Goal: Task Accomplishment & Management: Manage account settings

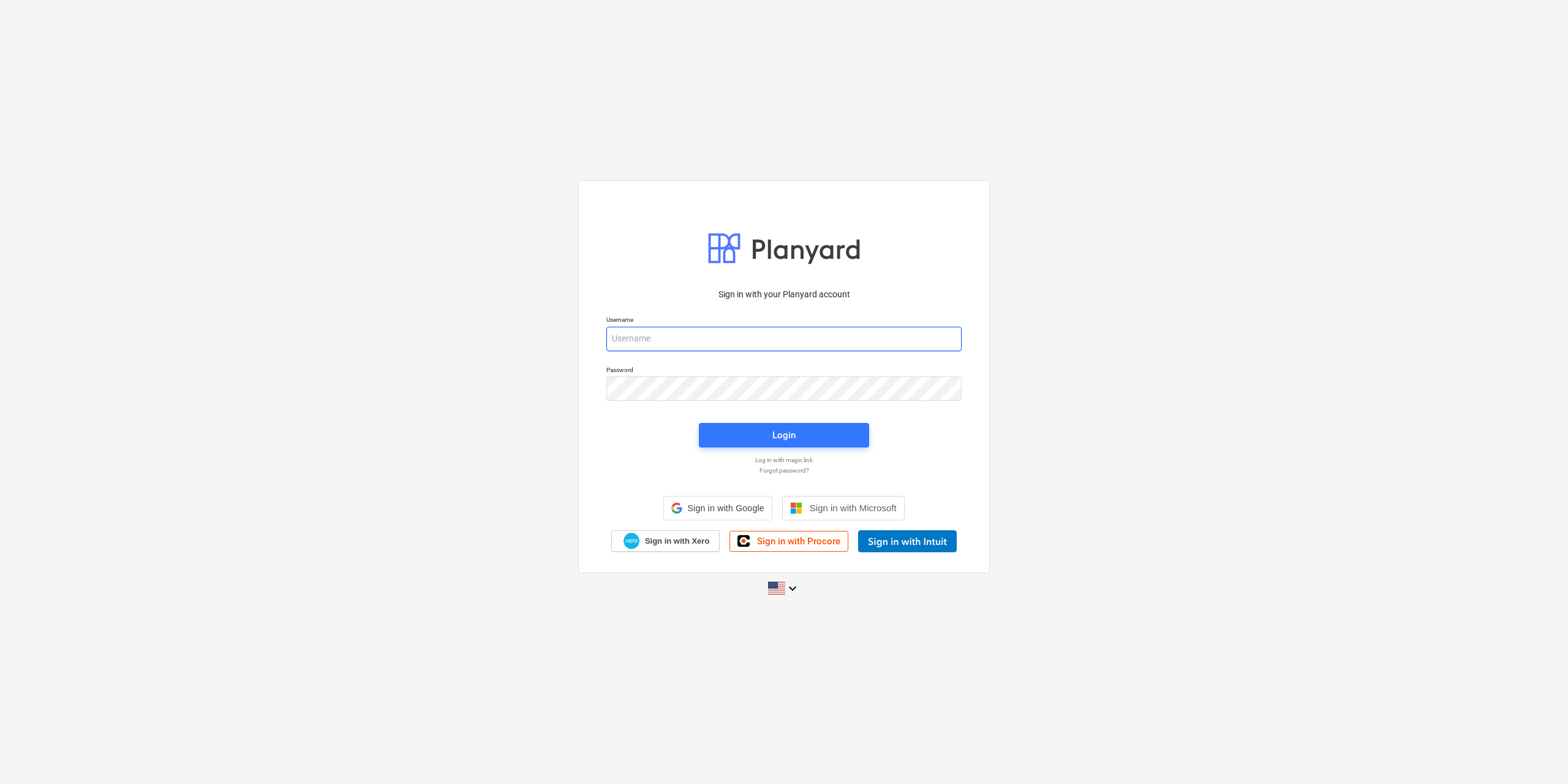
type input "[EMAIL_ADDRESS][DOMAIN_NAME]"
click at [764, 449] on div "Login" at bounding box center [784, 436] width 185 height 40
click at [764, 438] on span "Login" at bounding box center [784, 436] width 141 height 16
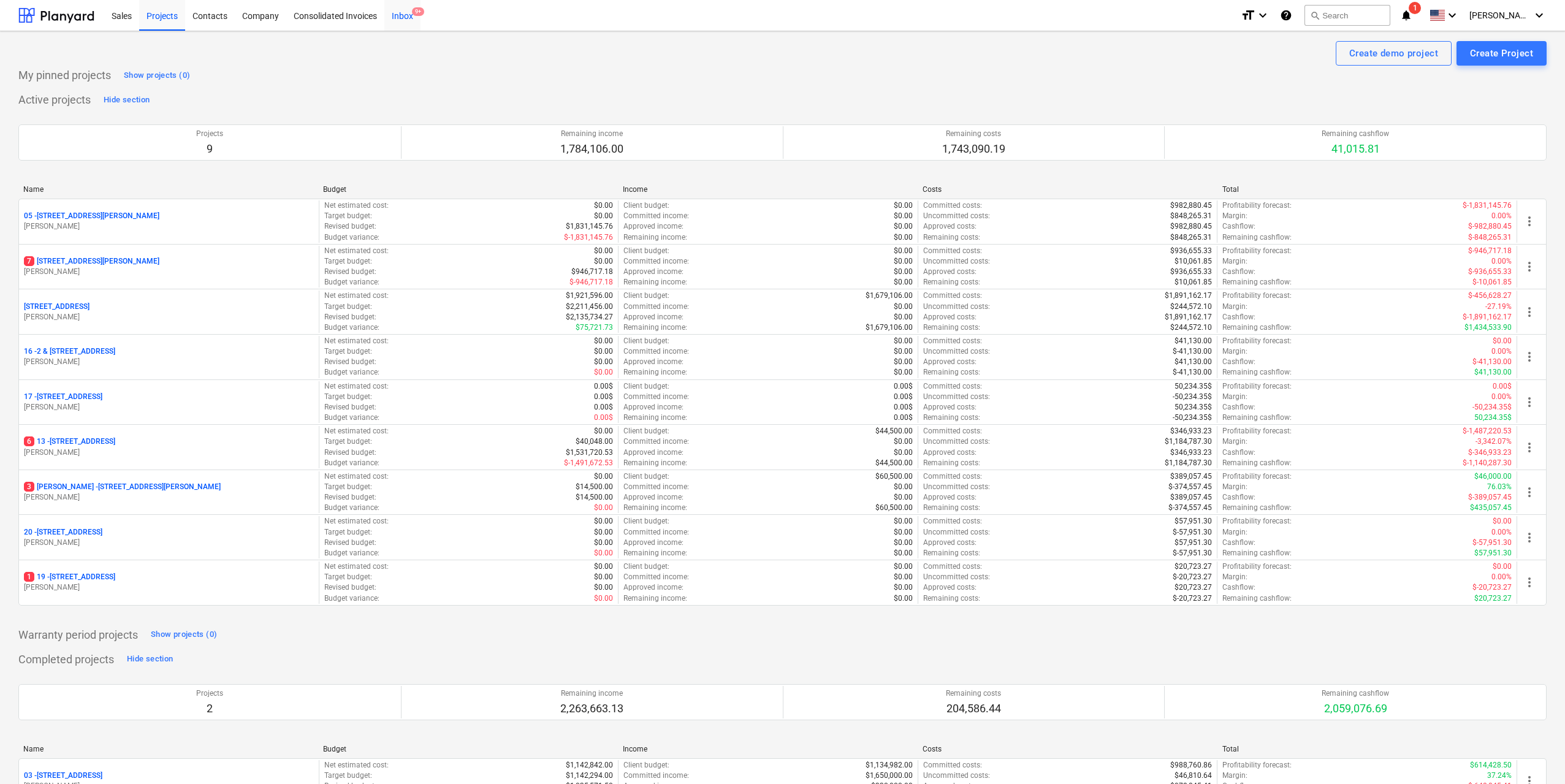
click at [405, 18] on div "Inbox 9+" at bounding box center [402, 15] width 36 height 31
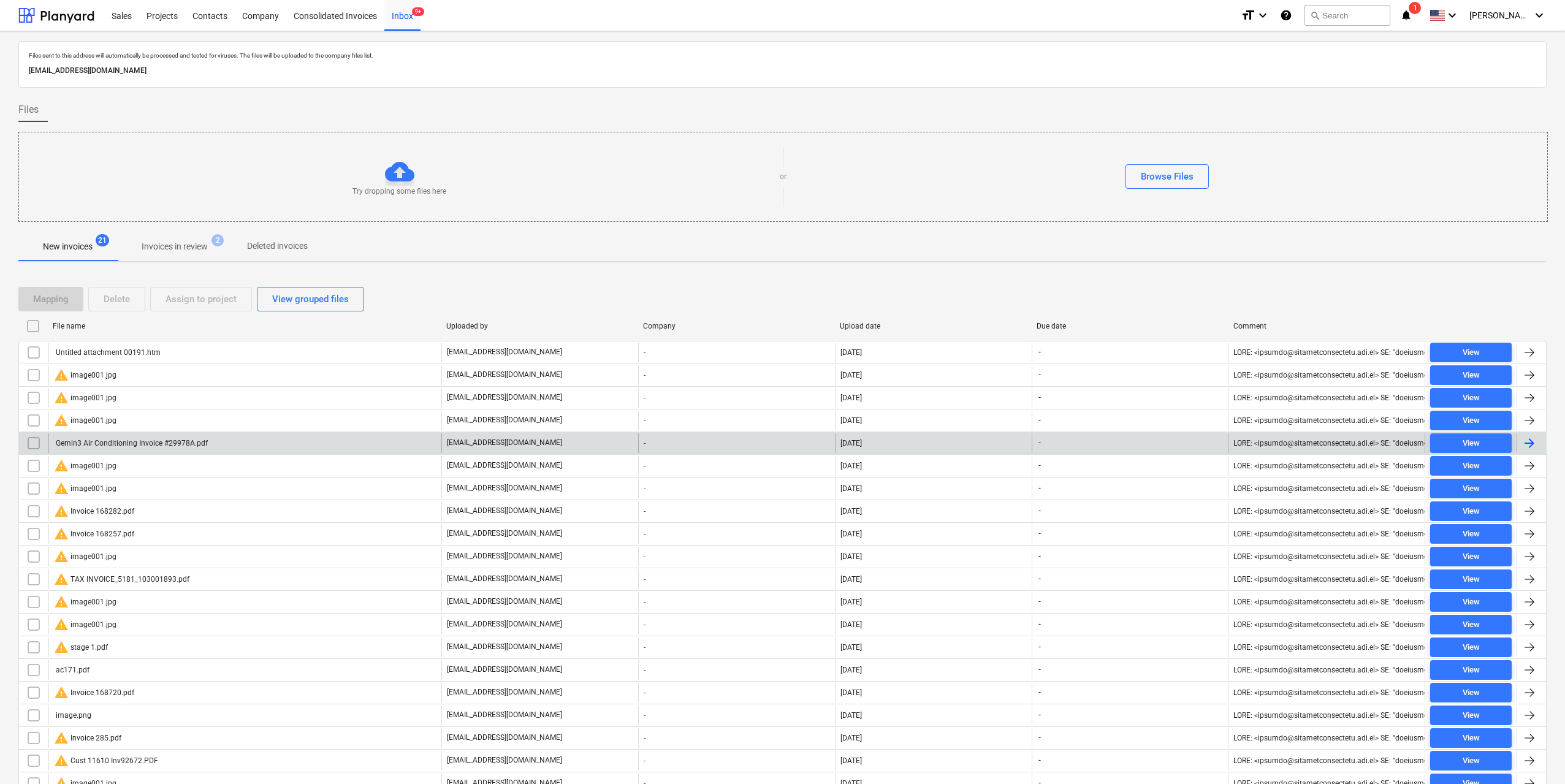
click at [204, 444] on div "Gemin3 Air Conditioning Invoice #29978A.pdf" at bounding box center [131, 443] width 154 height 9
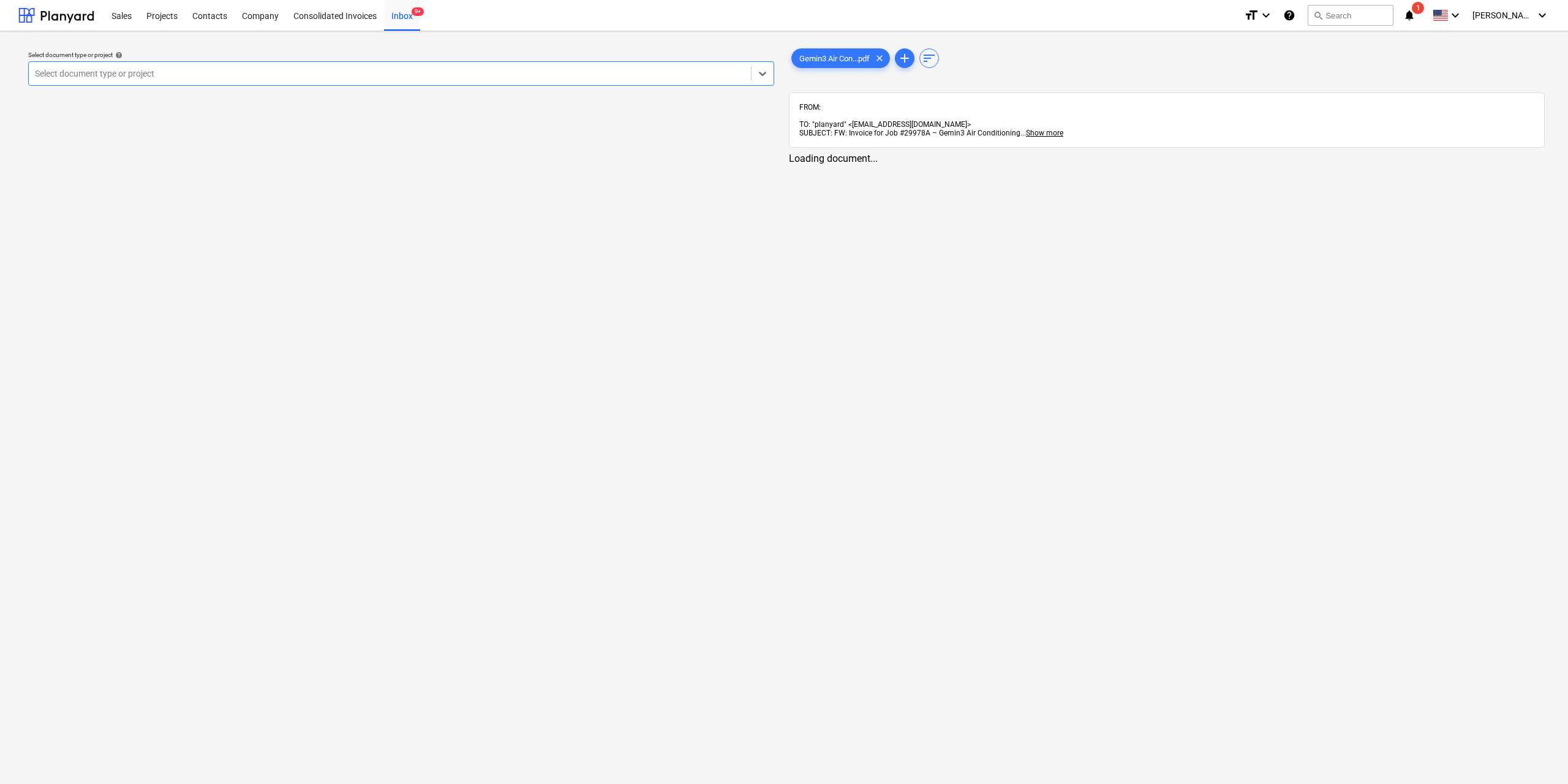
click at [679, 81] on div "Select document type or project" at bounding box center [389, 73] width 722 height 17
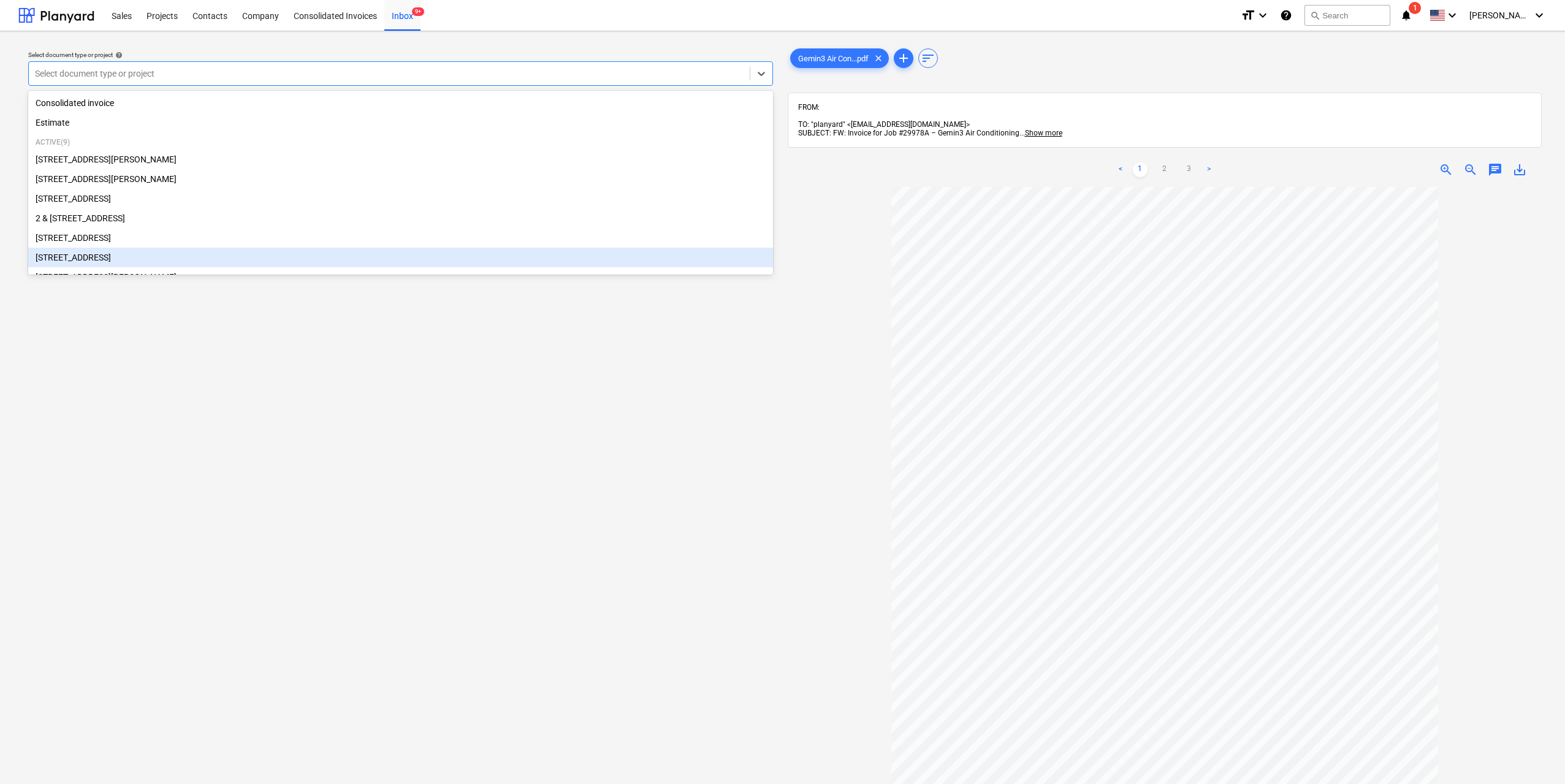
click at [158, 261] on div "[STREET_ADDRESS]" at bounding box center [401, 257] width 745 height 20
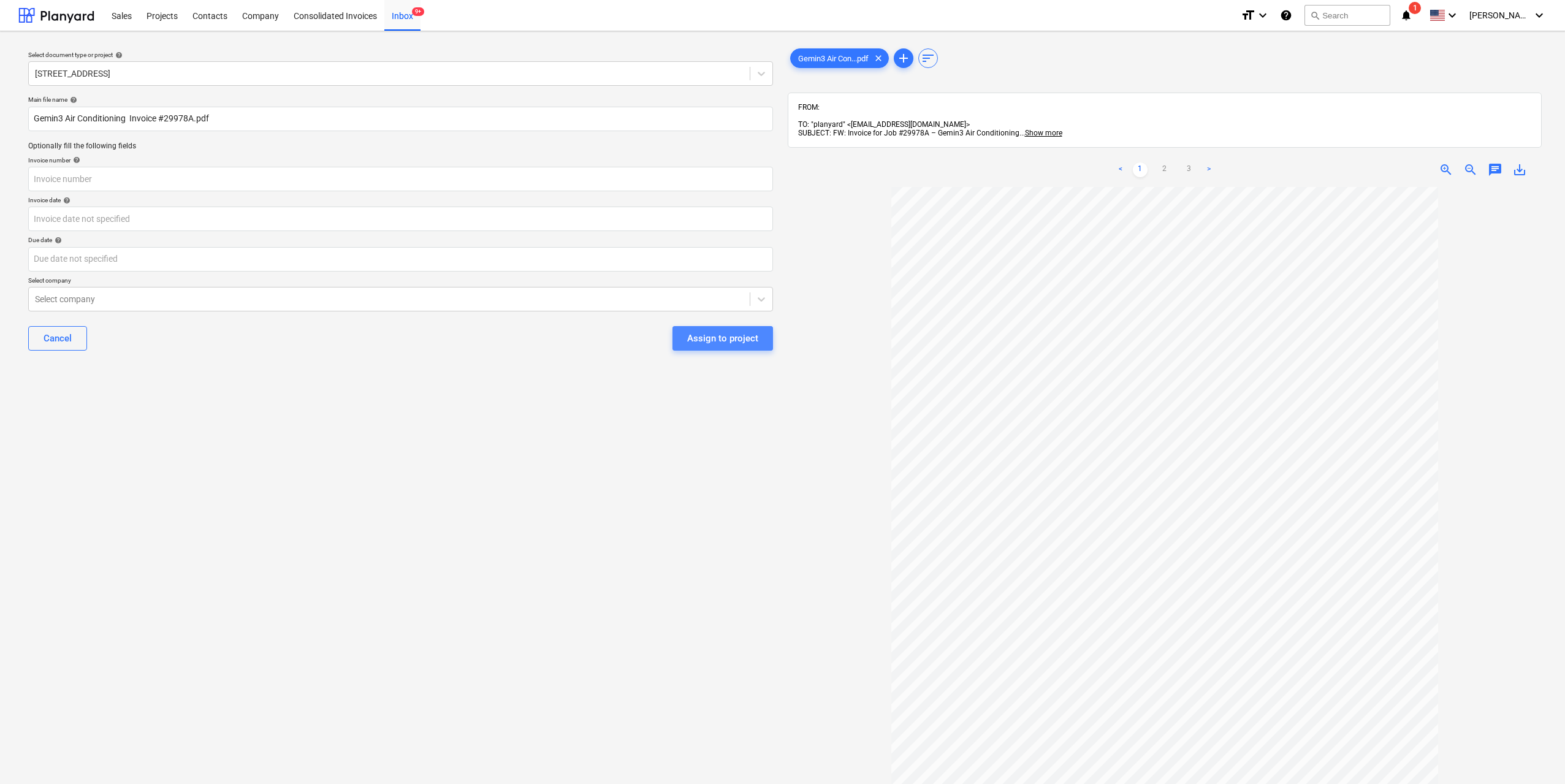
click at [744, 340] on div "Assign to project" at bounding box center [723, 338] width 71 height 16
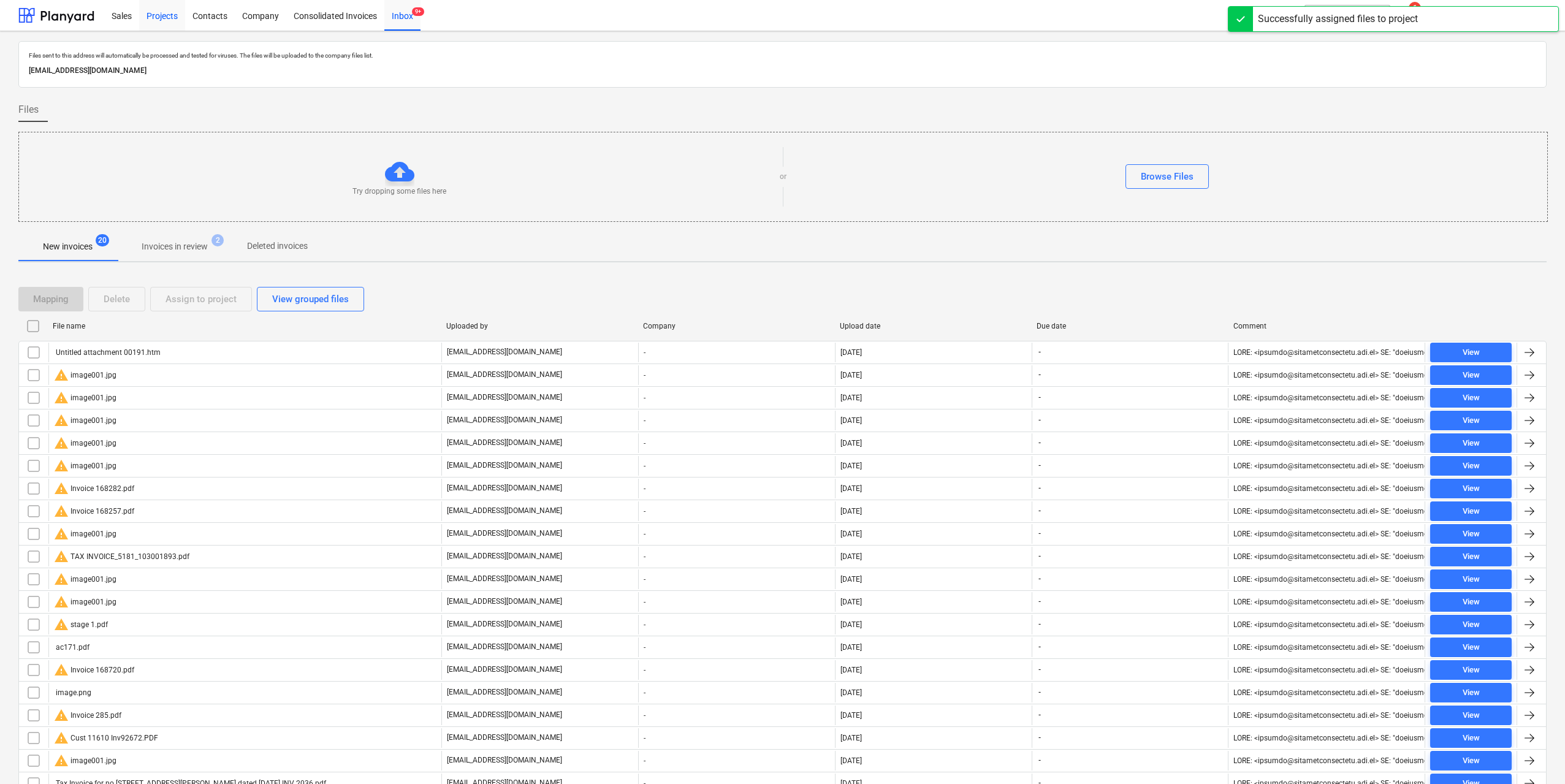
click at [156, 20] on div "Projects" at bounding box center [162, 15] width 46 height 31
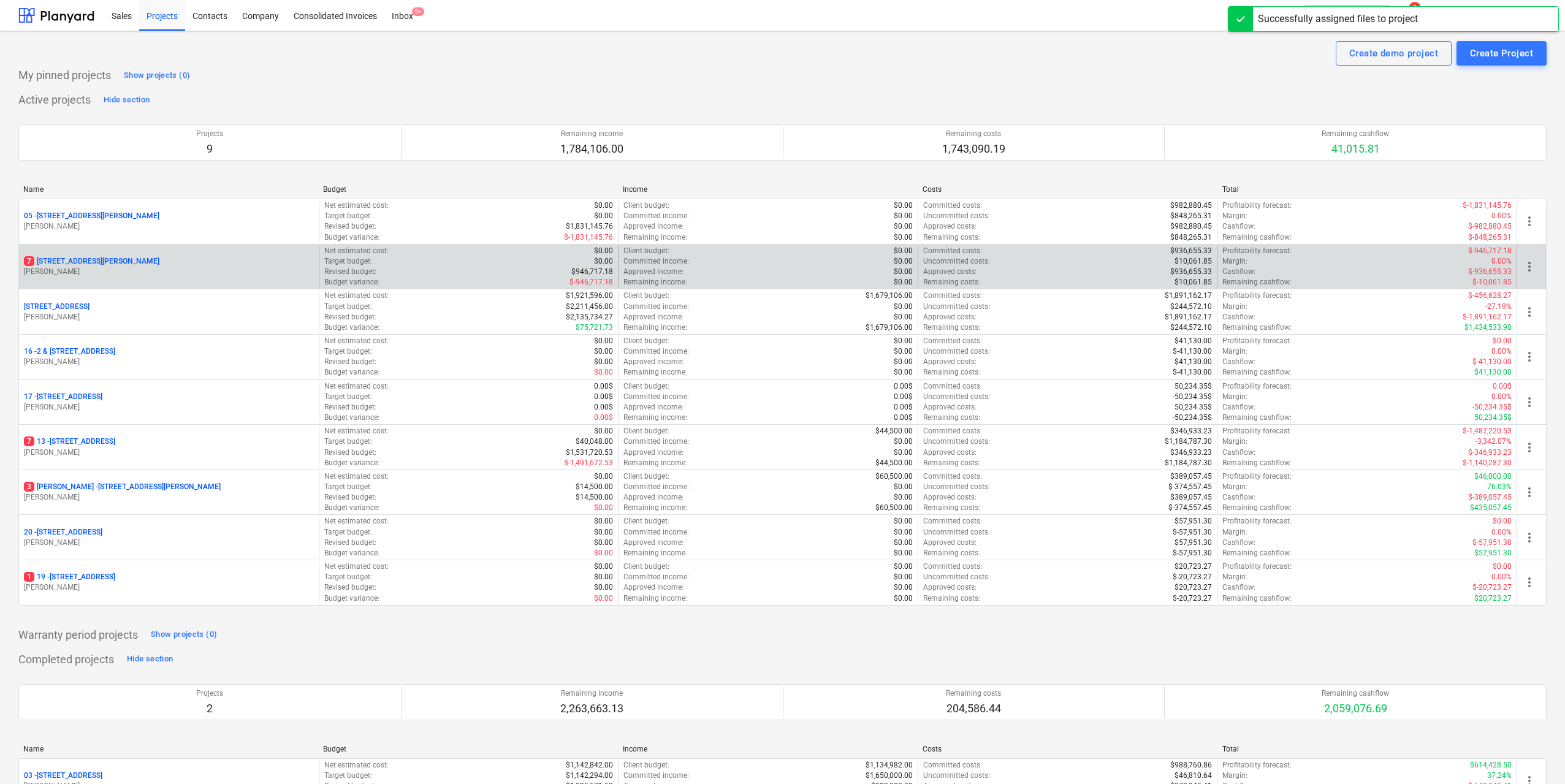
click at [122, 258] on p "[STREET_ADDRESS][PERSON_NAME]" at bounding box center [92, 261] width 135 height 10
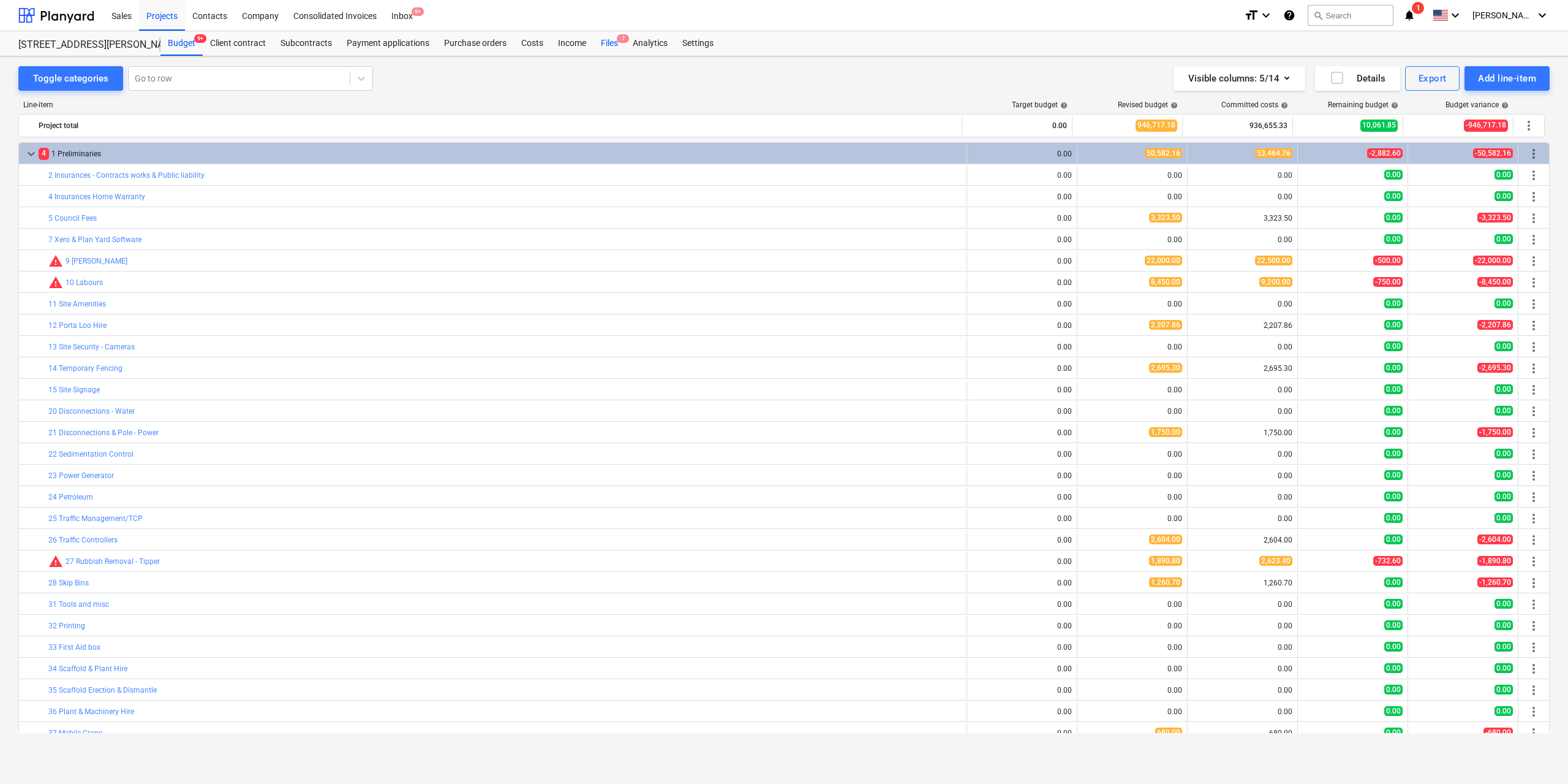
click at [604, 47] on div "Files 7" at bounding box center [609, 43] width 32 height 24
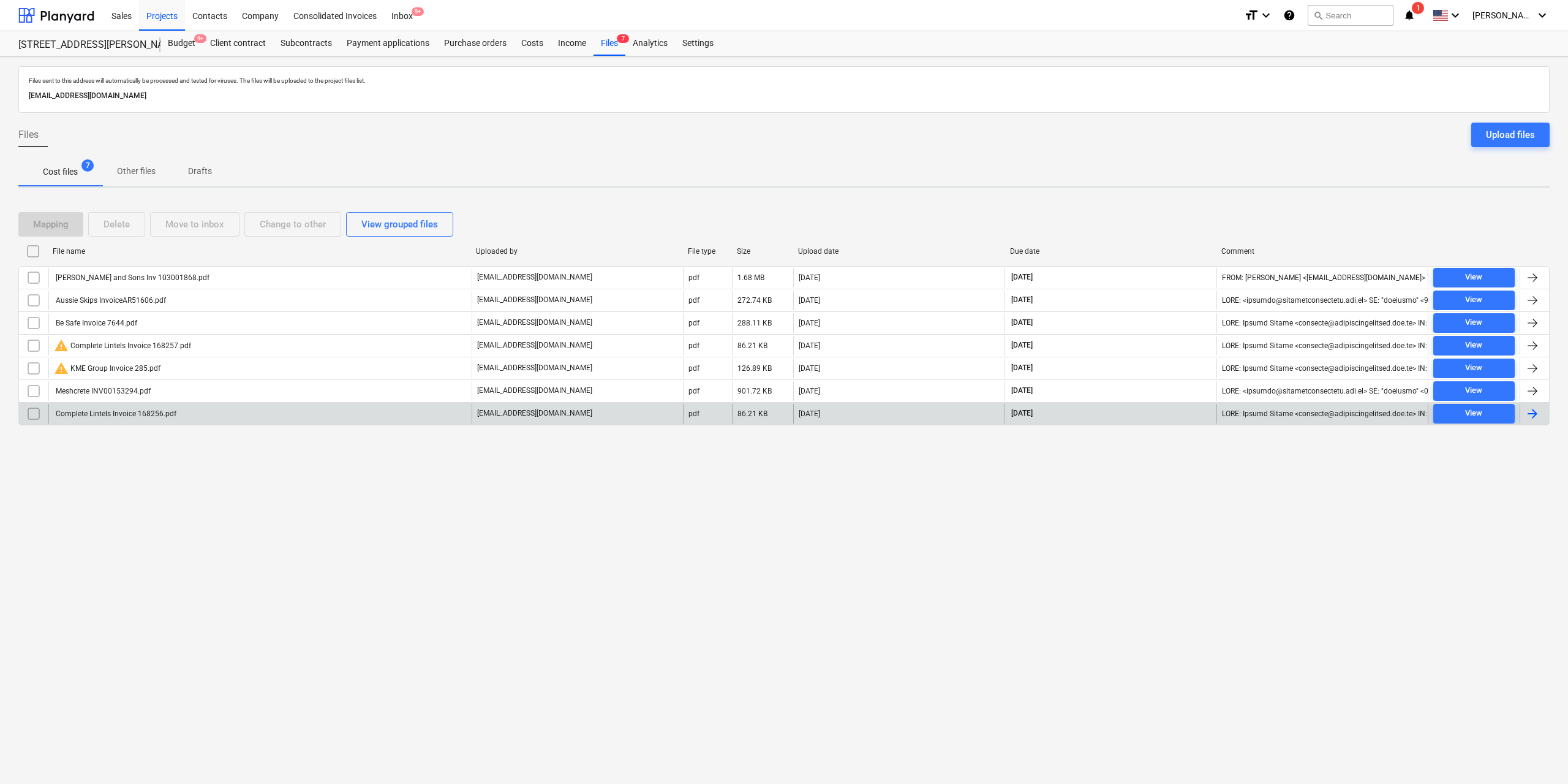
click at [160, 416] on div "Complete Lintels Invoice 168256.pdf" at bounding box center [115, 414] width 122 height 9
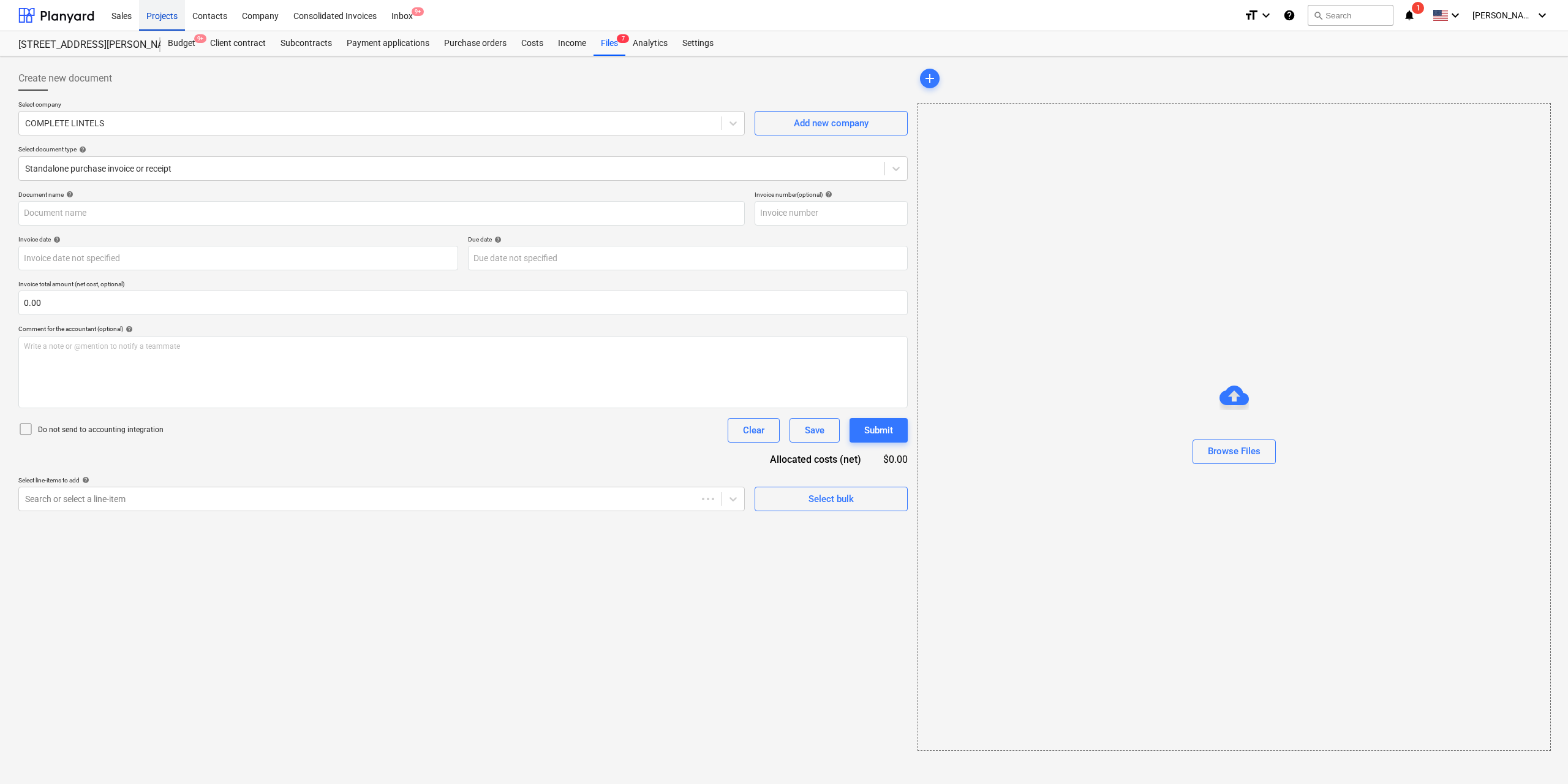
type input "168256"
type input "[DATE]"
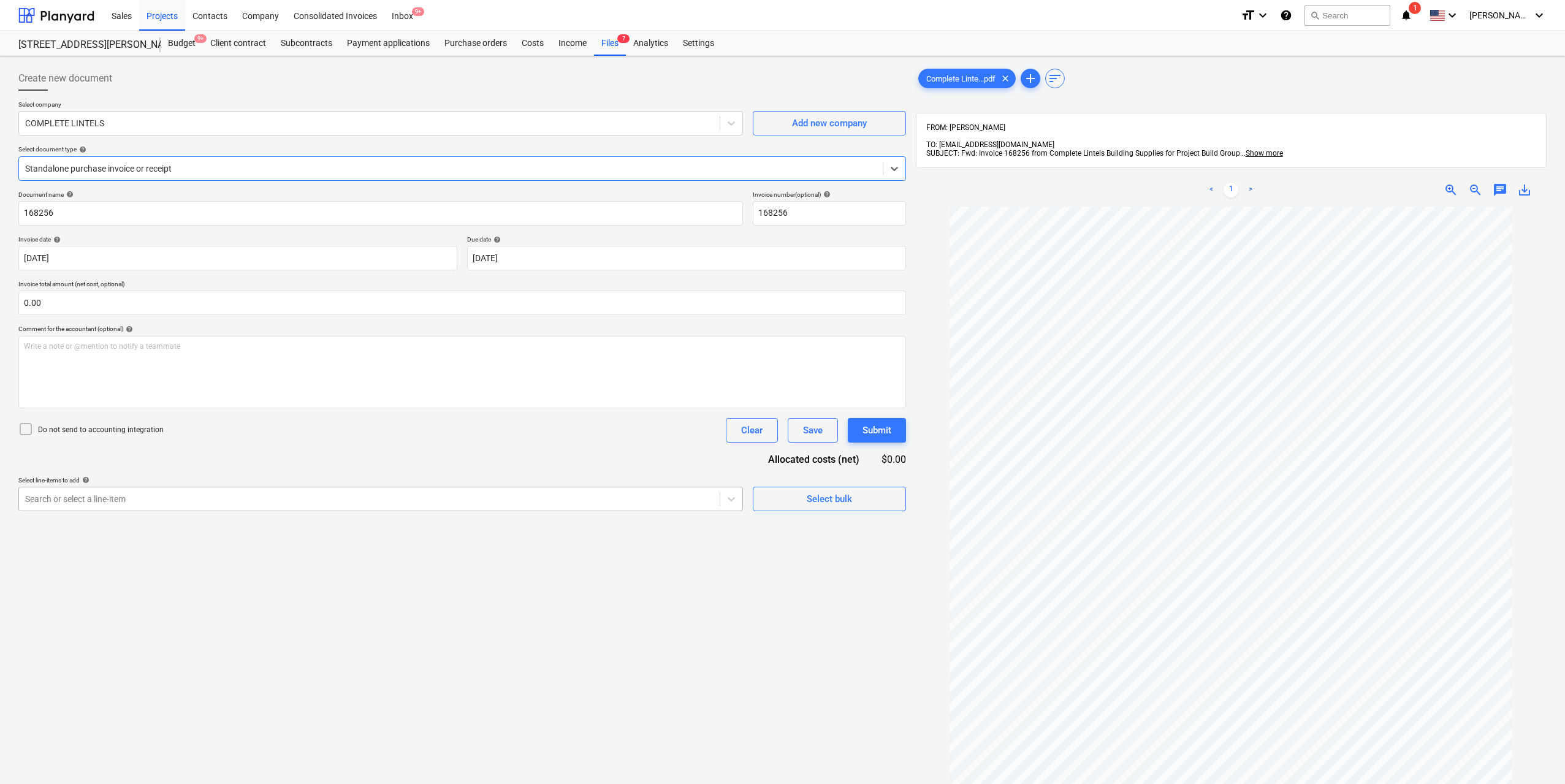
click at [553, 507] on div "Search or select a line-item" at bounding box center [381, 499] width 725 height 24
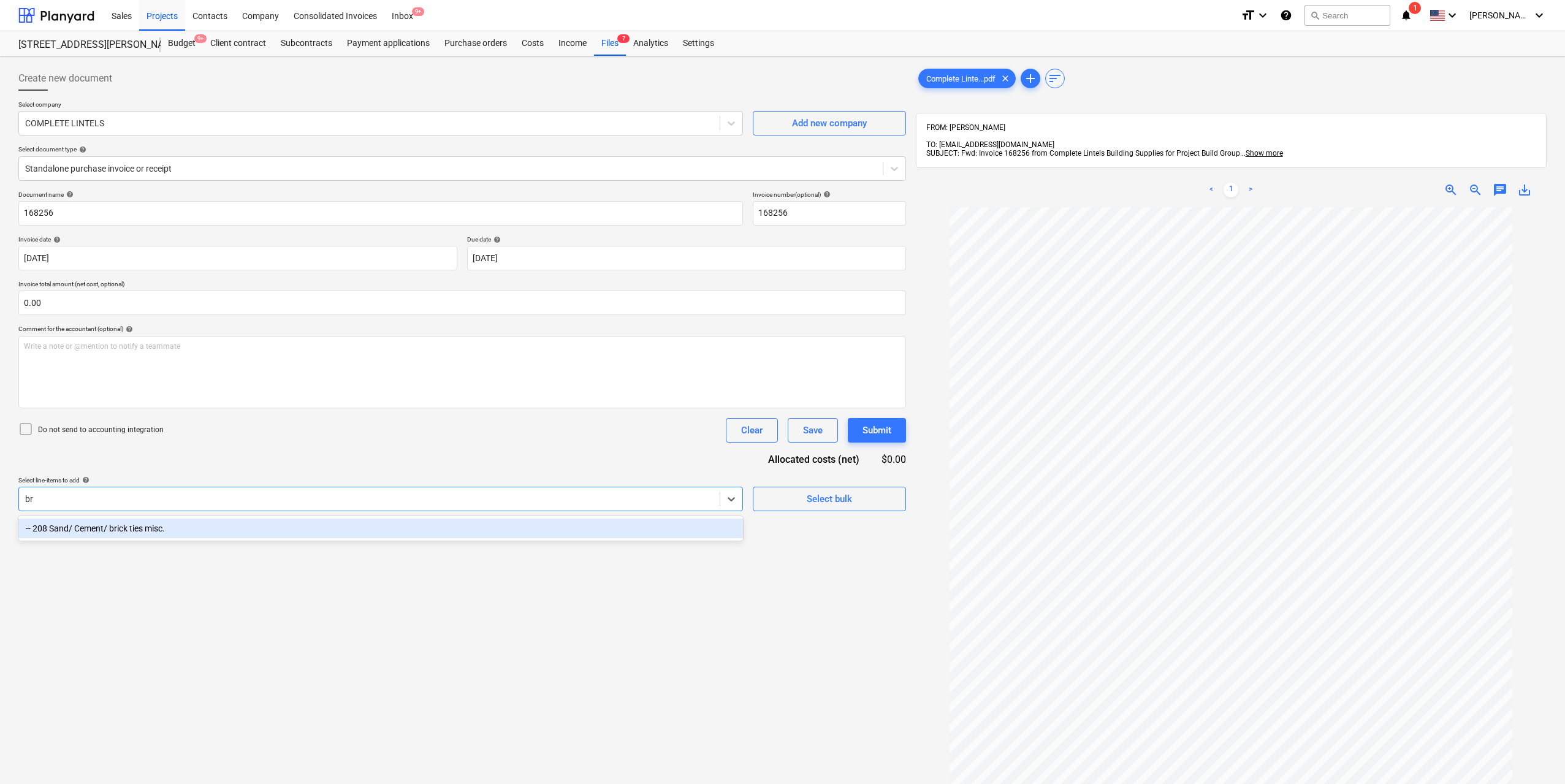
type input "b"
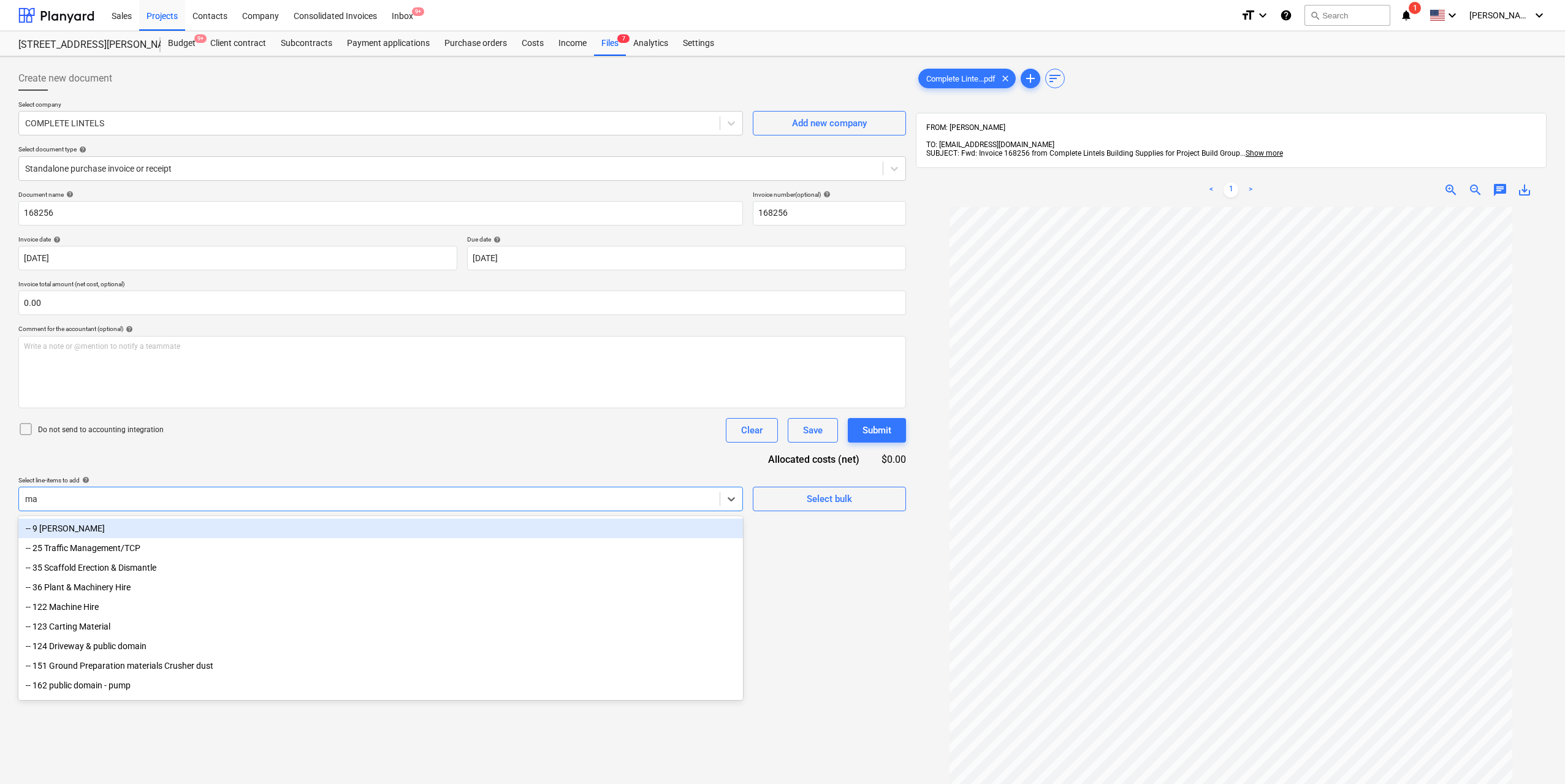
type input "mas"
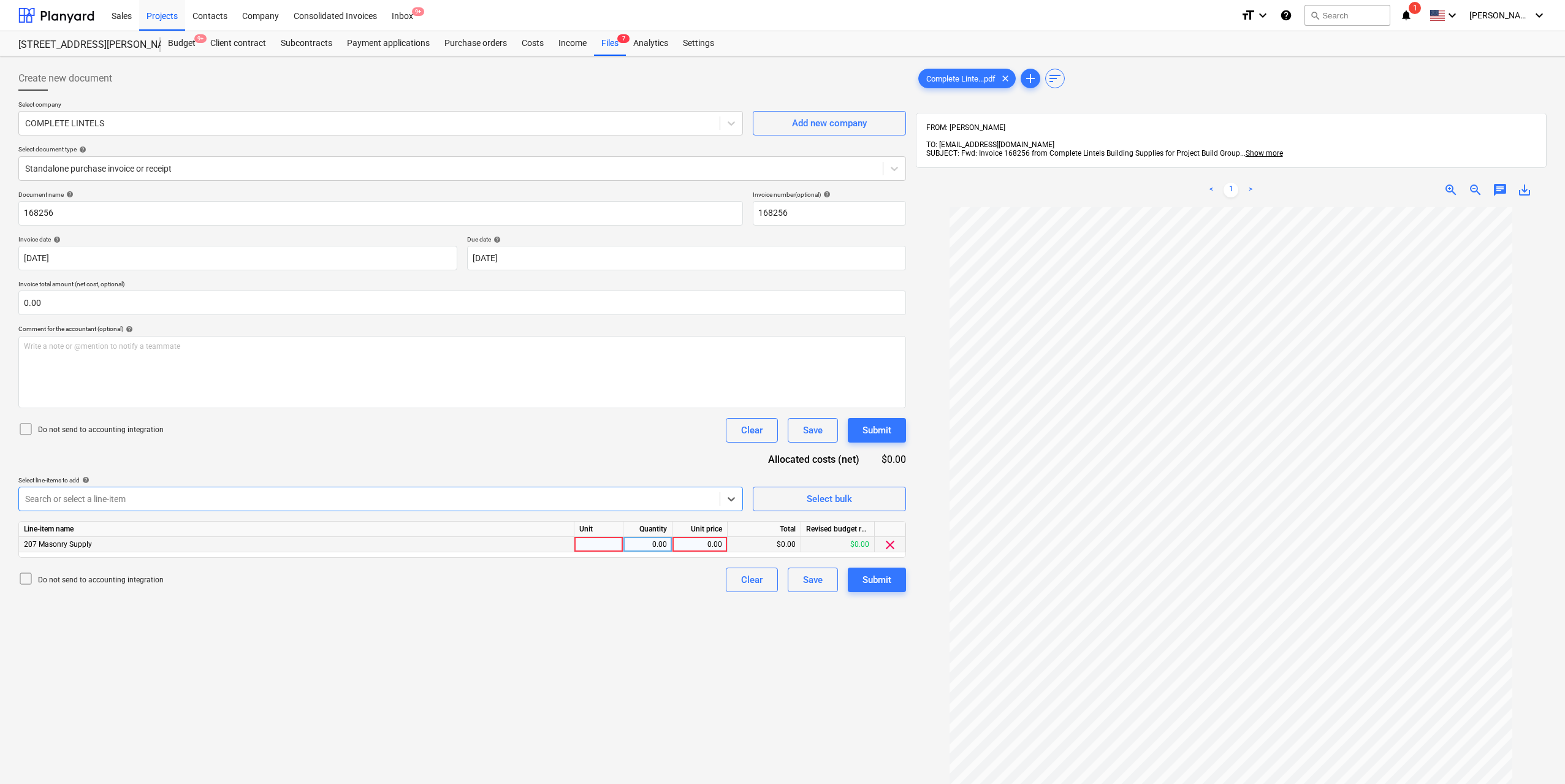
click at [627, 542] on div "0.00" at bounding box center [647, 544] width 49 height 15
click at [609, 543] on div at bounding box center [598, 544] width 49 height 15
click at [647, 540] on div "0.00" at bounding box center [647, 544] width 39 height 15
type input "1"
click at [702, 545] on div "0.00" at bounding box center [699, 544] width 45 height 15
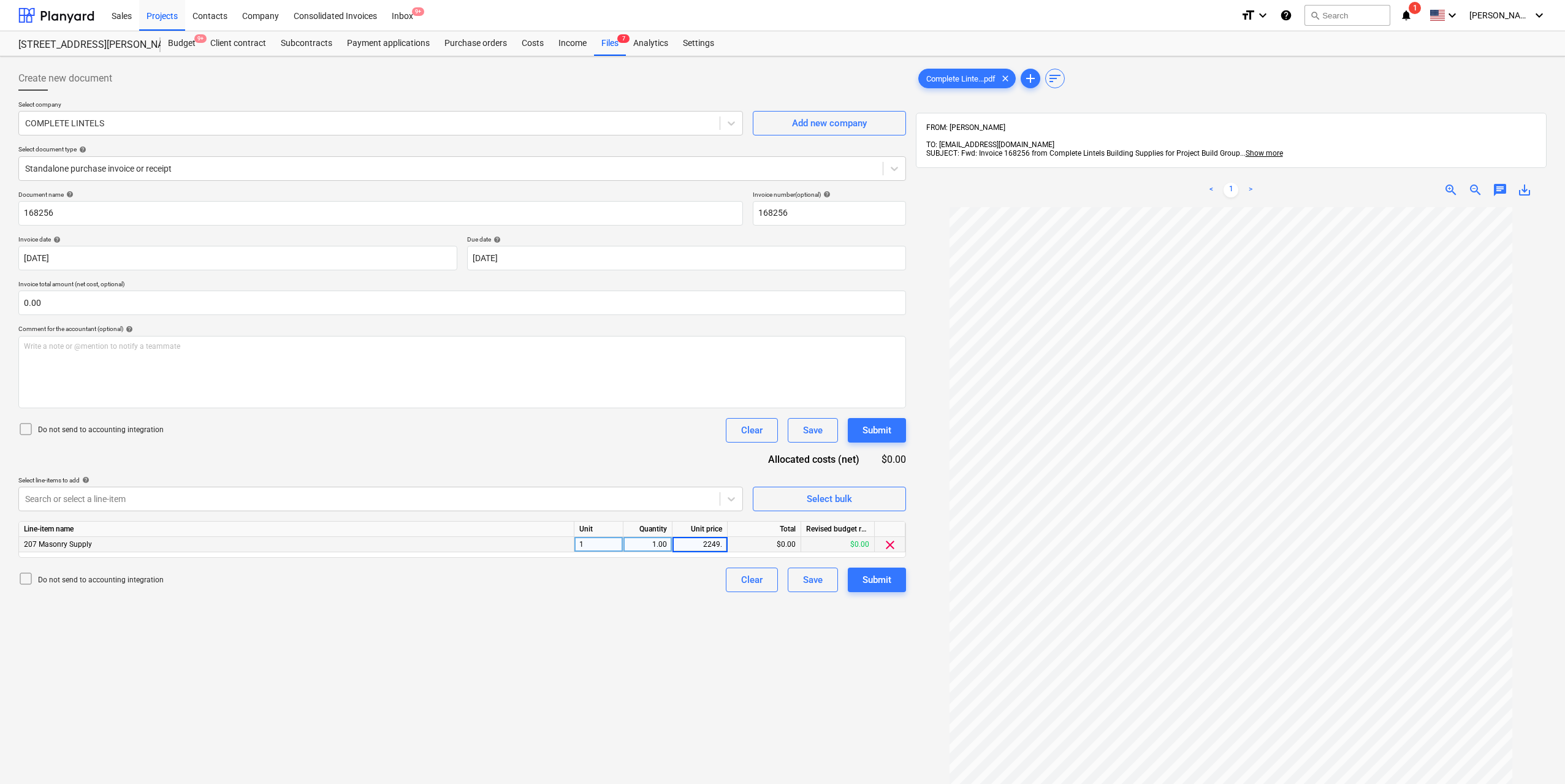
type input "2249.6"
click at [707, 567] on div "Document name help 168256 Invoice number (optional) help 168256 Invoice date he…" at bounding box center [462, 391] width 888 height 401
click at [896, 576] on button "Submit" at bounding box center [877, 579] width 59 height 24
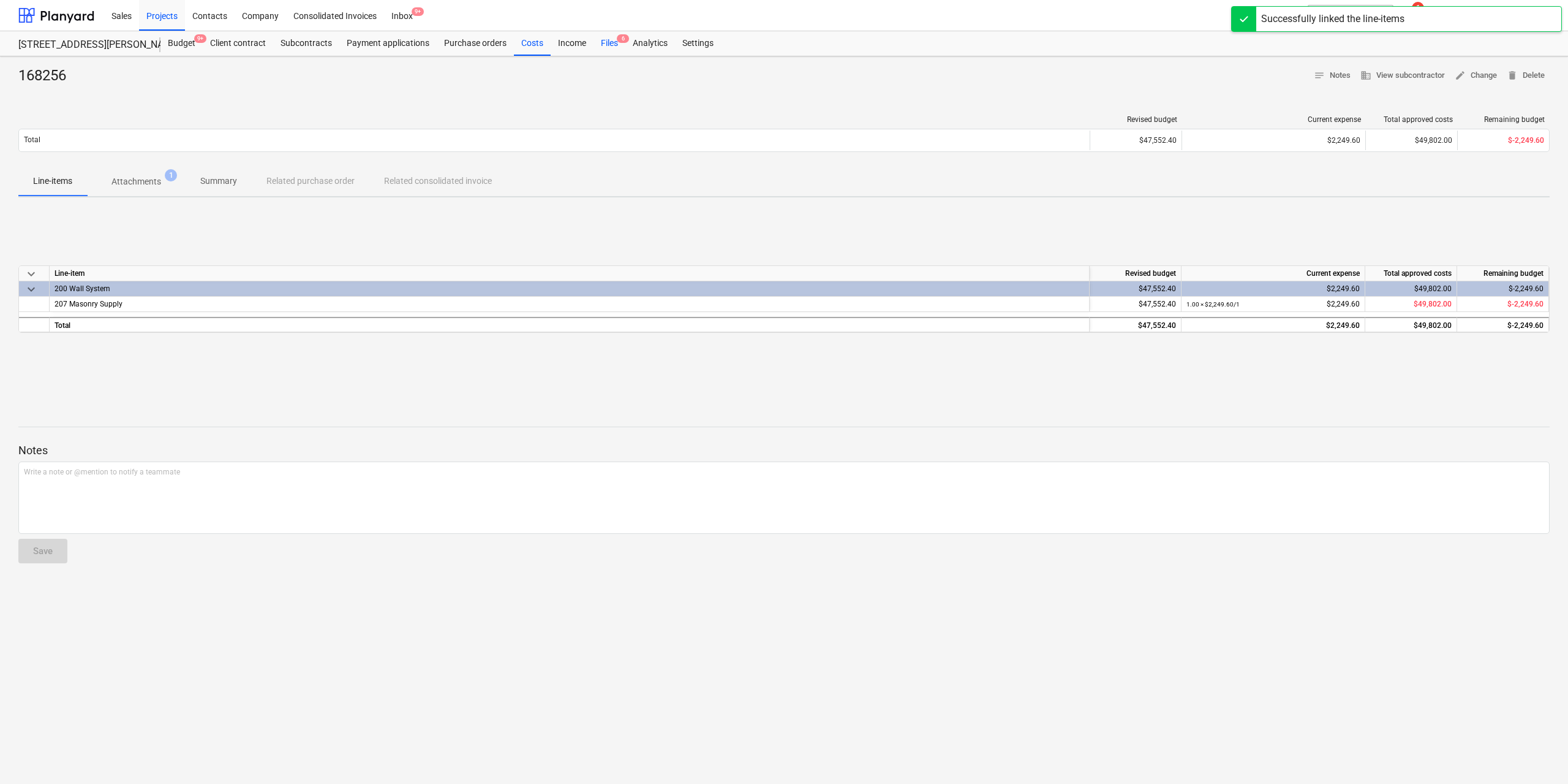
click at [604, 41] on div "Files 6" at bounding box center [609, 43] width 32 height 24
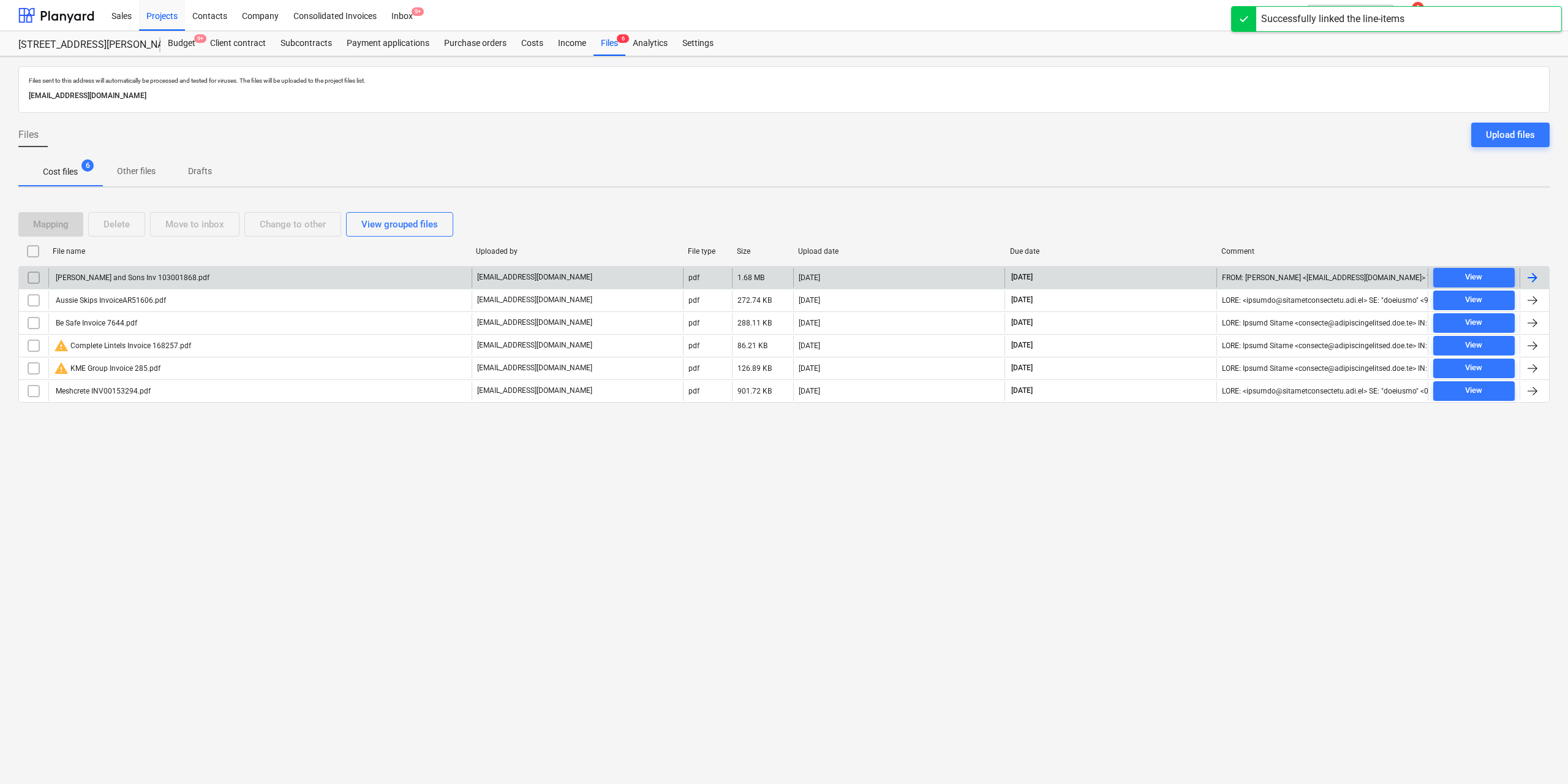
click at [132, 273] on div "[PERSON_NAME] and Sons Inv 103001868.pdf" at bounding box center [132, 277] width 156 height 9
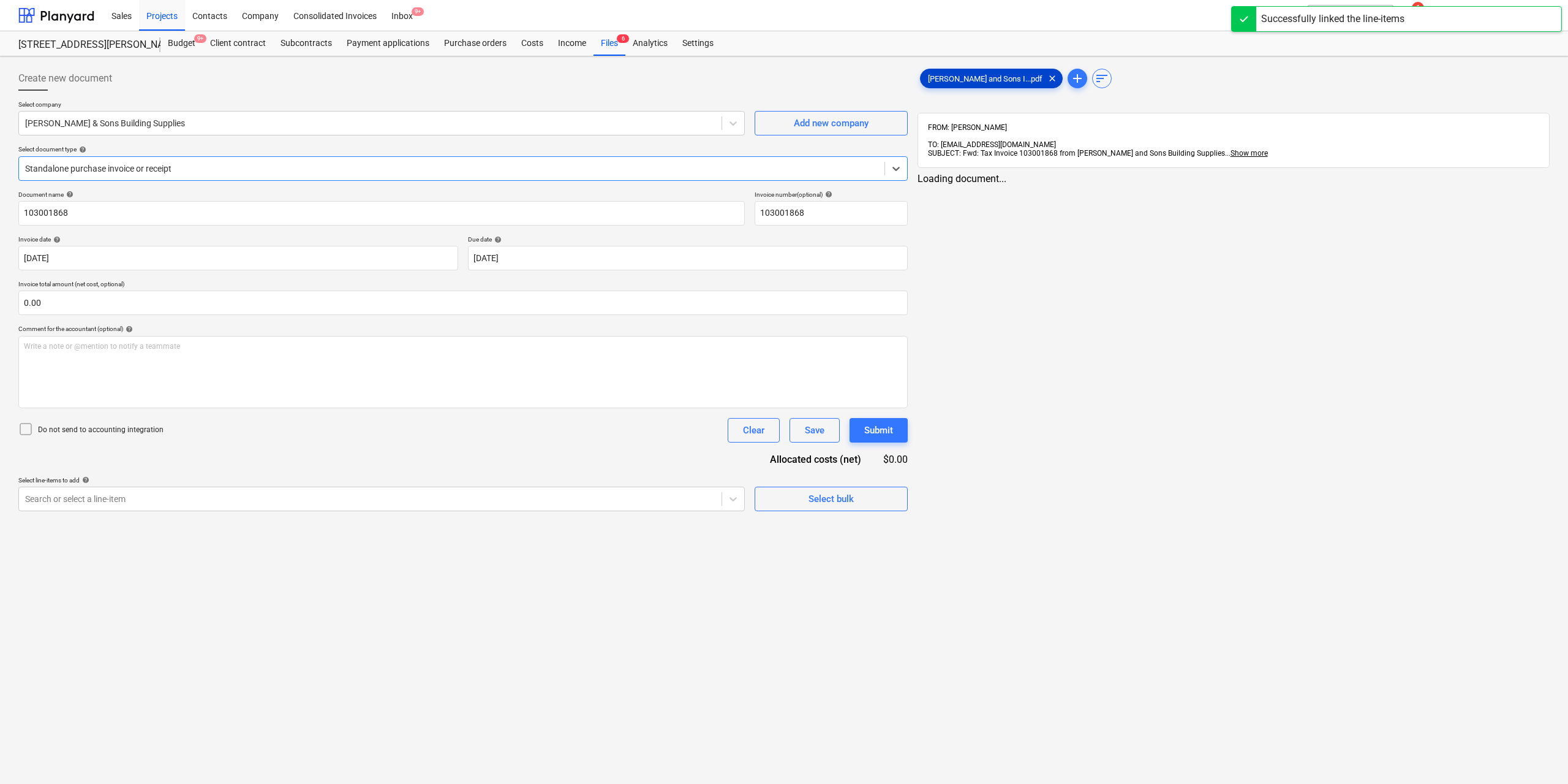
type input "103001868"
type input "[DATE]"
click at [943, 73] on div "[PERSON_NAME] and Sons I...pdf clear" at bounding box center [991, 78] width 143 height 20
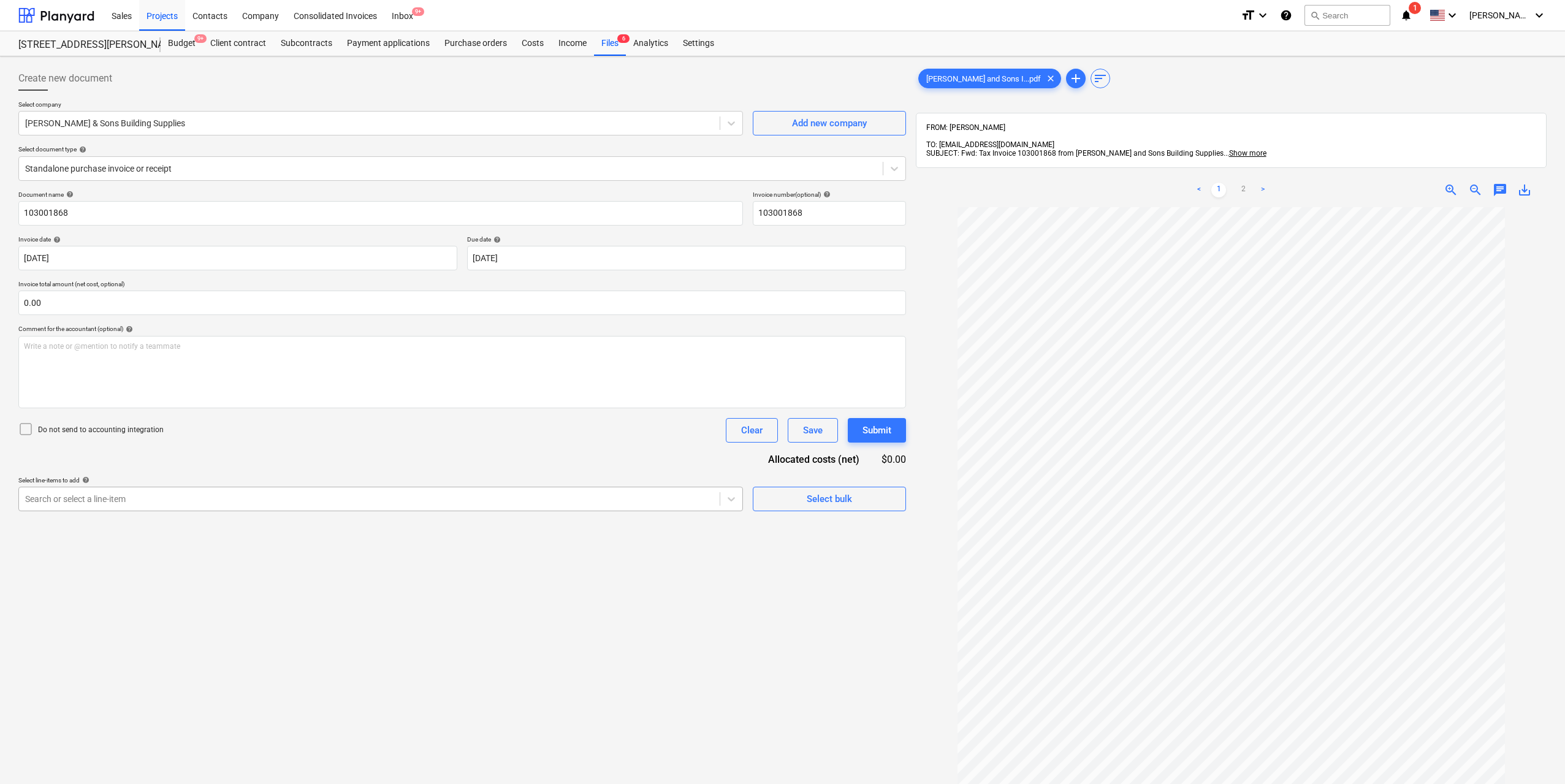
click at [631, 503] on div at bounding box center [369, 499] width 688 height 12
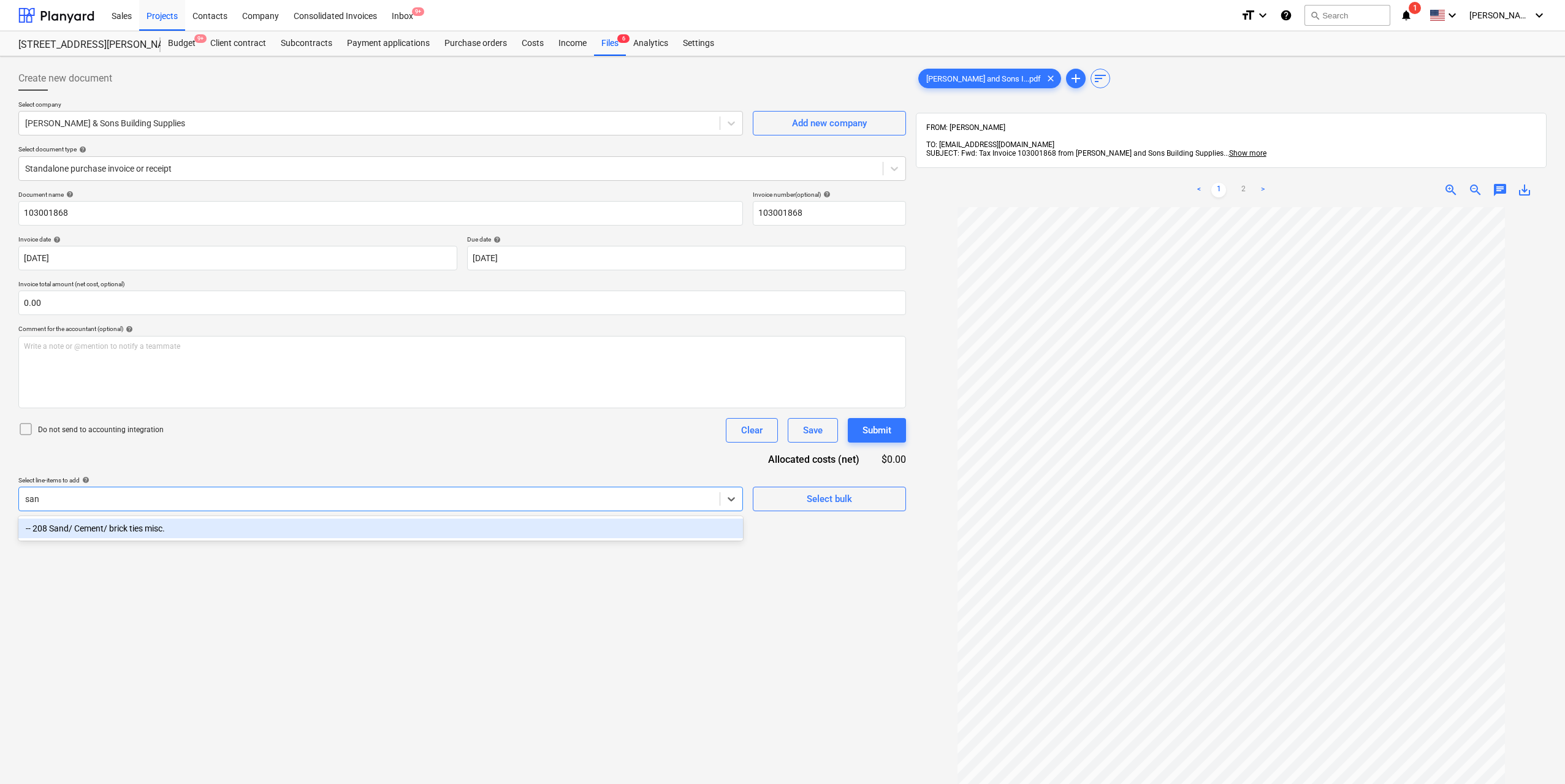
type input "sand"
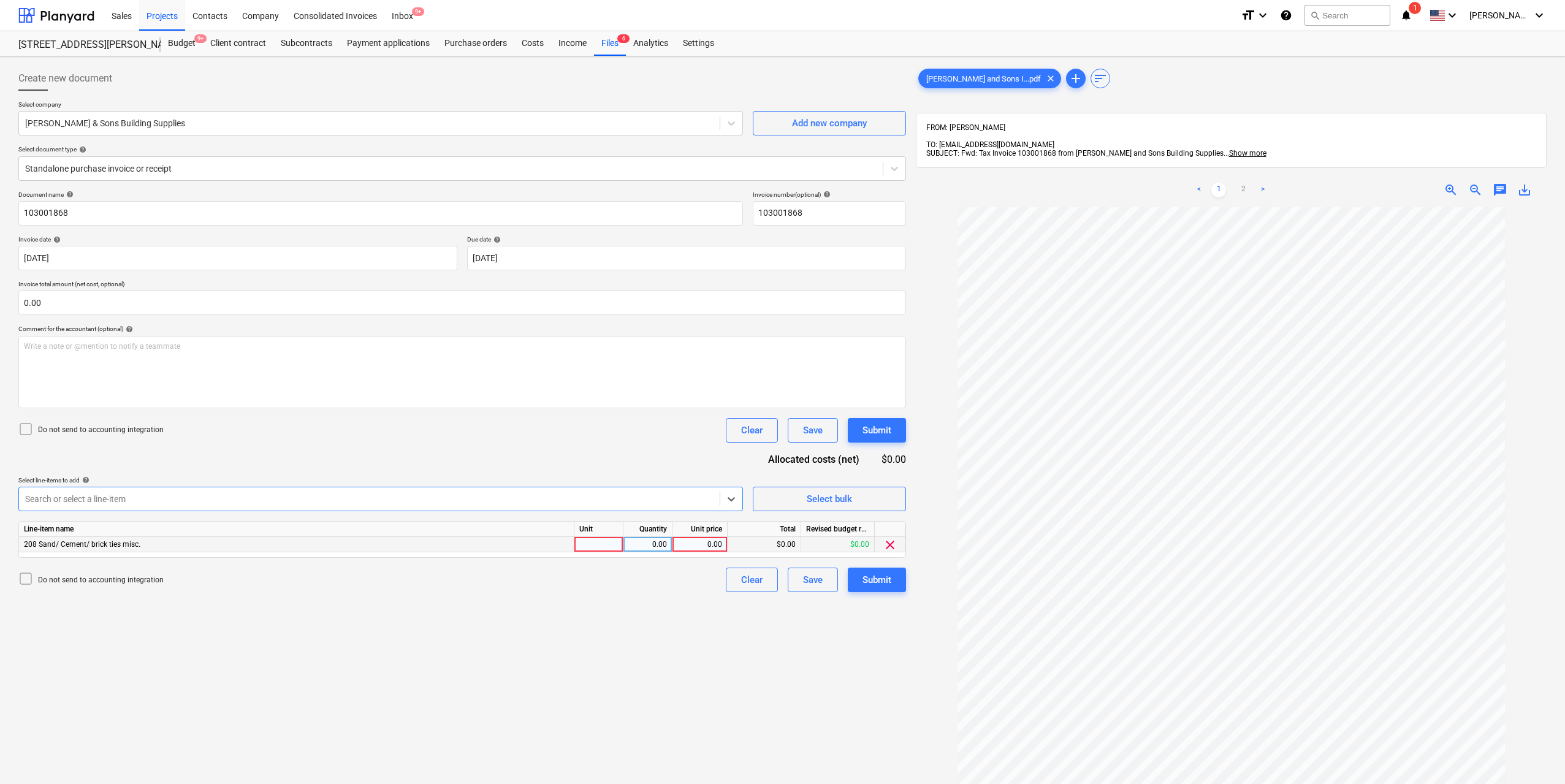
click at [601, 548] on div at bounding box center [598, 544] width 49 height 15
type input "1"
click at [665, 545] on div "0.00" at bounding box center [647, 544] width 39 height 15
click at [710, 545] on div "0.00" at bounding box center [699, 544] width 45 height 15
type input "1460"
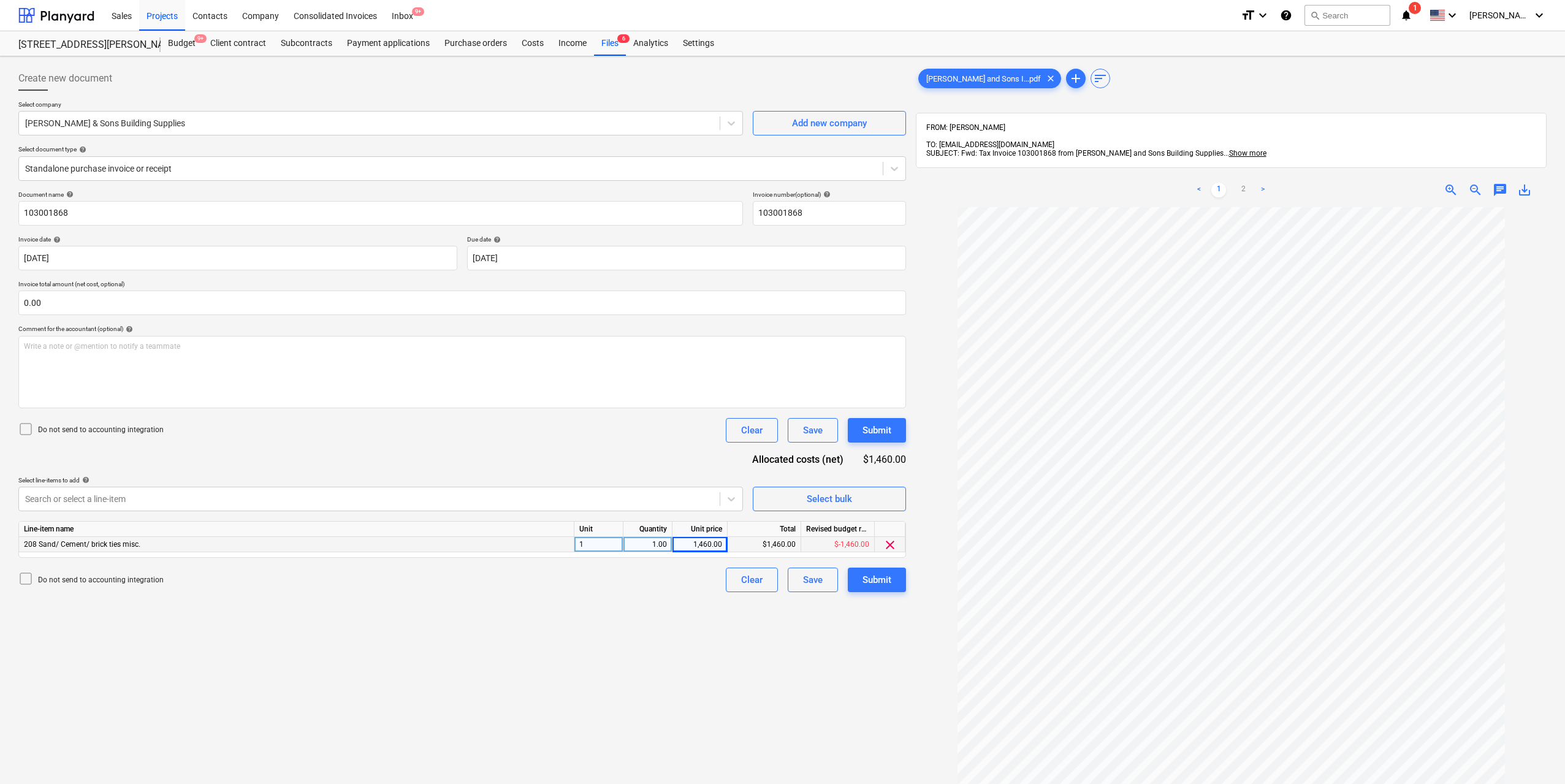
click at [719, 628] on div "Create new document Select company [PERSON_NAME] & Sons Building Supplies Add n…" at bounding box center [462, 512] width 898 height 900
click at [869, 578] on div "Submit" at bounding box center [877, 580] width 29 height 16
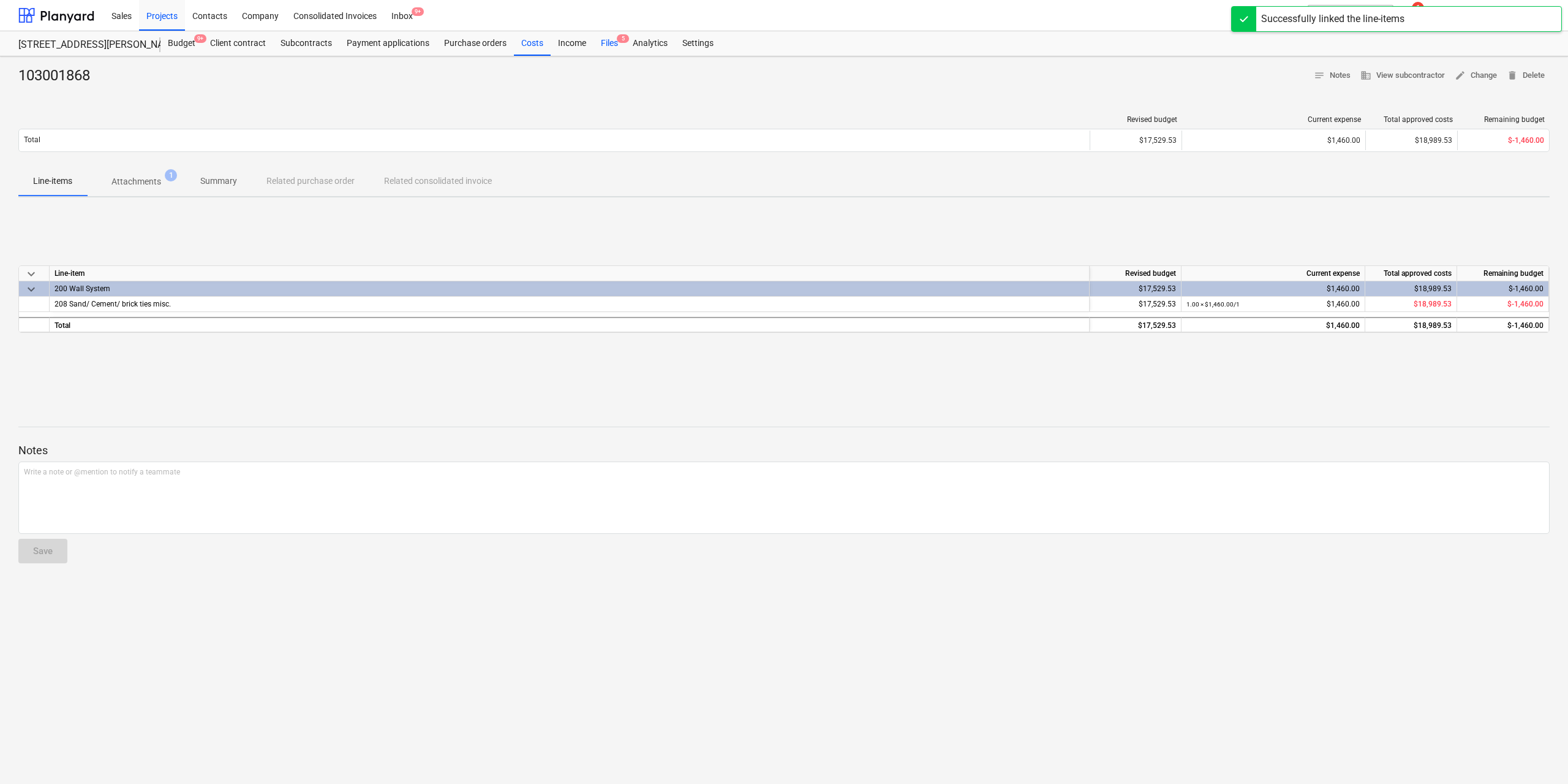
click at [618, 45] on div "Files 5" at bounding box center [609, 43] width 32 height 24
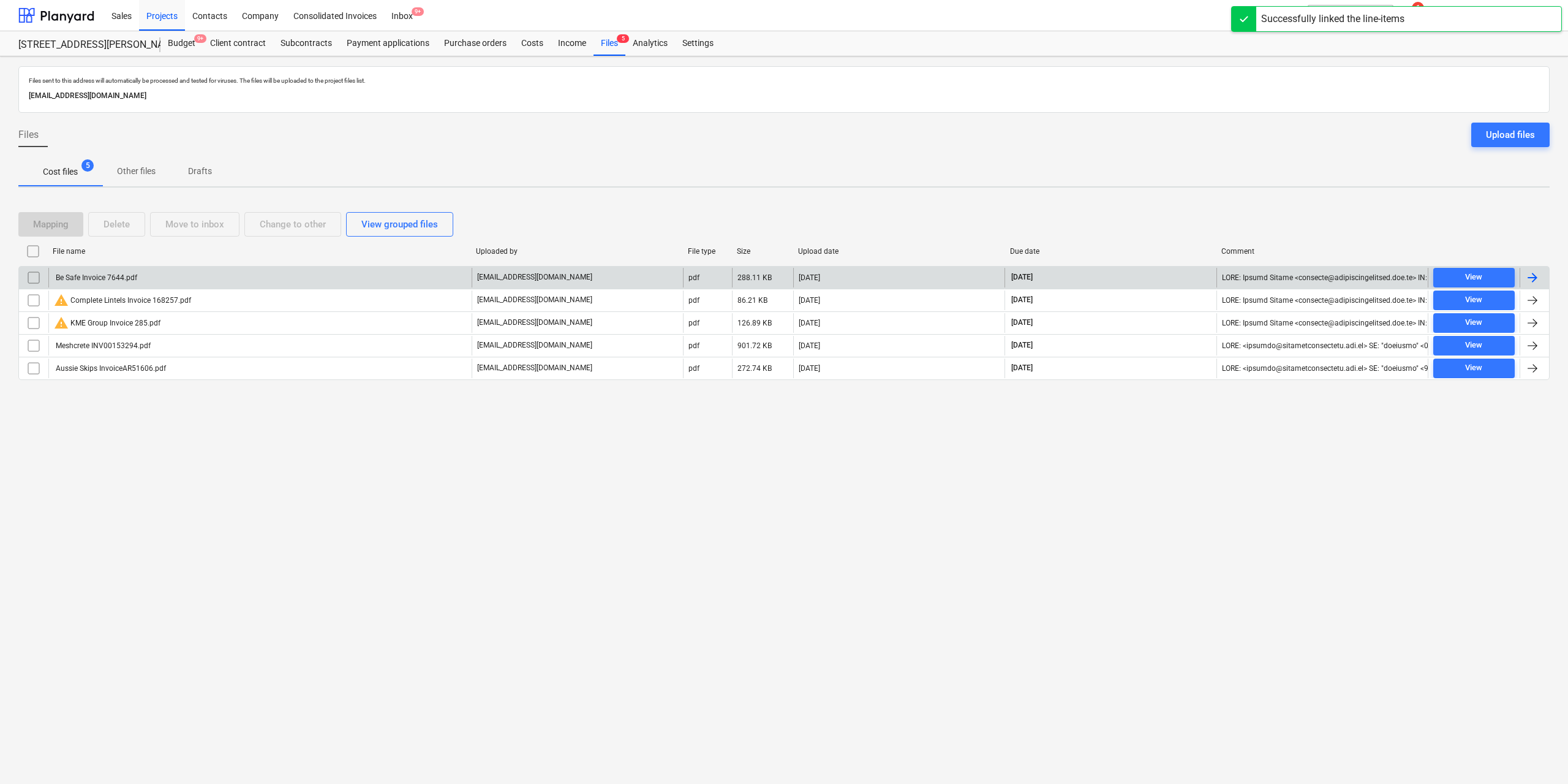
click at [141, 269] on div "Be Safe Invoice 7644.pdf" at bounding box center [260, 277] width 424 height 20
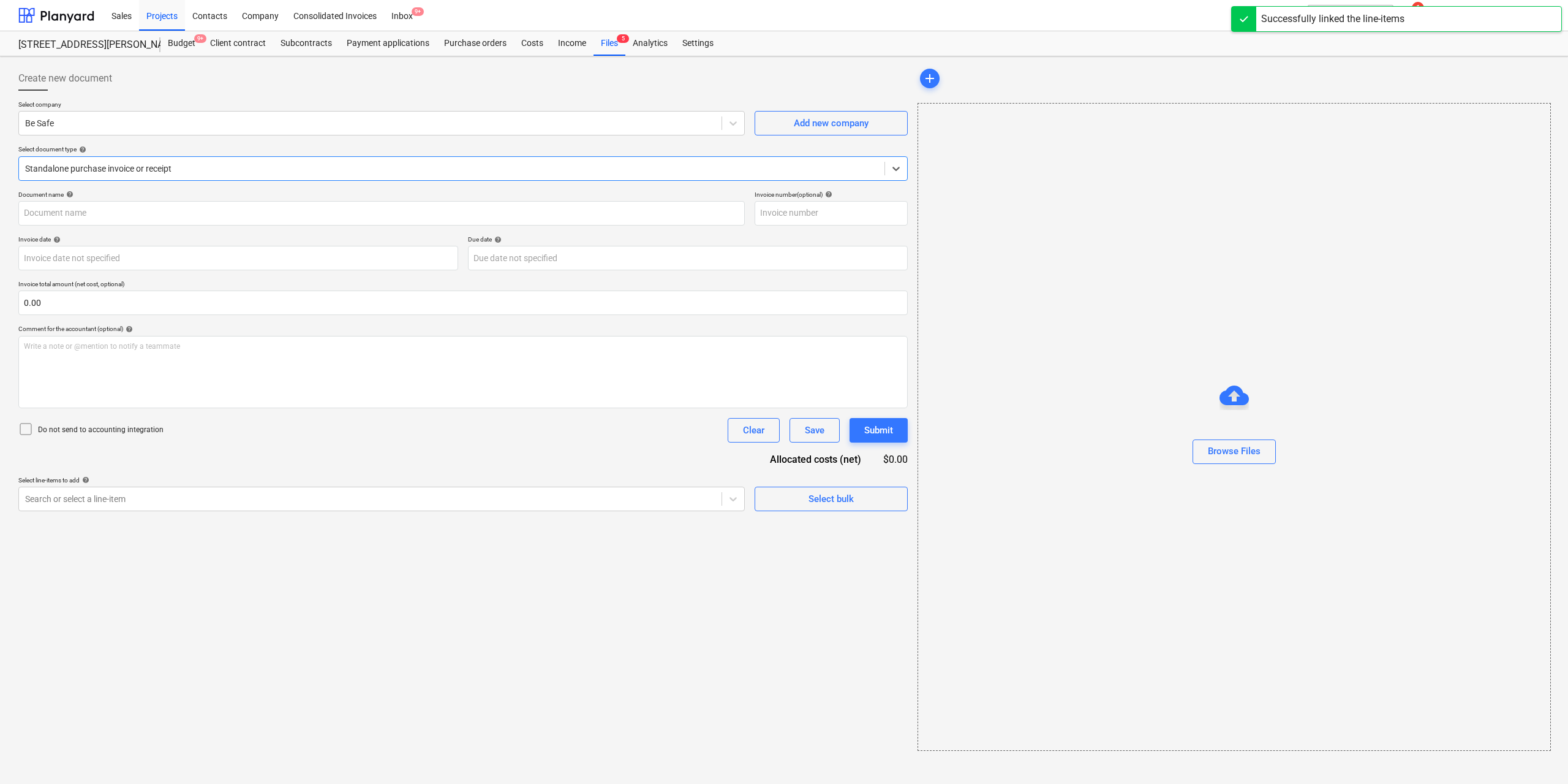
type input "7644"
type input "[DATE]"
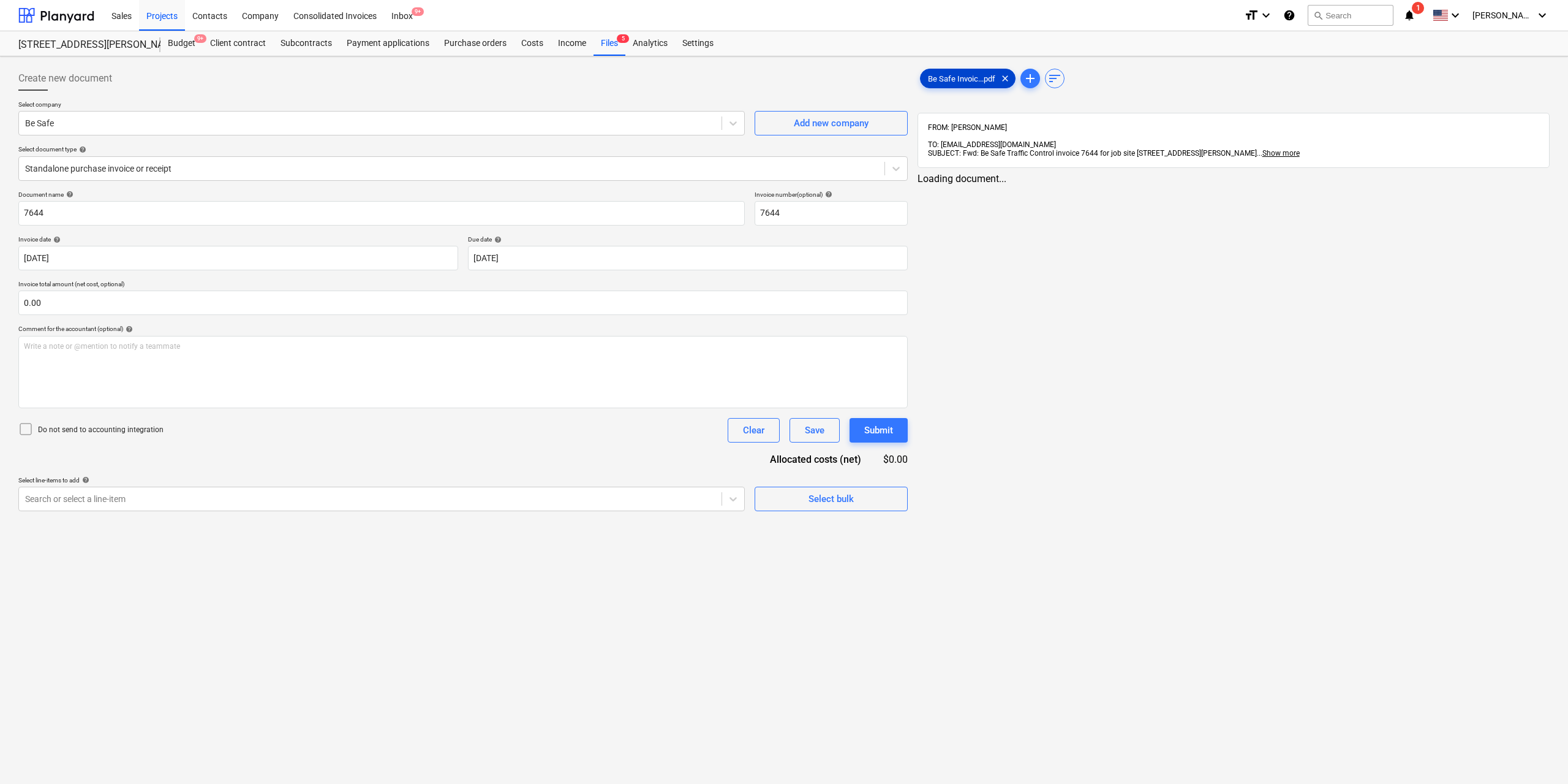
click at [945, 77] on span "Be Safe Invoic...pdf" at bounding box center [961, 78] width 82 height 10
click at [371, 506] on div "Search or select a line-item" at bounding box center [370, 499] width 702 height 17
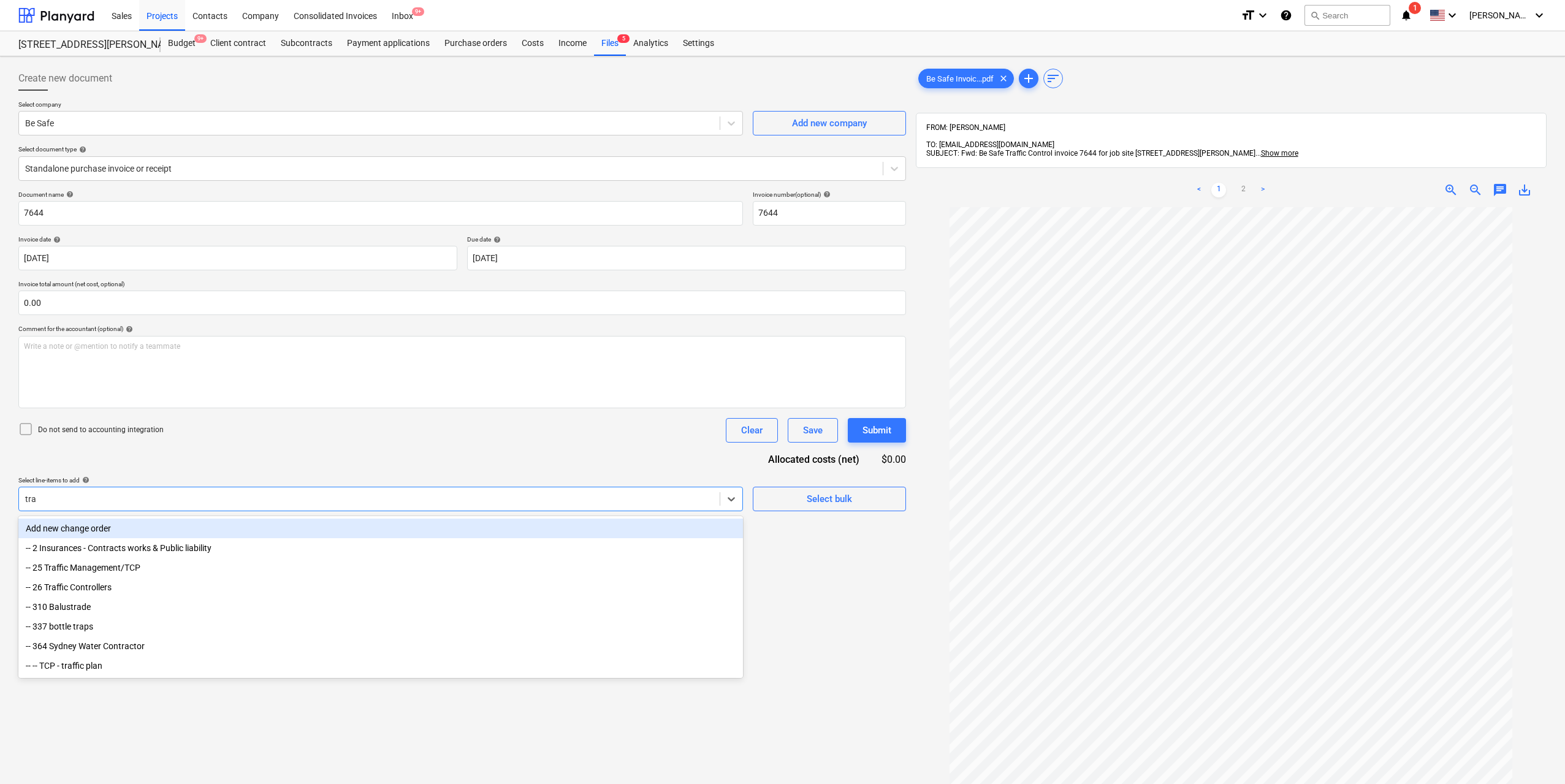
type input "traf"
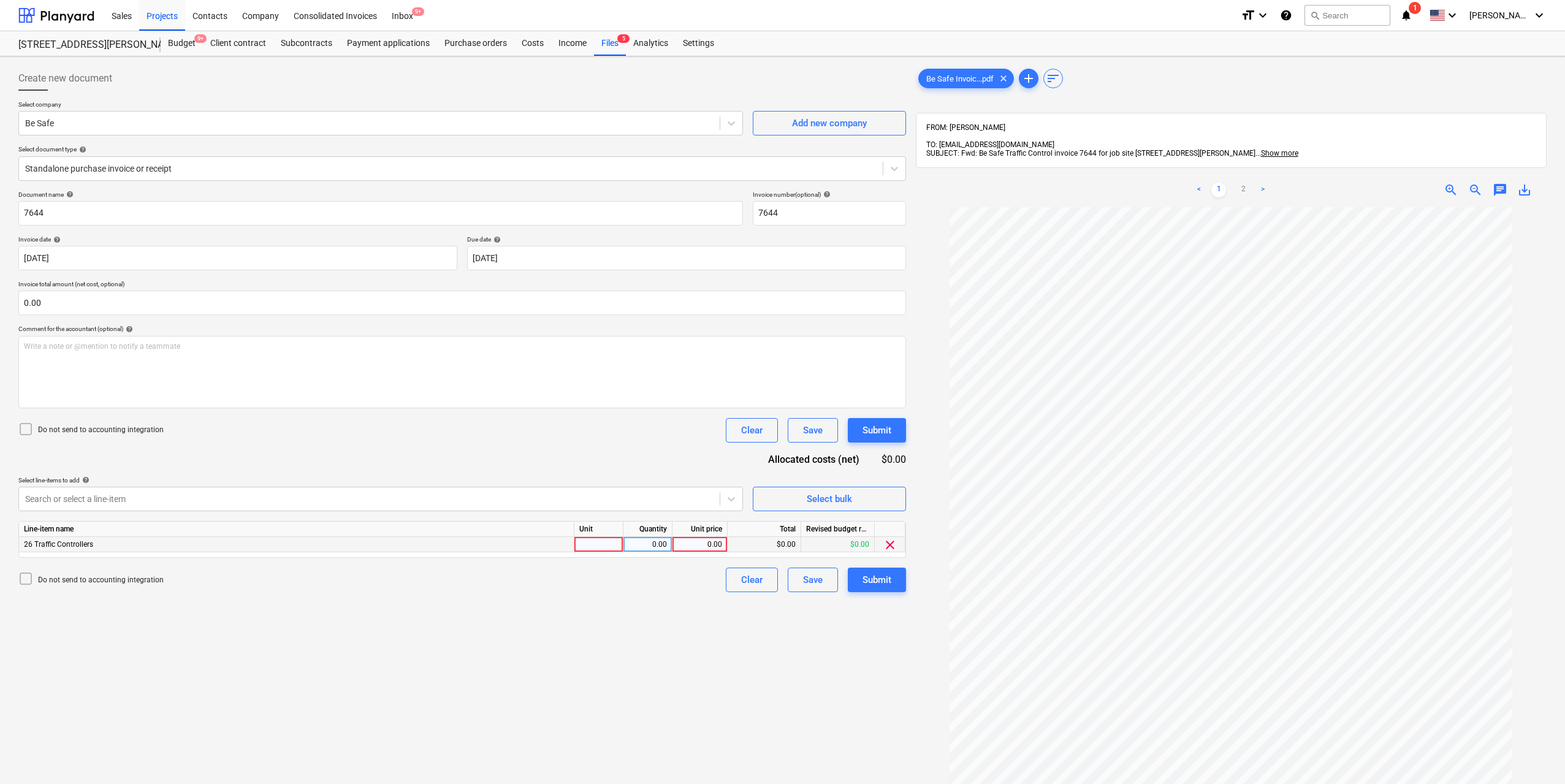
click at [604, 548] on div at bounding box center [598, 544] width 49 height 15
type input "1"
click at [633, 540] on div "0.00" at bounding box center [647, 544] width 39 height 15
type input "1"
click at [689, 542] on div "0.00" at bounding box center [699, 544] width 45 height 15
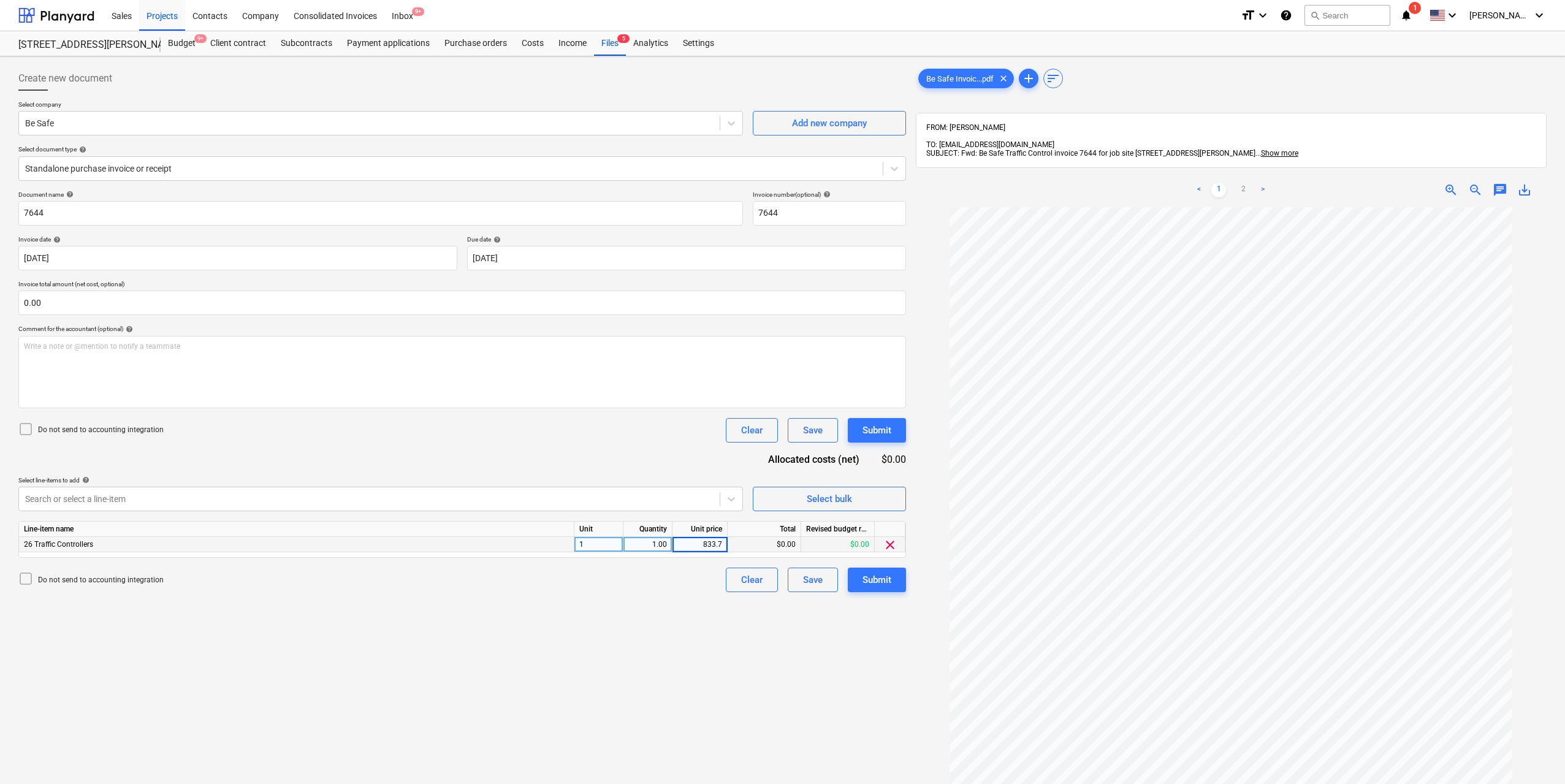
type input "833.75"
click at [676, 646] on div "Create new document Select company Be Safe Add new company Select document type…" at bounding box center [462, 512] width 898 height 900
click at [905, 576] on button "Submit" at bounding box center [877, 579] width 59 height 24
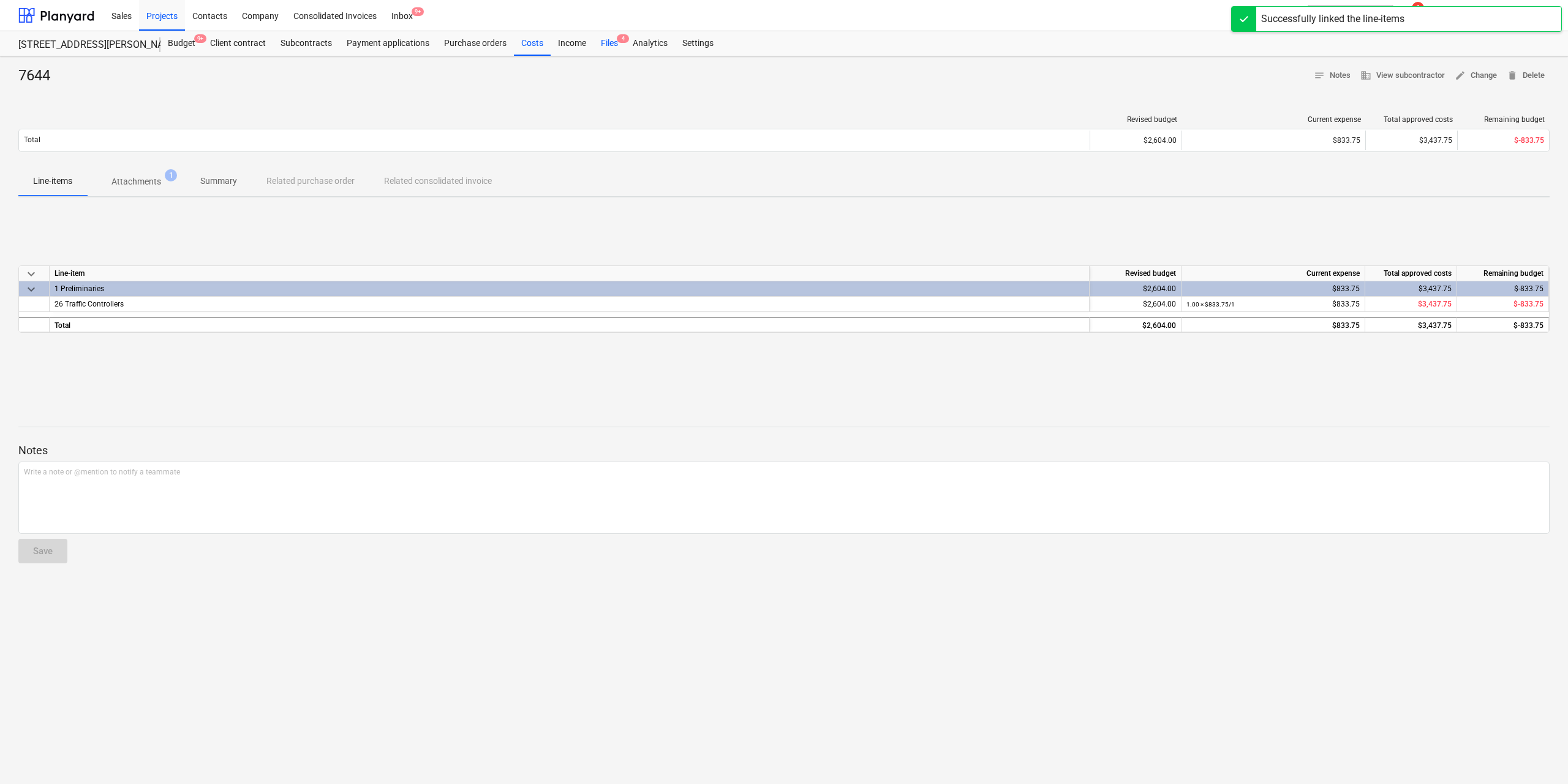
click at [603, 43] on div "Files 4" at bounding box center [609, 43] width 32 height 24
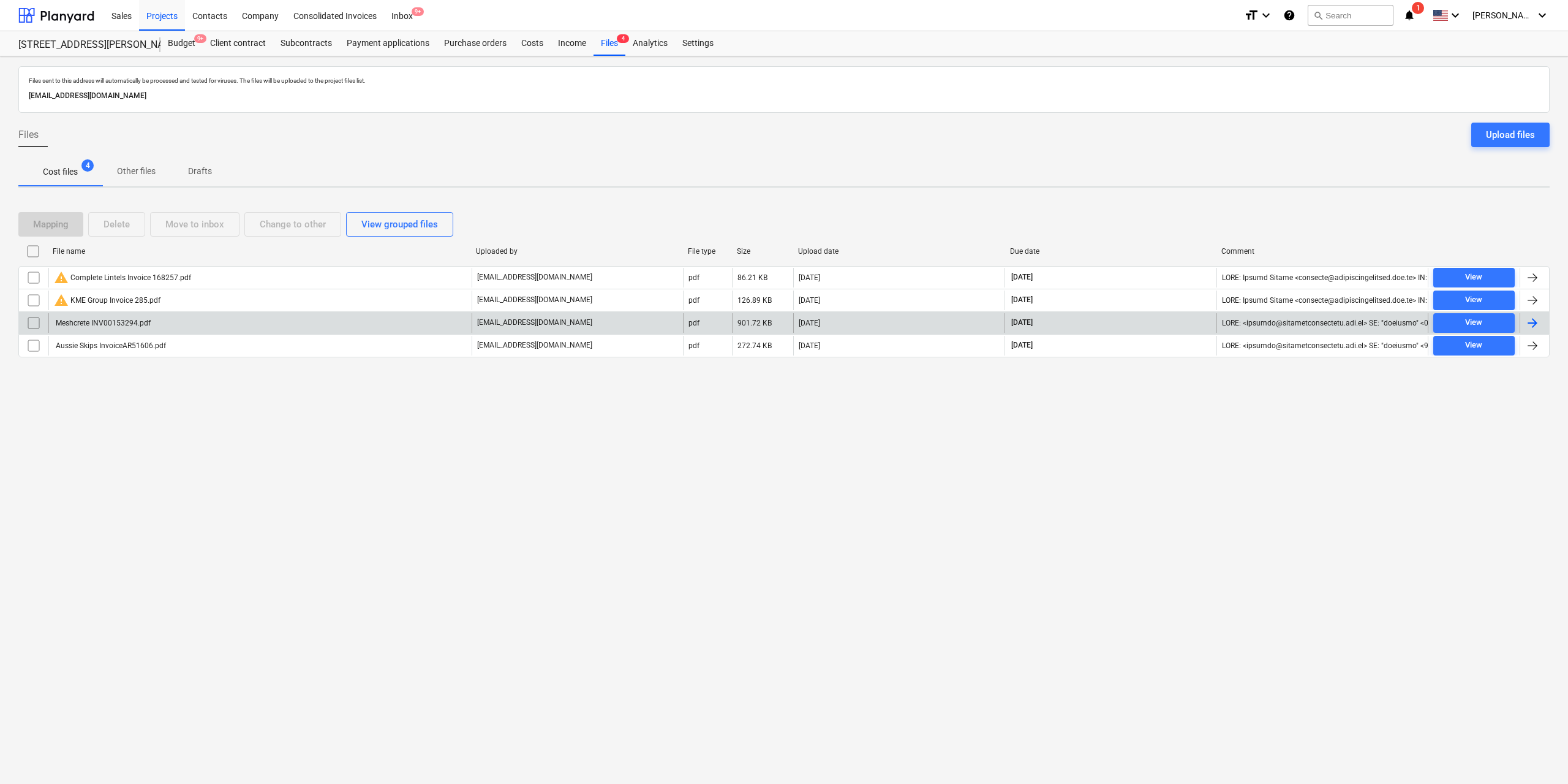
click at [168, 324] on div "Meshcrete INV00153294.pdf" at bounding box center [260, 323] width 424 height 20
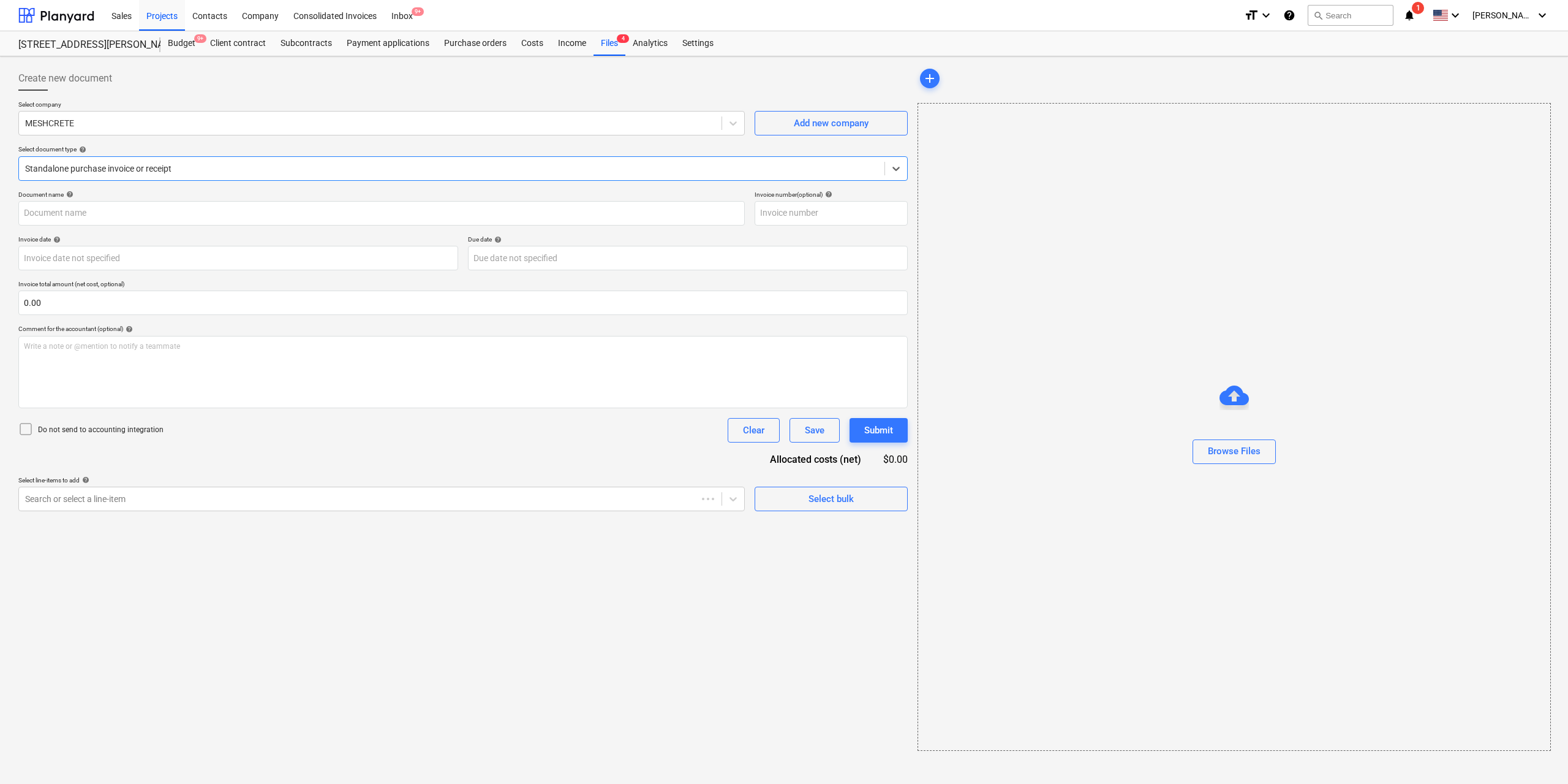
type input "00153294"
type input "[DATE]"
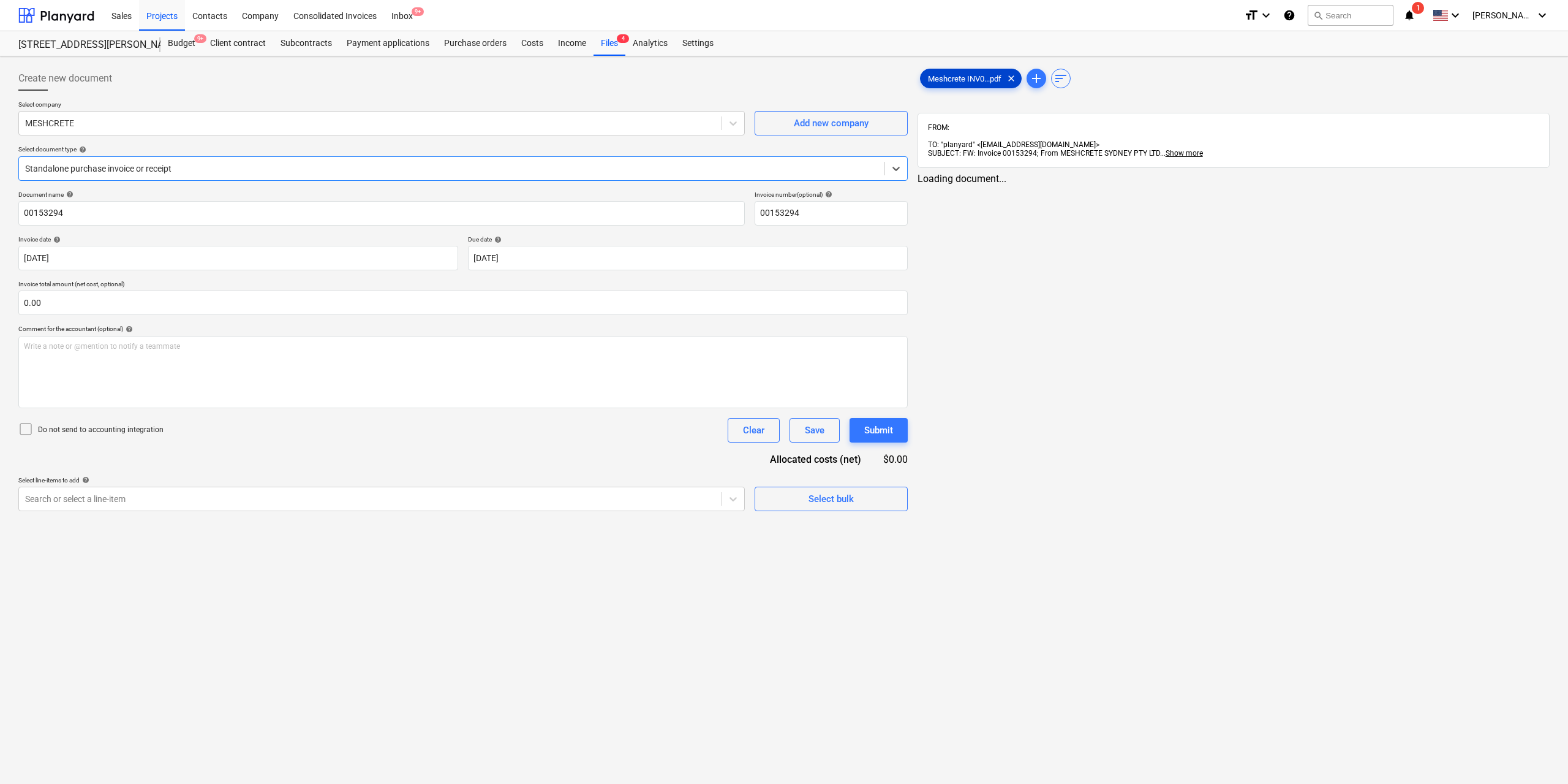
click at [930, 79] on span "Meshcrete INV0...pdf" at bounding box center [964, 78] width 89 height 10
click at [431, 484] on div "Select line-items to add help" at bounding box center [380, 480] width 724 height 8
click at [435, 496] on div at bounding box center [369, 499] width 688 height 12
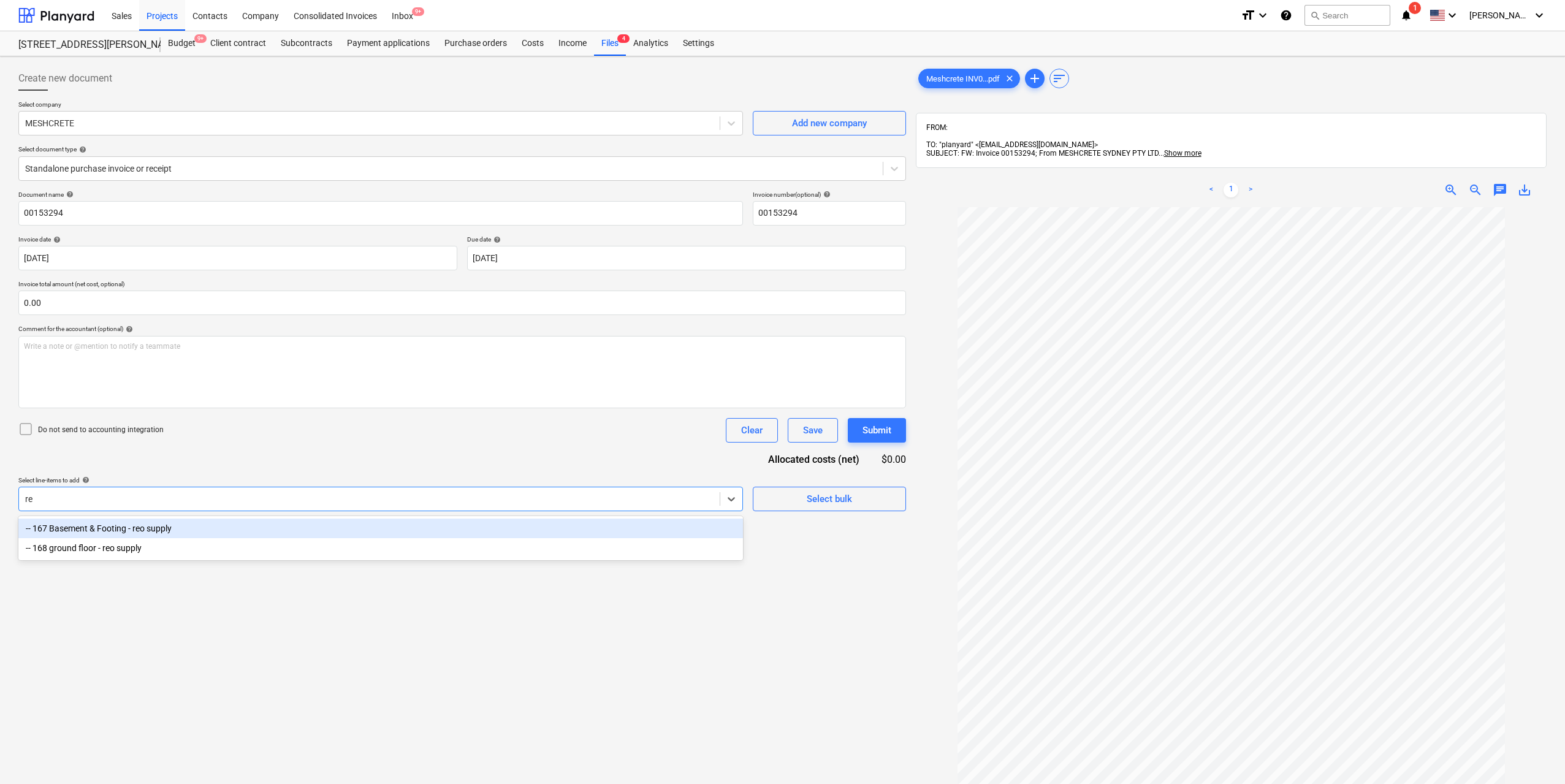
type input "r"
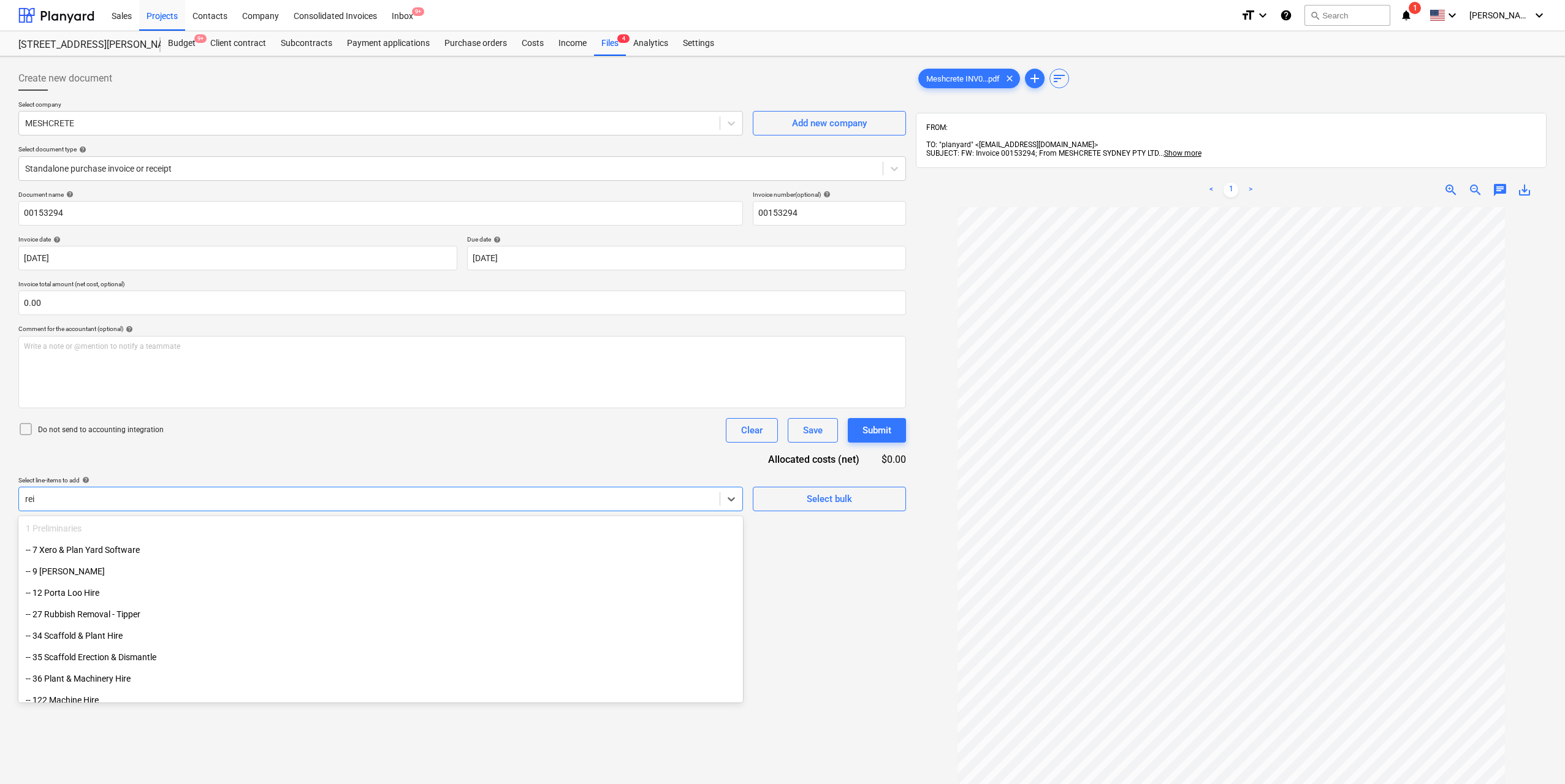
type input "reinf"
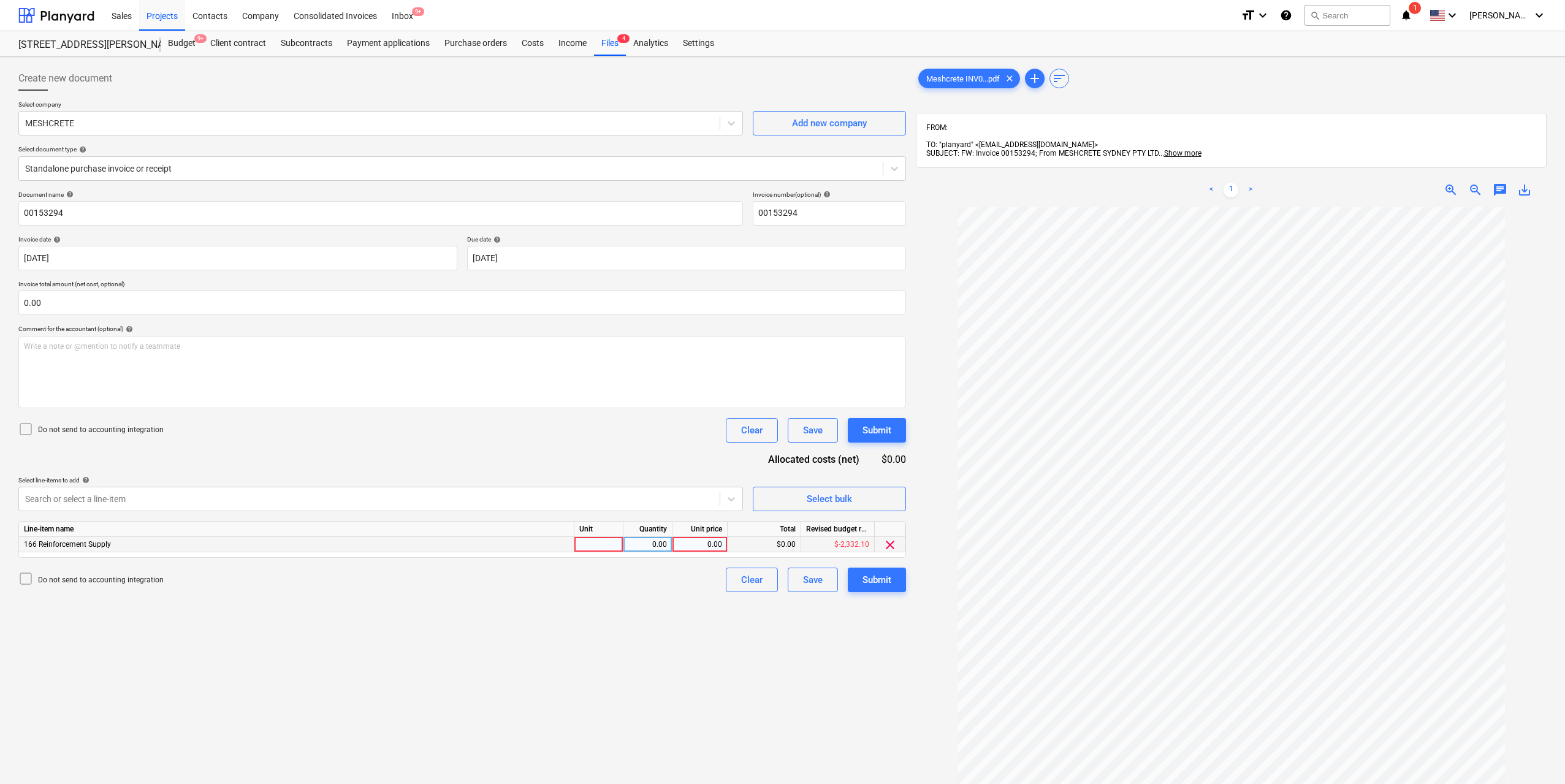
click at [590, 547] on div at bounding box center [598, 544] width 49 height 15
click at [647, 542] on div "0.00" at bounding box center [647, 544] width 39 height 15
click at [704, 542] on div "0.00" at bounding box center [699, 544] width 45 height 15
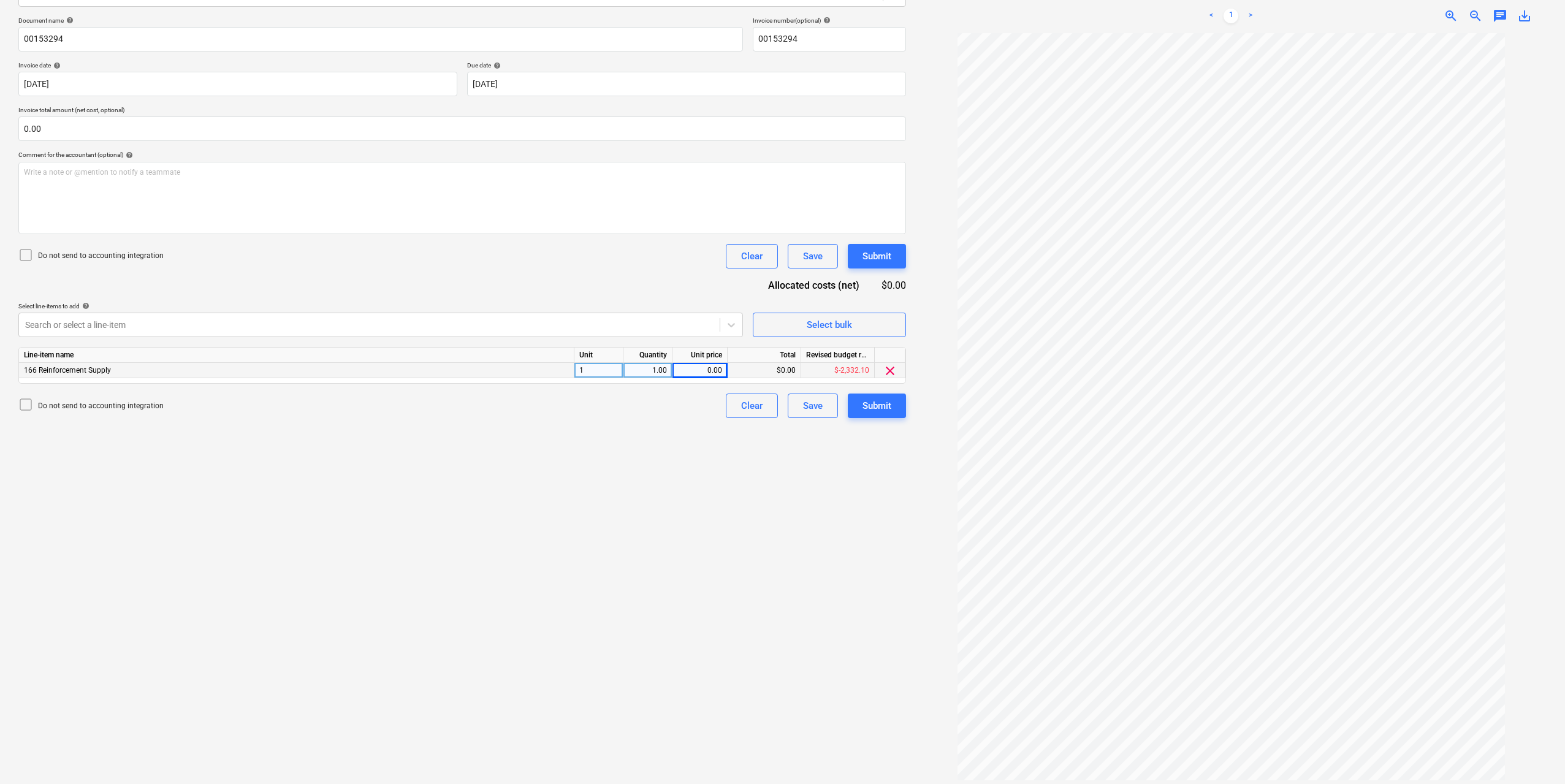
click at [714, 371] on div "0.00" at bounding box center [699, 370] width 45 height 15
type input "190"
click at [744, 441] on div "Create new document Select company MESHCRETE Add new company Select document ty…" at bounding box center [462, 337] width 898 height 900
click at [880, 403] on div "Submit" at bounding box center [877, 406] width 29 height 16
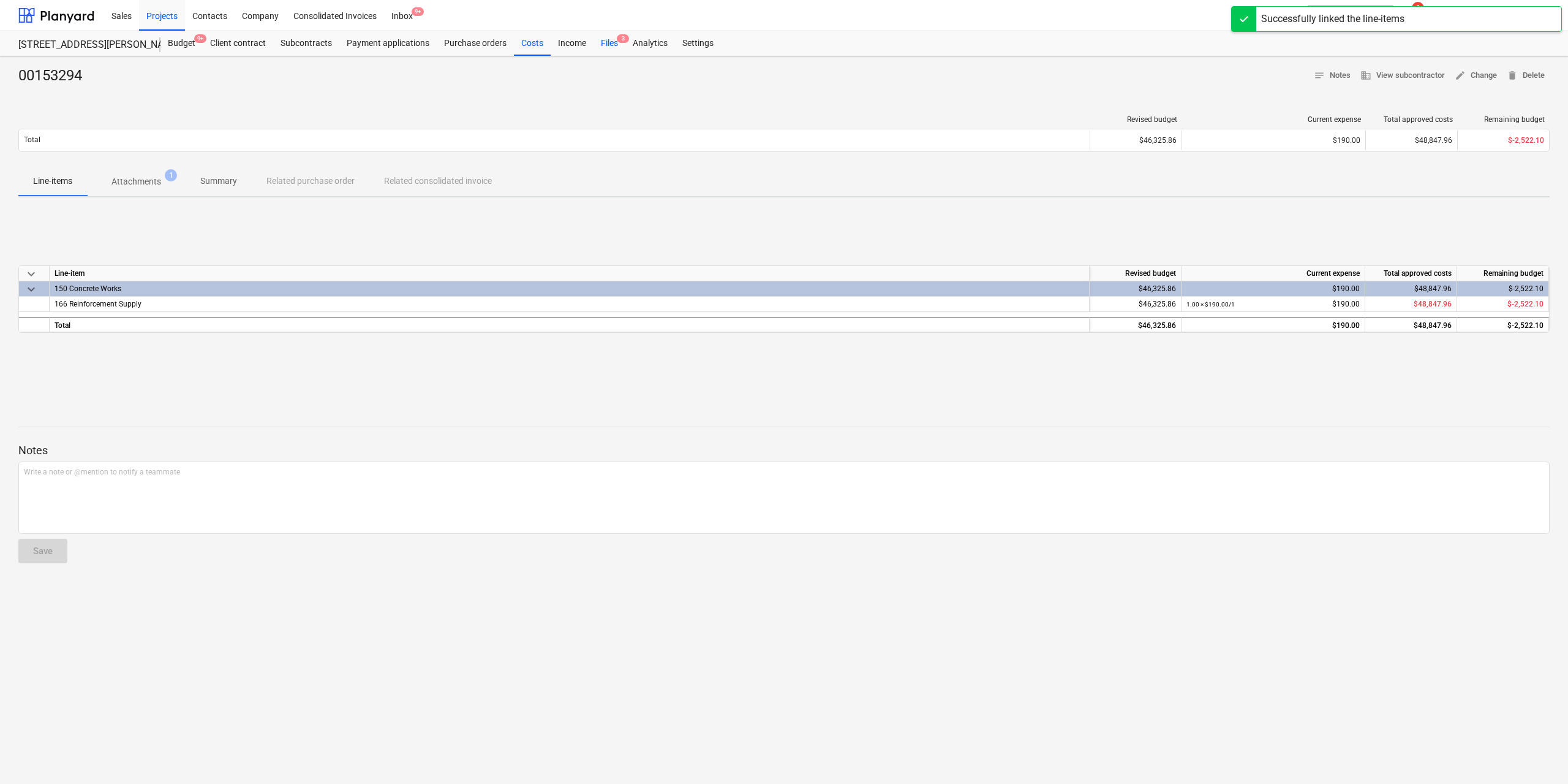
click at [607, 41] on div "Files 3" at bounding box center [609, 43] width 32 height 24
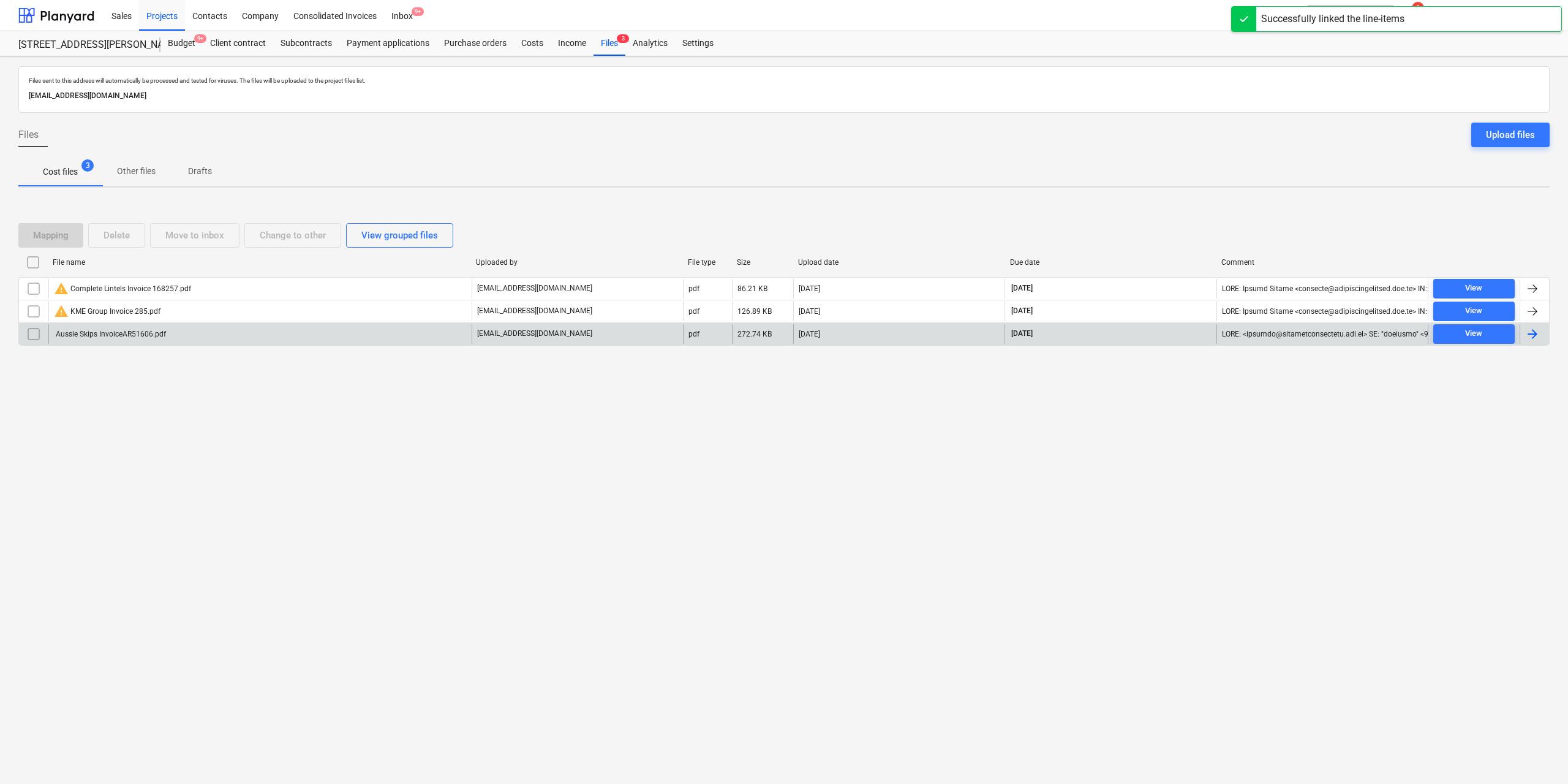
click at [145, 335] on div "Aussie Skips InvoiceAR51606.pdf" at bounding box center [110, 334] width 112 height 9
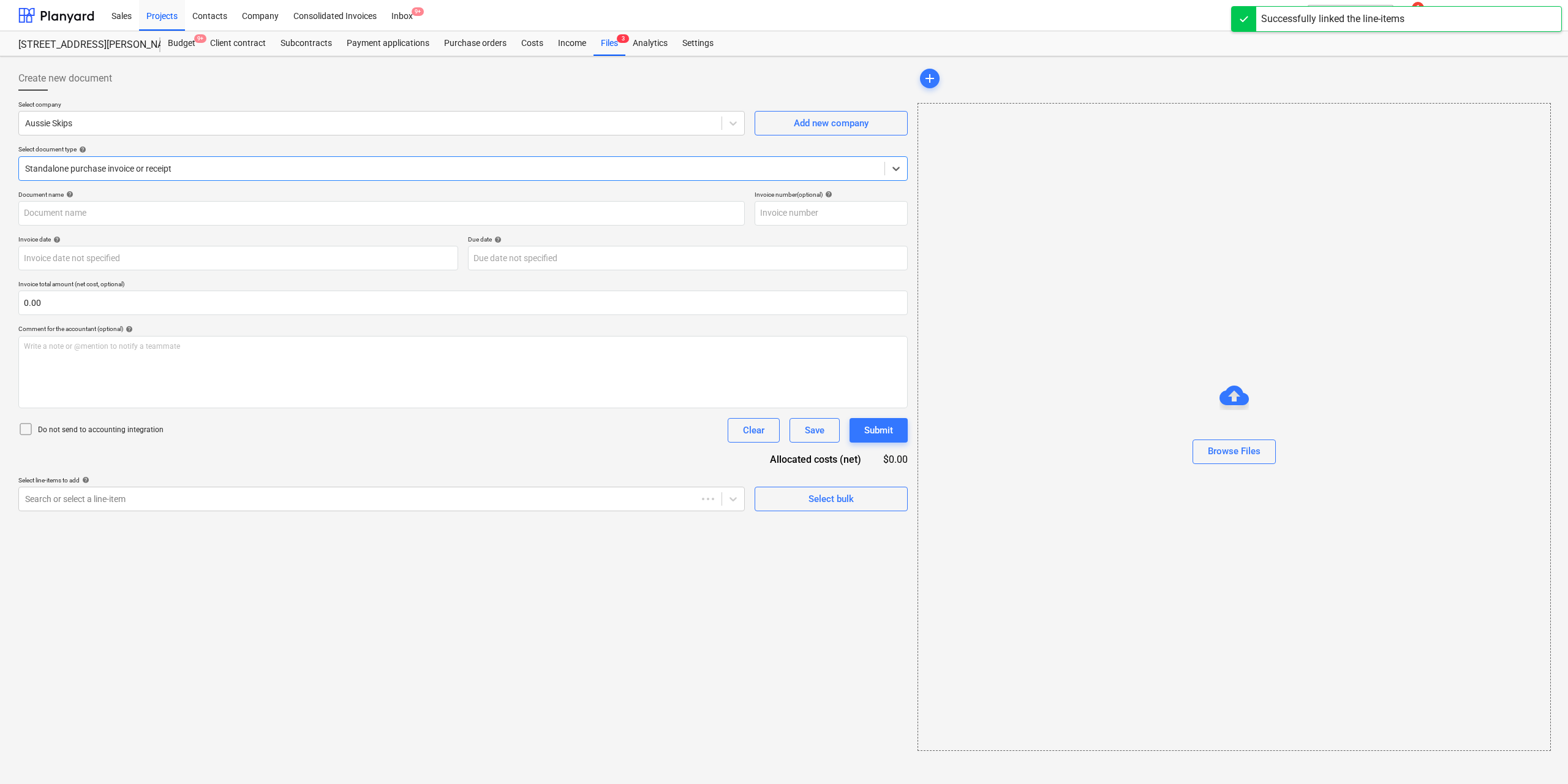
type input "AR51606"
type input "[DATE]"
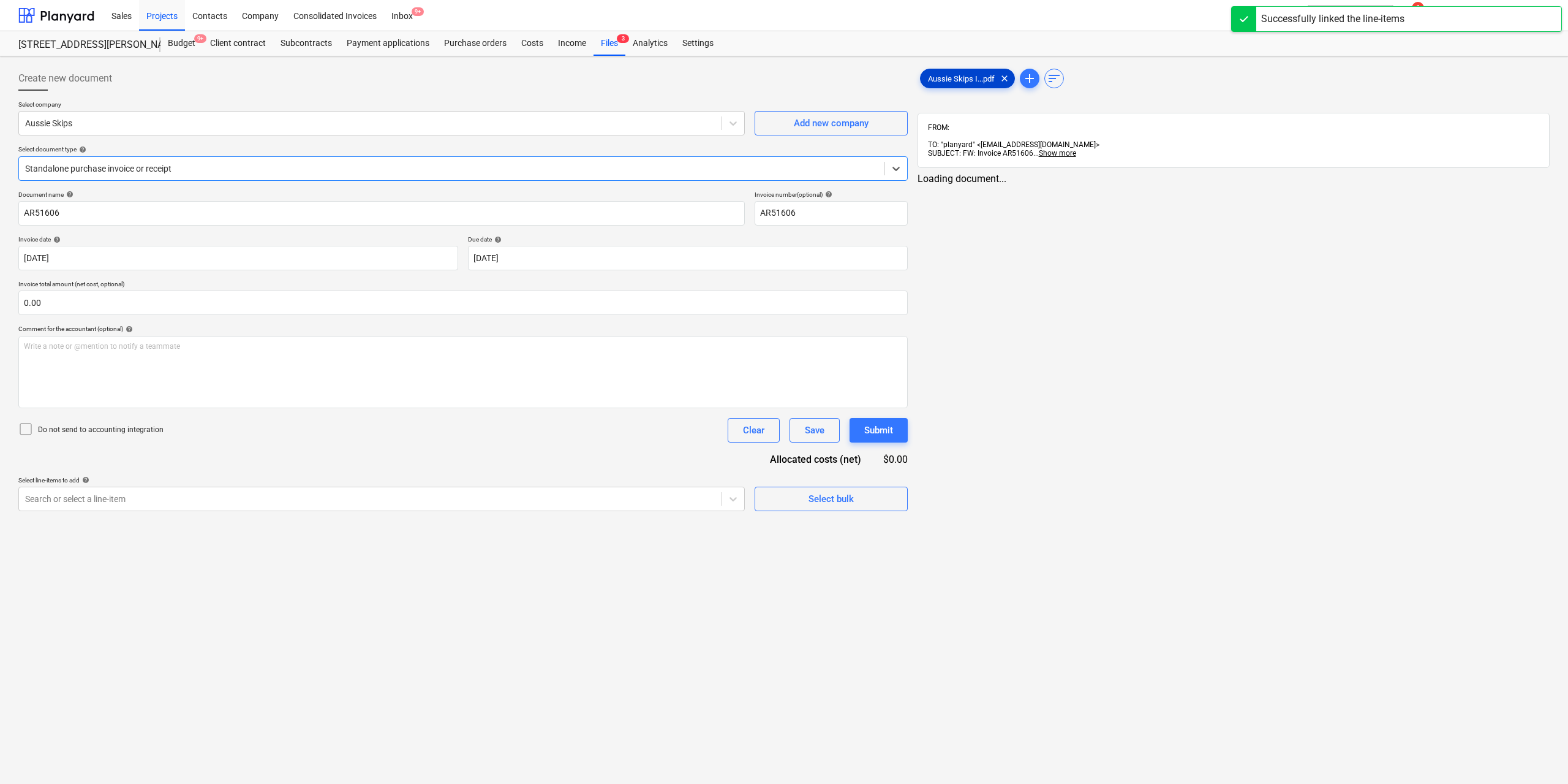
click at [956, 78] on span "Aussie Skips I...pdf" at bounding box center [961, 78] width 81 height 10
click at [1245, 184] on link "2" at bounding box center [1242, 190] width 15 height 15
click at [1218, 182] on link "1" at bounding box center [1218, 190] width 15 height 15
click at [485, 497] on div at bounding box center [369, 499] width 688 height 12
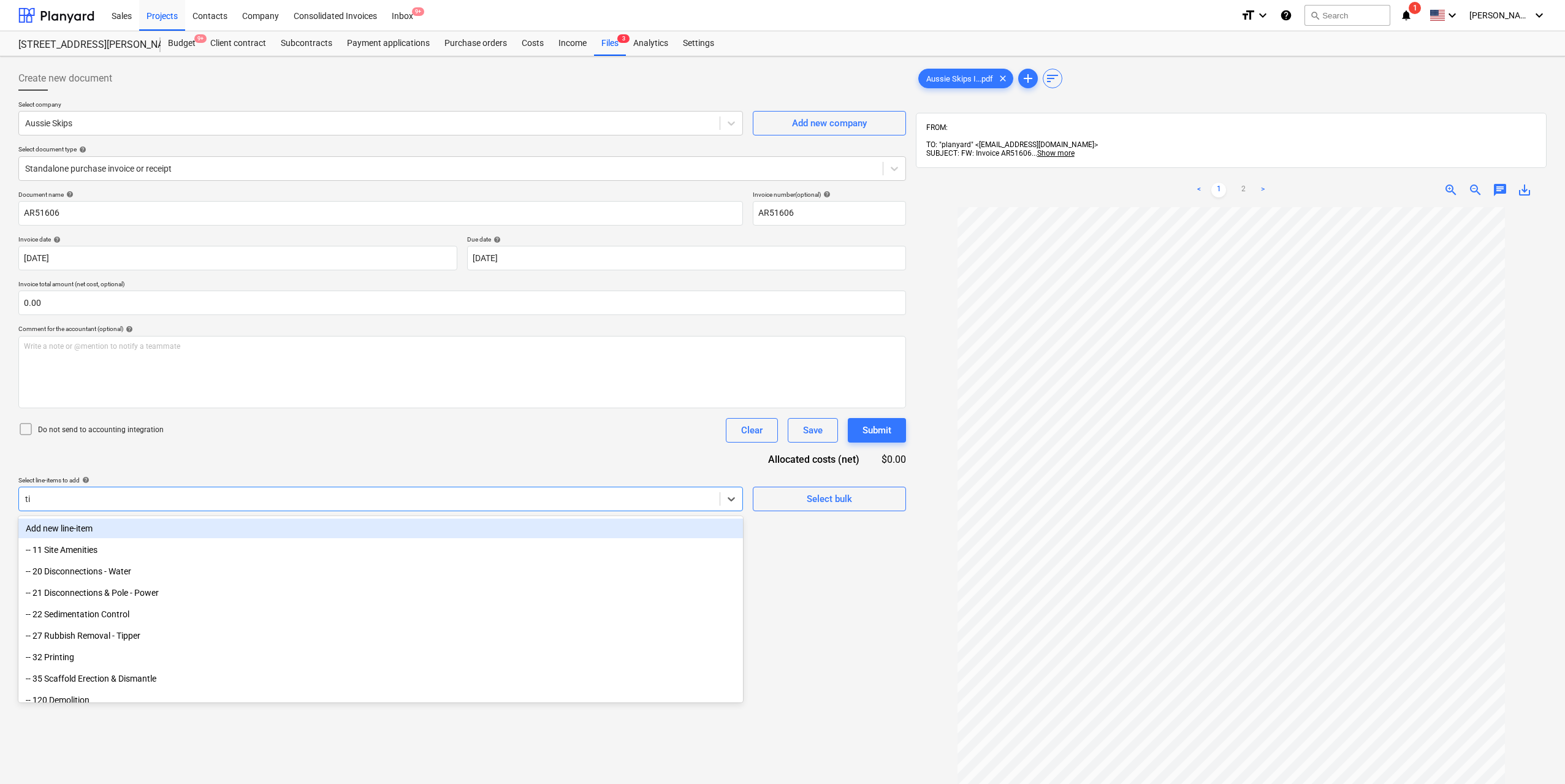
type input "tip"
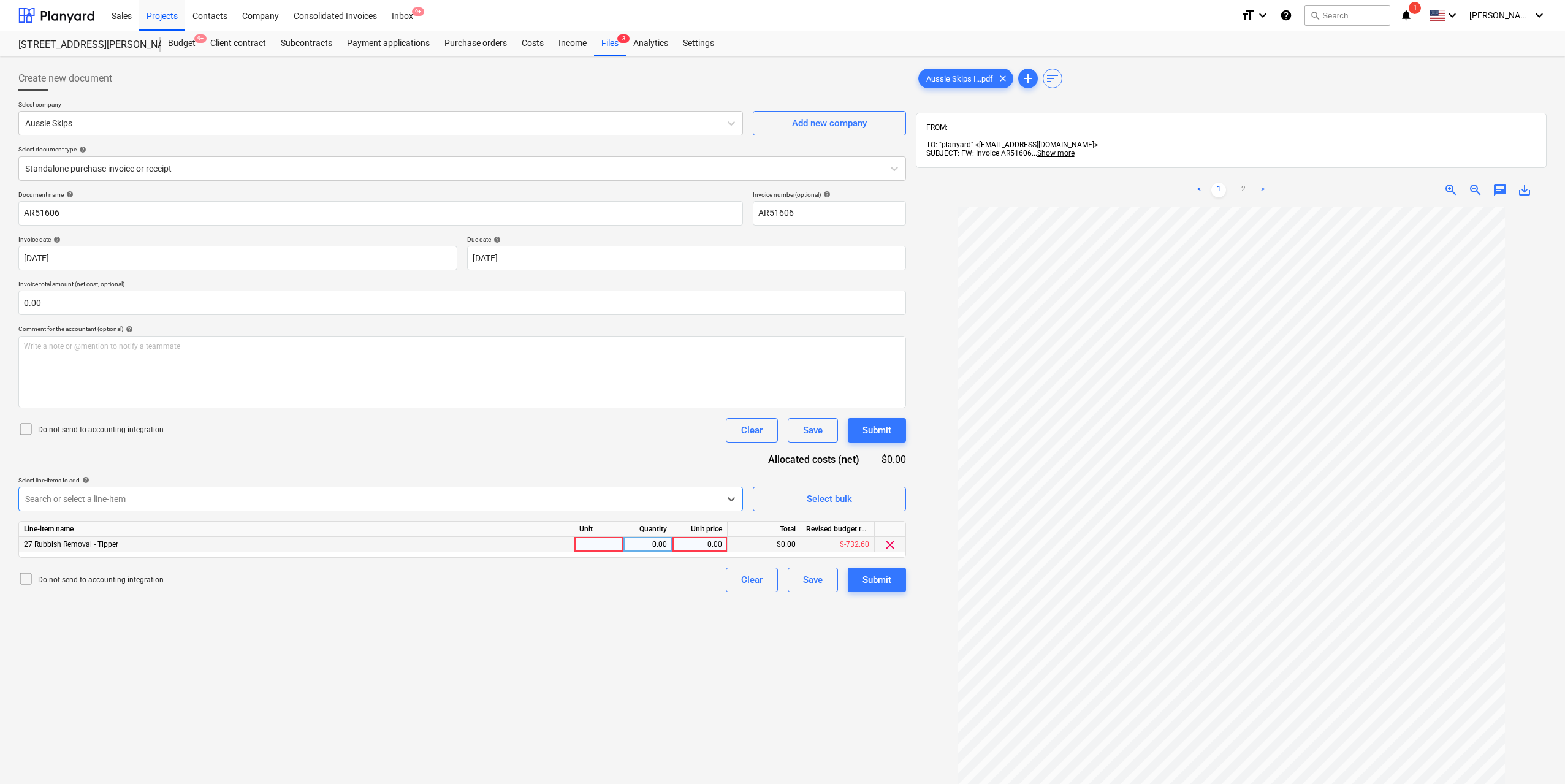
click at [609, 545] on div at bounding box center [598, 544] width 49 height 15
click at [669, 545] on div "0.00" at bounding box center [647, 544] width 49 height 15
type input "1"
click at [694, 542] on div "0.00" at bounding box center [699, 544] width 45 height 15
type input "172.8"
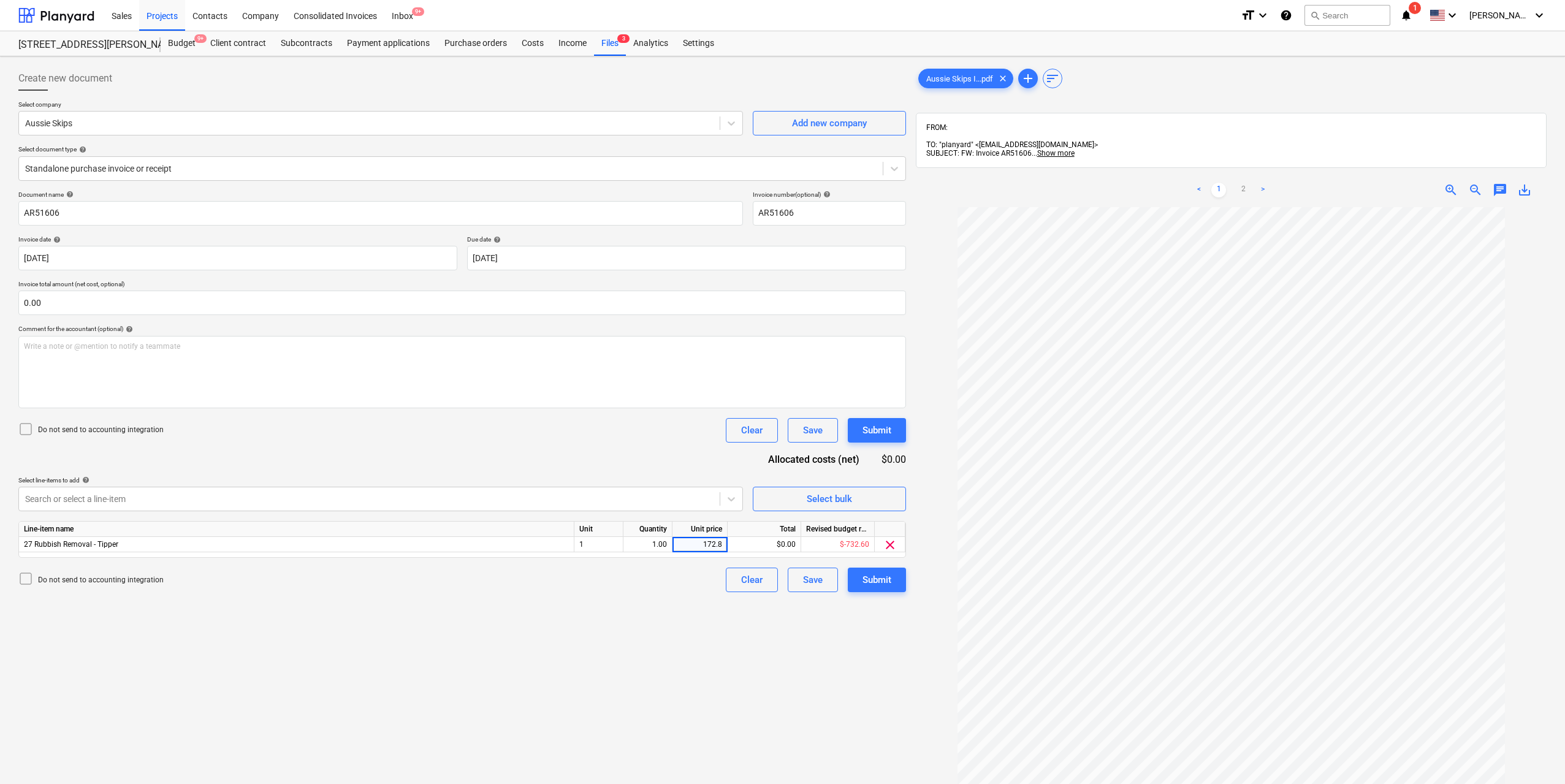
click at [788, 685] on div "Create new document Select company Aussie Skips Add new company Select document…" at bounding box center [462, 512] width 898 height 900
click at [904, 576] on button "Submit" at bounding box center [877, 579] width 59 height 24
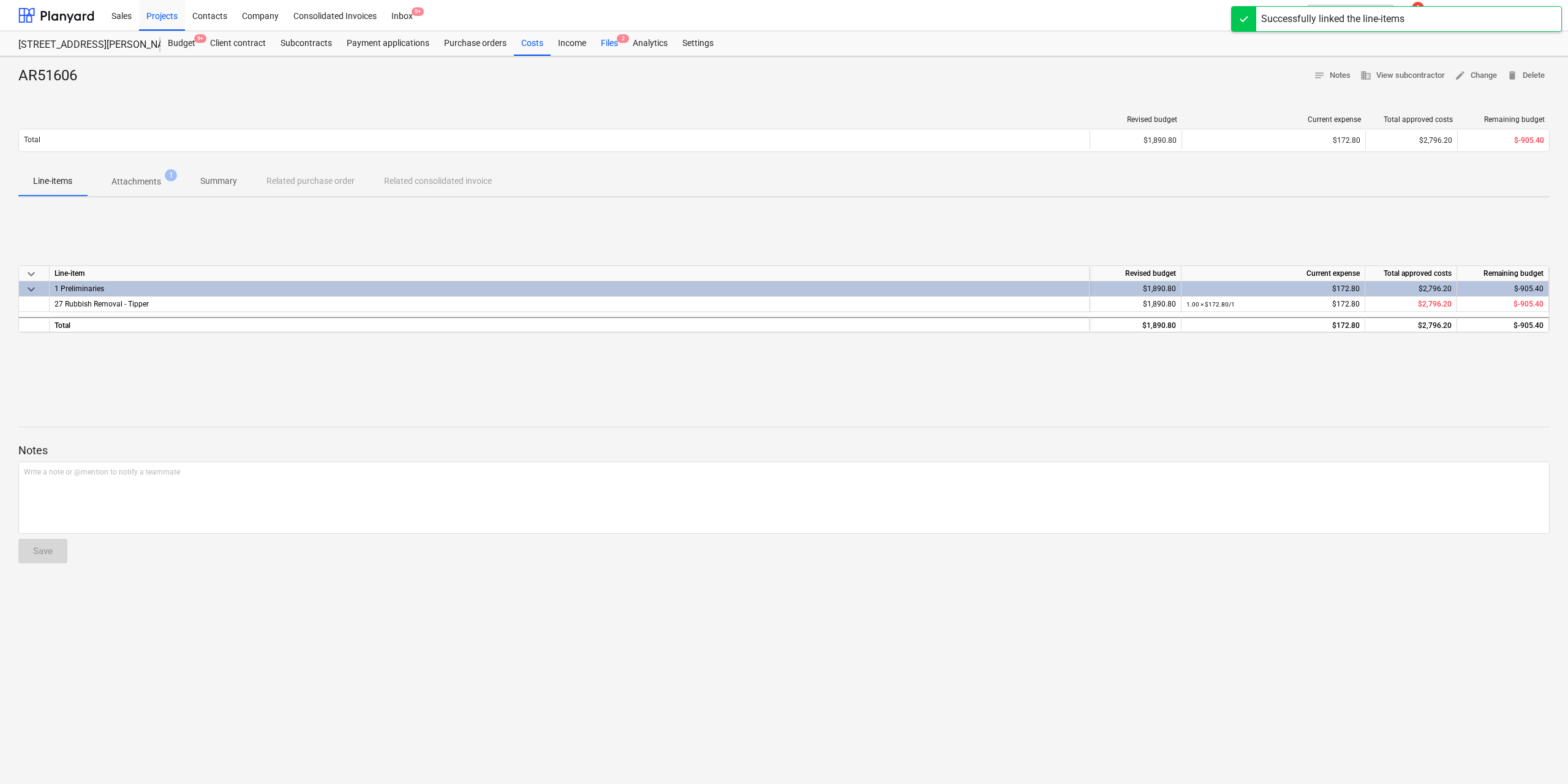
click at [615, 42] on div "Files 2" at bounding box center [609, 43] width 32 height 24
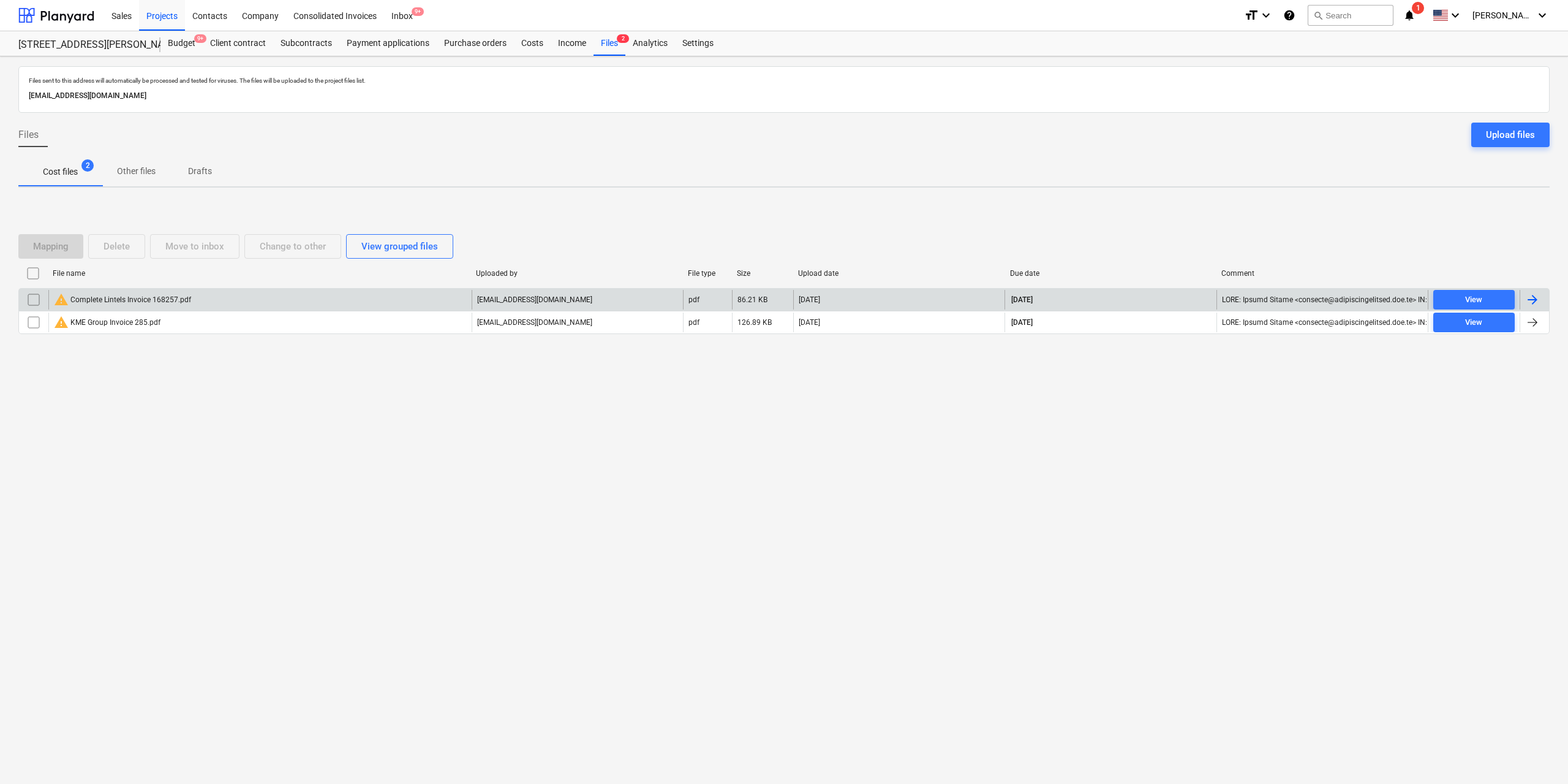
click at [160, 298] on div "warning Complete Lintels Invoice 168257.pdf" at bounding box center [123, 299] width 138 height 15
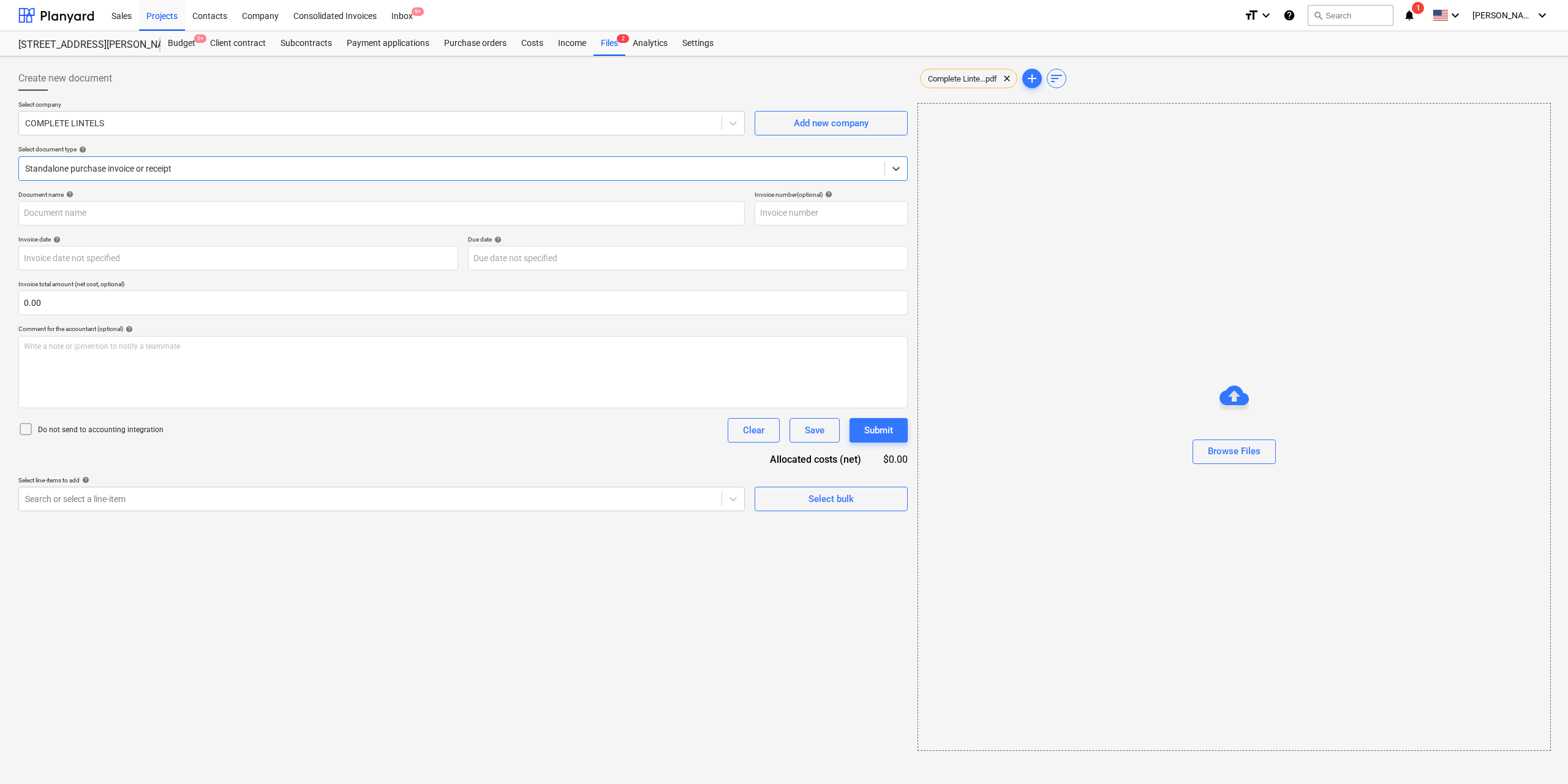
type input "168257"
type input "[DATE]"
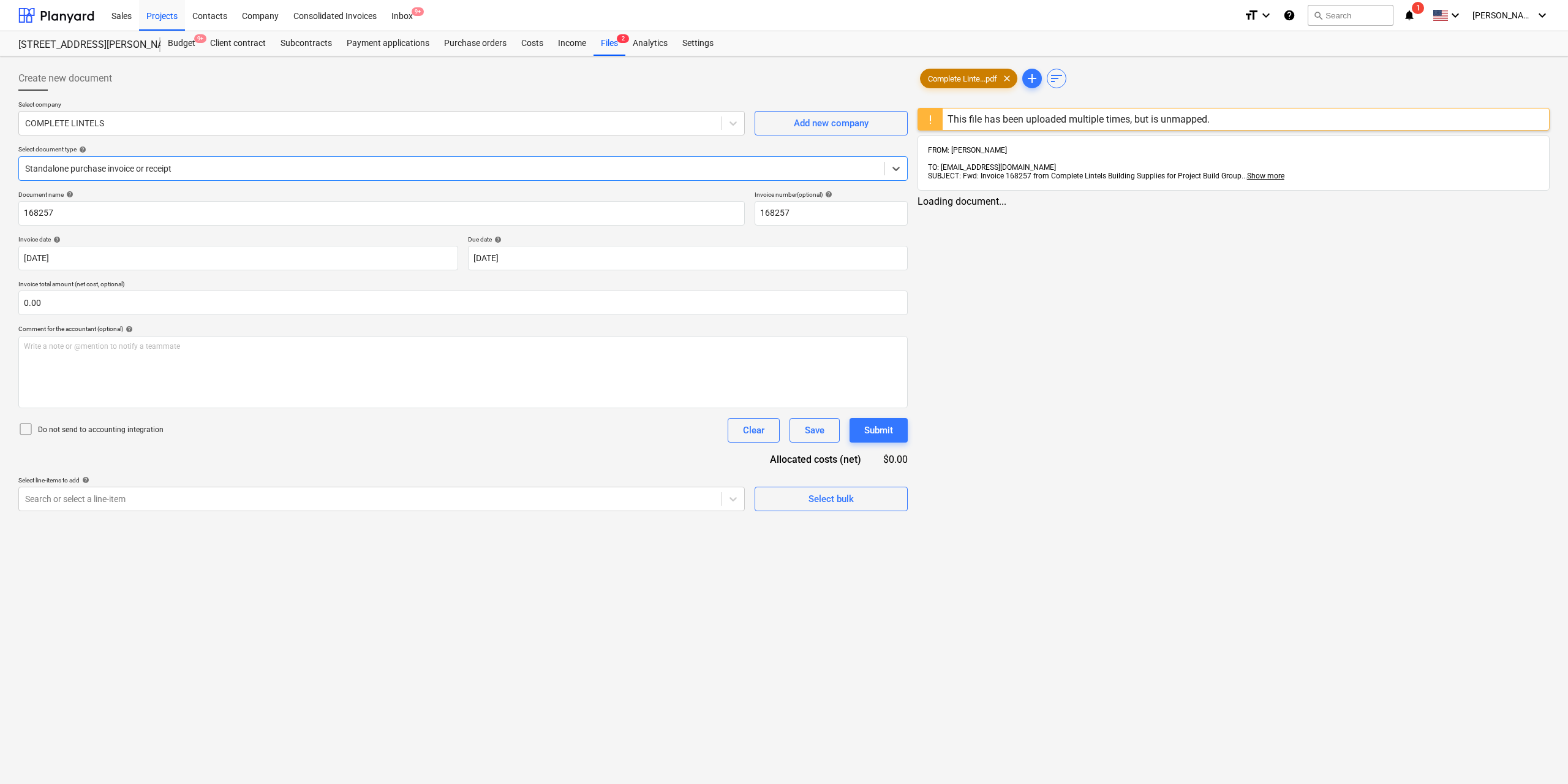
click at [948, 78] on span "Complete Linte...pdf" at bounding box center [962, 78] width 84 height 10
drag, startPoint x: 1014, startPoint y: 122, endPoint x: 988, endPoint y: 127, distance: 26.5
click at [988, 127] on div "This file has been uploaded multiple times, but is unmapped." at bounding box center [1076, 119] width 272 height 21
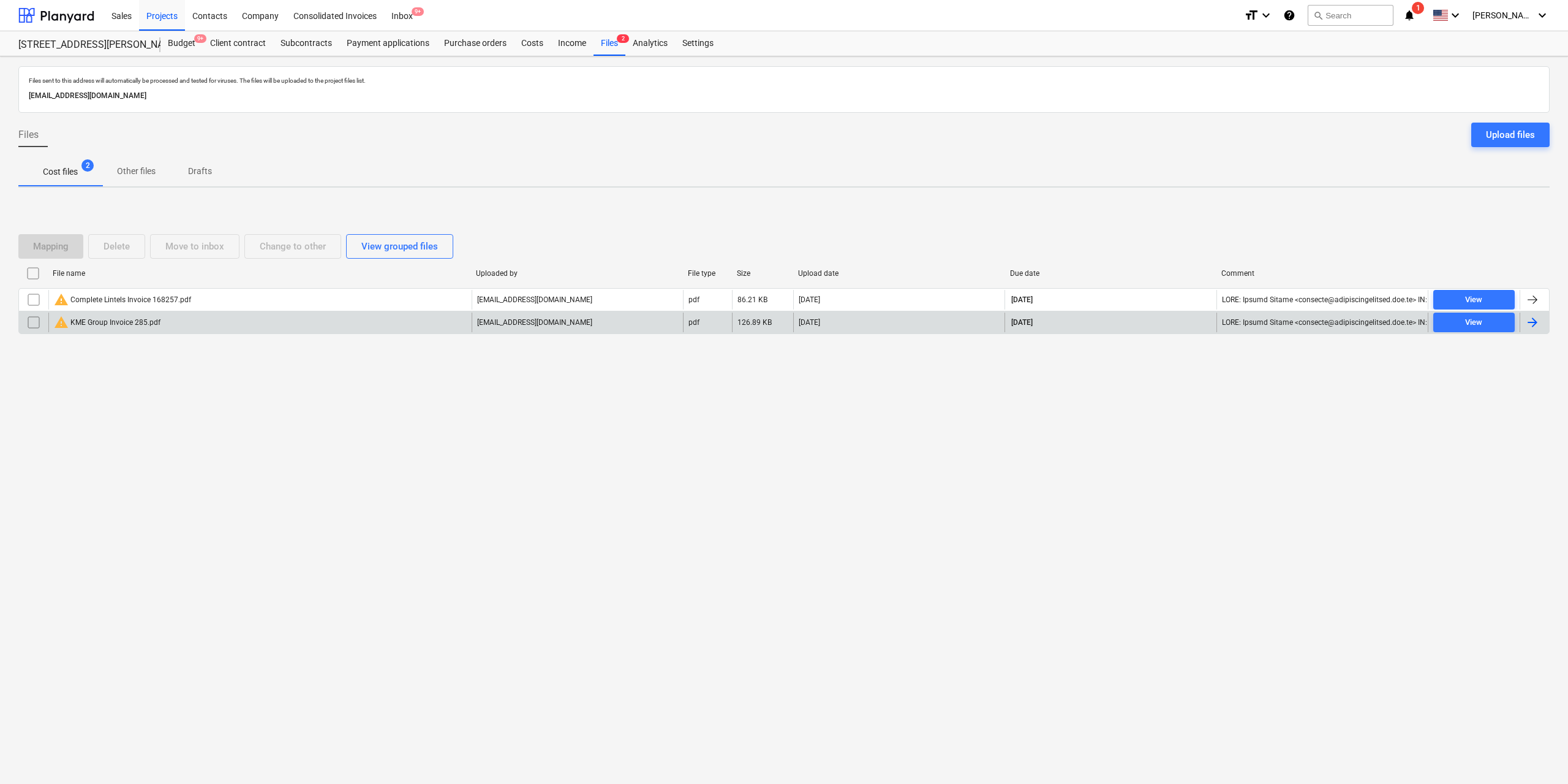
click at [164, 321] on div "warning KME Group Invoice 285.pdf" at bounding box center [260, 322] width 424 height 20
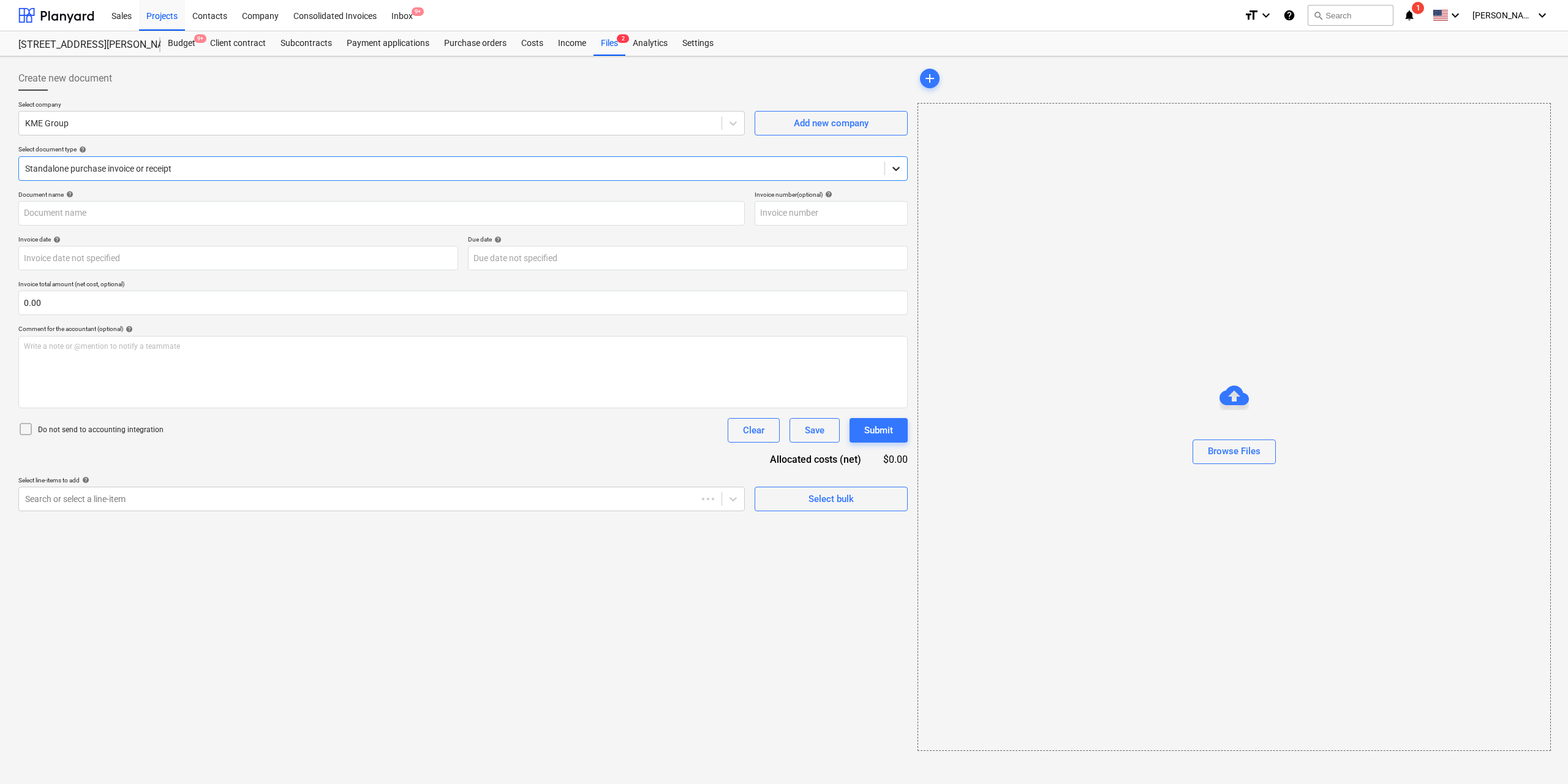
type input "285"
type input "[DATE]"
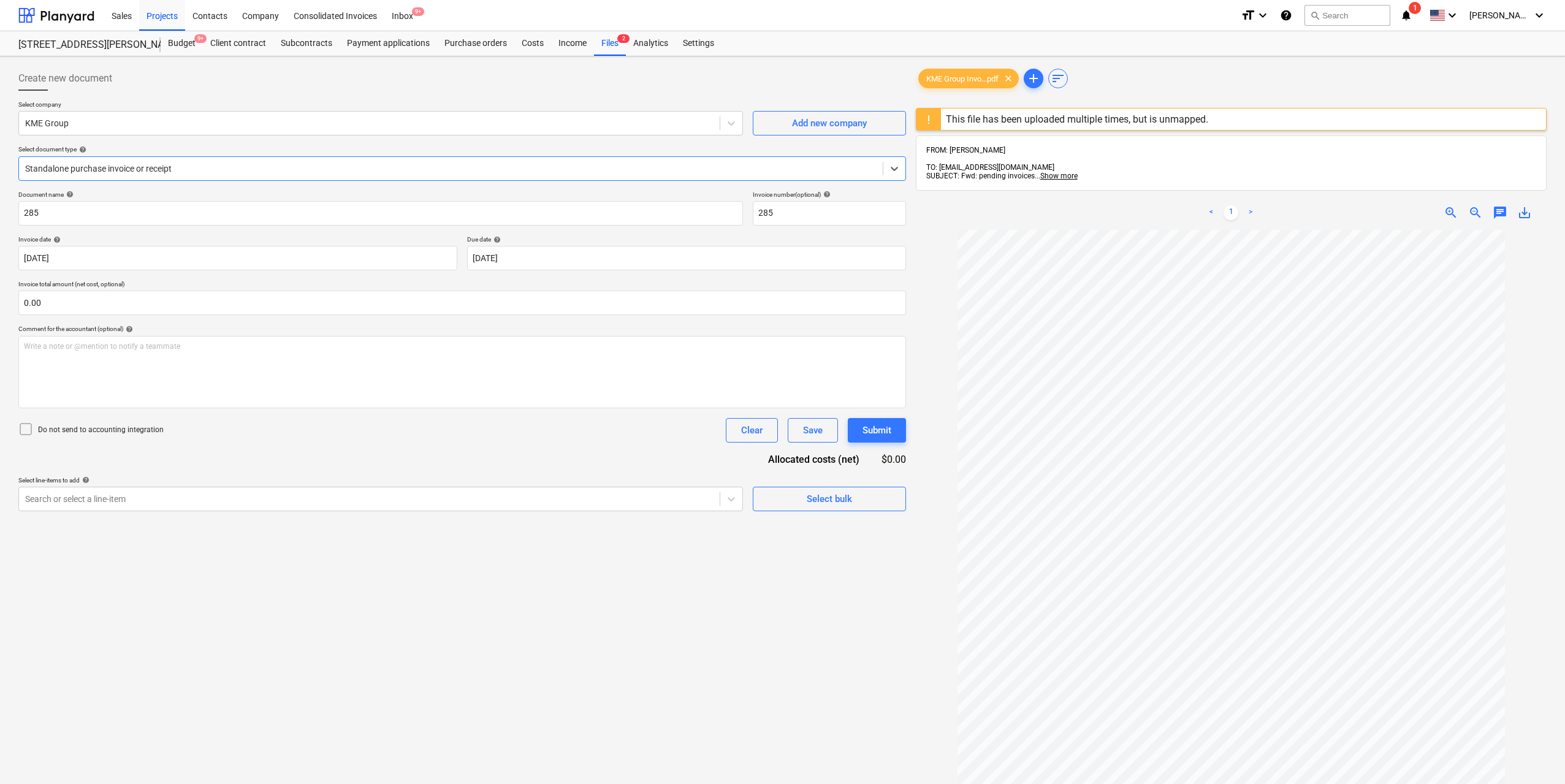
click at [998, 119] on div "This file has been uploaded multiple times, but is unmapped." at bounding box center [1077, 119] width 262 height 12
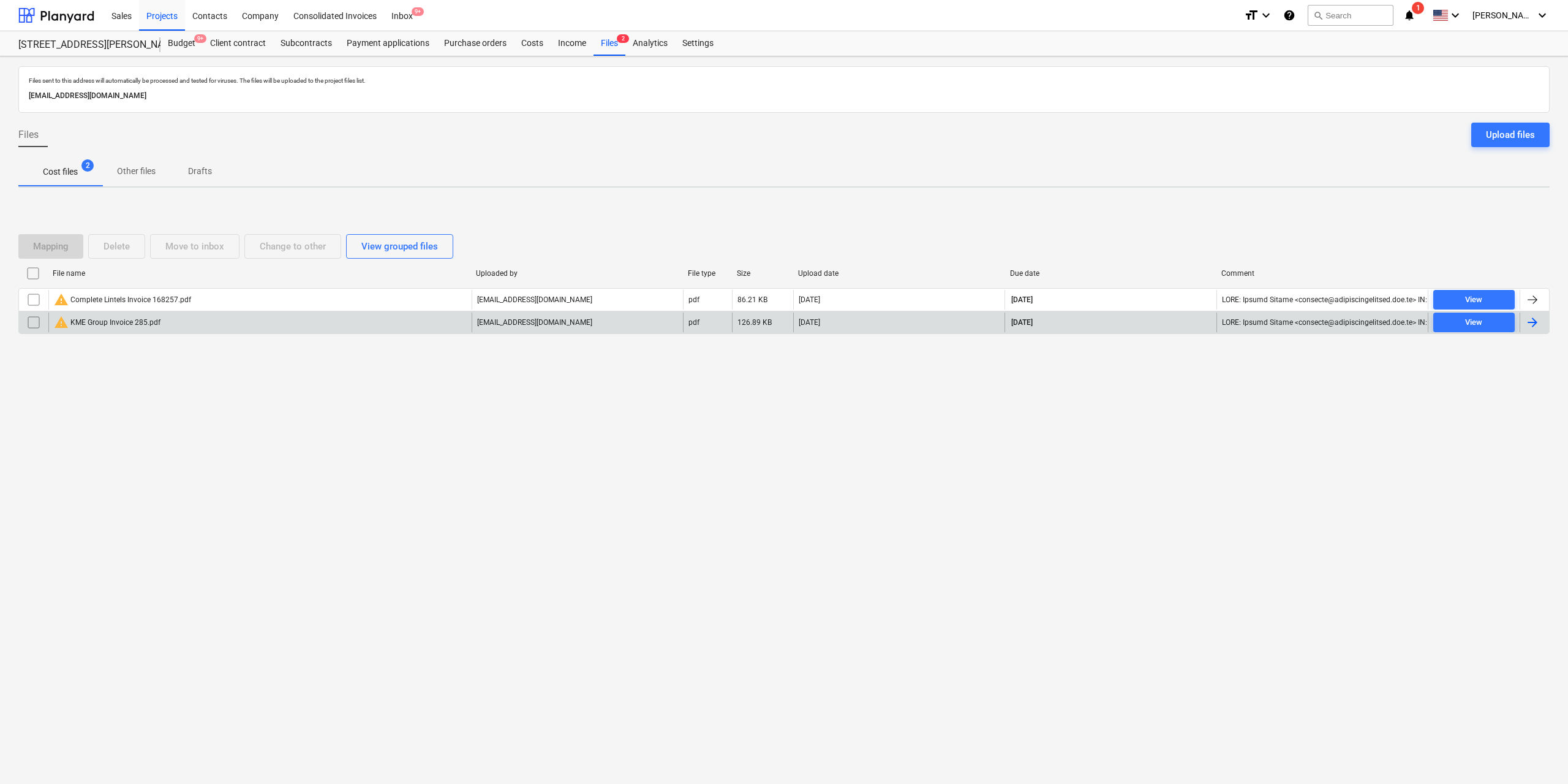
click at [123, 318] on div "warning KME Group Invoice 285.pdf" at bounding box center [108, 322] width 107 height 15
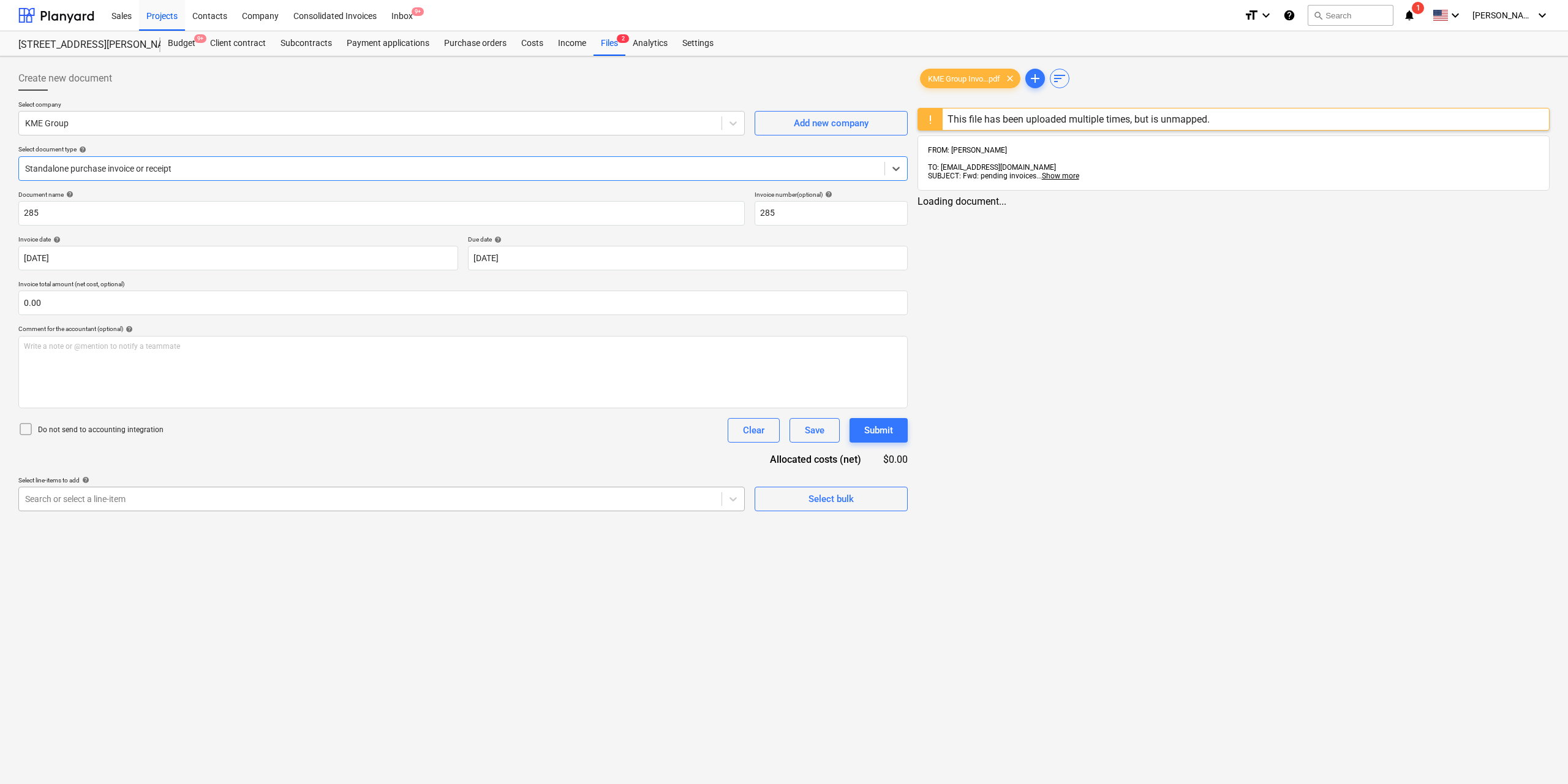
click at [170, 495] on div at bounding box center [370, 499] width 691 height 12
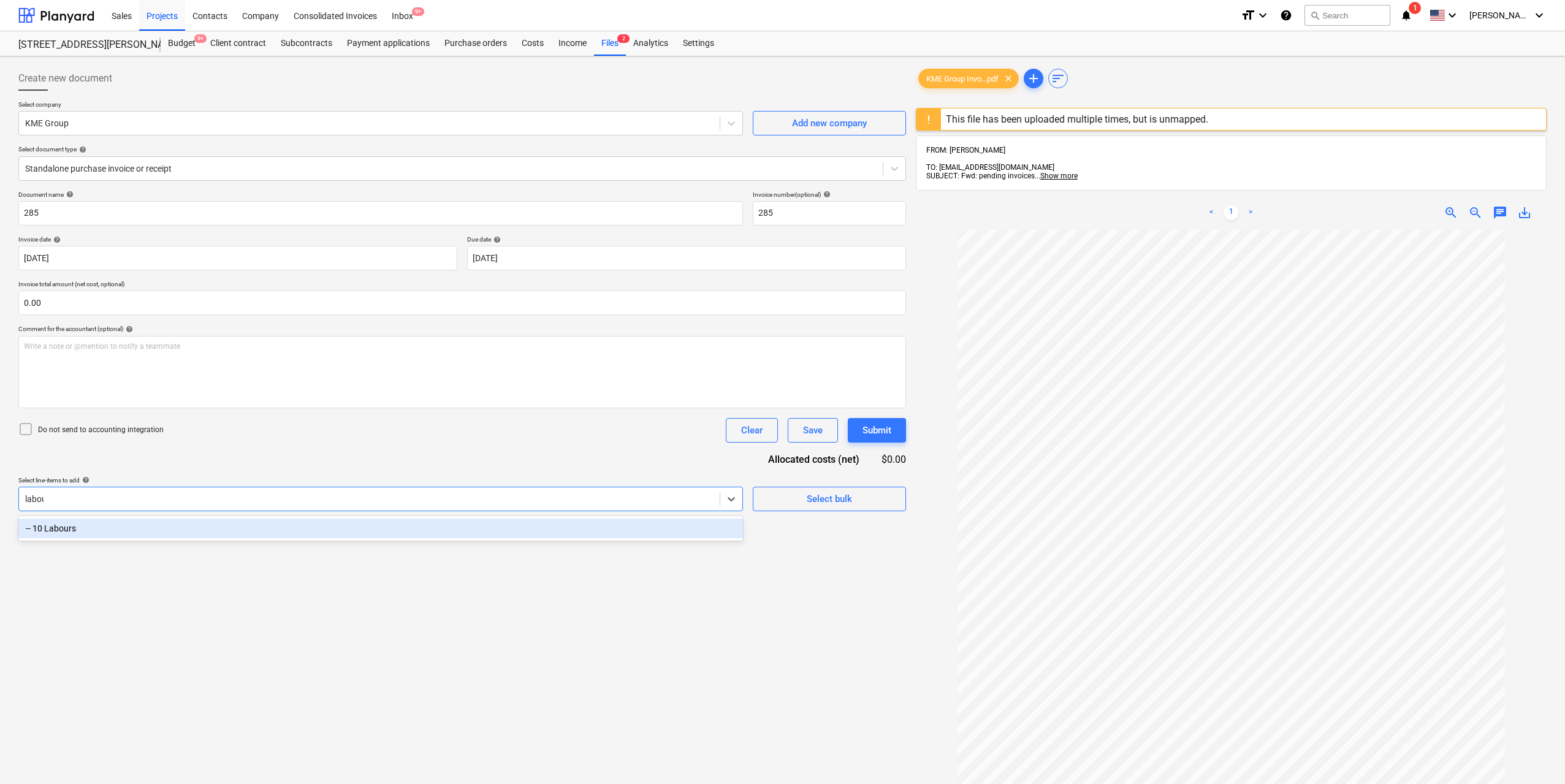
type input "labour"
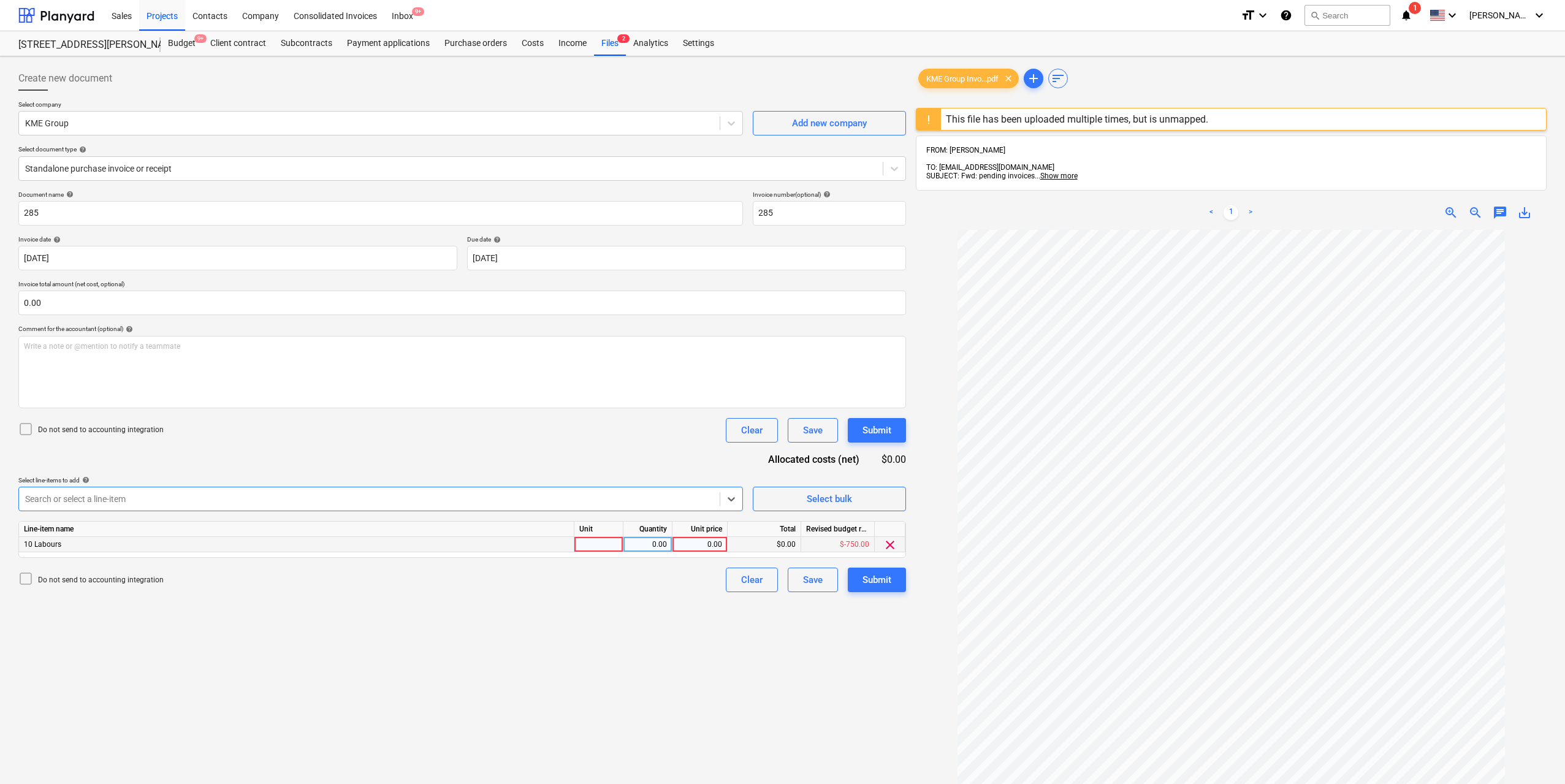
click at [604, 544] on div at bounding box center [598, 544] width 49 height 15
click at [662, 546] on div "0.00" at bounding box center [647, 544] width 39 height 15
type input "1"
click at [708, 548] on div "0.00" at bounding box center [699, 544] width 45 height 15
type input "300"
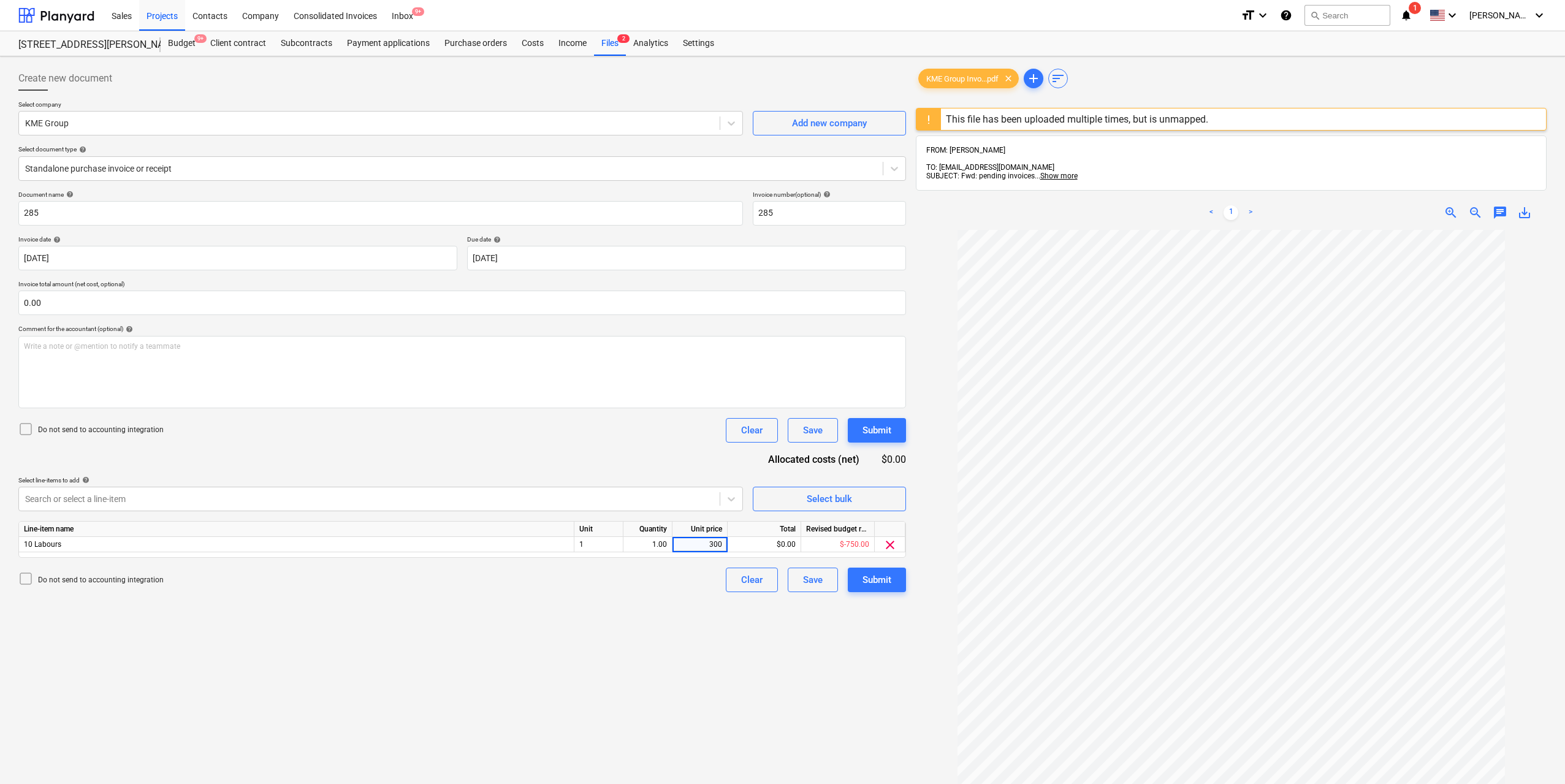
click at [721, 638] on div "Create new document Select company KME Group Add new company Select document ty…" at bounding box center [462, 523] width 898 height 923
click at [885, 586] on div "Submit" at bounding box center [877, 580] width 29 height 16
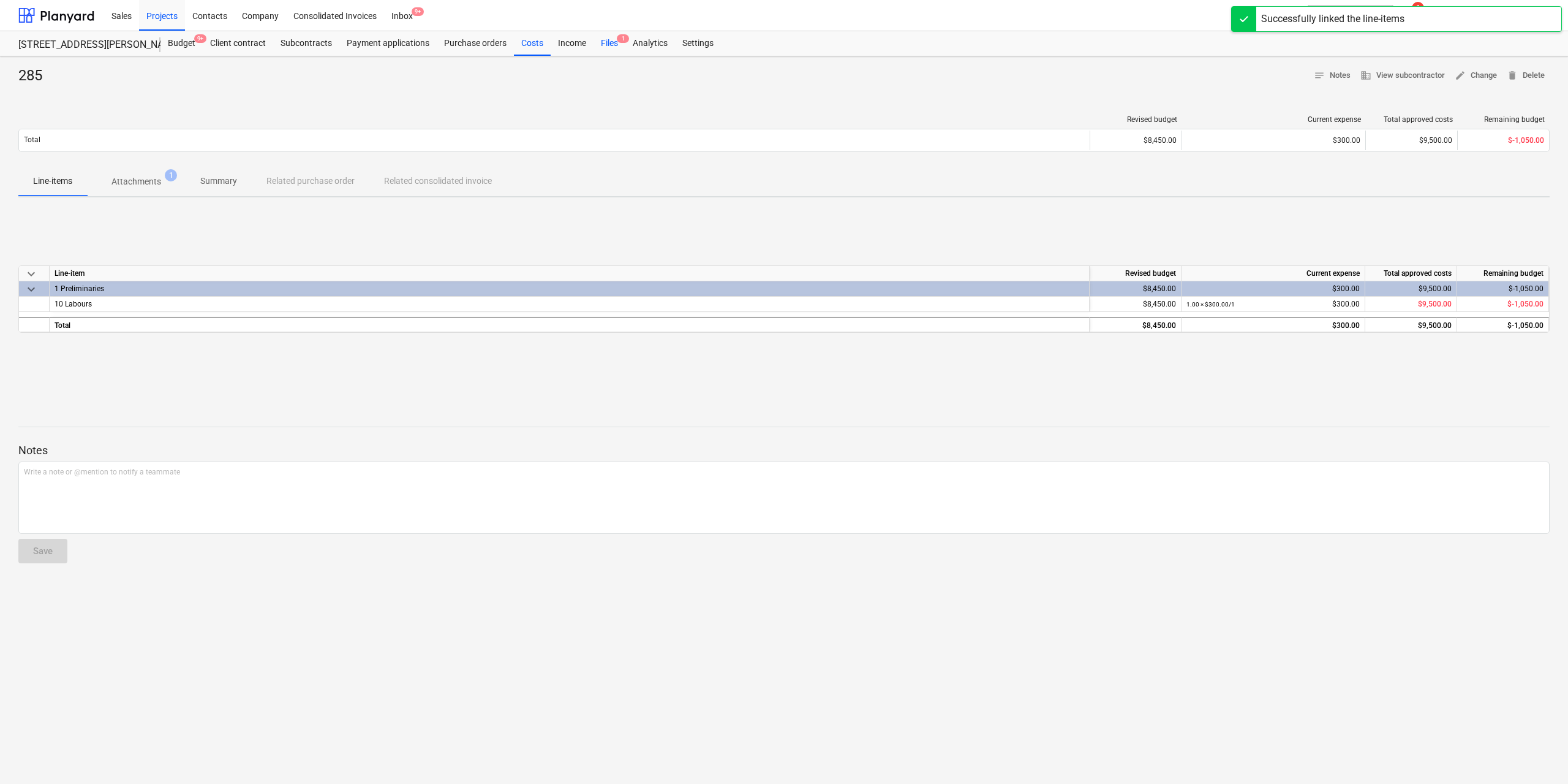
click at [602, 38] on div "Files 1" at bounding box center [609, 43] width 32 height 24
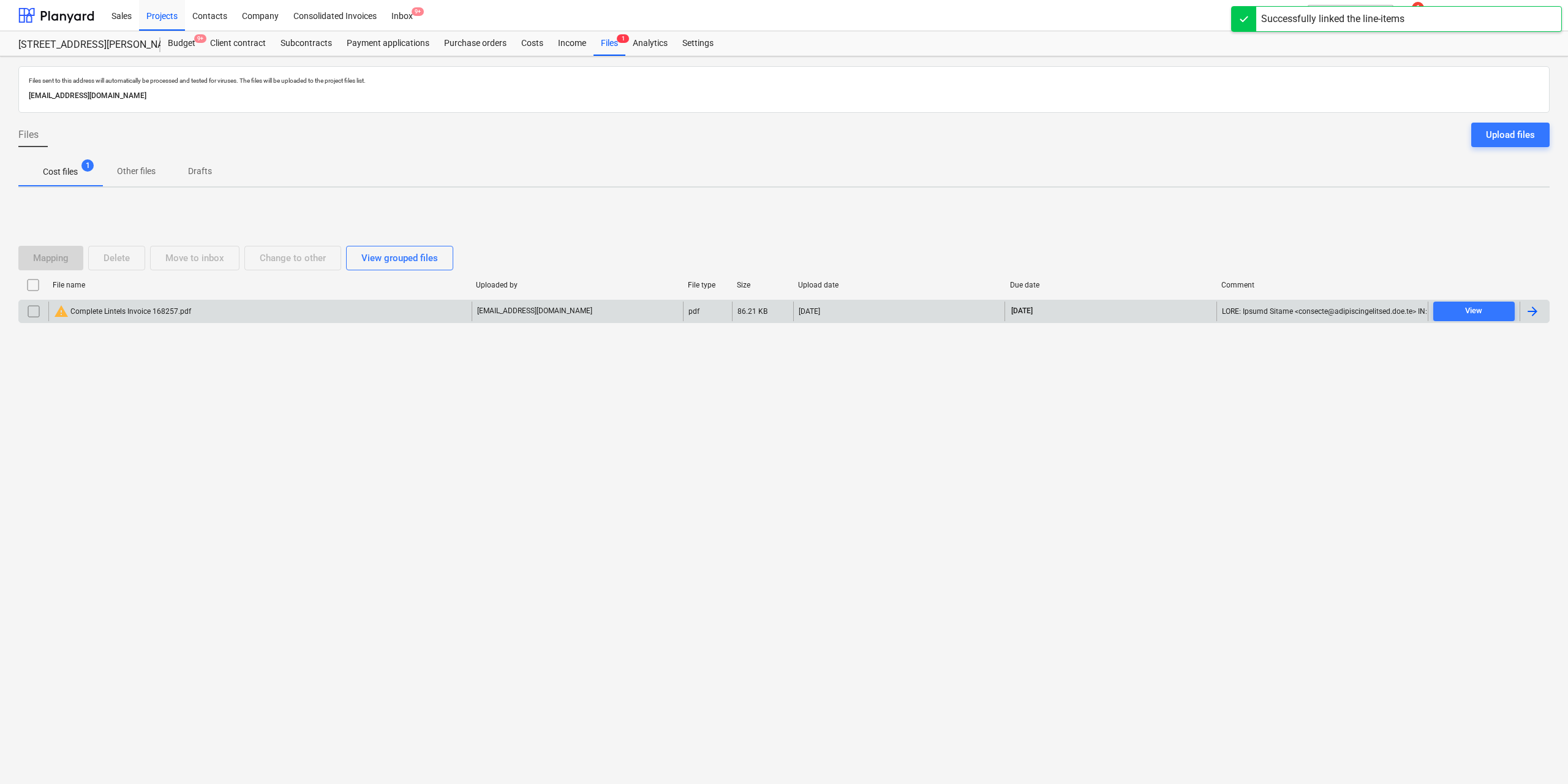
click at [164, 304] on div "warning Complete Lintels Invoice 168257.pdf" at bounding box center [123, 311] width 138 height 15
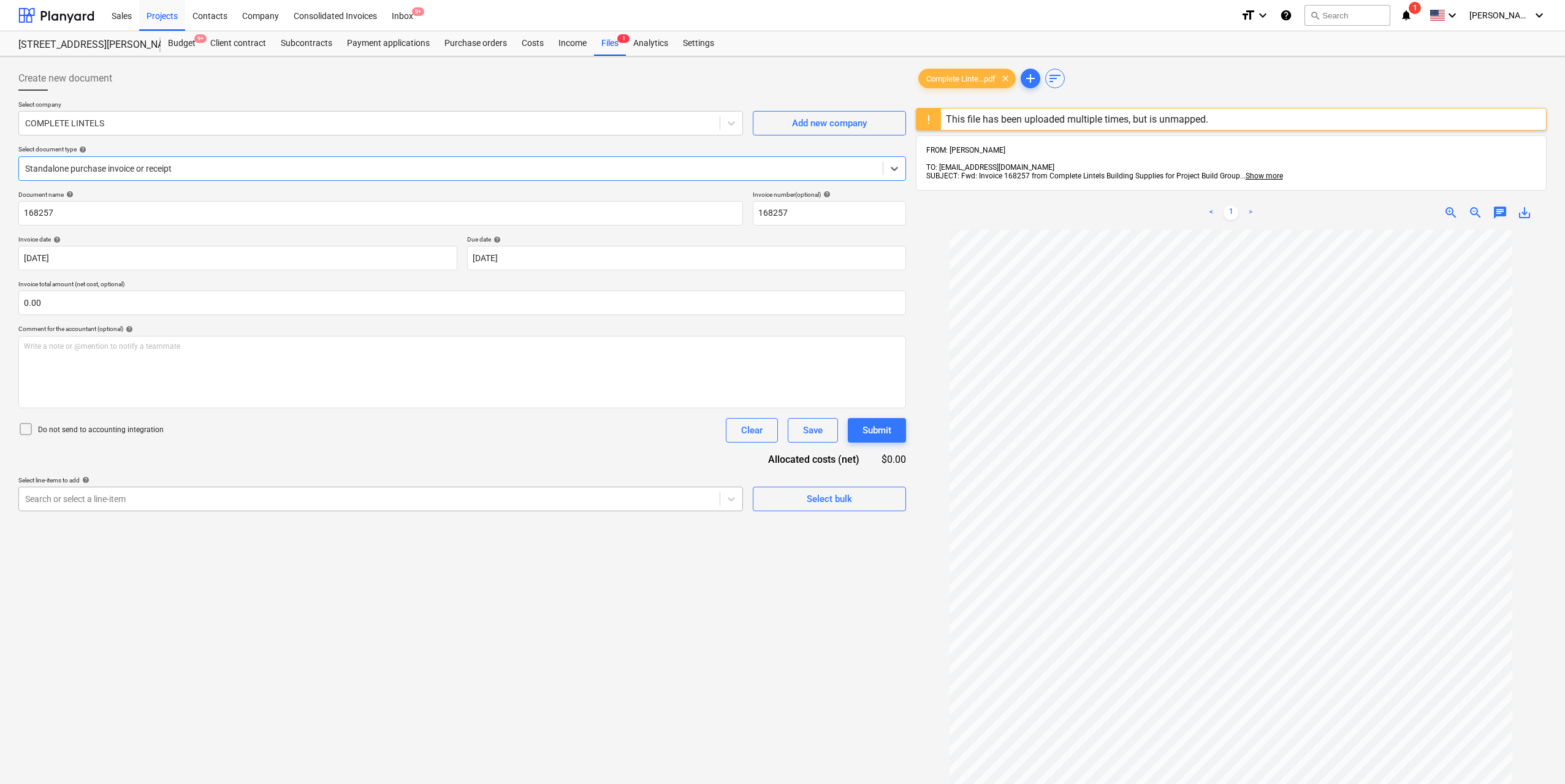
click at [592, 496] on div at bounding box center [369, 499] width 688 height 12
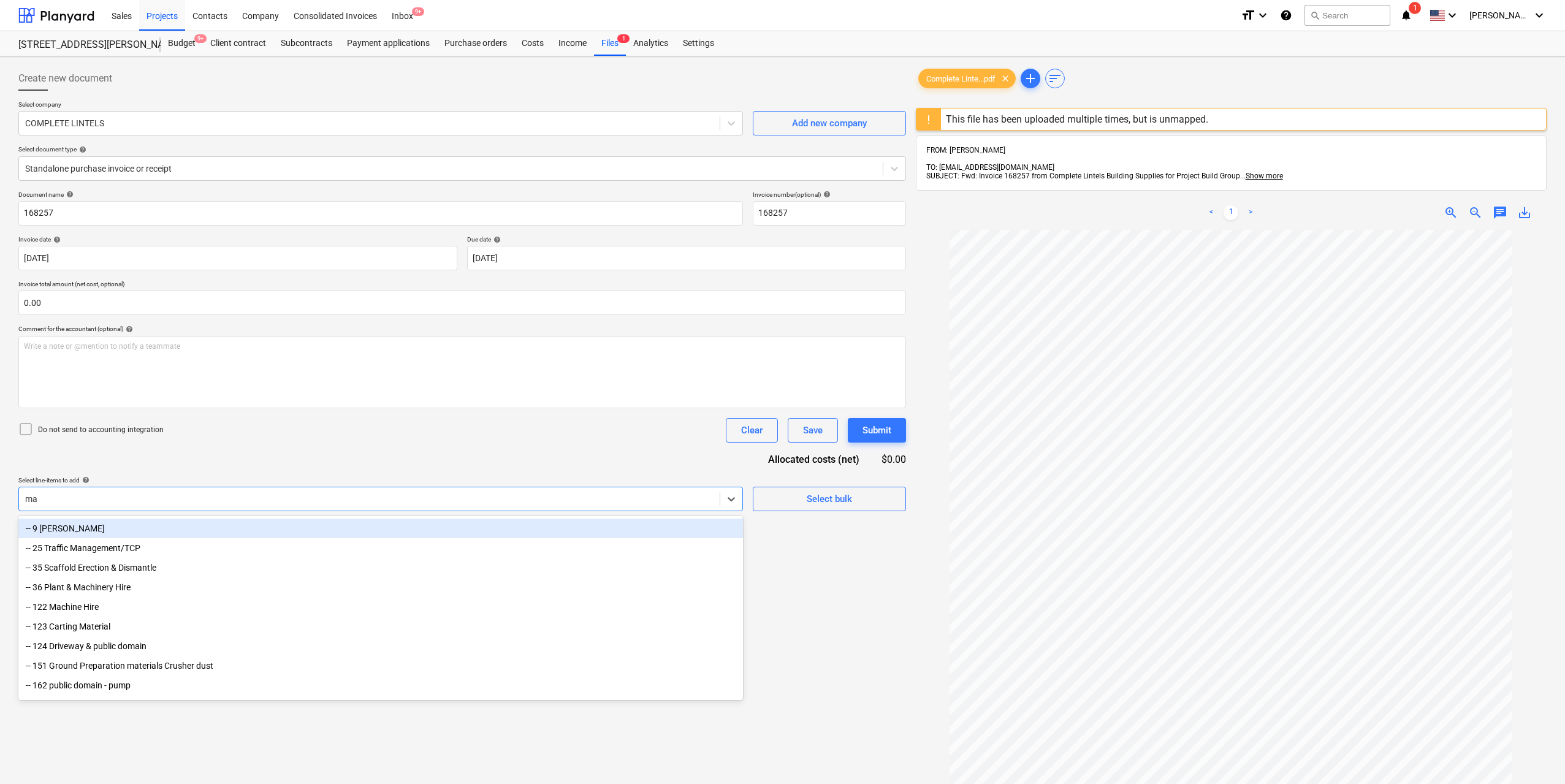
type input "mas"
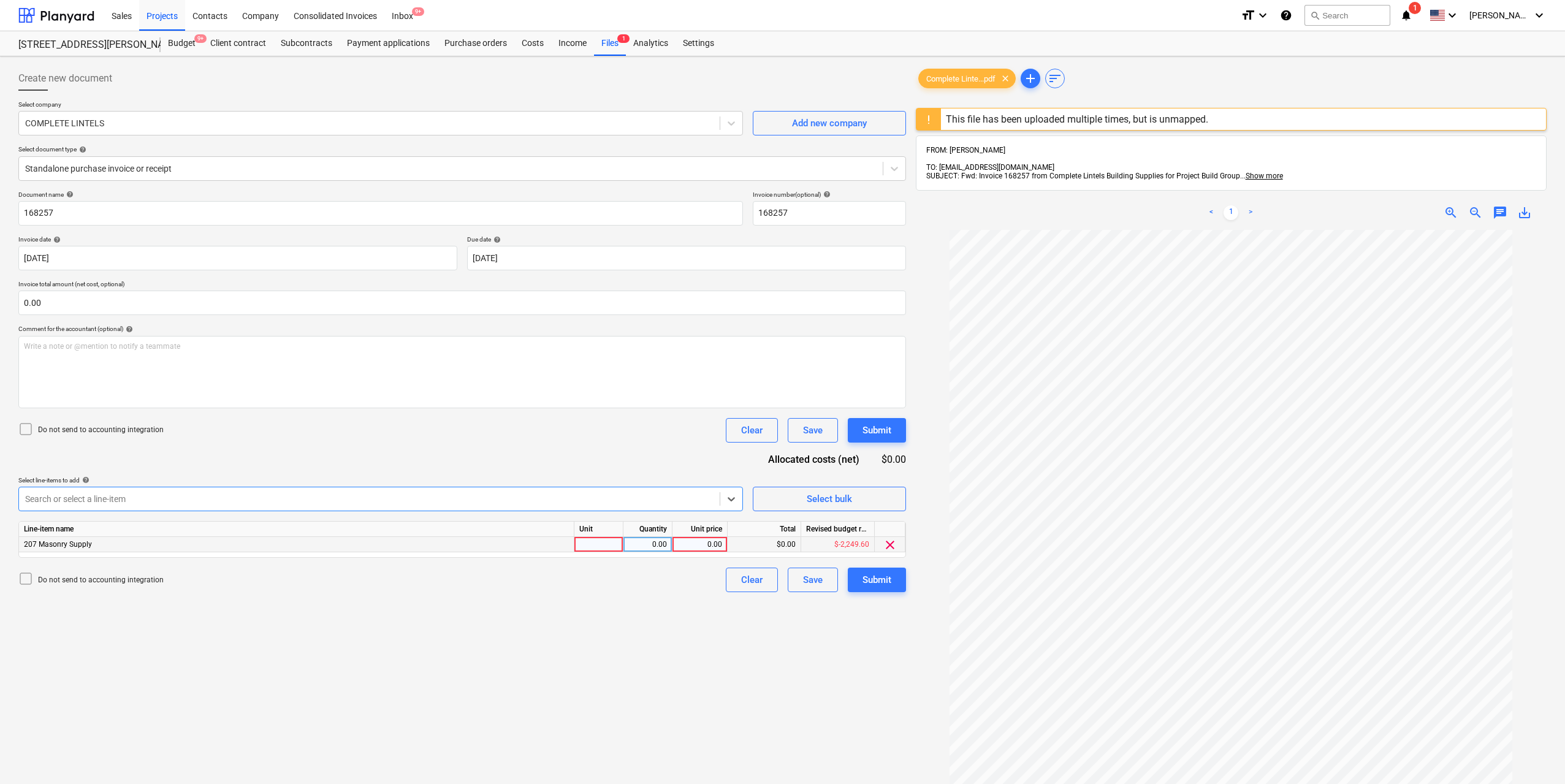
click at [601, 544] on div at bounding box center [598, 544] width 49 height 15
type input "1"
click at [642, 544] on div "0.00" at bounding box center [647, 544] width 39 height 15
type input "1"
click at [687, 547] on div "0.00" at bounding box center [699, 544] width 45 height 15
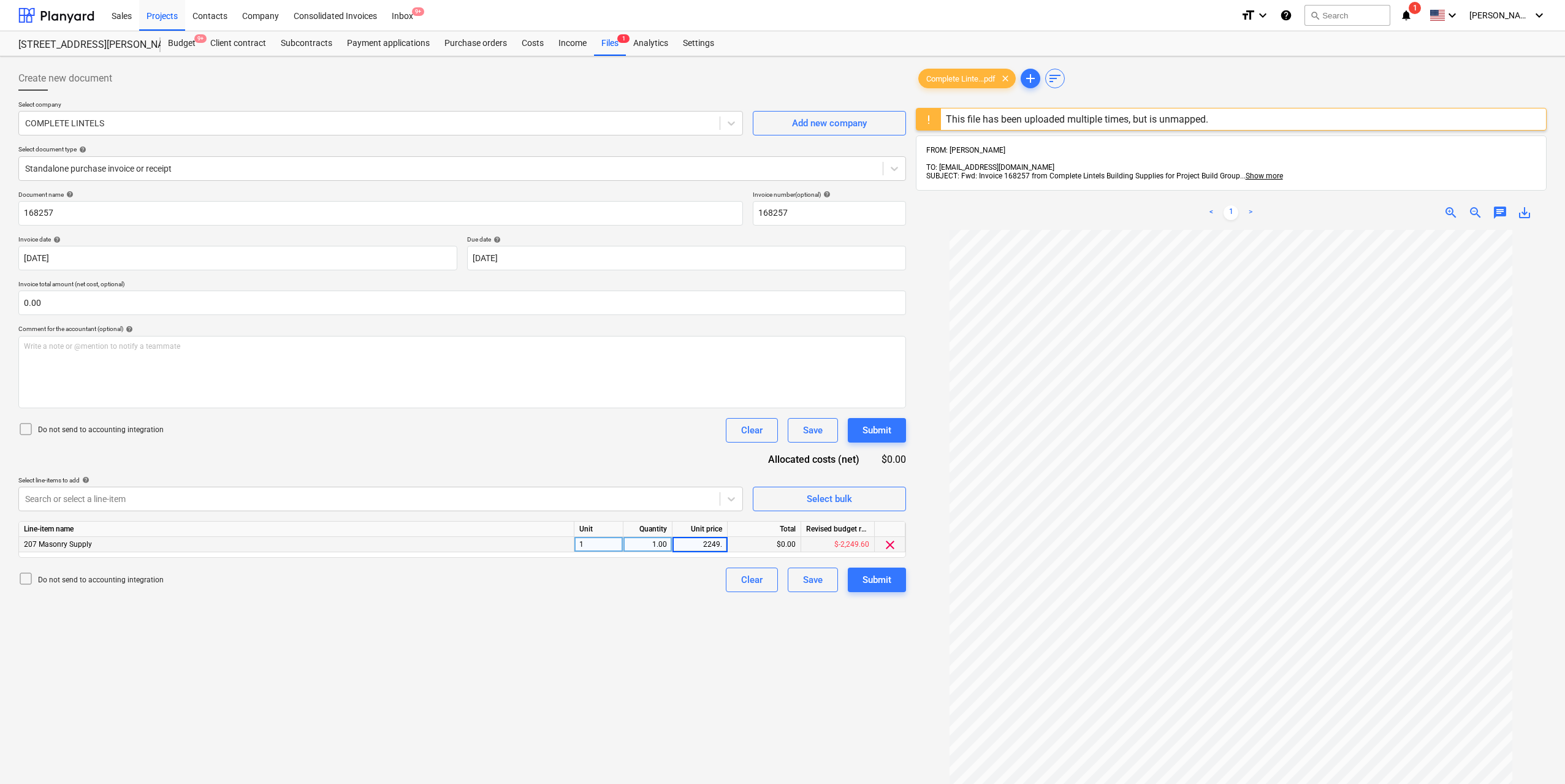
type input "2249.6"
click at [789, 644] on div "Create new document Select company COMPLETE LINTELS Add new company Select docu…" at bounding box center [462, 523] width 898 height 923
click at [895, 584] on button "Submit" at bounding box center [877, 579] width 59 height 24
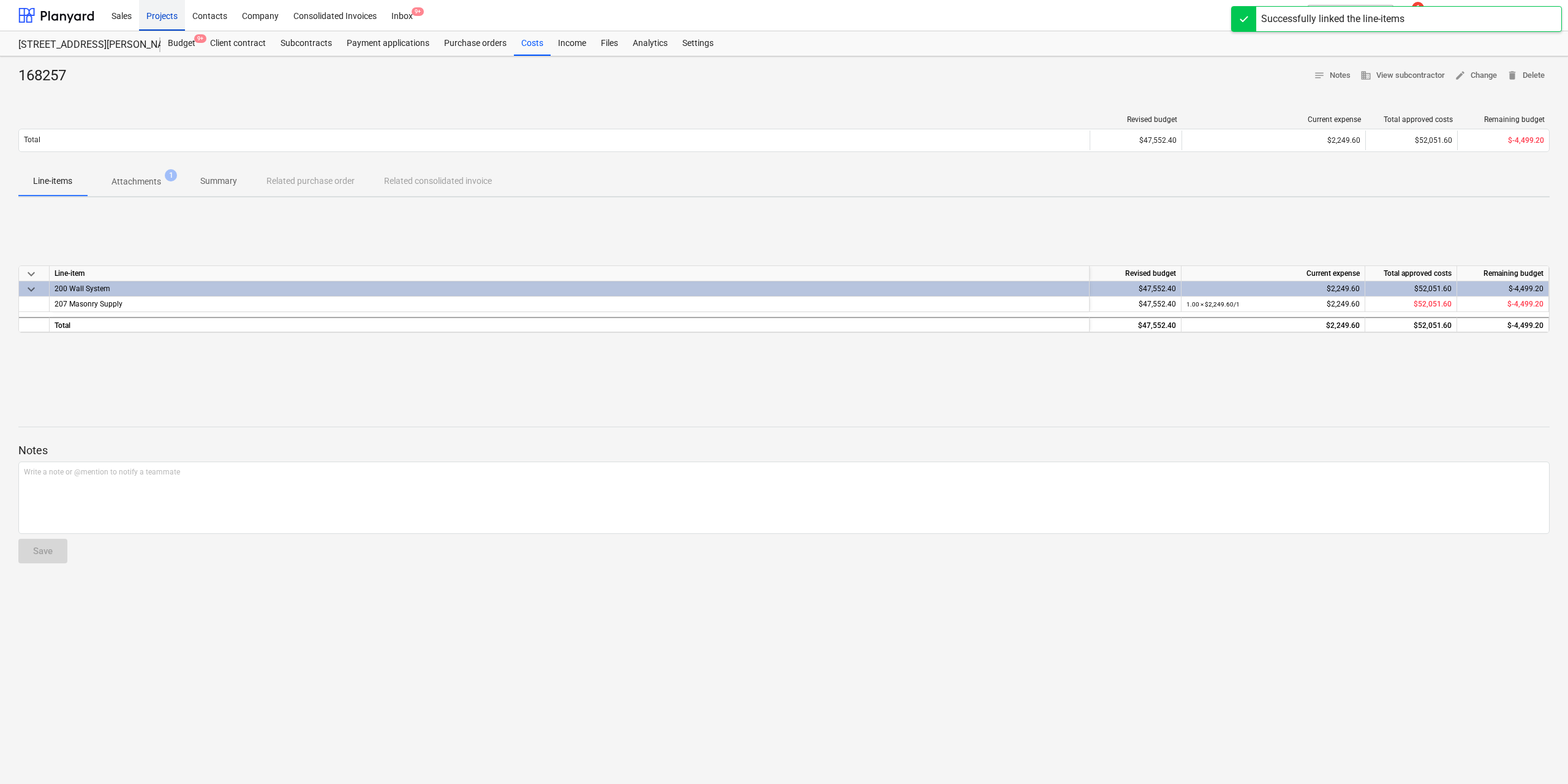
click at [162, 19] on div "Projects" at bounding box center [162, 15] width 46 height 31
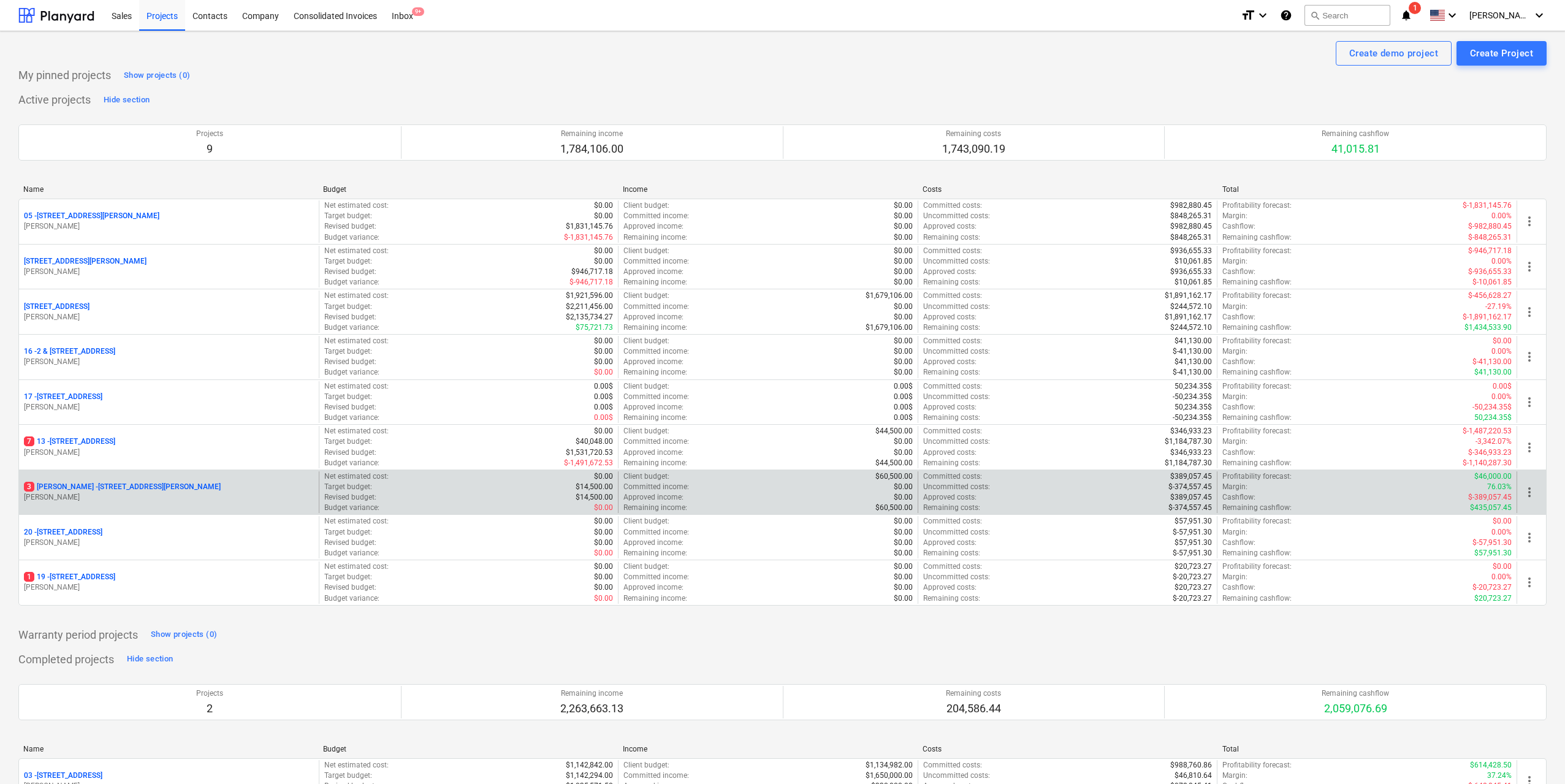
click at [155, 486] on p "[STREET_ADDRESS][PERSON_NAME][PERSON_NAME]" at bounding box center [122, 487] width 197 height 10
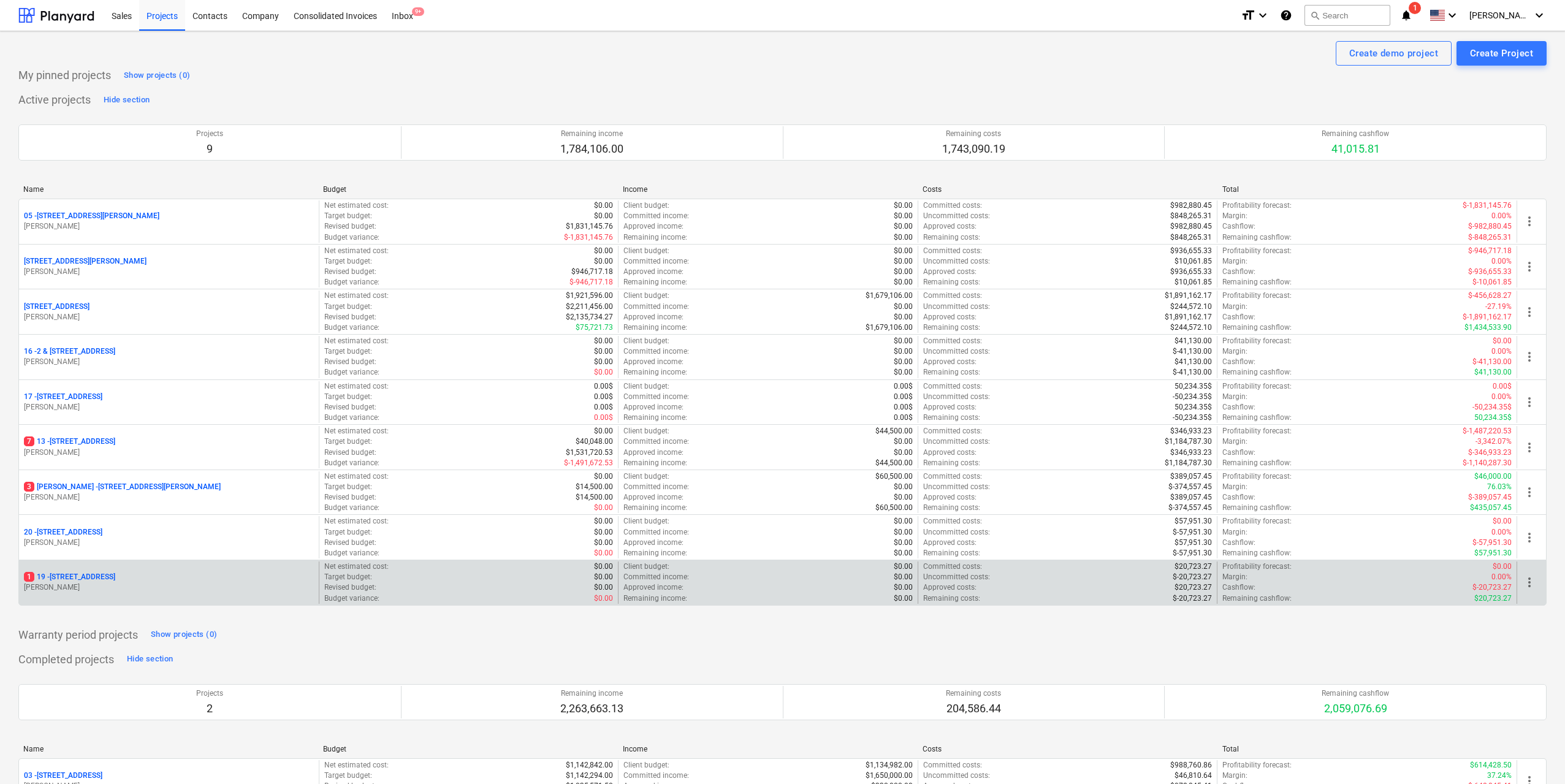
click at [107, 582] on p "[STREET_ADDRESS]" at bounding box center [70, 577] width 92 height 10
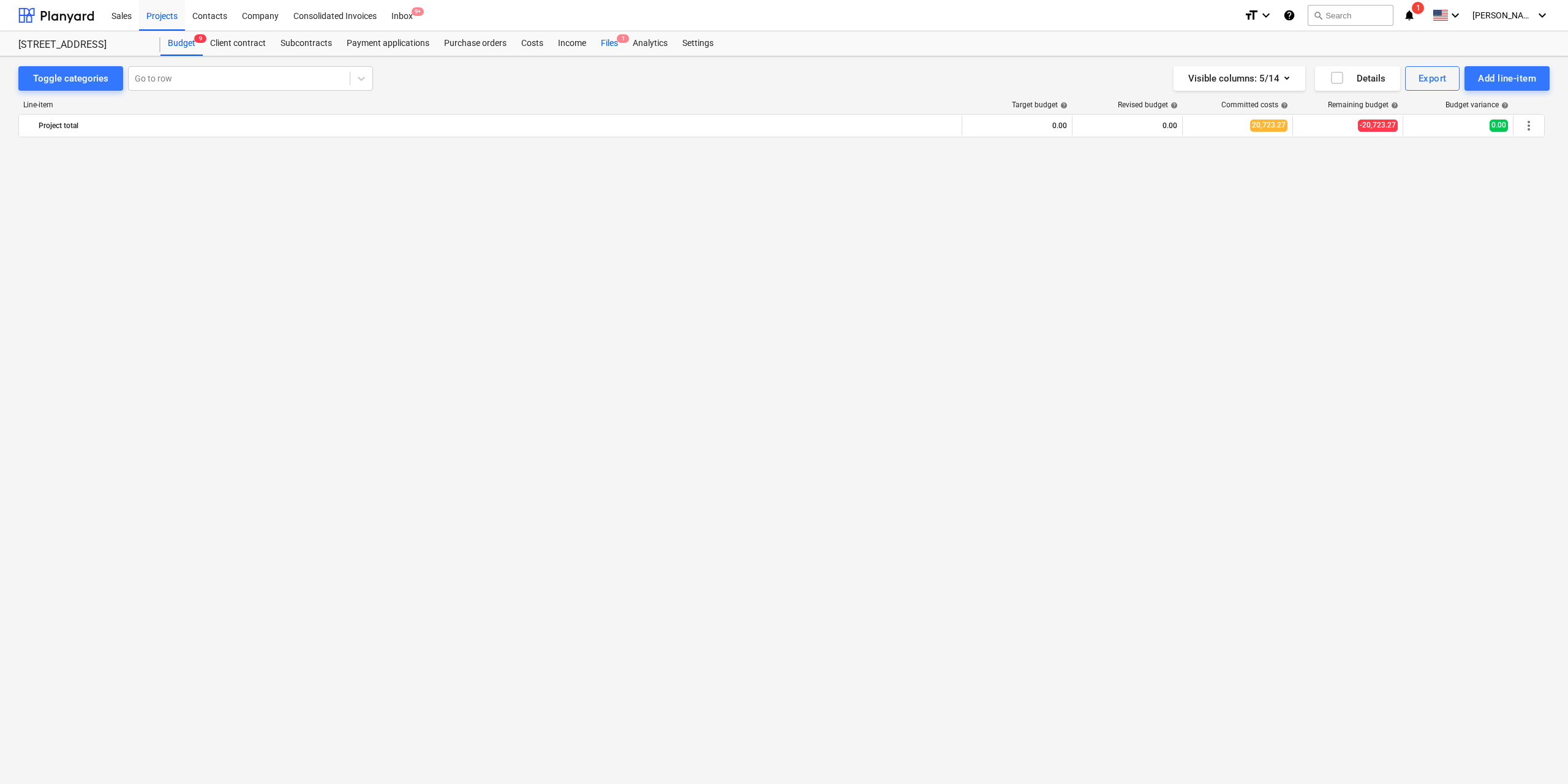
click at [612, 47] on div "Files 1" at bounding box center [609, 43] width 32 height 24
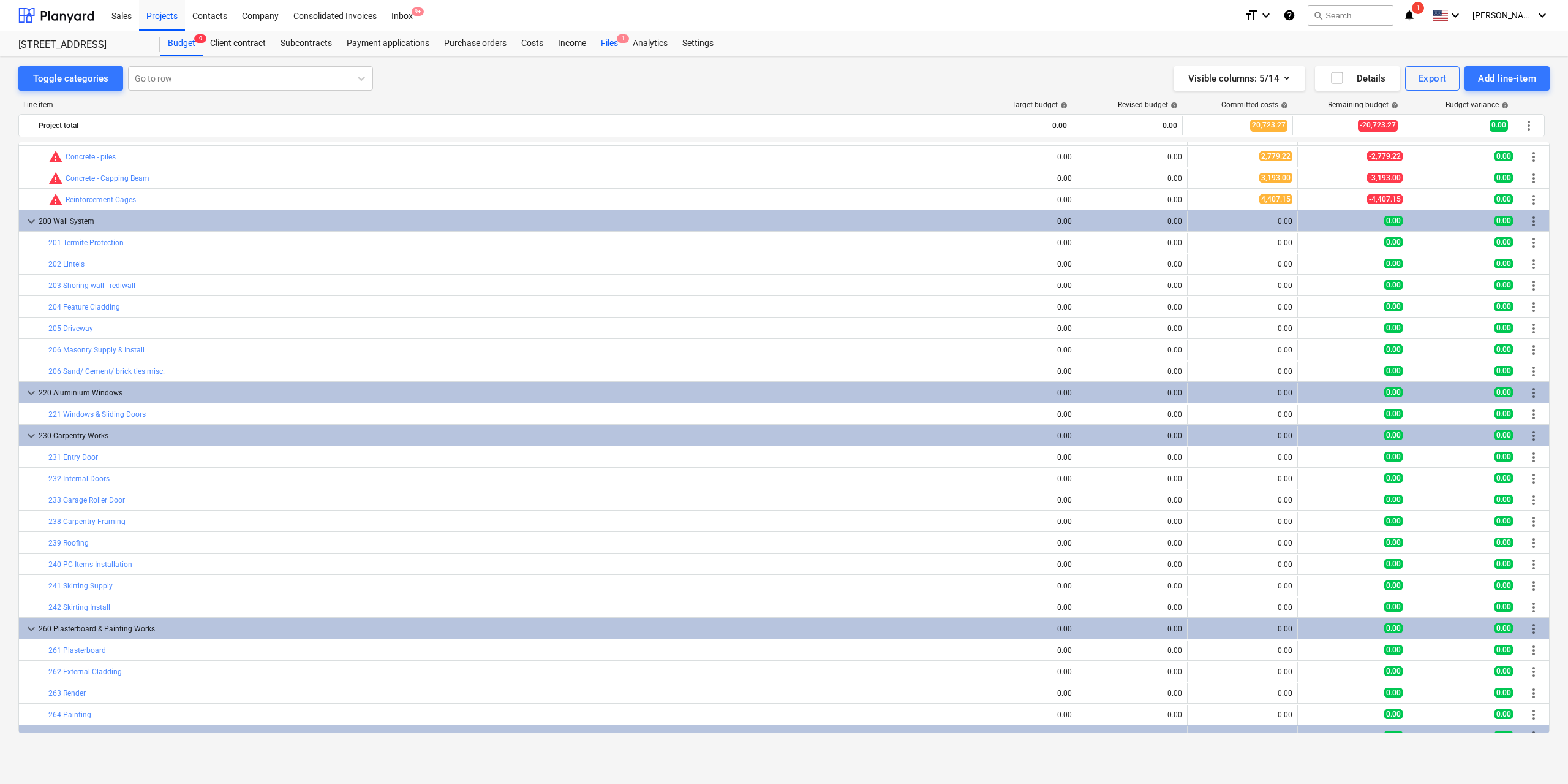
click at [608, 40] on div "Files 1" at bounding box center [609, 43] width 32 height 24
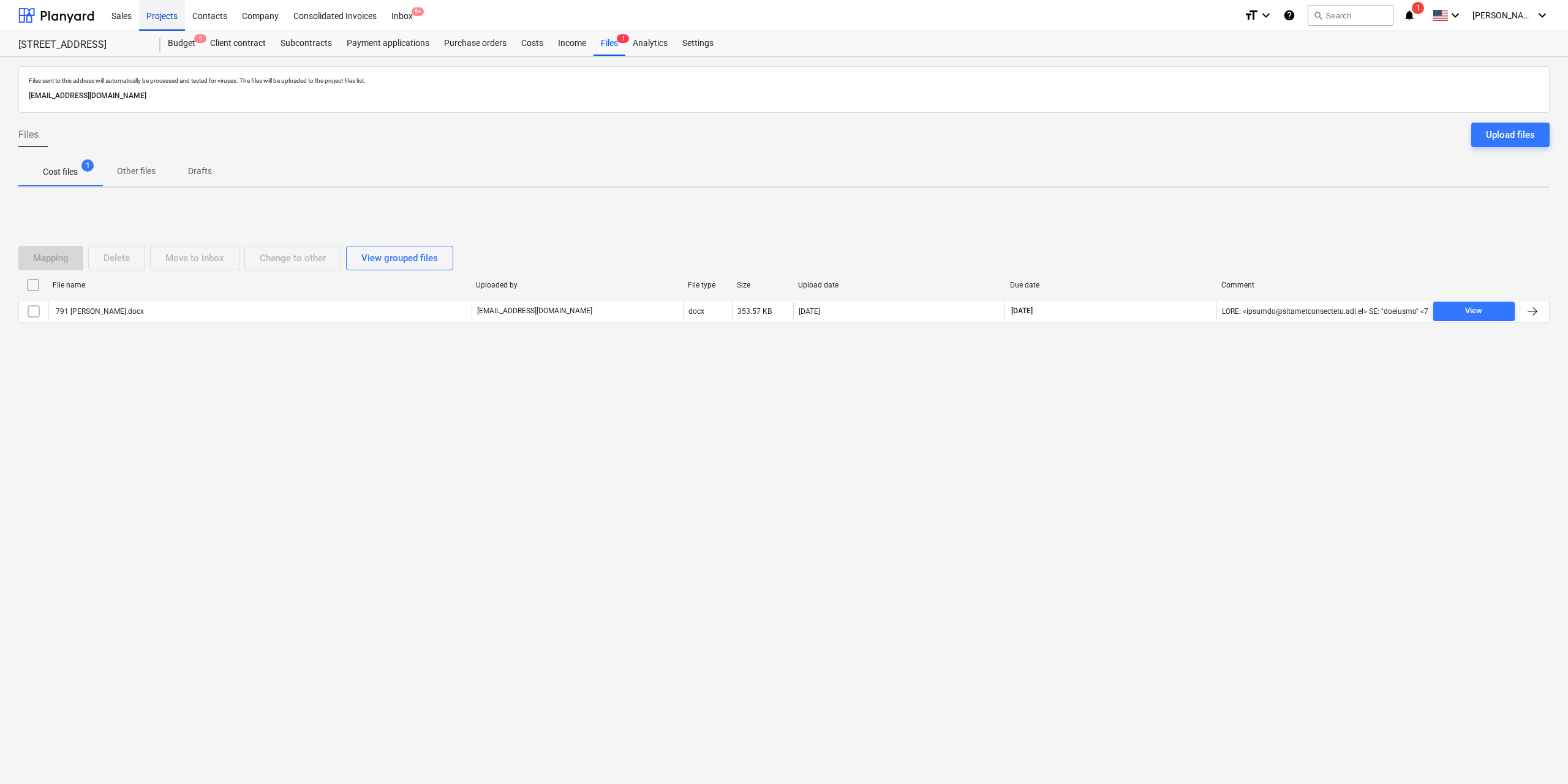
click at [152, 12] on div "Projects" at bounding box center [162, 15] width 46 height 31
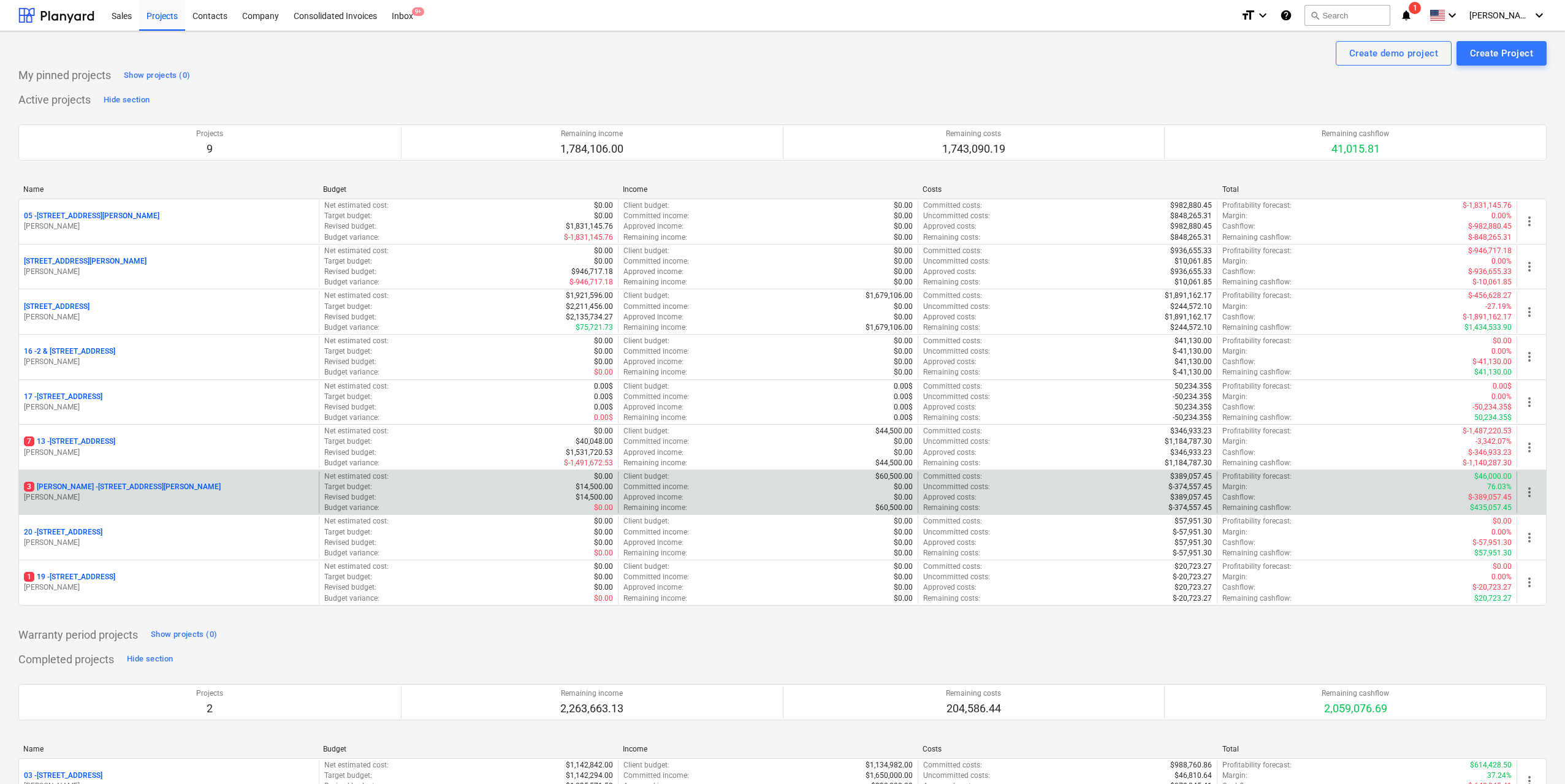
click at [133, 479] on div "[STREET_ADDRESS][PERSON_NAME][PERSON_NAME][PERSON_NAME]" at bounding box center [168, 493] width 300 height 42
click at [184, 488] on div "[STREET_ADDRESS][PERSON_NAME][PERSON_NAME]" at bounding box center [169, 487] width 290 height 10
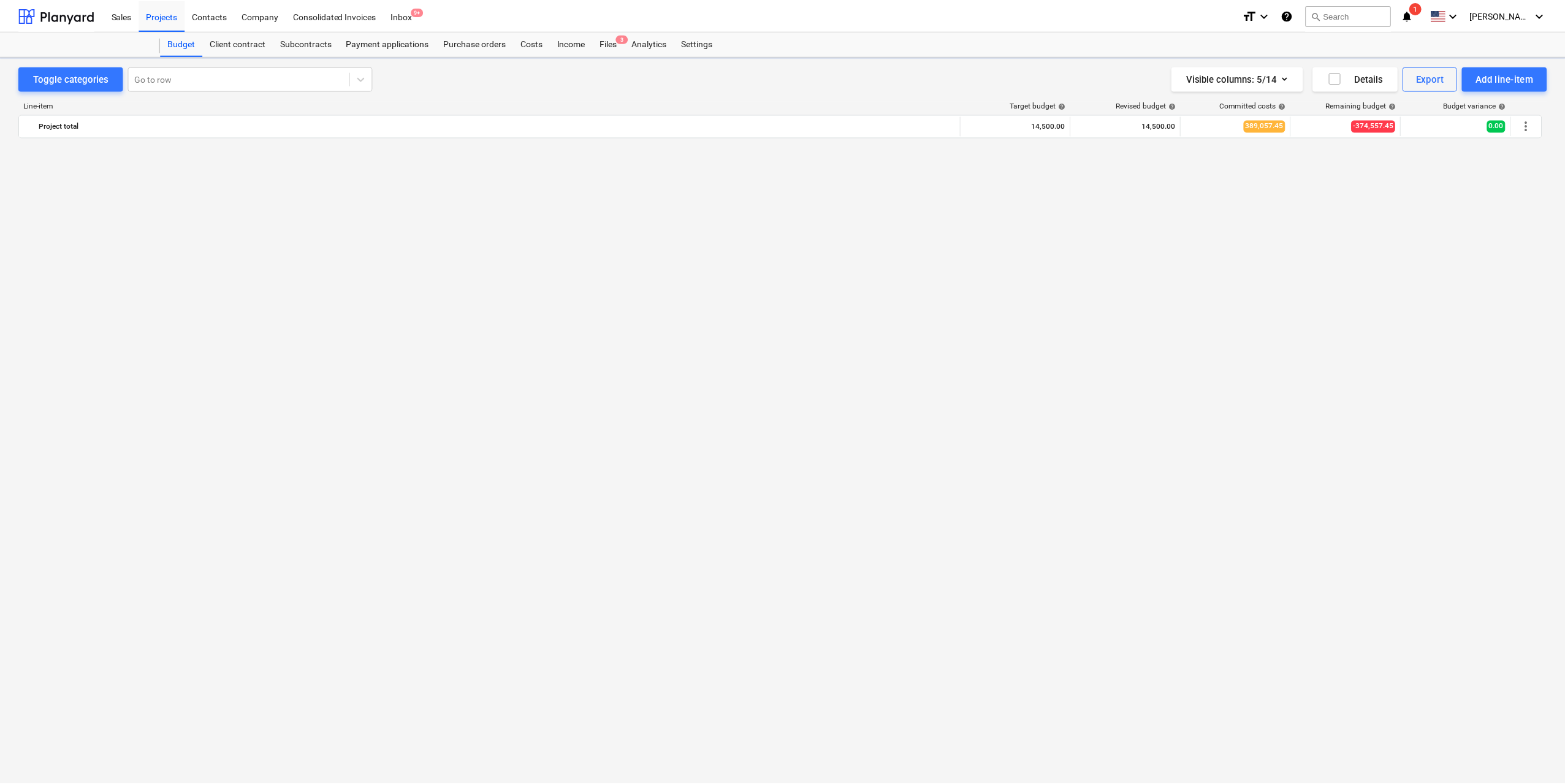
scroll to position [1348, 0]
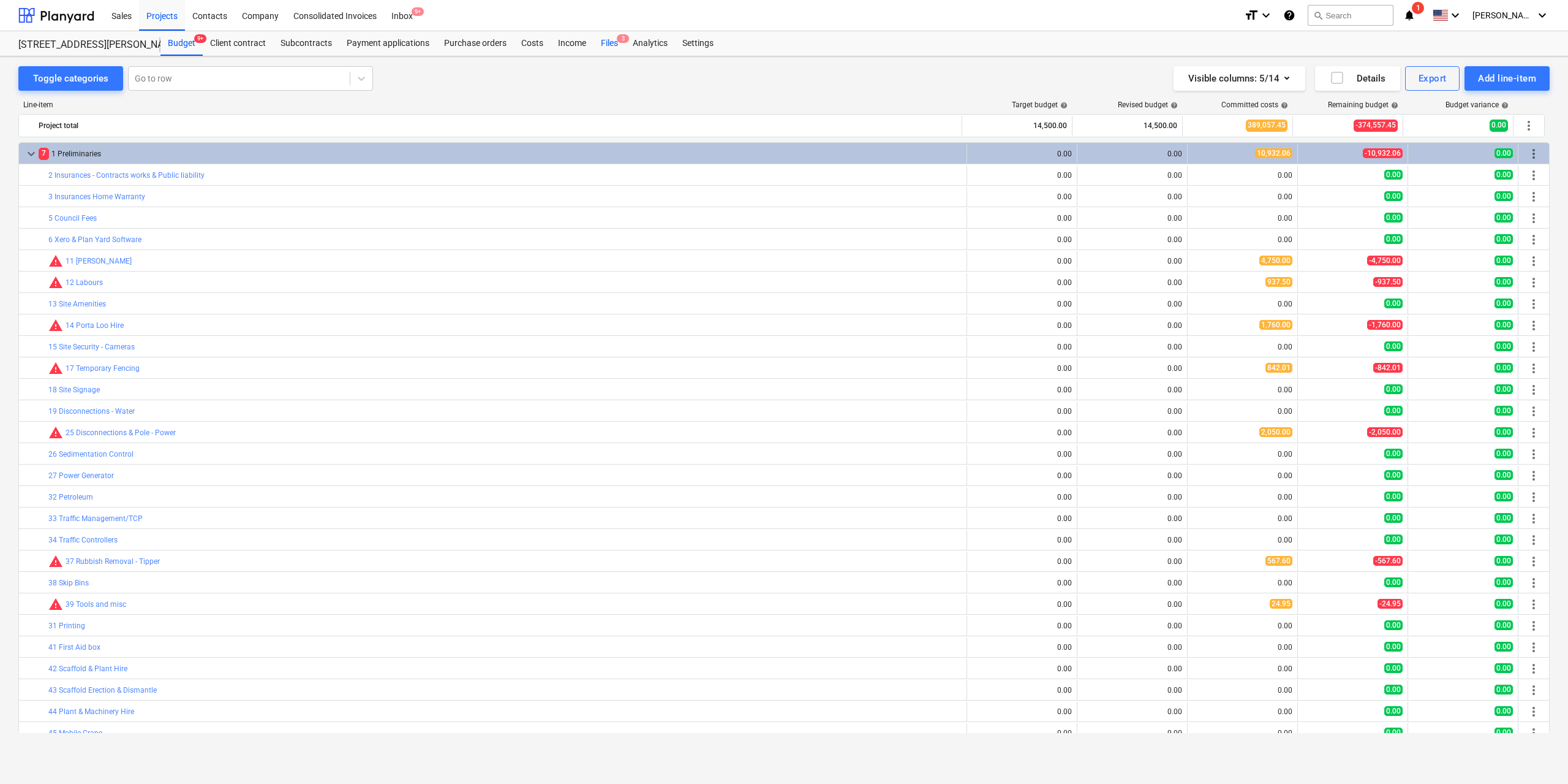
click at [603, 40] on div "Files 3" at bounding box center [609, 43] width 32 height 24
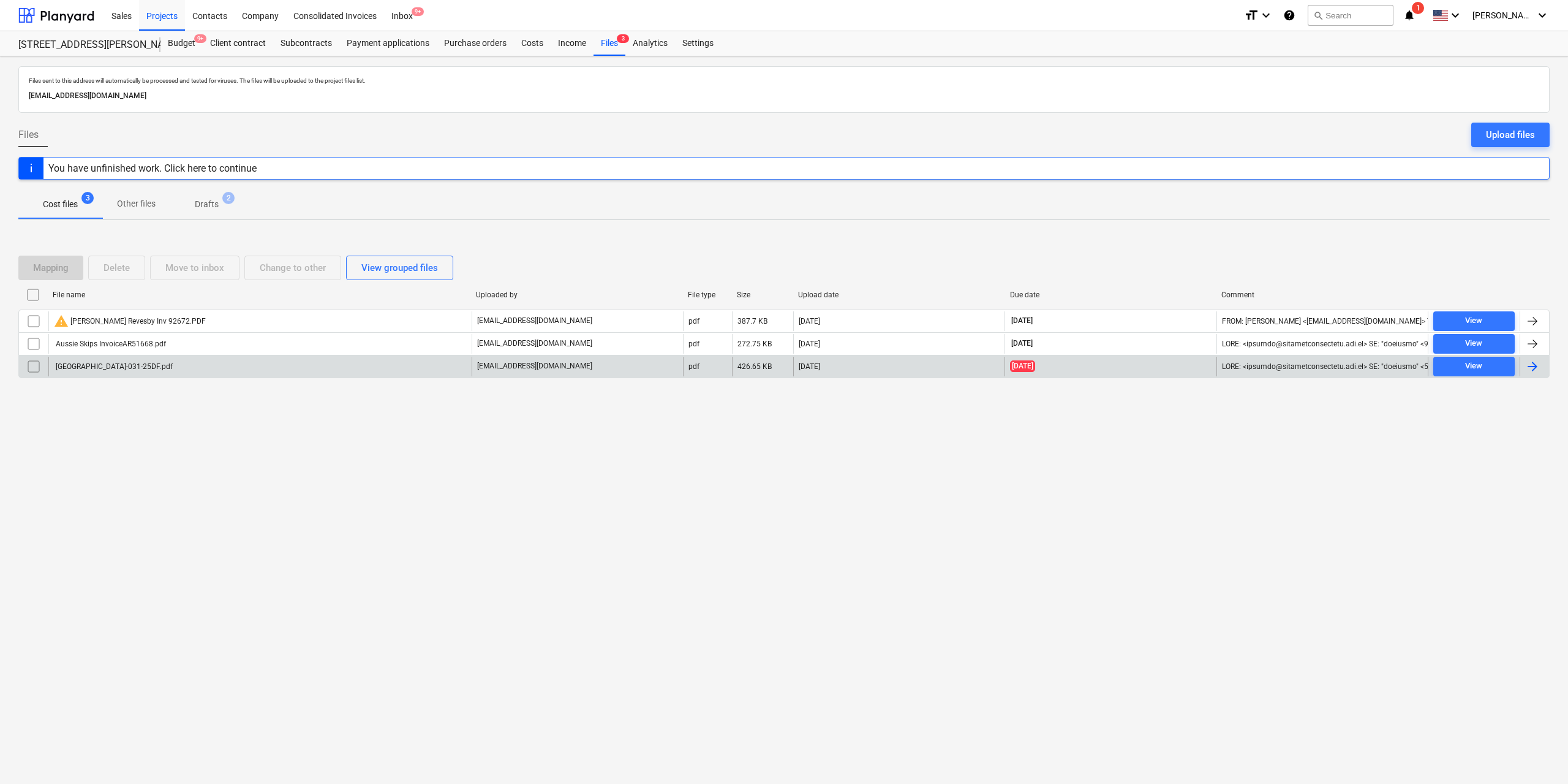
click at [131, 366] on div "[GEOGRAPHIC_DATA]-031-25DF.pdf" at bounding box center [113, 367] width 119 height 9
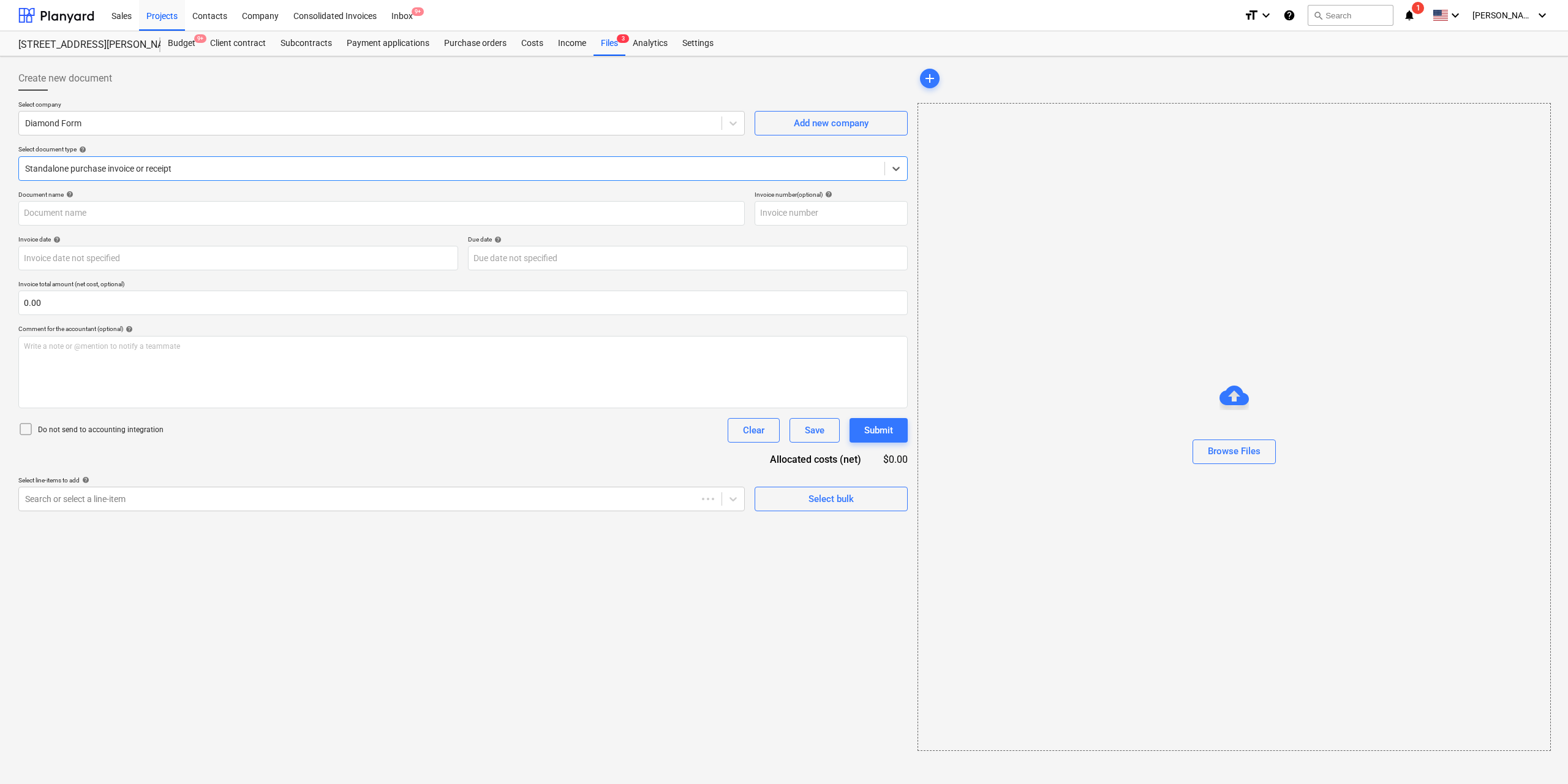
type input "031-25DF"
type input "[DATE]"
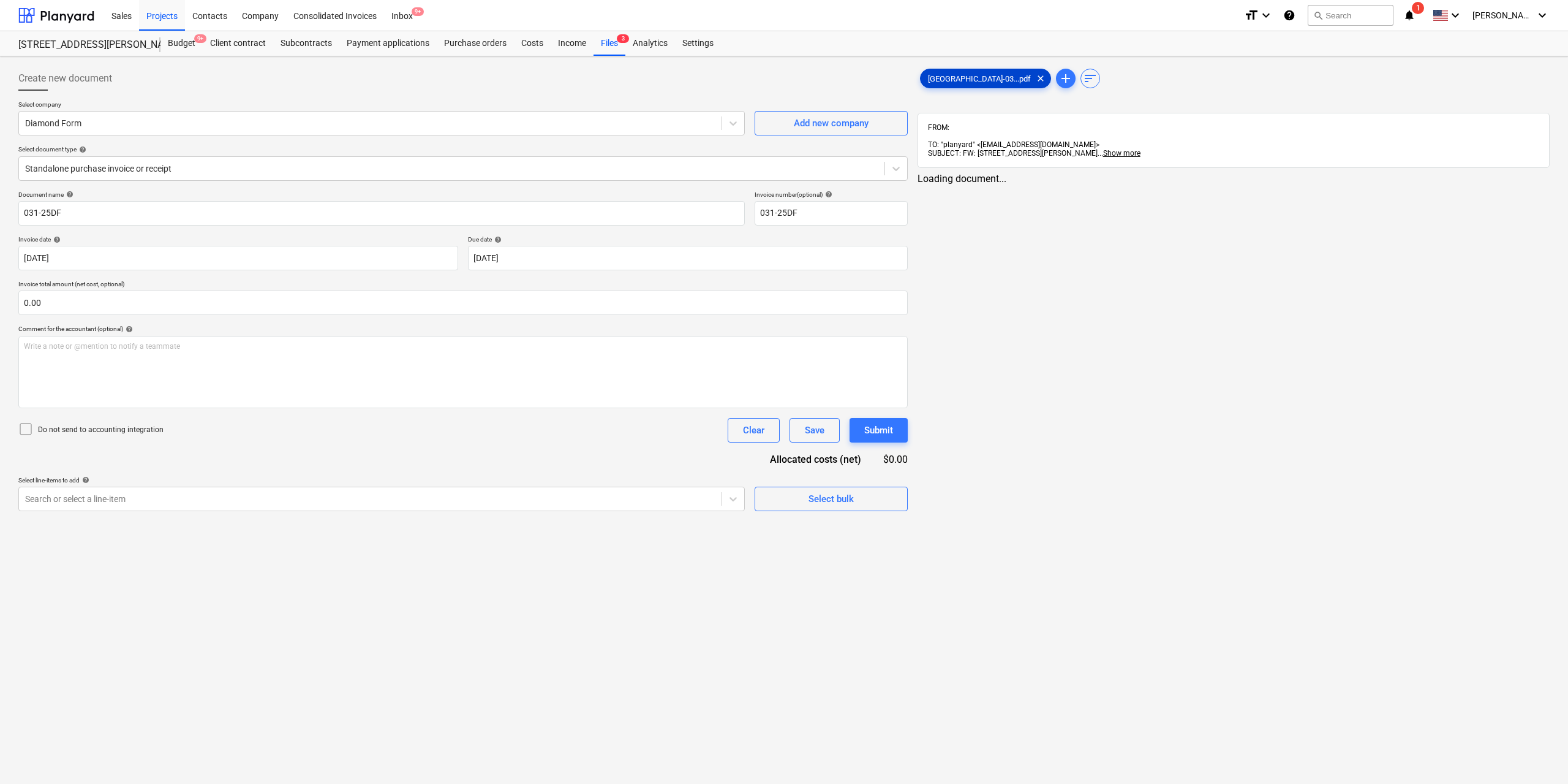
click at [954, 75] on span "[GEOGRAPHIC_DATA]-03...pdf" at bounding box center [979, 78] width 118 height 10
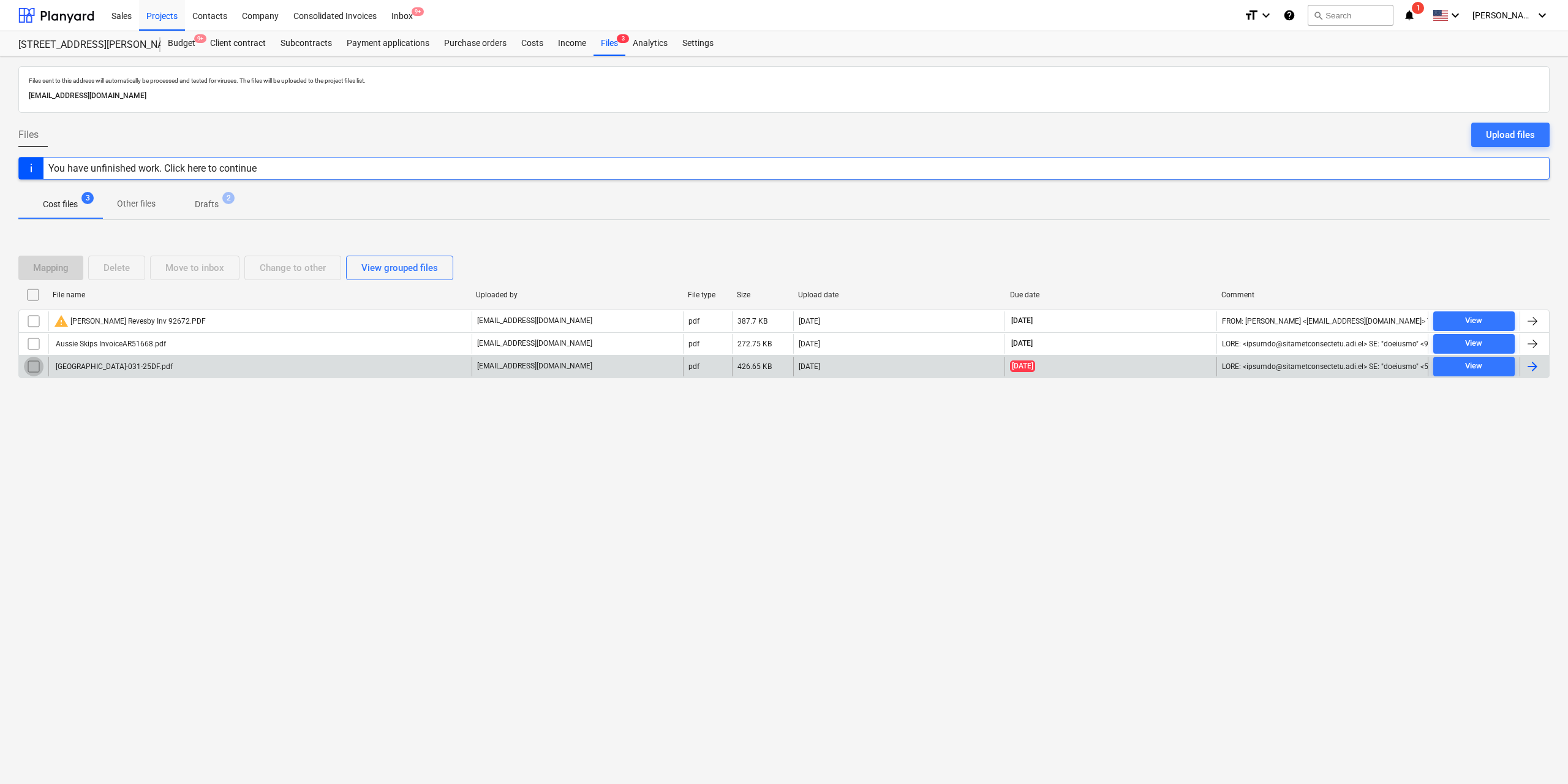
click at [26, 364] on input "checkbox" at bounding box center [34, 366] width 20 height 20
click at [124, 263] on div "Delete" at bounding box center [116, 268] width 26 height 16
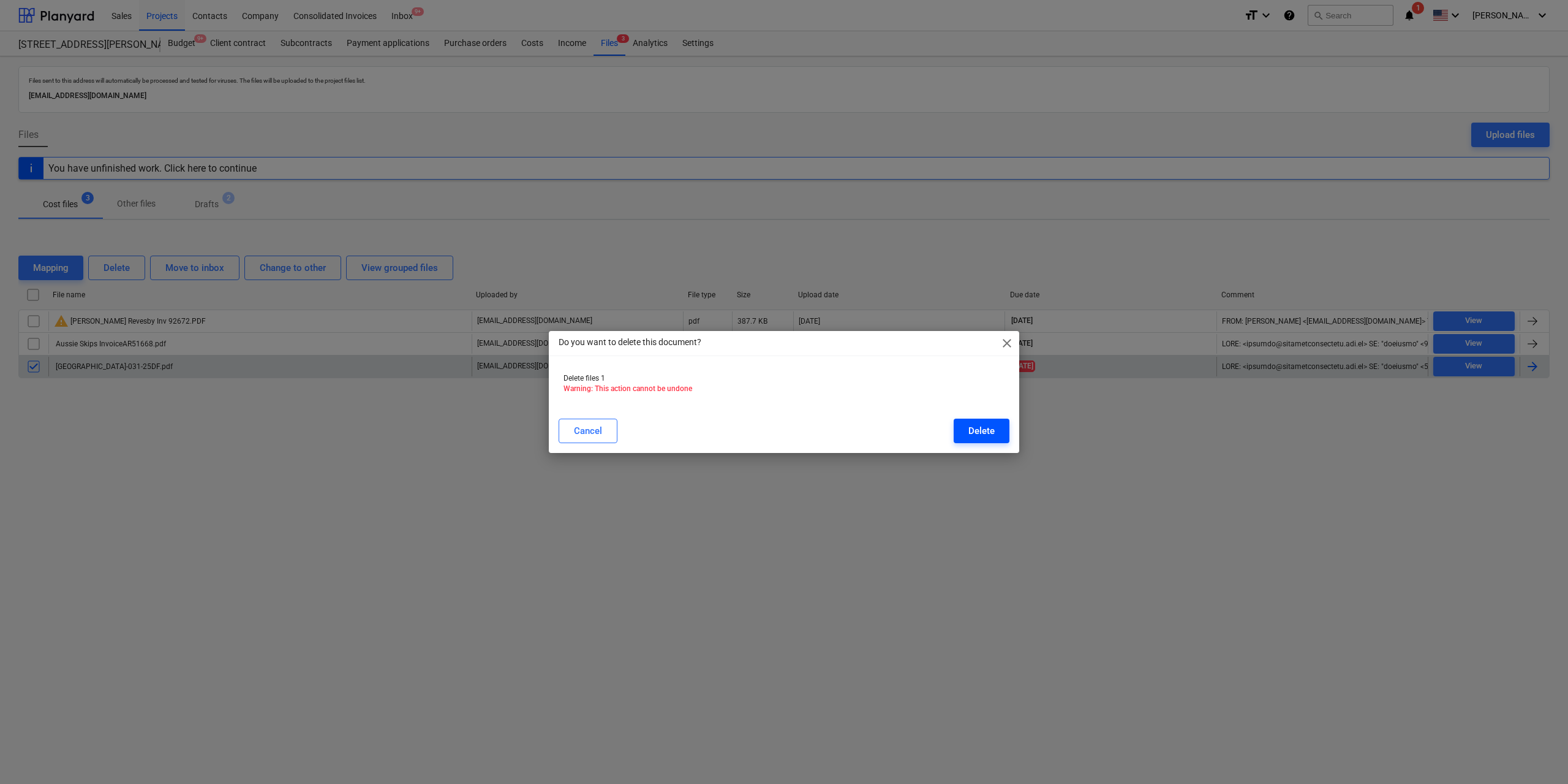
click at [995, 428] on button "Delete" at bounding box center [982, 430] width 56 height 24
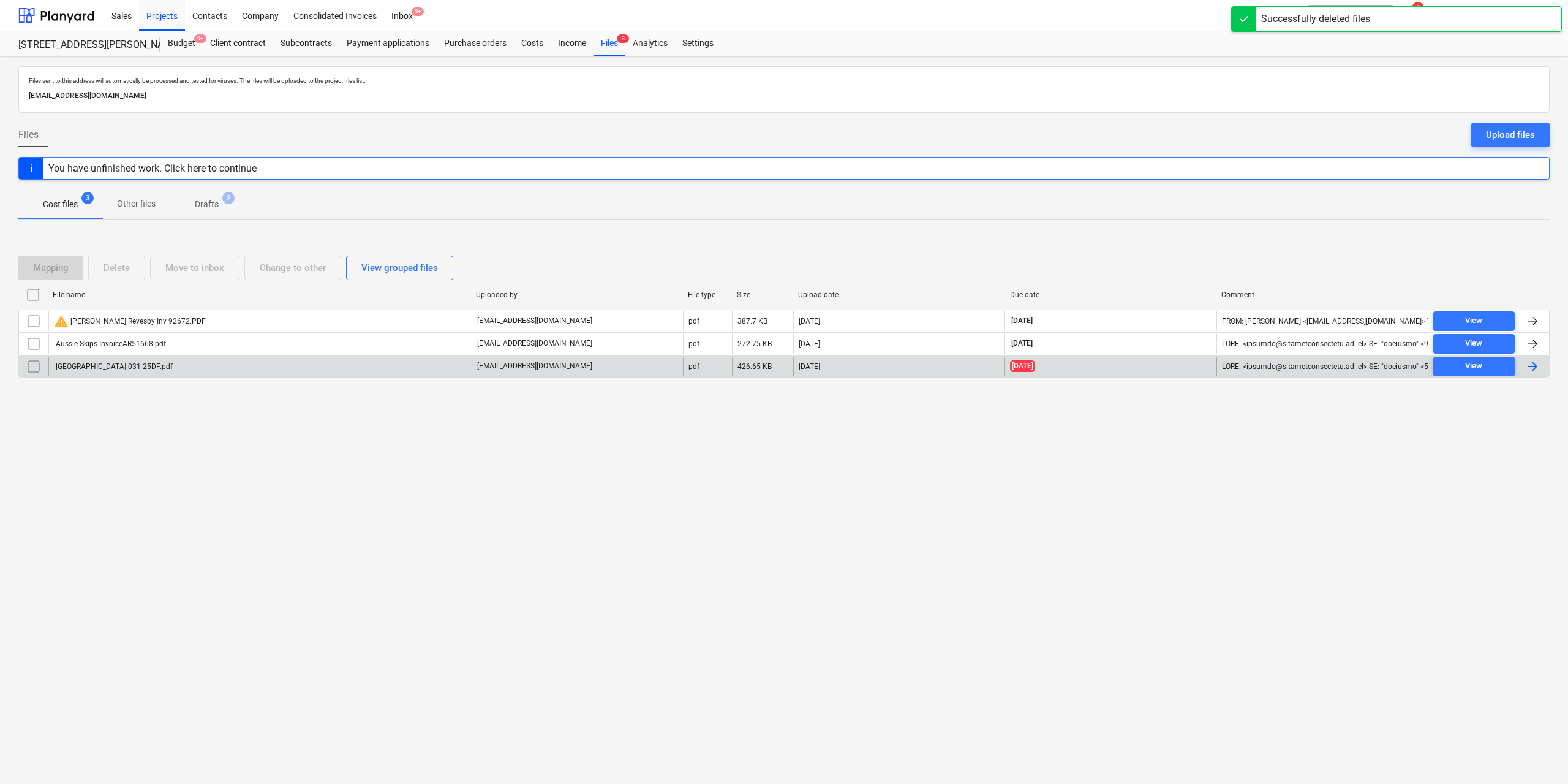
click at [378, 466] on div "Files sent to this address will automatically be processed and tested for virus…" at bounding box center [784, 420] width 1568 height 728
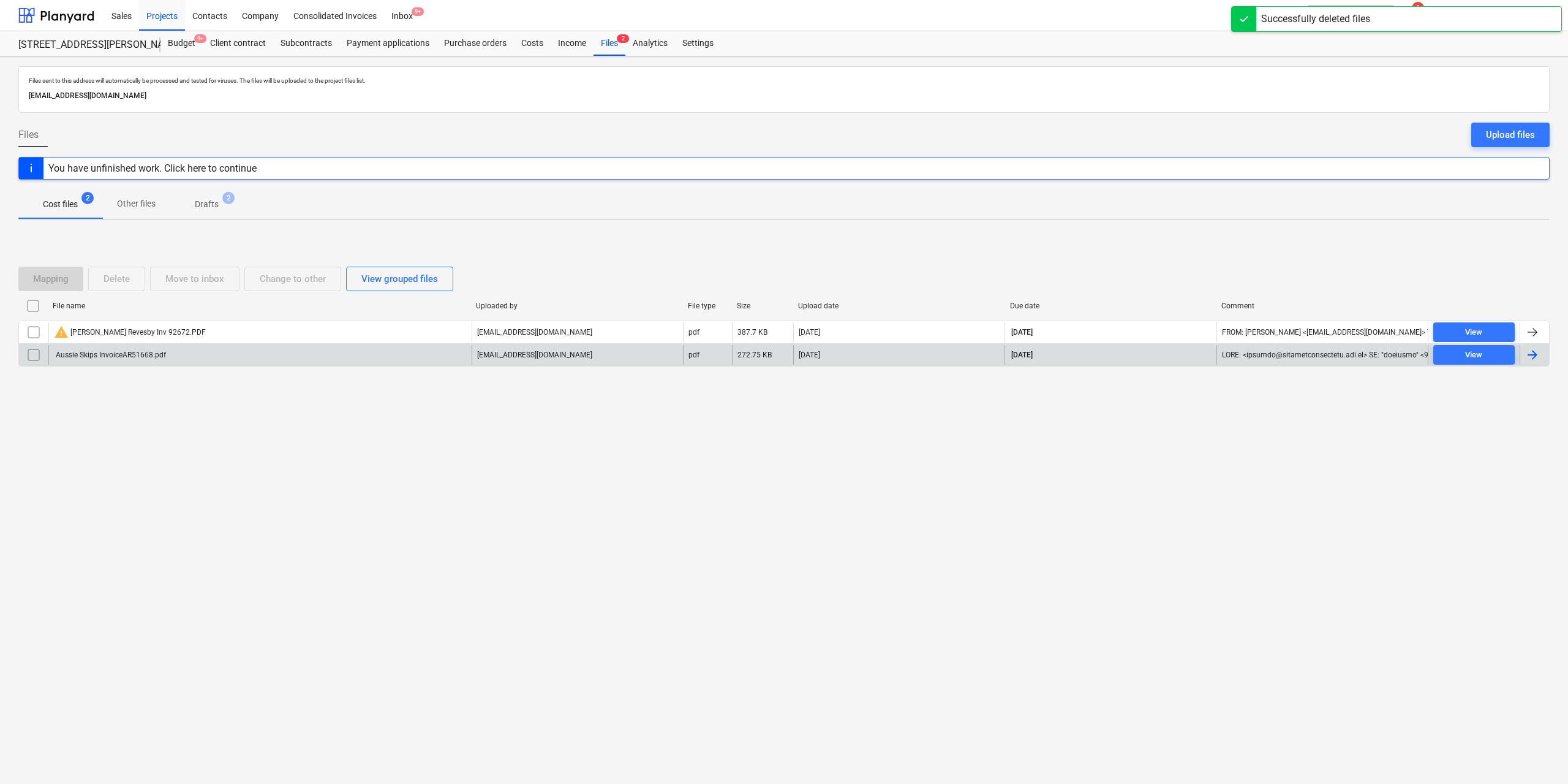
click at [138, 354] on div "Aussie Skips InvoiceAR51668.pdf" at bounding box center [110, 355] width 112 height 9
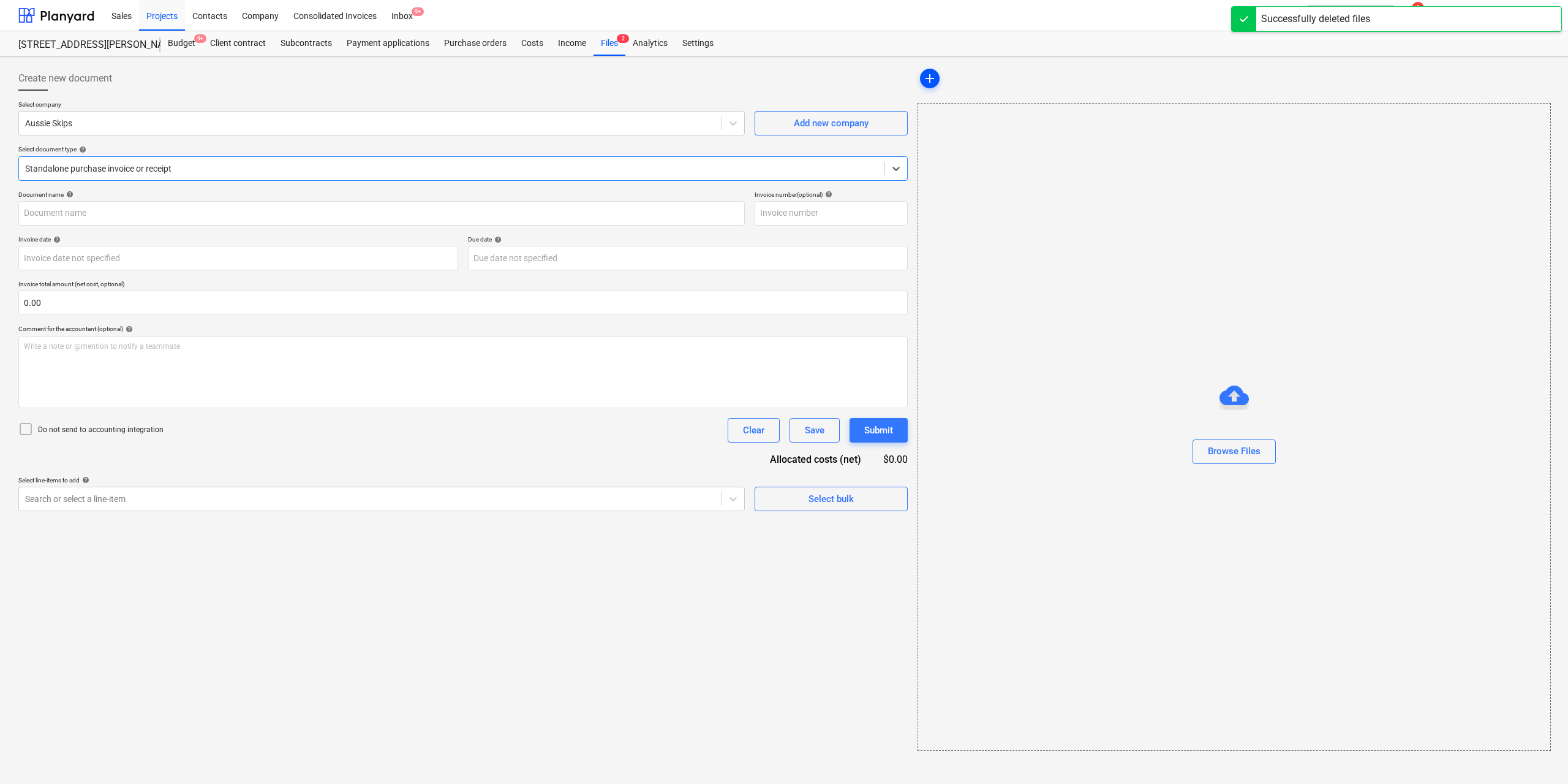
type input "AR51668"
type input "[DATE]"
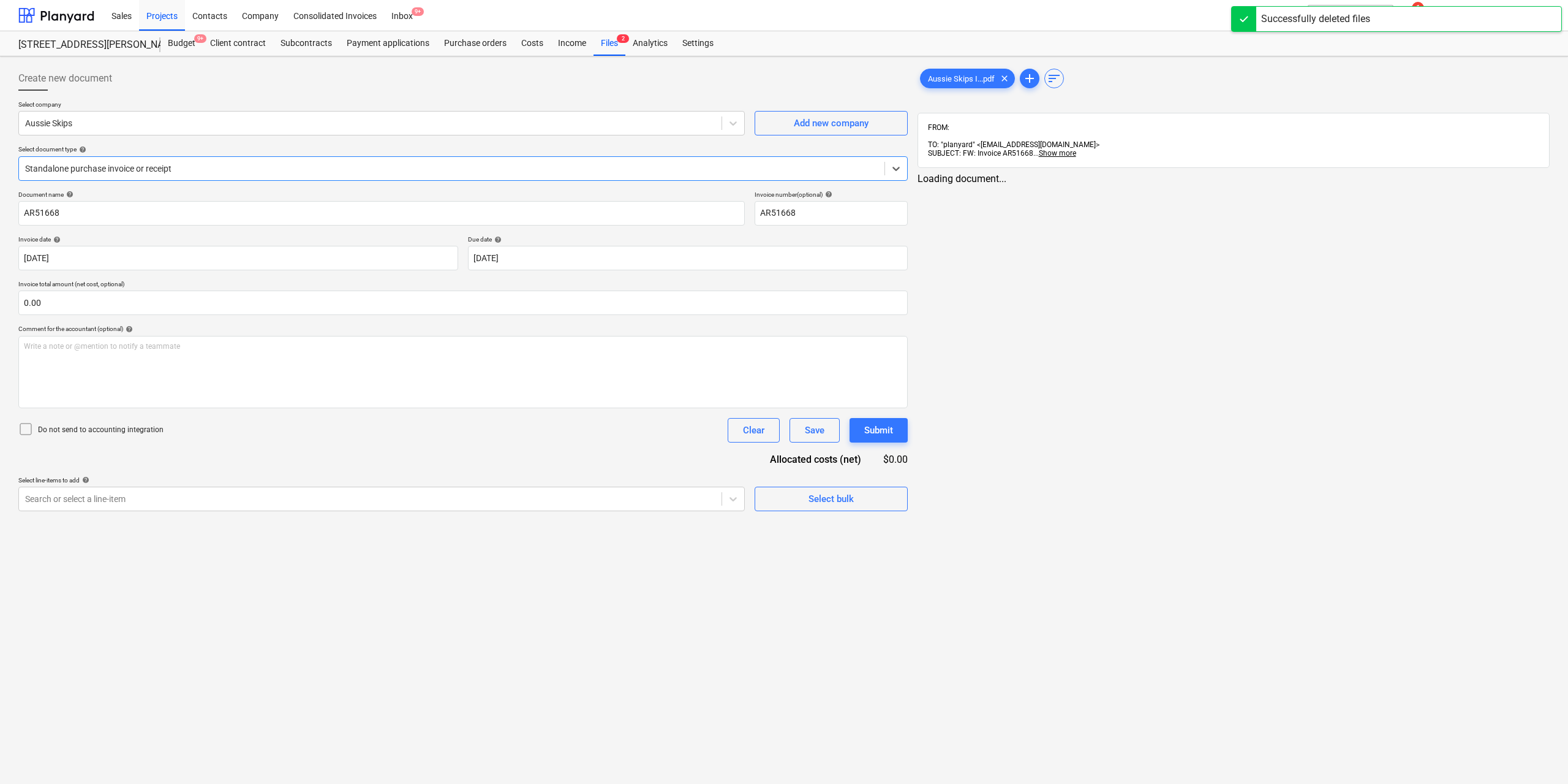
click at [939, 66] on div "Aussie Skips I...pdf clear add sort" at bounding box center [1234, 78] width 632 height 24
click at [944, 77] on span "Aussie Skips I...pdf" at bounding box center [959, 78] width 81 height 10
click at [495, 492] on div "Search or select a line-item" at bounding box center [369, 499] width 700 height 17
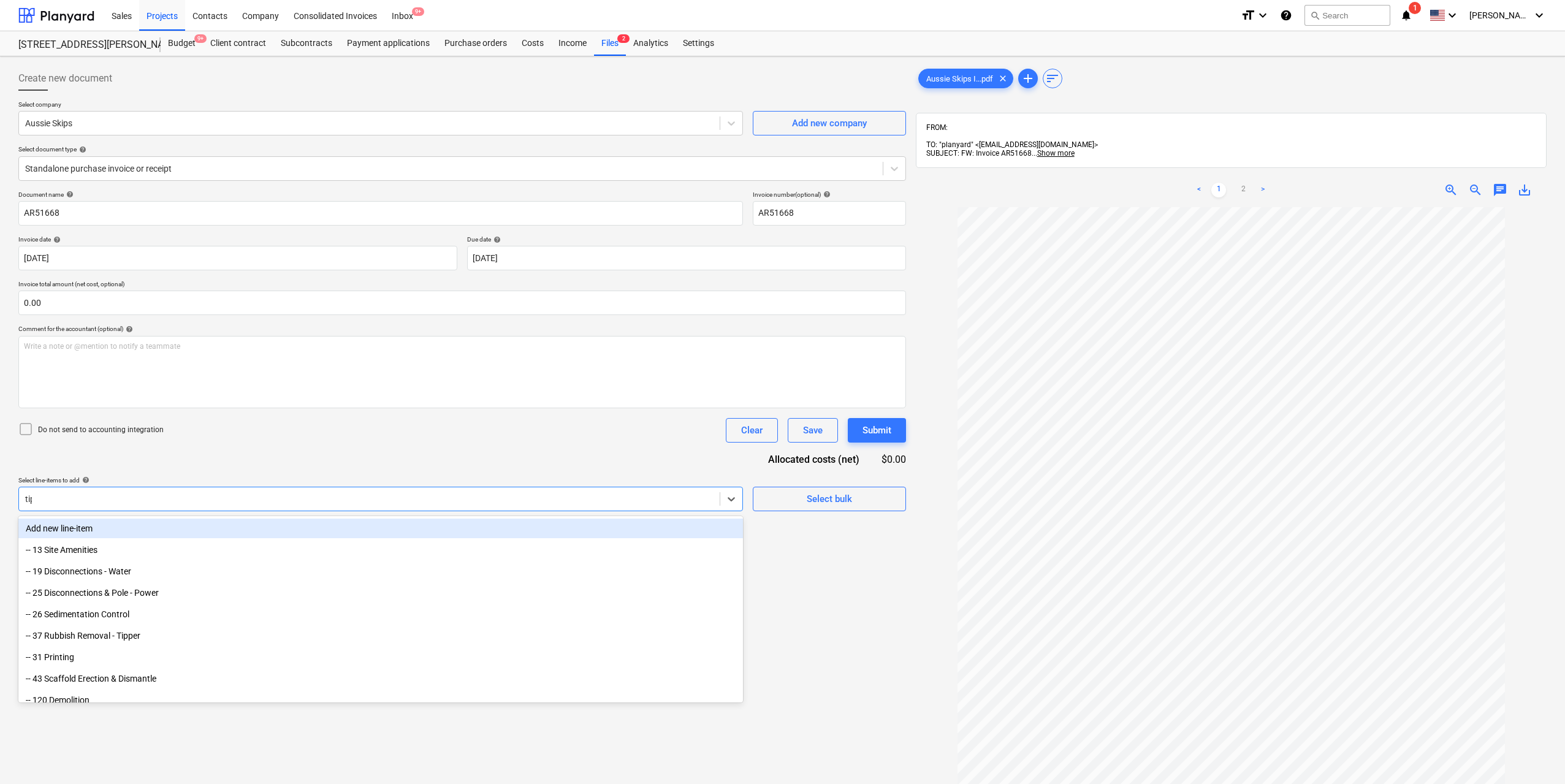
type input "tipp"
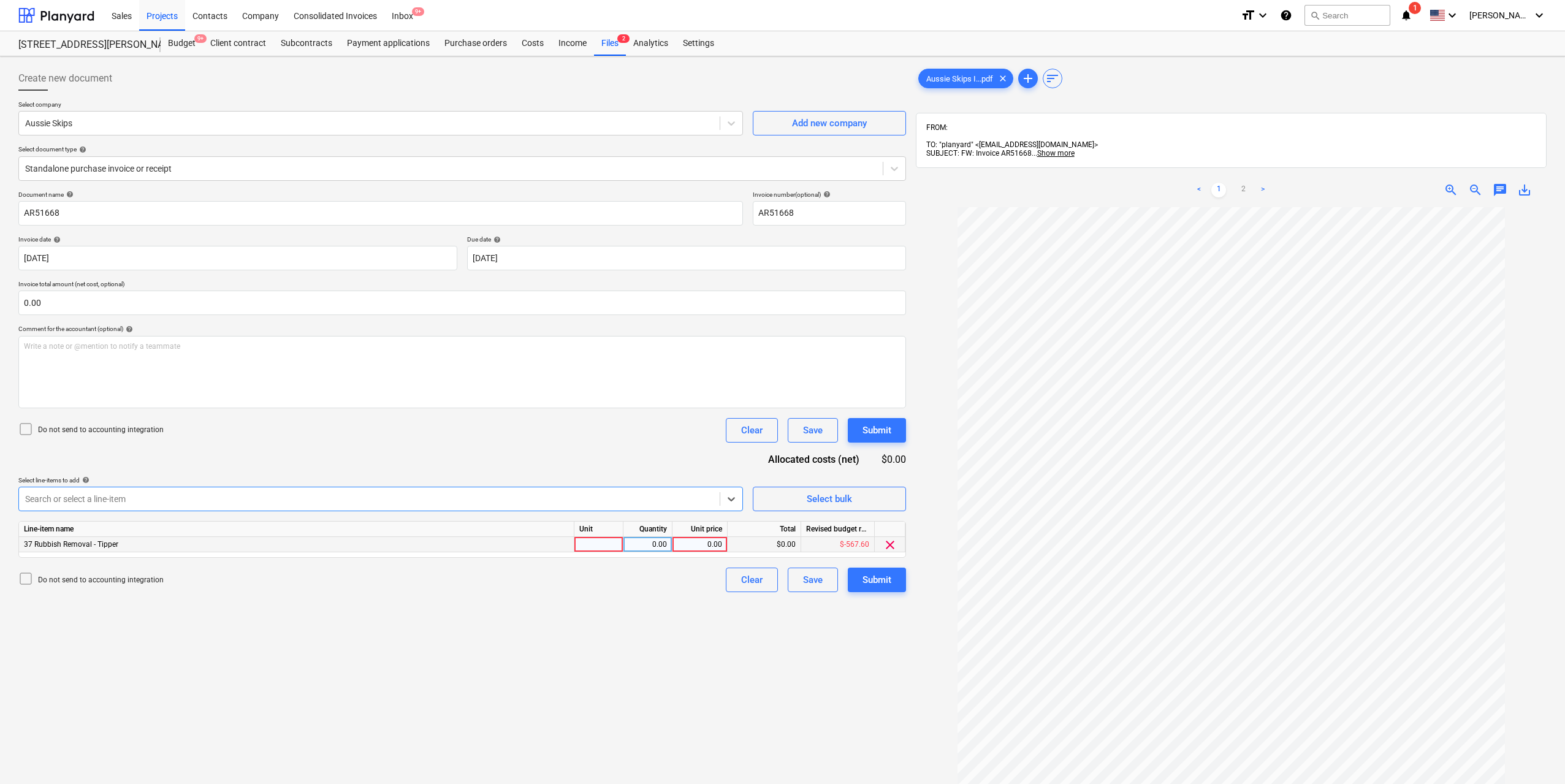
click at [601, 542] on div at bounding box center [598, 544] width 49 height 15
type input "1"
click at [652, 537] on div "0.00" at bounding box center [647, 544] width 39 height 15
click at [699, 540] on div "0.00" at bounding box center [699, 544] width 45 height 15
type input "248.4"
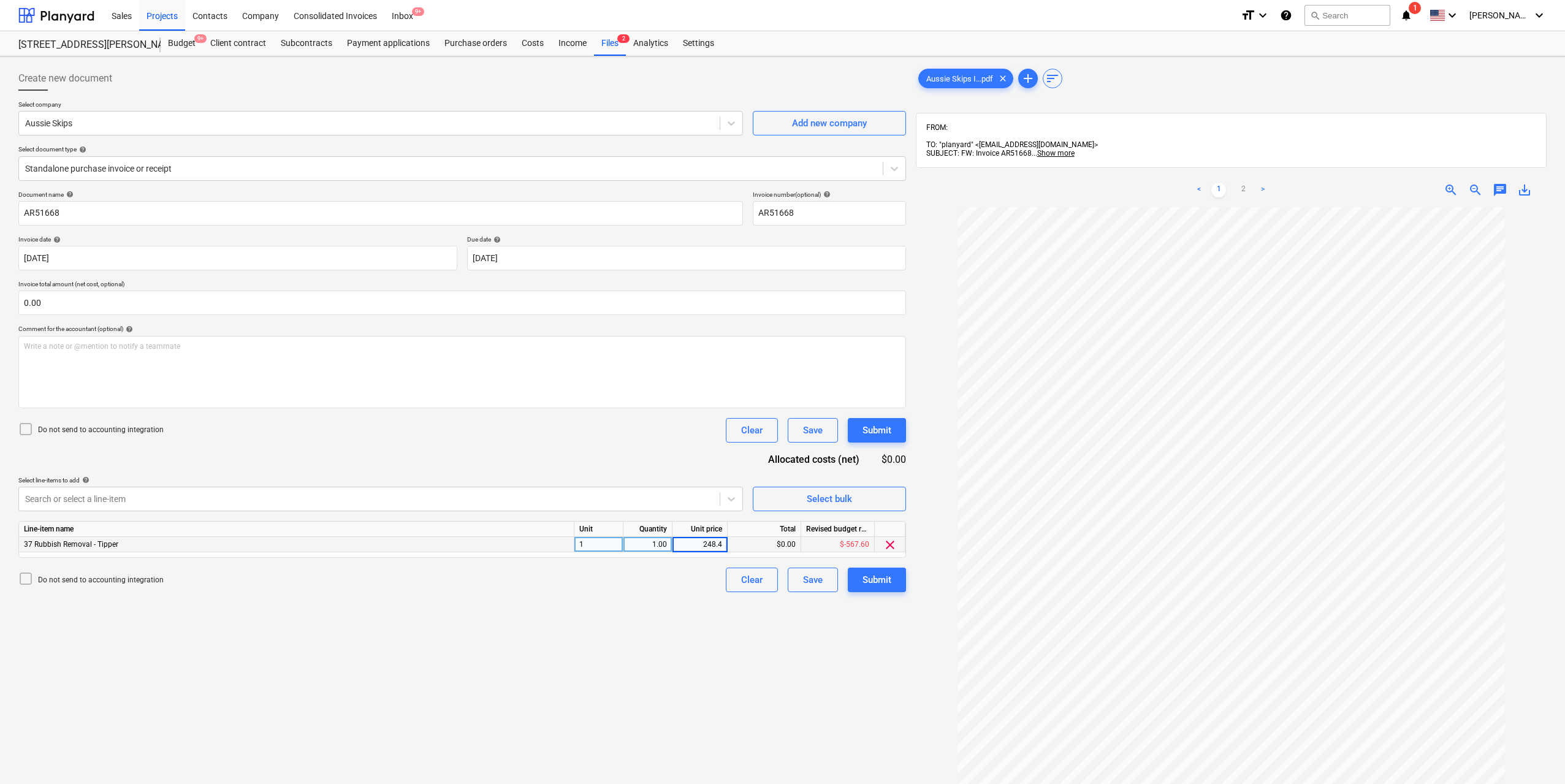
click at [772, 650] on div "Create new document Select company Aussie Skips Add new company Select document…" at bounding box center [462, 512] width 898 height 900
click at [873, 586] on div "Submit" at bounding box center [877, 580] width 29 height 16
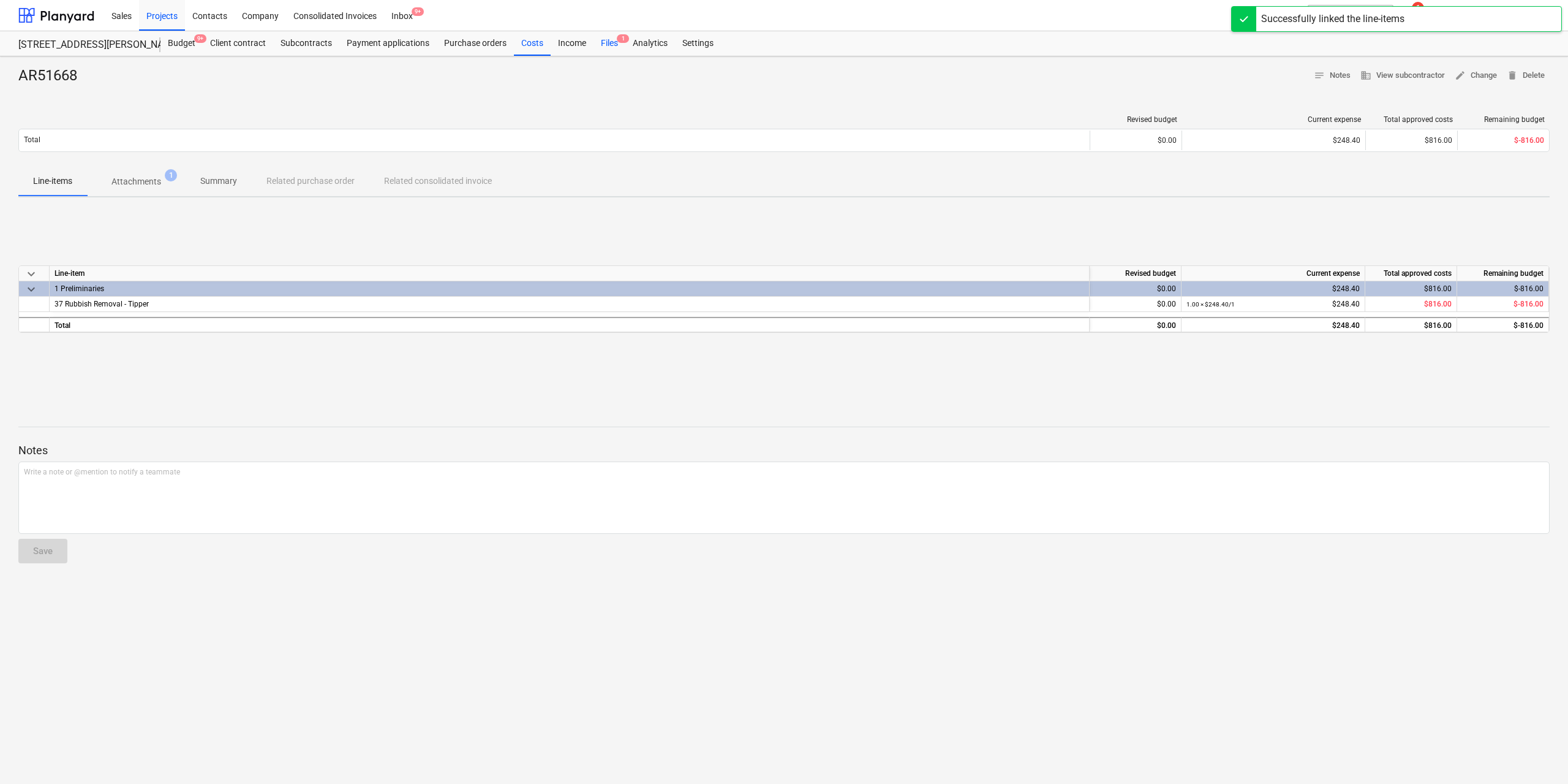
click at [607, 40] on div "Files 1" at bounding box center [609, 43] width 32 height 24
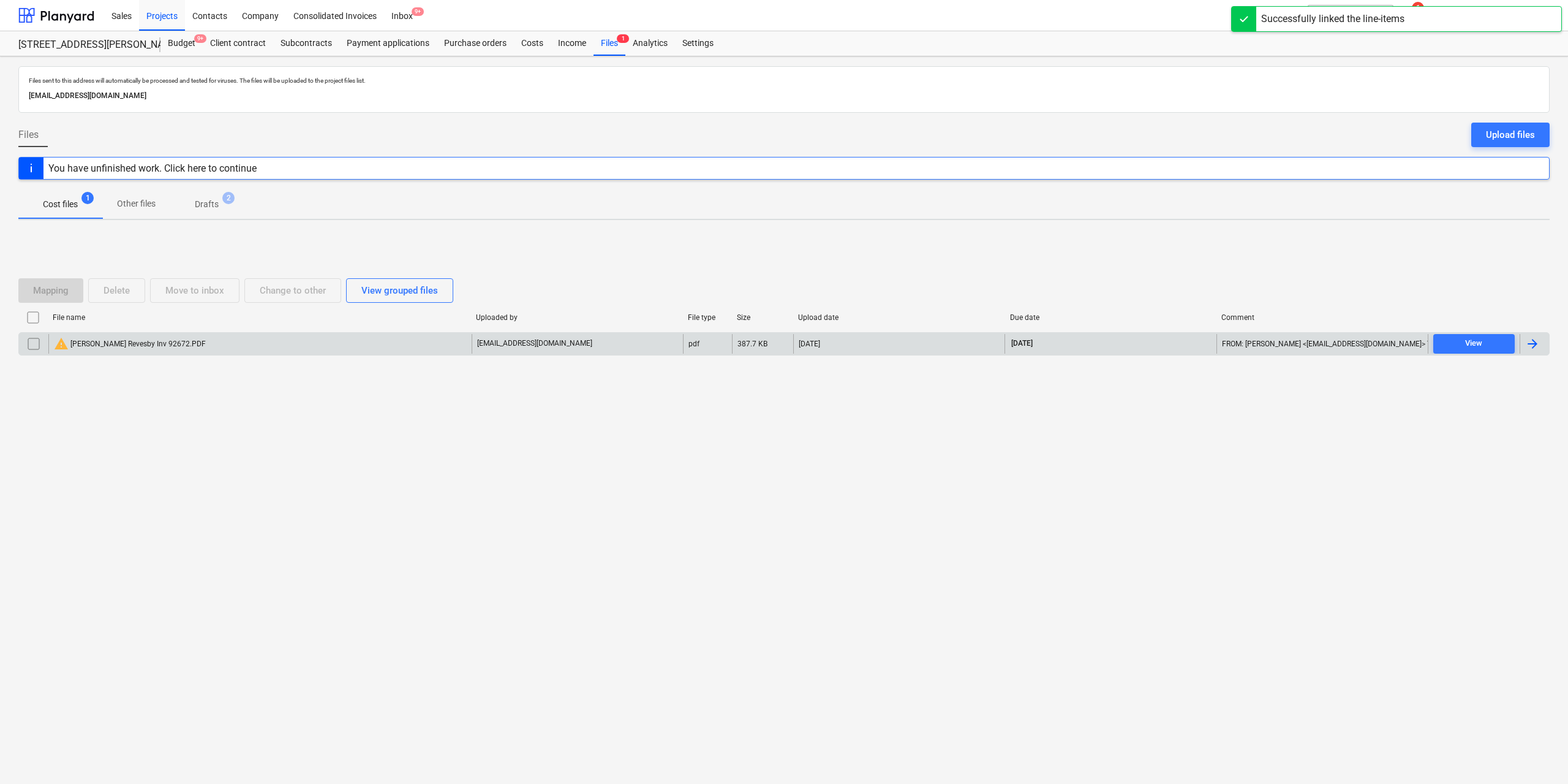
click at [156, 348] on div "warning [PERSON_NAME] Revesby Inv 92672.PDF" at bounding box center [130, 344] width 152 height 15
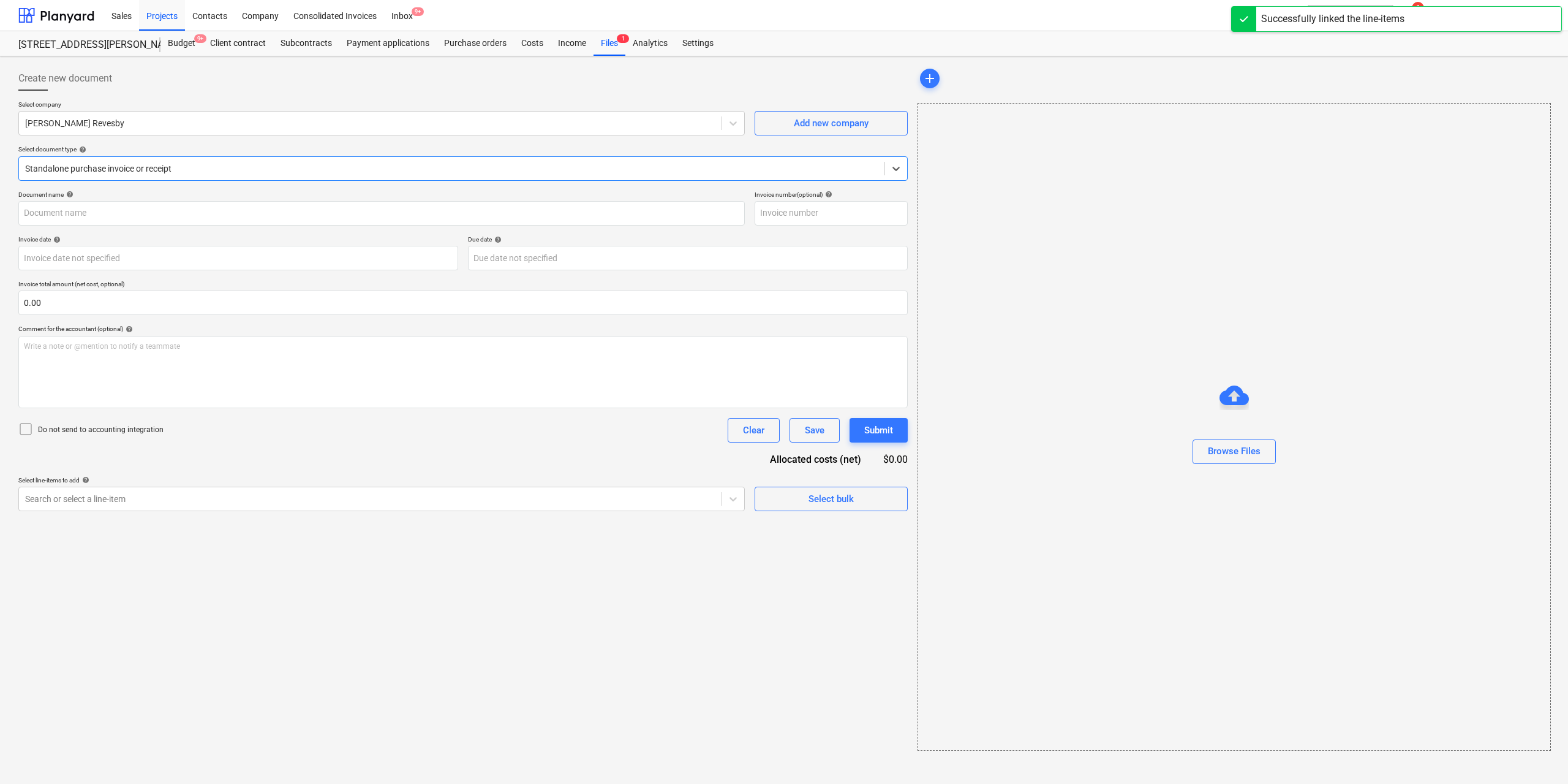
type input "92672"
type input "[DATE]"
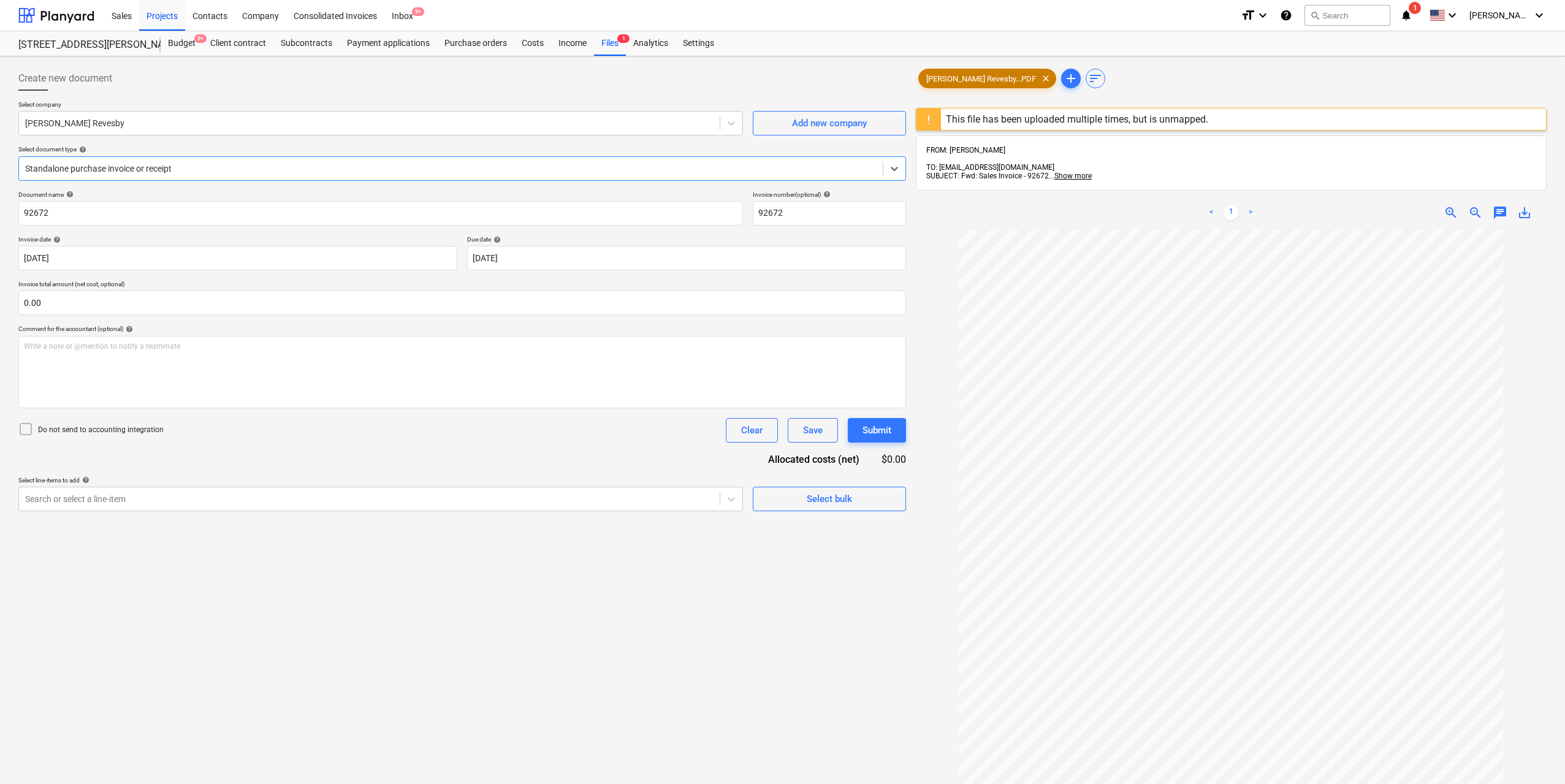
click at [948, 83] on span "[PERSON_NAME] Revesby...PDF" at bounding box center [981, 78] width 124 height 10
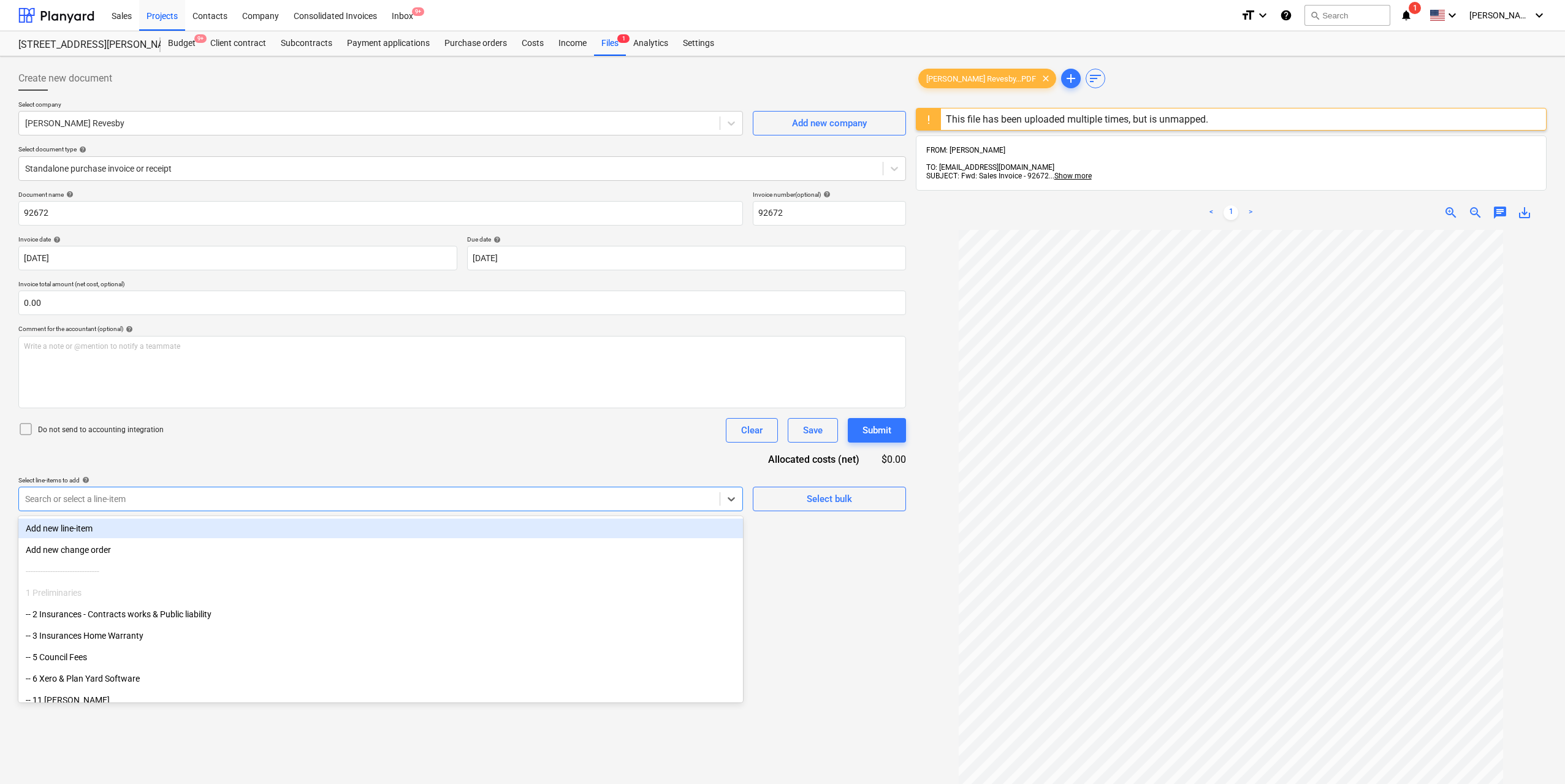
click at [270, 504] on div at bounding box center [369, 499] width 688 height 12
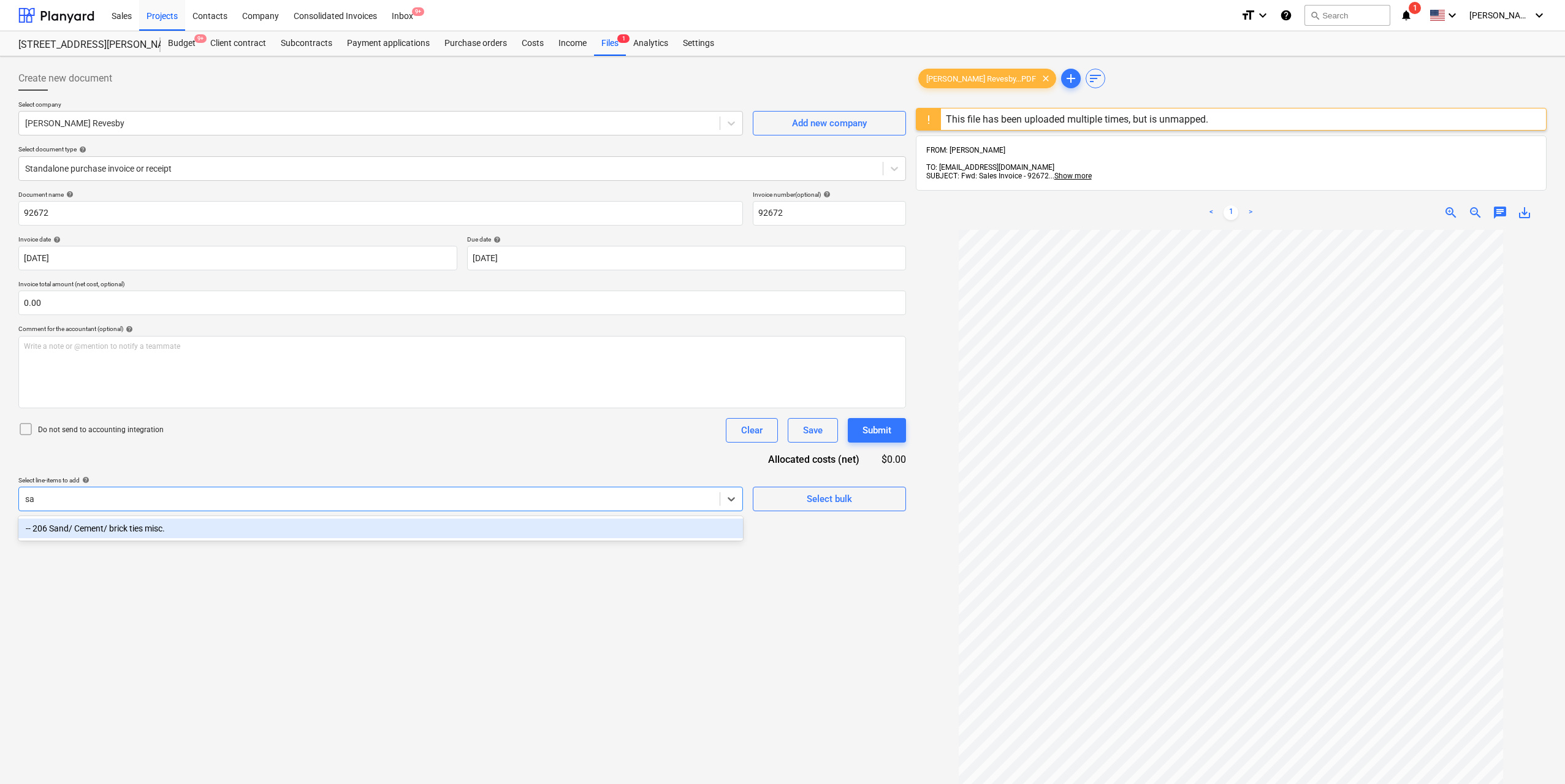
type input "s"
type input "blue"
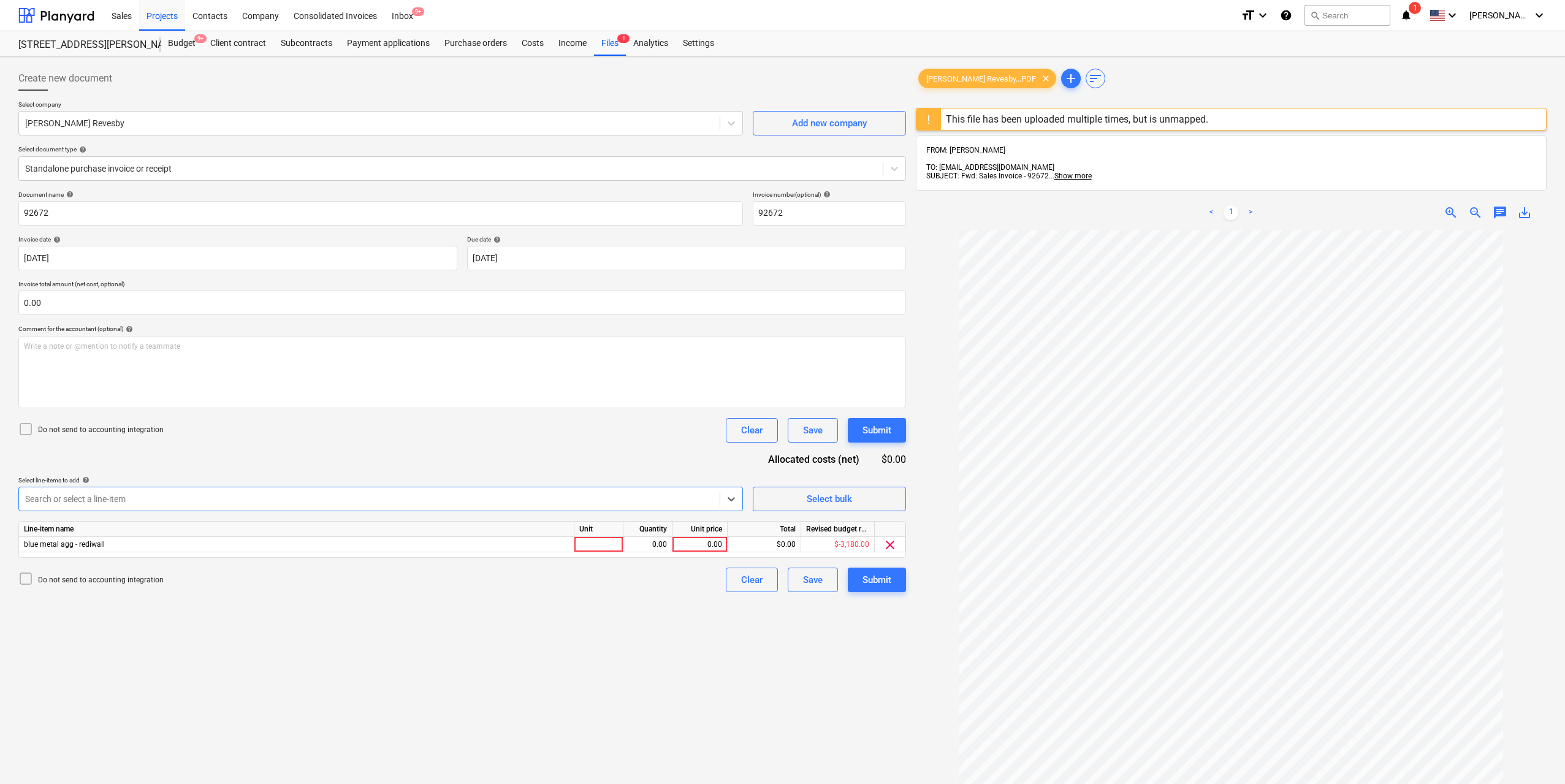
click at [601, 553] on div "Line-item name Unit Quantity Unit price Total Revised budget remaining blue met…" at bounding box center [462, 540] width 888 height 37
click at [605, 544] on div at bounding box center [598, 544] width 49 height 15
type input "1"
click at [642, 540] on div "0.00" at bounding box center [647, 544] width 39 height 15
click at [702, 544] on div "0.00" at bounding box center [699, 544] width 45 height 15
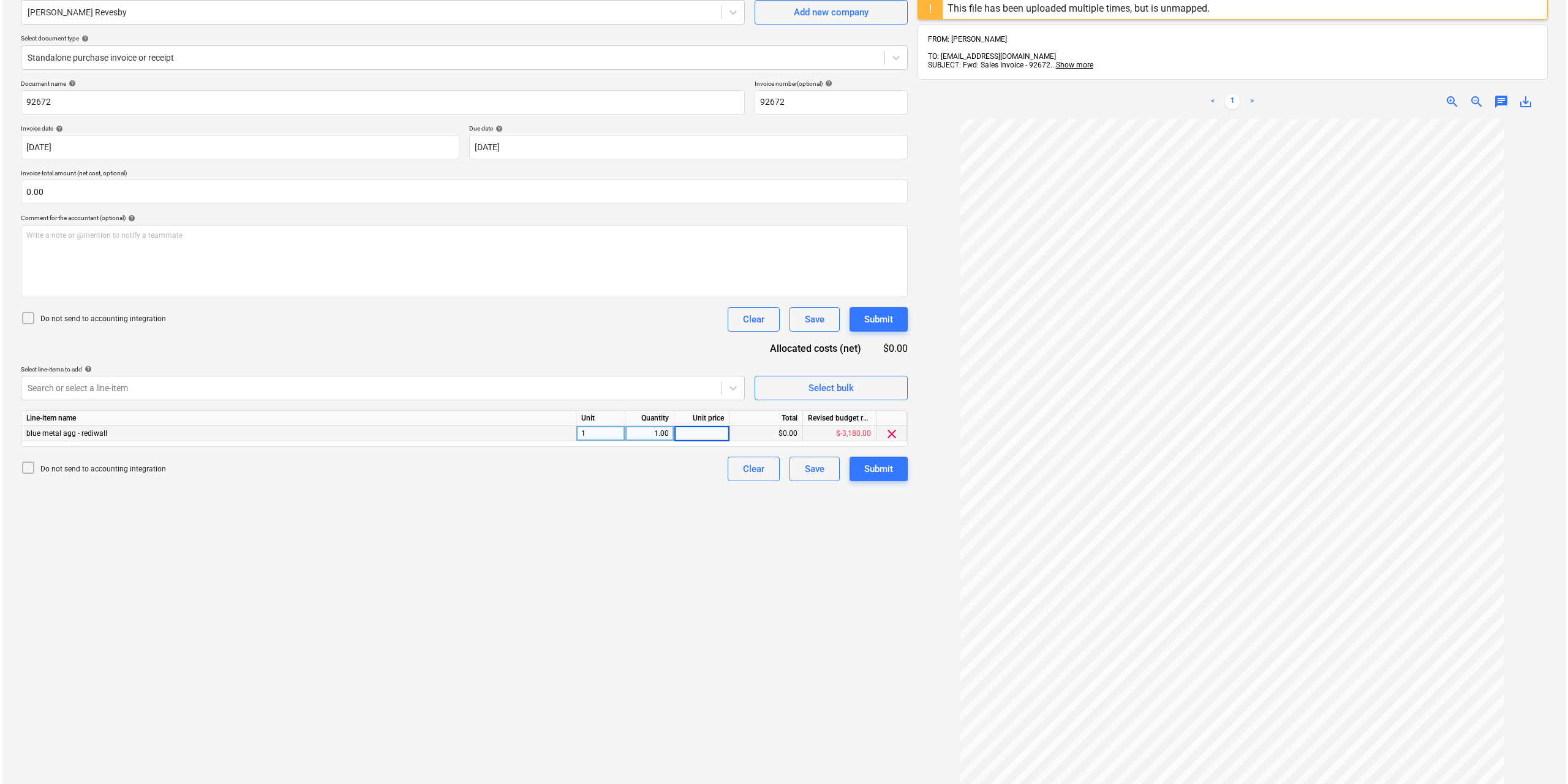
scroll to position [197, 0]
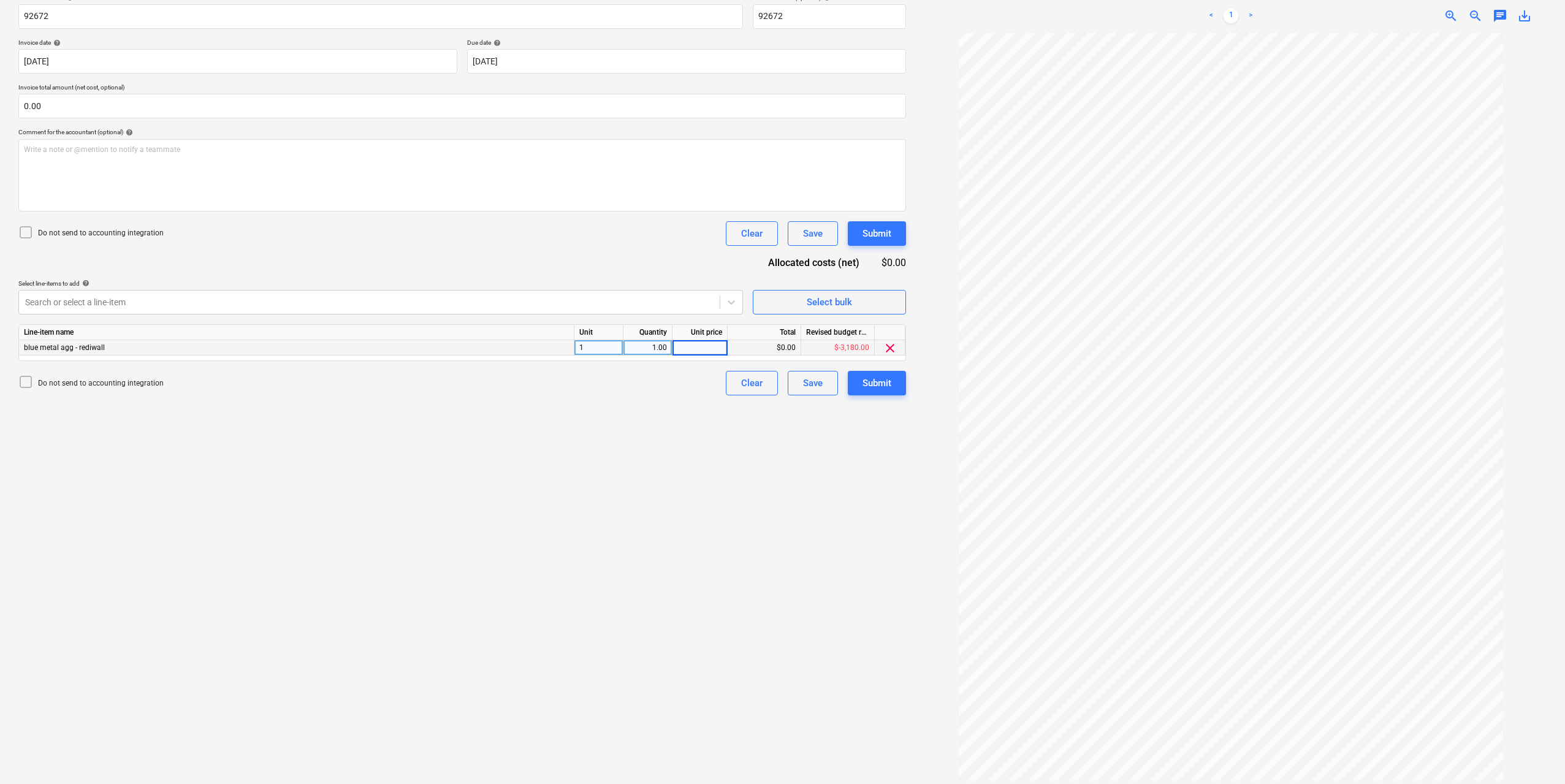
click at [726, 346] on input at bounding box center [699, 348] width 55 height 15
type input "1060"
click at [693, 460] on div "Create new document Select company [PERSON_NAME] Revesby Add new company Select…" at bounding box center [462, 326] width 898 height 923
click at [879, 389] on div "Submit" at bounding box center [877, 383] width 29 height 16
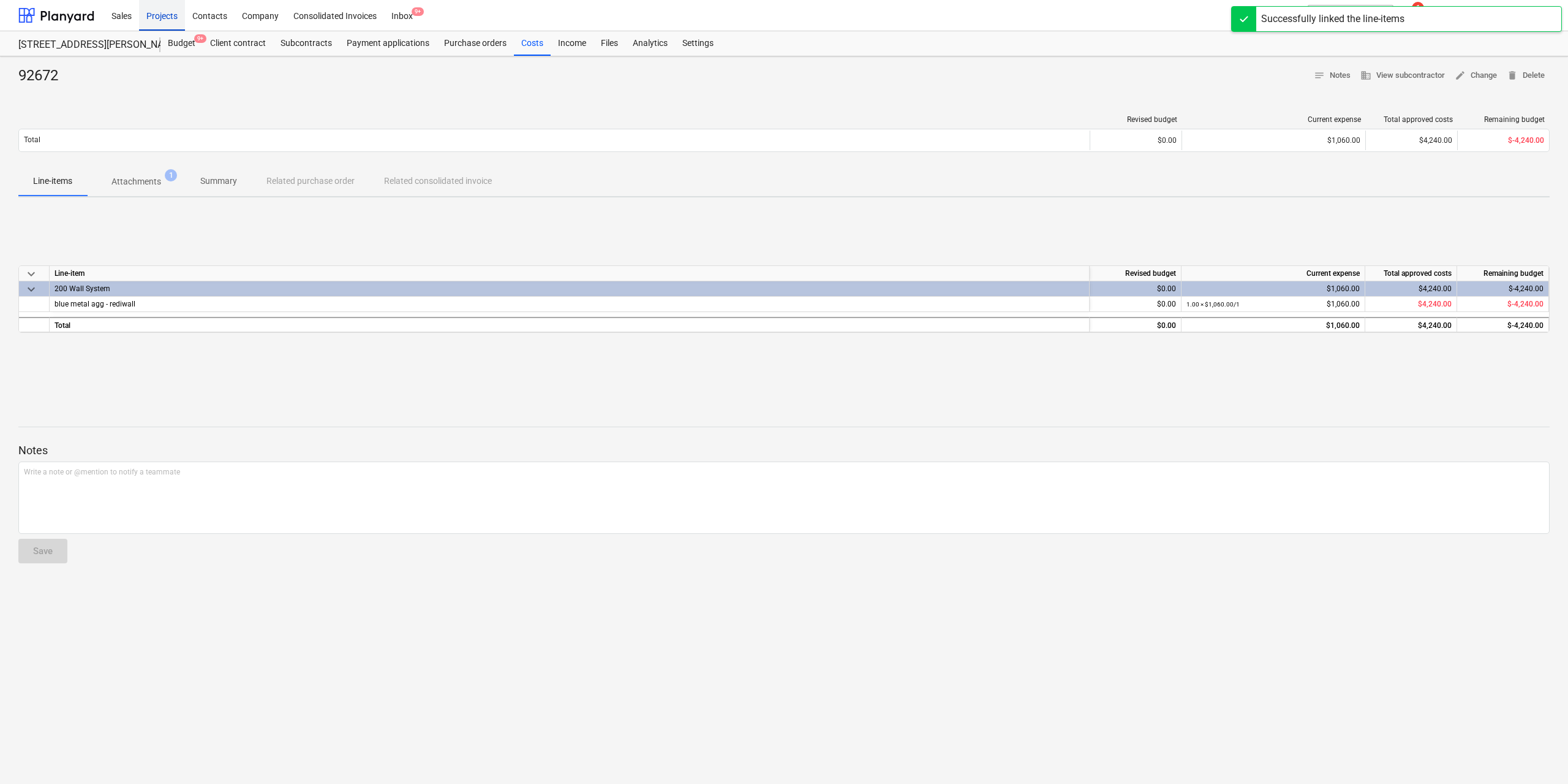
click at [156, 15] on div "Projects" at bounding box center [162, 15] width 46 height 31
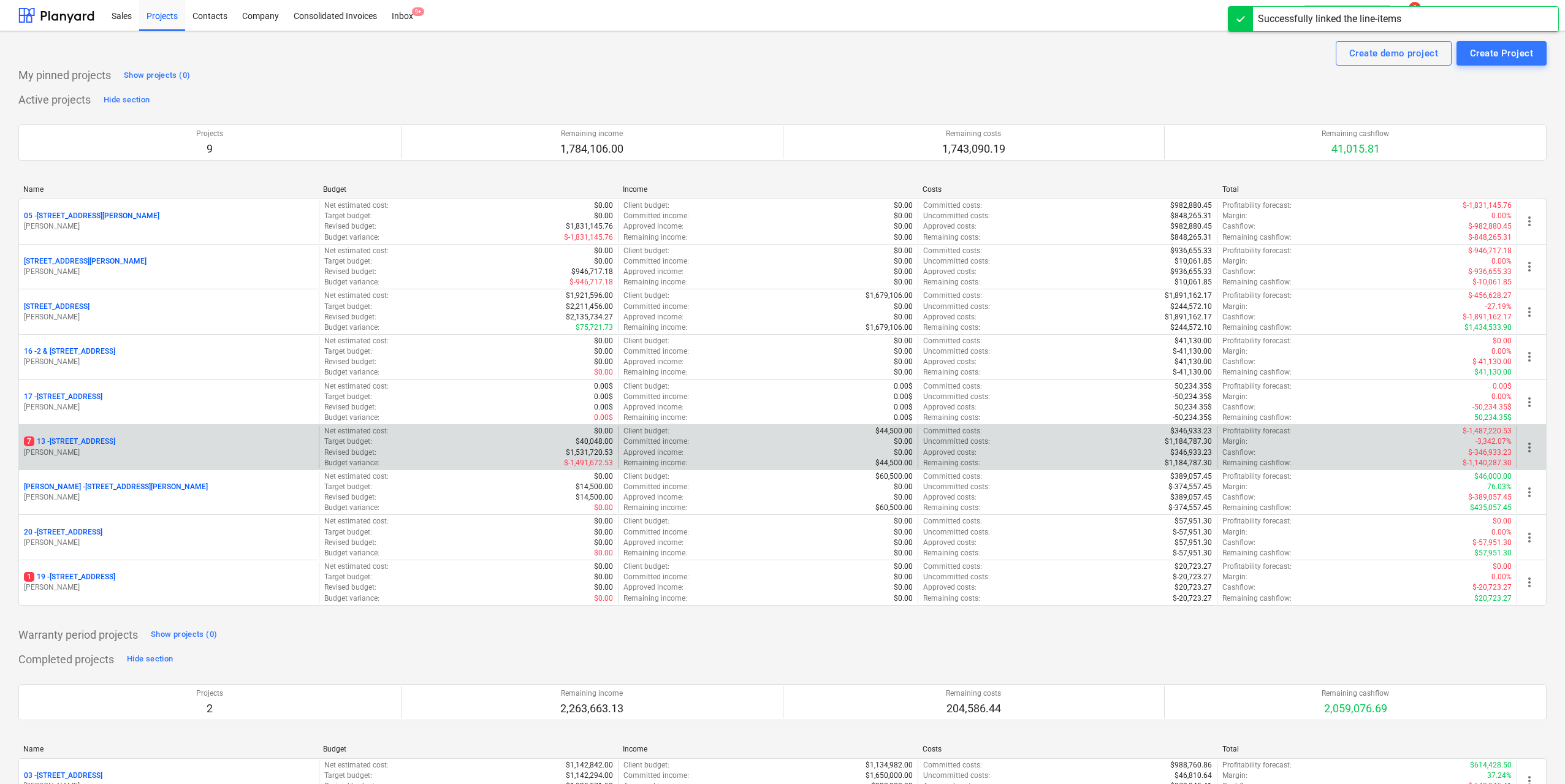
click at [108, 442] on p "[STREET_ADDRESS]" at bounding box center [70, 441] width 92 height 10
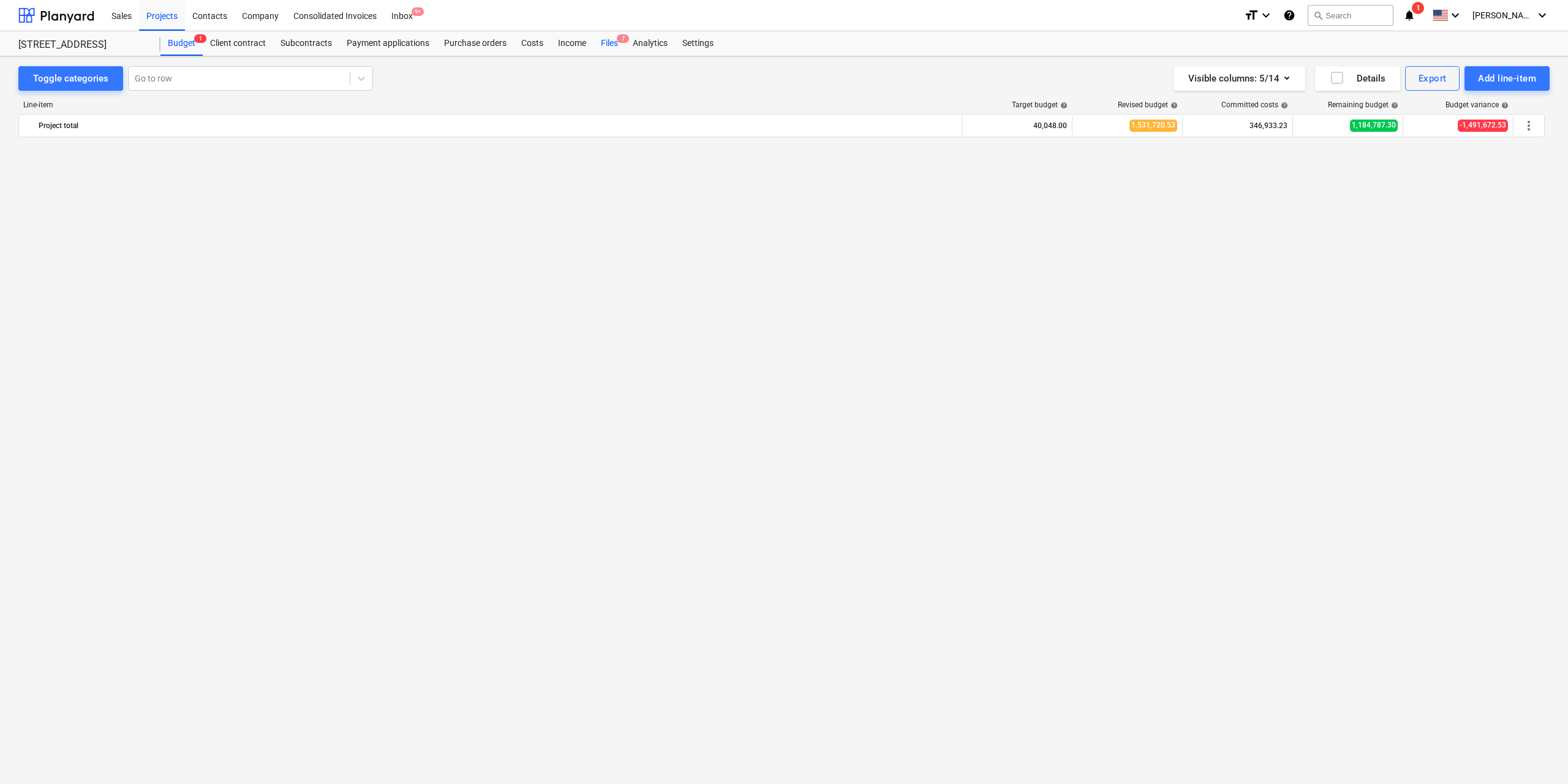
click at [615, 40] on div "Files 7" at bounding box center [609, 43] width 32 height 24
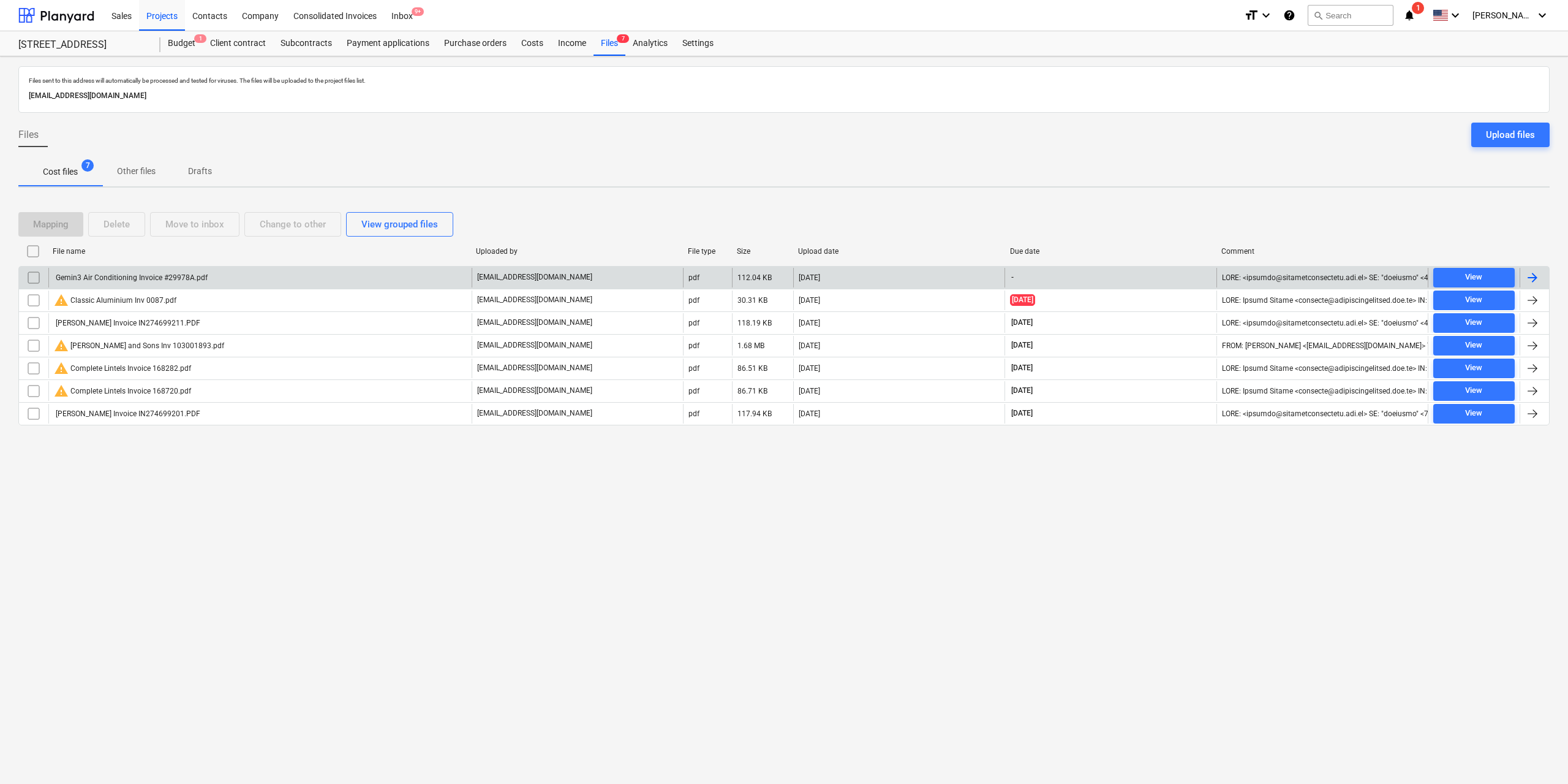
click at [170, 279] on div "Gemin3 Air Conditioning Invoice #29978A.pdf" at bounding box center [131, 277] width 154 height 9
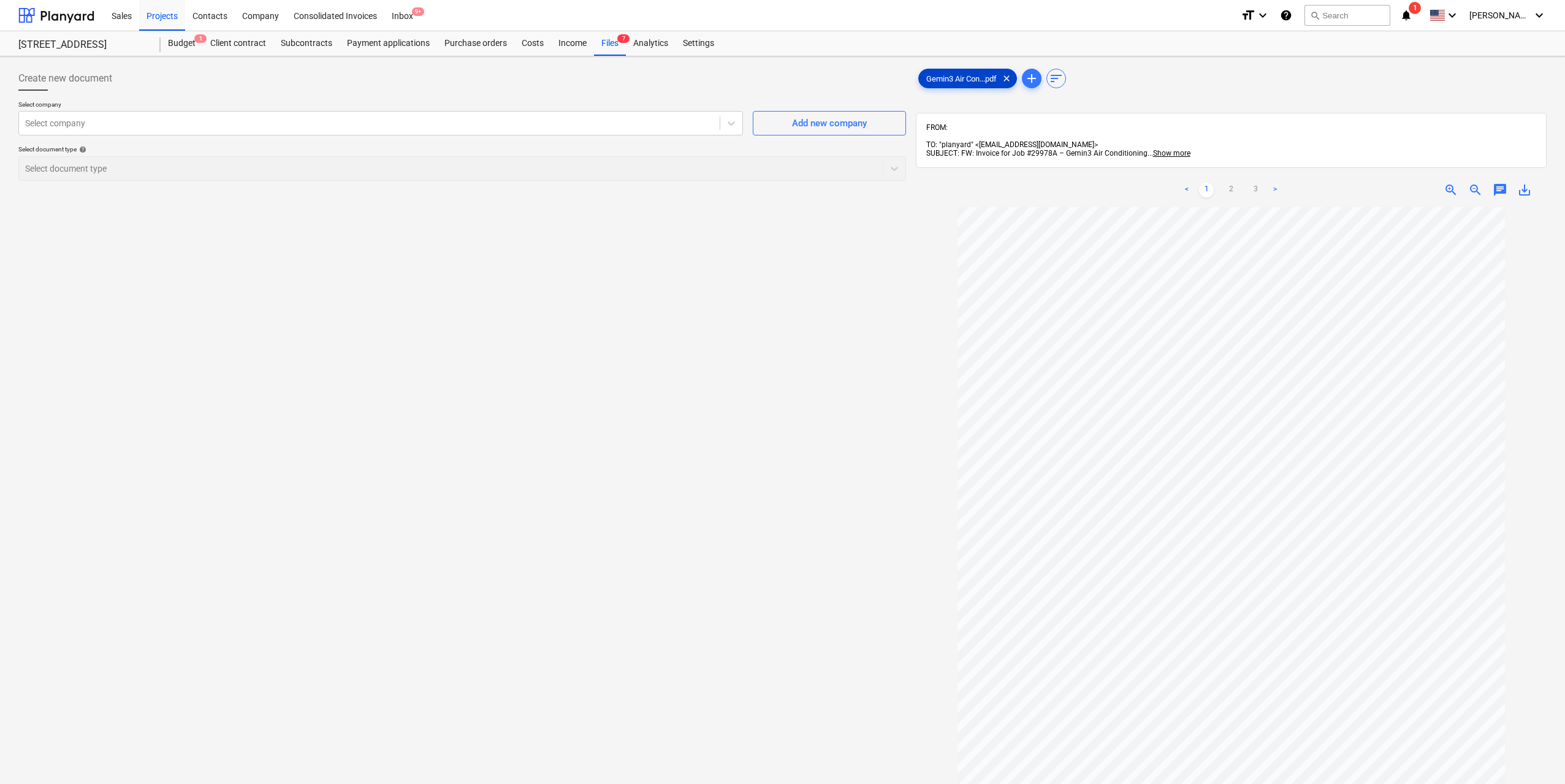
click at [943, 79] on span "Gemin3 Air Con...pdf" at bounding box center [962, 78] width 85 height 10
click at [432, 99] on div at bounding box center [462, 95] width 888 height 10
click at [420, 112] on div "Select company" at bounding box center [381, 123] width 725 height 24
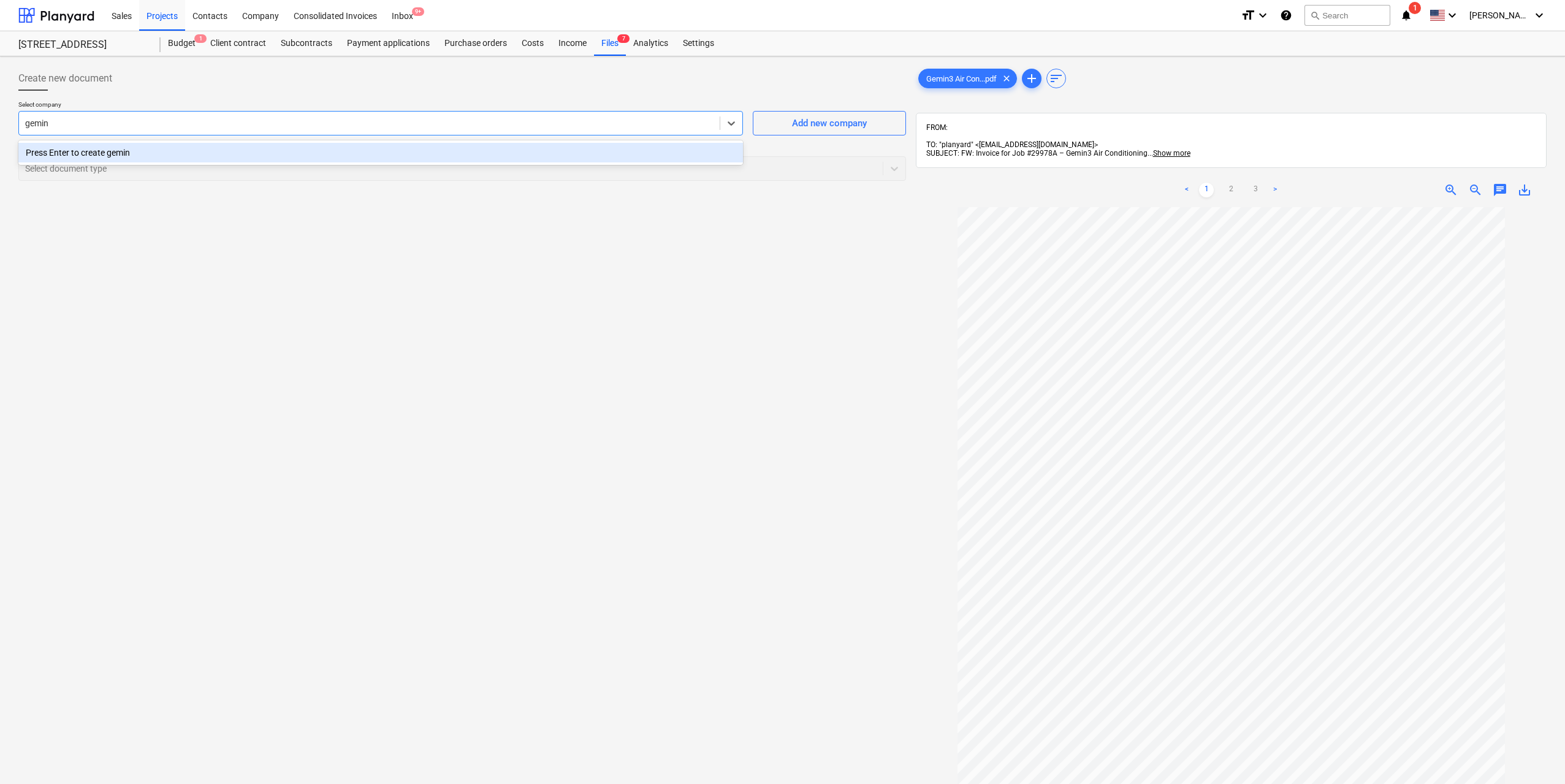
type input "gemin3"
click at [178, 154] on div "Press Enter to create gemin3" at bounding box center [381, 152] width 725 height 20
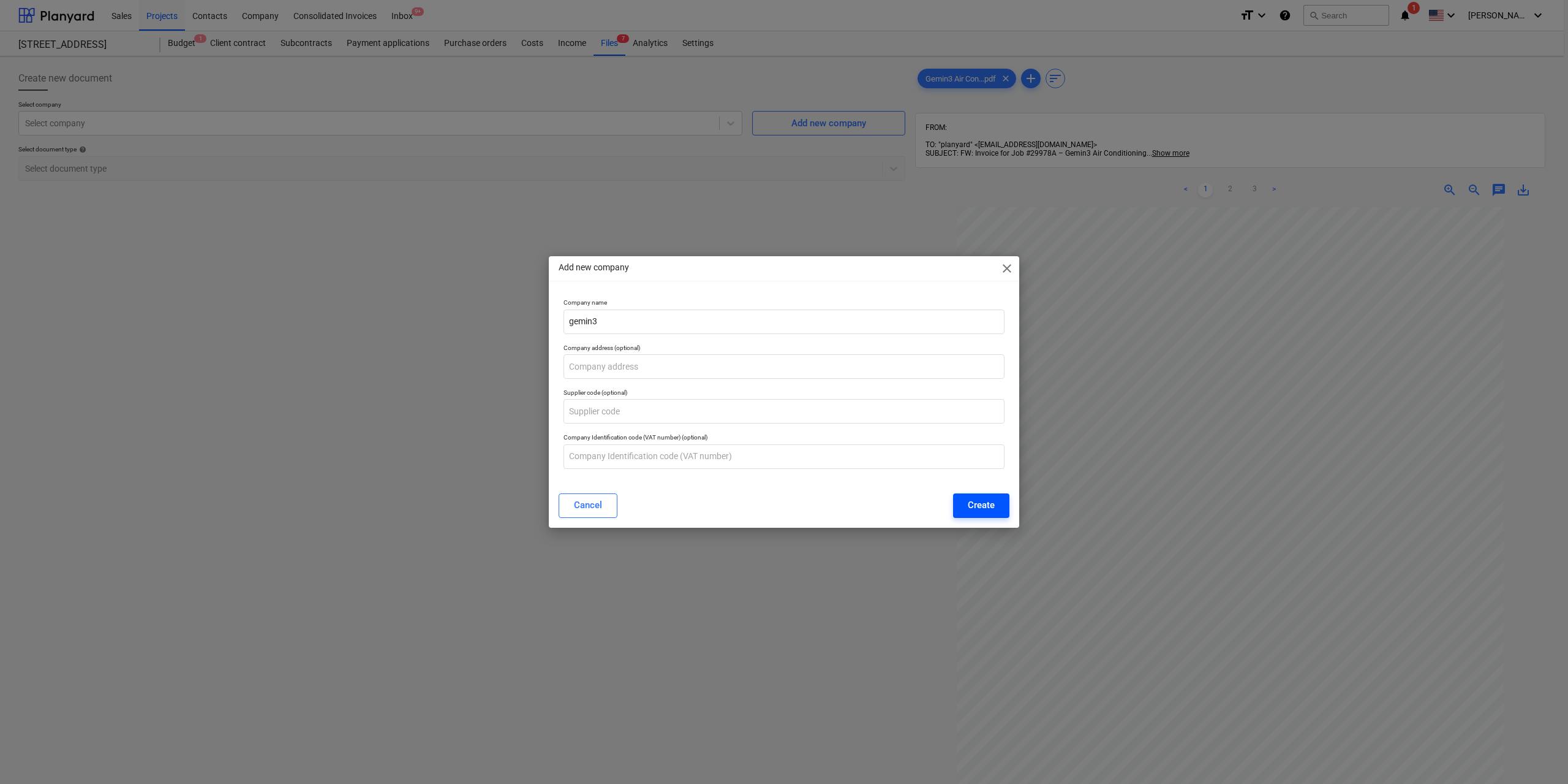
click at [963, 499] on button "Create" at bounding box center [981, 505] width 56 height 24
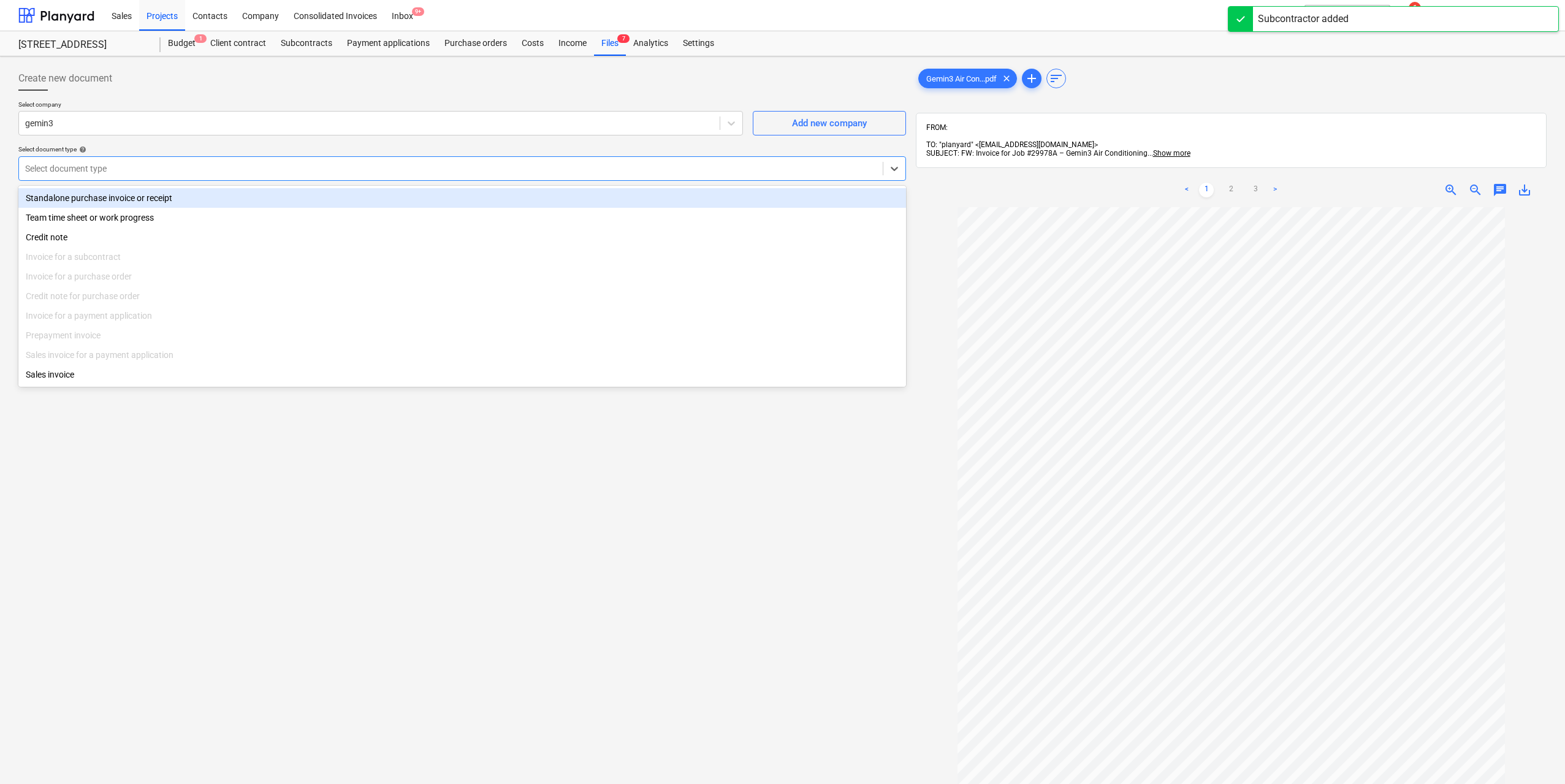
click at [130, 179] on div "Select document type" at bounding box center [462, 168] width 888 height 24
click at [138, 196] on div "Standalone purchase invoice or receipt" at bounding box center [462, 198] width 888 height 20
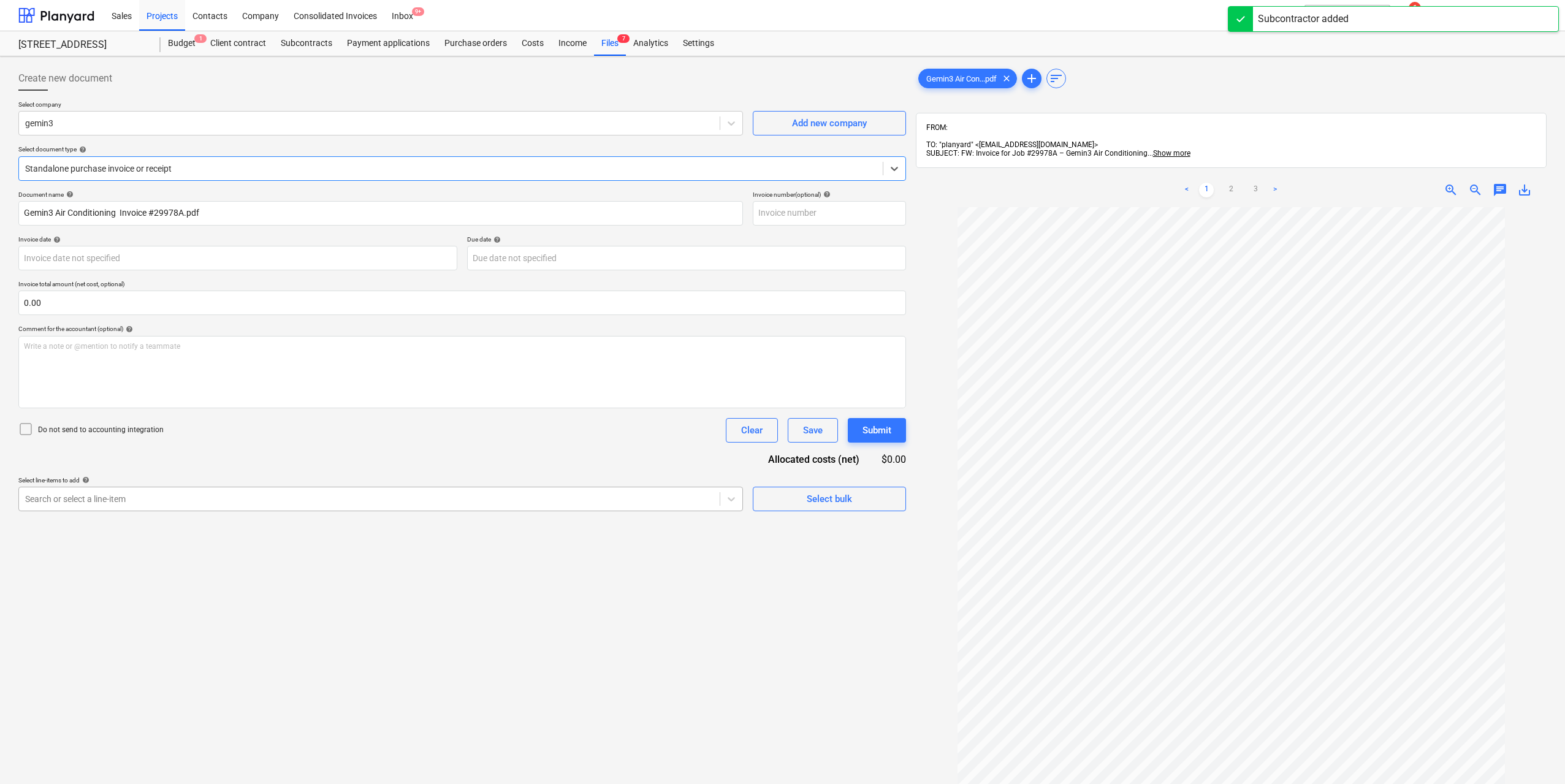
click at [184, 491] on div "Search or select a line-item" at bounding box center [369, 499] width 701 height 17
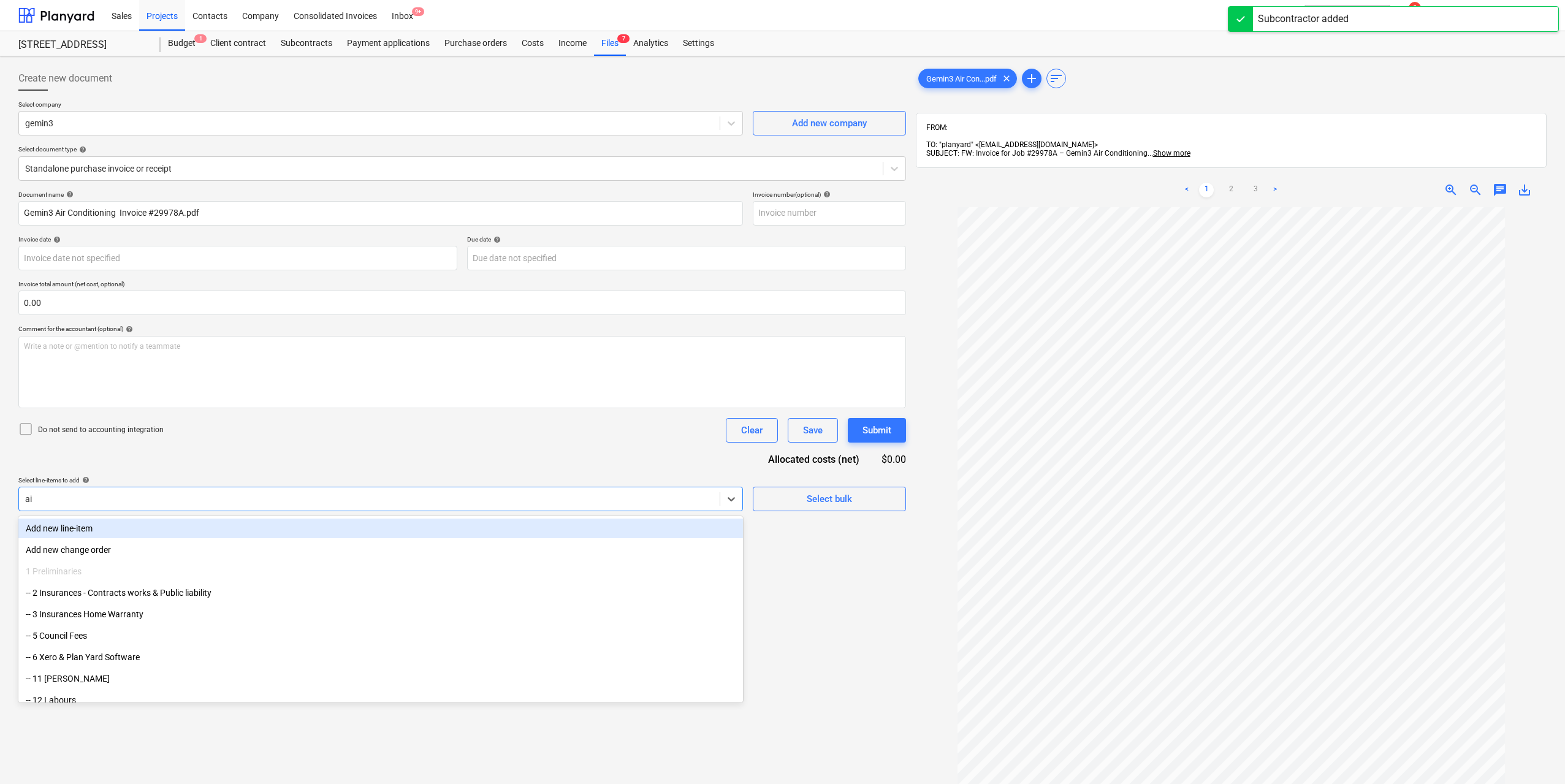
type input "air"
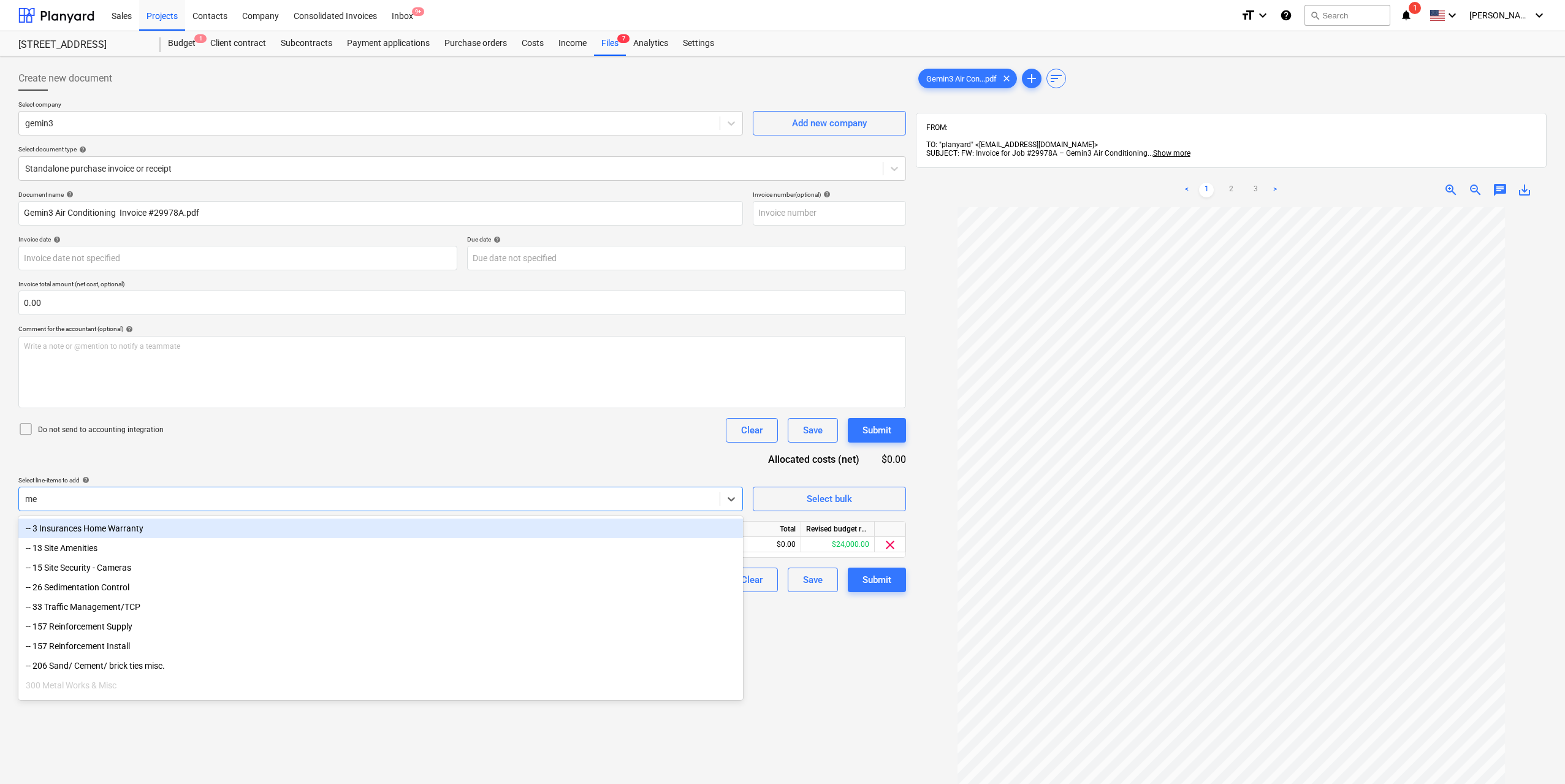
type input "mec"
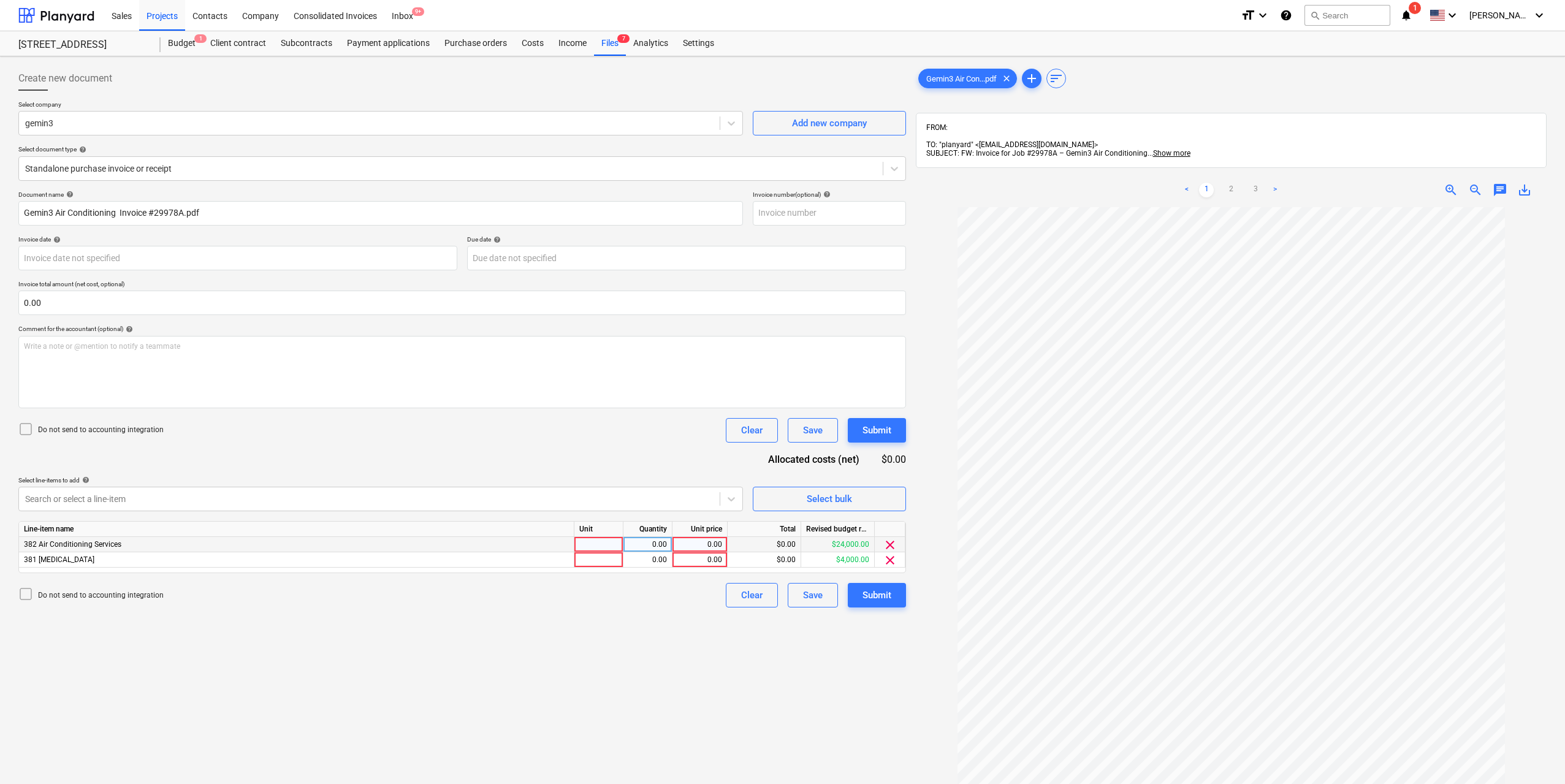
click at [606, 542] on div at bounding box center [598, 544] width 49 height 15
click at [609, 564] on div at bounding box center [598, 559] width 49 height 15
type input "1"
click at [668, 542] on div "0.00" at bounding box center [647, 544] width 49 height 15
type input "1"
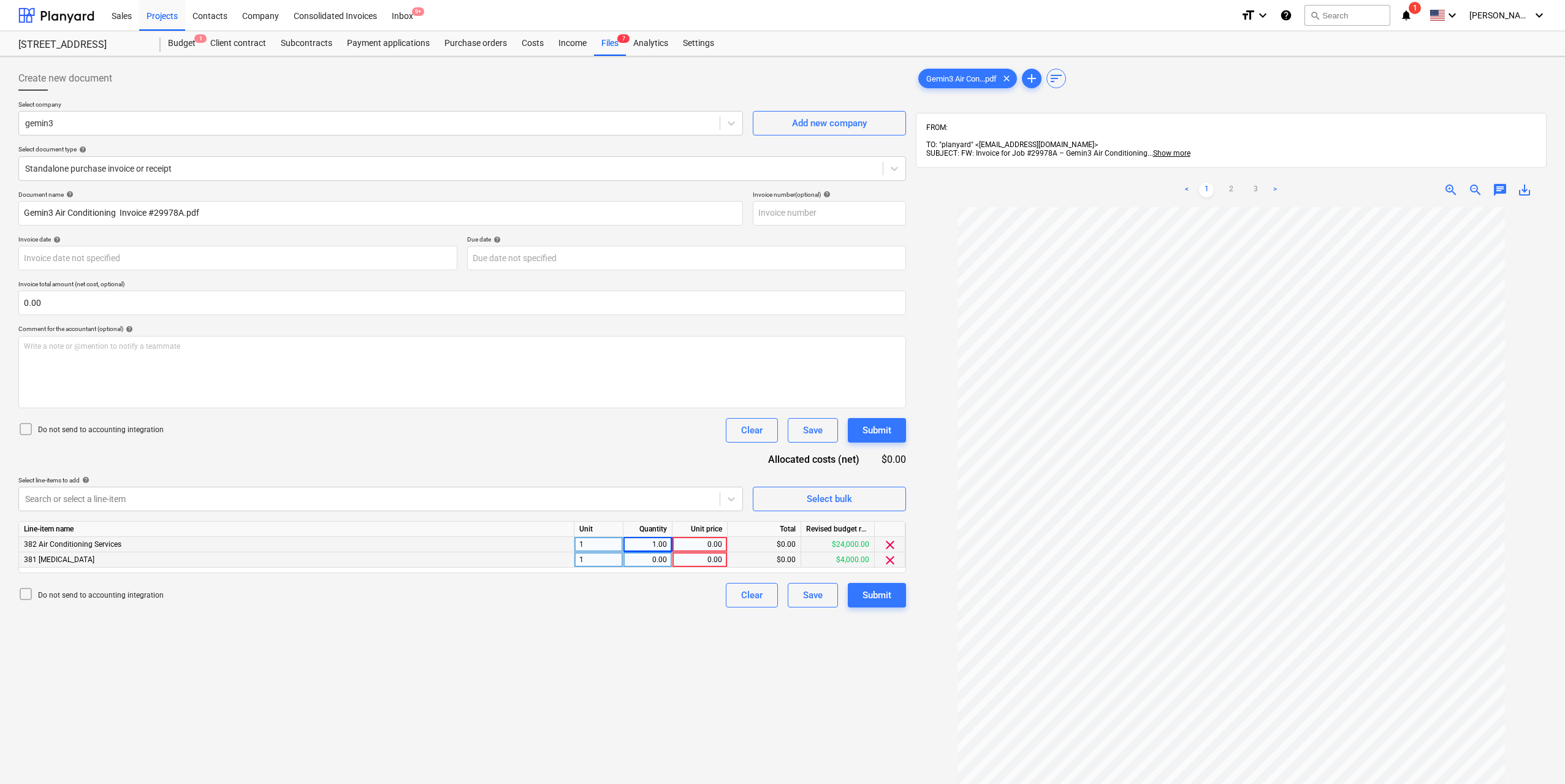
click at [665, 558] on div "0.00" at bounding box center [647, 559] width 39 height 15
click at [705, 551] on div "0.00" at bounding box center [699, 544] width 45 height 15
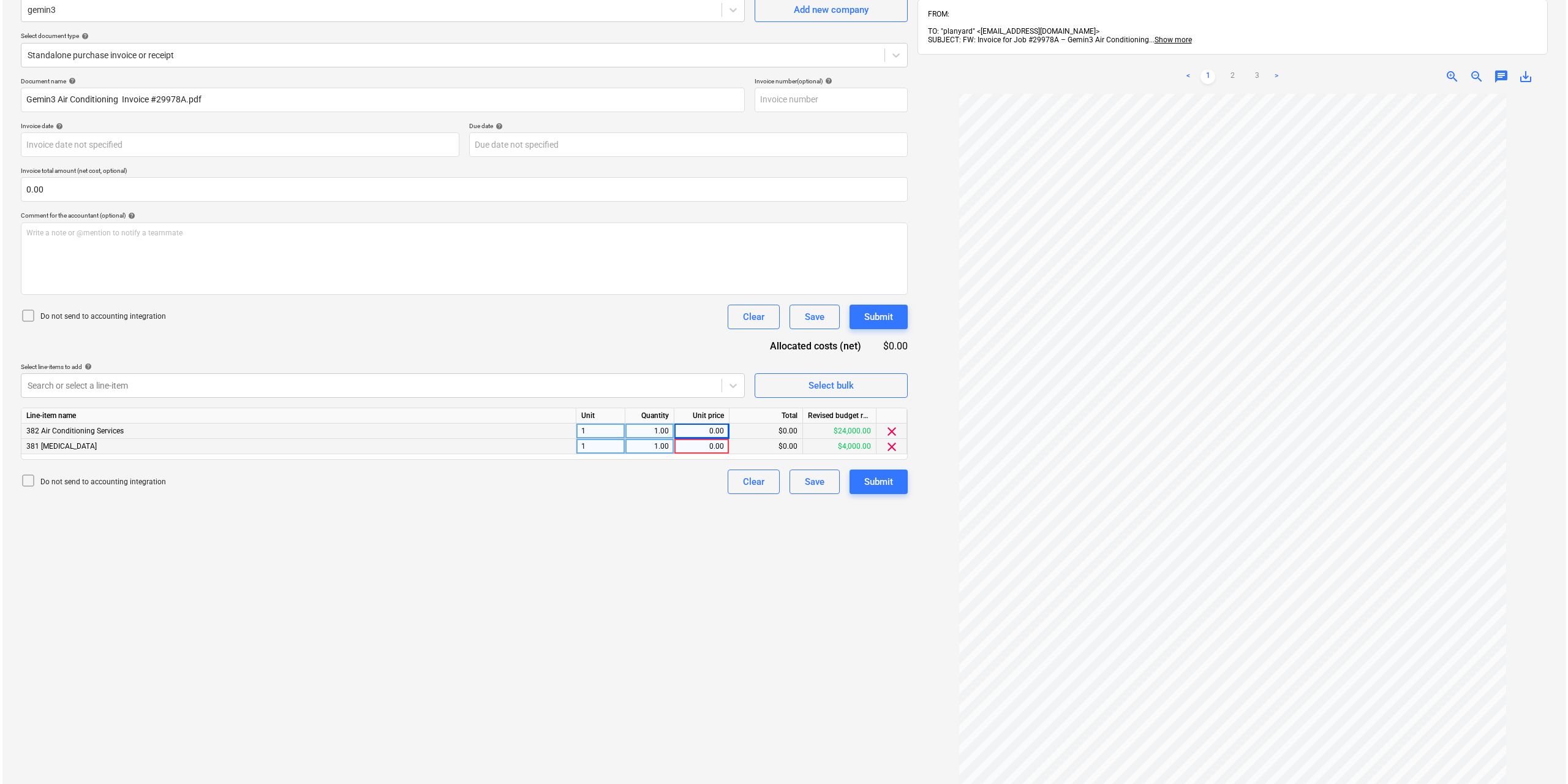
scroll to position [174, 0]
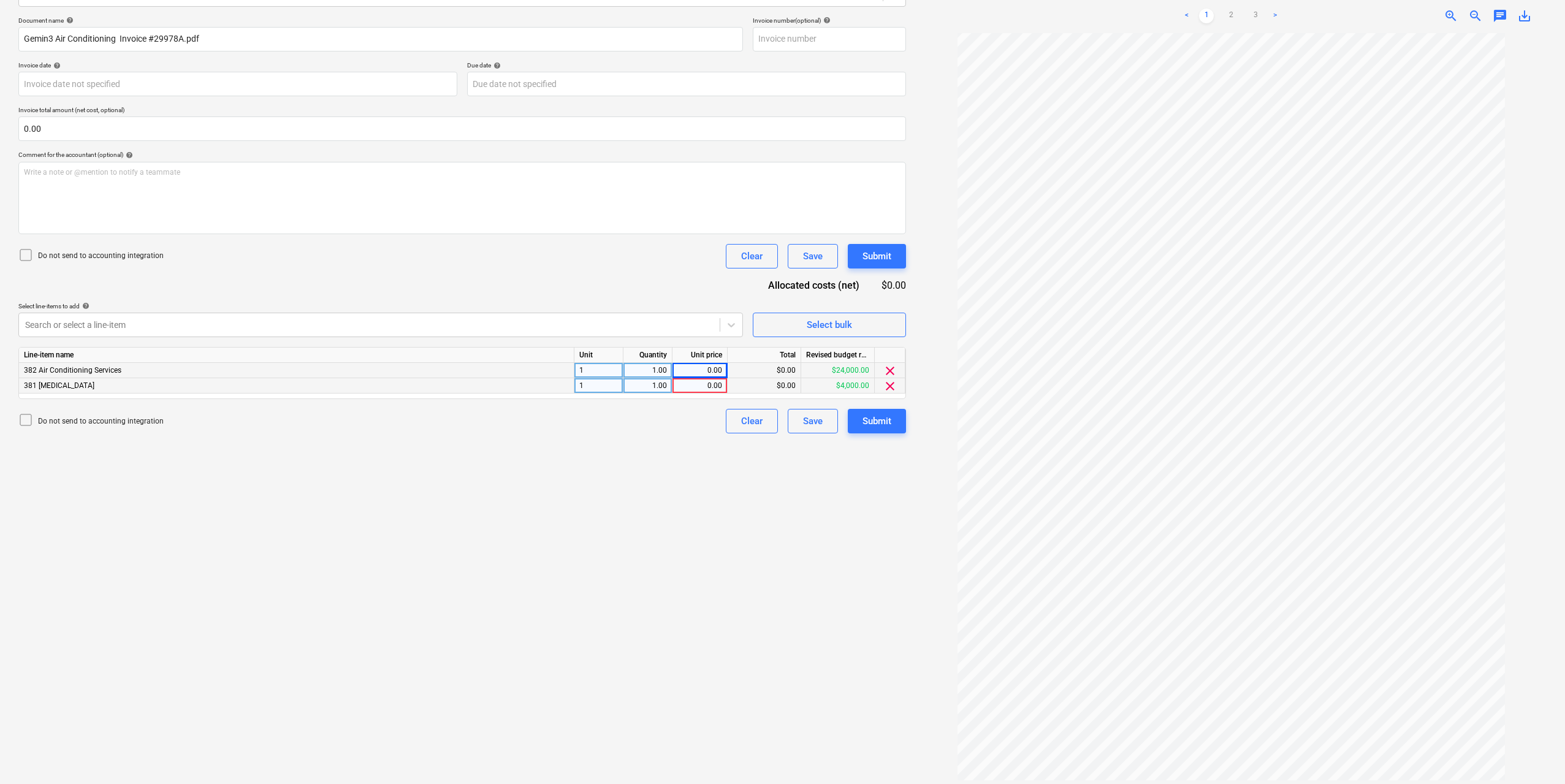
click at [715, 371] on div "0.00" at bounding box center [699, 370] width 45 height 15
click at [708, 384] on div "0.00" at bounding box center [699, 386] width 45 height 15
type input "2250"
click at [710, 366] on div "0.00" at bounding box center [699, 370] width 45 height 15
click at [715, 371] on input at bounding box center [699, 370] width 55 height 15
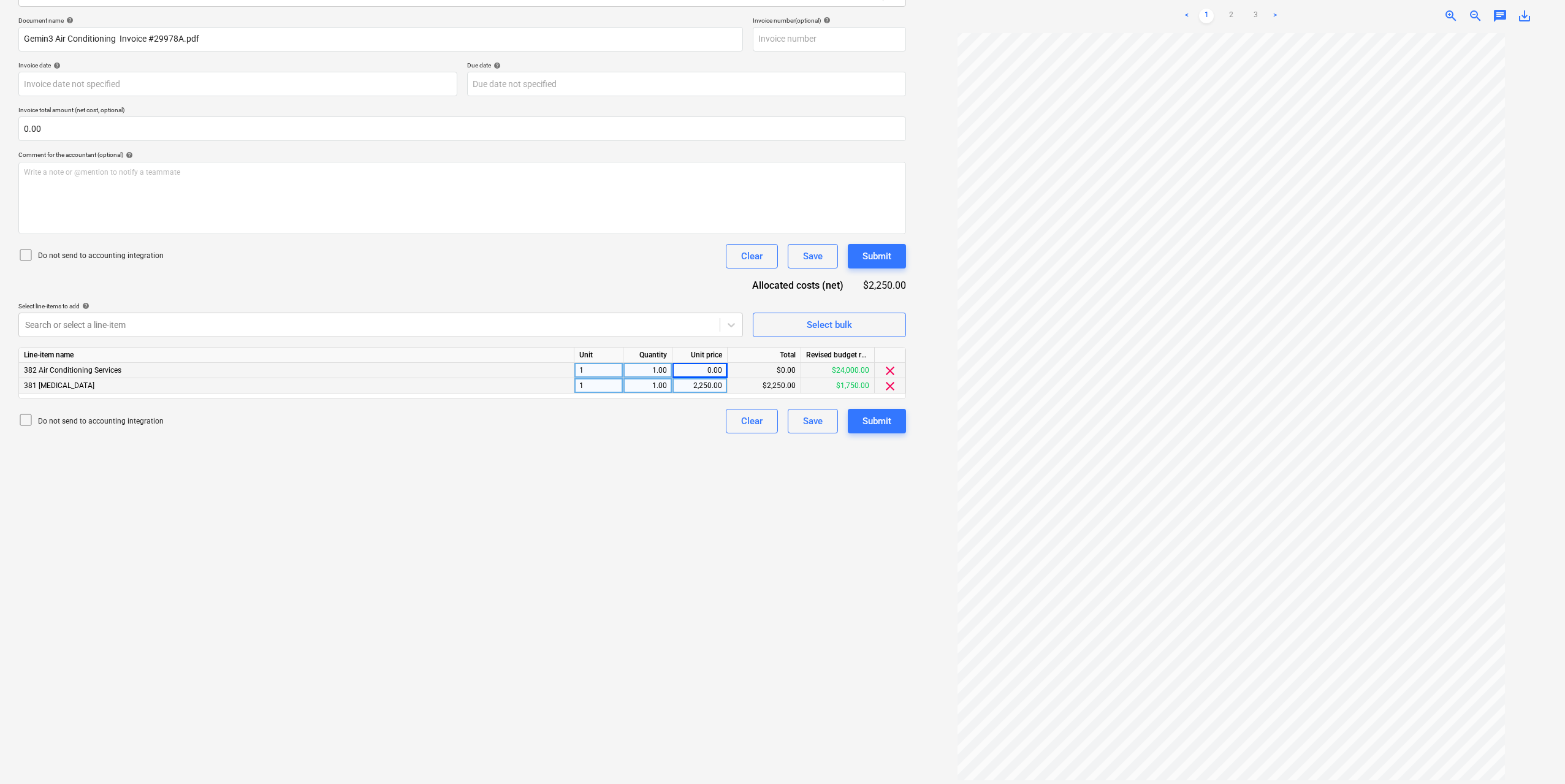
click at [695, 370] on div "0.00" at bounding box center [699, 370] width 45 height 15
type input "10"
click at [693, 370] on div "10.00" at bounding box center [699, 370] width 45 height 15
click at [718, 370] on input "10" at bounding box center [699, 370] width 55 height 15
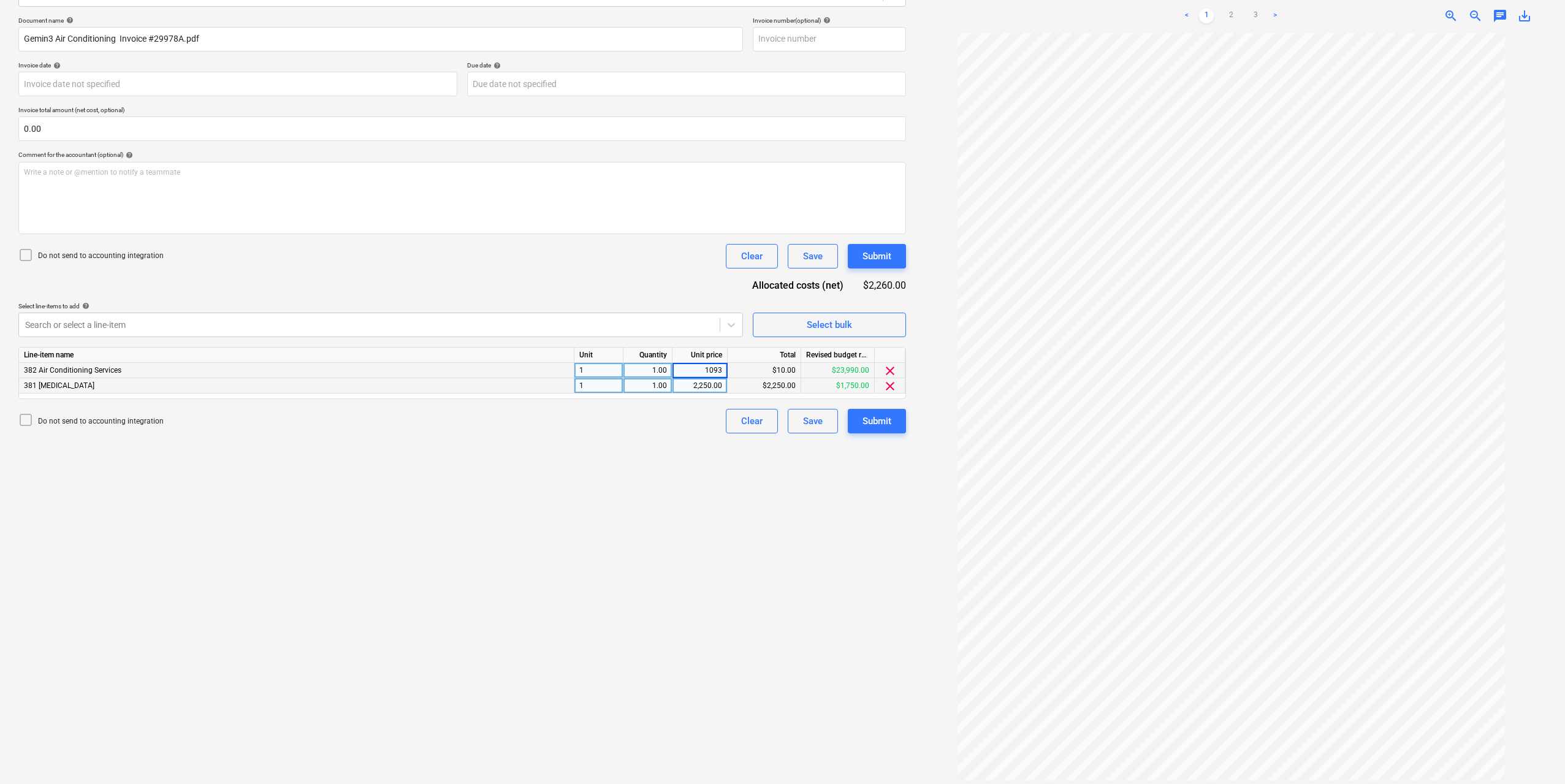
type input "10931"
click at [672, 479] on div "Create new document Select company gemin3 Add new company Select document type …" at bounding box center [462, 337] width 898 height 900
click at [722, 371] on div "10,931.00" at bounding box center [699, 370] width 55 height 15
click at [724, 371] on input "10931" at bounding box center [699, 370] width 55 height 15
type input "10931.82"
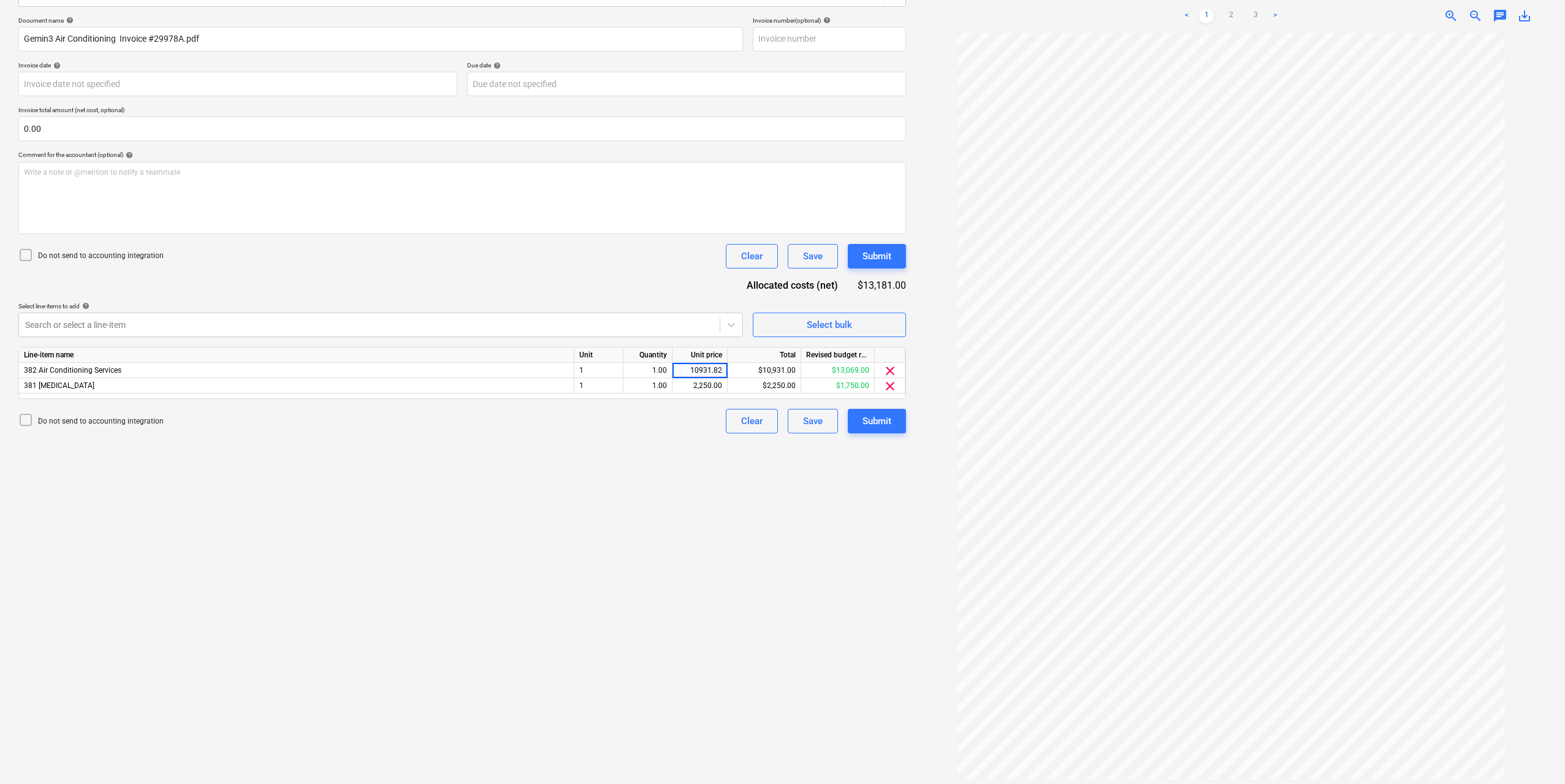
click at [724, 523] on div "Create new document Select company gemin3 Add new company Select document type …" at bounding box center [462, 337] width 898 height 900
click at [718, 368] on div "10,931.82" at bounding box center [699, 370] width 45 height 15
click at [851, 493] on div "Create new document Select company gemin3 Add new company Select document type …" at bounding box center [462, 337] width 898 height 900
click at [882, 421] on div "Submit" at bounding box center [877, 421] width 29 height 16
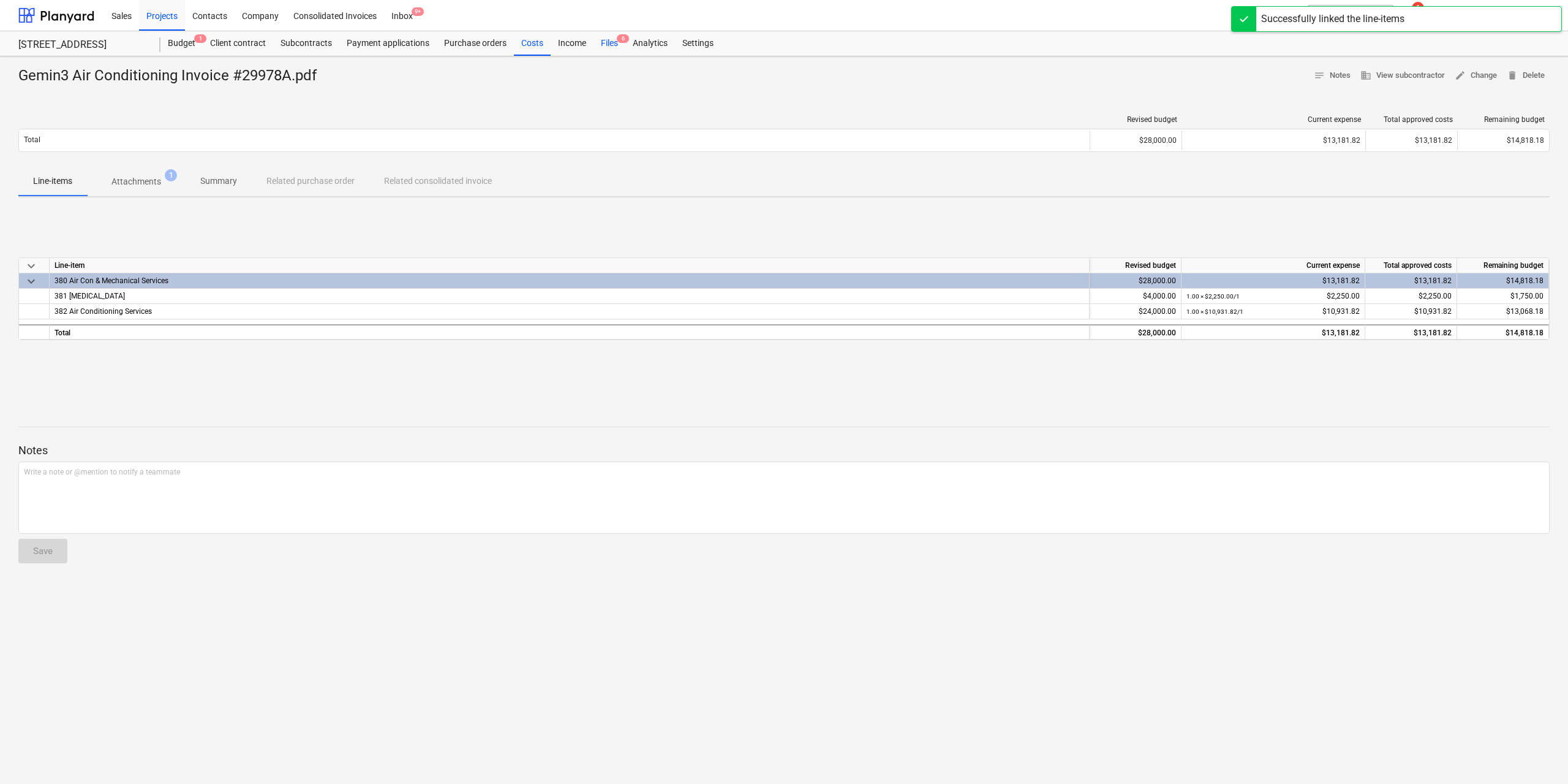
click at [614, 45] on div "Files 6" at bounding box center [609, 43] width 32 height 24
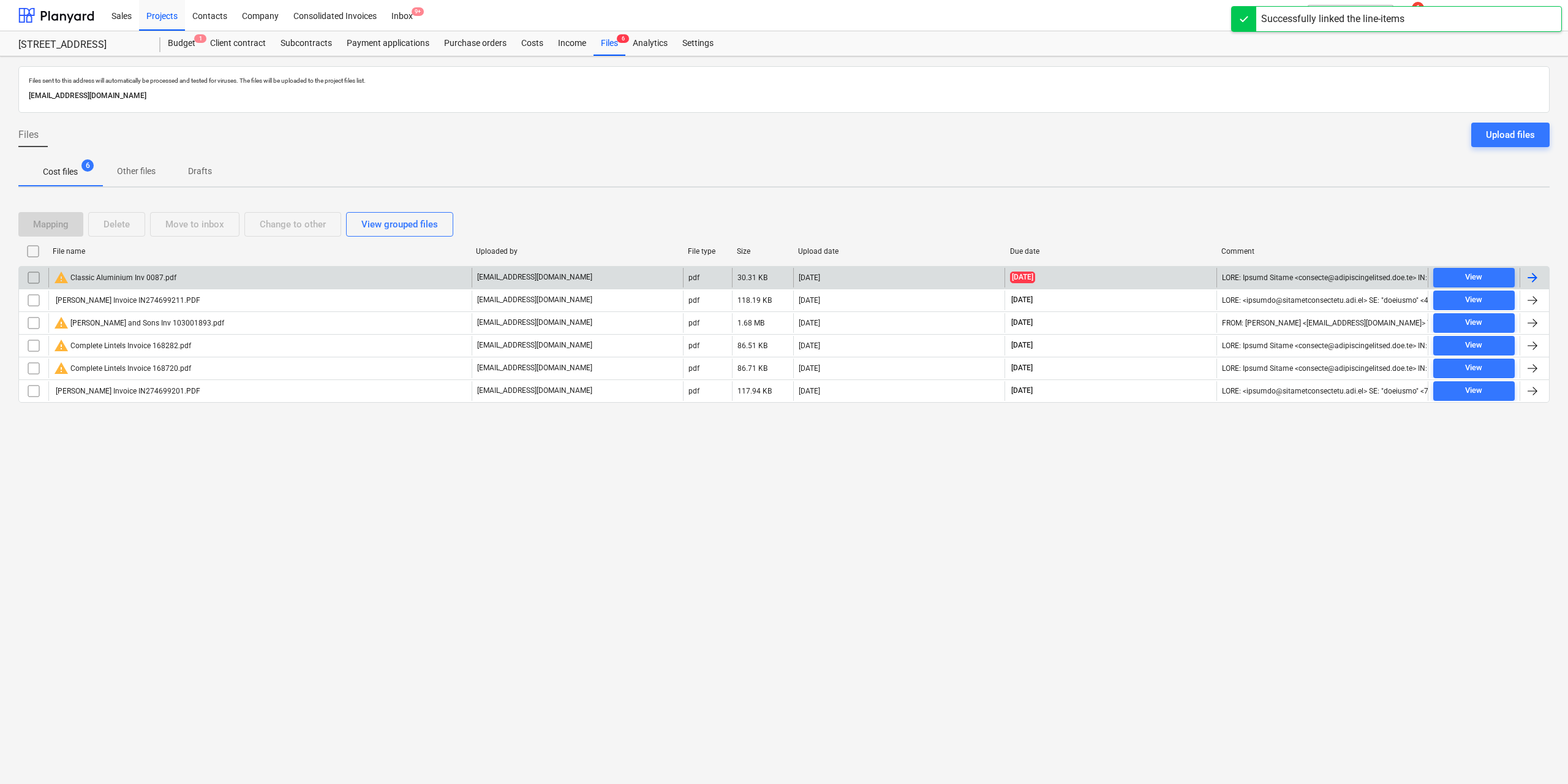
click at [182, 280] on div "warning Classic Aluminium Inv 0087.pdf" at bounding box center [260, 277] width 424 height 20
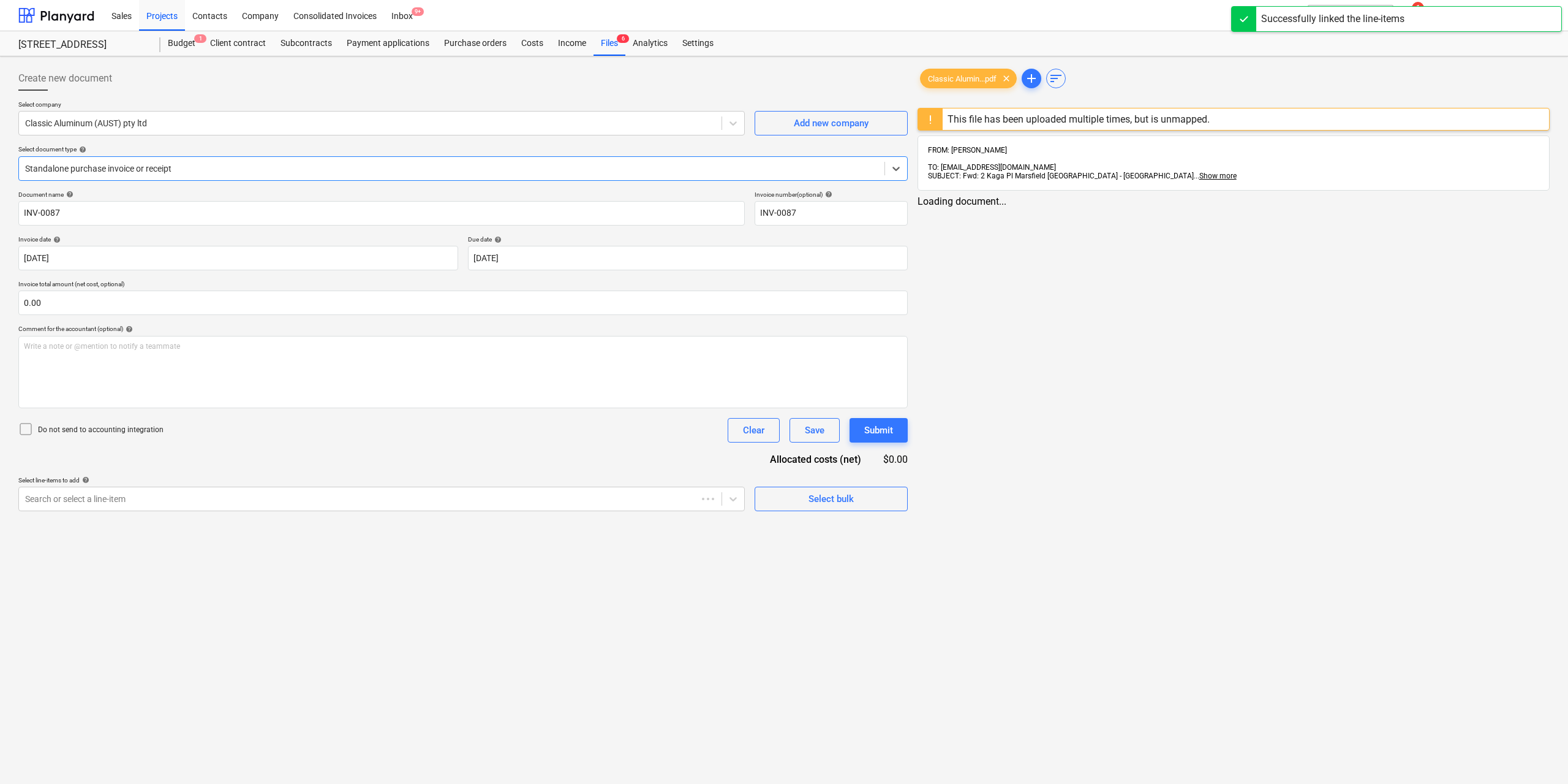
type input "INV-0087"
type input "[DATE]"
click at [266, 496] on div at bounding box center [369, 499] width 688 height 12
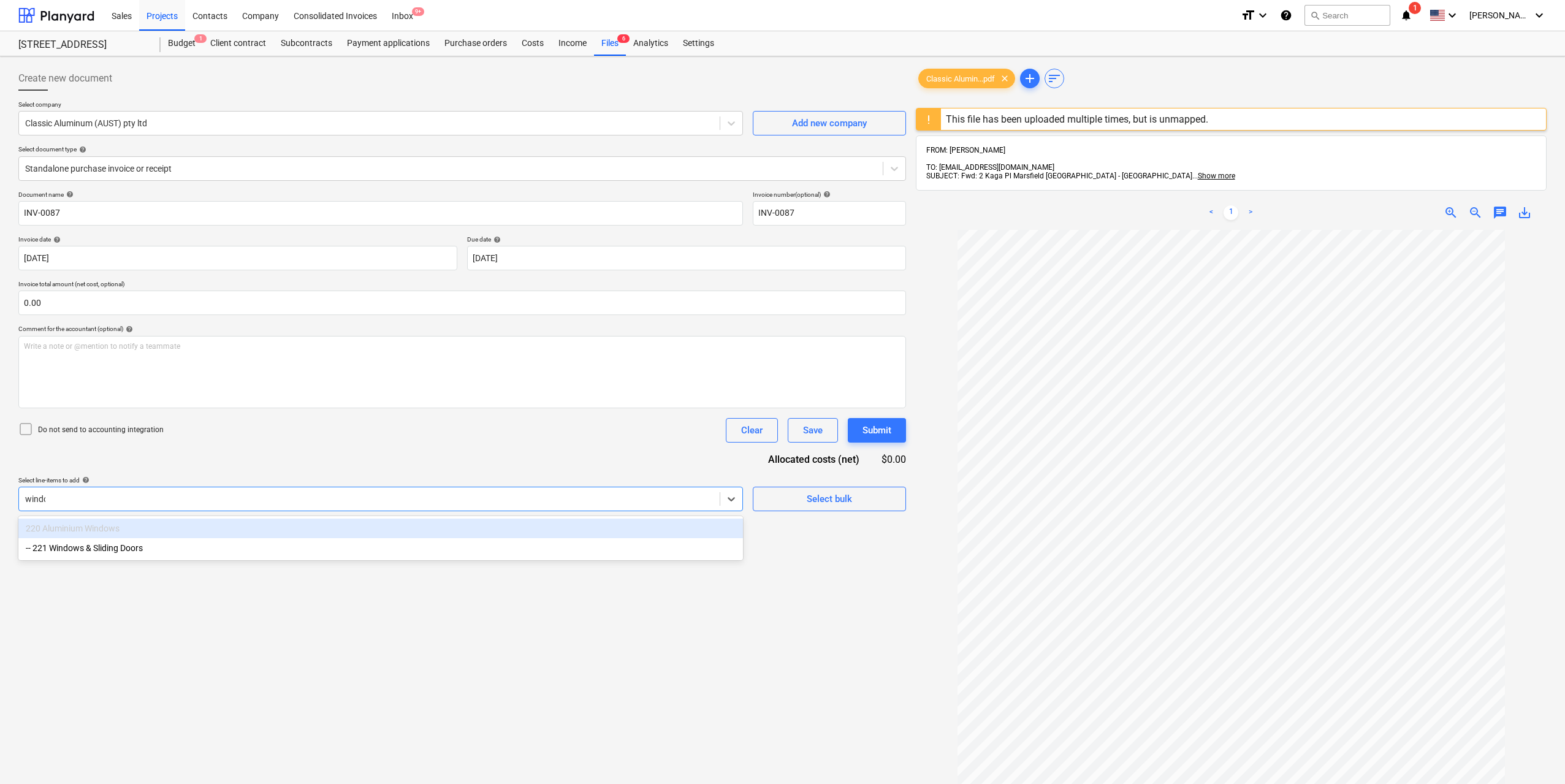
type input "window"
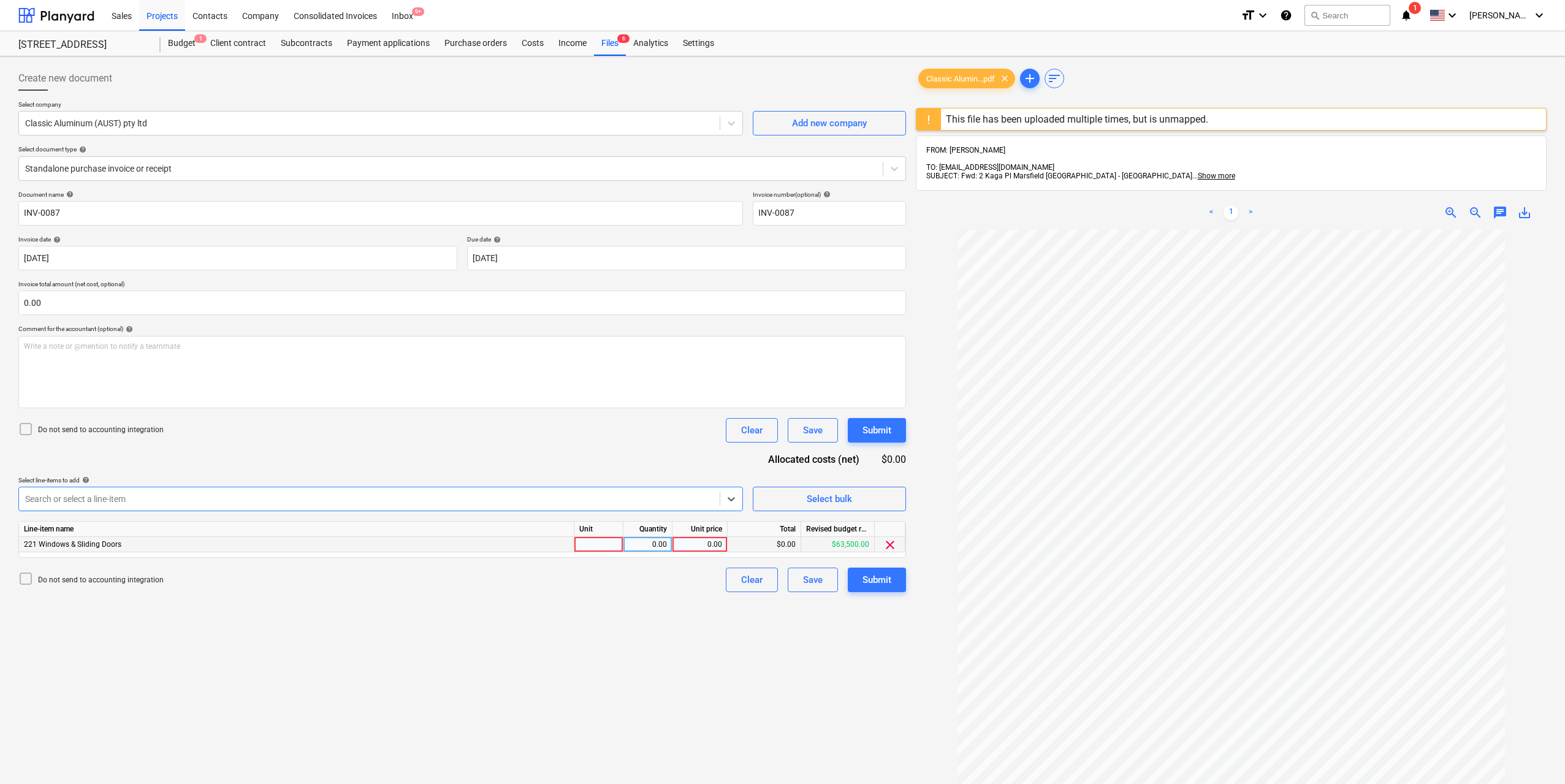
click at [597, 552] on div at bounding box center [598, 544] width 49 height 15
type input "1"
click at [650, 544] on div "0.00" at bounding box center [647, 544] width 39 height 15
type input "1"
click at [696, 545] on div "0.00" at bounding box center [699, 544] width 45 height 15
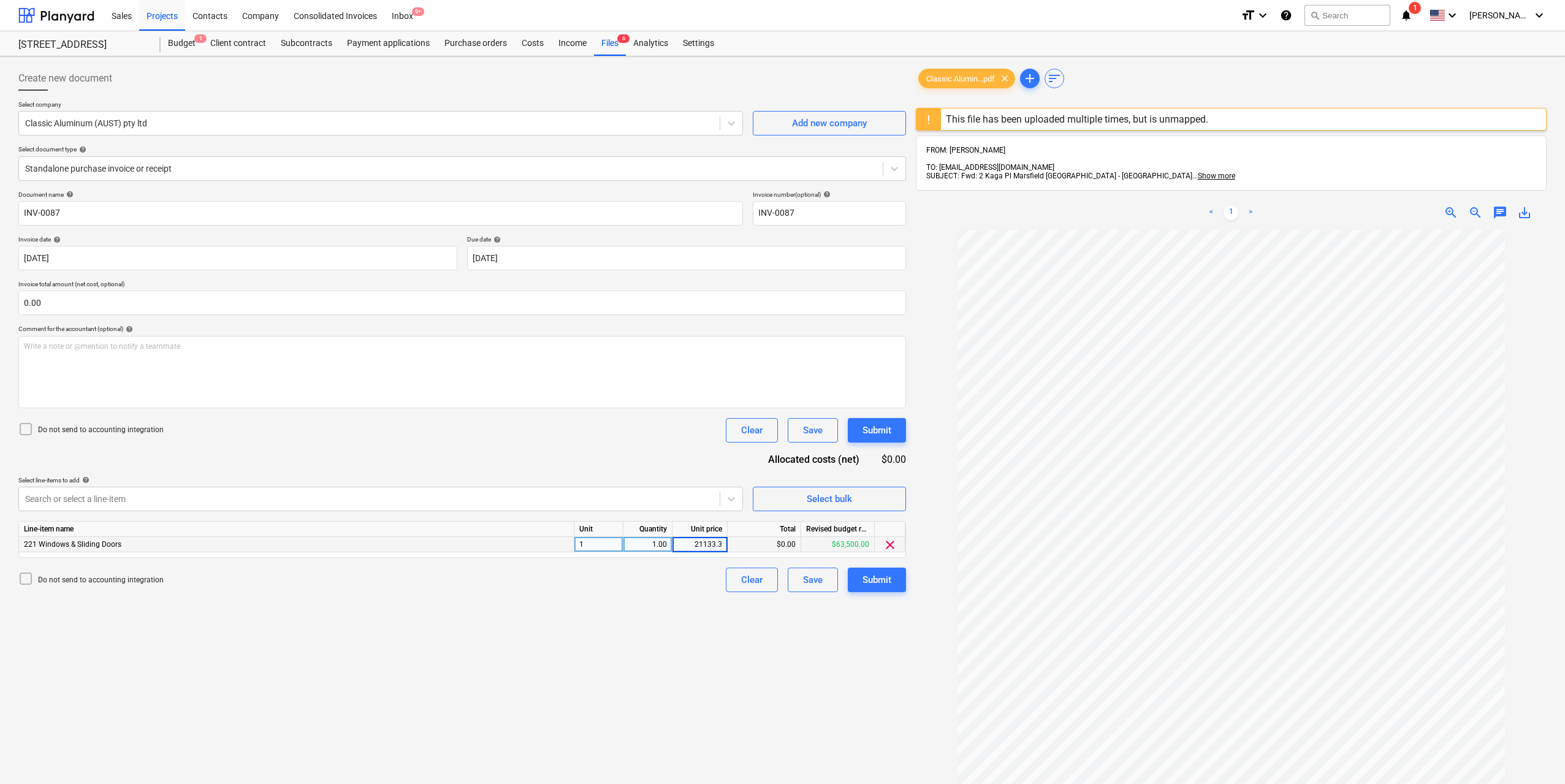
type input "21133.33"
click at [718, 639] on div "Create new document Select company Classic Aluminum (AUST) pty ltd Add new comp…" at bounding box center [462, 523] width 898 height 923
click at [874, 572] on div "Submit" at bounding box center [877, 580] width 29 height 16
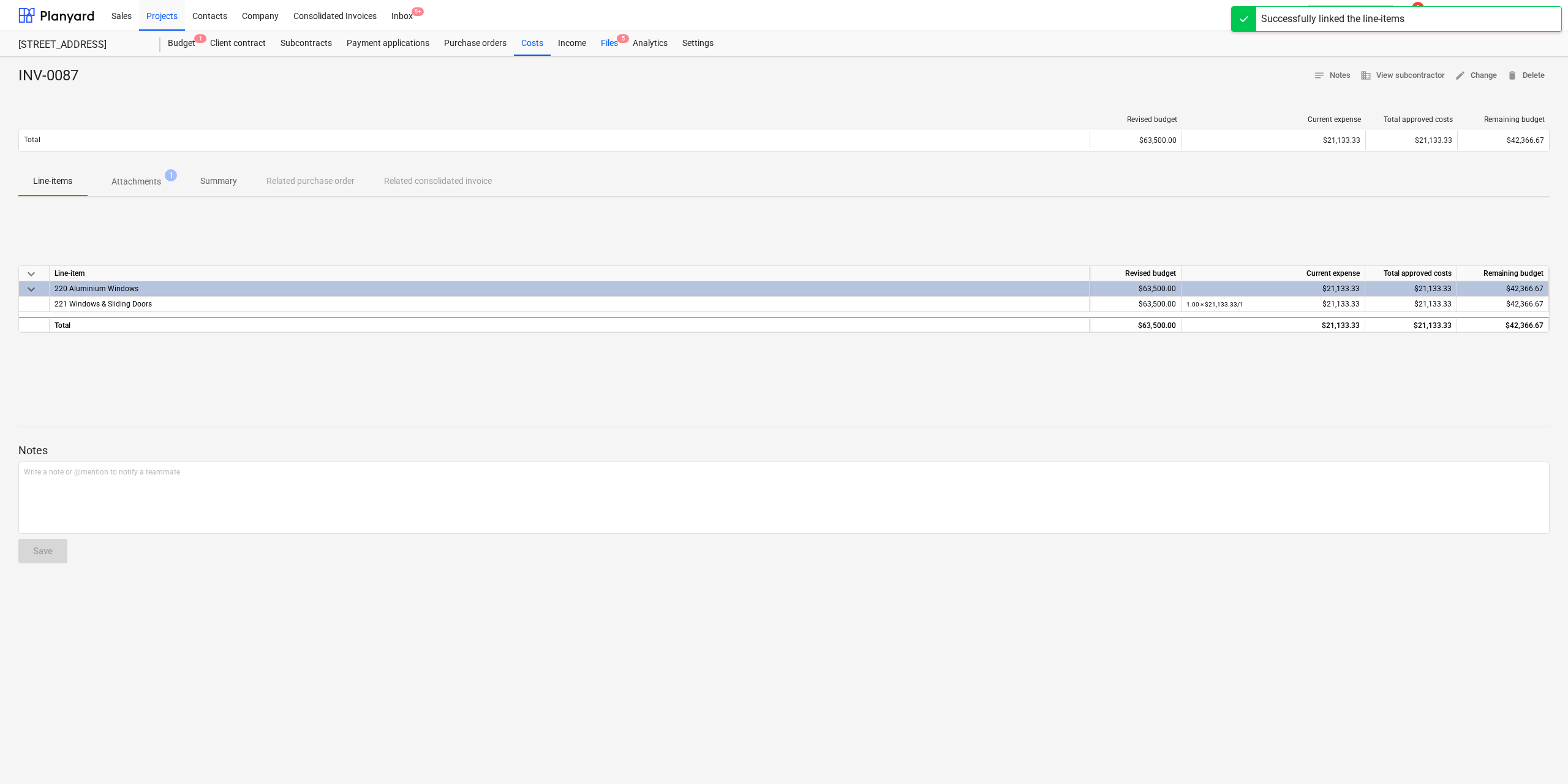
click at [618, 37] on span "5" at bounding box center [623, 39] width 12 height 9
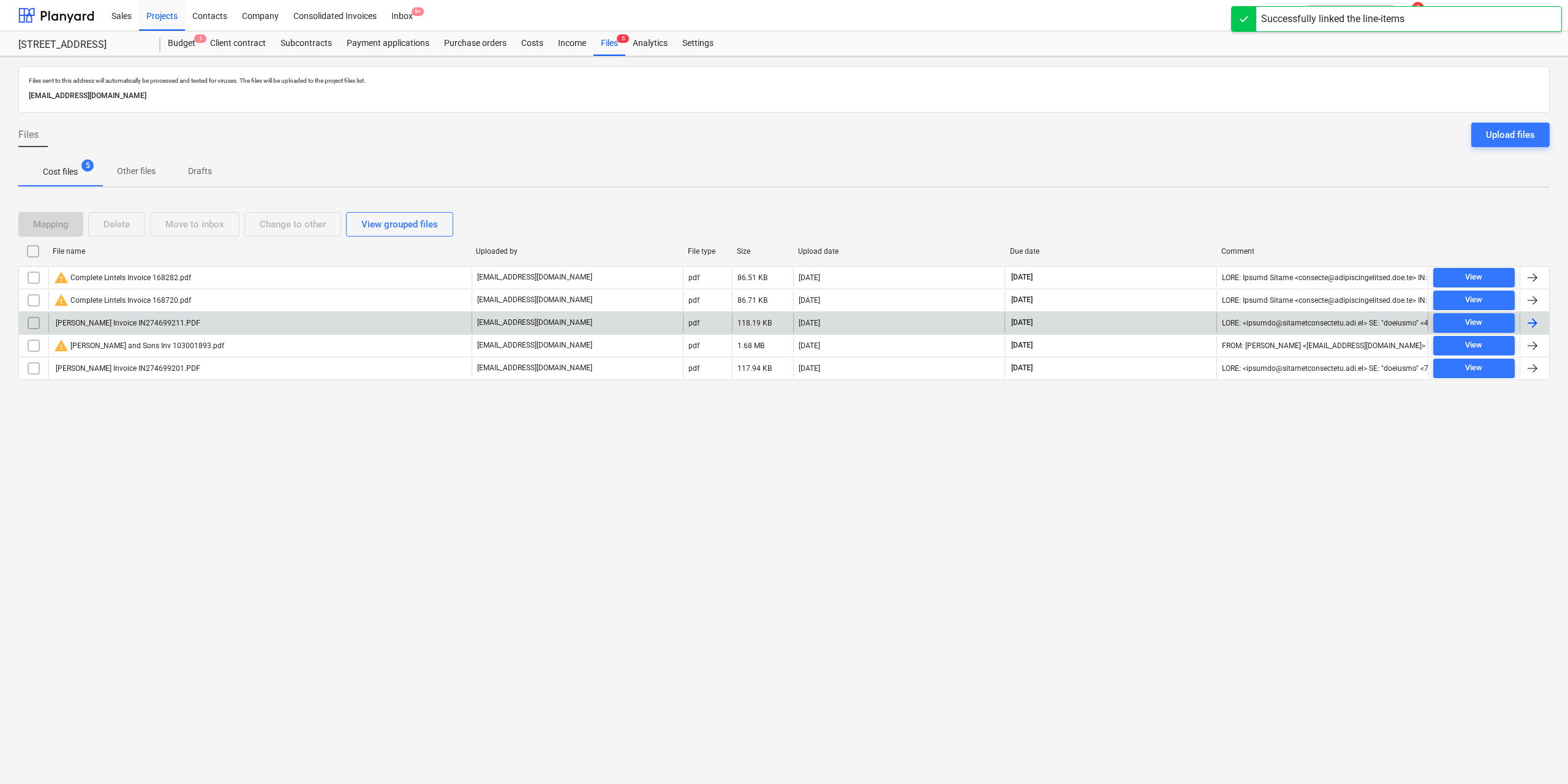
click at [119, 317] on div "[PERSON_NAME] Invoice IN274699211.PDF" at bounding box center [260, 323] width 424 height 20
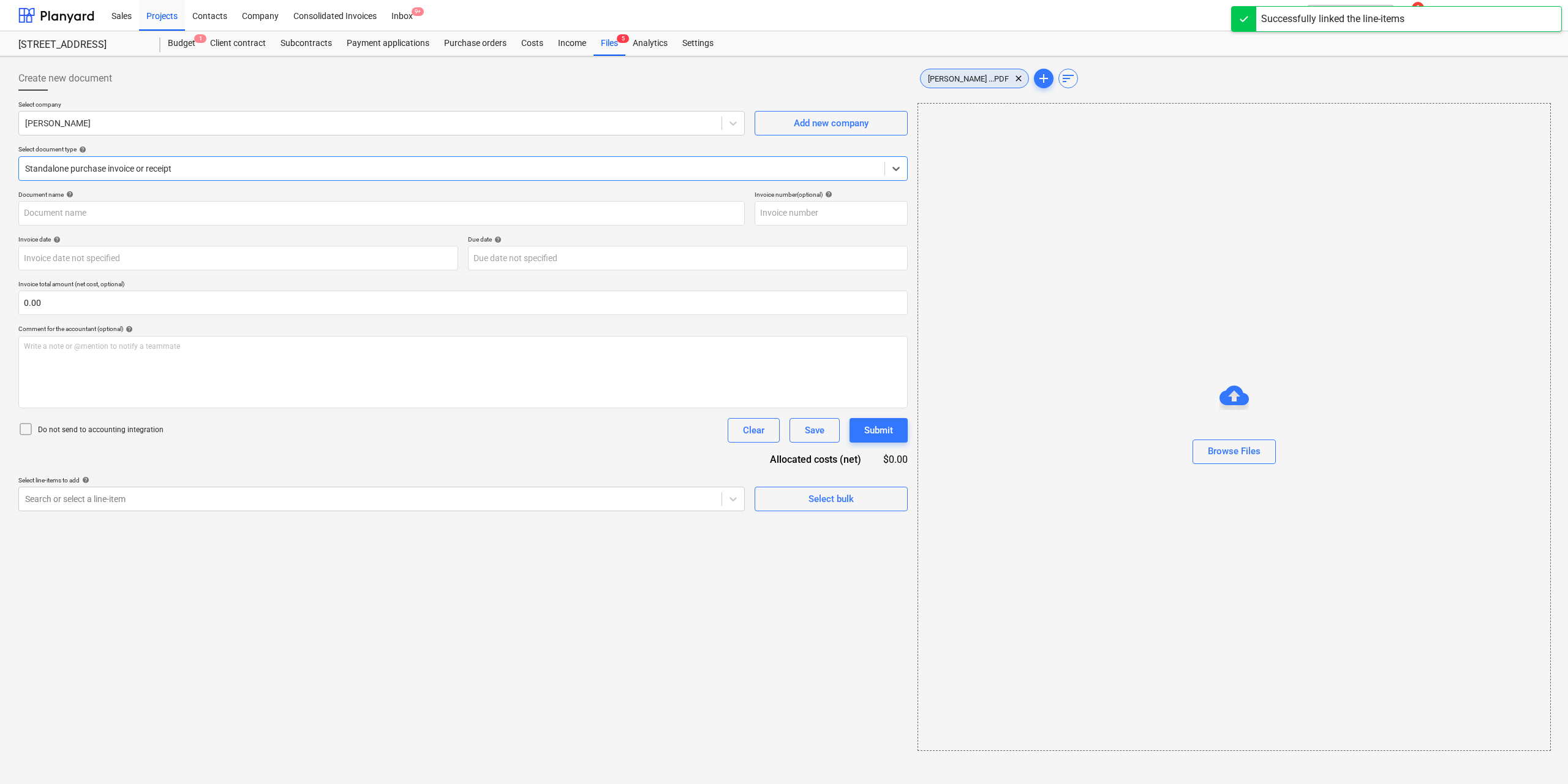
type input "IN274699211"
type input "[DATE]"
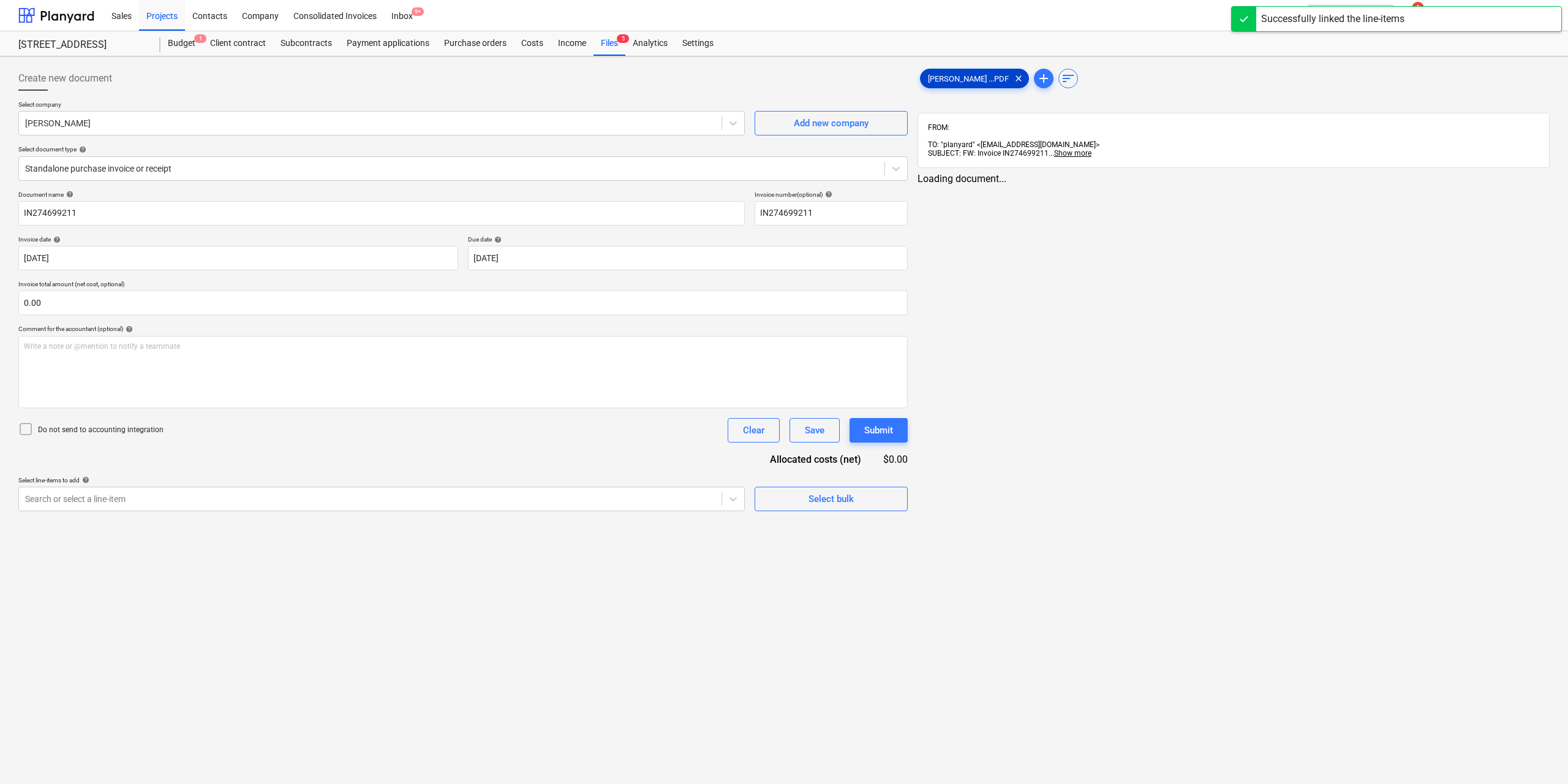
click at [938, 83] on span "[PERSON_NAME] ...PDF" at bounding box center [968, 78] width 96 height 10
click at [465, 495] on div at bounding box center [369, 499] width 688 height 12
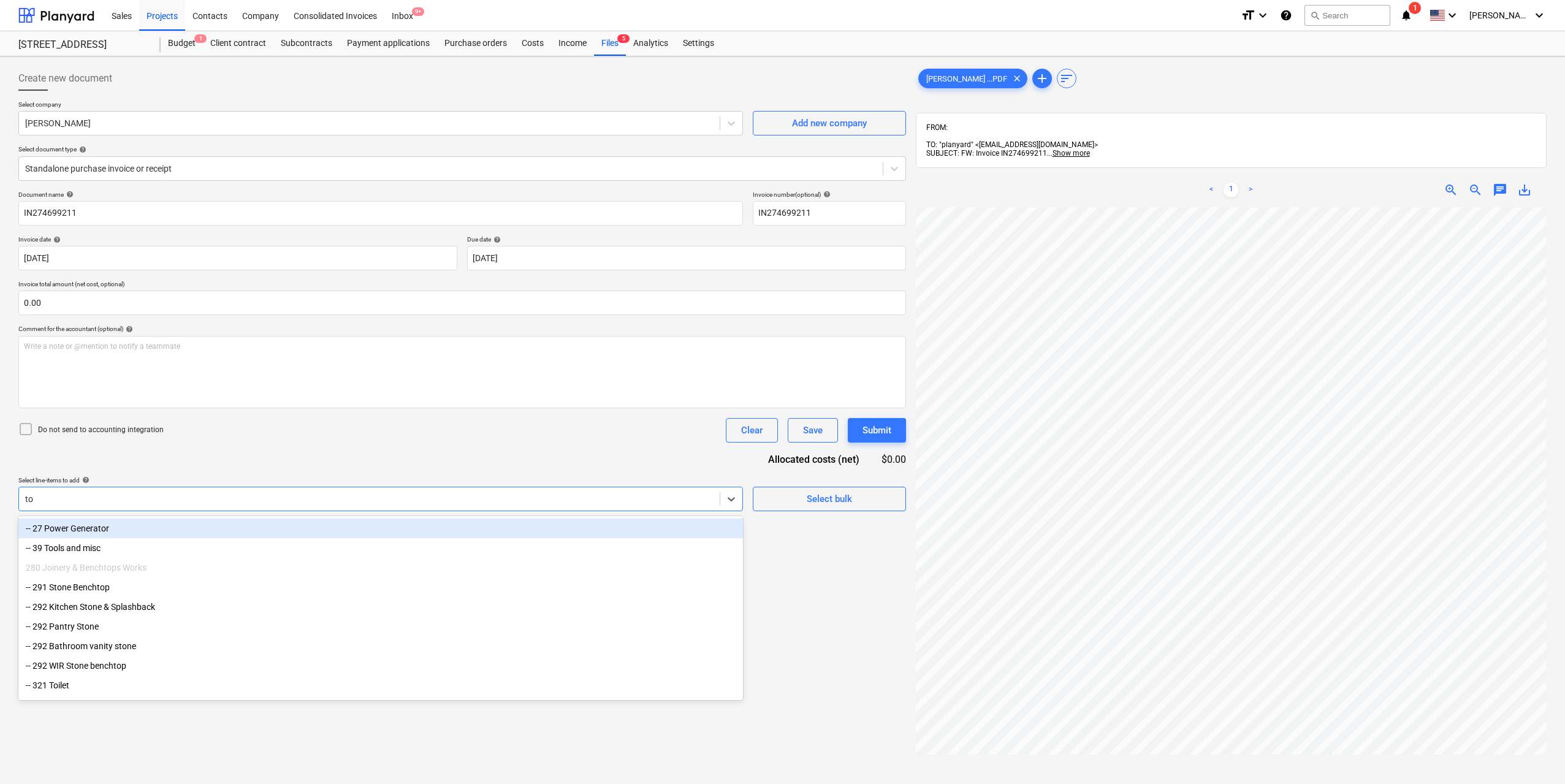
type input "t"
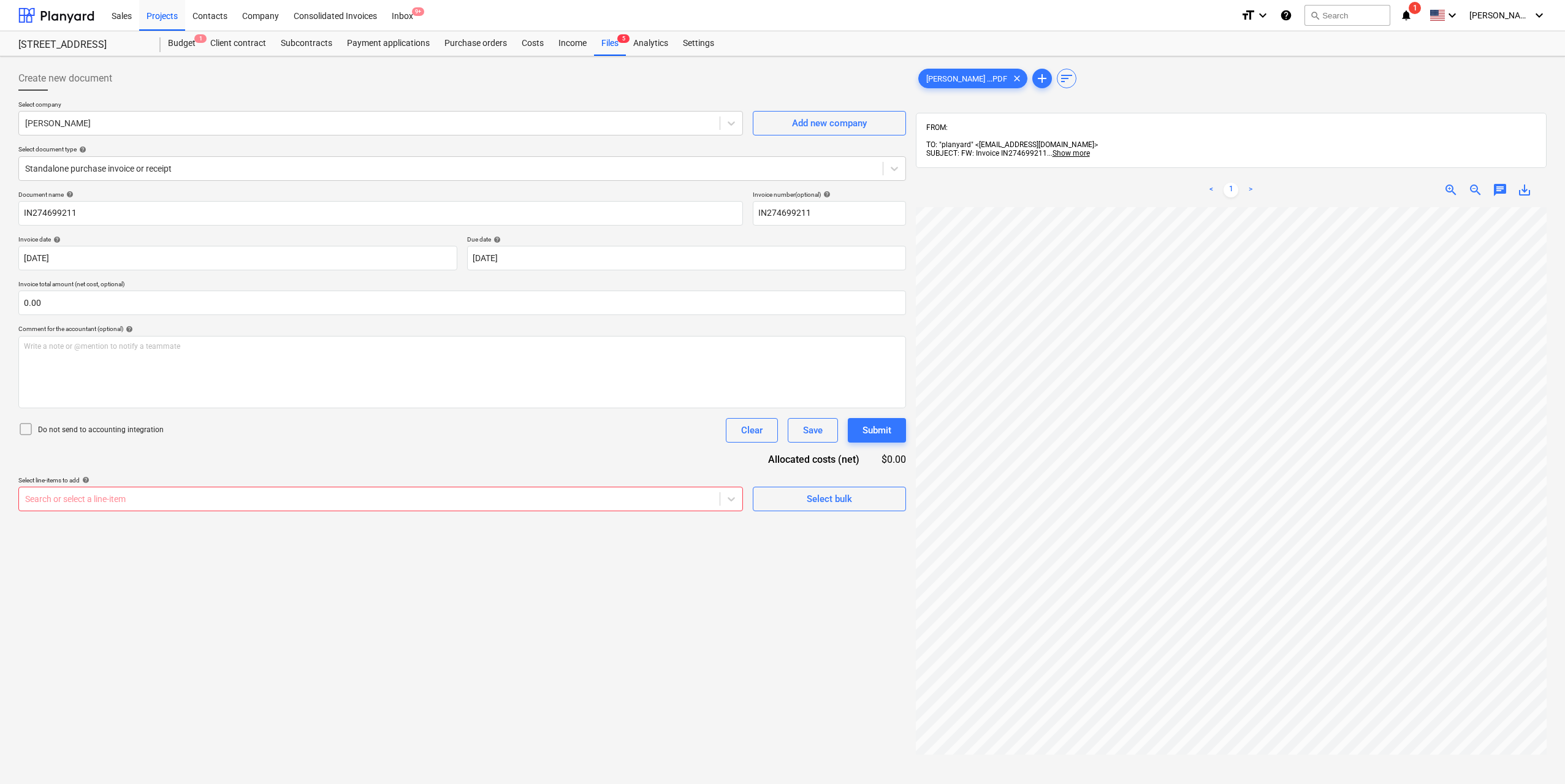
scroll to position [0, 65]
click at [490, 502] on div at bounding box center [369, 499] width 688 height 12
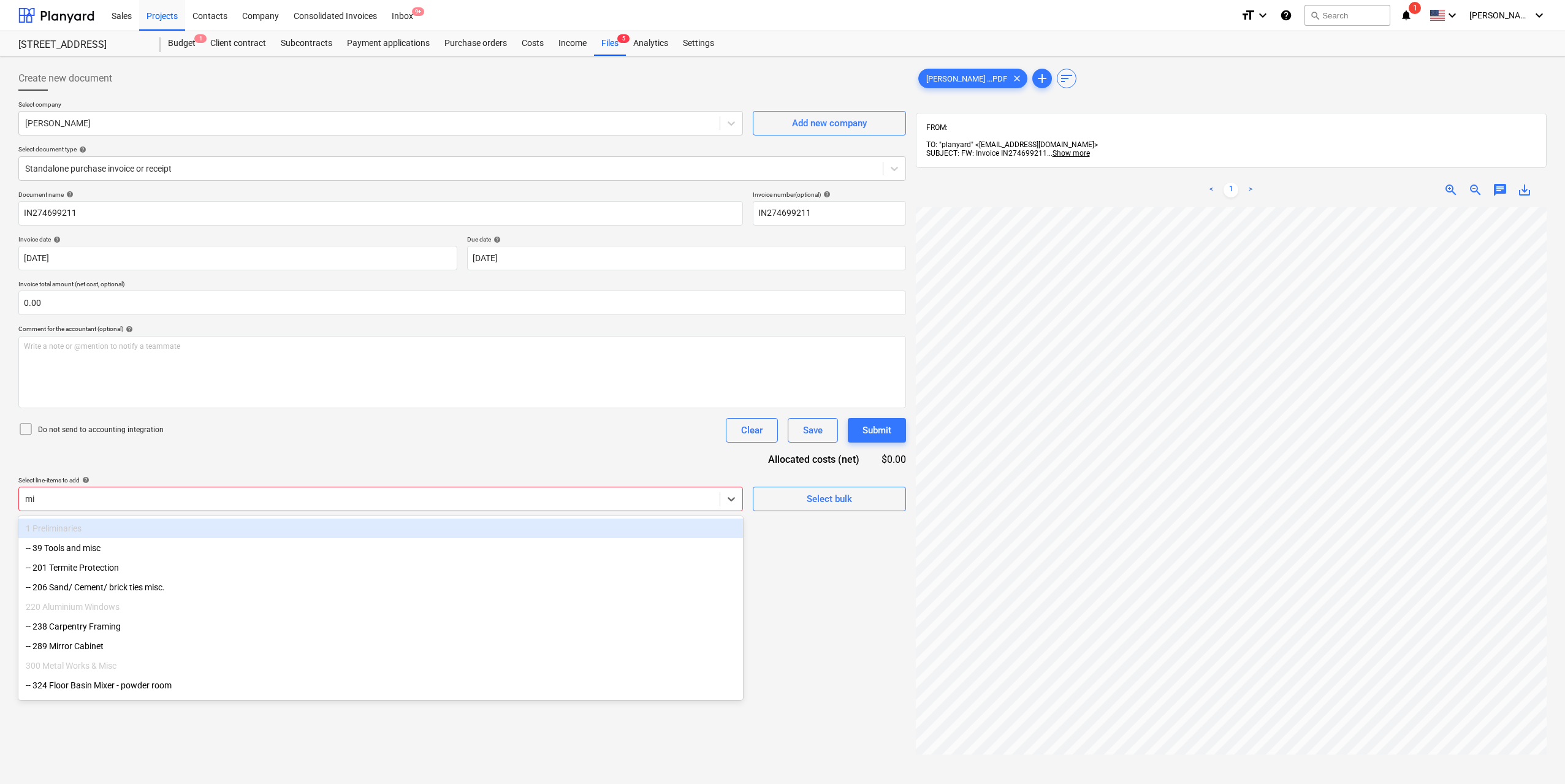
type input "mix"
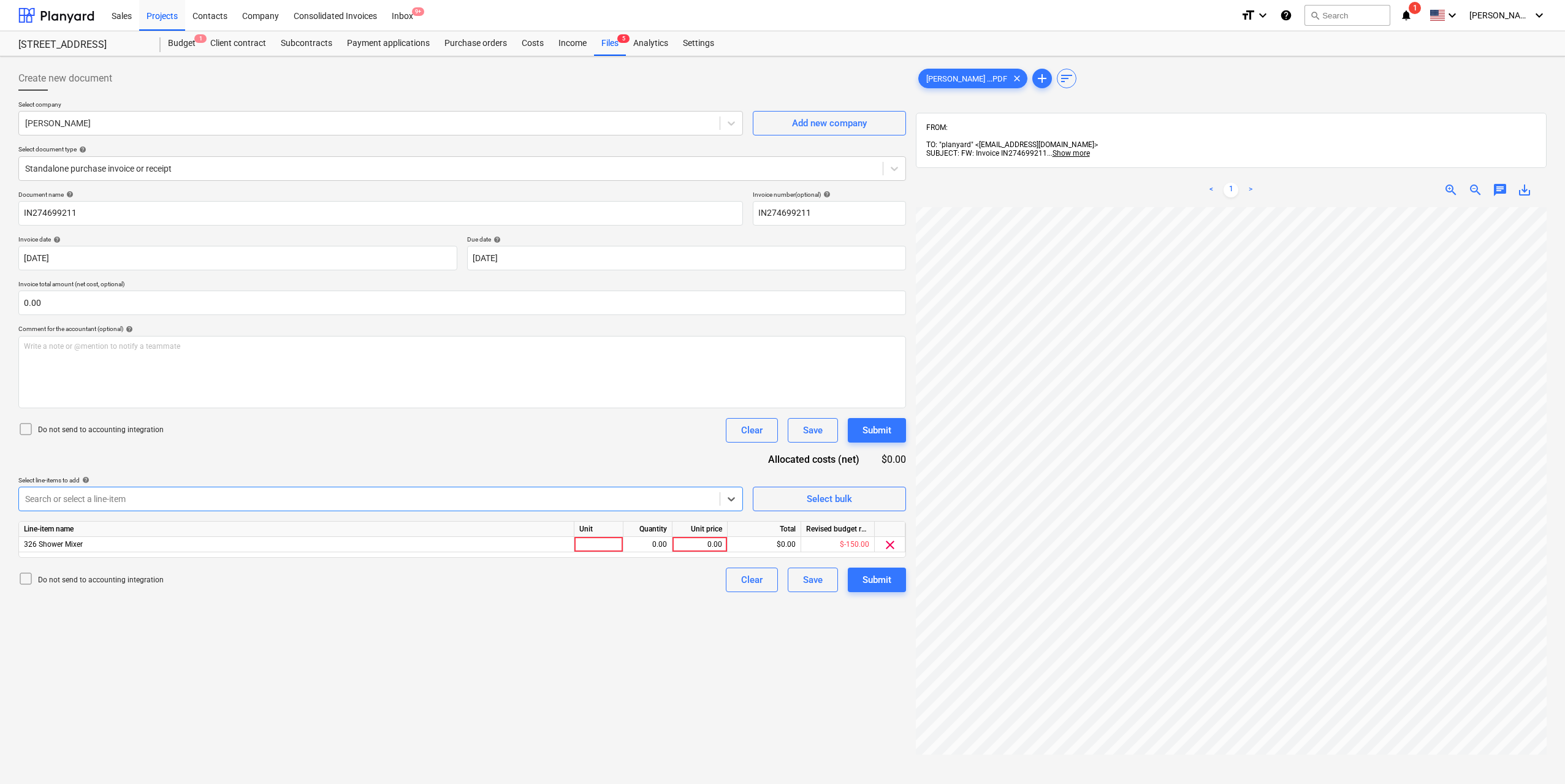
click at [243, 491] on div "Search or select a line-item" at bounding box center [369, 499] width 701 height 17
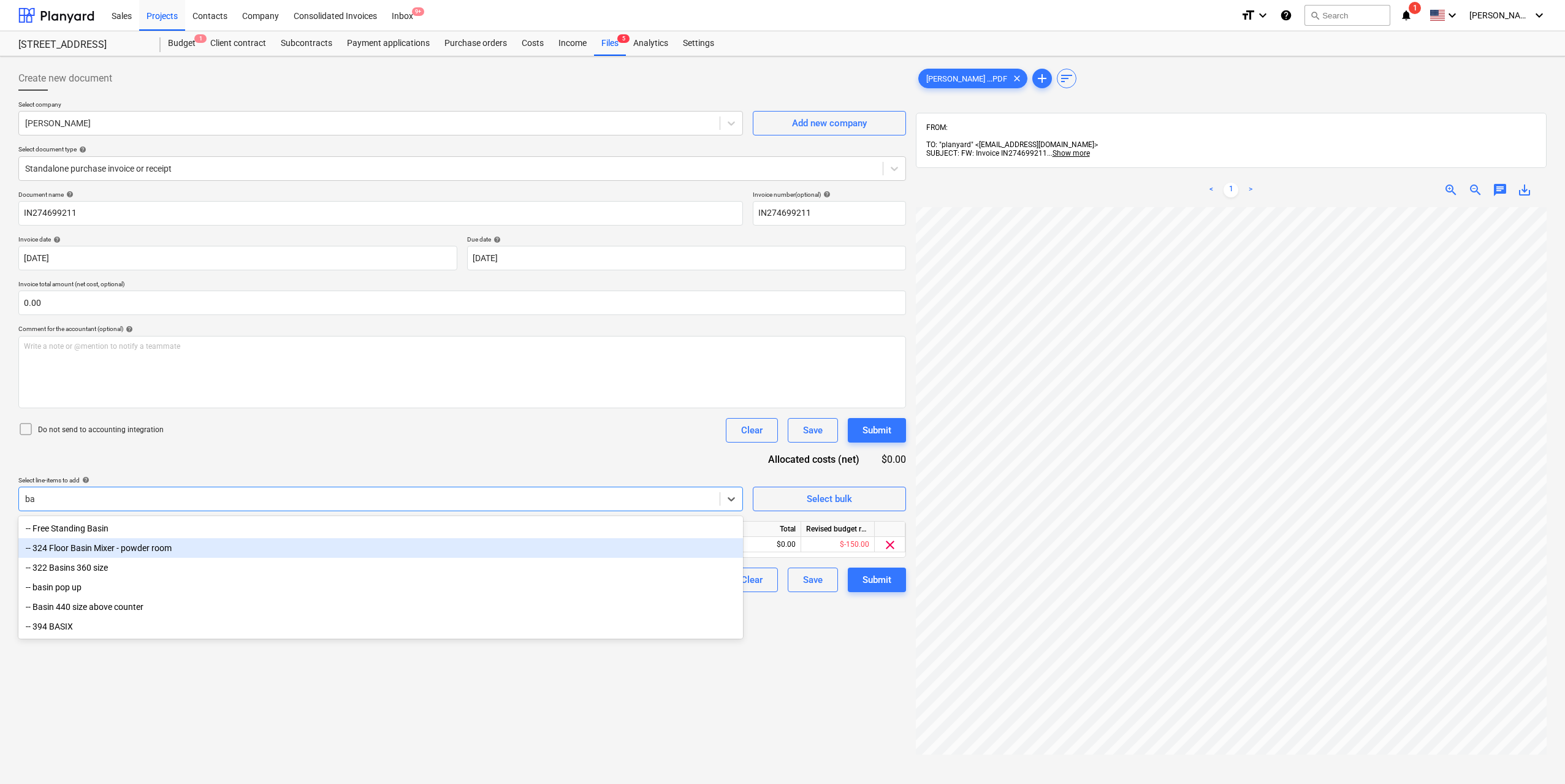
type input "b"
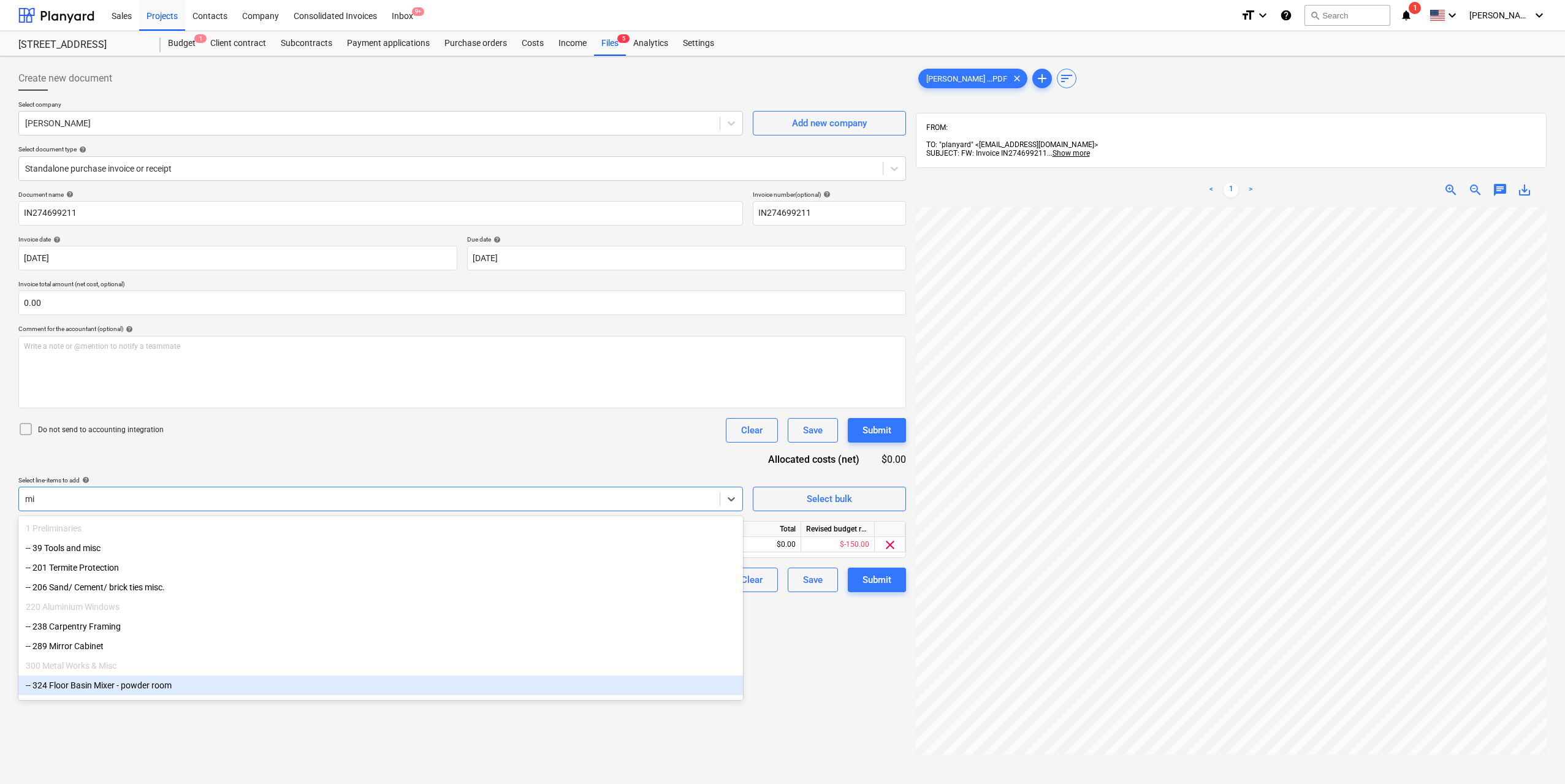
type input "m"
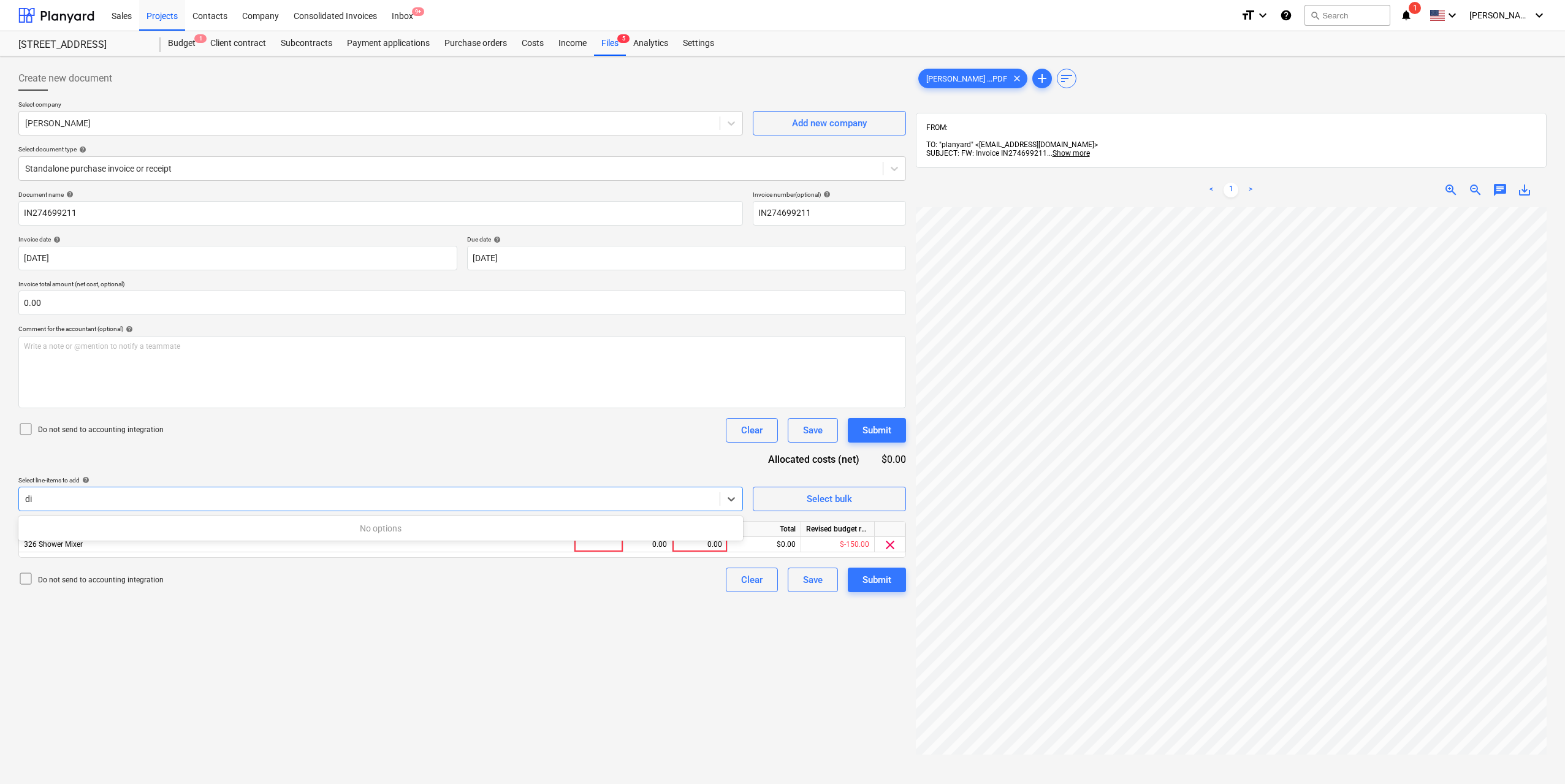
type input "d"
click at [609, 542] on div at bounding box center [598, 544] width 49 height 15
type input "1"
click at [639, 545] on div "0.00" at bounding box center [647, 544] width 39 height 15
type input "1"
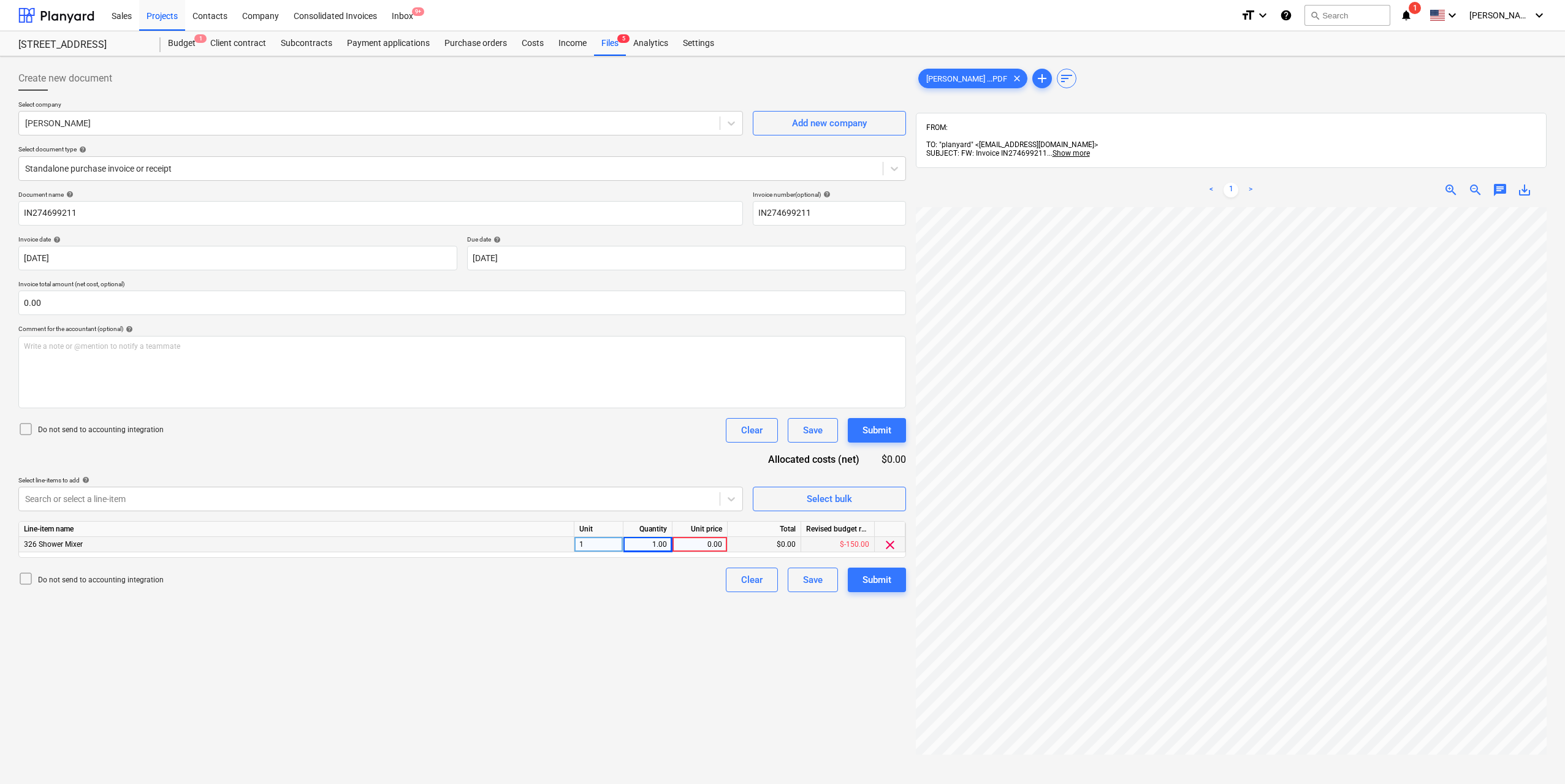
click at [685, 546] on div "0.00" at bounding box center [699, 544] width 45 height 15
click at [213, 494] on div at bounding box center [369, 499] width 688 height 12
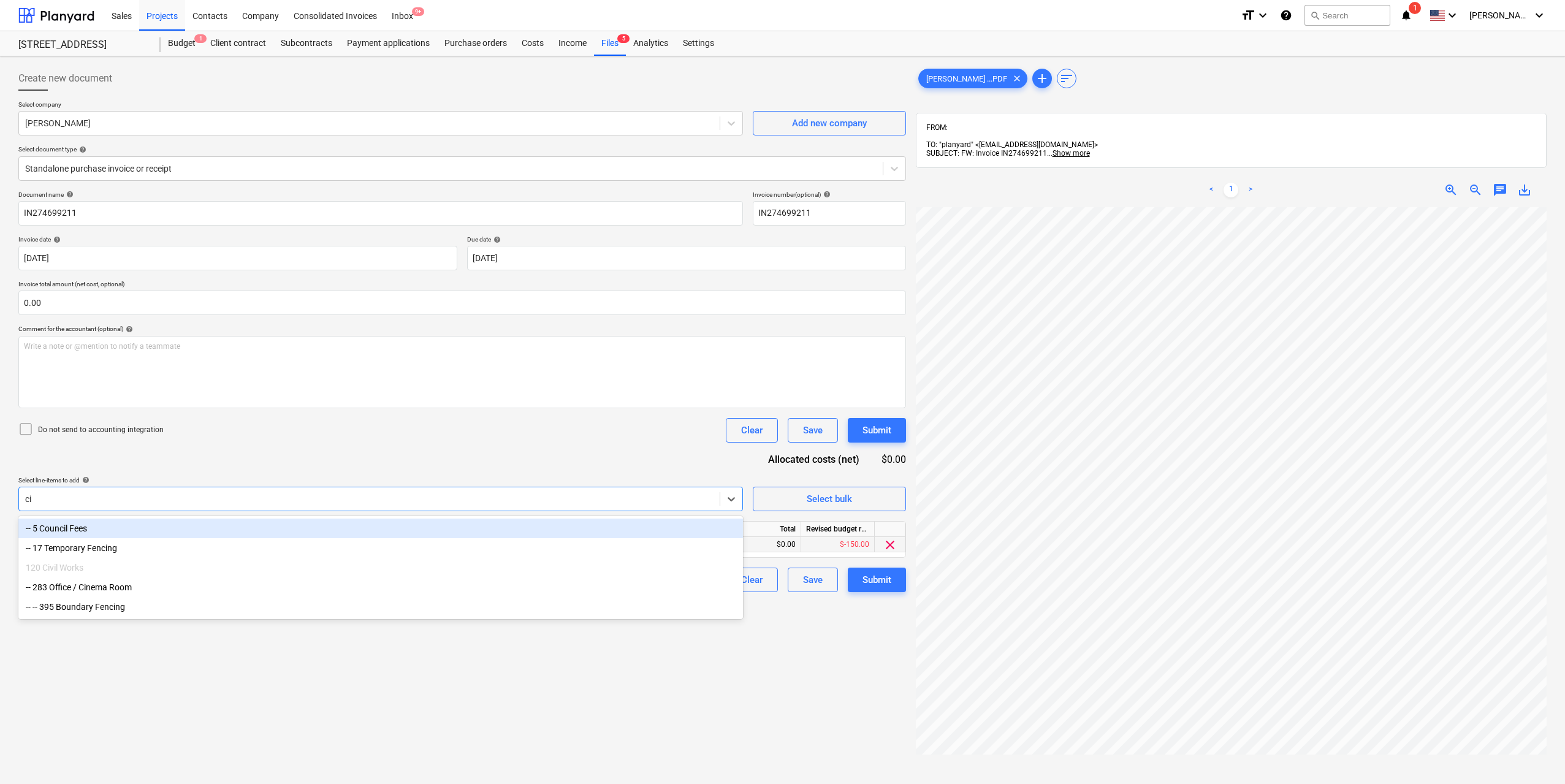
type input "c"
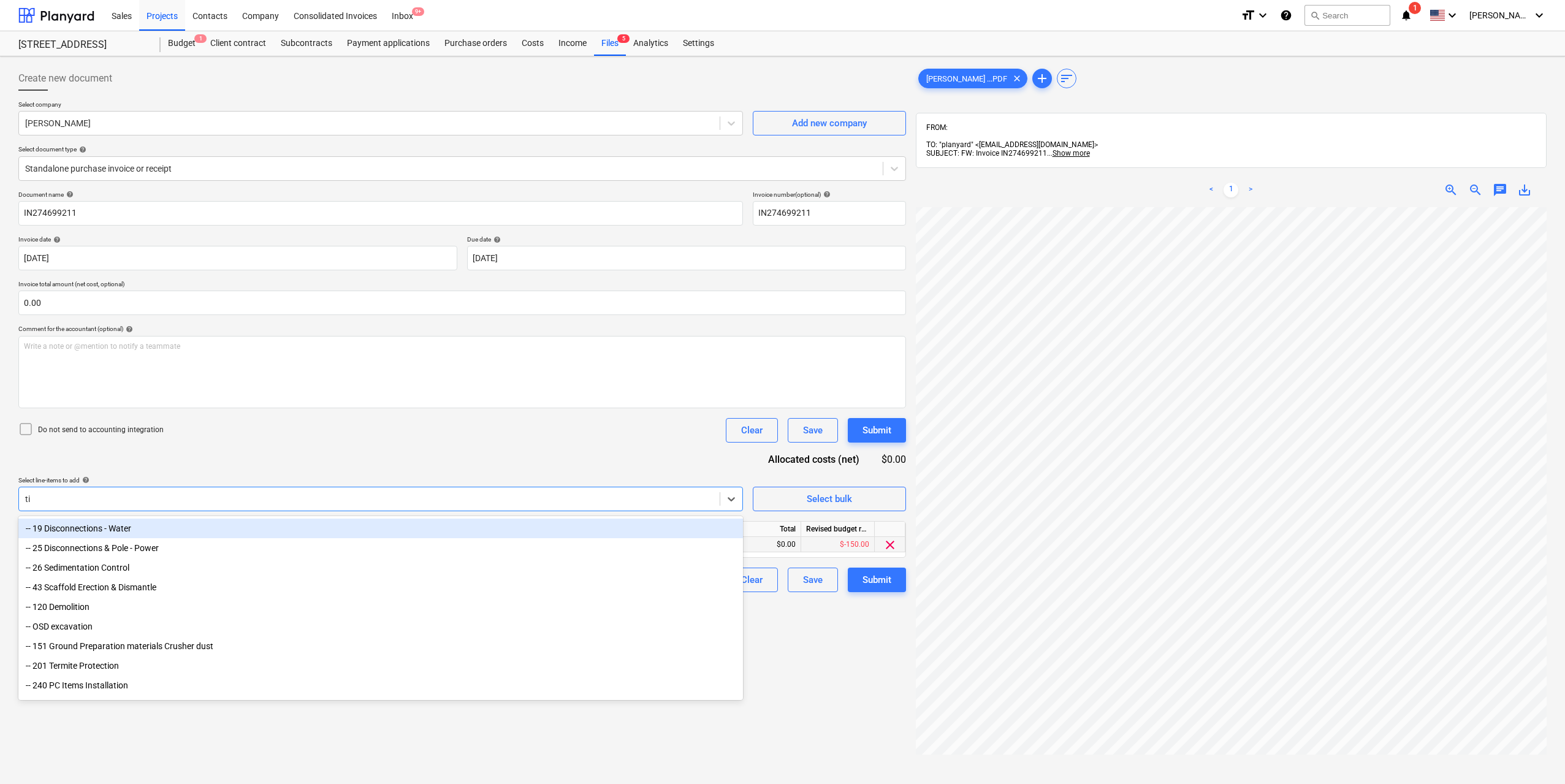
type input "t"
type input "toi"
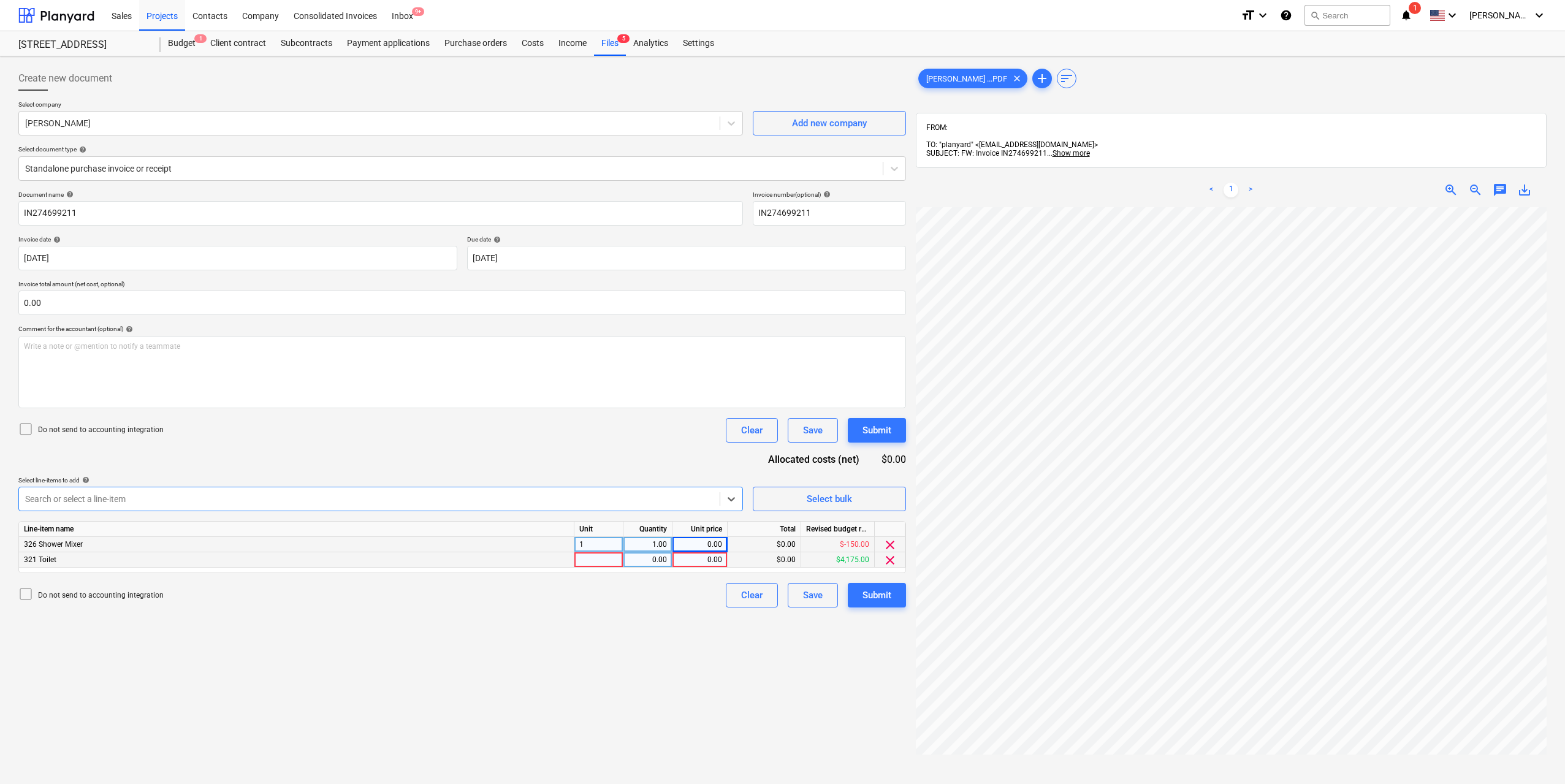
click at [609, 566] on div at bounding box center [598, 559] width 49 height 15
type input "1"
click at [651, 563] on div "0.00" at bounding box center [647, 559] width 39 height 15
click at [700, 561] on div "0.00" at bounding box center [699, 559] width 45 height 15
click at [661, 561] on div "1.00" at bounding box center [647, 559] width 39 height 15
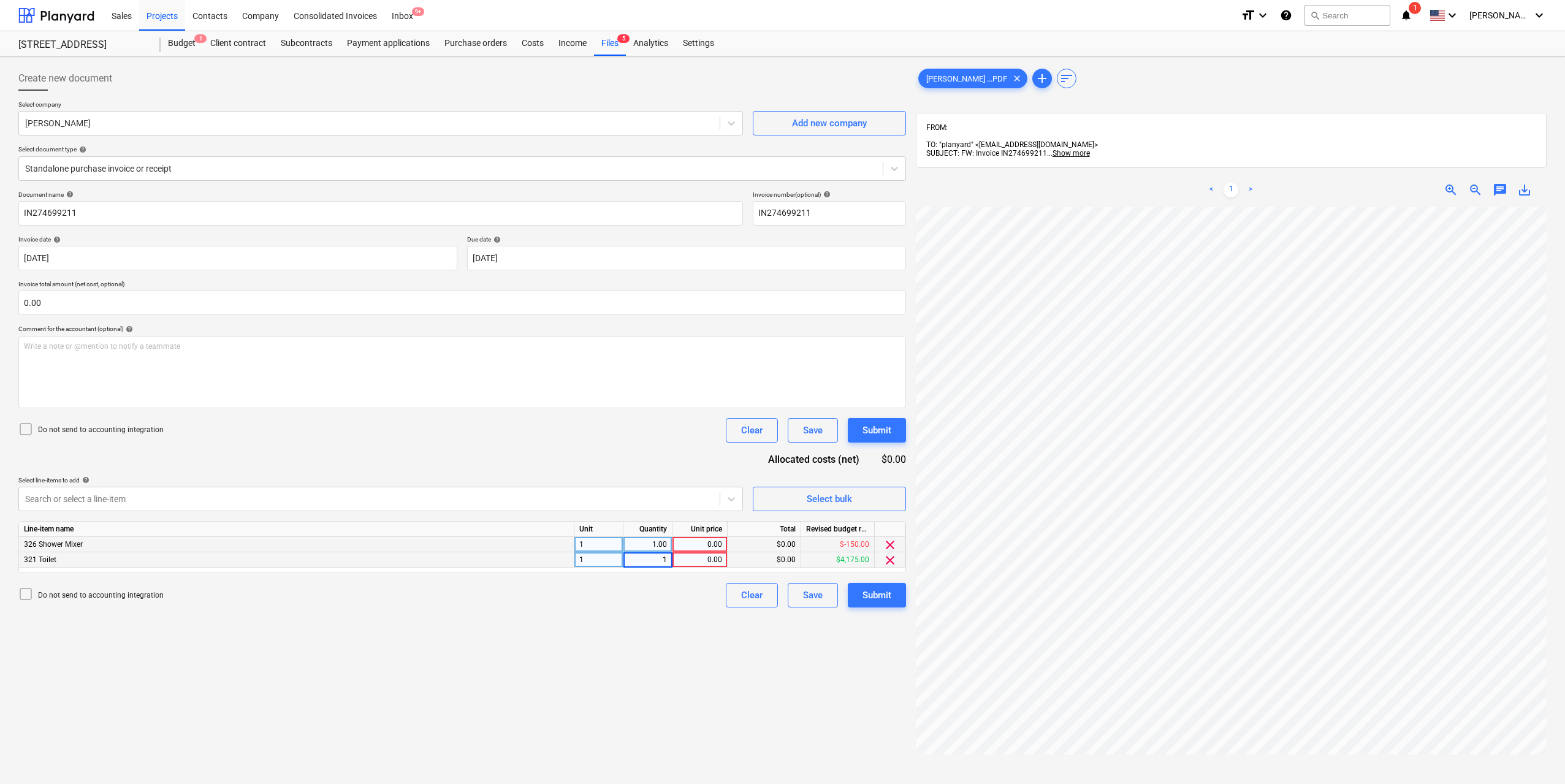
type input "5"
click at [717, 562] on div "0.00" at bounding box center [699, 559] width 45 height 15
type input "165"
click at [699, 674] on div "Create new document Select company [PERSON_NAME] Add new company Select documen…" at bounding box center [462, 512] width 898 height 900
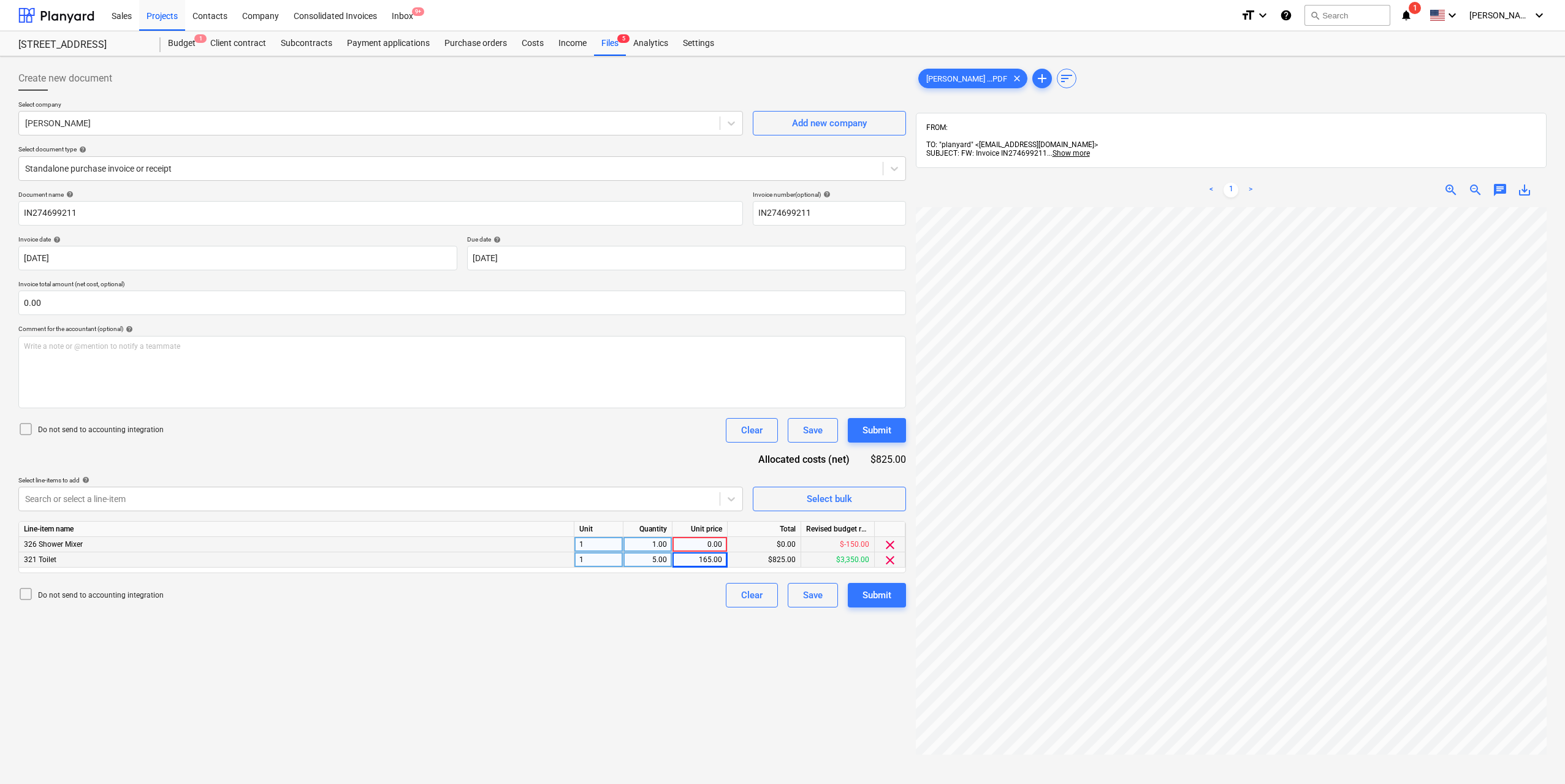
scroll to position [0, 149]
click at [713, 538] on div "0.00" at bounding box center [699, 544] width 45 height 15
type input "804"
click at [668, 634] on div "Create new document Select company [PERSON_NAME] Add new company Select documen…" at bounding box center [462, 512] width 898 height 900
click at [816, 641] on div "Create new document Select company [PERSON_NAME] Add new company Select documen…" at bounding box center [462, 512] width 898 height 900
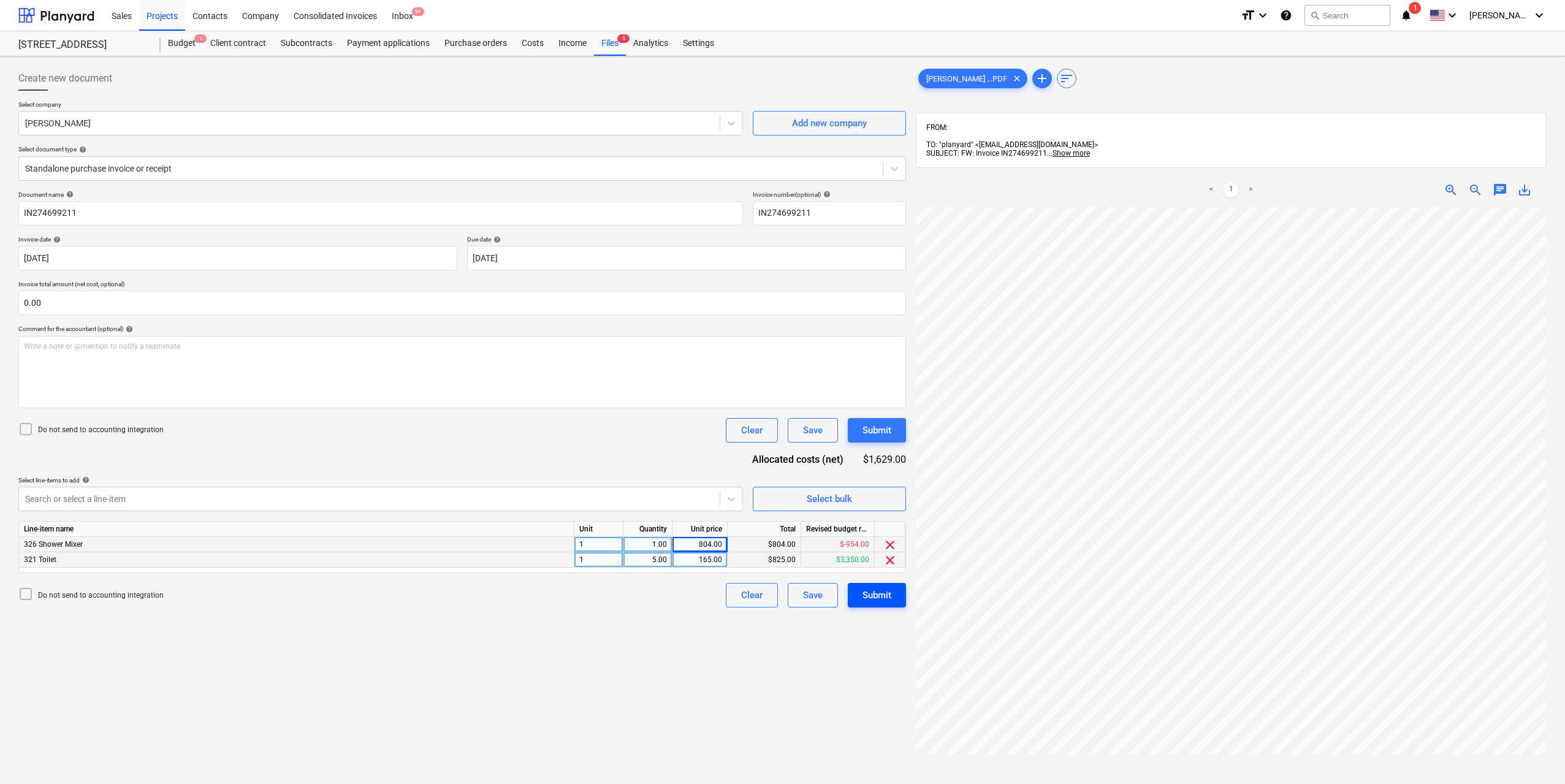
click at [880, 599] on div "Submit" at bounding box center [877, 595] width 29 height 16
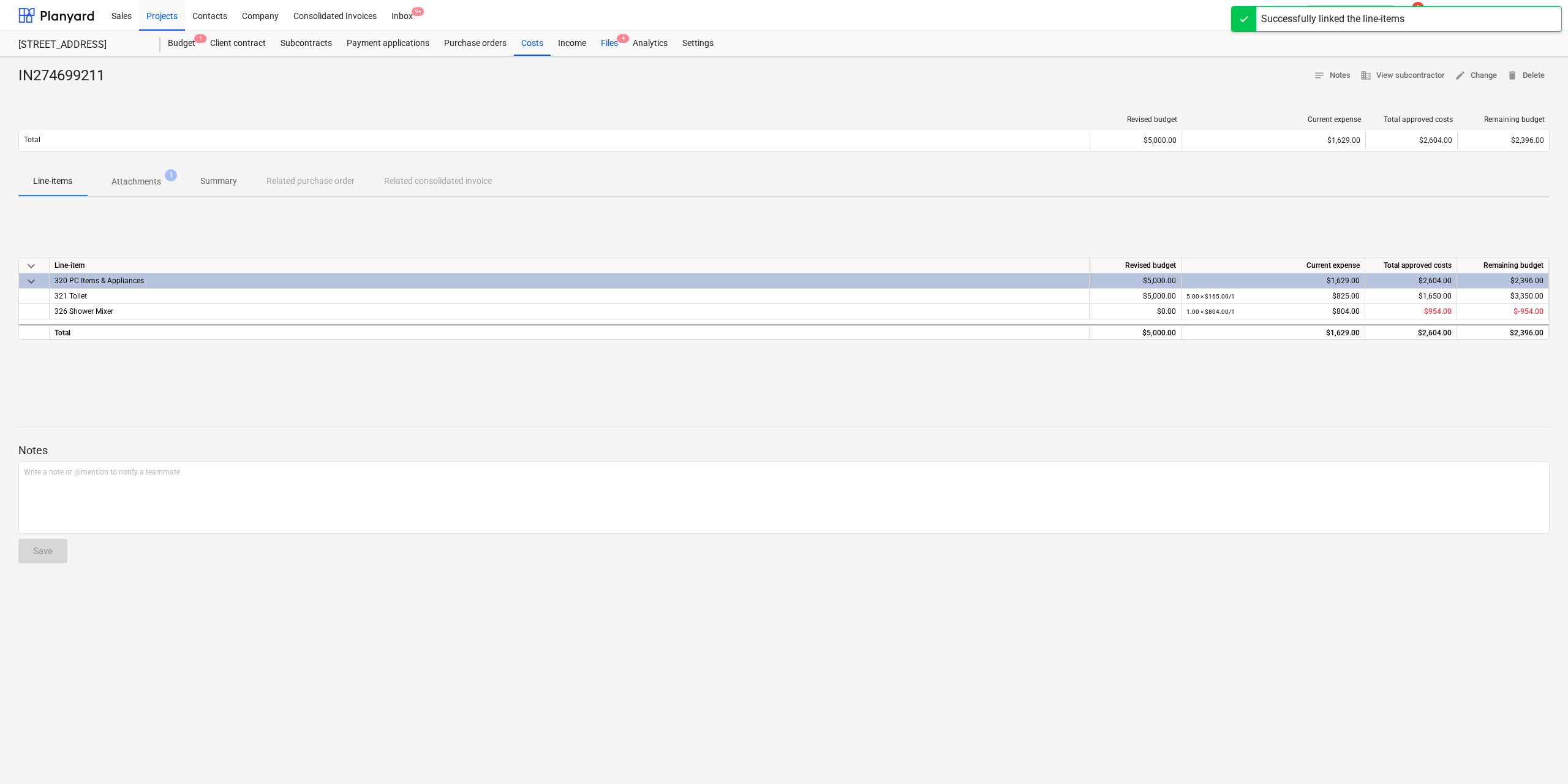
click at [612, 44] on div "Files 4" at bounding box center [609, 43] width 32 height 24
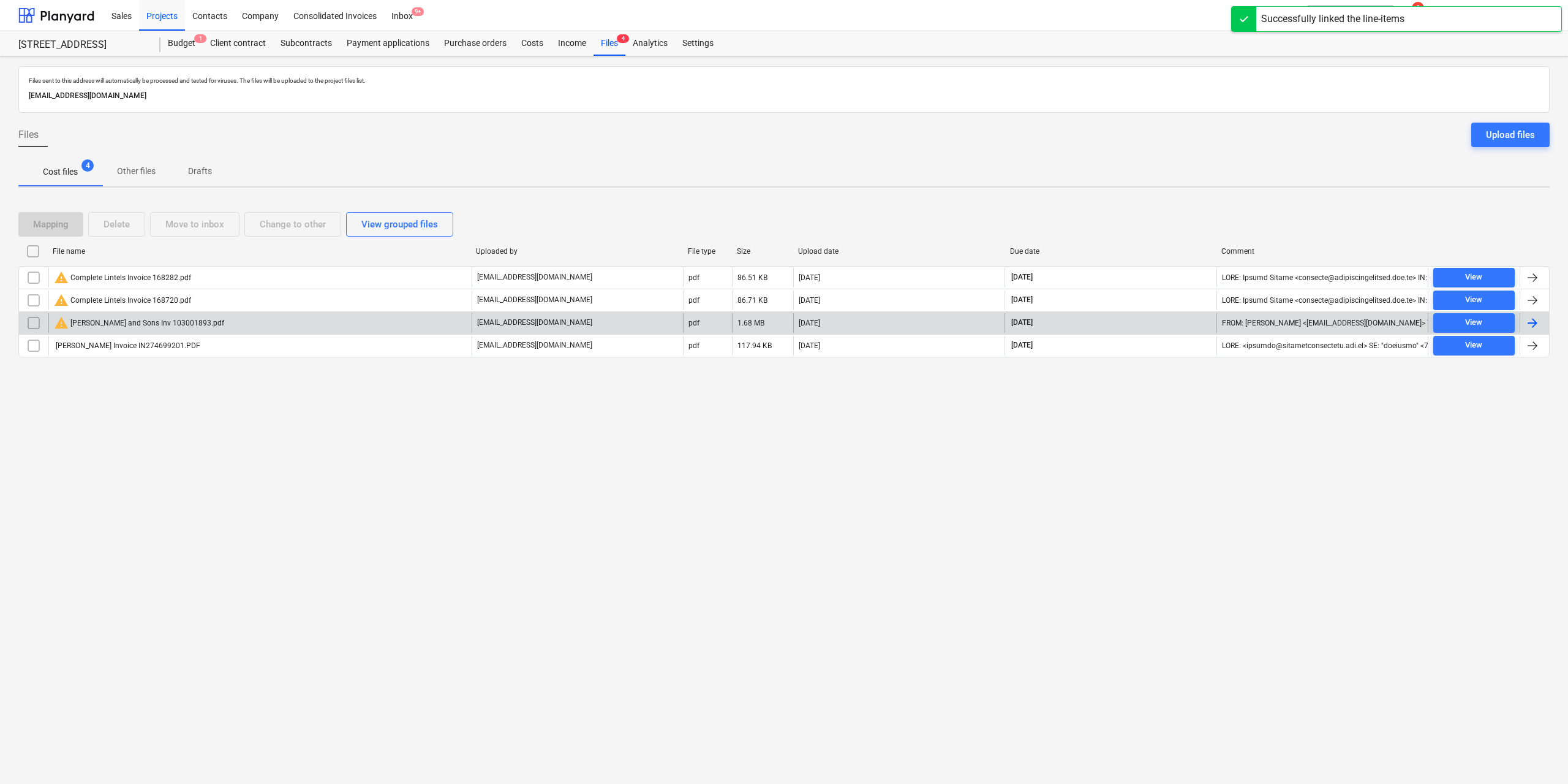
click at [134, 322] on div "warning [PERSON_NAME] and Sons Inv 103001893.pdf" at bounding box center [139, 323] width 170 height 15
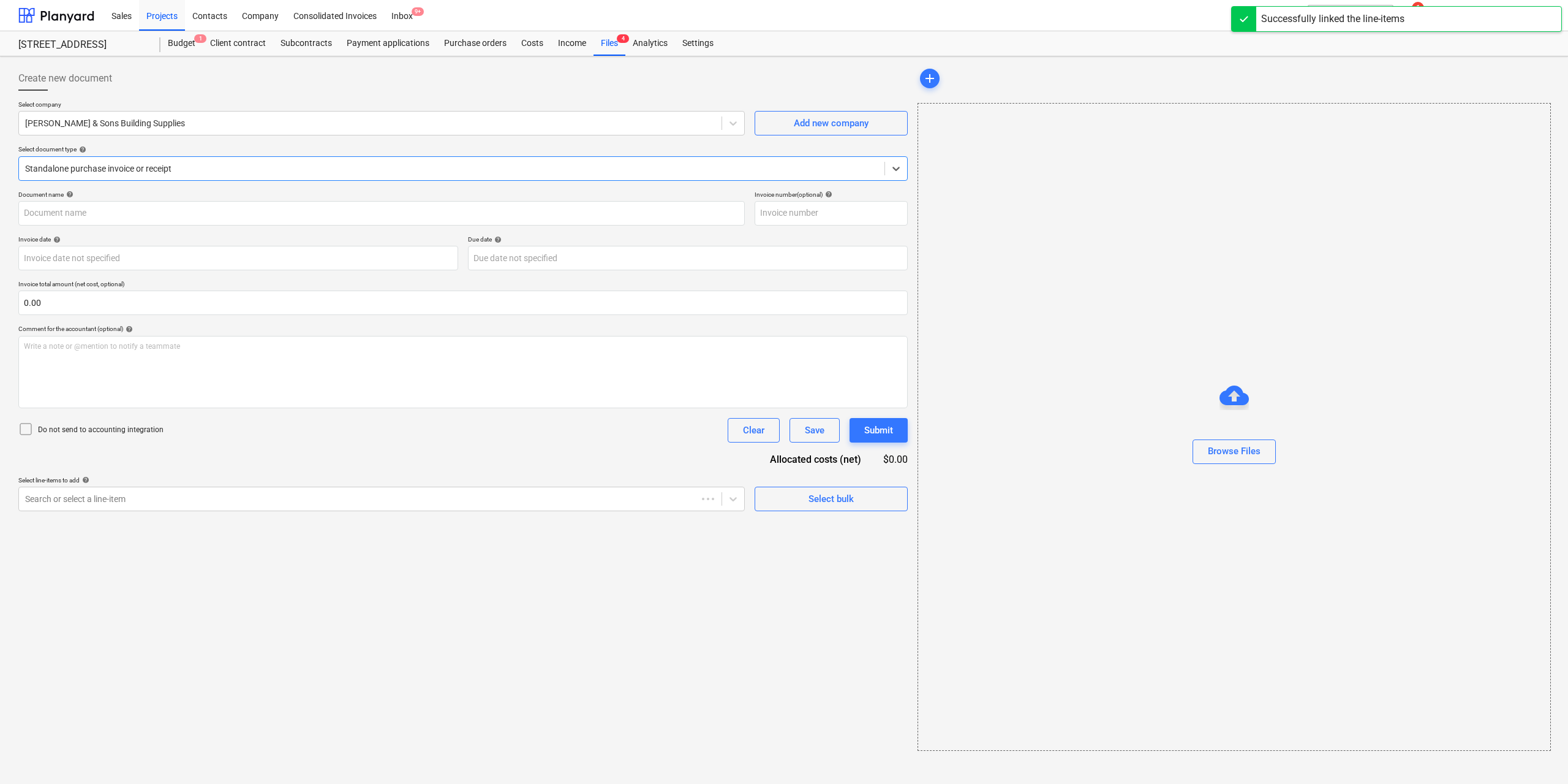
type input "103001893"
type input "[DATE]"
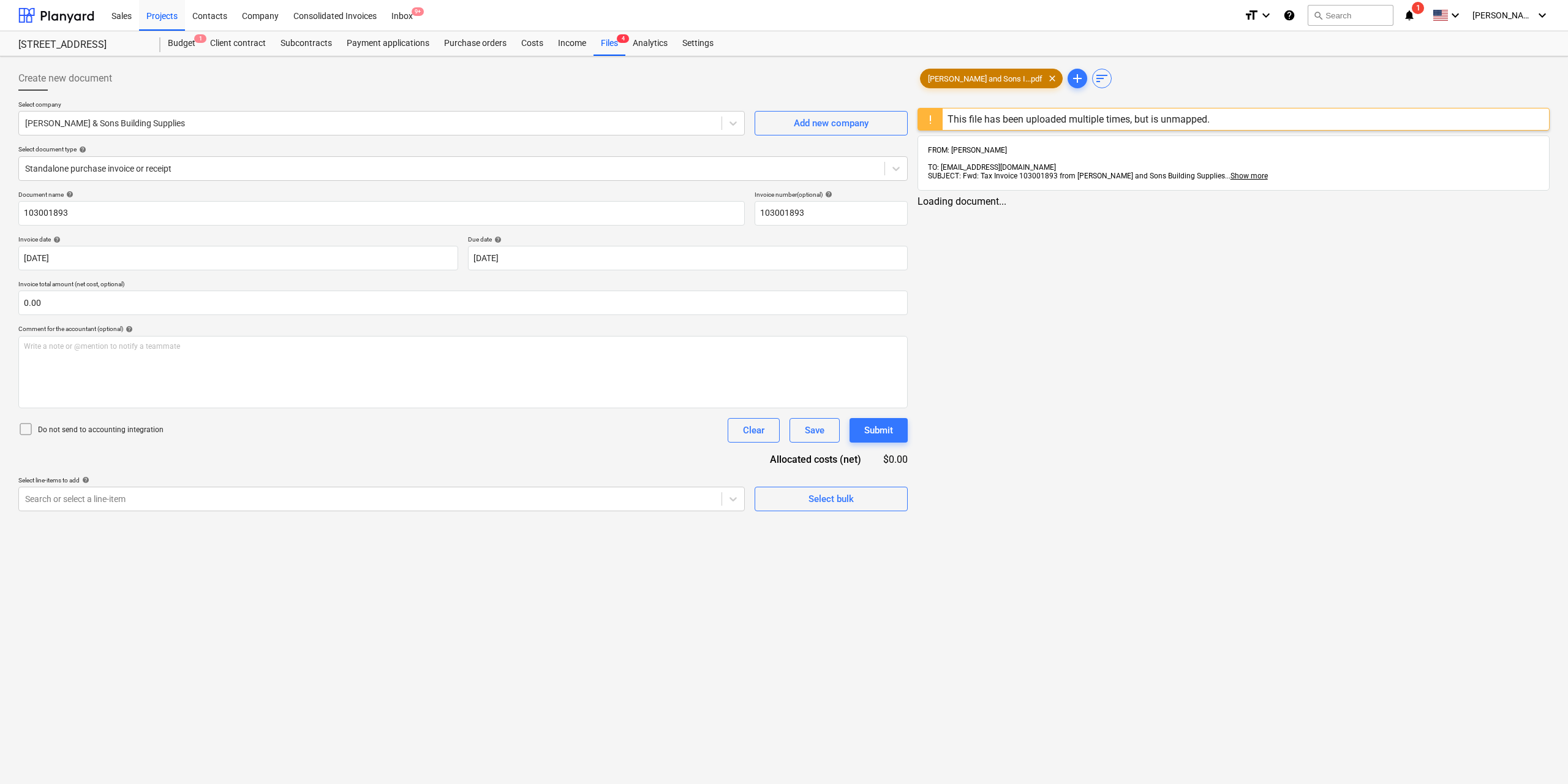
click at [937, 78] on span "[PERSON_NAME] and Sons I...pdf" at bounding box center [985, 78] width 130 height 10
click at [568, 520] on div "Create new document Select company [PERSON_NAME] & Sons Building Supplies Add n…" at bounding box center [462, 523] width 897 height 923
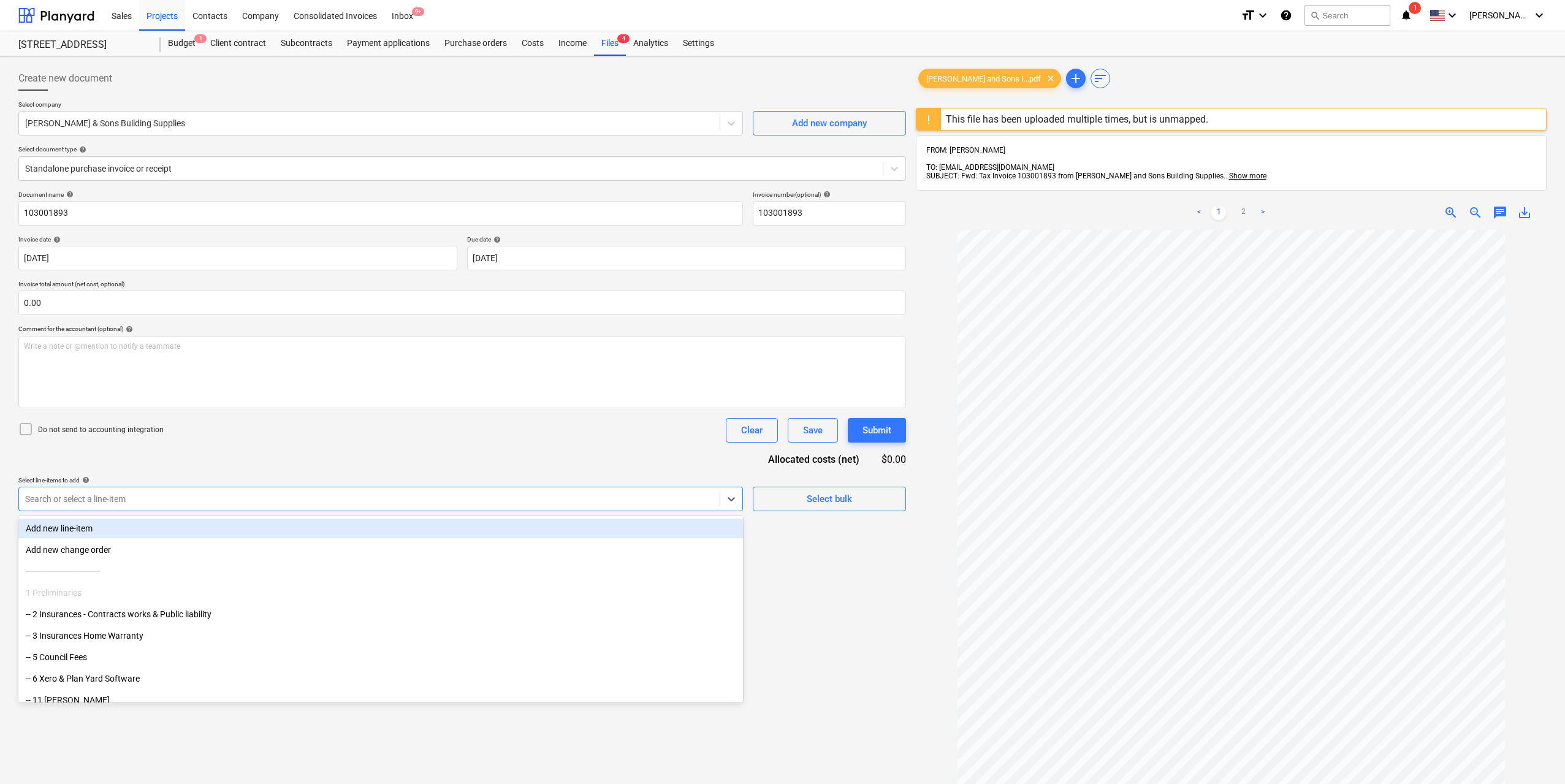
click at [573, 497] on div at bounding box center [369, 499] width 688 height 12
type input "sand"
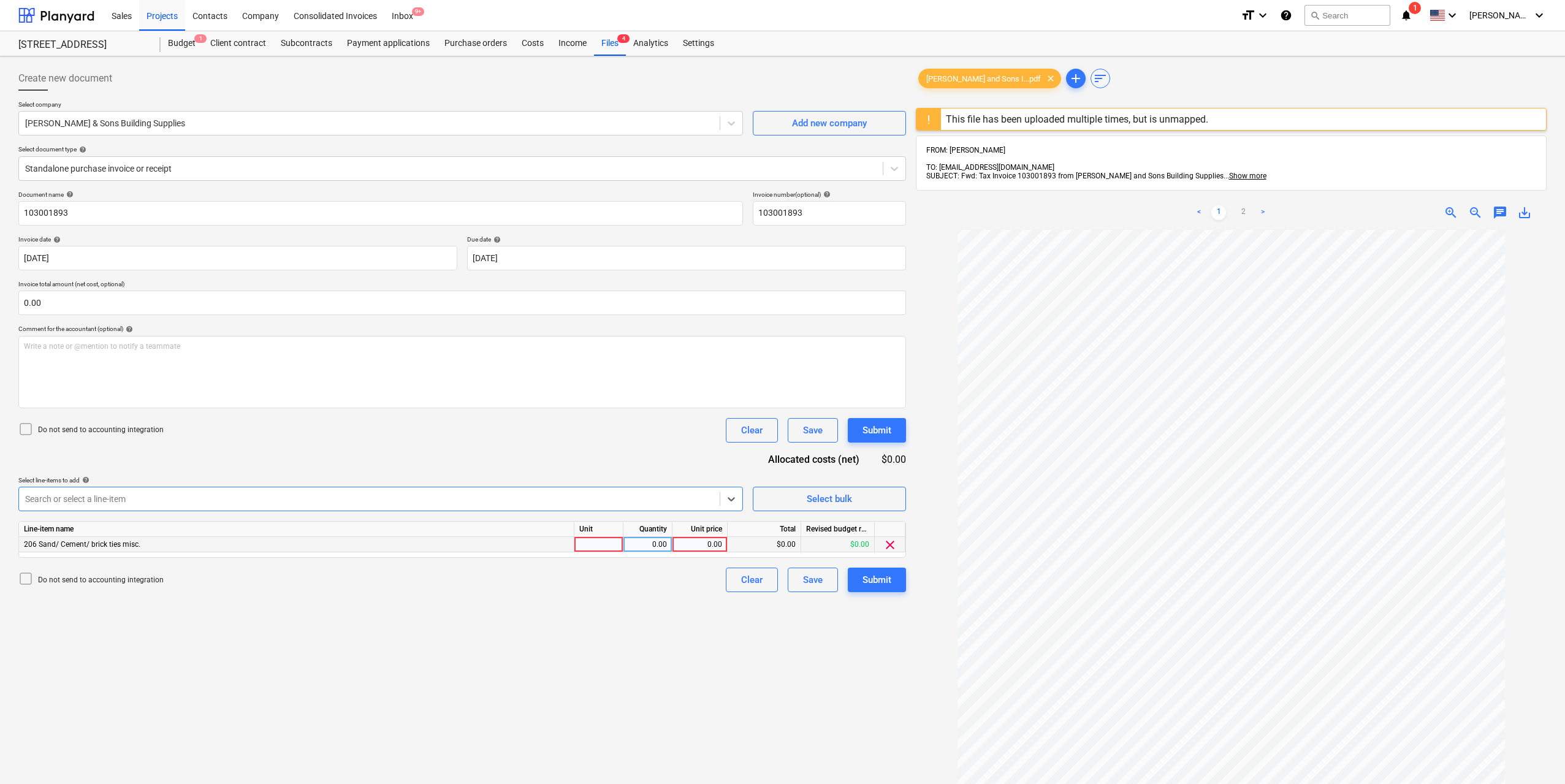
click at [594, 539] on div at bounding box center [598, 544] width 49 height 15
click at [646, 545] on div "0.00" at bounding box center [647, 544] width 39 height 15
click at [699, 545] on div "0.00" at bounding box center [699, 544] width 45 height 15
type input "1370"
click at [665, 638] on div "Create new document Select company [PERSON_NAME] & Sons Building Supplies Add n…" at bounding box center [462, 523] width 898 height 923
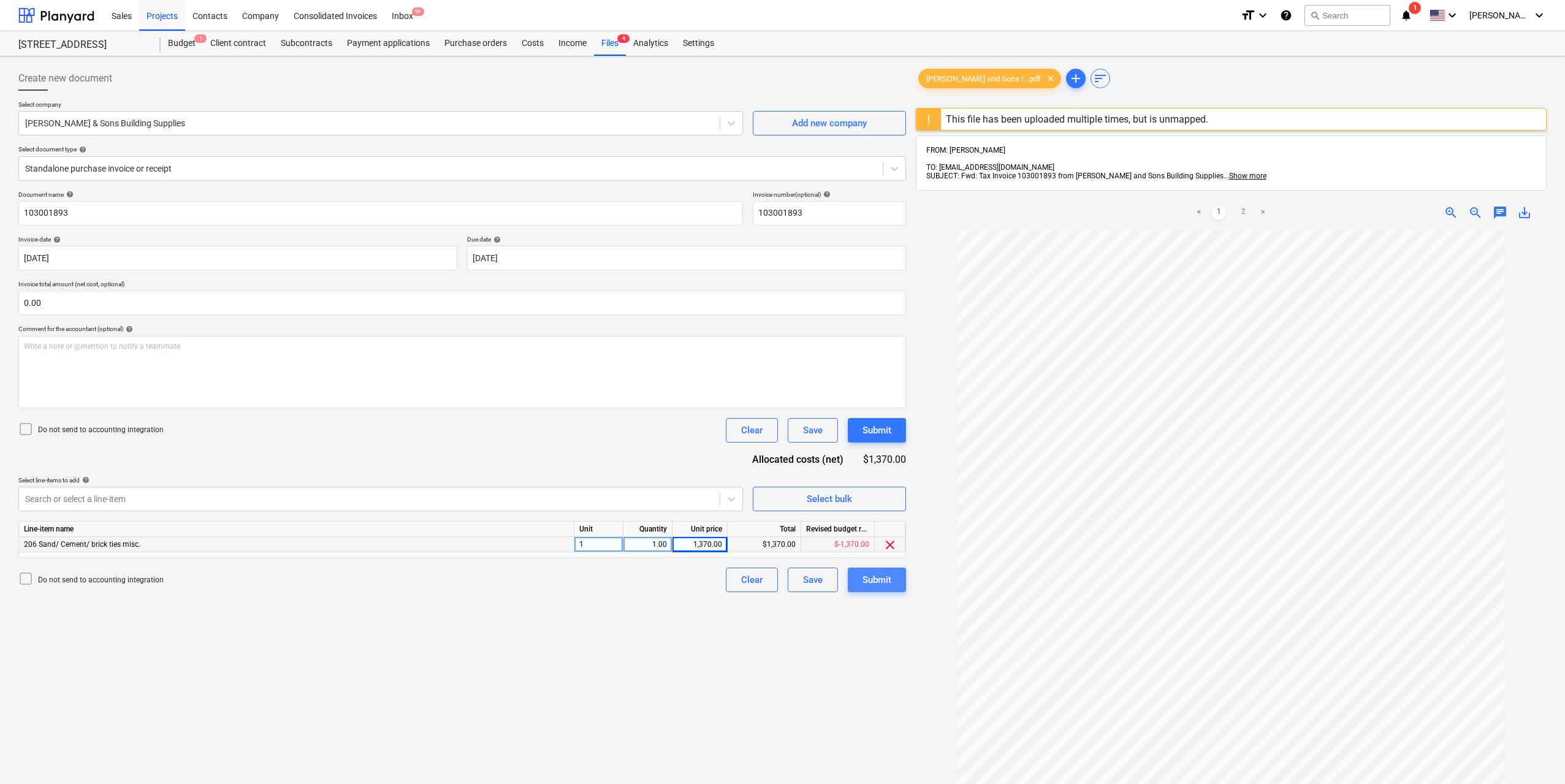
click at [862, 589] on button "Submit" at bounding box center [877, 579] width 59 height 24
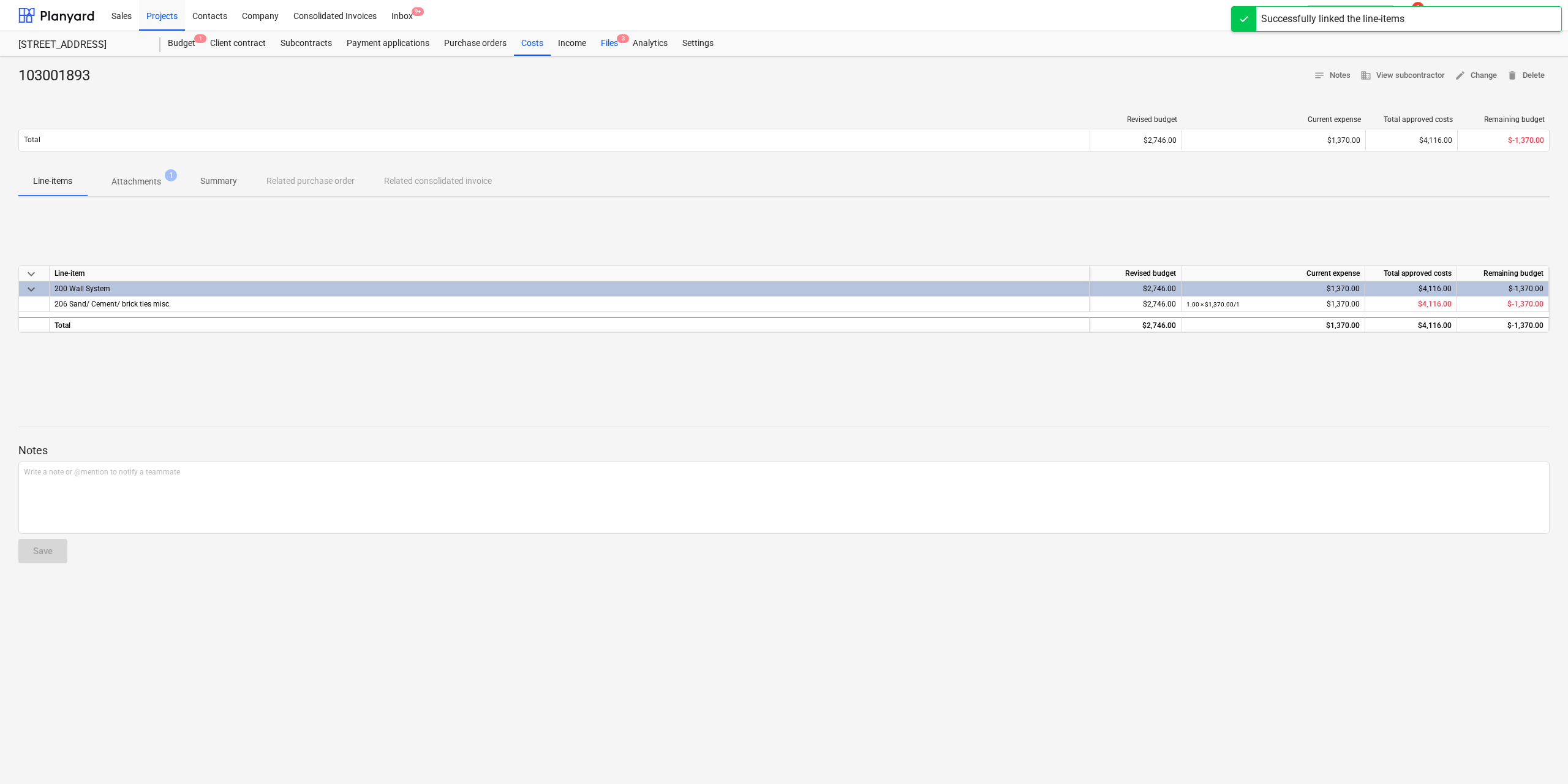
click at [610, 43] on div "Files 3" at bounding box center [609, 43] width 32 height 24
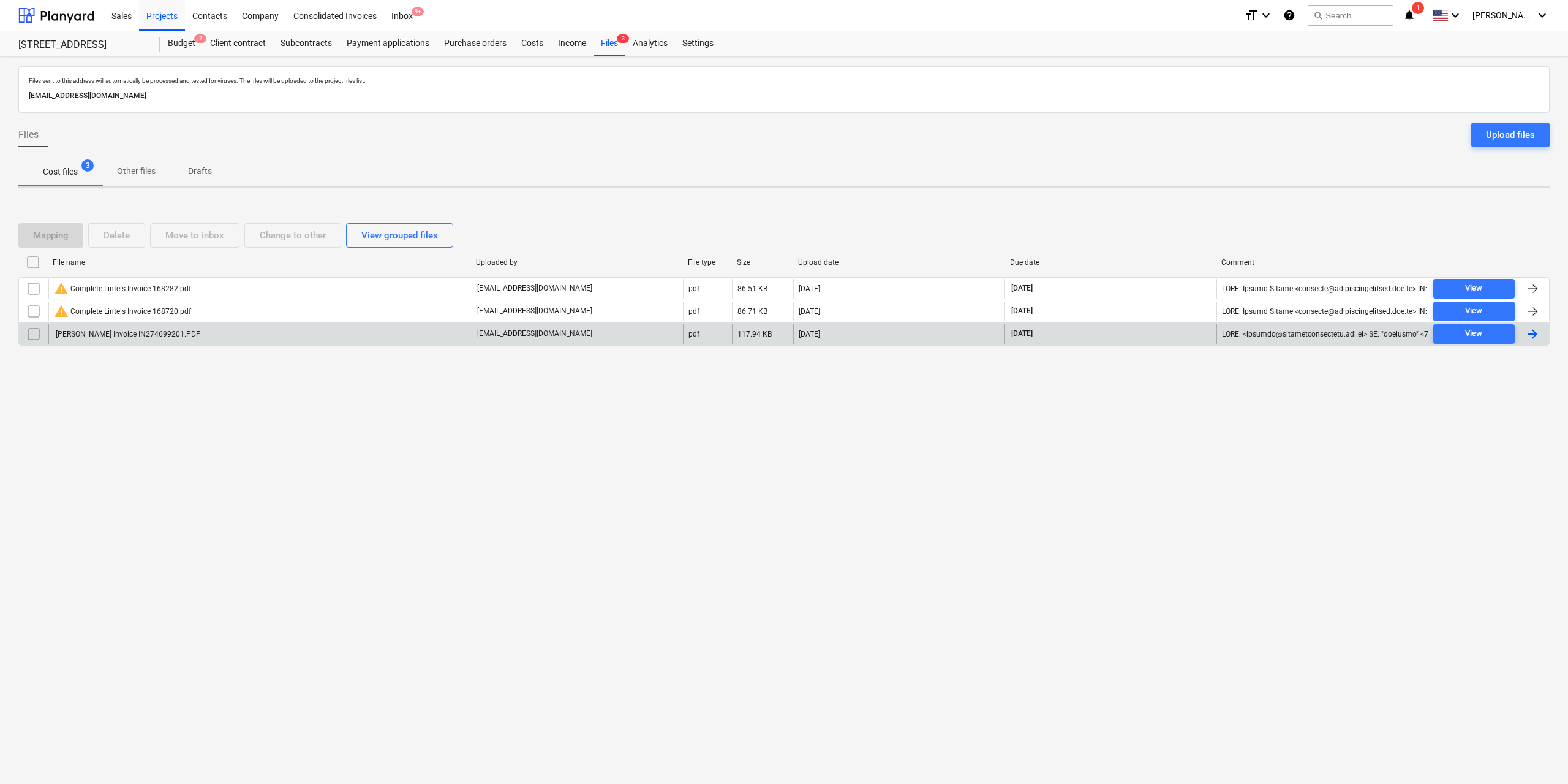
click at [151, 333] on div "[PERSON_NAME] Invoice IN274699201.PDF" at bounding box center [127, 334] width 146 height 9
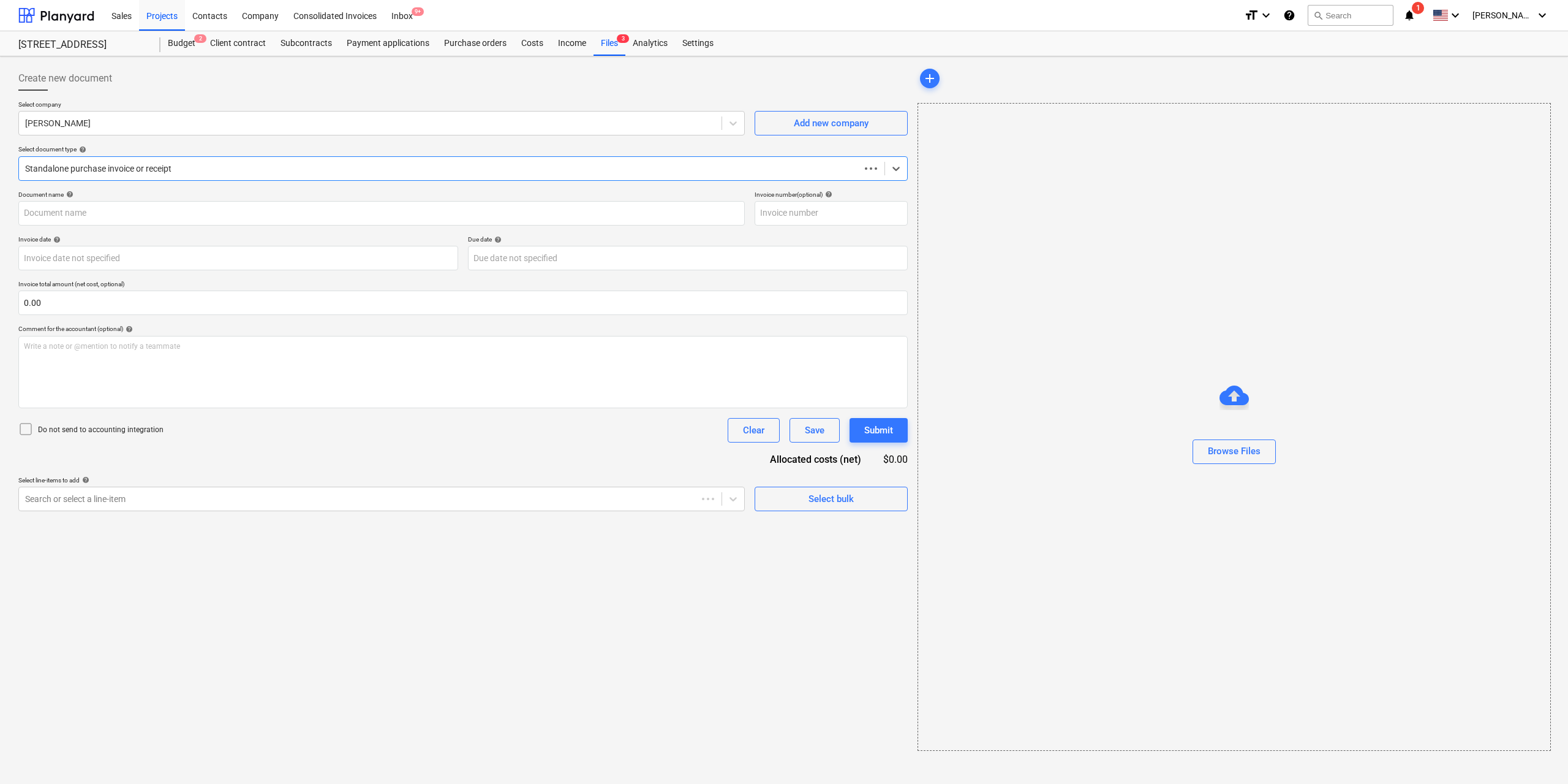
type input "IN274699201"
type input "[DATE]"
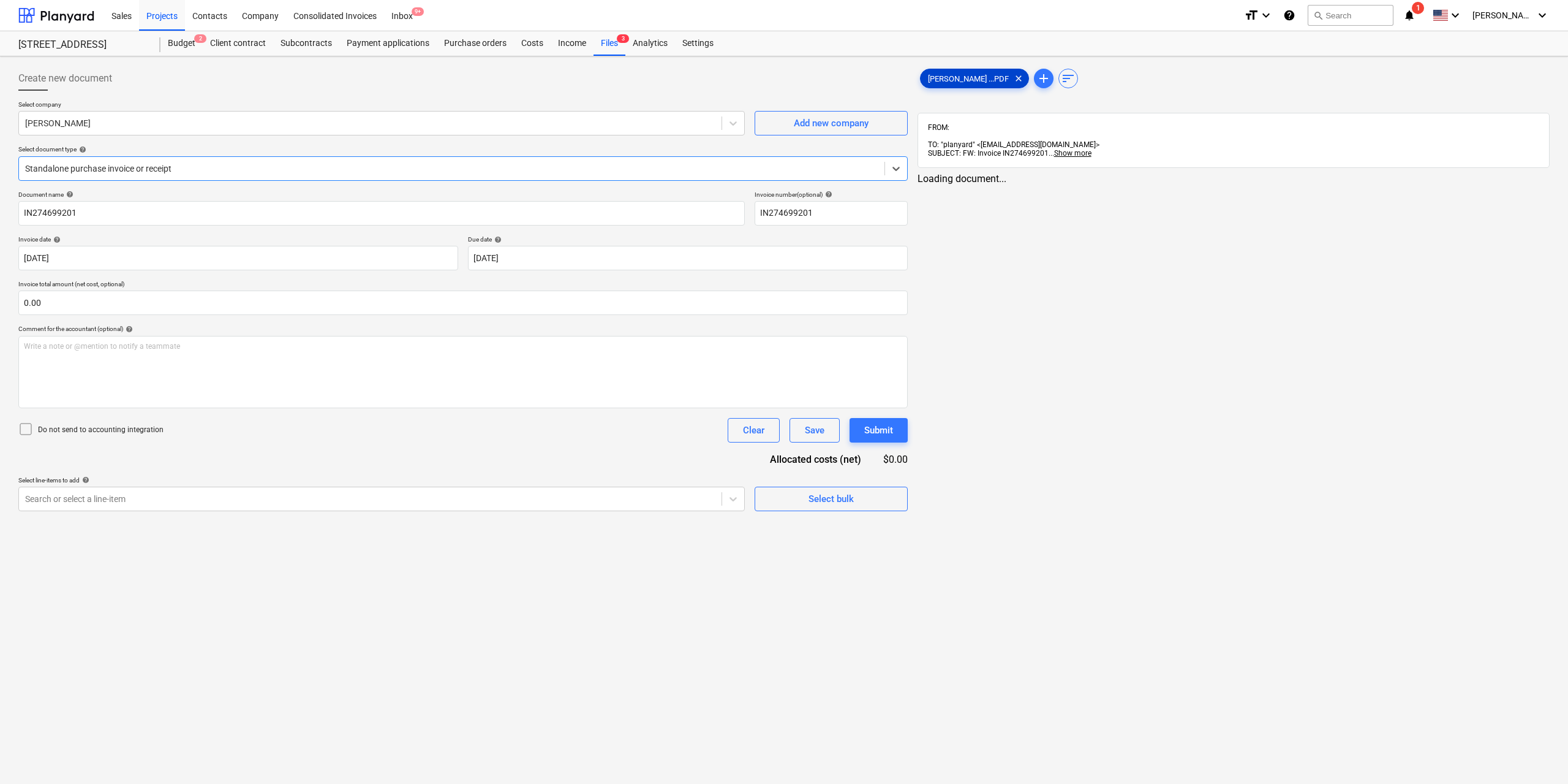
click at [929, 80] on span "[PERSON_NAME] ...PDF" at bounding box center [968, 78] width 96 height 10
click at [541, 499] on div at bounding box center [369, 499] width 688 height 12
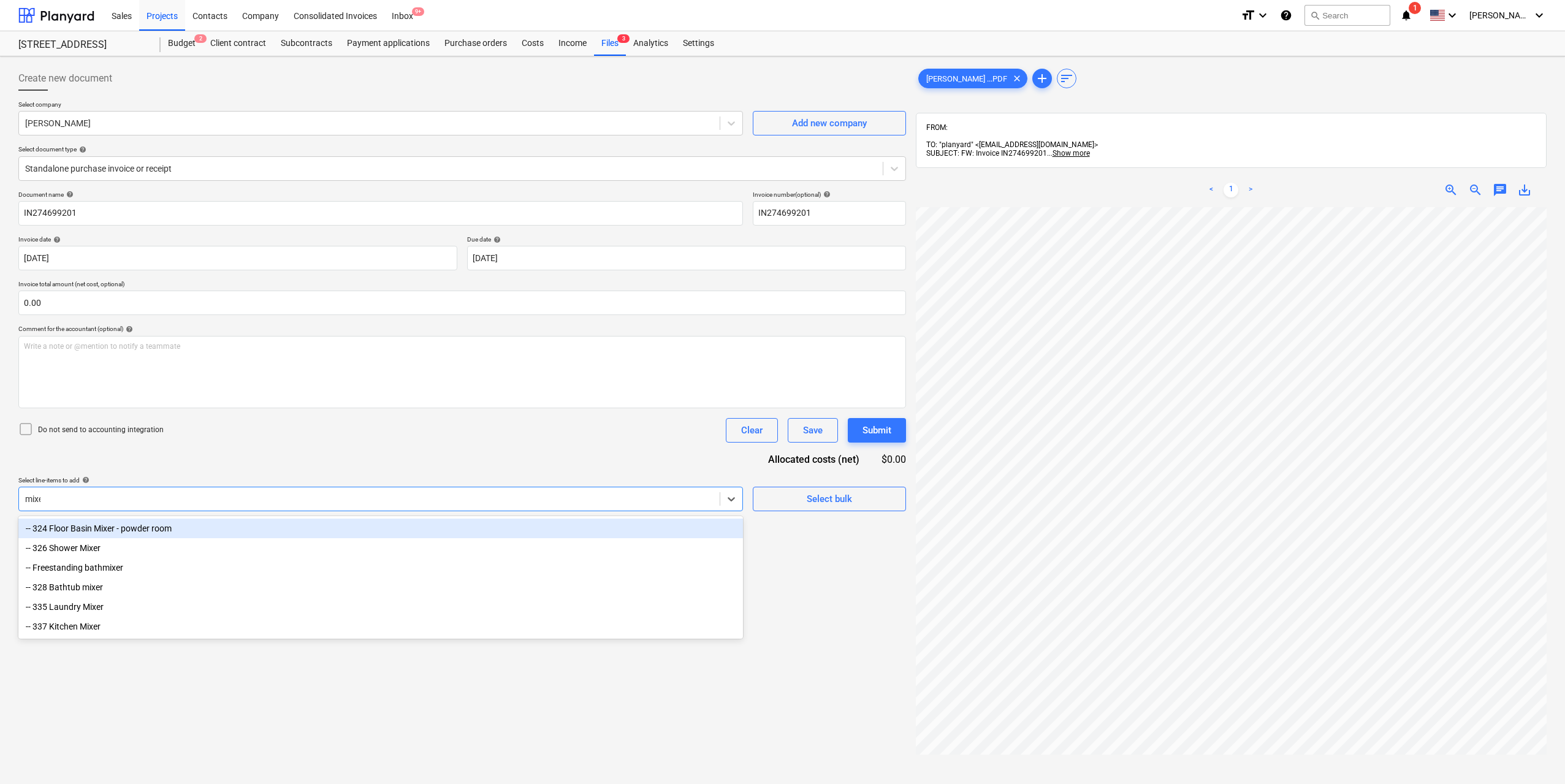
type input "mixer"
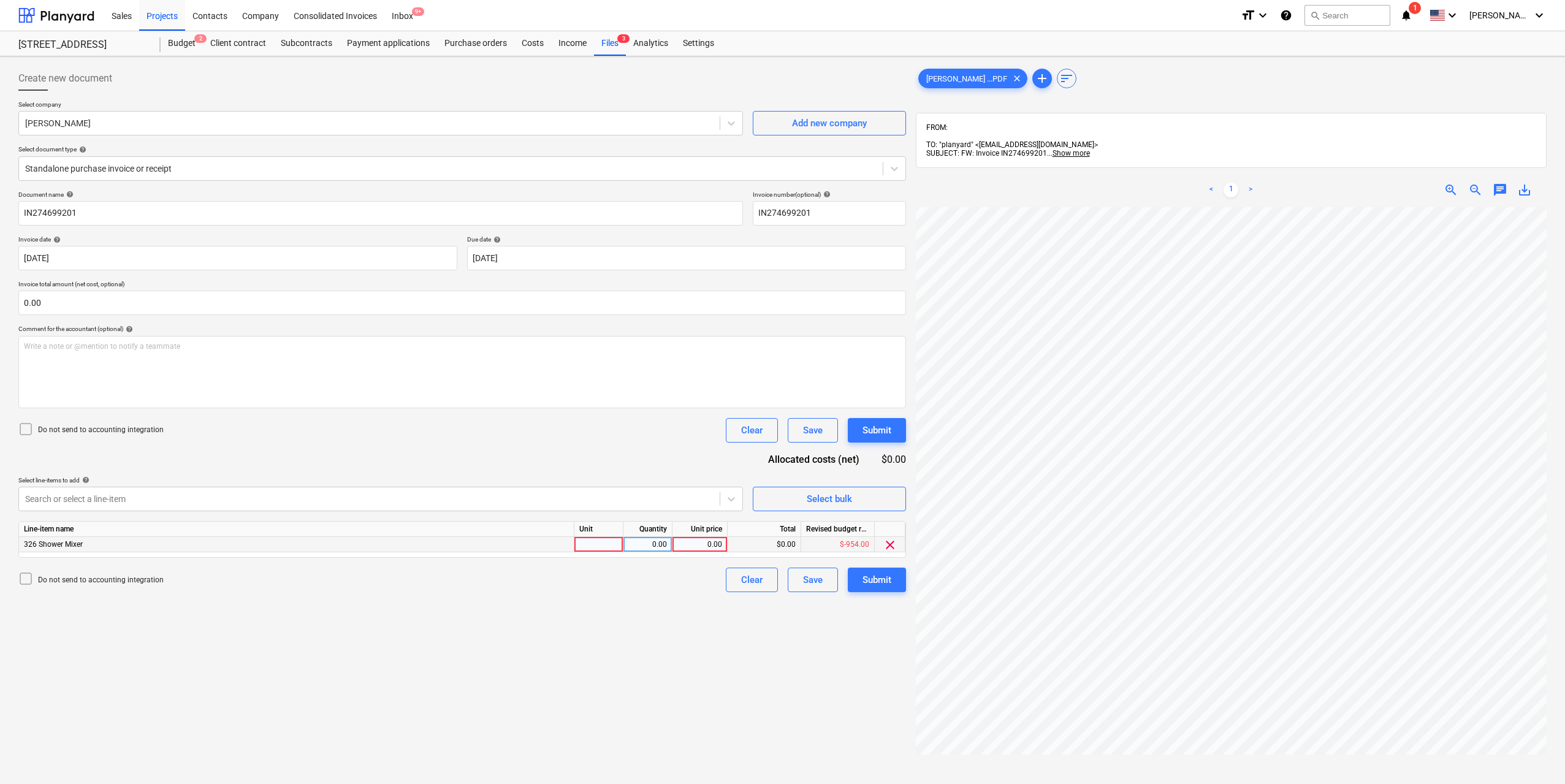
click at [593, 550] on div at bounding box center [598, 544] width 49 height 15
type input "1"
click at [650, 545] on div "0.00" at bounding box center [647, 544] width 39 height 15
click at [700, 545] on div "0.00" at bounding box center [699, 544] width 45 height 15
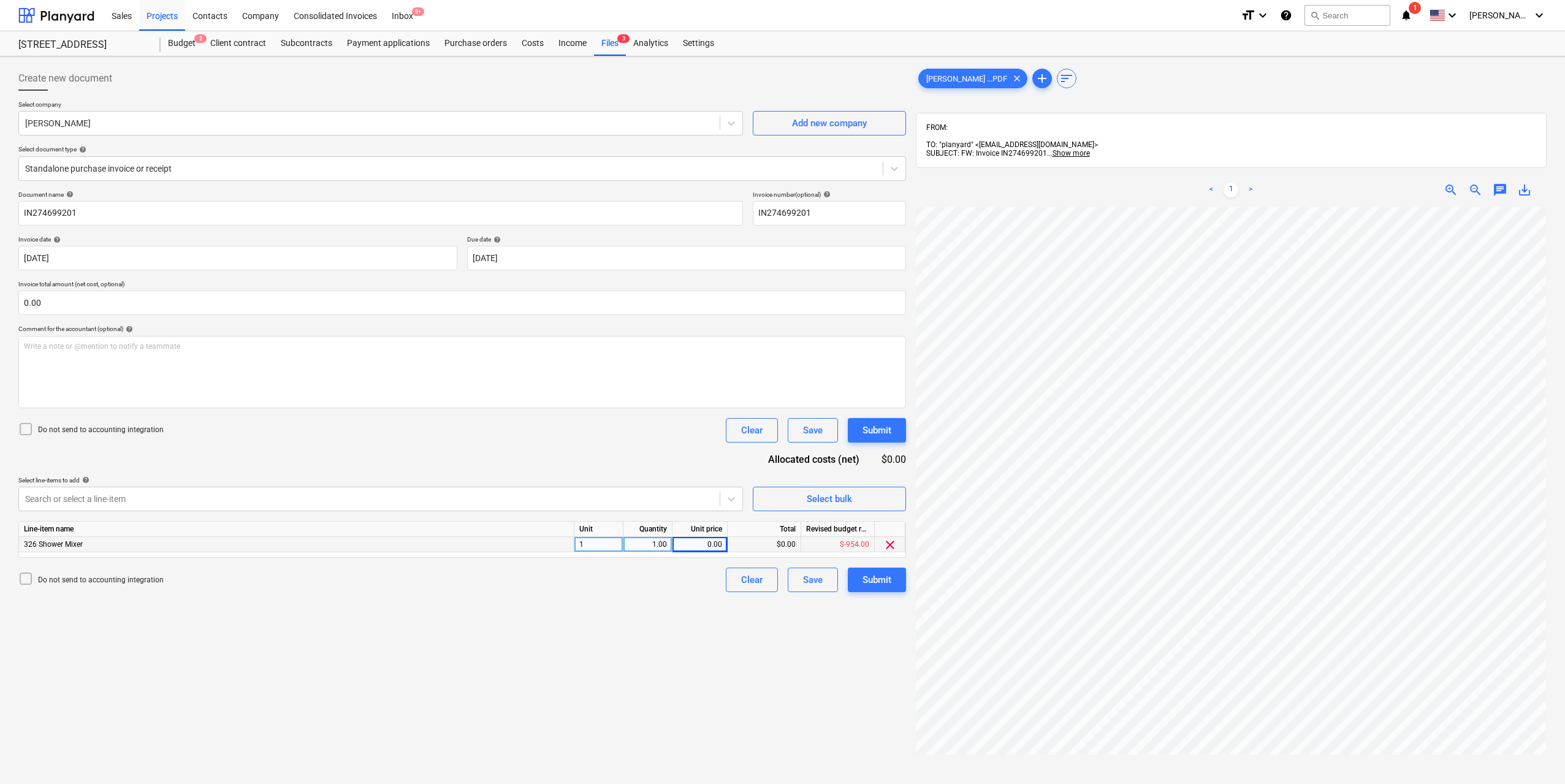
click at [707, 540] on div "0.00" at bounding box center [699, 544] width 45 height 15
type input "436"
click at [708, 642] on div "Create new document Select company [PERSON_NAME] Add new company Select documen…" at bounding box center [462, 512] width 898 height 900
click at [897, 576] on button "Submit" at bounding box center [877, 579] width 59 height 24
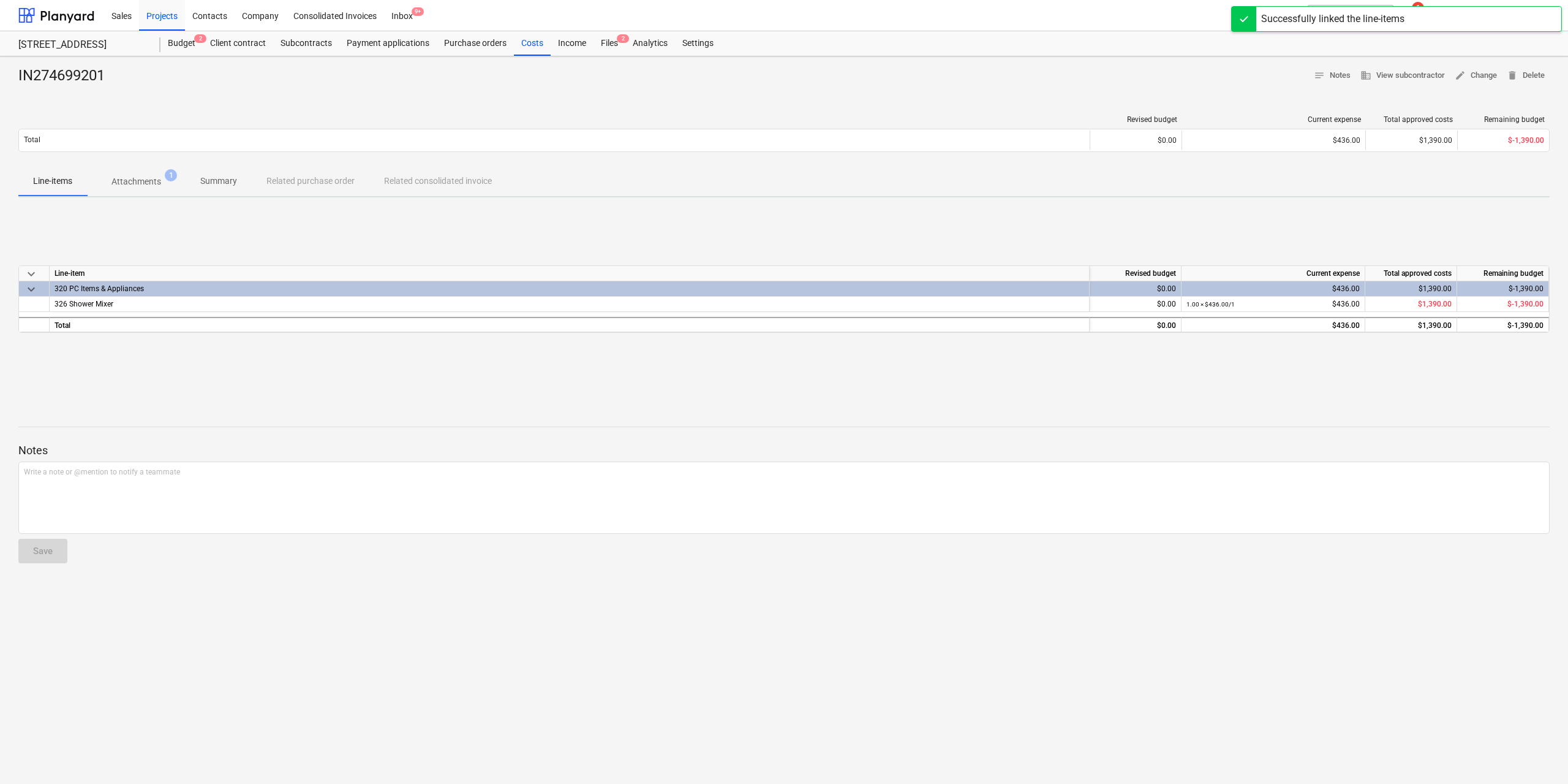
click at [610, 30] on div "Sales Projects Contacts Company Consolidated Invoices Inbox 9+" at bounding box center [669, 15] width 1130 height 31
click at [612, 39] on div "Files 2" at bounding box center [609, 43] width 32 height 24
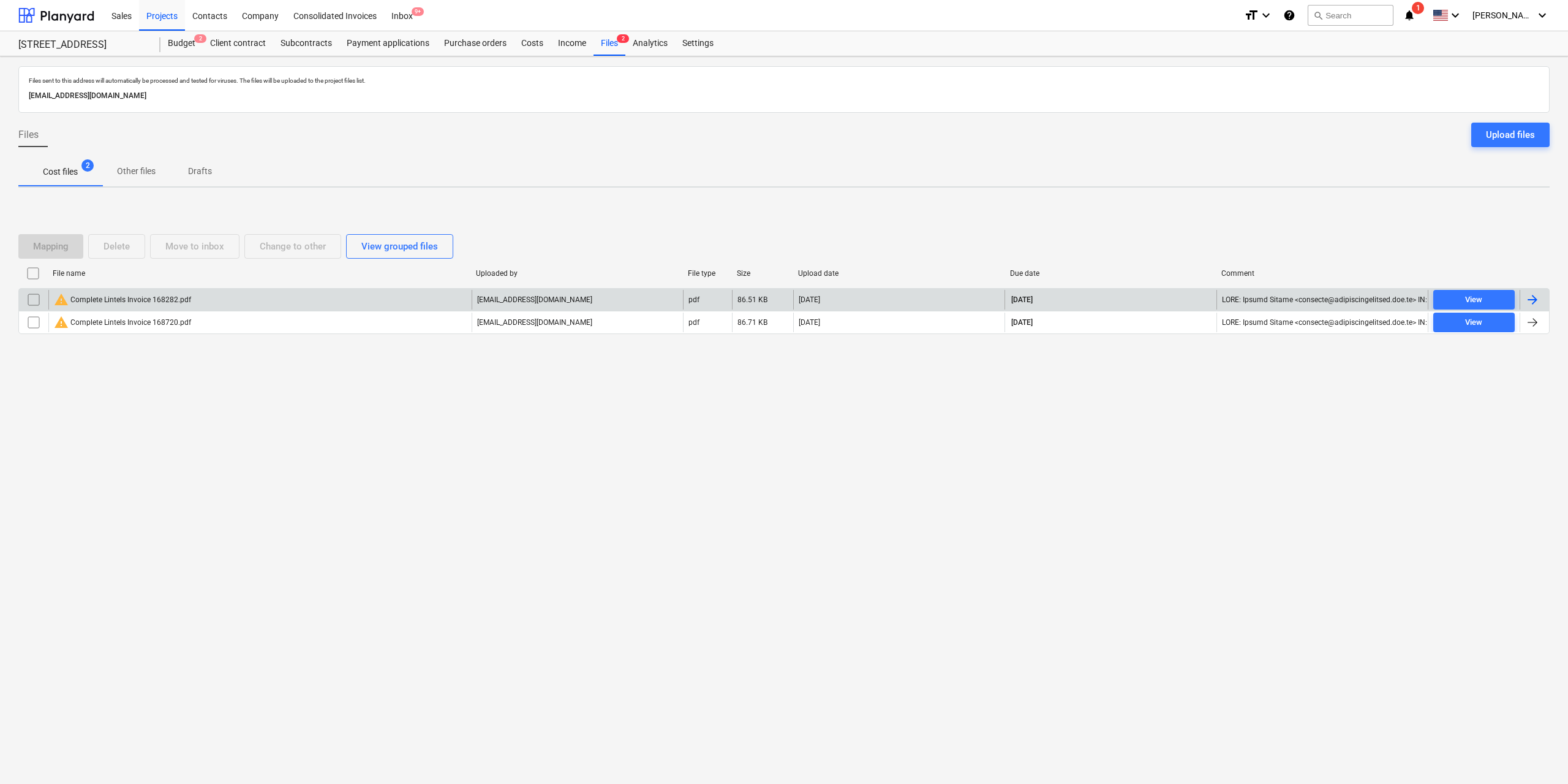
click at [161, 299] on div "warning Complete Lintels Invoice 168282.pdf" at bounding box center [123, 299] width 138 height 15
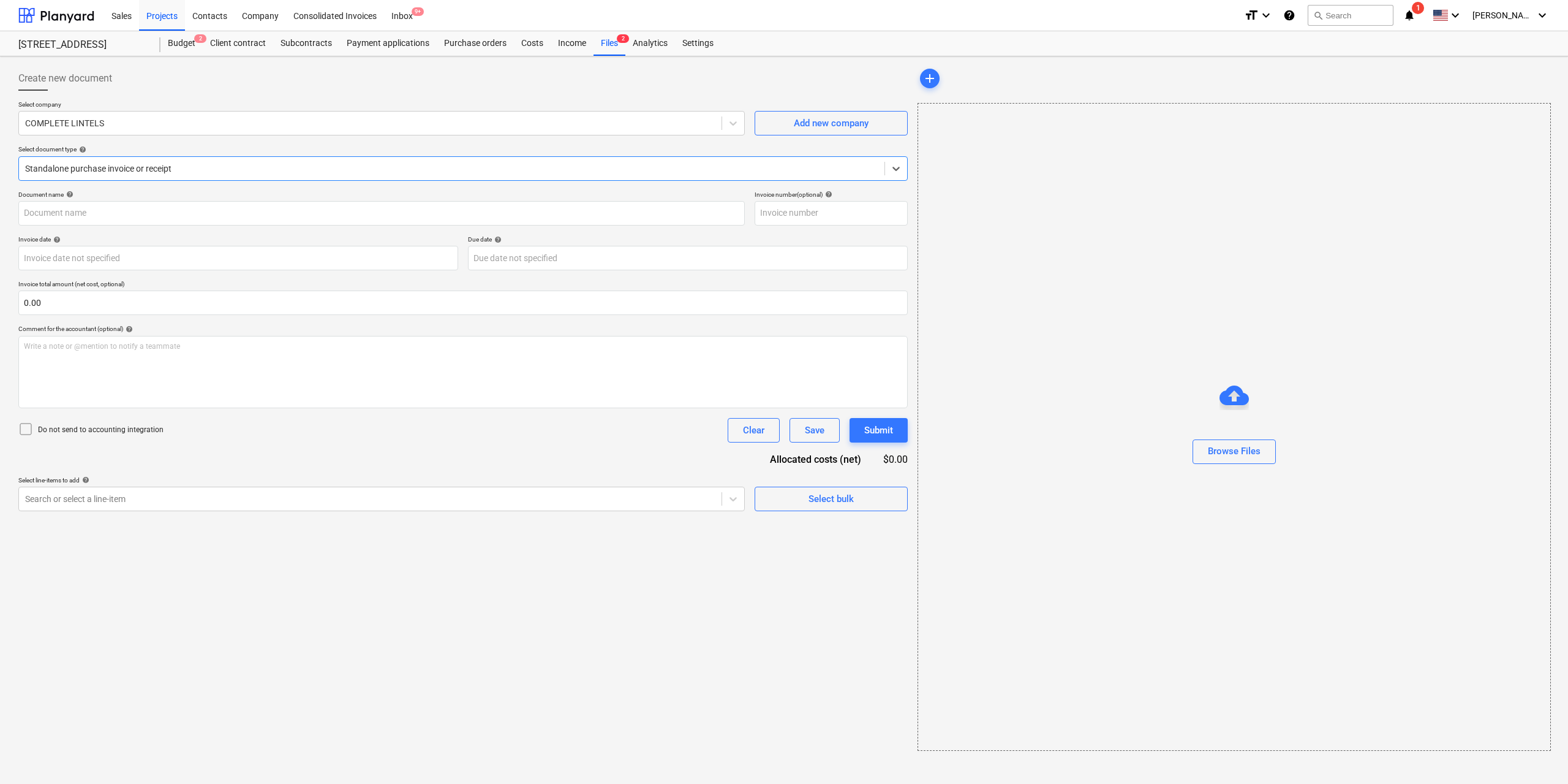
type input "168282"
type input "[DATE]"
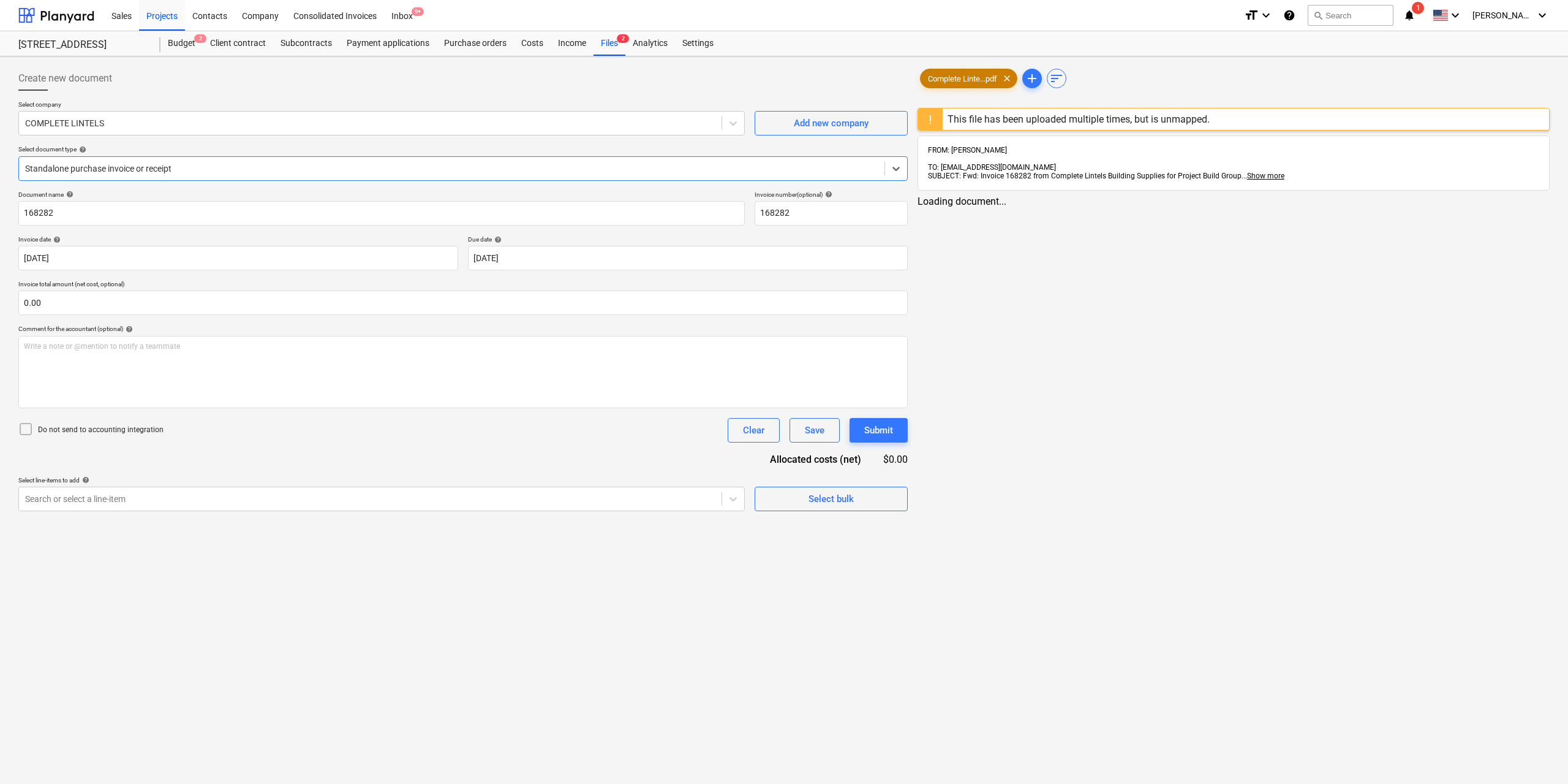
click at [947, 81] on span "Complete Linte...pdf" at bounding box center [962, 78] width 84 height 10
click at [416, 507] on div "Search or select a line-item" at bounding box center [369, 499] width 700 height 17
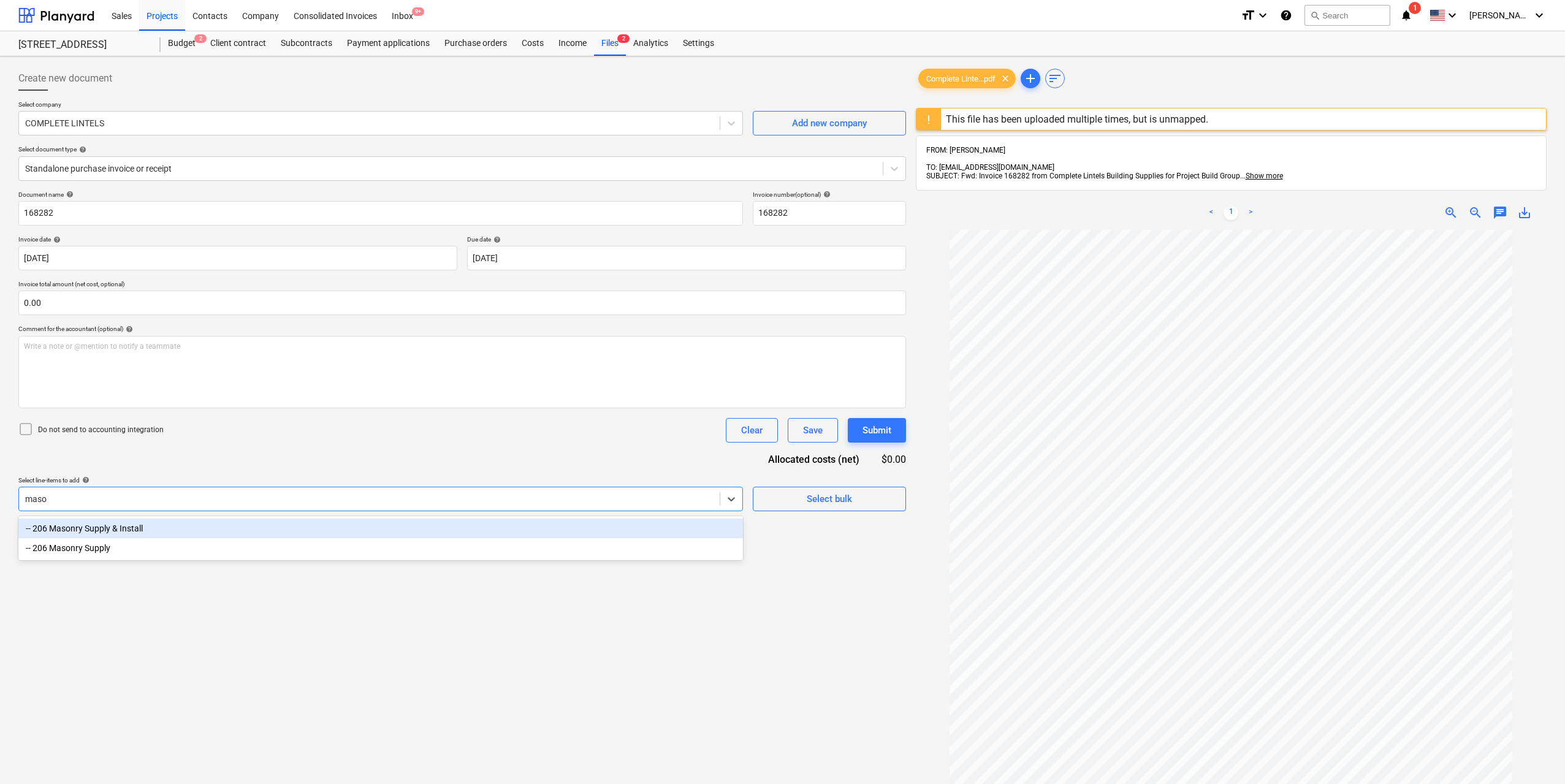
type input "[PERSON_NAME]"
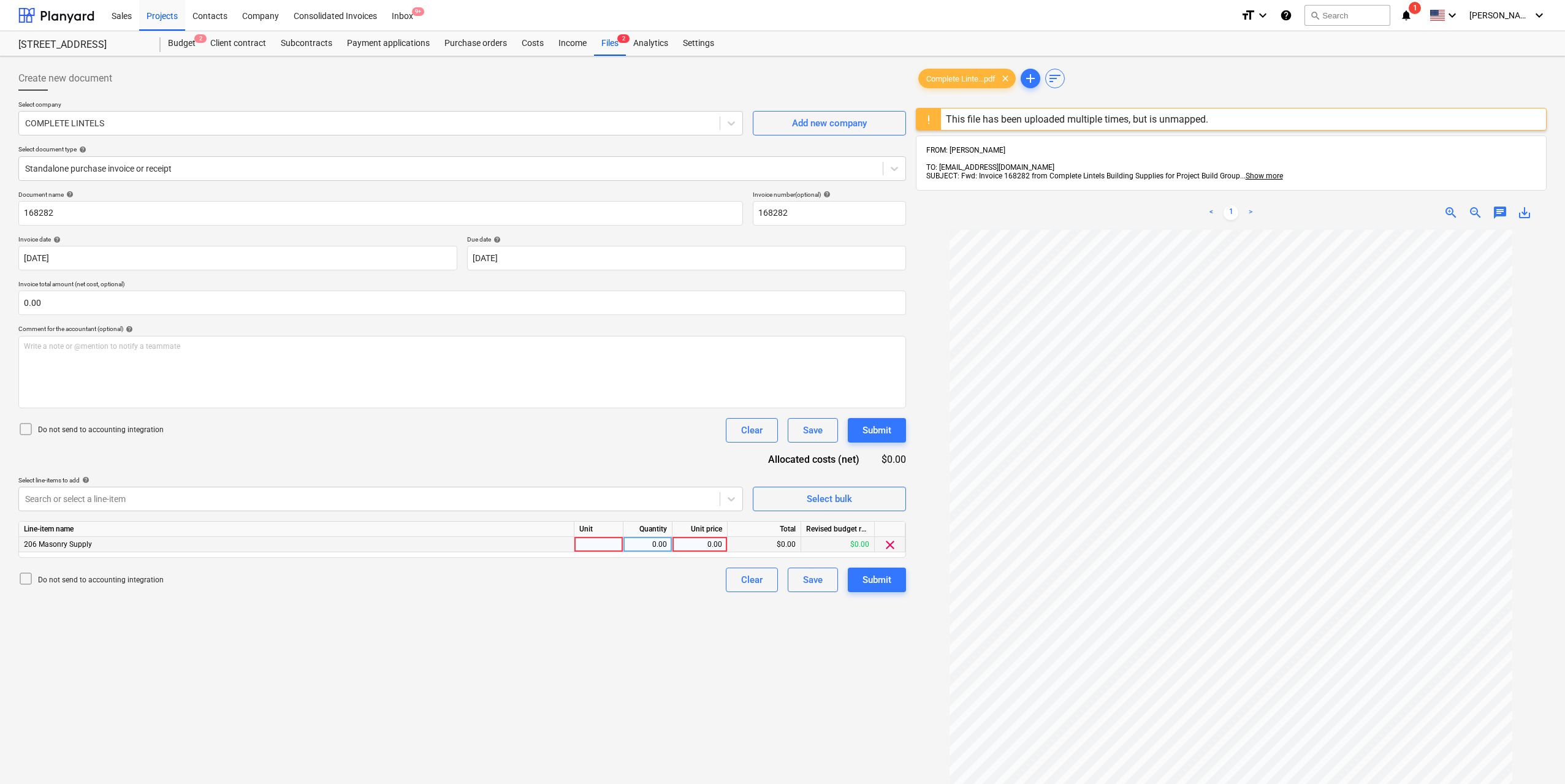
click at [603, 540] on div at bounding box center [598, 544] width 49 height 15
click at [658, 554] on div "Line-item name Unit Quantity Unit price Total Revised budget remaining 206 Maso…" at bounding box center [462, 540] width 888 height 37
click at [658, 547] on div "0.00" at bounding box center [647, 544] width 39 height 15
click at [705, 538] on div "0.00" at bounding box center [699, 544] width 45 height 15
type input "2368"
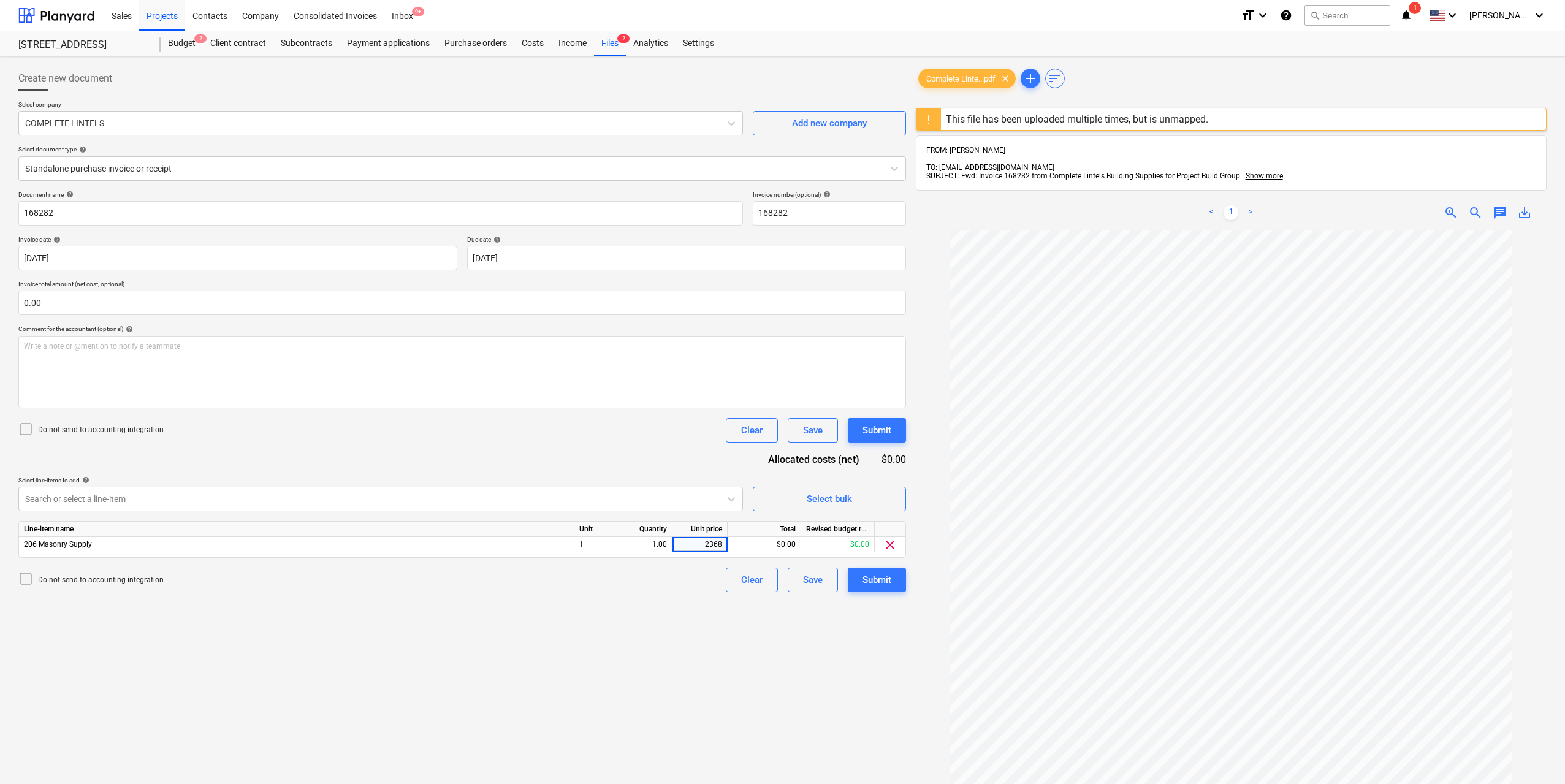
click at [760, 654] on div "Create new document Select company COMPLETE LINTELS Add new company Select docu…" at bounding box center [462, 523] width 898 height 923
click at [869, 596] on div "Create new document Select company COMPLETE LINTELS Add new company Select docu…" at bounding box center [462, 523] width 898 height 923
click at [870, 588] on div "Submit" at bounding box center [877, 580] width 29 height 16
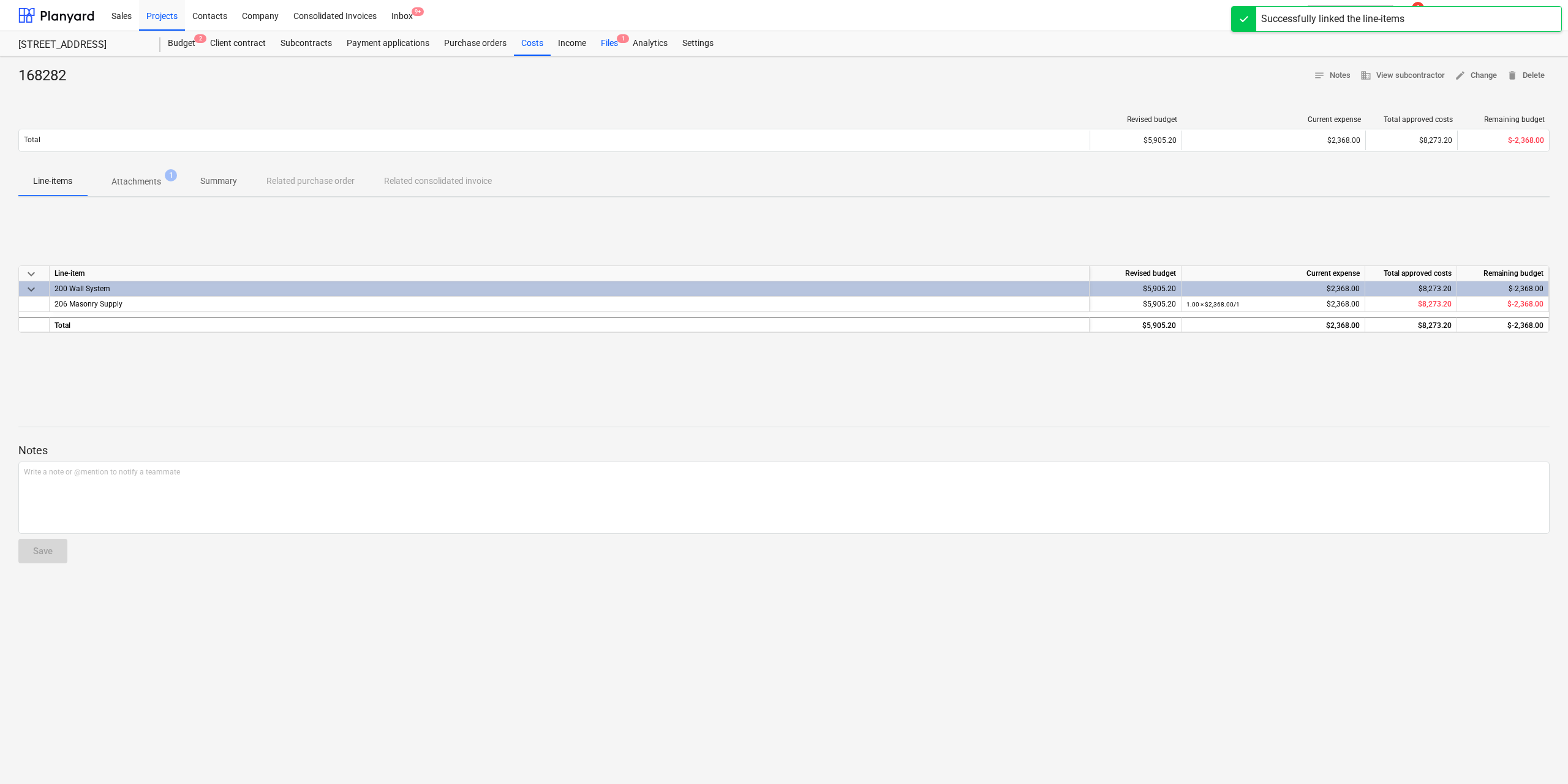
click at [604, 40] on div "Files 1" at bounding box center [609, 43] width 32 height 24
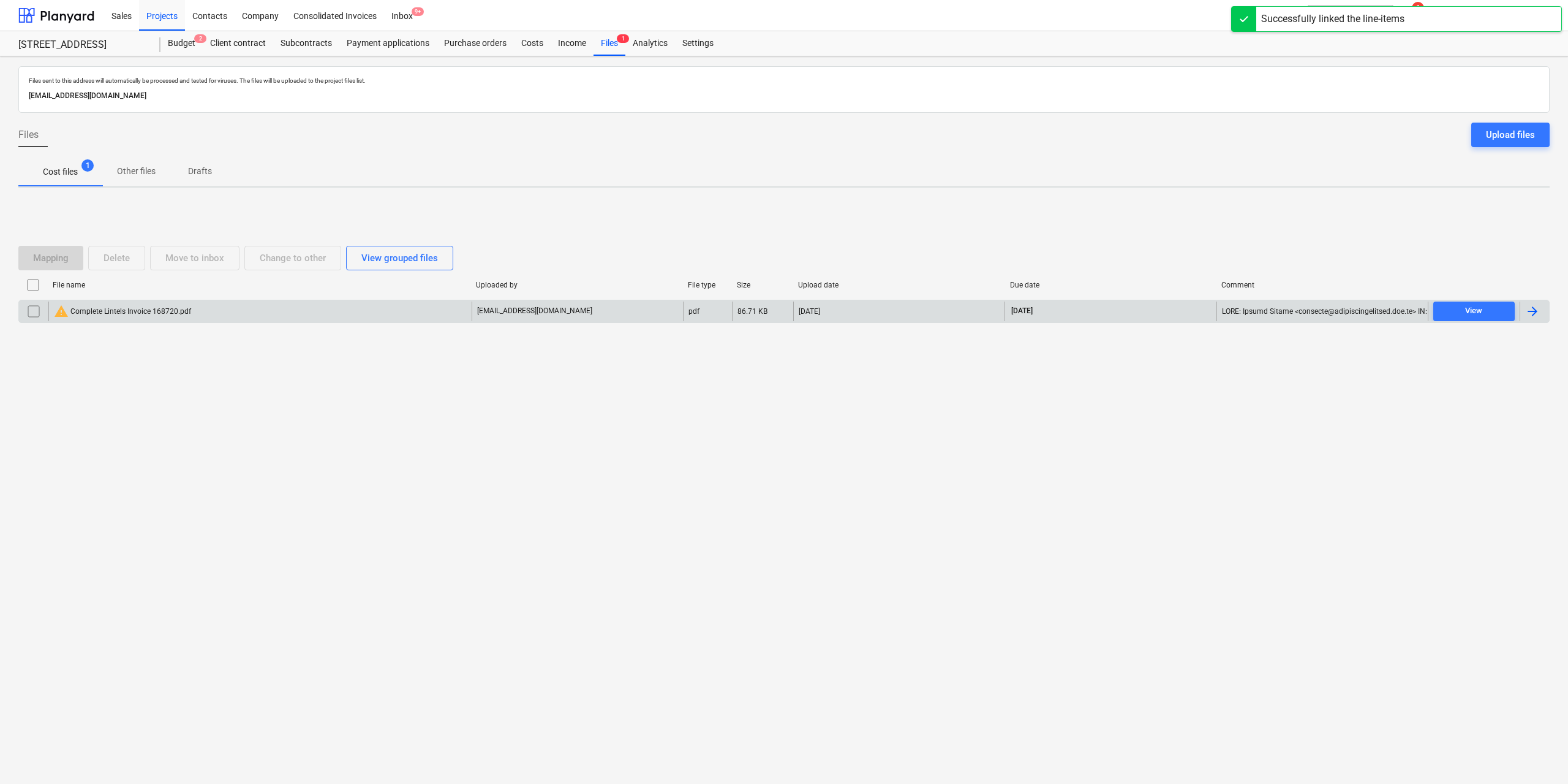
click at [179, 316] on div "warning Complete Lintels Invoice 168720.pdf" at bounding box center [123, 311] width 138 height 15
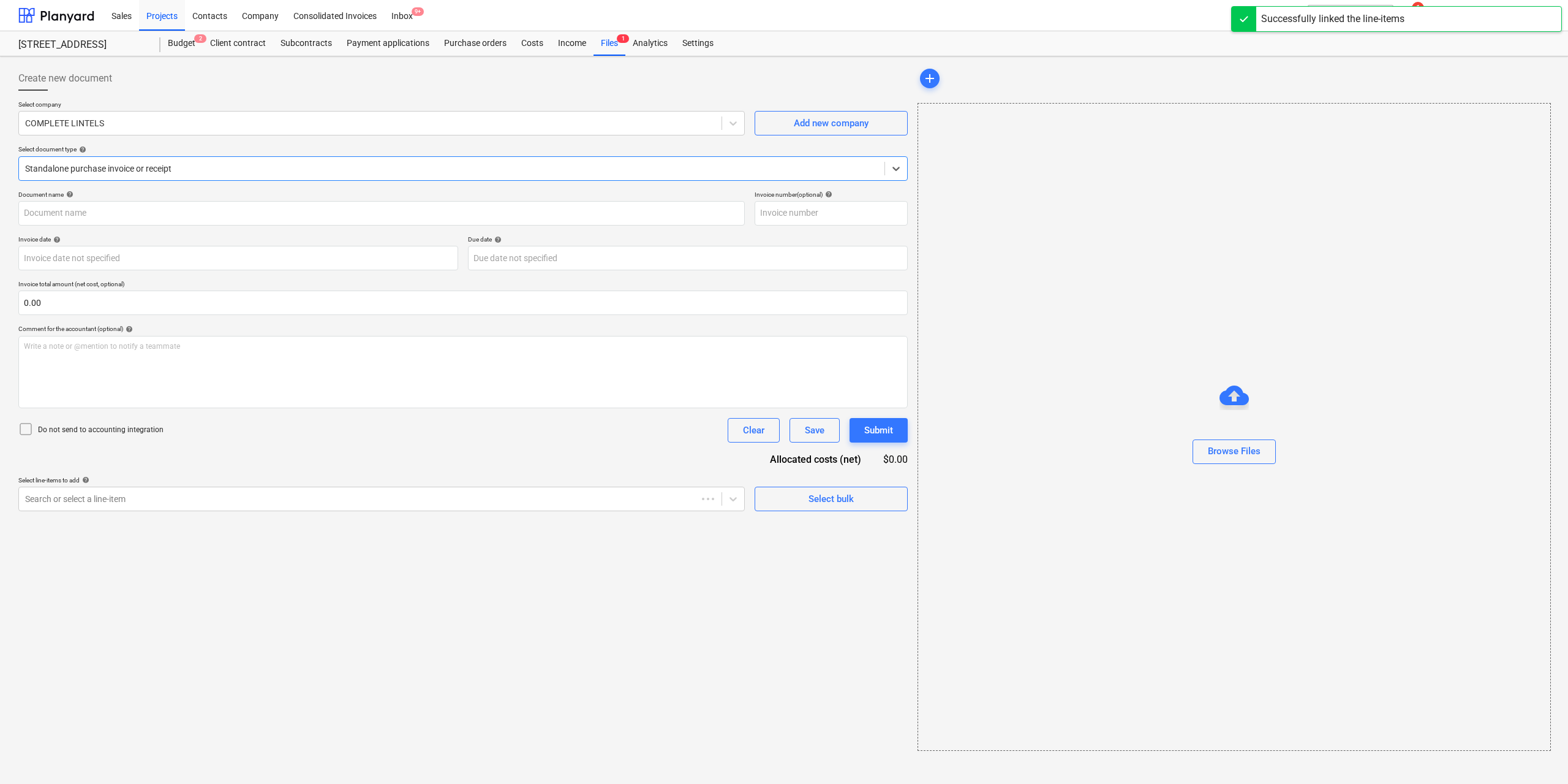
type input "168720"
type input "[DATE]"
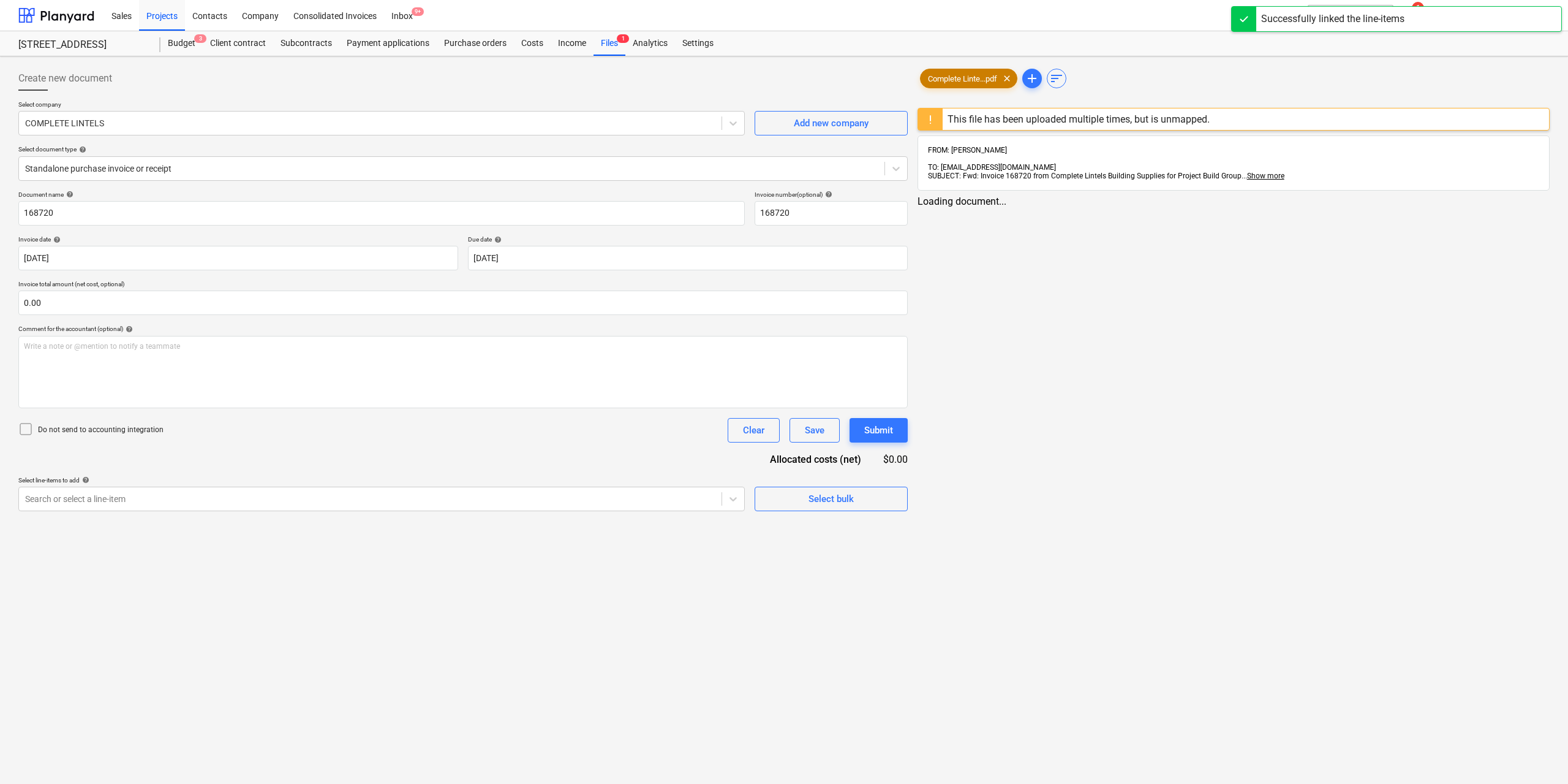
click at [947, 84] on div "Complete Linte...pdf clear" at bounding box center [969, 78] width 97 height 20
click at [549, 500] on div at bounding box center [369, 499] width 688 height 12
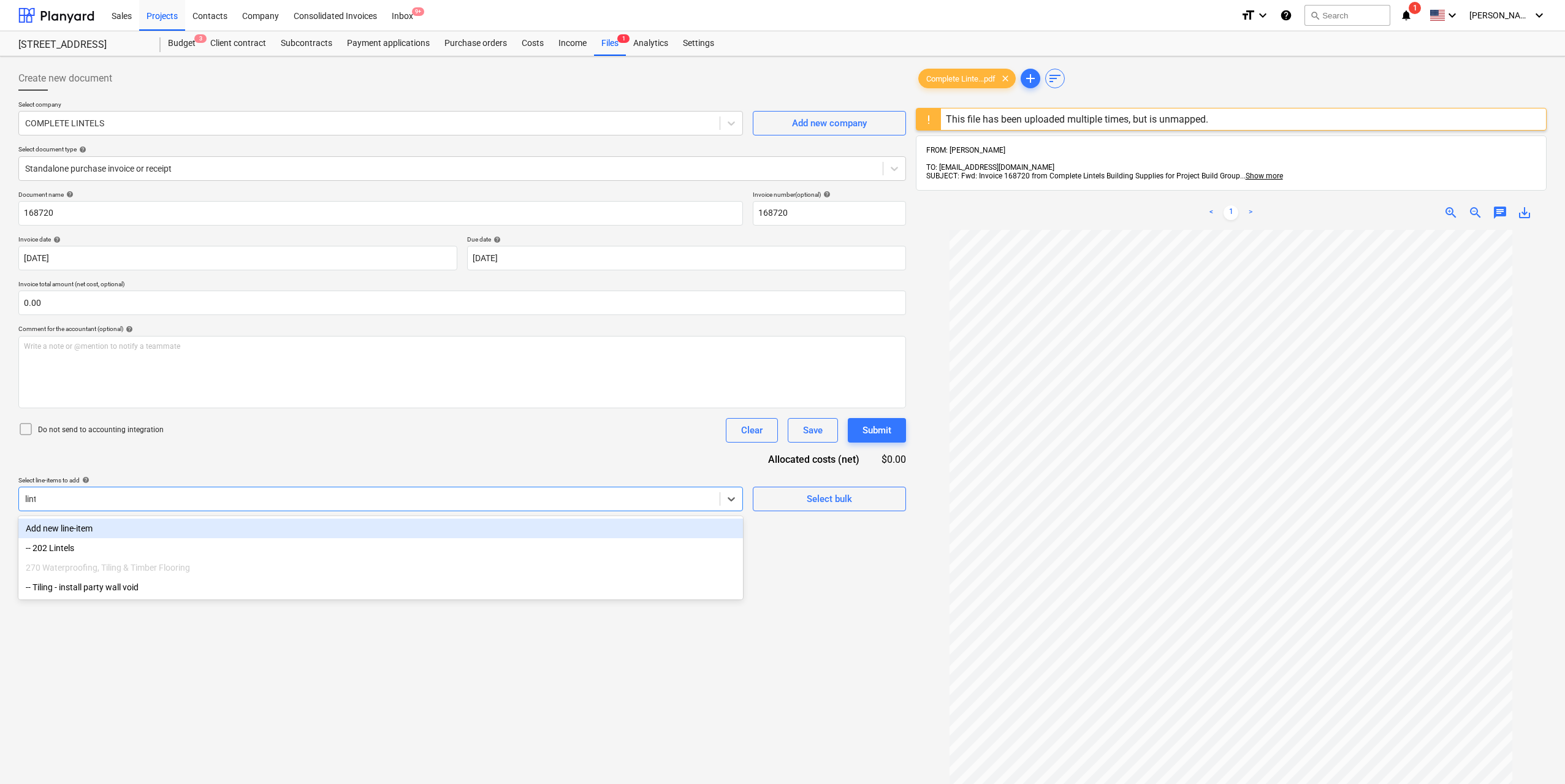
type input "linte"
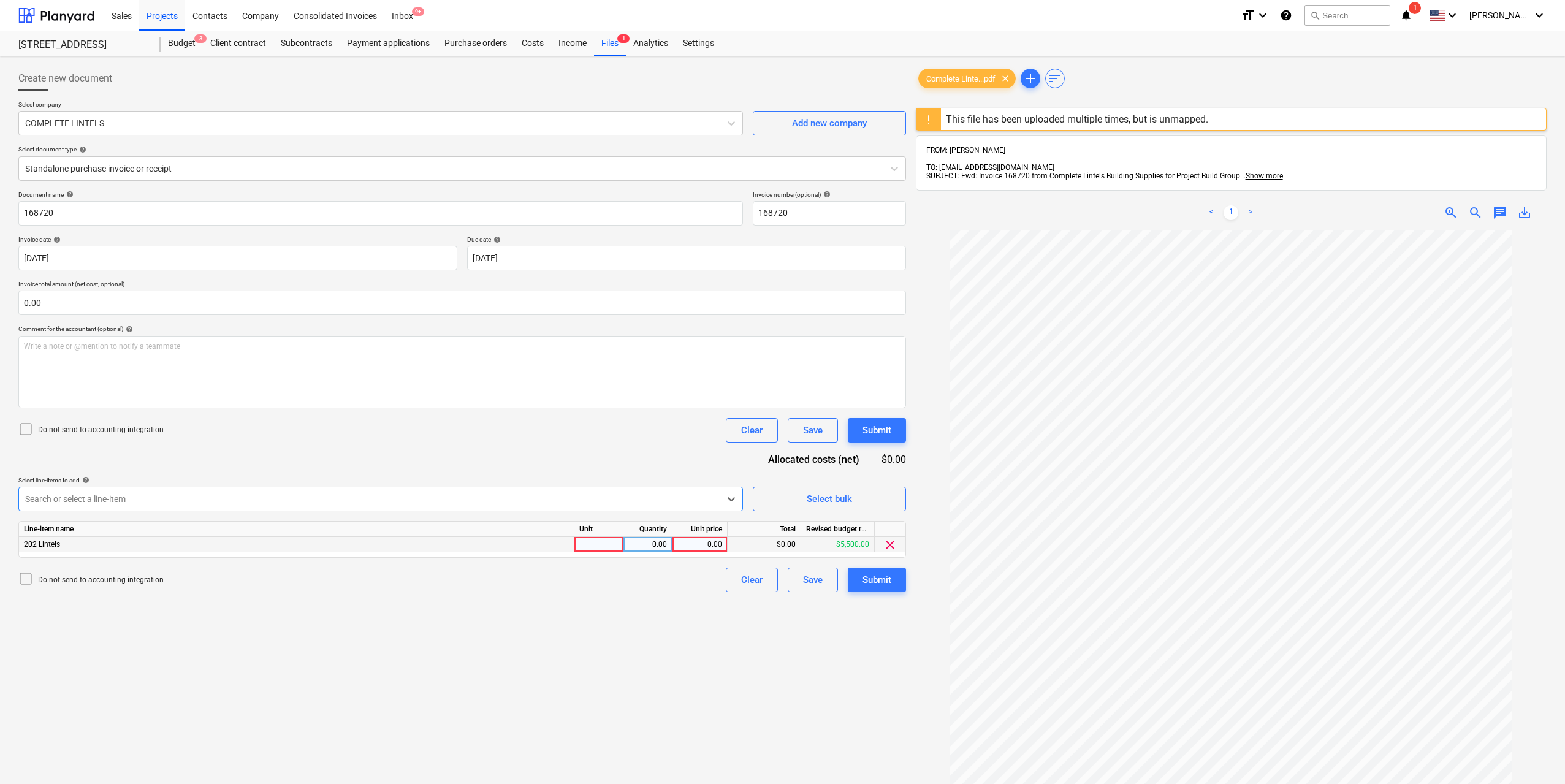
click at [595, 541] on div at bounding box center [598, 544] width 49 height 15
type input "1"
click at [646, 545] on div "0.00" at bounding box center [647, 544] width 39 height 15
type input "1"
click at [699, 544] on div "0.00" at bounding box center [699, 544] width 45 height 15
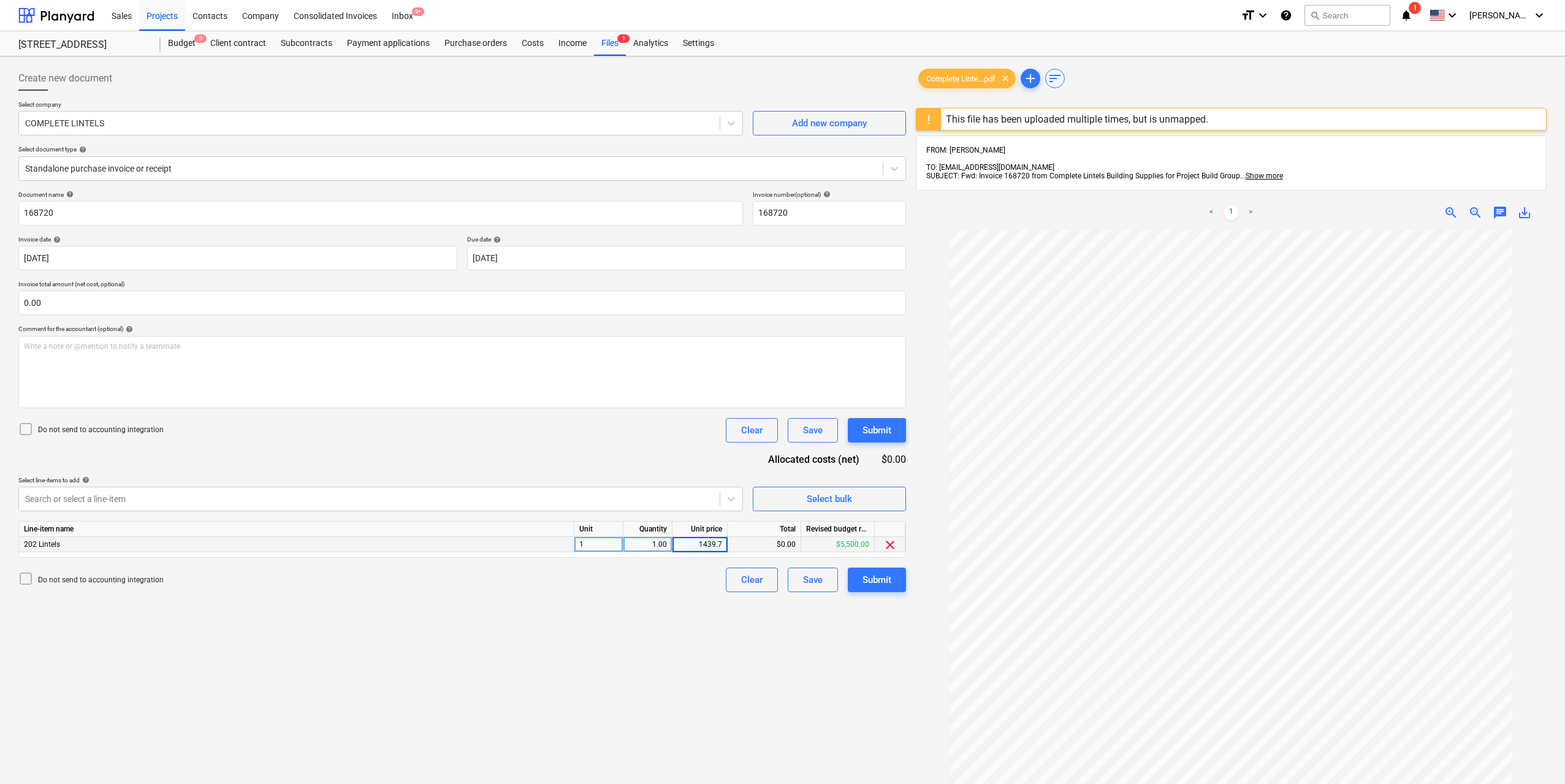
type input "1439.71"
click at [851, 709] on div "Create new document Select company COMPLETE LINTELS Add new company Select docu…" at bounding box center [462, 523] width 898 height 923
click at [881, 584] on div "Submit" at bounding box center [877, 580] width 29 height 16
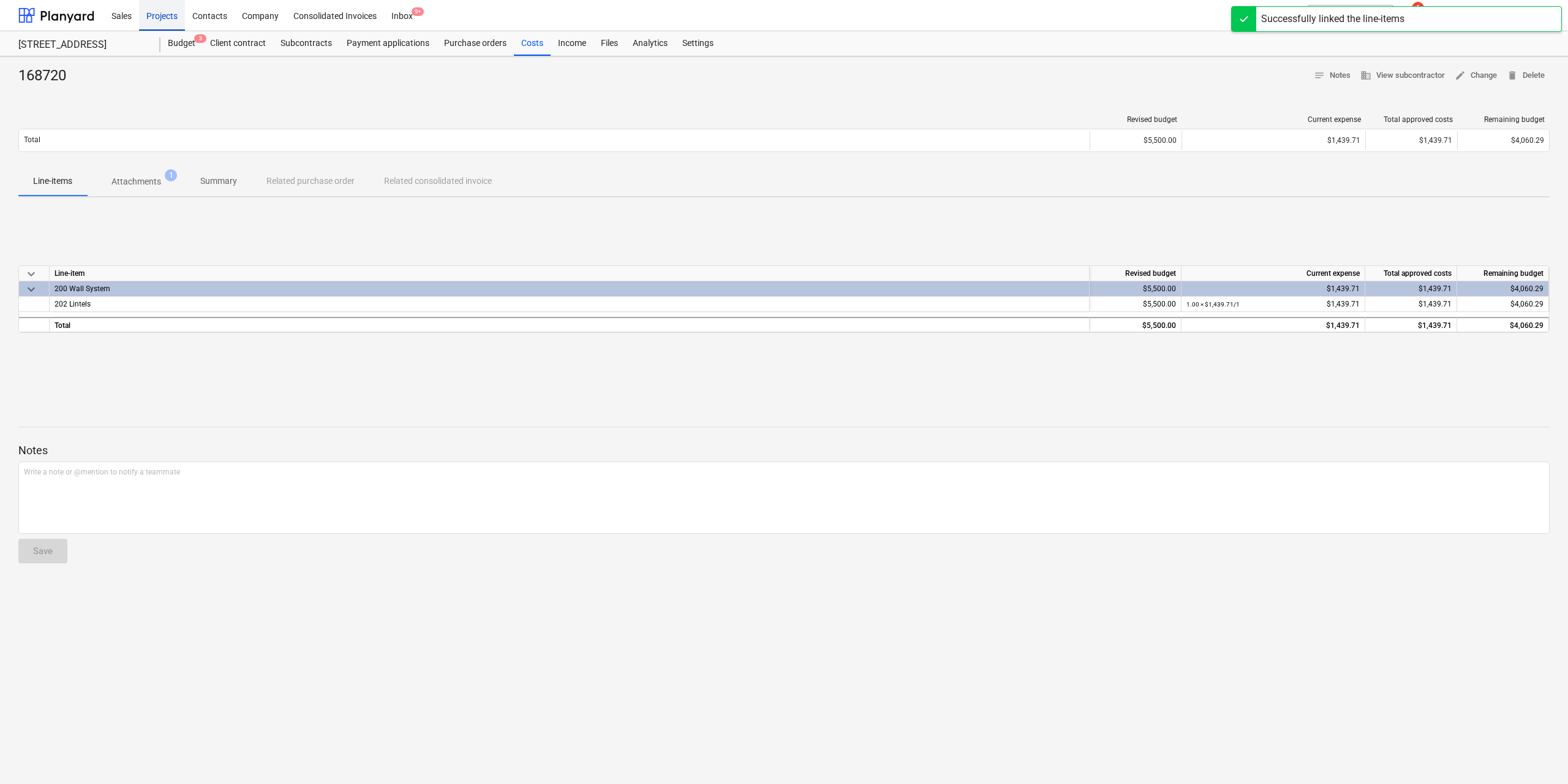
click at [166, 14] on div "Projects" at bounding box center [162, 15] width 46 height 31
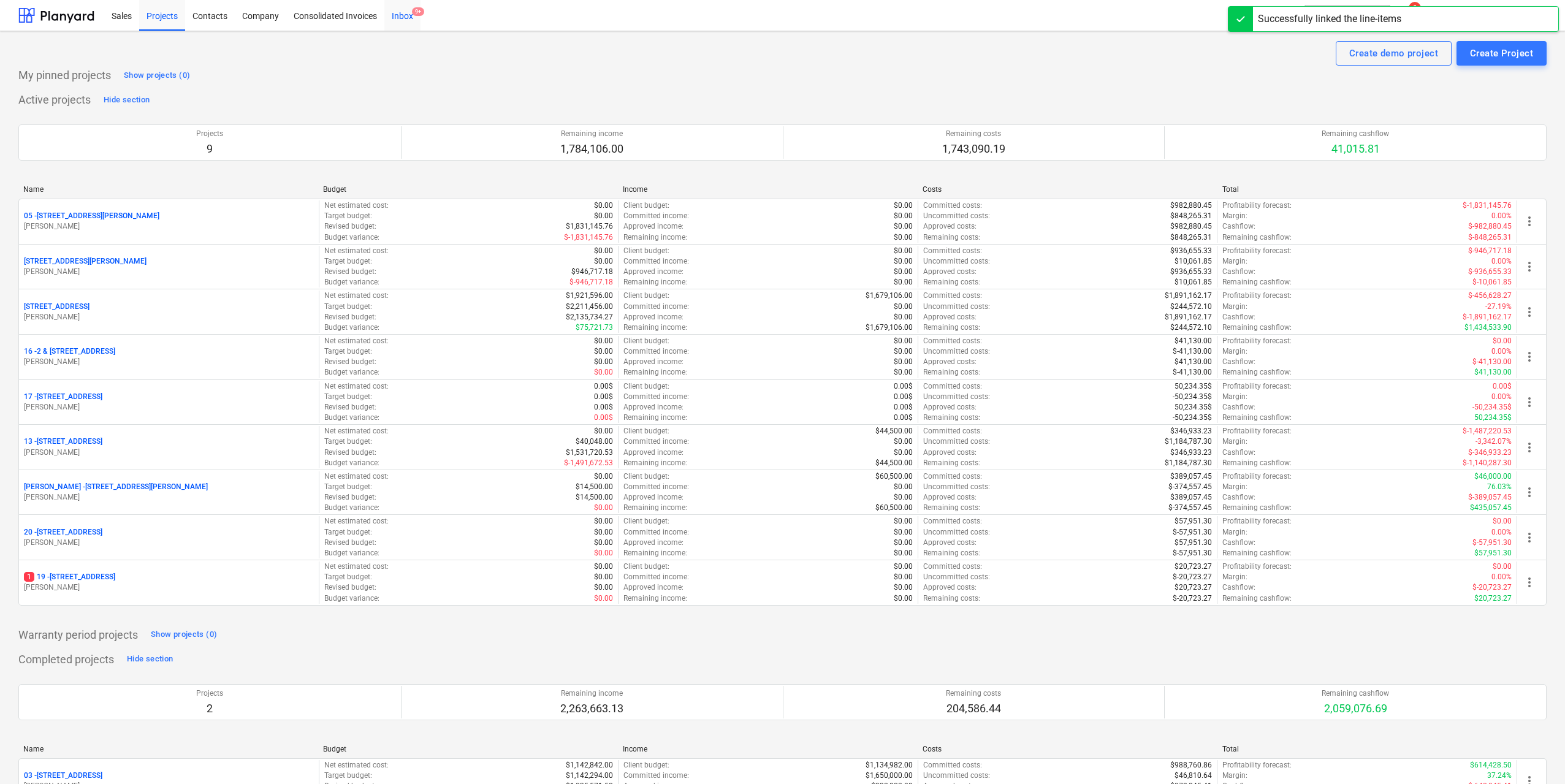
click at [401, 15] on div "Inbox 9+" at bounding box center [402, 15] width 36 height 31
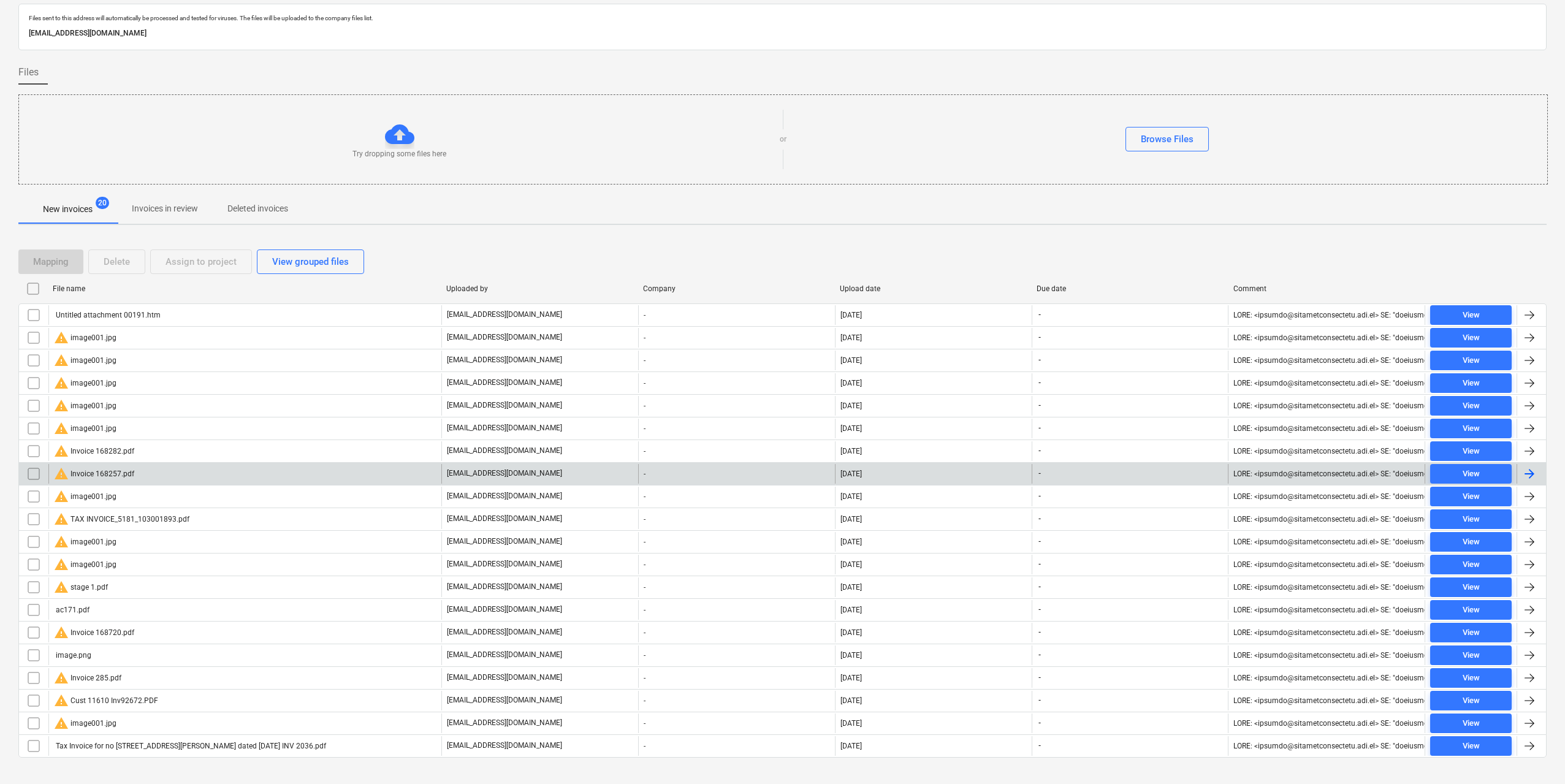
scroll to position [55, 0]
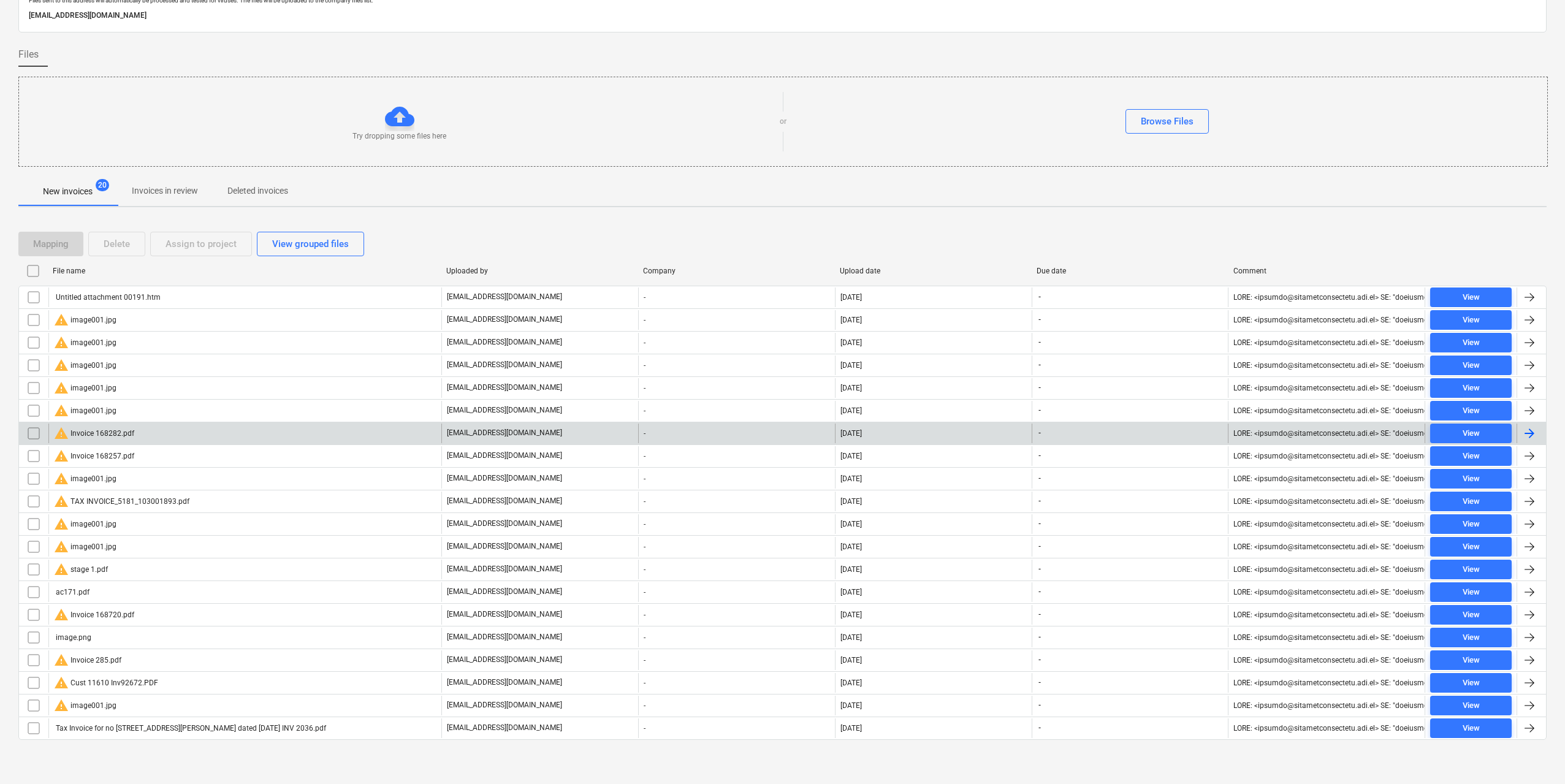
click at [135, 433] on div "warning Invoice 168282.pdf" at bounding box center [245, 433] width 393 height 20
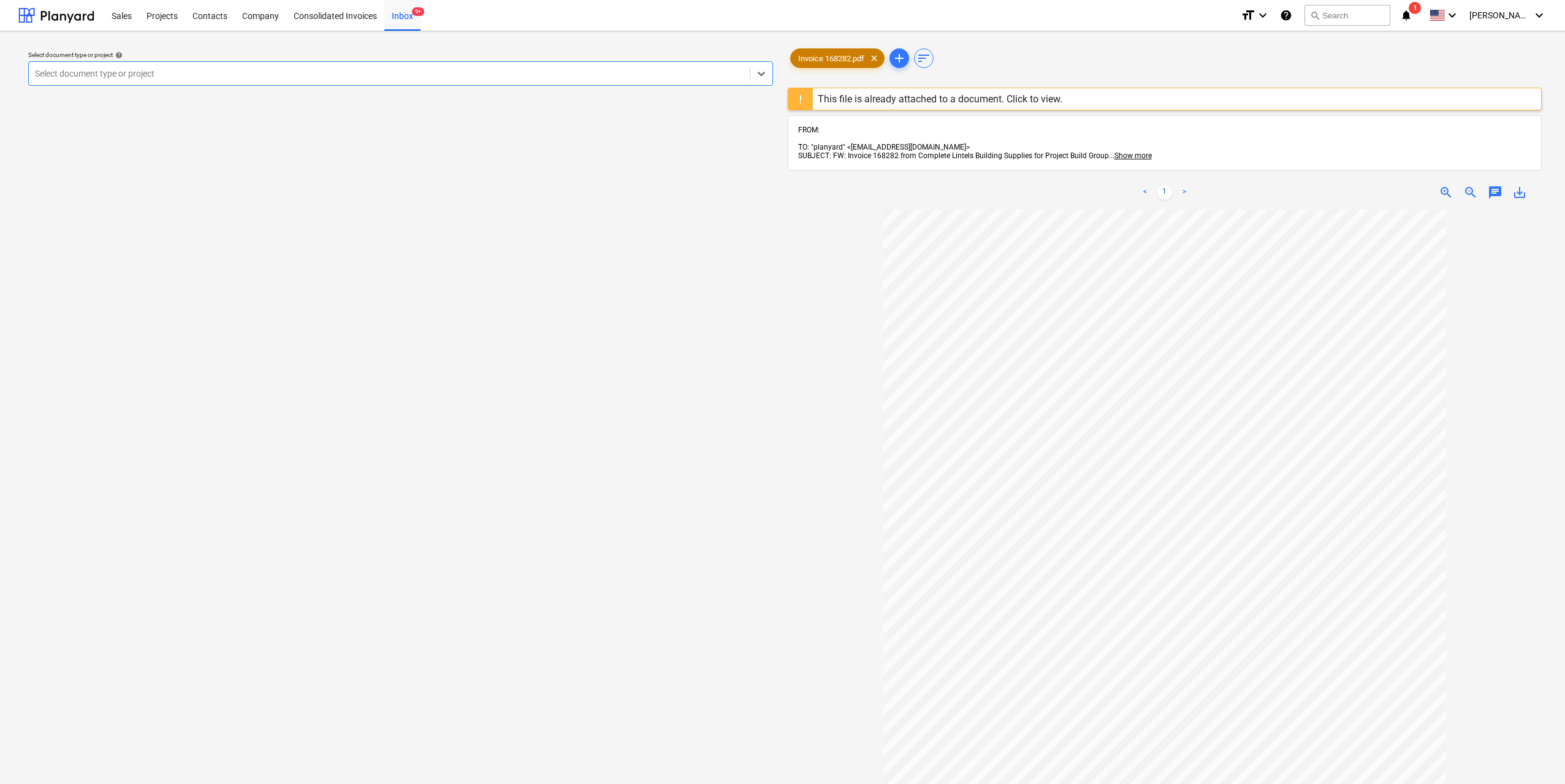
click at [816, 61] on span "Invoice 168282.pdf" at bounding box center [831, 59] width 81 height 10
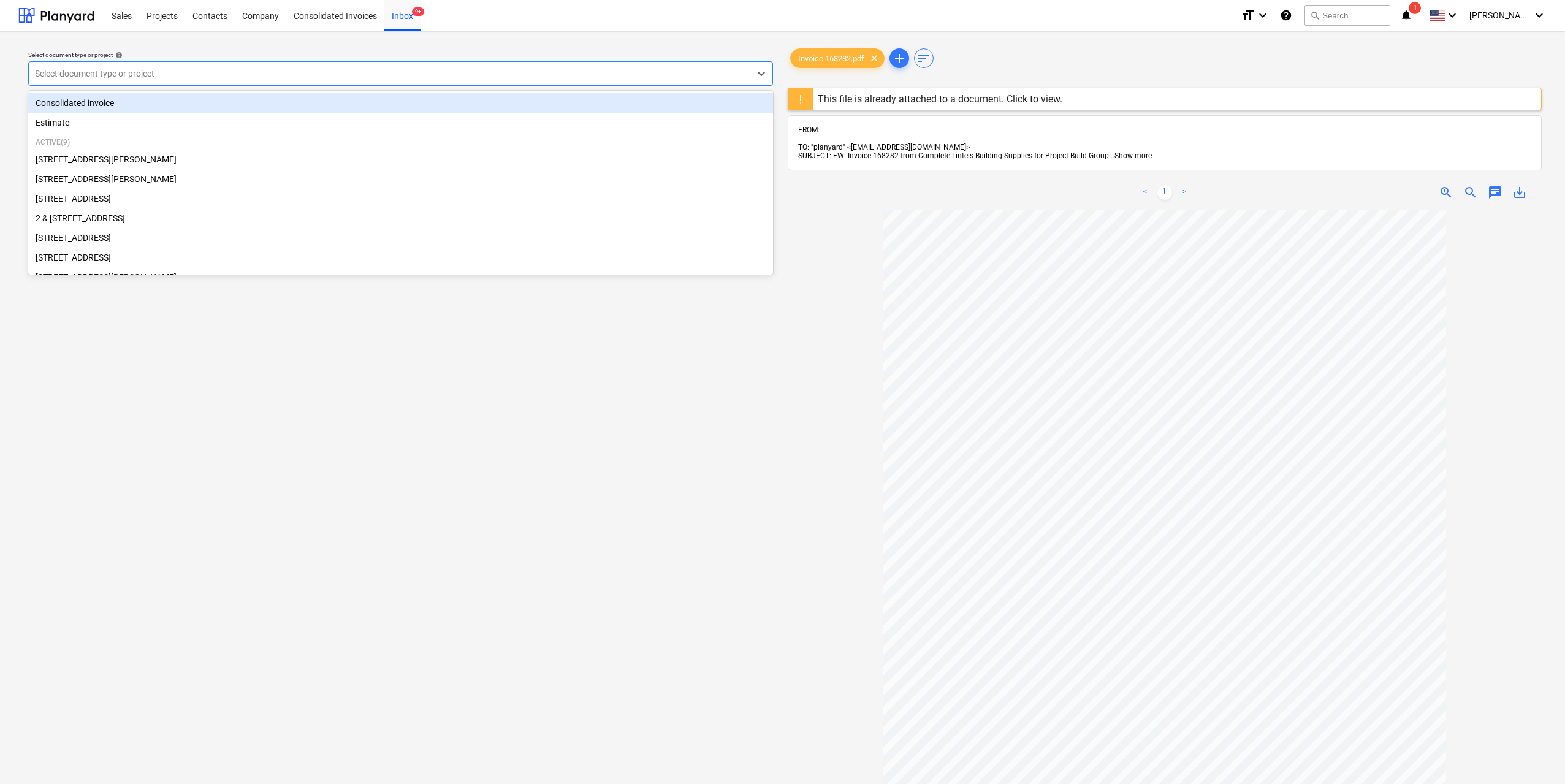
click at [590, 67] on div at bounding box center [390, 73] width 709 height 12
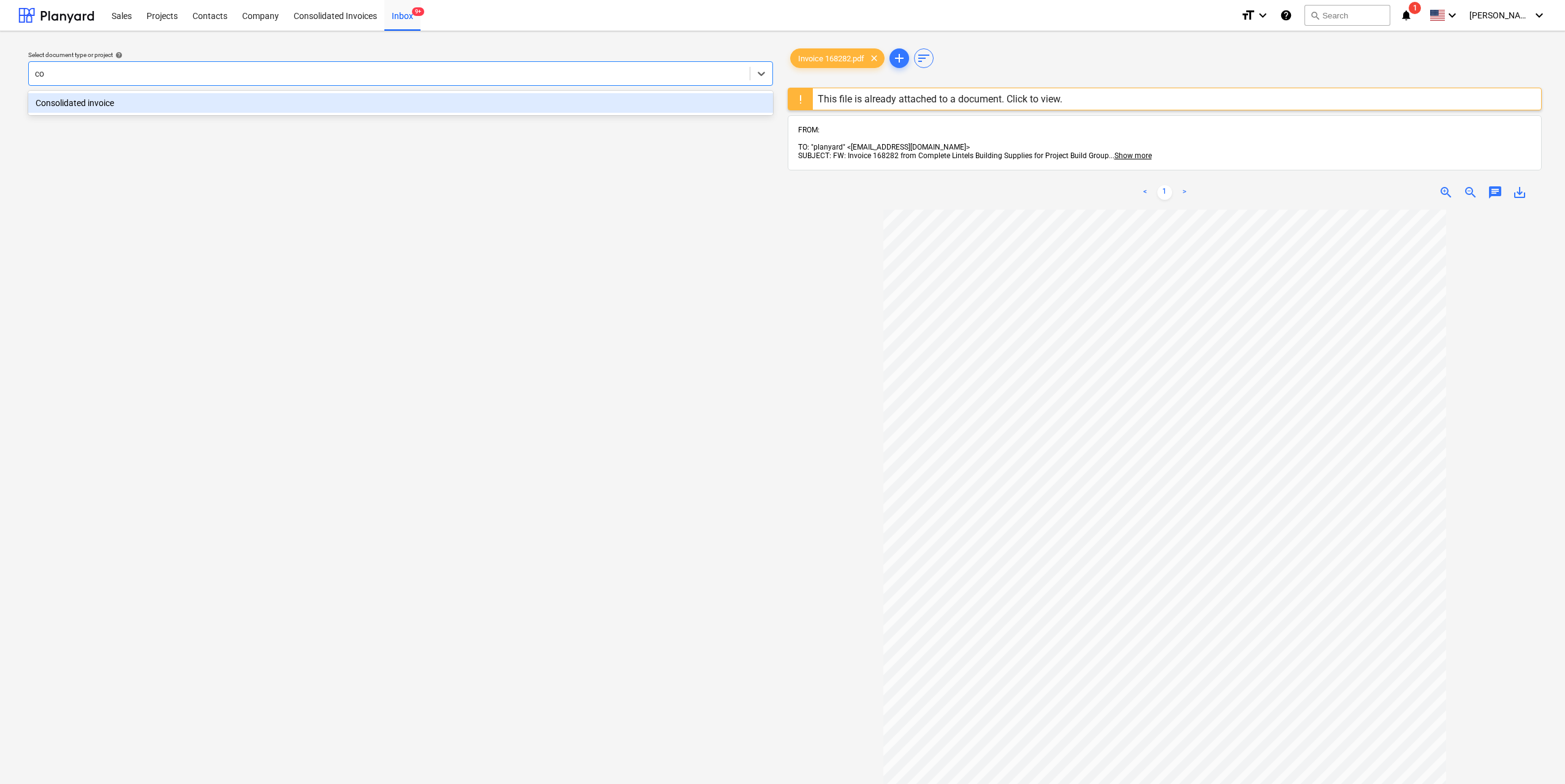
type input "c"
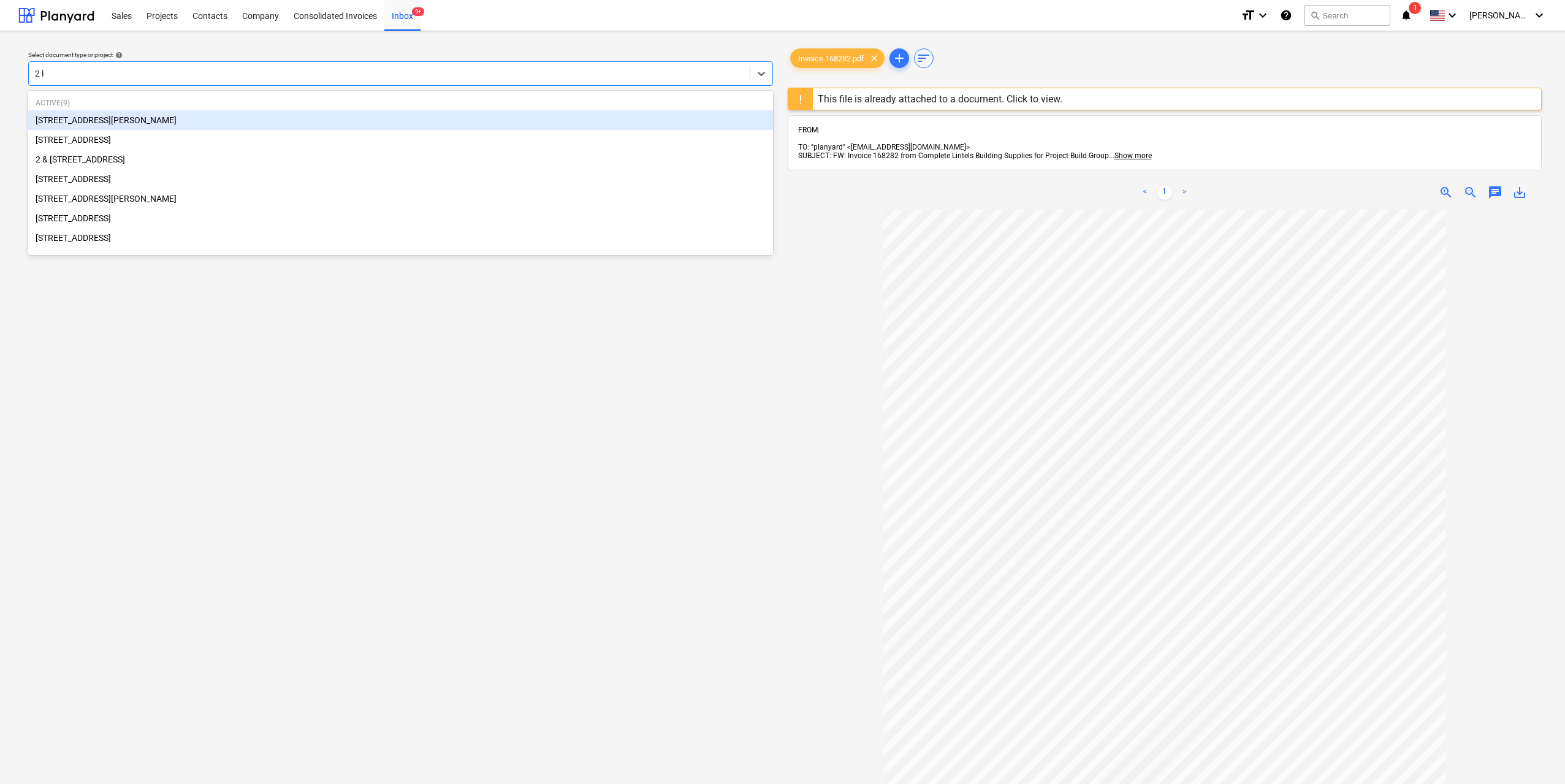
type input "2 ka"
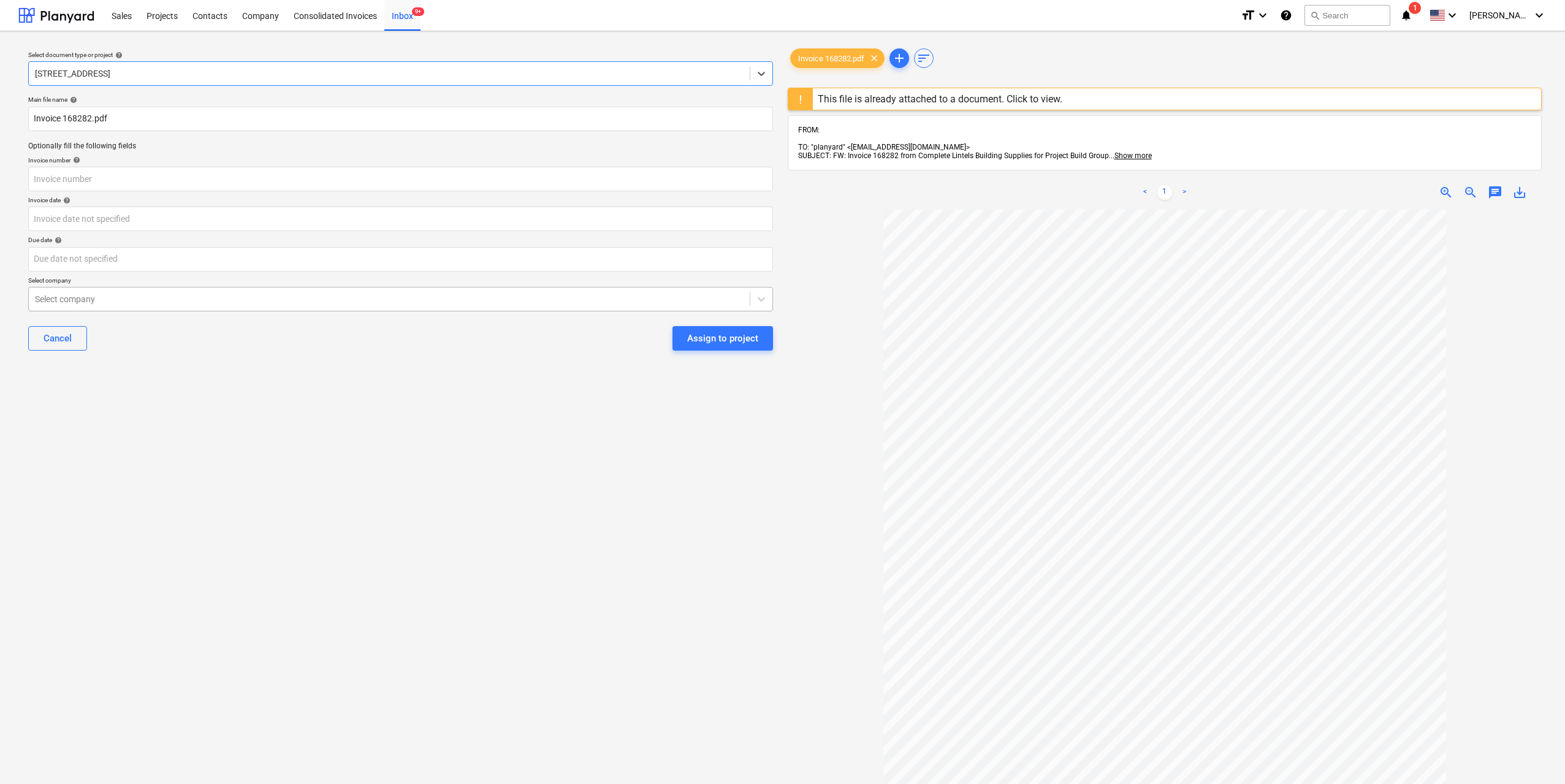
click at [235, 308] on div "Select company" at bounding box center [401, 299] width 745 height 24
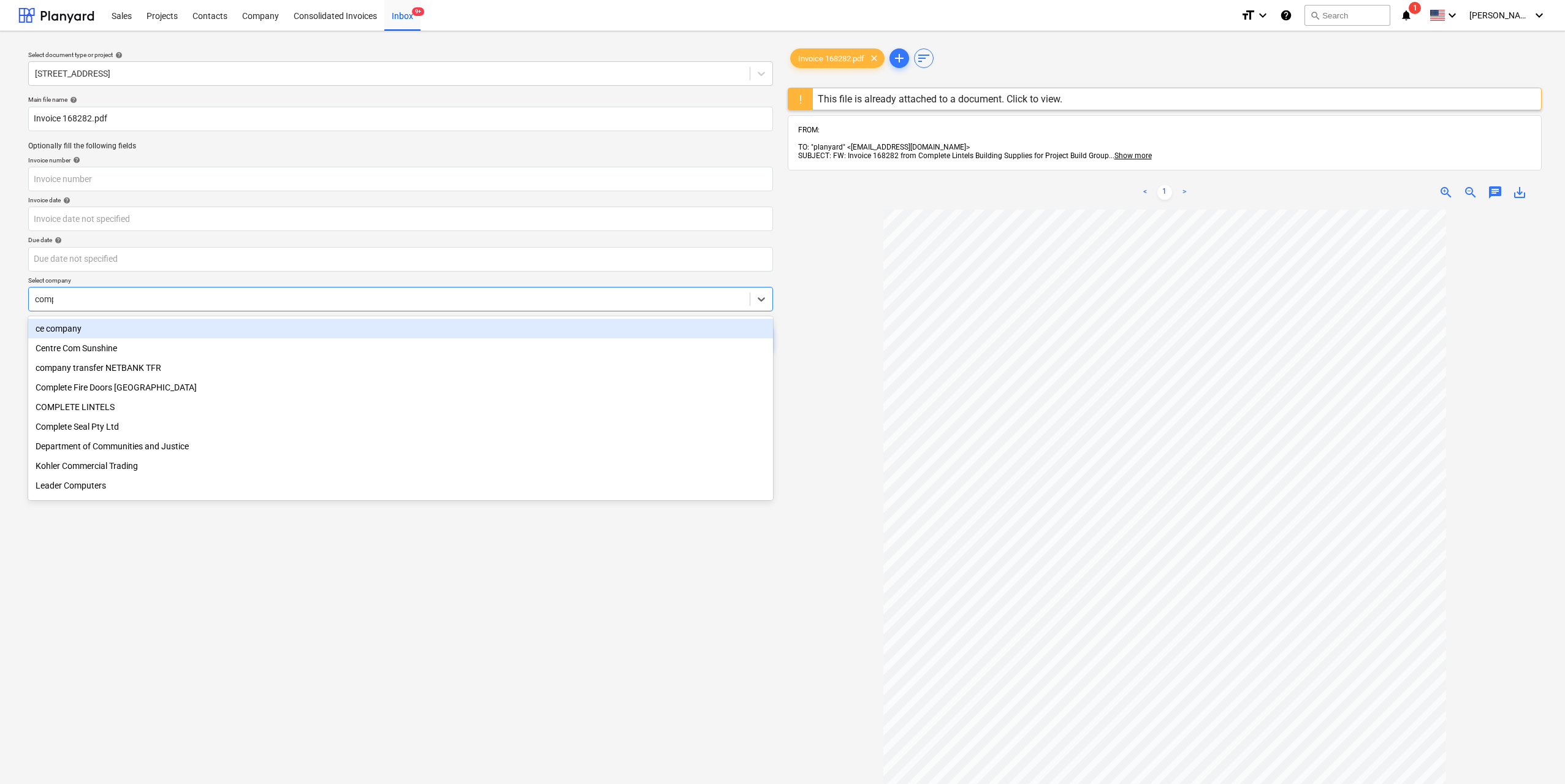
type input "compl"
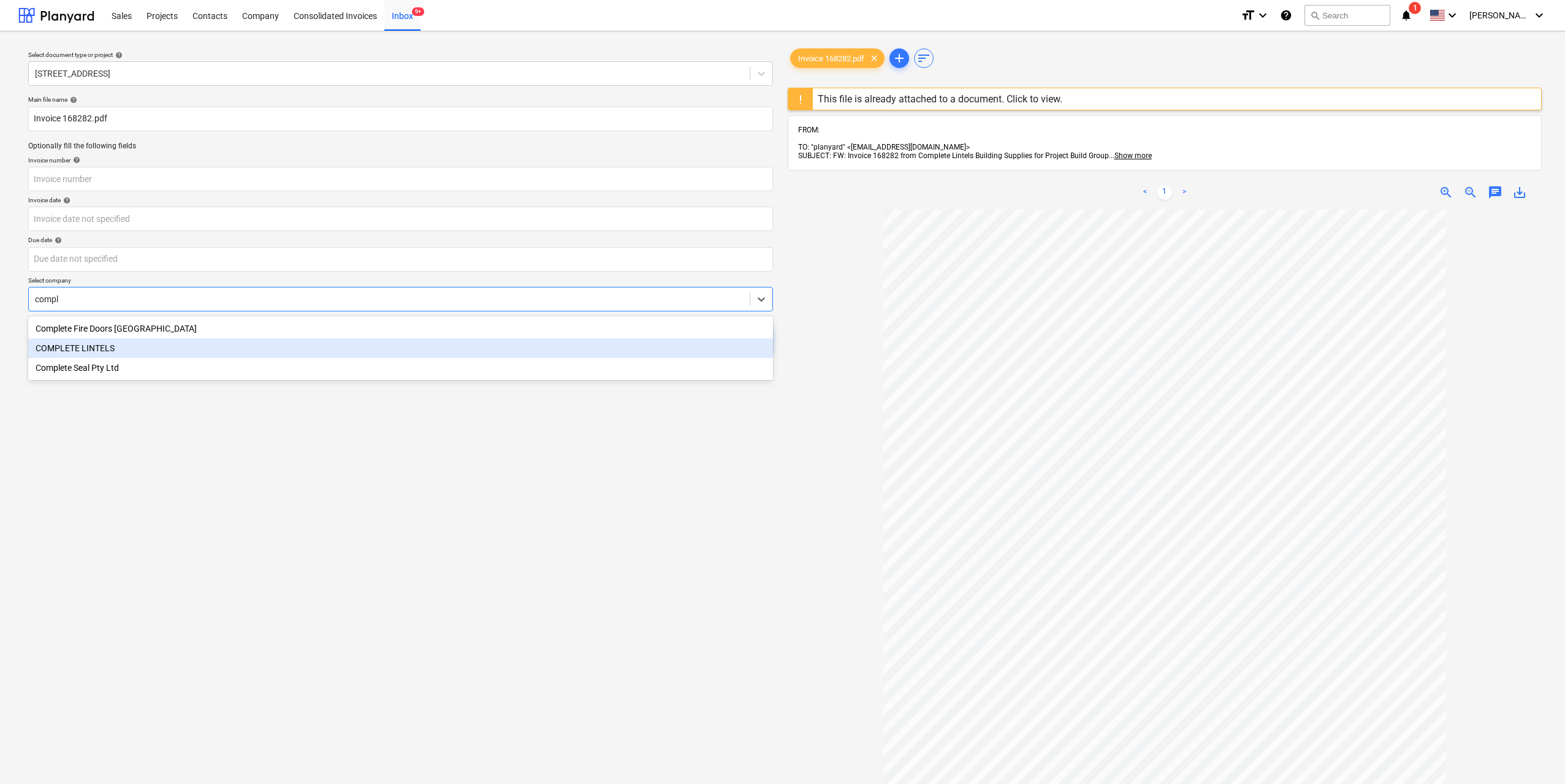
click at [124, 346] on div "COMPLETE LINTELS" at bounding box center [401, 348] width 745 height 20
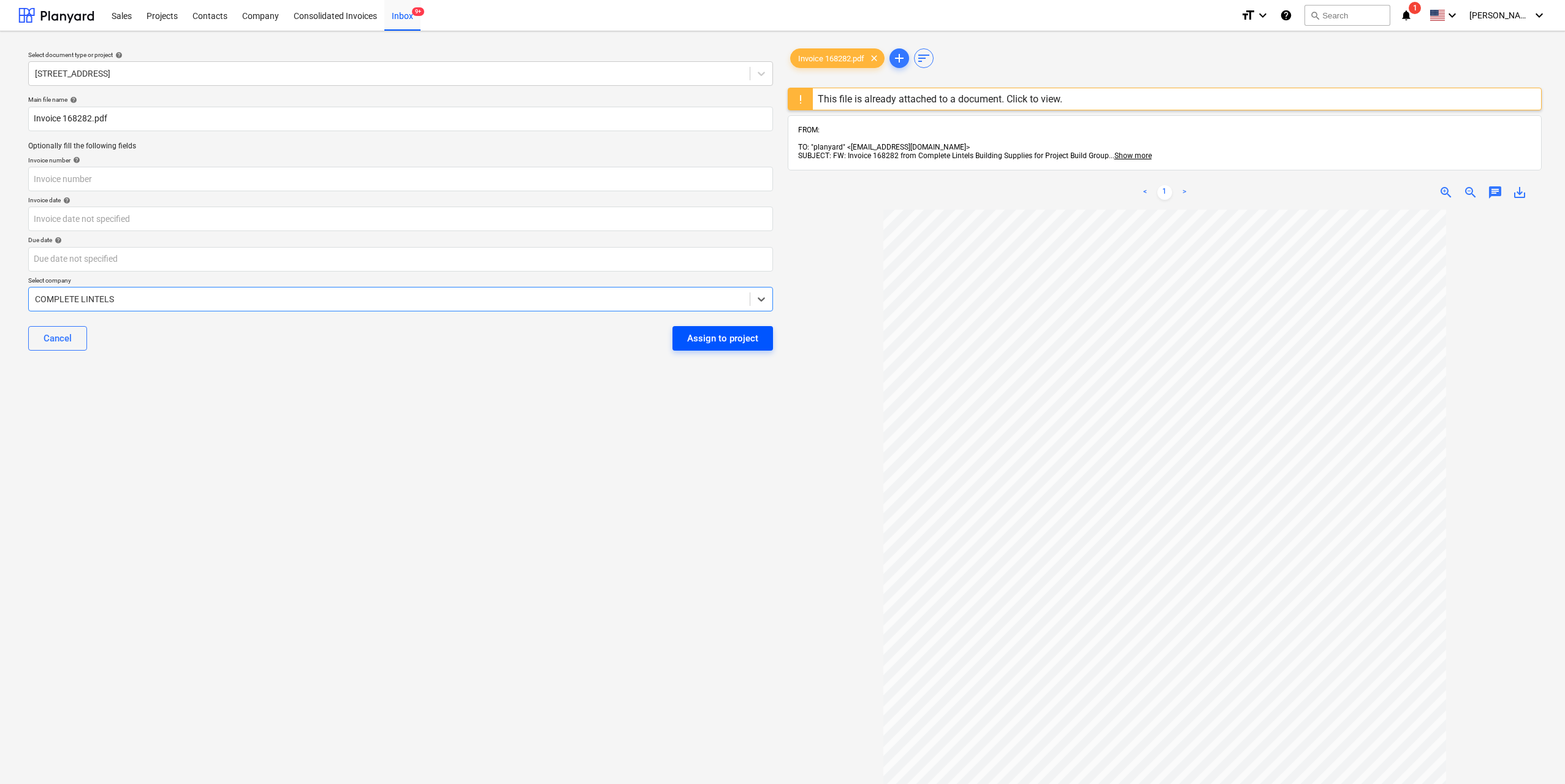
click at [735, 346] on div "Assign to project" at bounding box center [723, 338] width 71 height 16
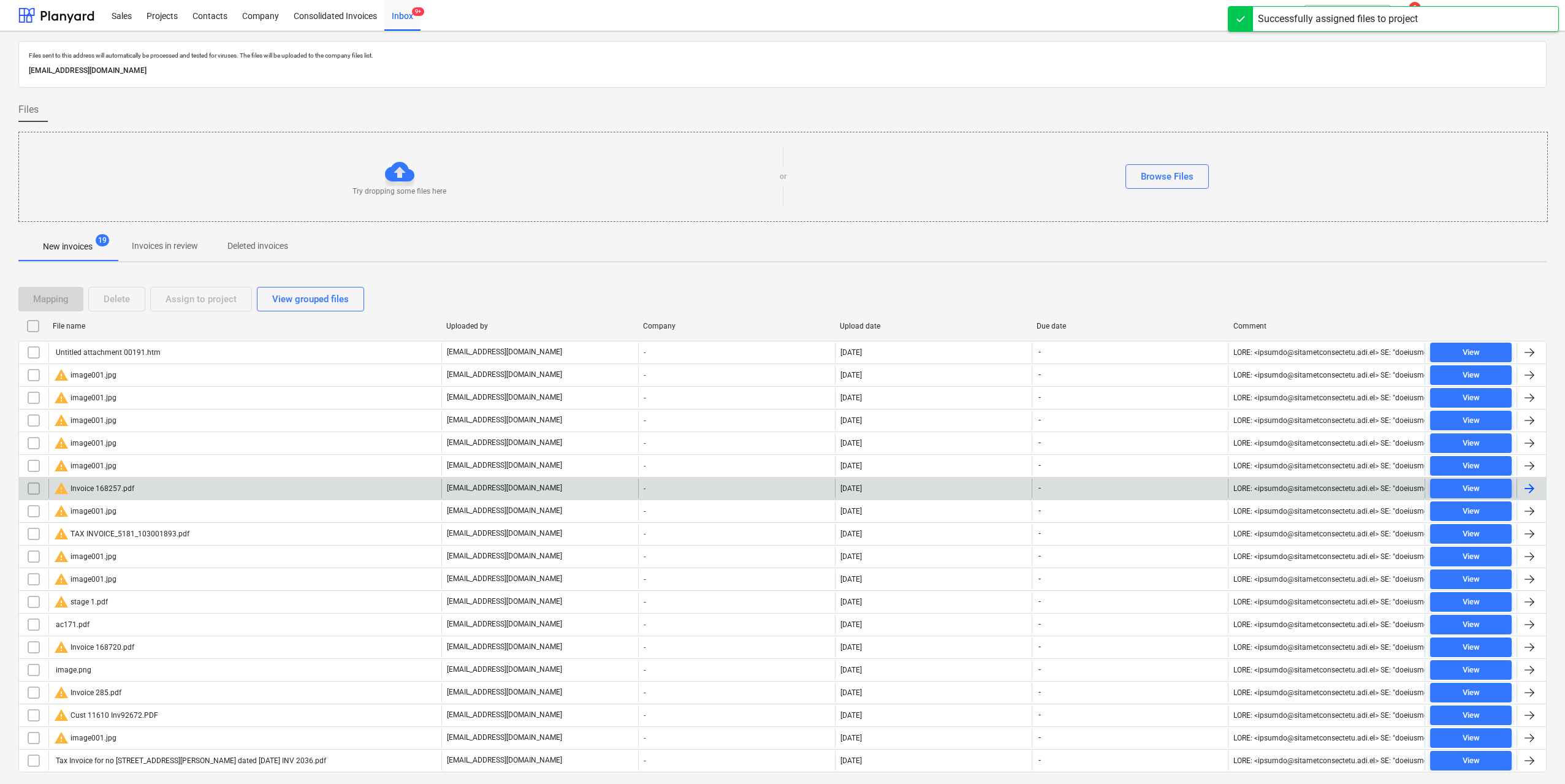
click at [127, 488] on div "warning Invoice 168257.pdf" at bounding box center [94, 488] width 81 height 15
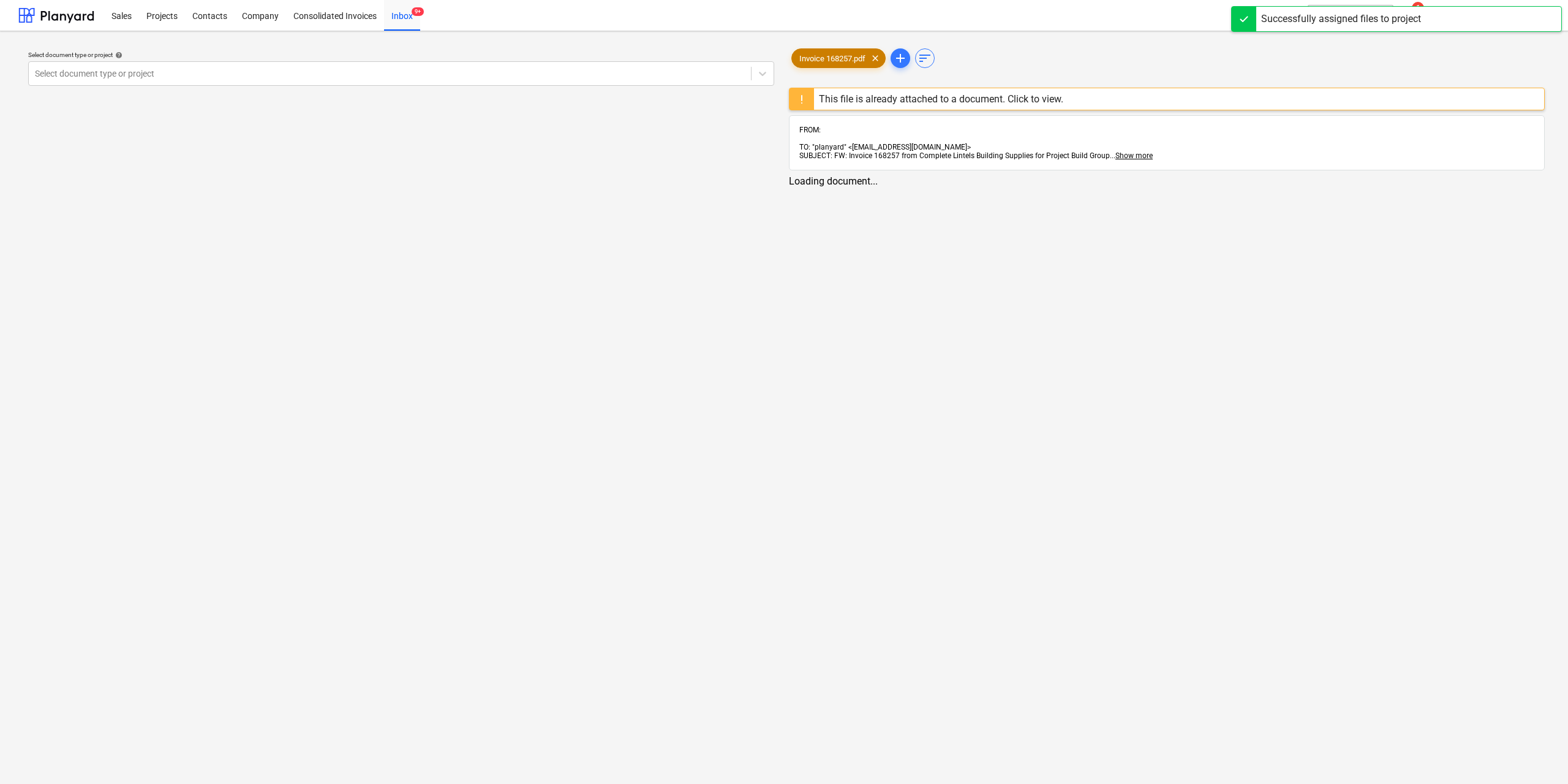
click at [819, 58] on span "Invoice 168257.pdf" at bounding box center [833, 59] width 81 height 10
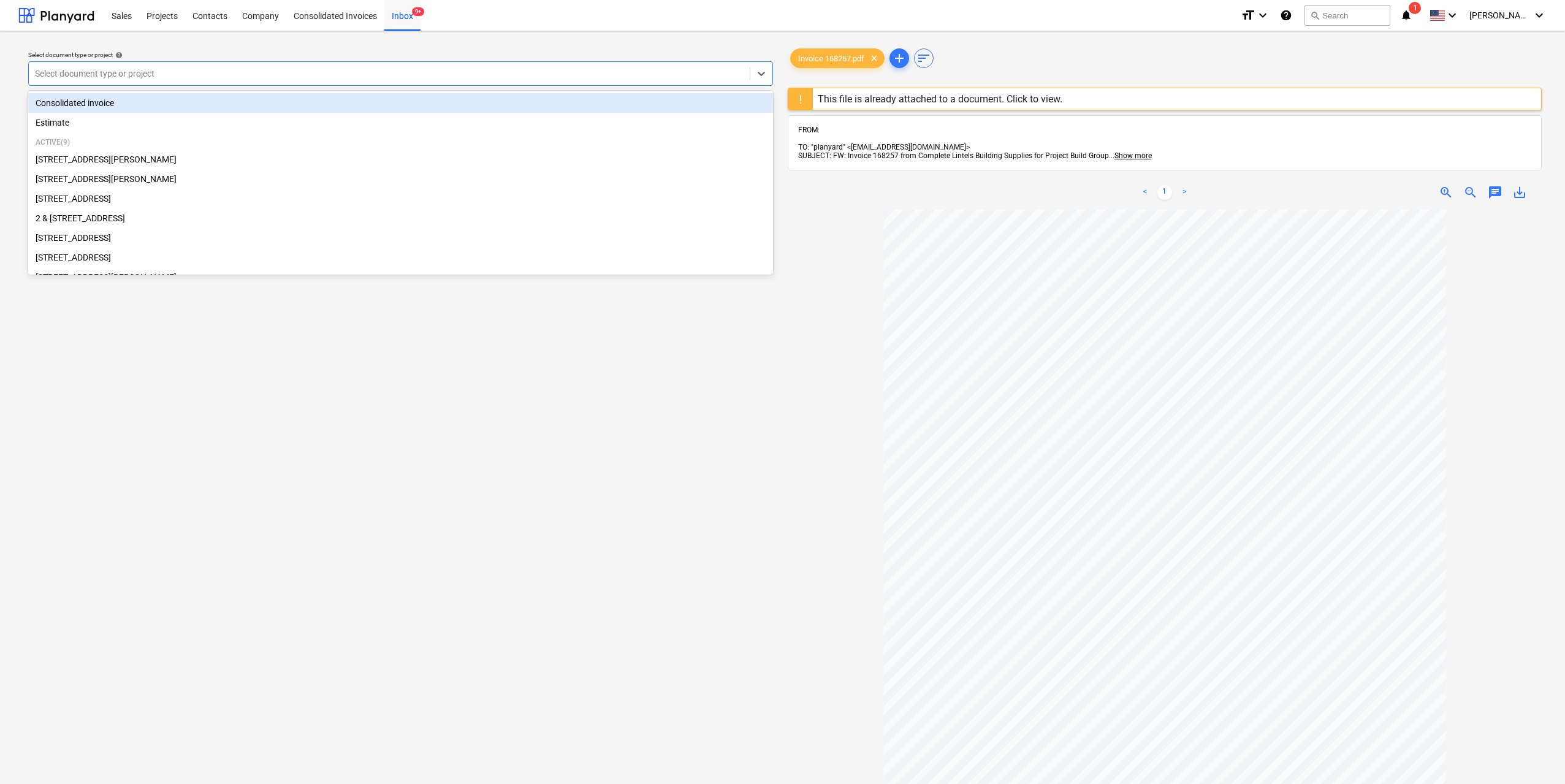
click at [680, 75] on div at bounding box center [390, 73] width 709 height 12
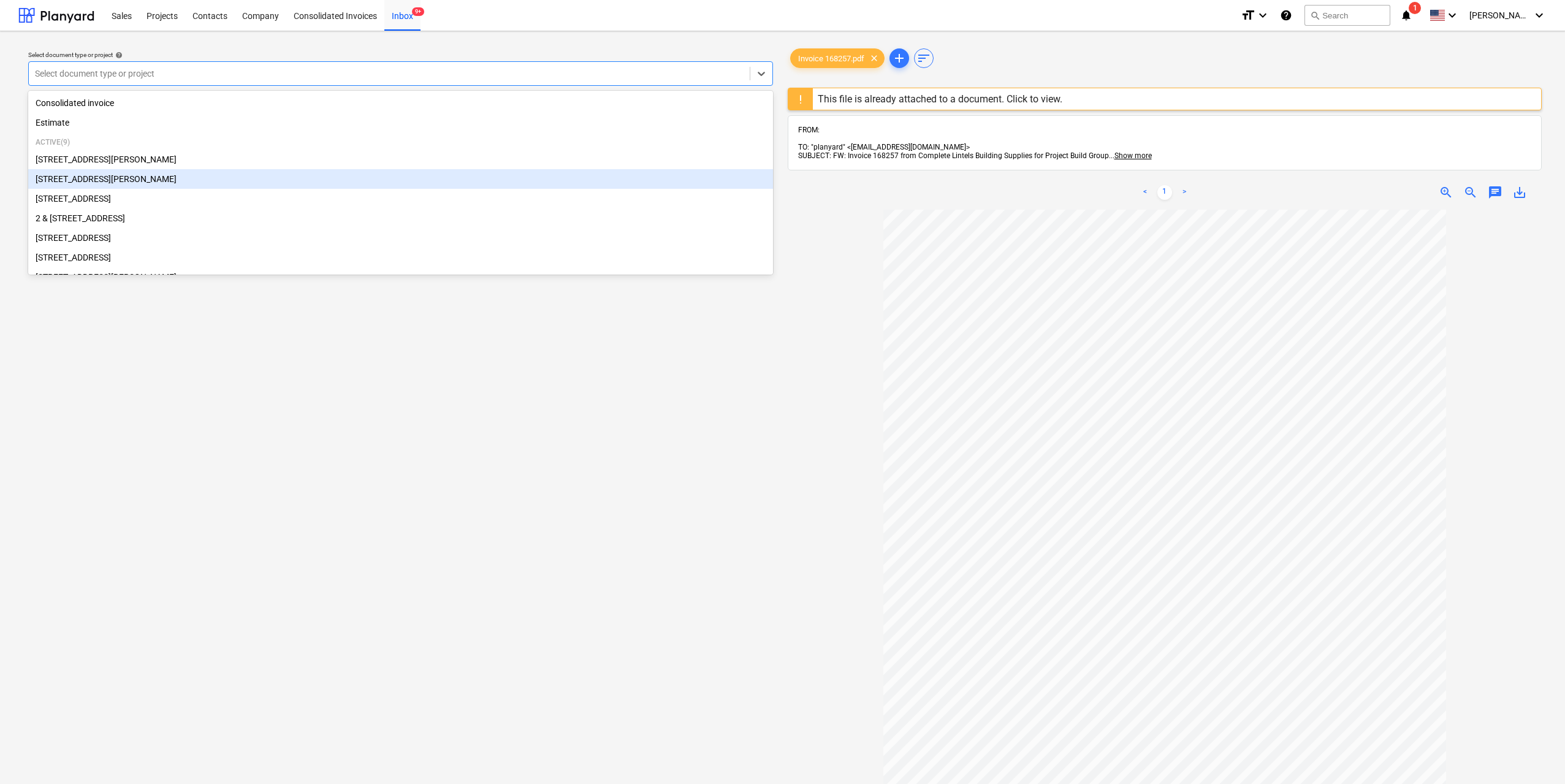
click at [239, 183] on div "[STREET_ADDRESS][PERSON_NAME]" at bounding box center [401, 179] width 745 height 20
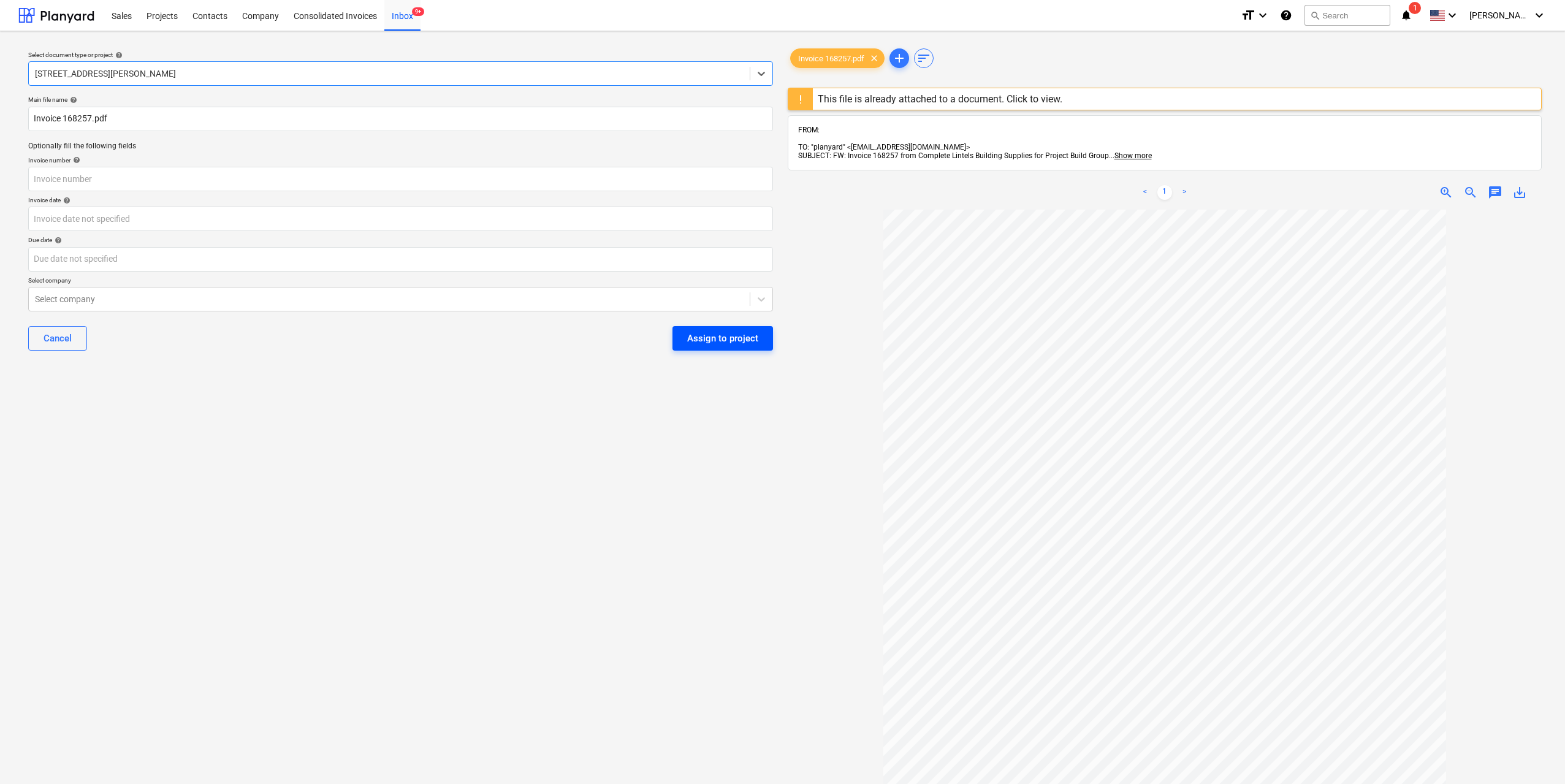
click at [699, 335] on div "Assign to project" at bounding box center [723, 338] width 71 height 16
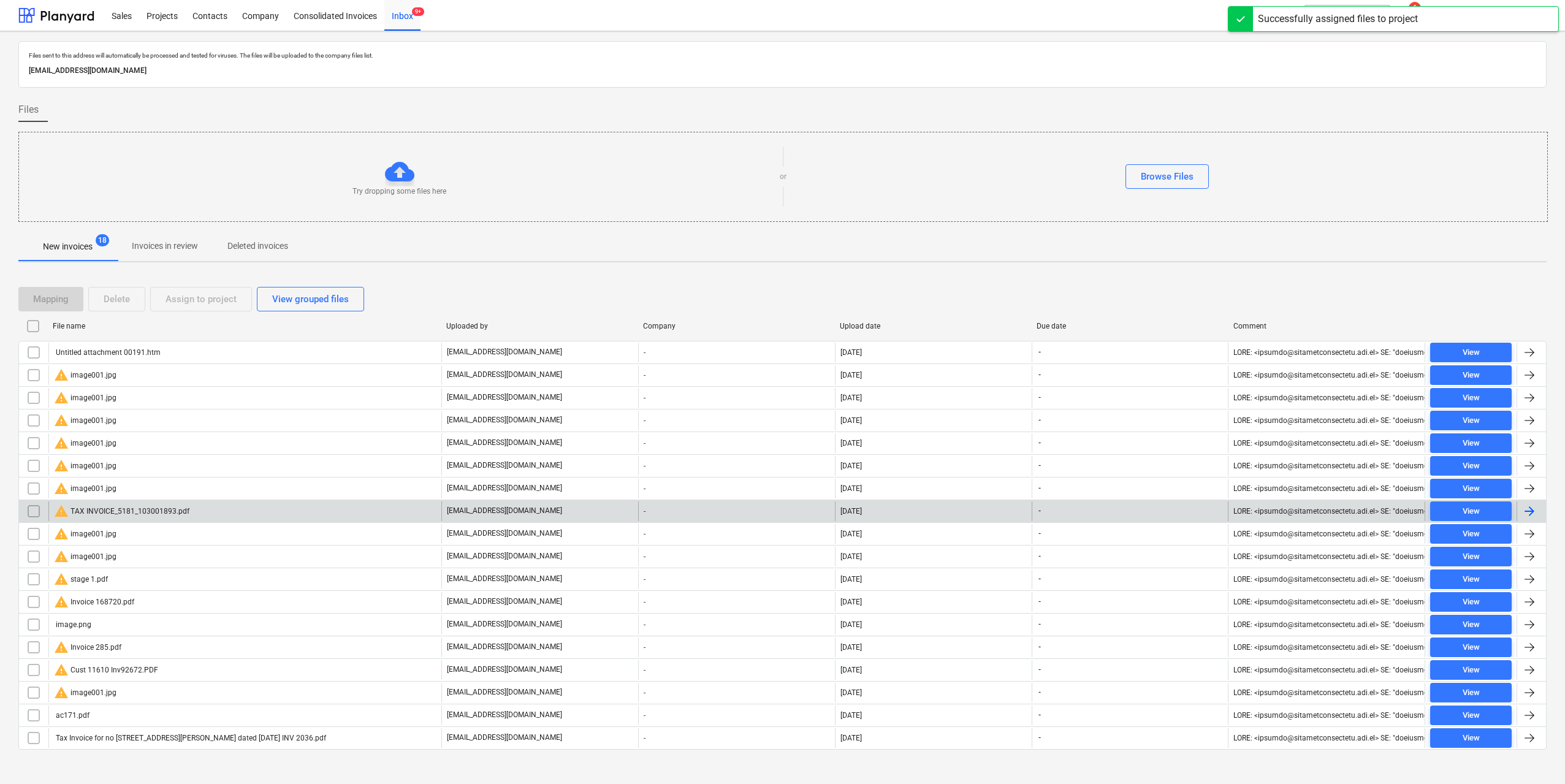
click at [177, 511] on div "warning TAX INVOICE_5181_103001893.pdf" at bounding box center [122, 511] width 135 height 15
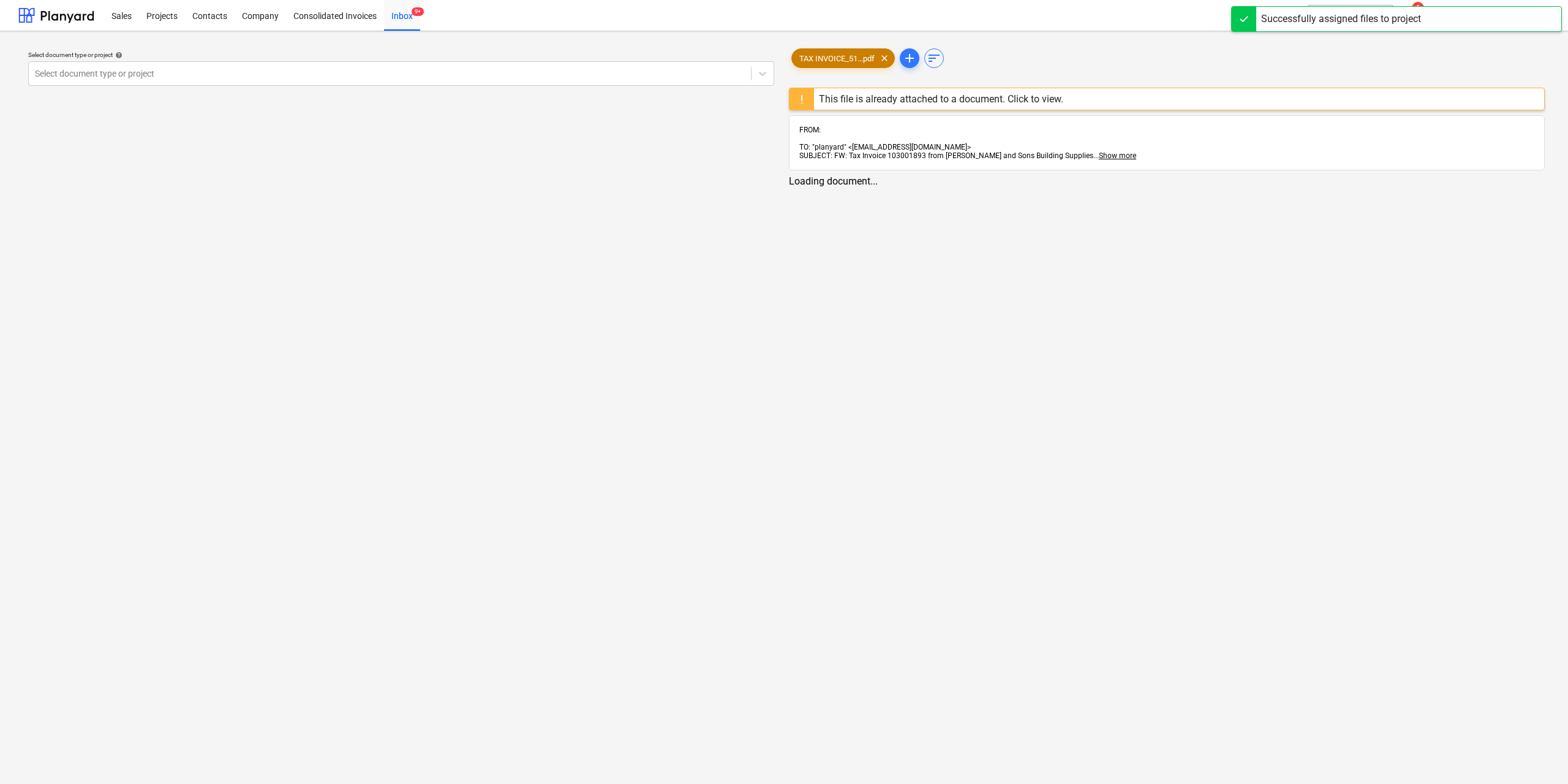
click at [814, 58] on span "TAX INVOICE_51...pdf" at bounding box center [837, 59] width 90 height 10
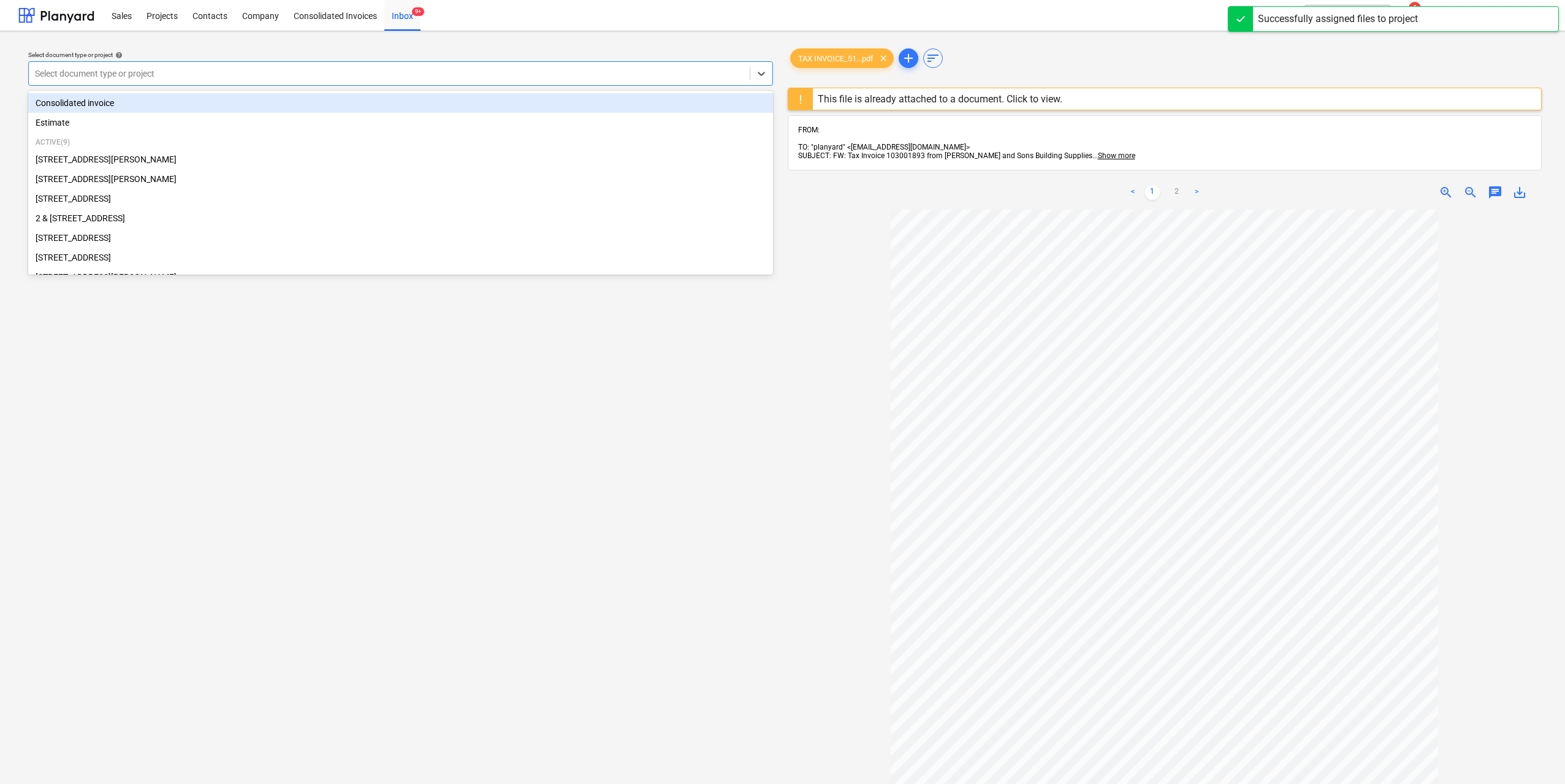
click at [631, 70] on div at bounding box center [390, 73] width 709 height 12
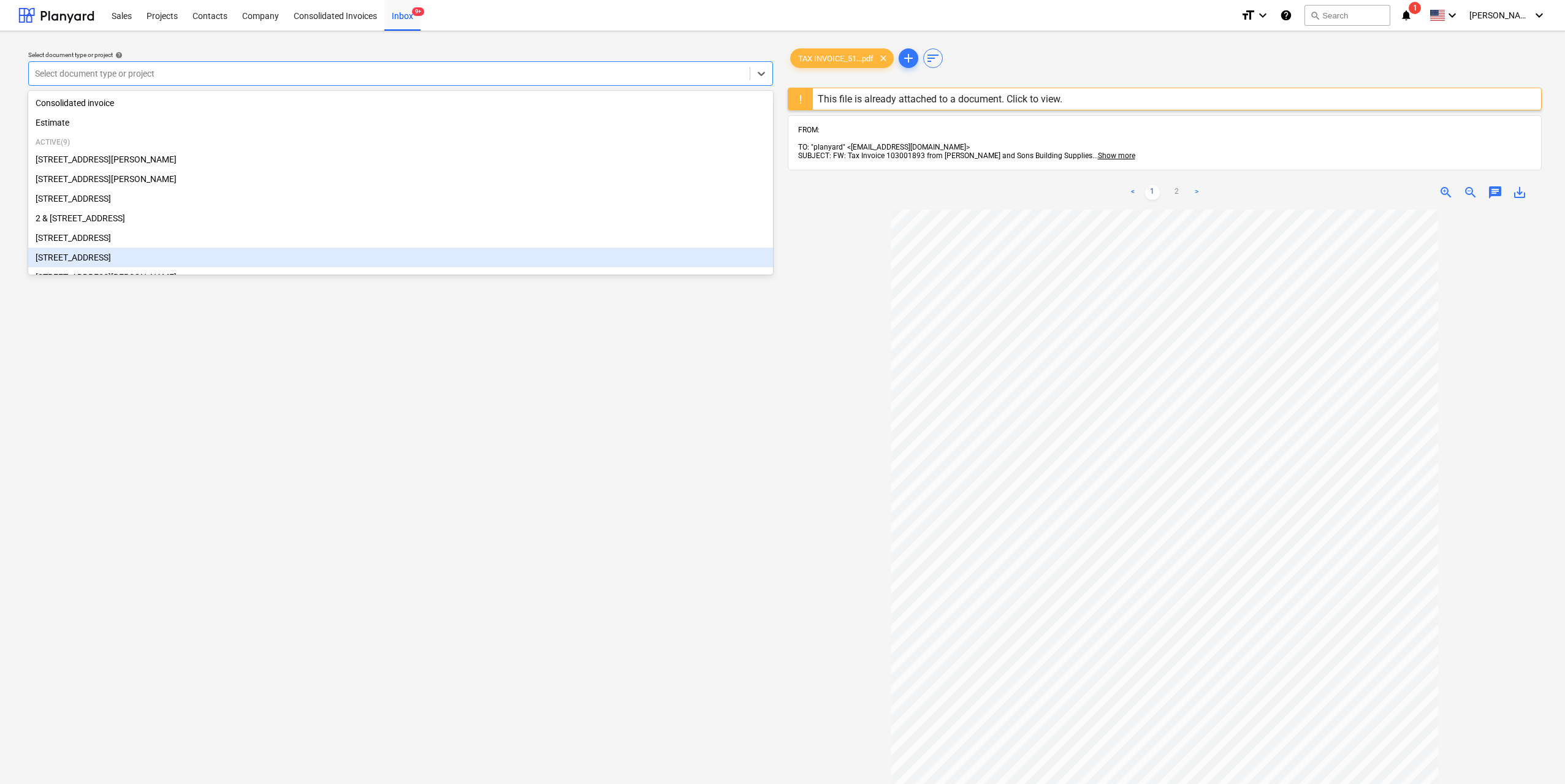
click at [145, 266] on div "[STREET_ADDRESS]" at bounding box center [401, 257] width 745 height 20
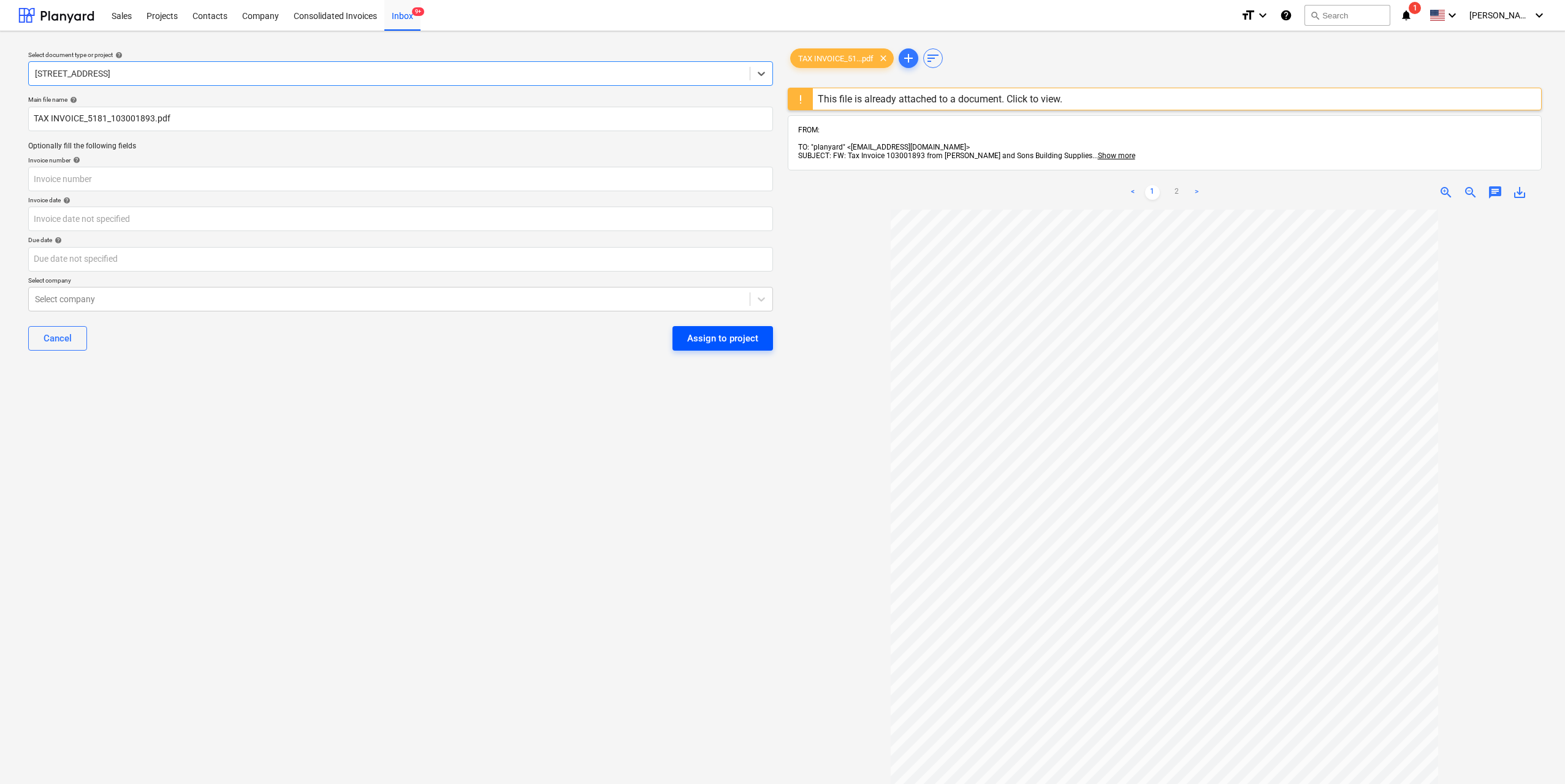
click at [725, 348] on button "Assign to project" at bounding box center [722, 337] width 100 height 24
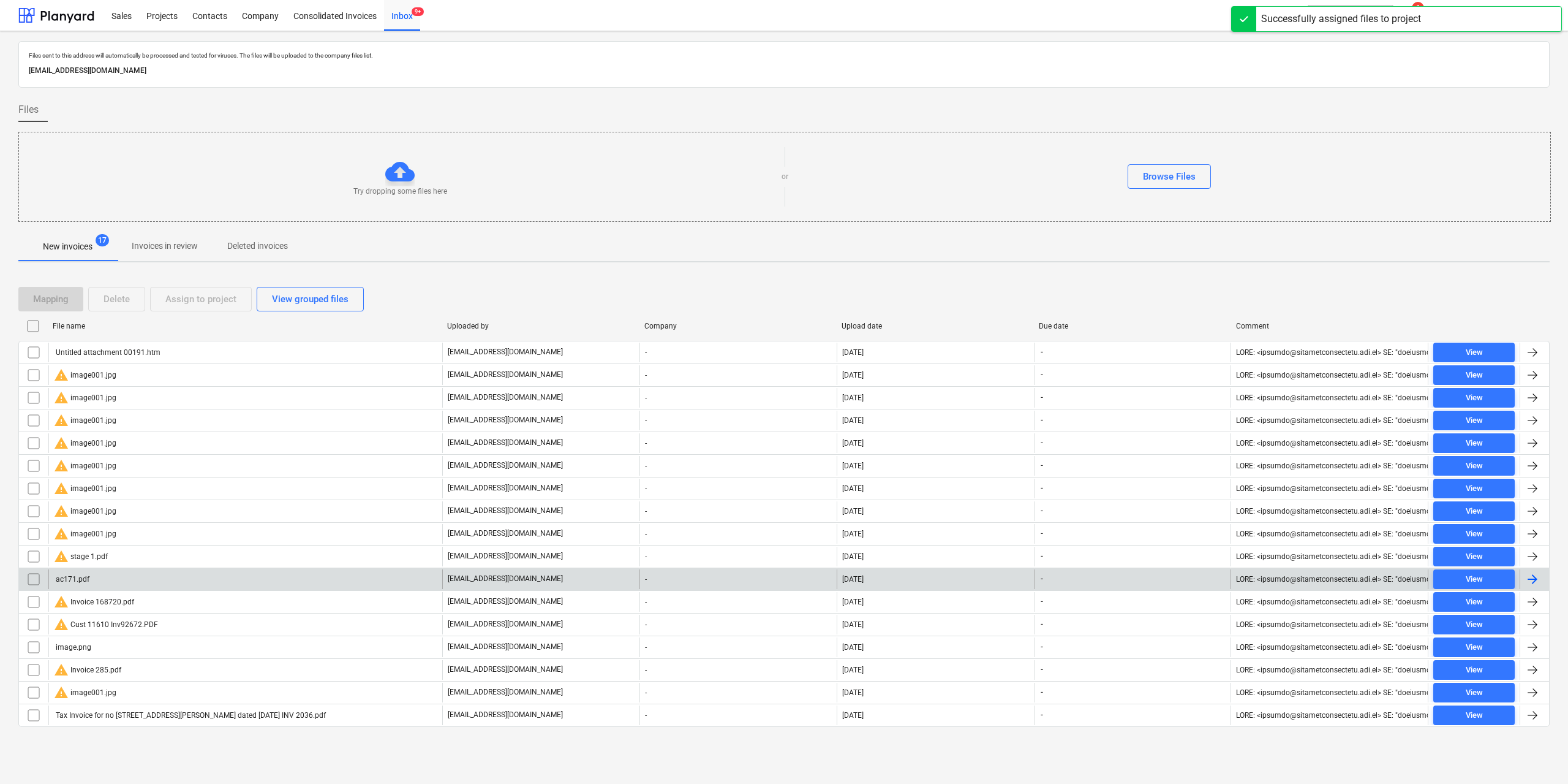
click at [105, 580] on div "ac171.pdf" at bounding box center [245, 579] width 394 height 20
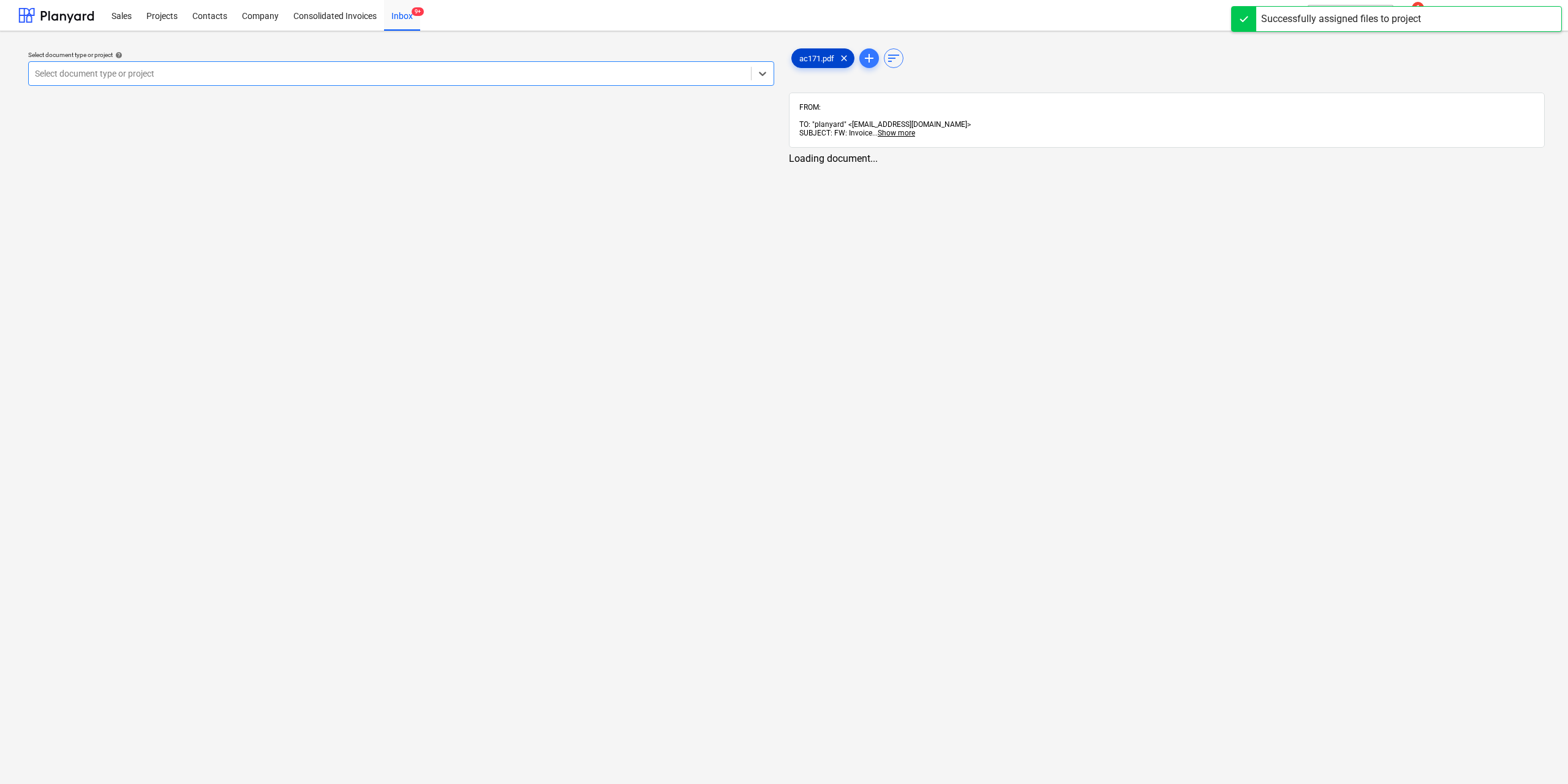
click at [809, 60] on span "ac171.pdf" at bounding box center [817, 59] width 50 height 10
click at [678, 69] on div at bounding box center [389, 73] width 708 height 12
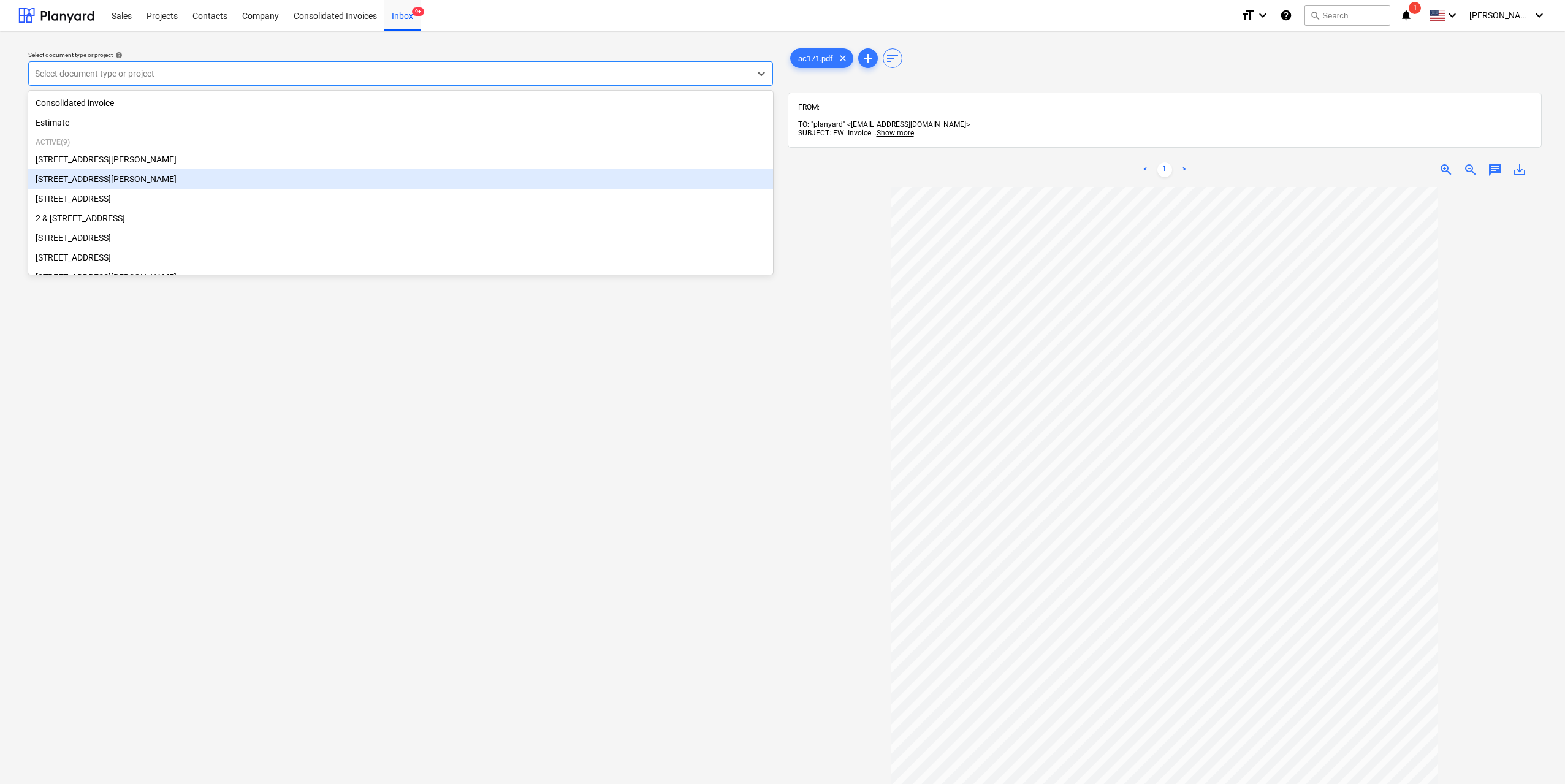
click at [113, 184] on div "[STREET_ADDRESS][PERSON_NAME]" at bounding box center [401, 179] width 745 height 20
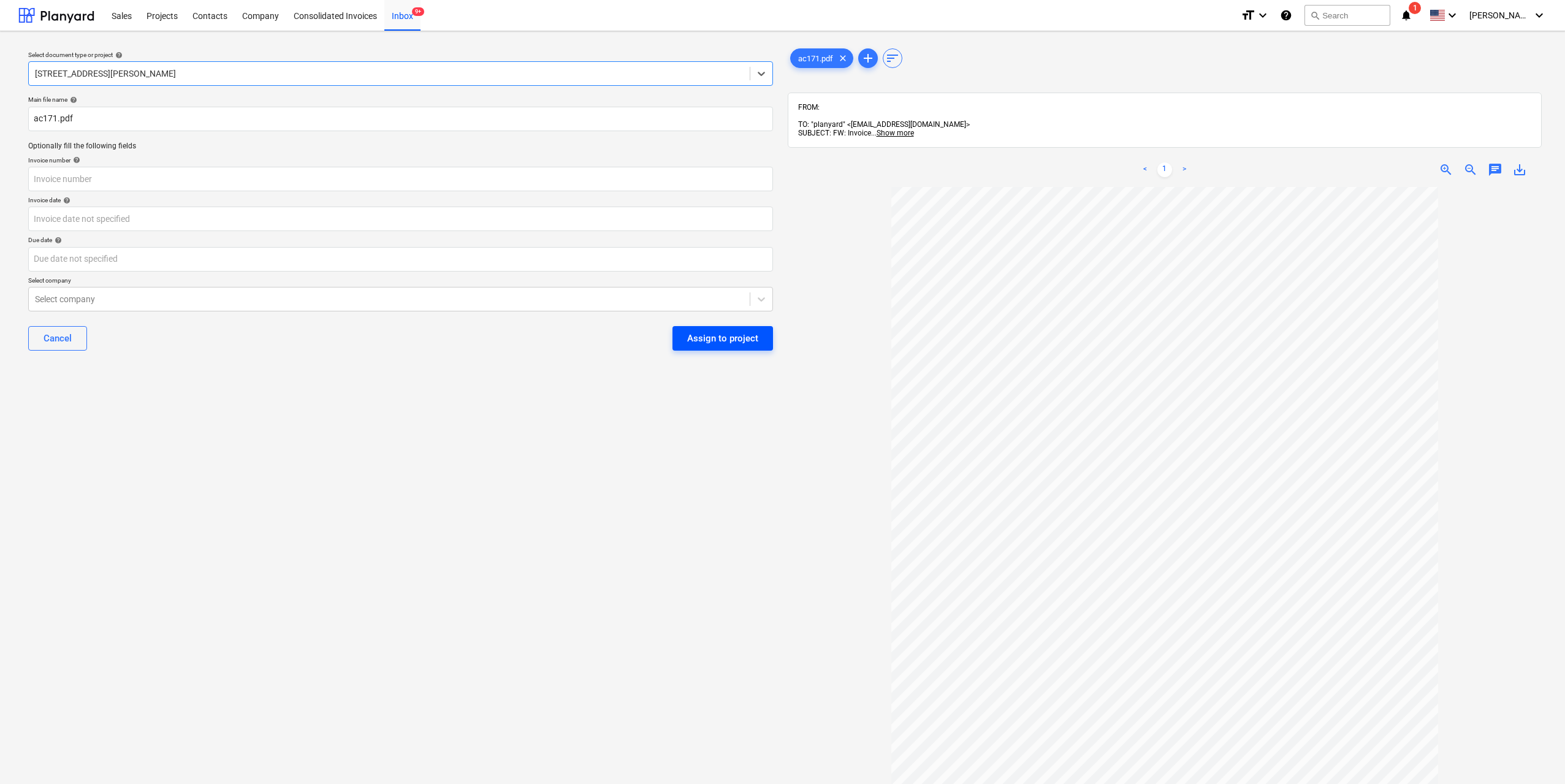
click at [703, 339] on div "Assign to project" at bounding box center [723, 338] width 71 height 16
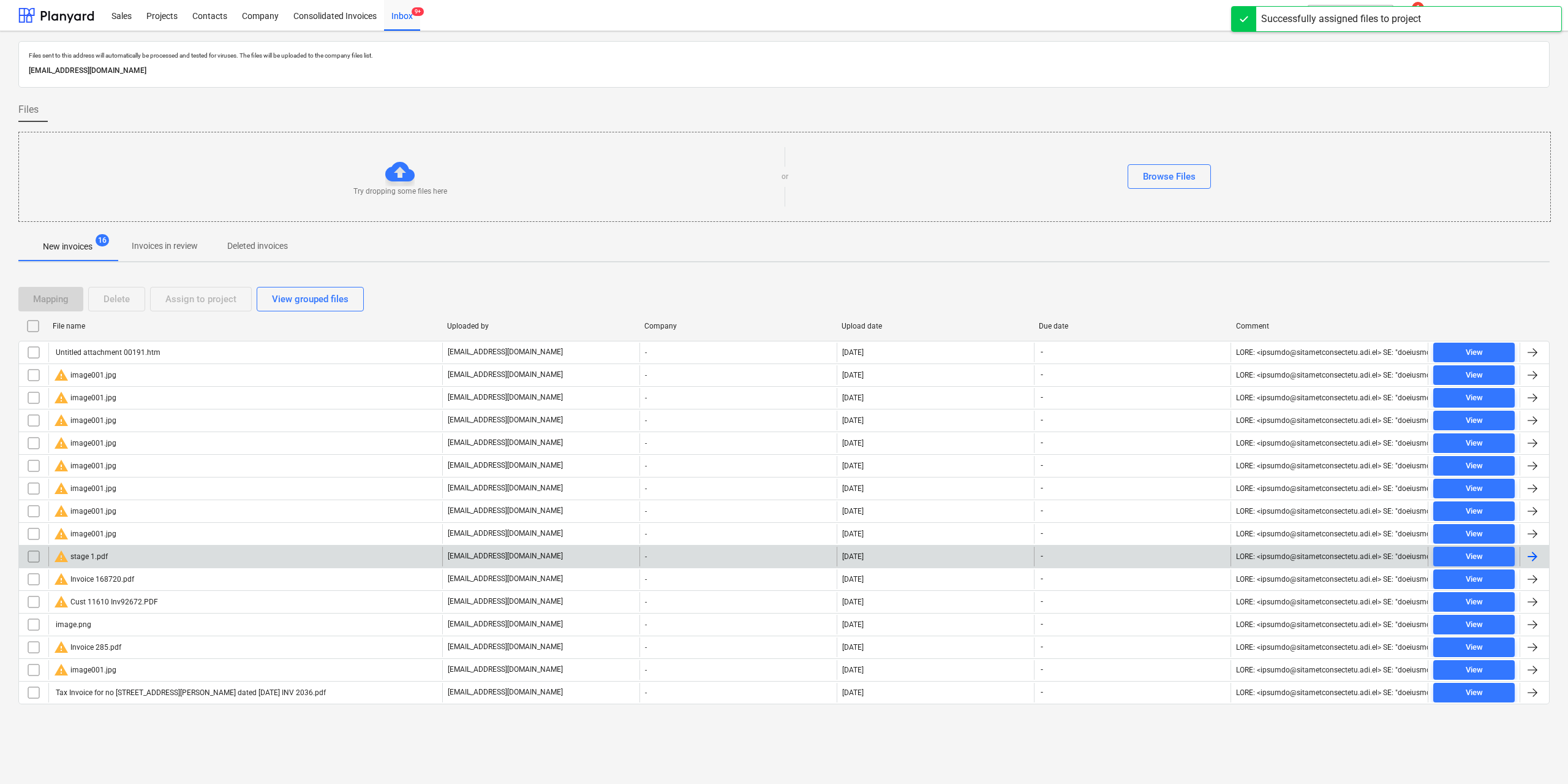
click at [135, 559] on div "warning stage 1.pdf" at bounding box center [245, 556] width 394 height 20
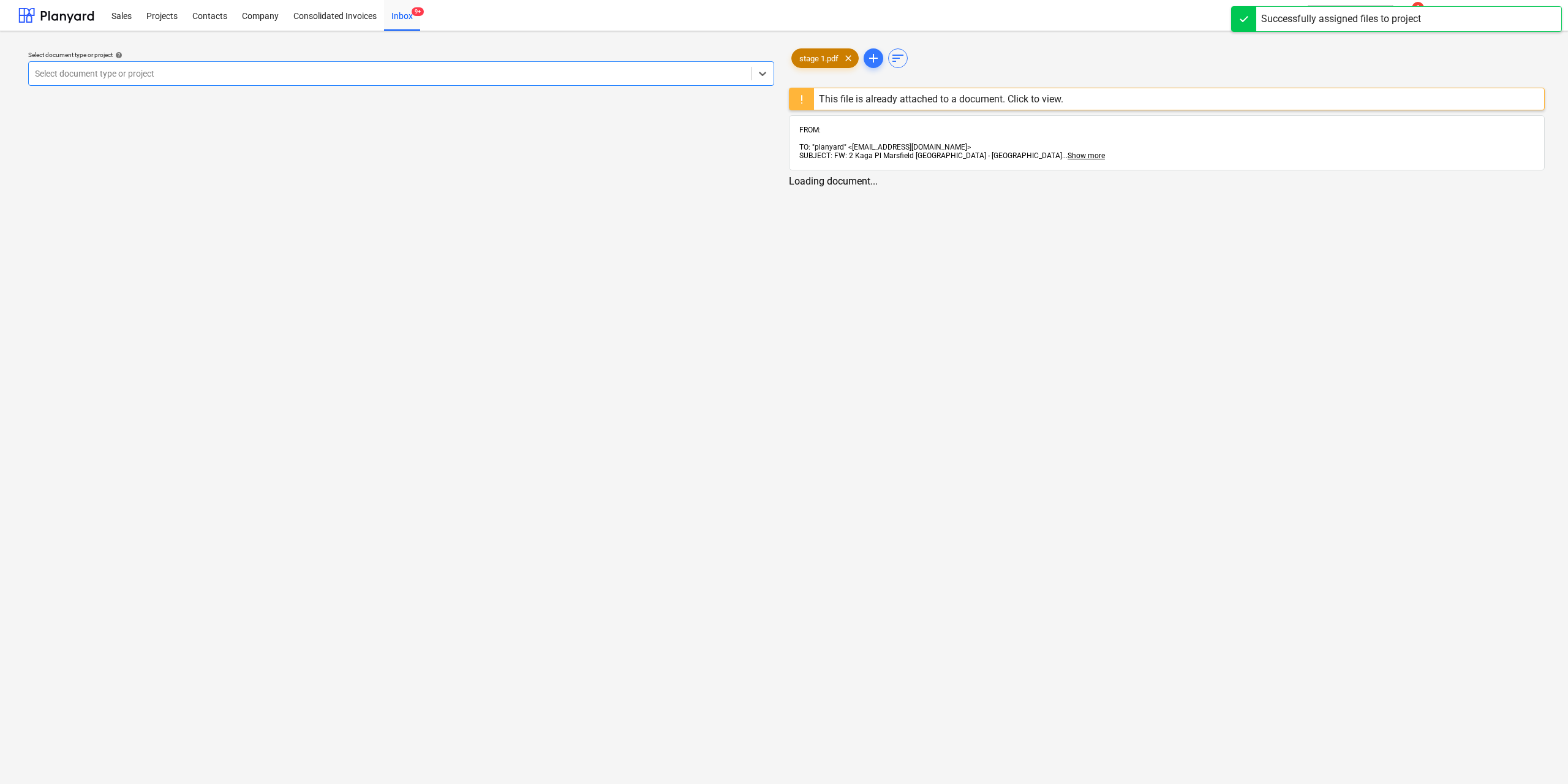
click at [826, 60] on span "stage 1.pdf" at bounding box center [819, 59] width 54 height 10
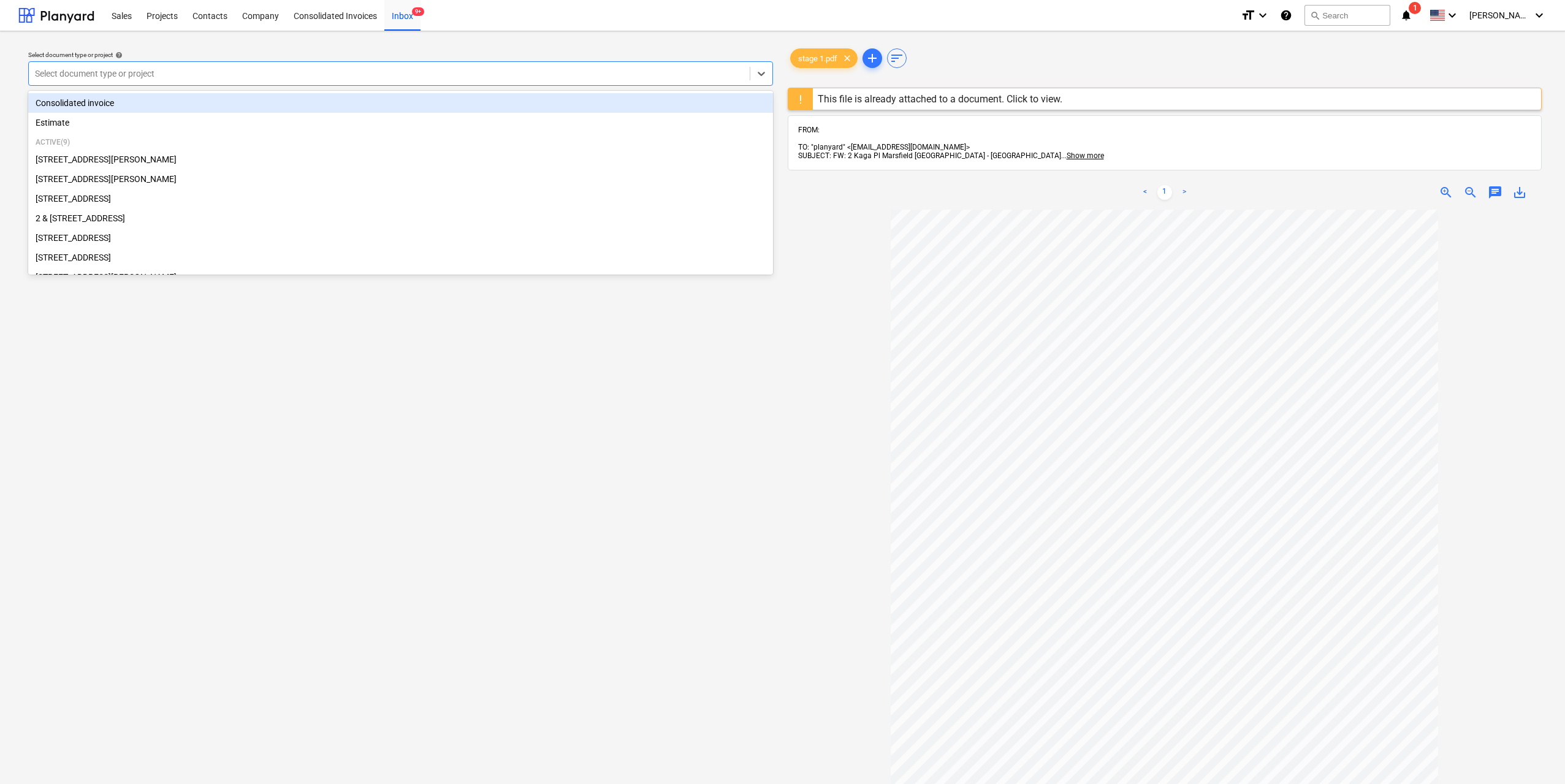
click at [626, 84] on div "Select document type or project" at bounding box center [401, 73] width 745 height 24
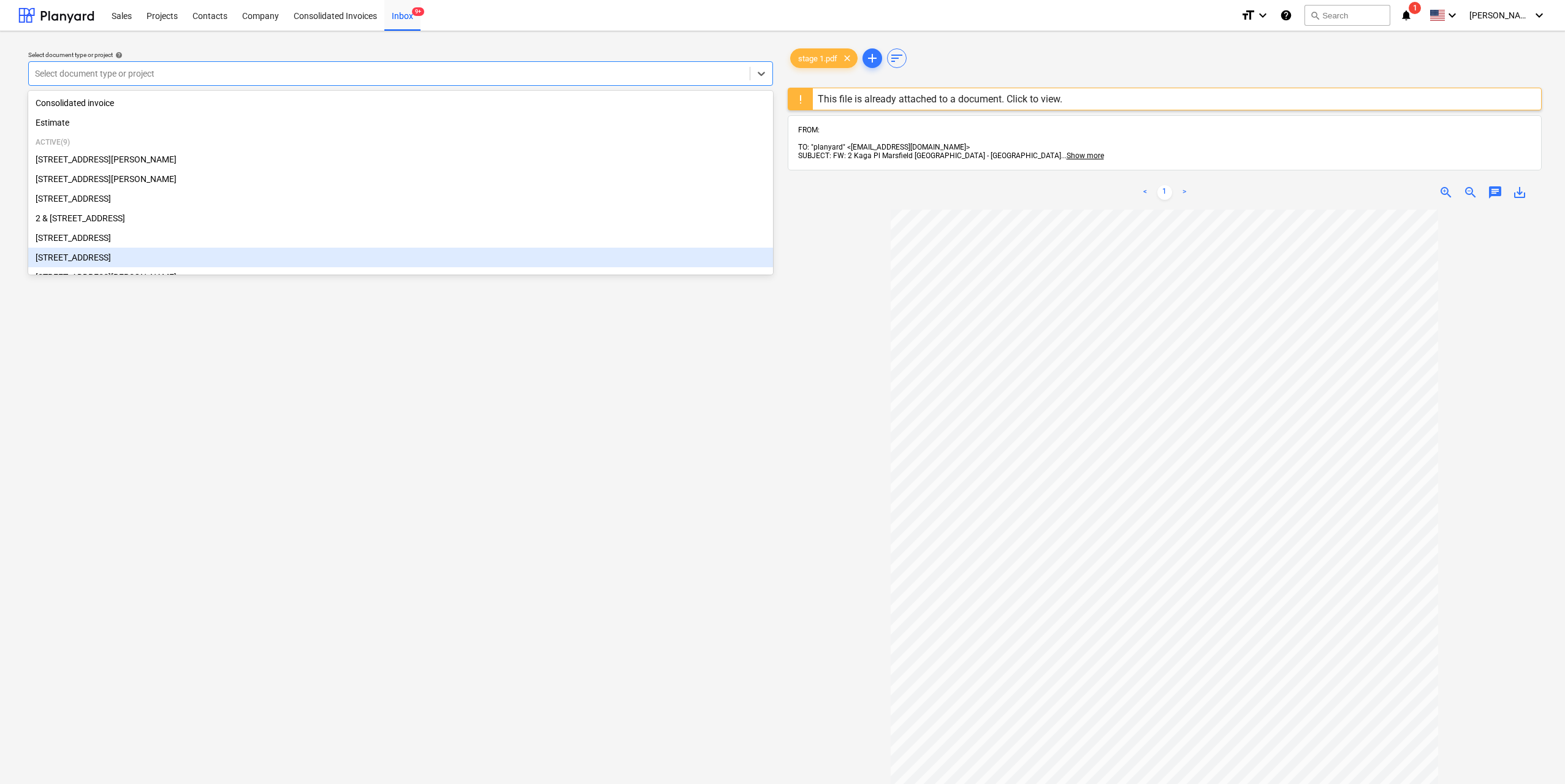
click at [145, 258] on div "[STREET_ADDRESS]" at bounding box center [401, 257] width 745 height 20
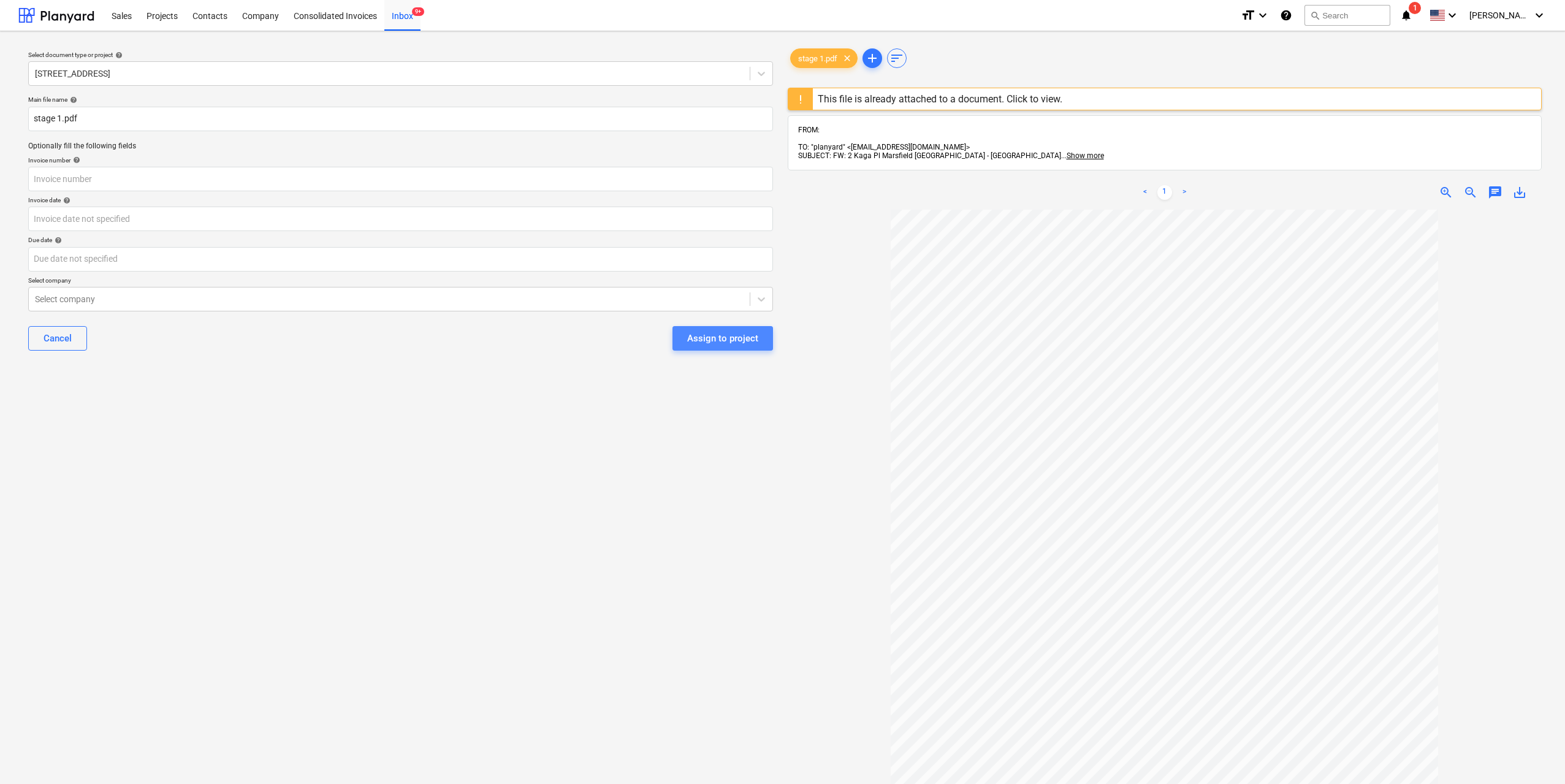
click at [735, 343] on div "Assign to project" at bounding box center [723, 338] width 71 height 16
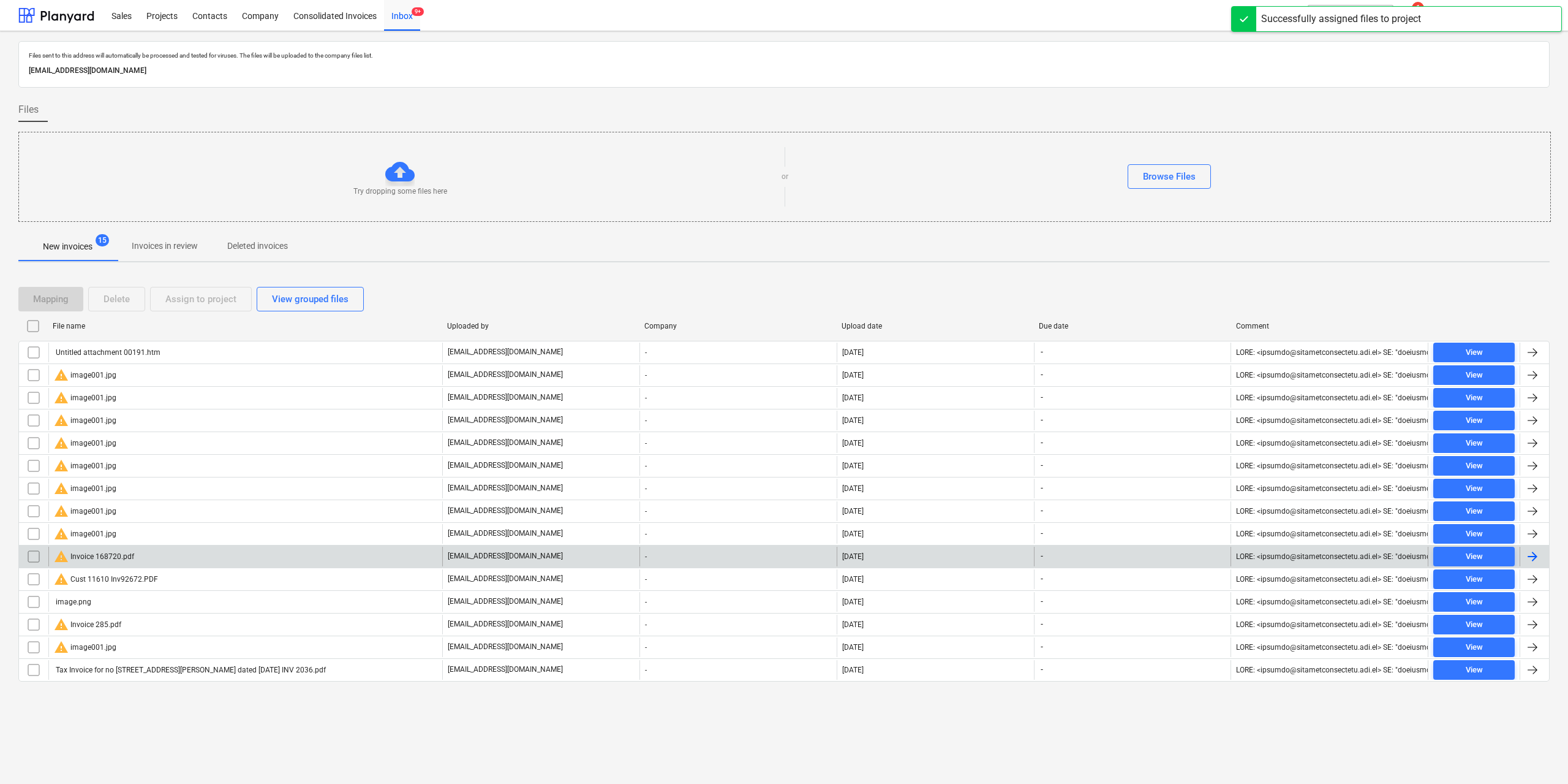
click at [130, 553] on div "warning Invoice 168720.pdf" at bounding box center [94, 556] width 80 height 15
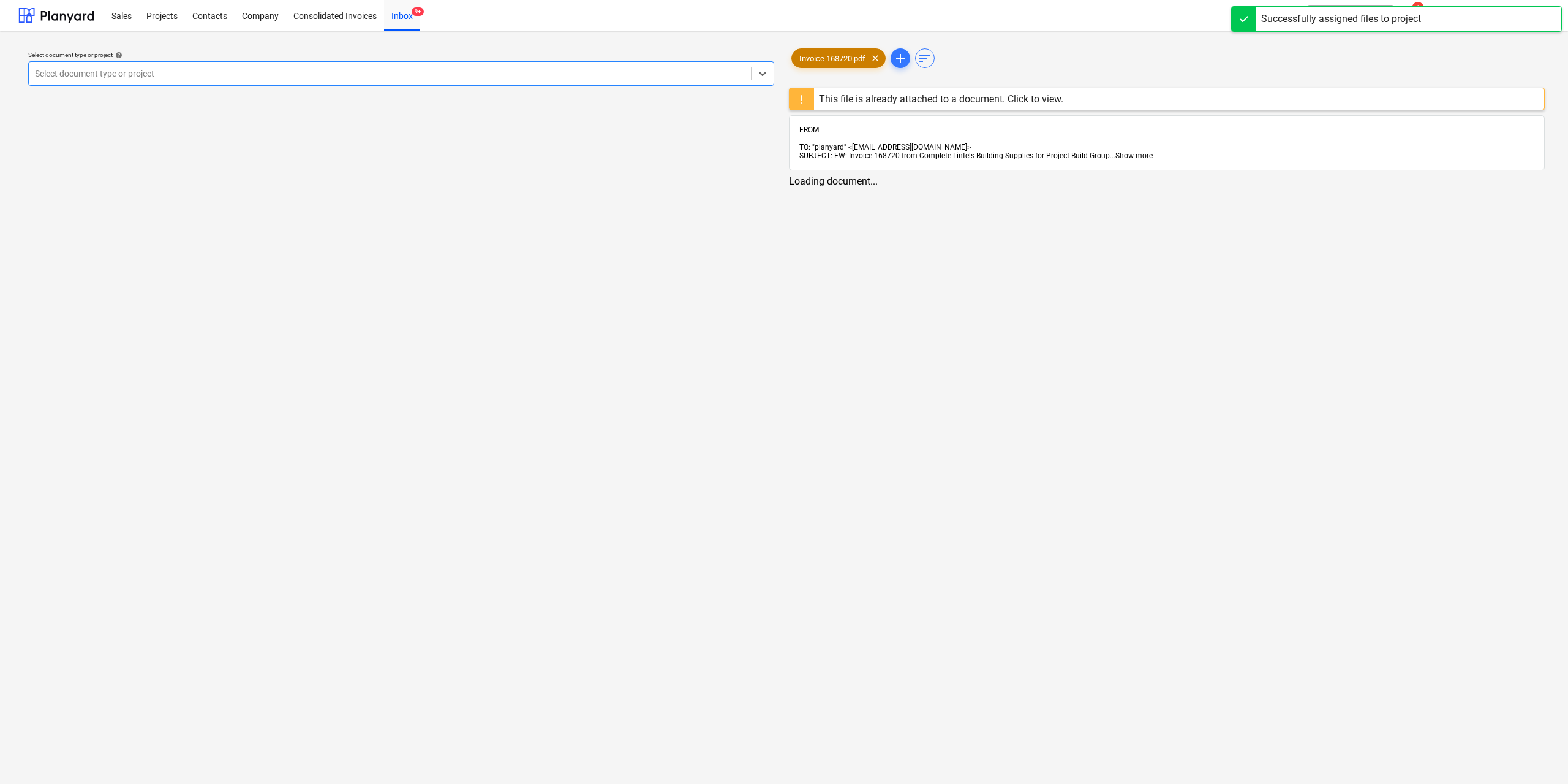
click at [818, 61] on span "Invoice 168720.pdf" at bounding box center [833, 59] width 81 height 10
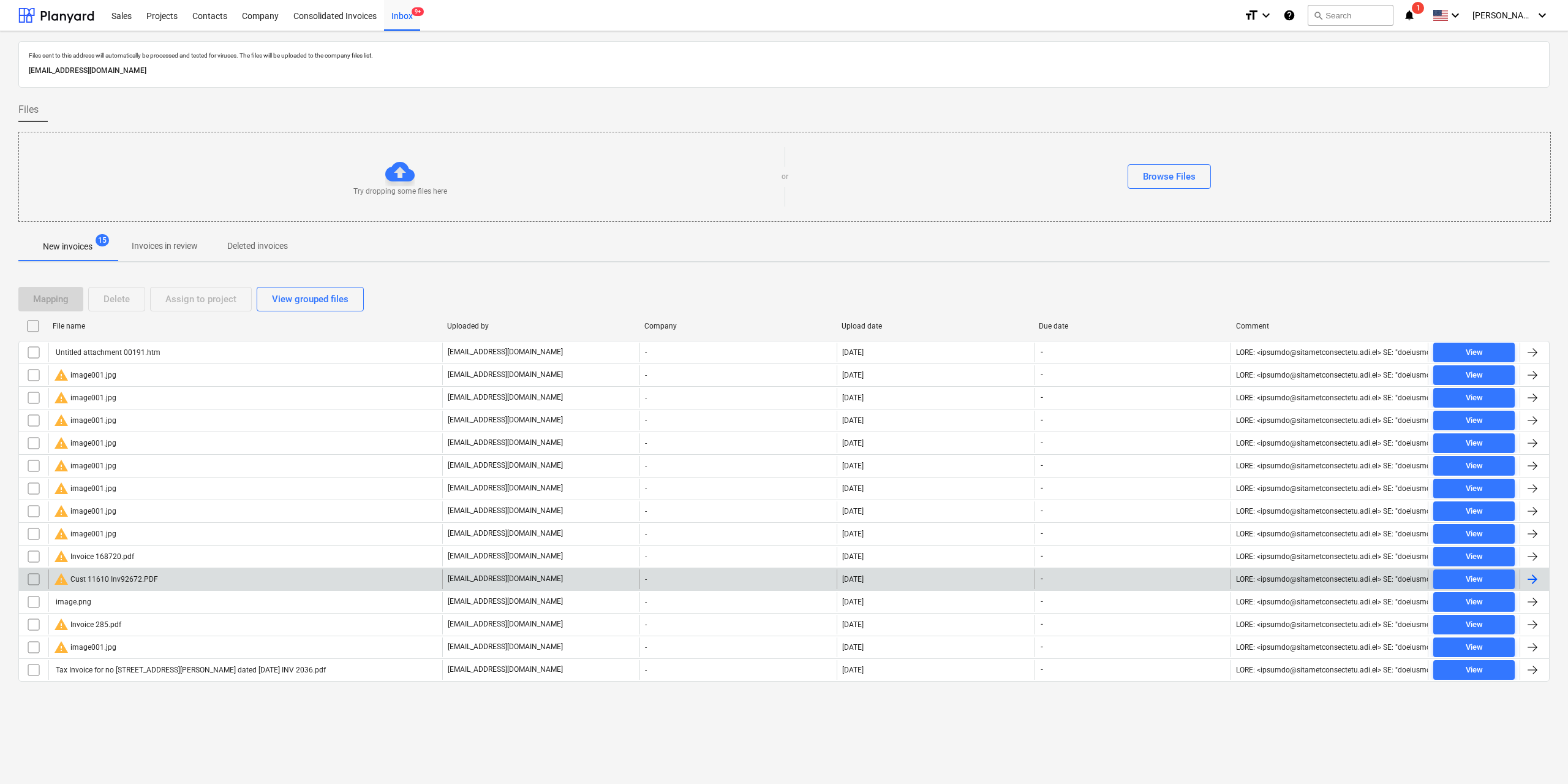
click at [119, 577] on div "warning Cust 11610 Inv92672.PDF" at bounding box center [106, 579] width 104 height 15
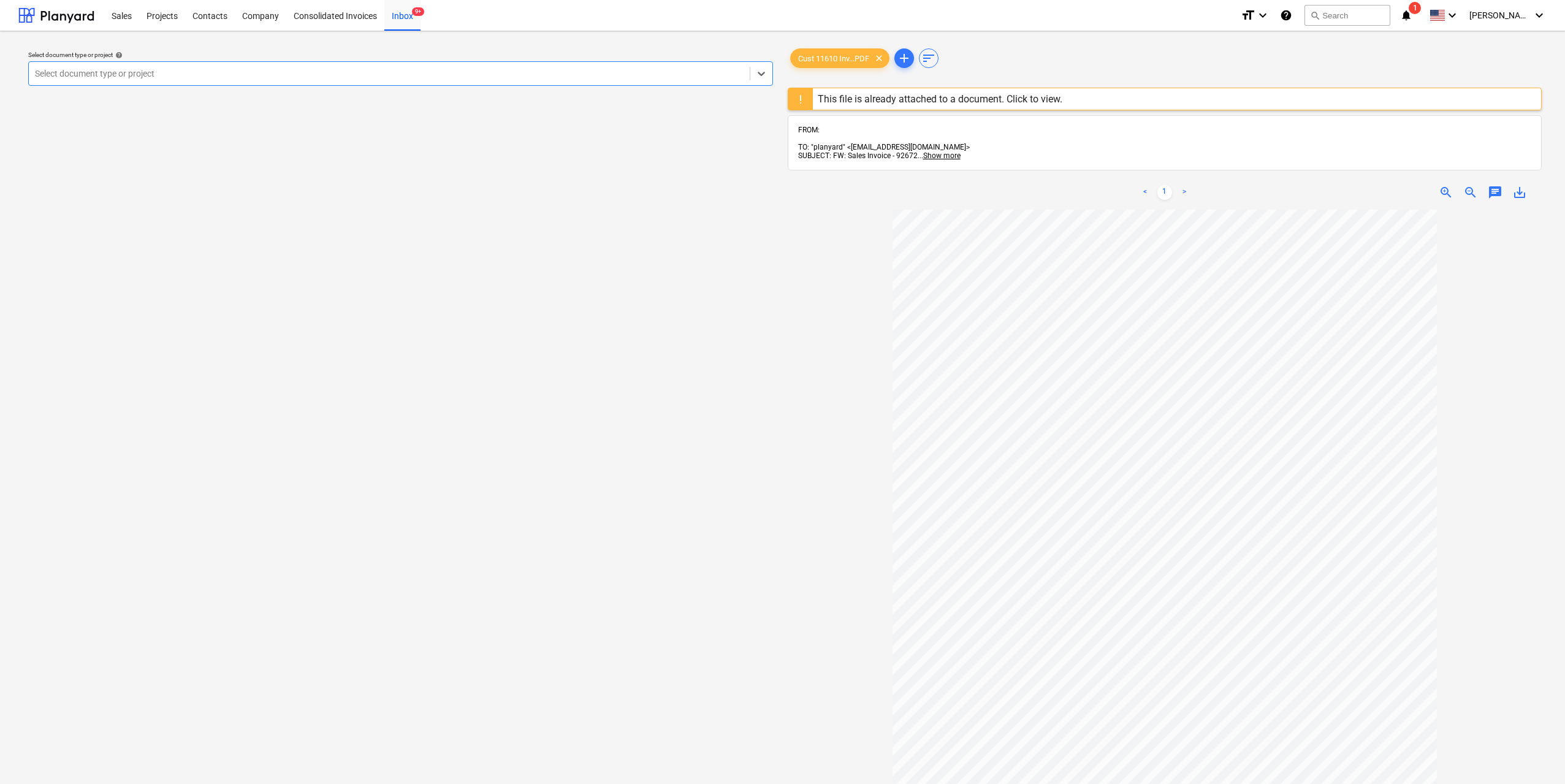
click at [837, 73] on div "Cust 11610 Inv...PDF clear add sort This file is already attached to a document…" at bounding box center [1165, 502] width 755 height 913
click at [835, 57] on span "Cust 11610 Inv...PDF" at bounding box center [833, 59] width 86 height 10
click at [829, 57] on span "Cust 11610 Inv...PDF" at bounding box center [833, 59] width 86 height 10
click at [843, 100] on div "This file is already attached to a document. Click to view." at bounding box center [940, 99] width 245 height 12
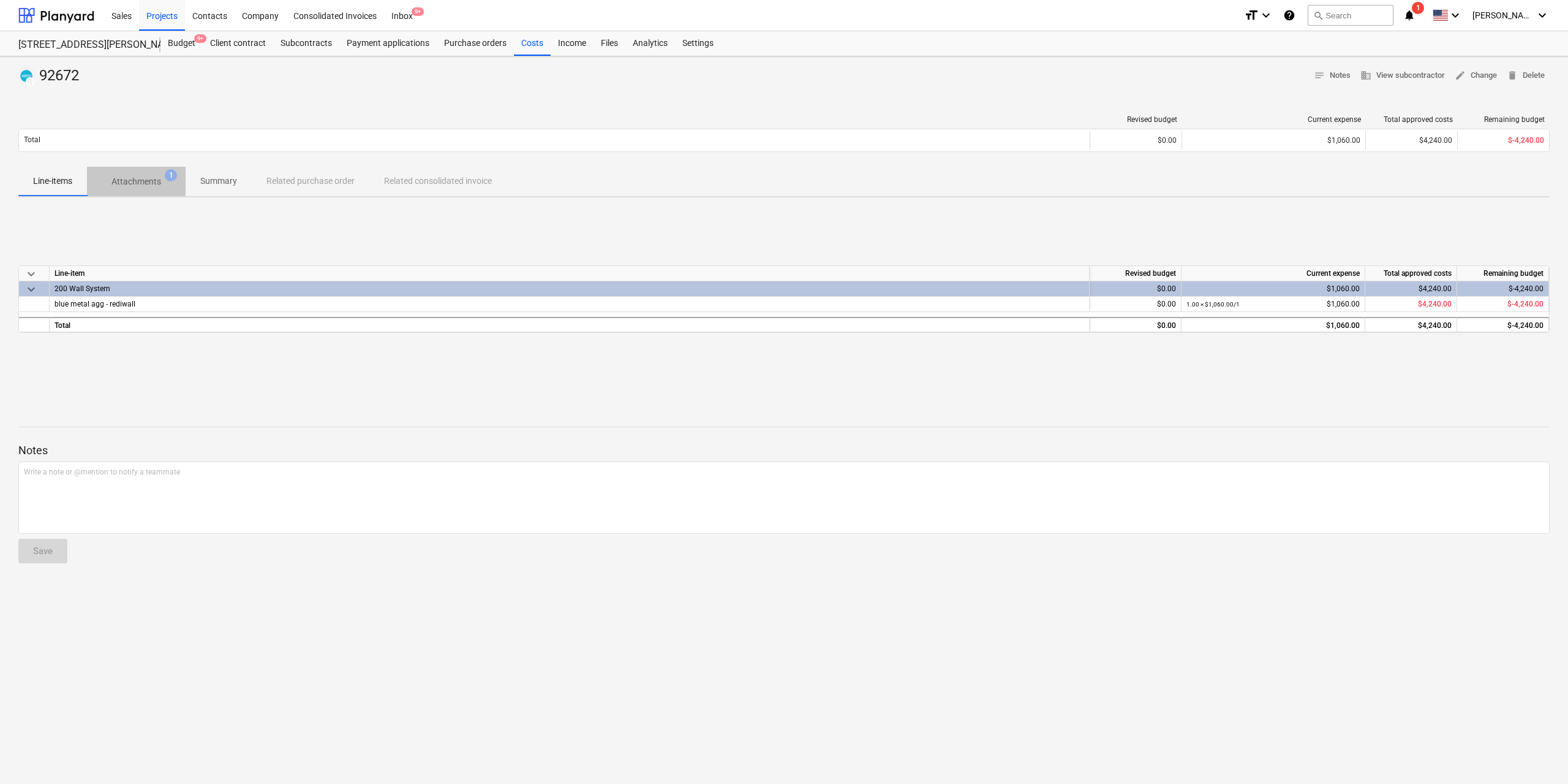
click at [136, 173] on span "Attachments 1" at bounding box center [136, 182] width 99 height 22
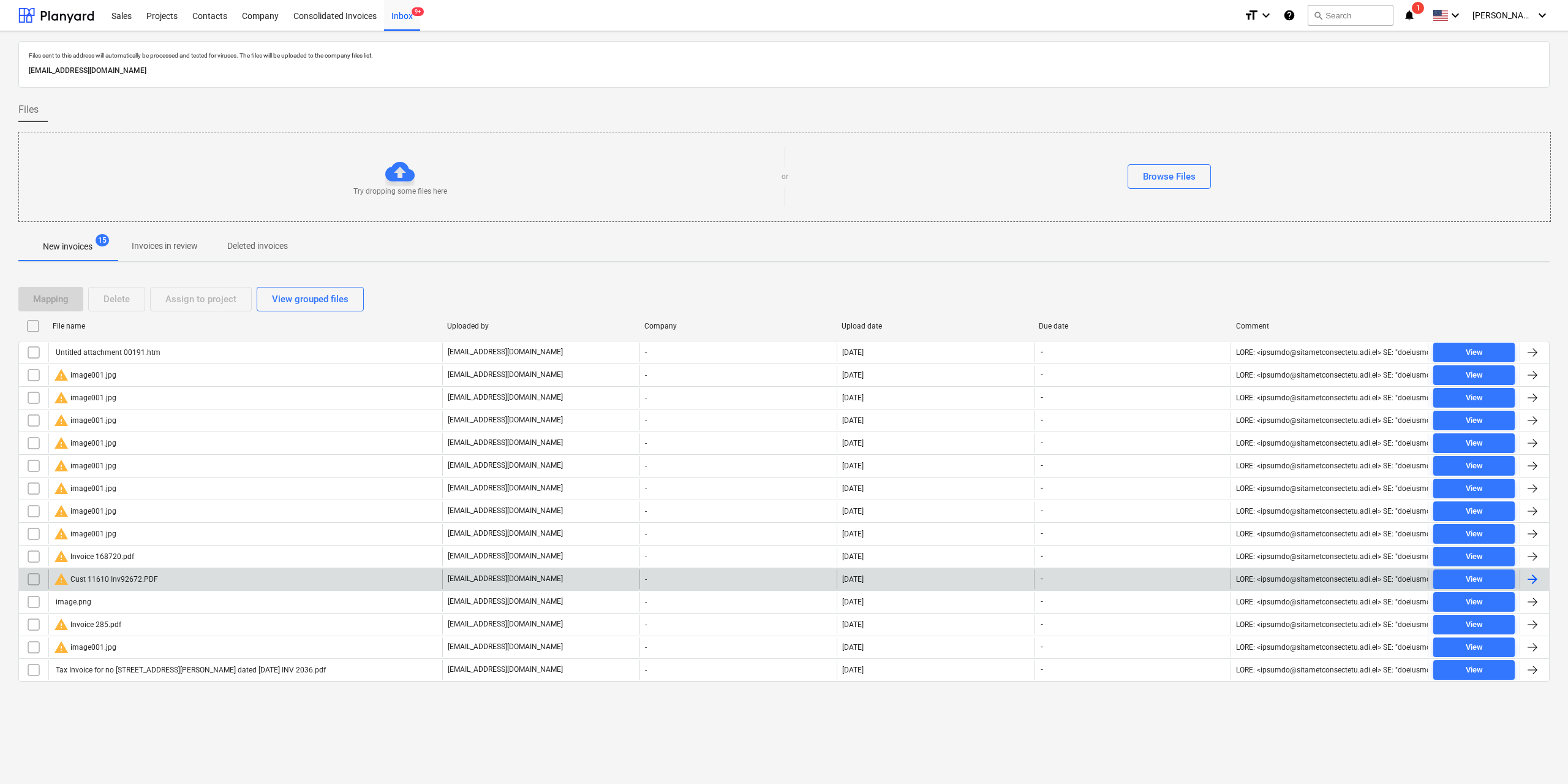
click at [26, 581] on input "checkbox" at bounding box center [34, 579] width 20 height 20
click at [128, 302] on div "Delete" at bounding box center [116, 299] width 26 height 16
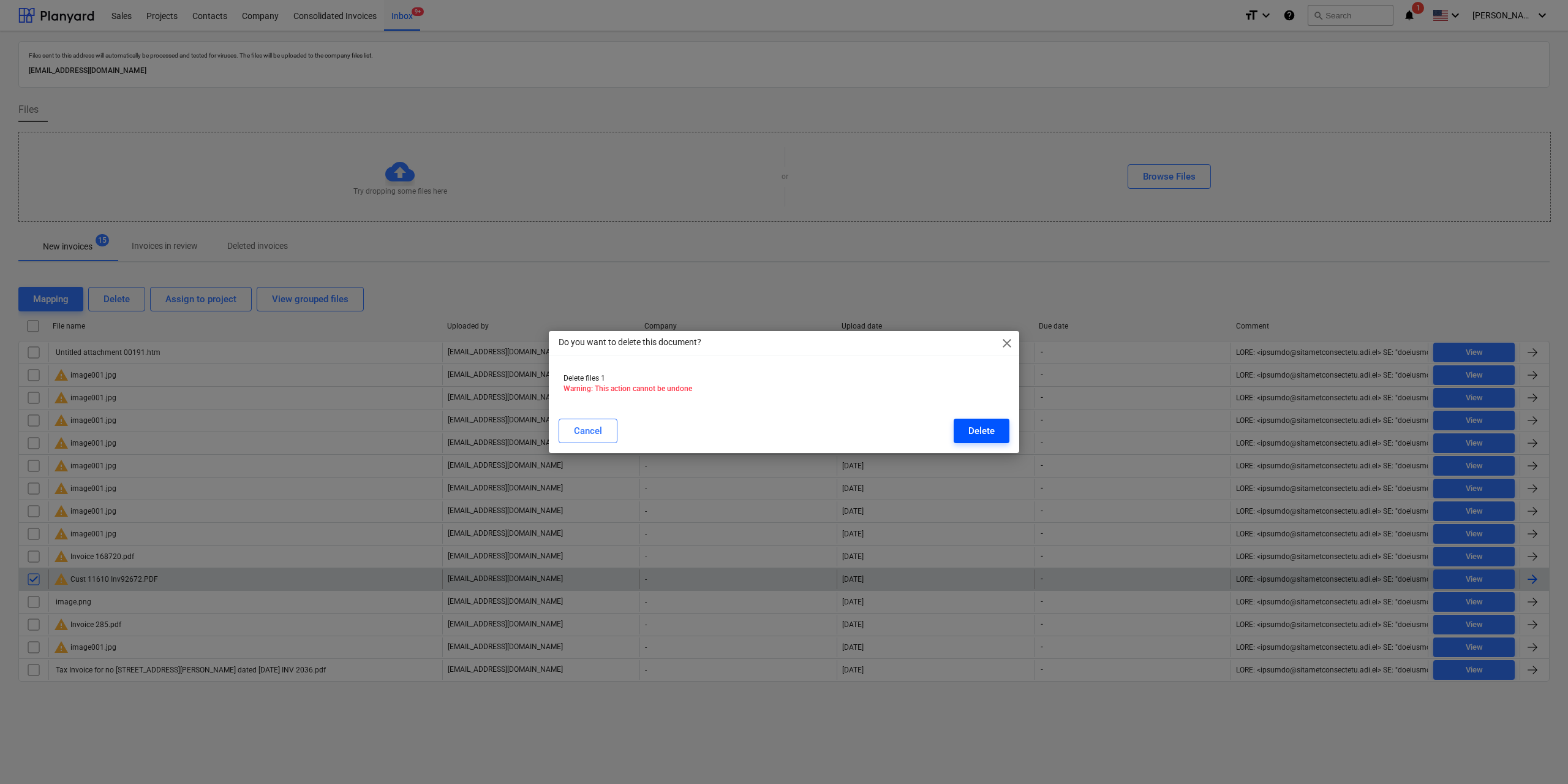
click at [965, 425] on button "Delete" at bounding box center [982, 430] width 56 height 24
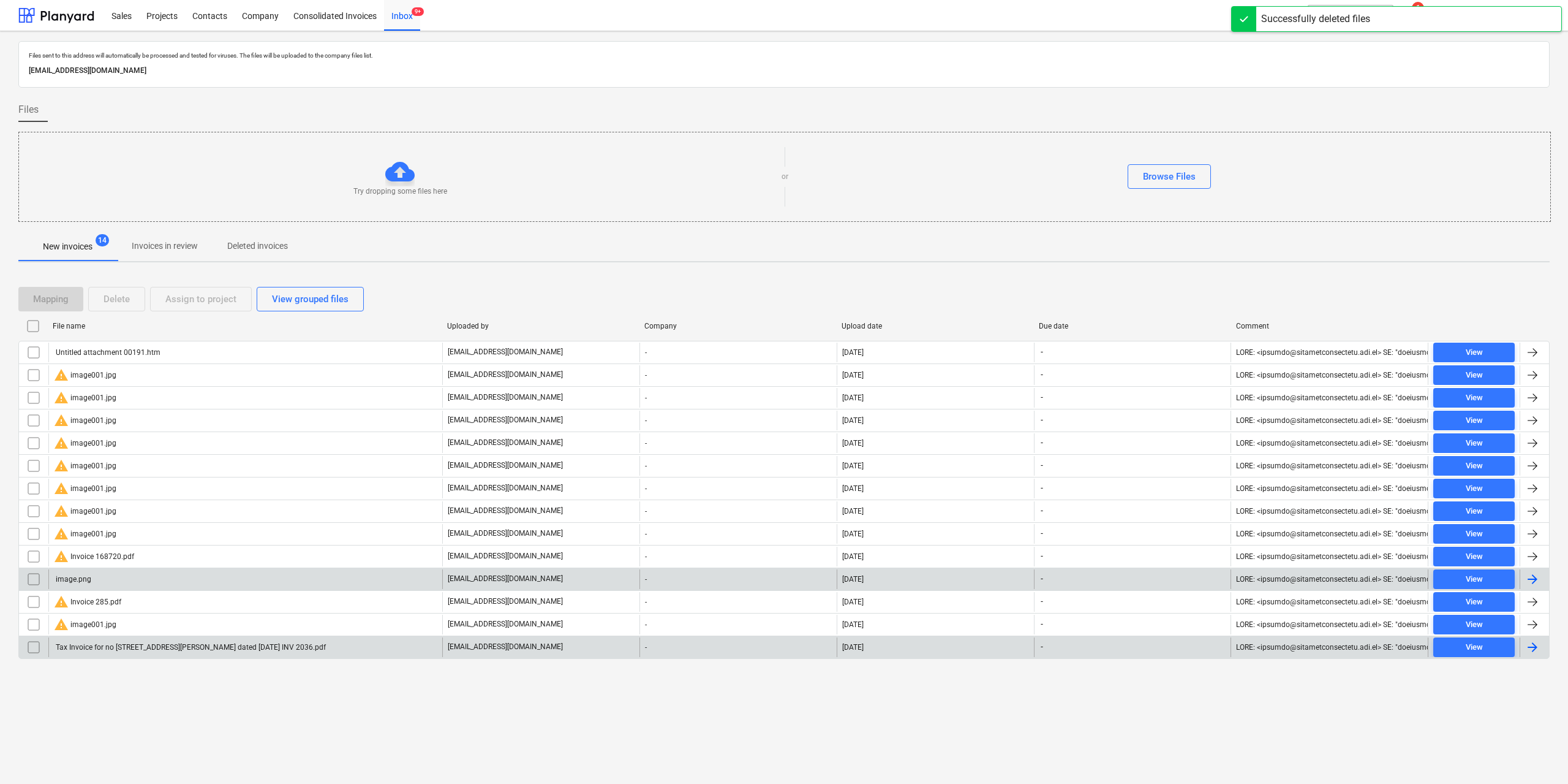
click at [201, 649] on div "Tax Invoice for no [STREET_ADDRESS][PERSON_NAME] dated [DATE] INV 2036.pdf" at bounding box center [190, 647] width 272 height 9
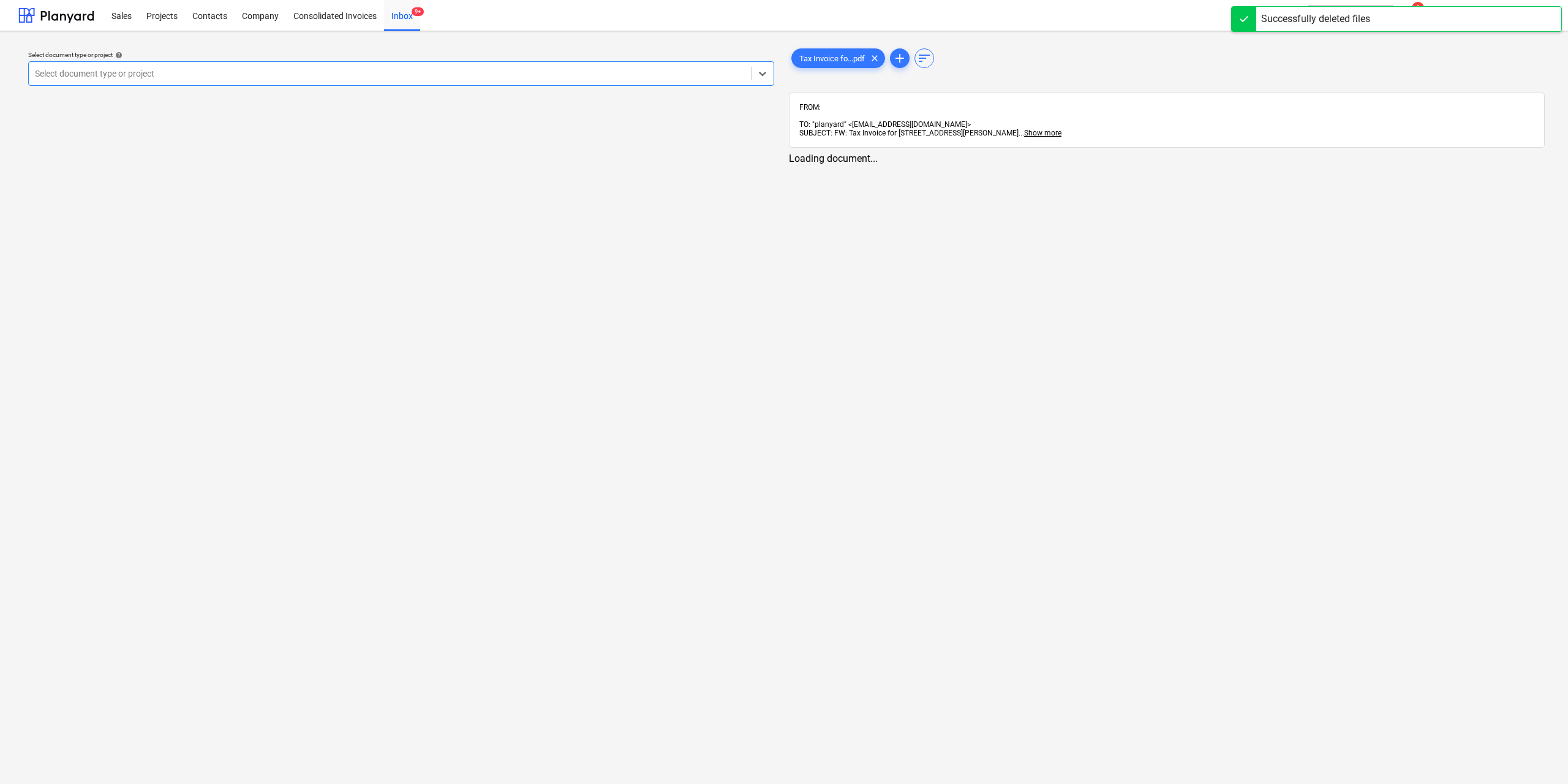
click at [232, 85] on div "Select document type or project" at bounding box center [402, 73] width 746 height 24
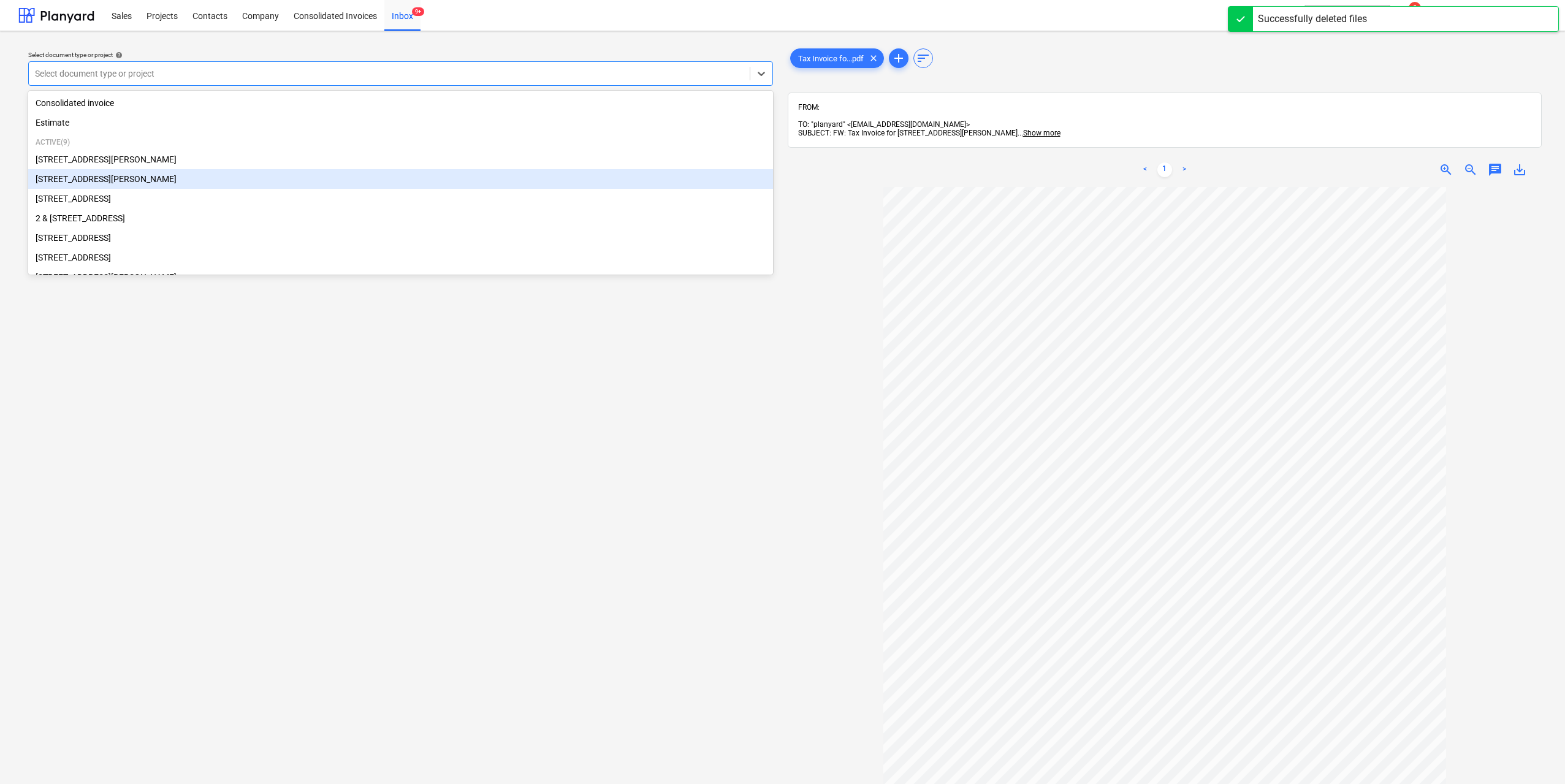
click at [176, 186] on div "[STREET_ADDRESS][PERSON_NAME]" at bounding box center [401, 179] width 745 height 20
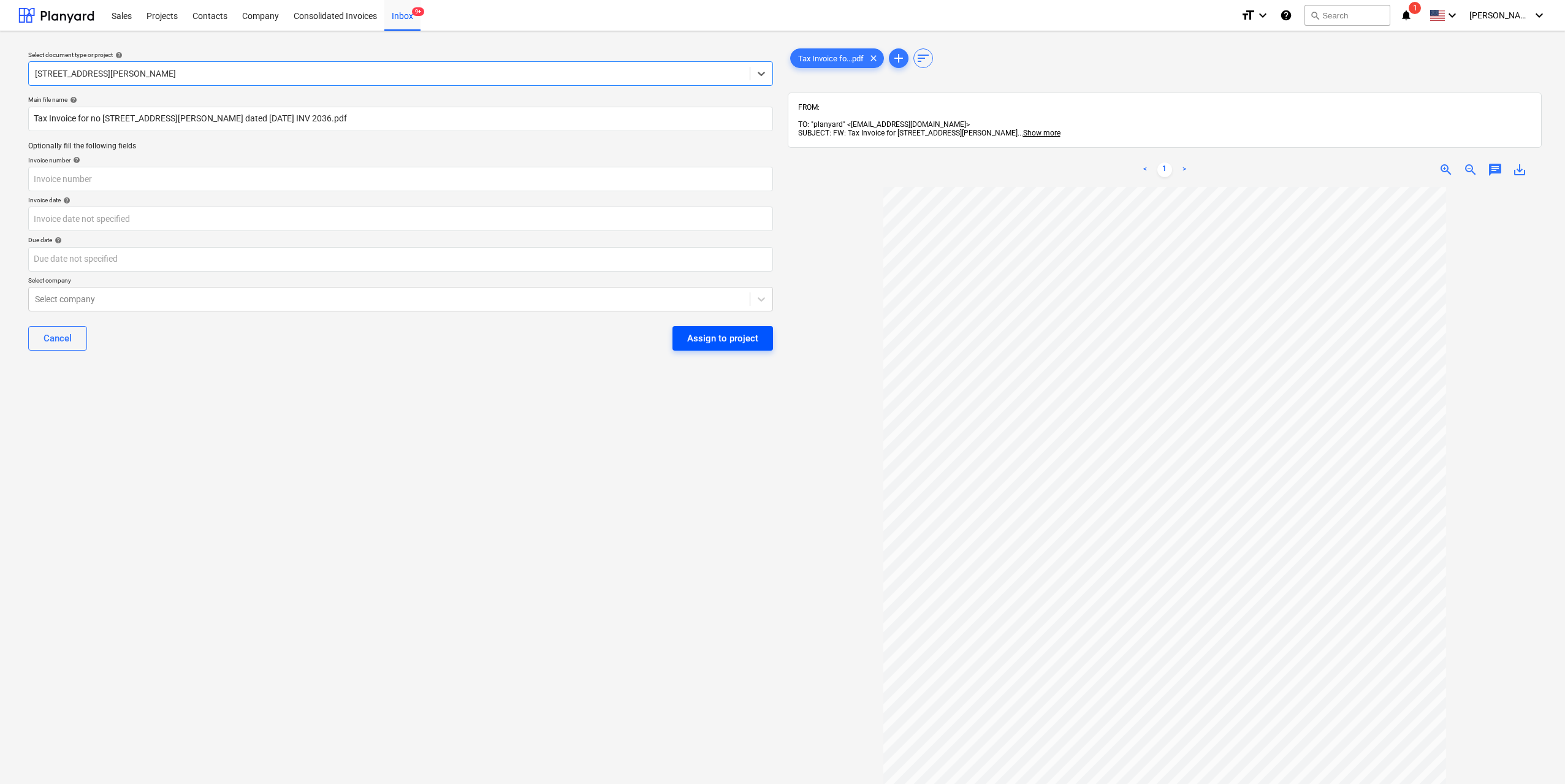
click at [723, 343] on div "Assign to project" at bounding box center [723, 338] width 71 height 16
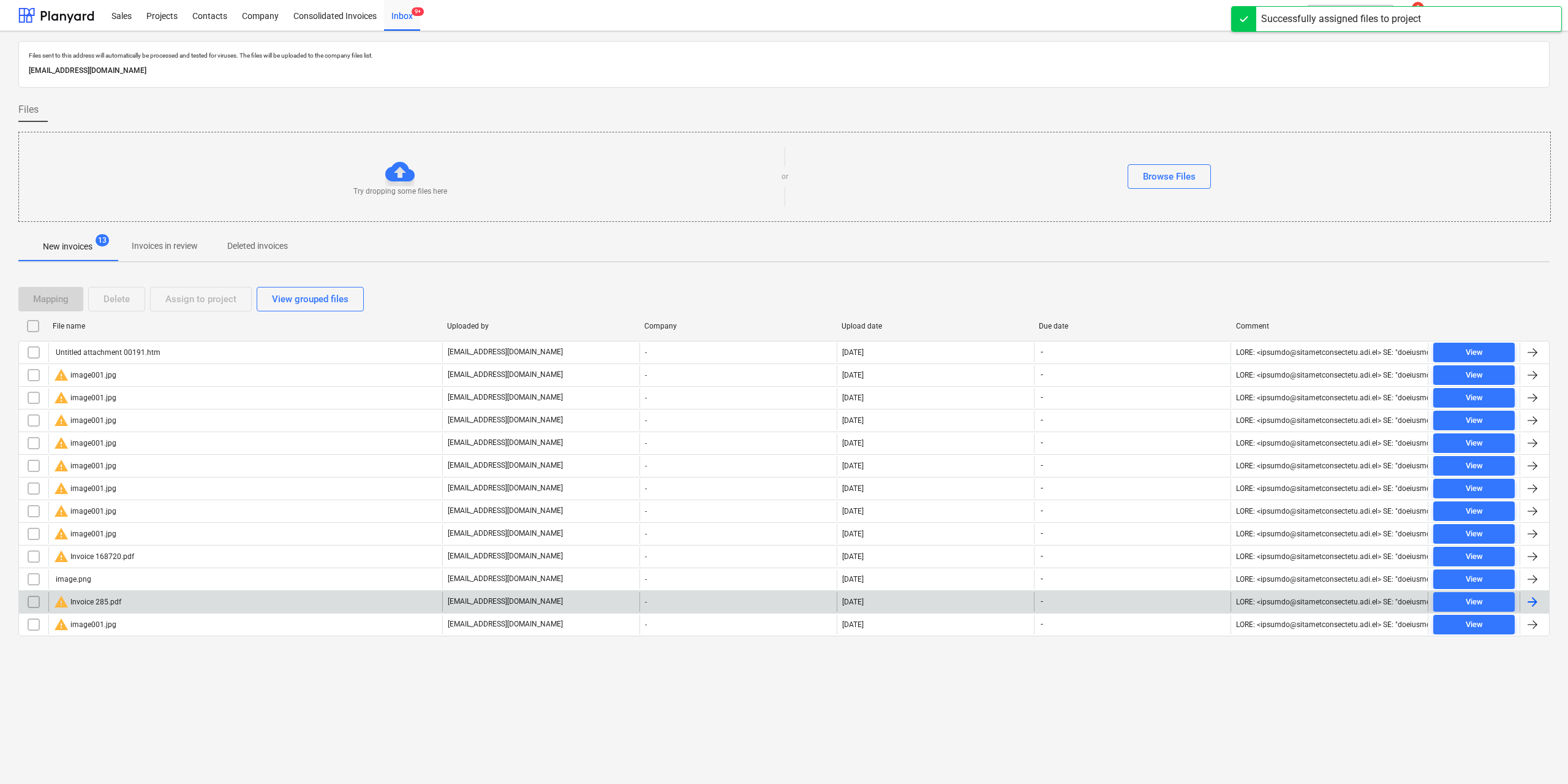
click at [111, 598] on div "warning Invoice 285.pdf" at bounding box center [88, 602] width 67 height 15
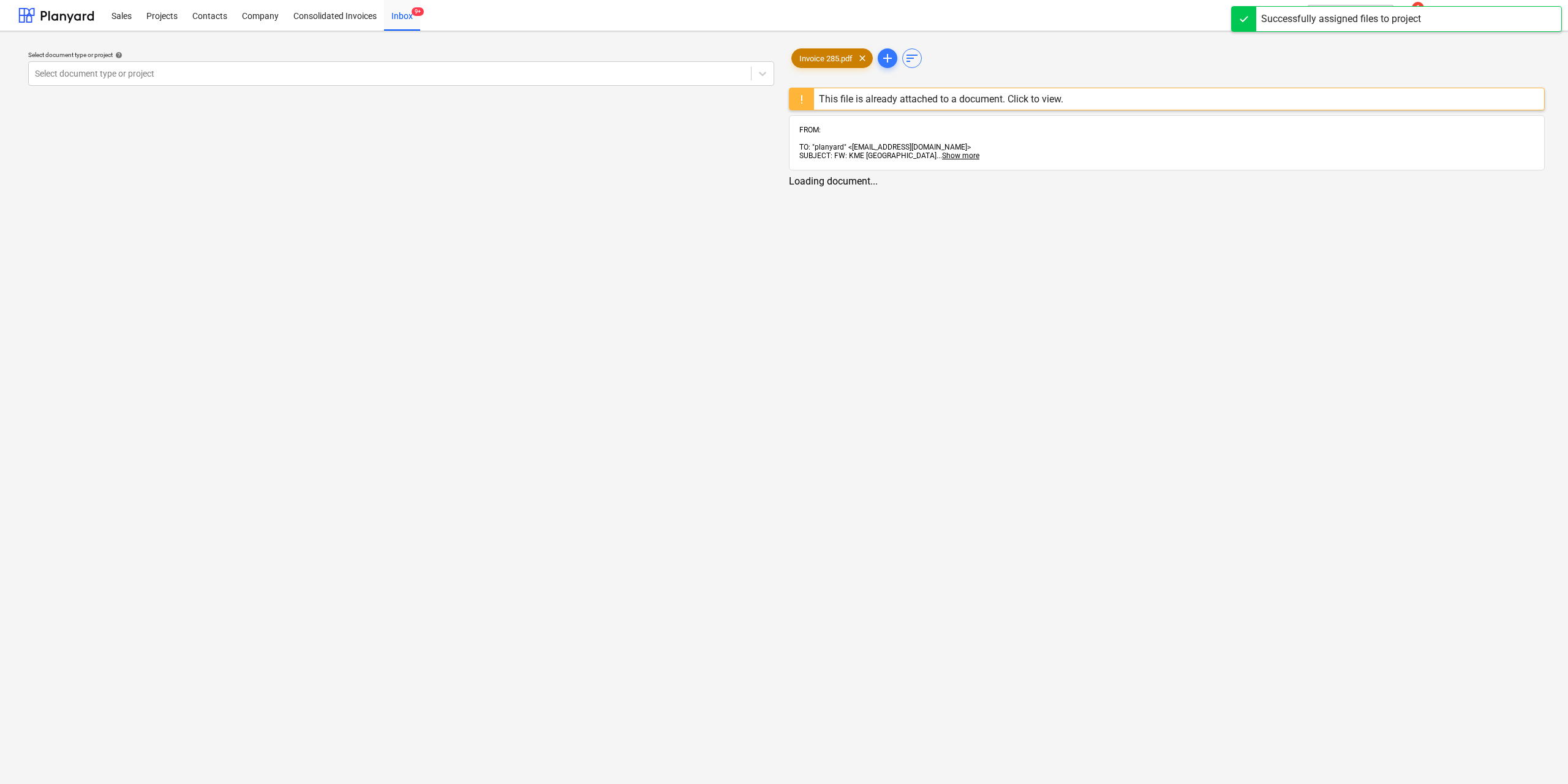
click at [835, 63] on div "Invoice 285.pdf clear" at bounding box center [832, 58] width 81 height 20
click at [822, 62] on span "Invoice 285.pdf" at bounding box center [824, 59] width 68 height 10
click at [833, 92] on div "This file is already attached to a document. Click to view." at bounding box center [939, 99] width 254 height 21
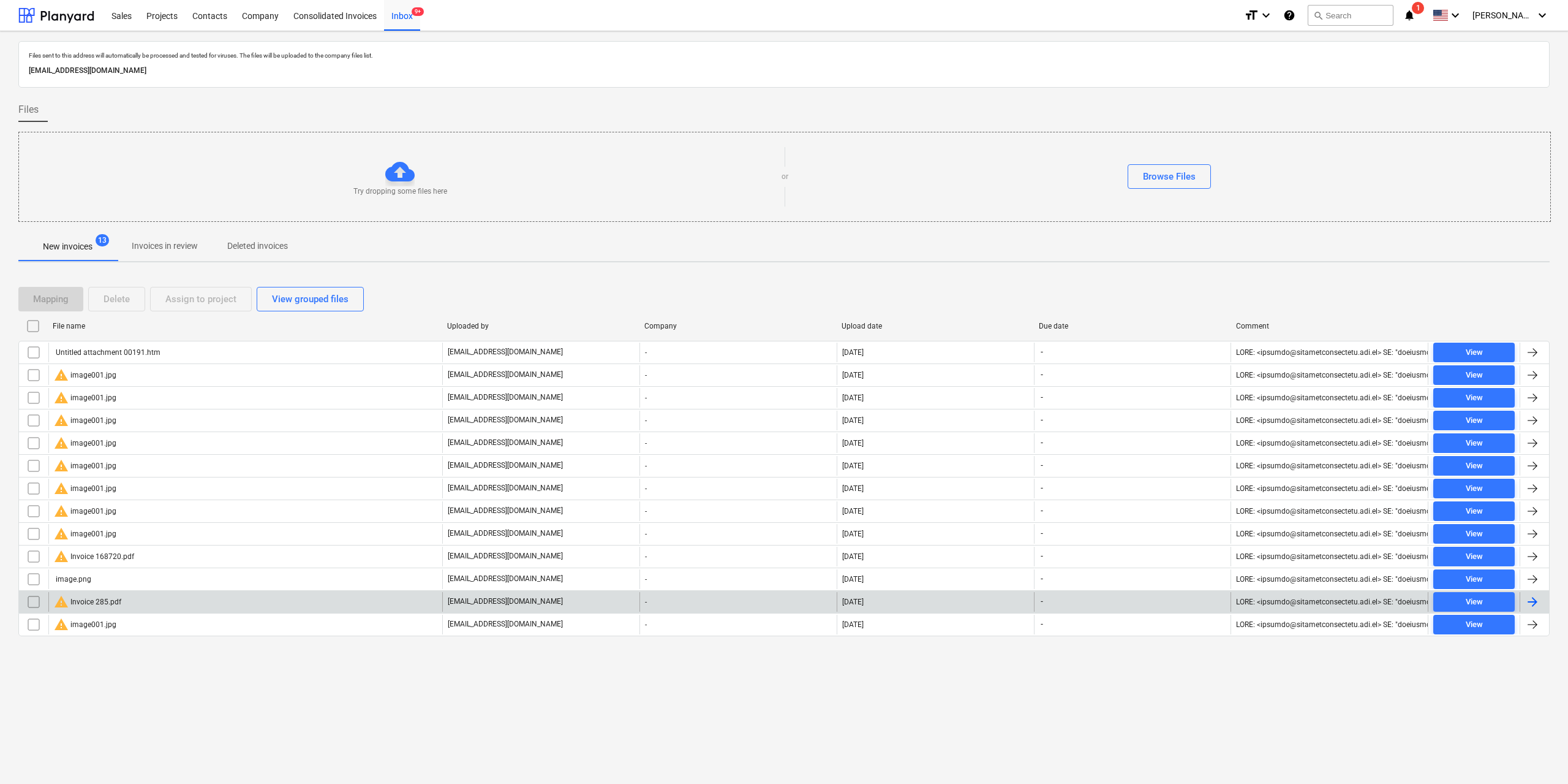
click at [34, 600] on input "checkbox" at bounding box center [34, 602] width 20 height 20
click at [127, 296] on div "Delete" at bounding box center [116, 299] width 26 height 16
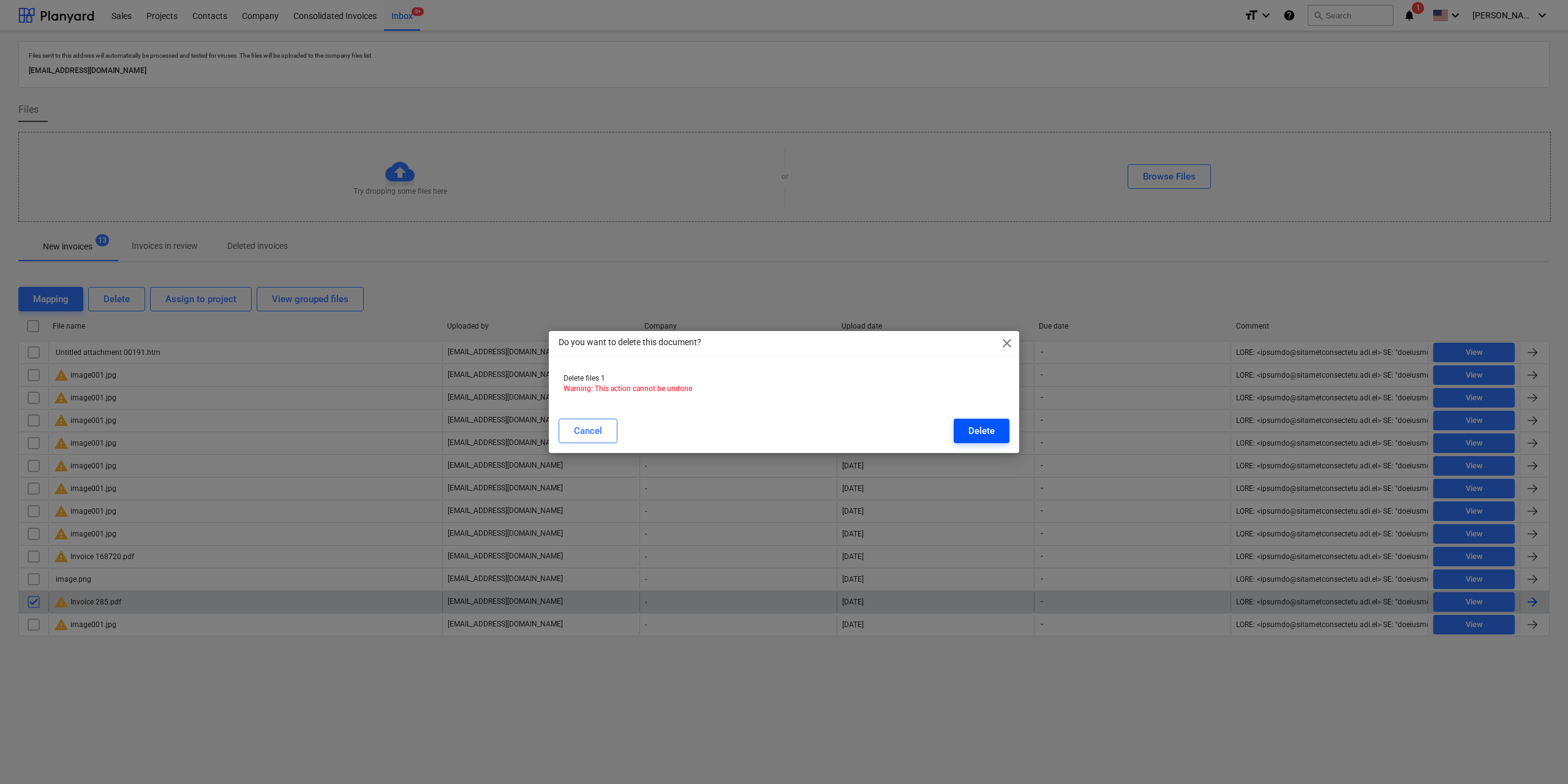
click at [996, 435] on button "Delete" at bounding box center [982, 430] width 56 height 24
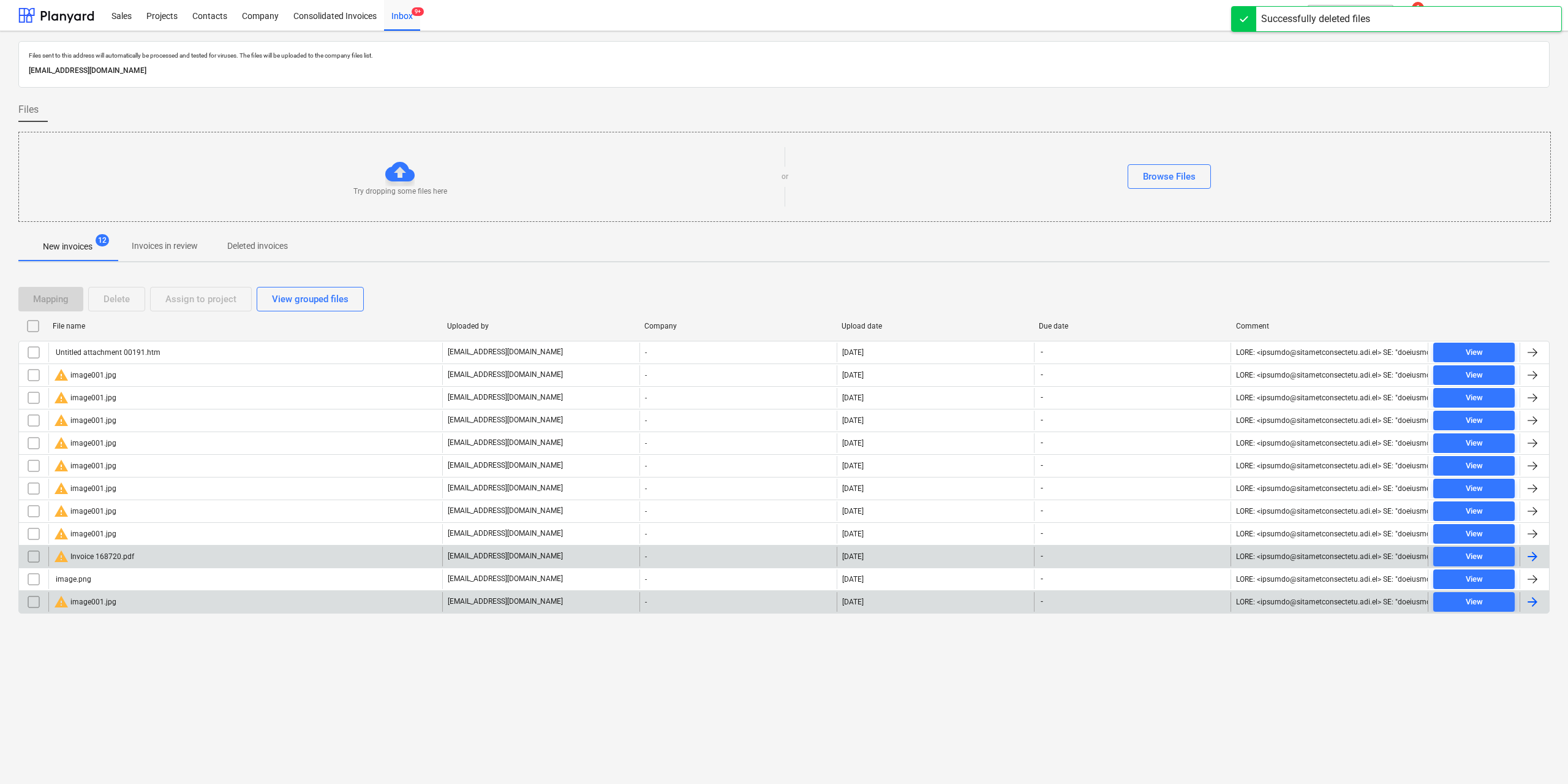
click at [113, 556] on div "warning Invoice 168720.pdf" at bounding box center [94, 556] width 80 height 15
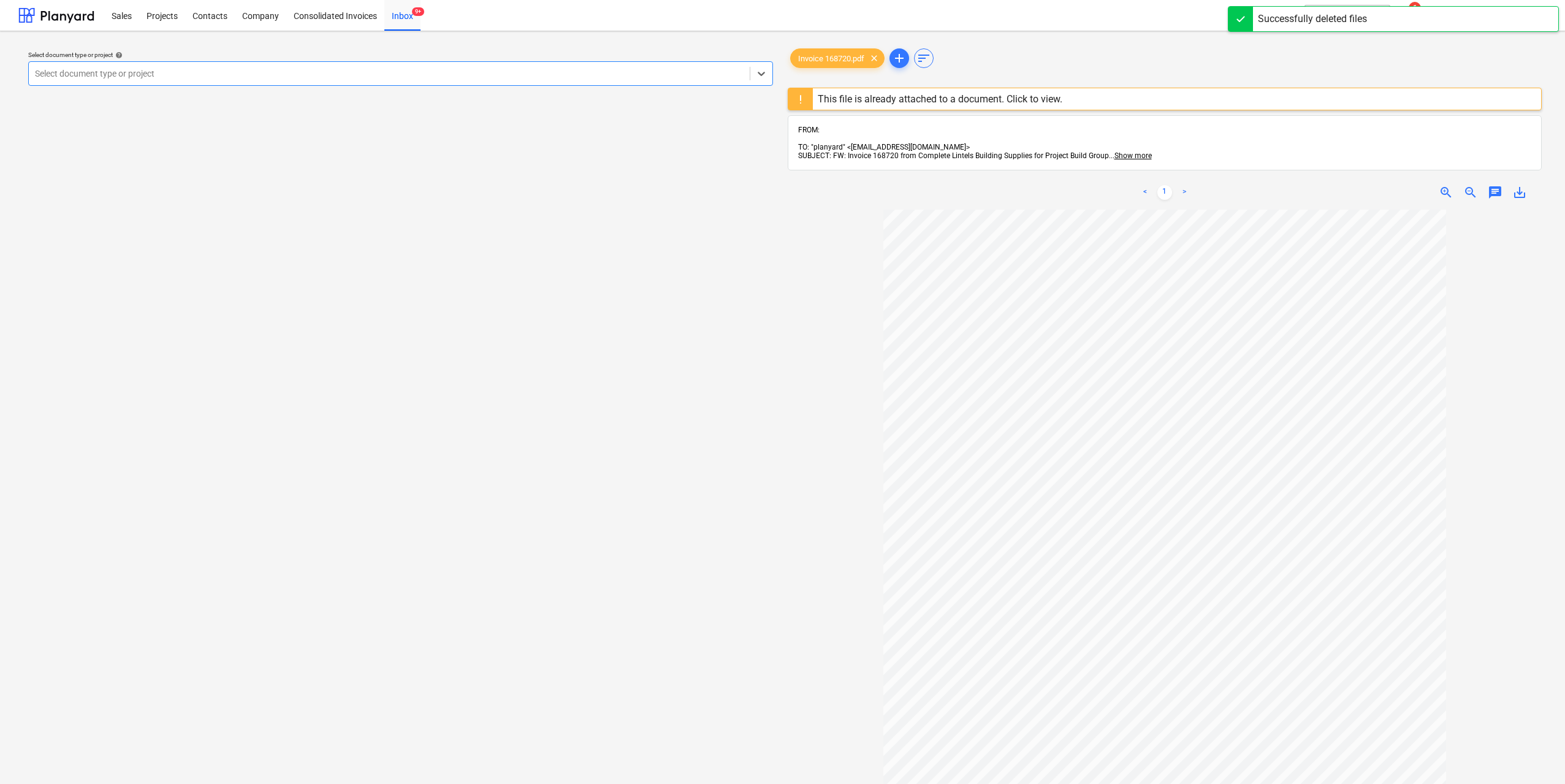
click at [835, 97] on div "This file is already attached to a document. Click to view." at bounding box center [940, 99] width 245 height 12
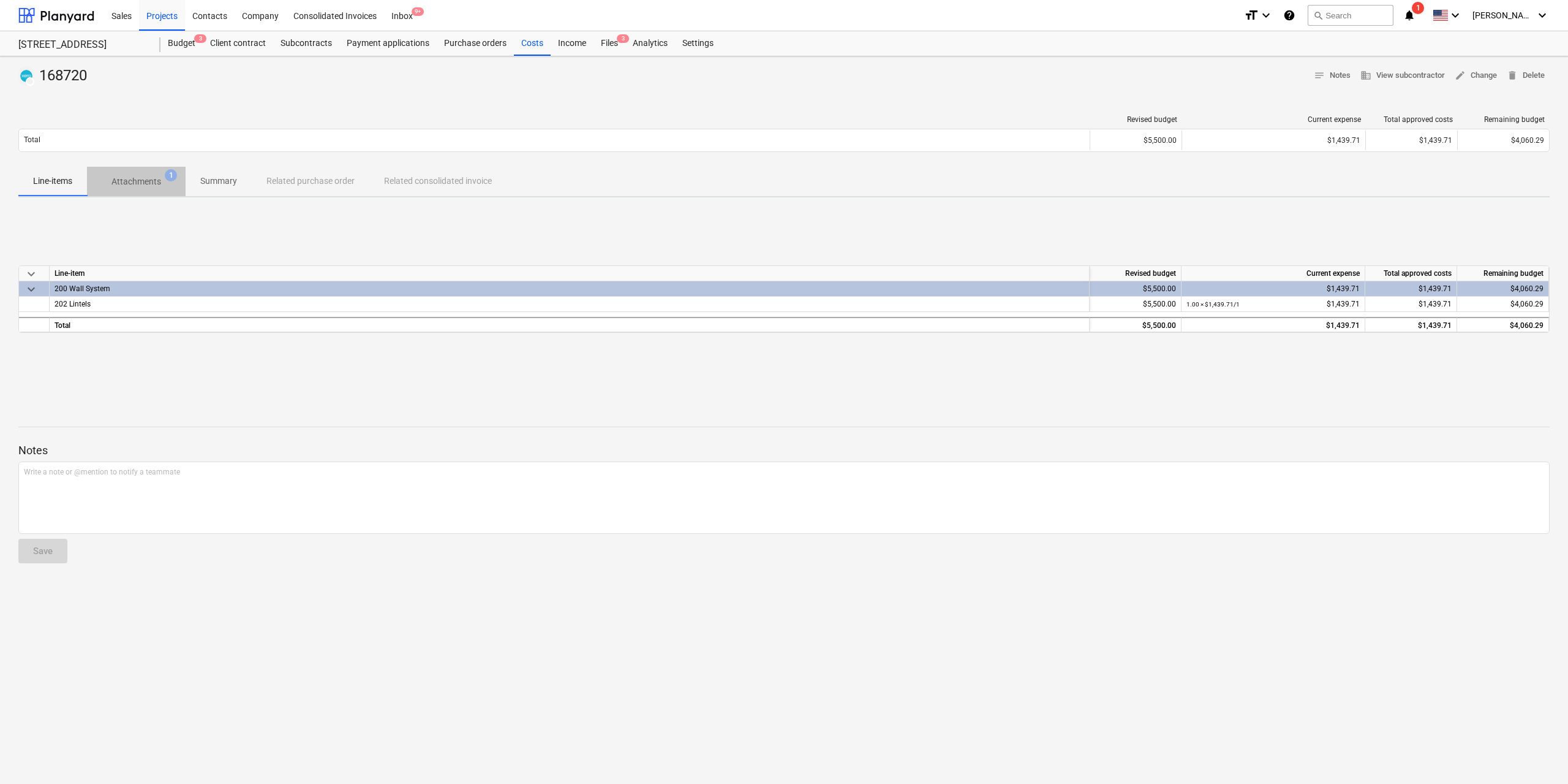
click at [143, 185] on p "Attachments" at bounding box center [136, 182] width 50 height 13
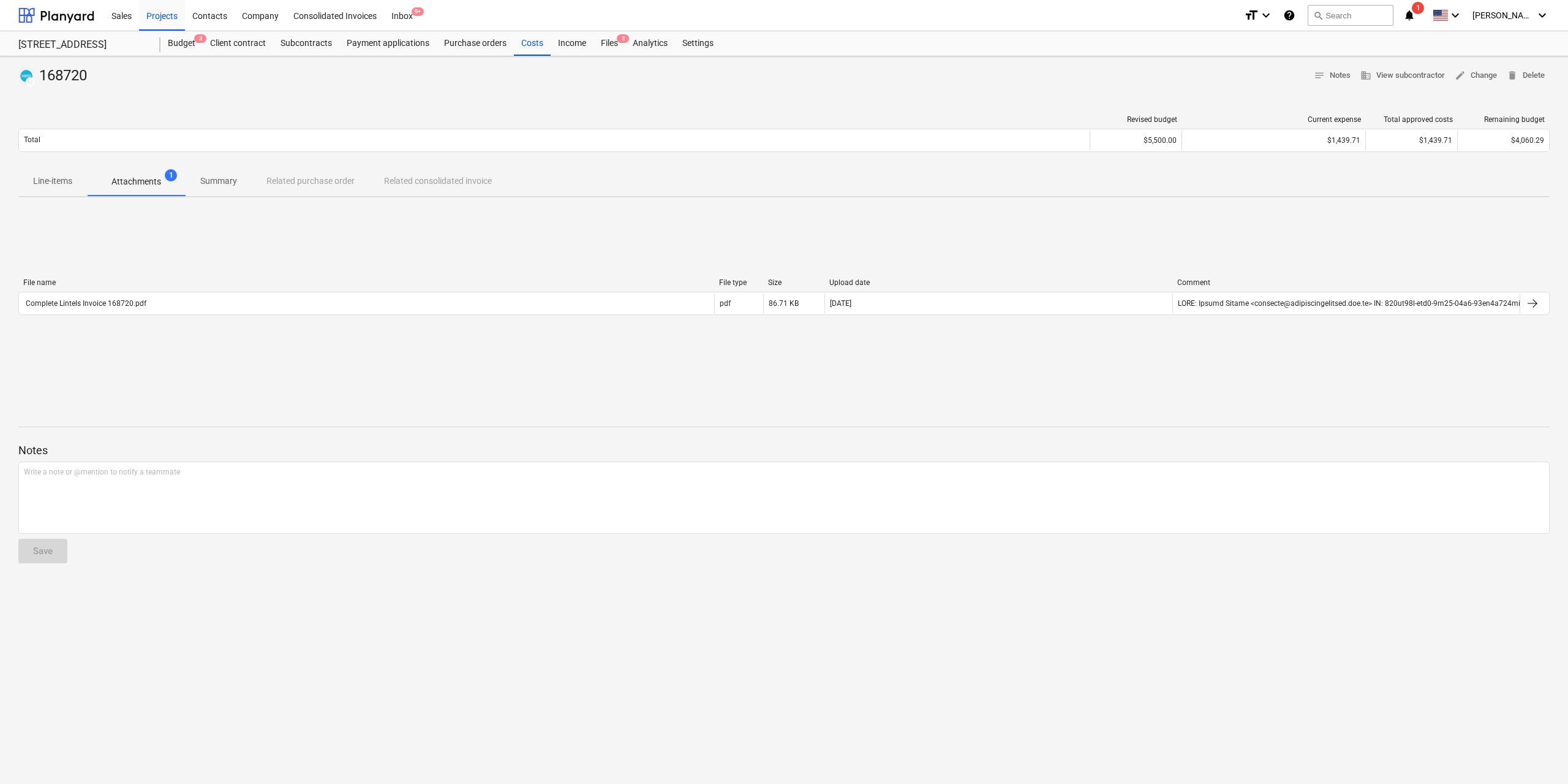
click at [87, 185] on span "Attachments 1" at bounding box center [136, 182] width 99 height 22
click at [59, 182] on p "Line-items" at bounding box center [53, 182] width 40 height 13
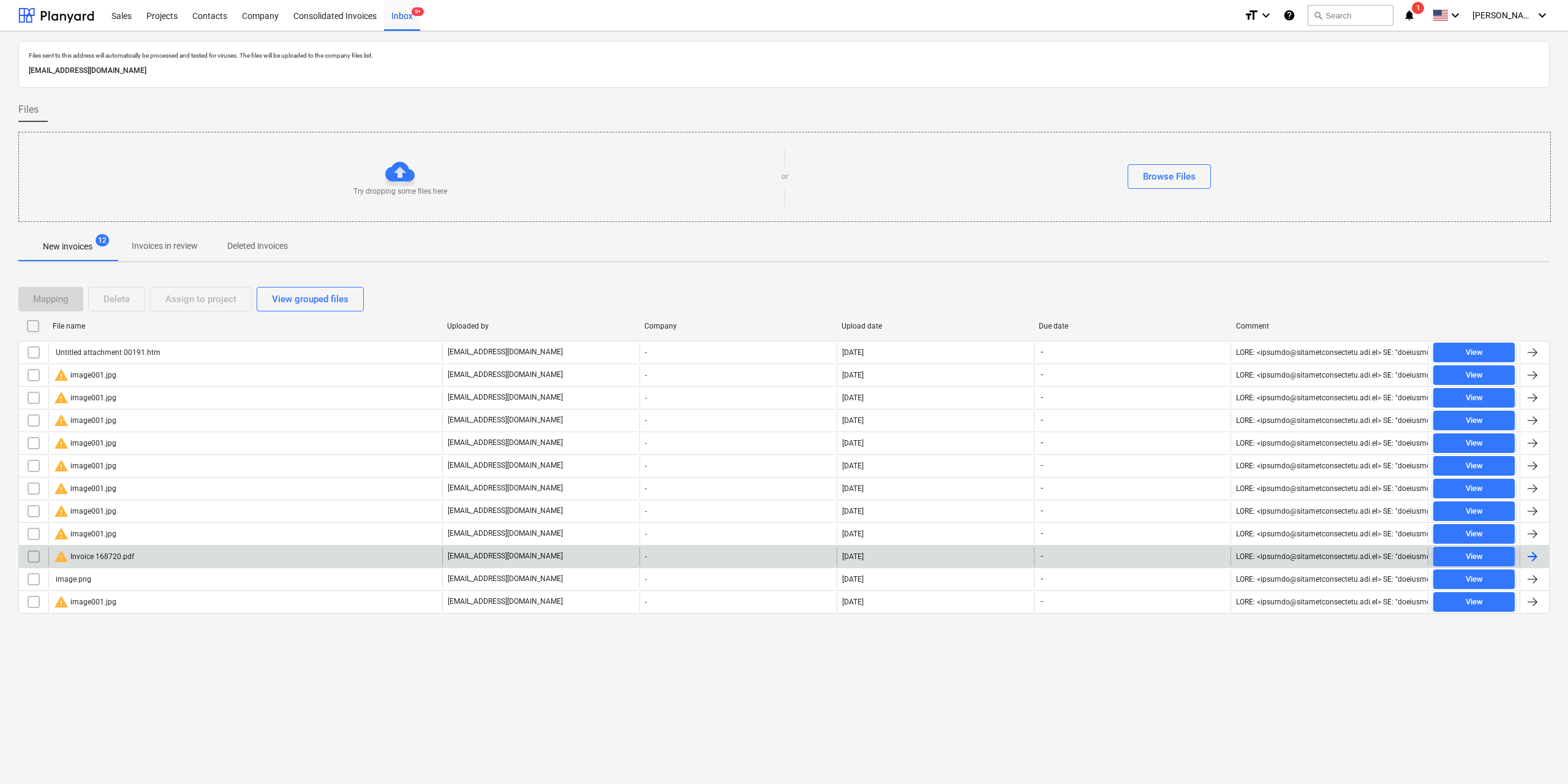
click at [29, 561] on input "checkbox" at bounding box center [34, 556] width 20 height 20
click at [132, 291] on button "Delete" at bounding box center [117, 299] width 57 height 24
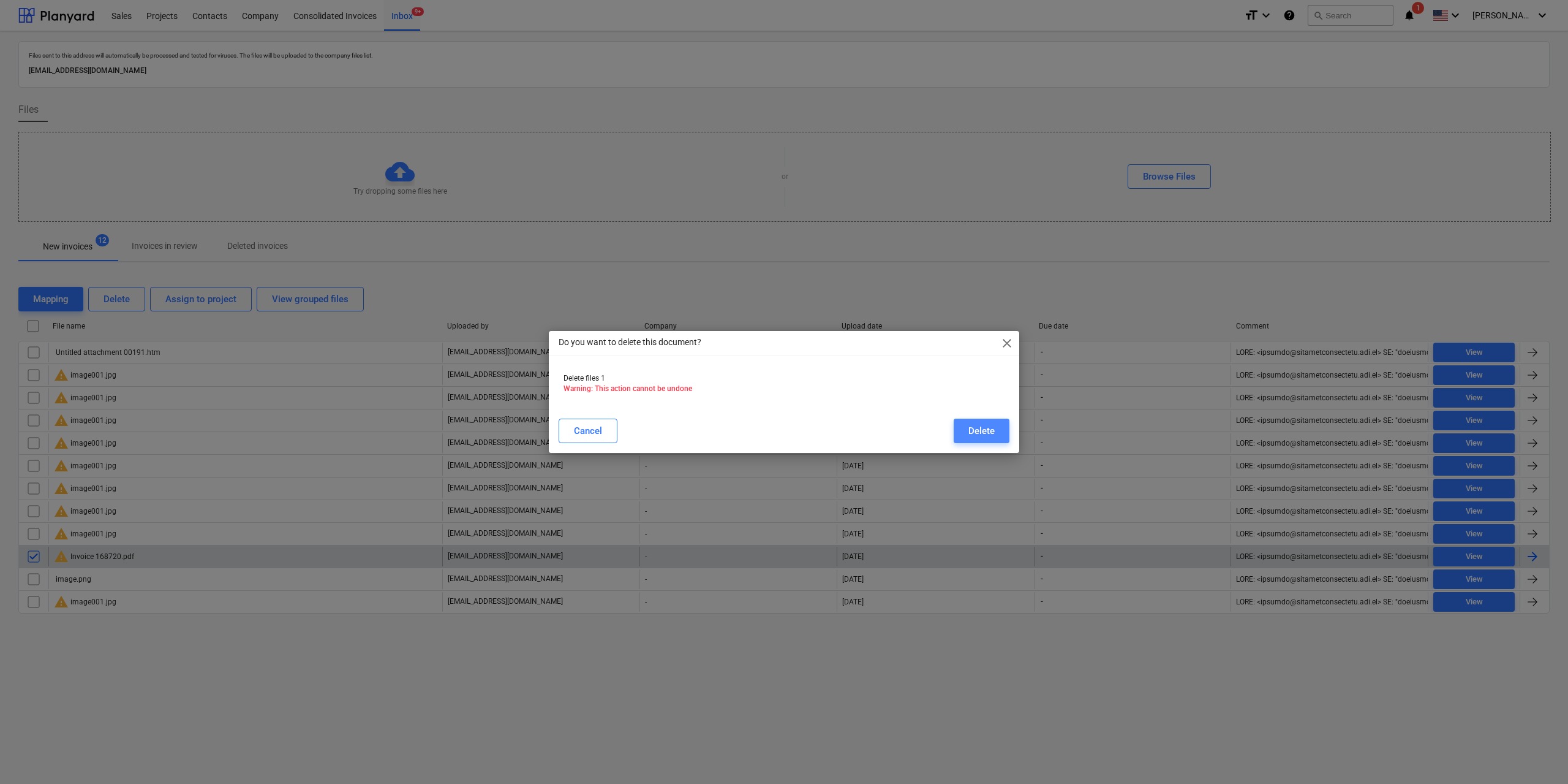
click at [1004, 433] on button "Delete" at bounding box center [982, 430] width 56 height 24
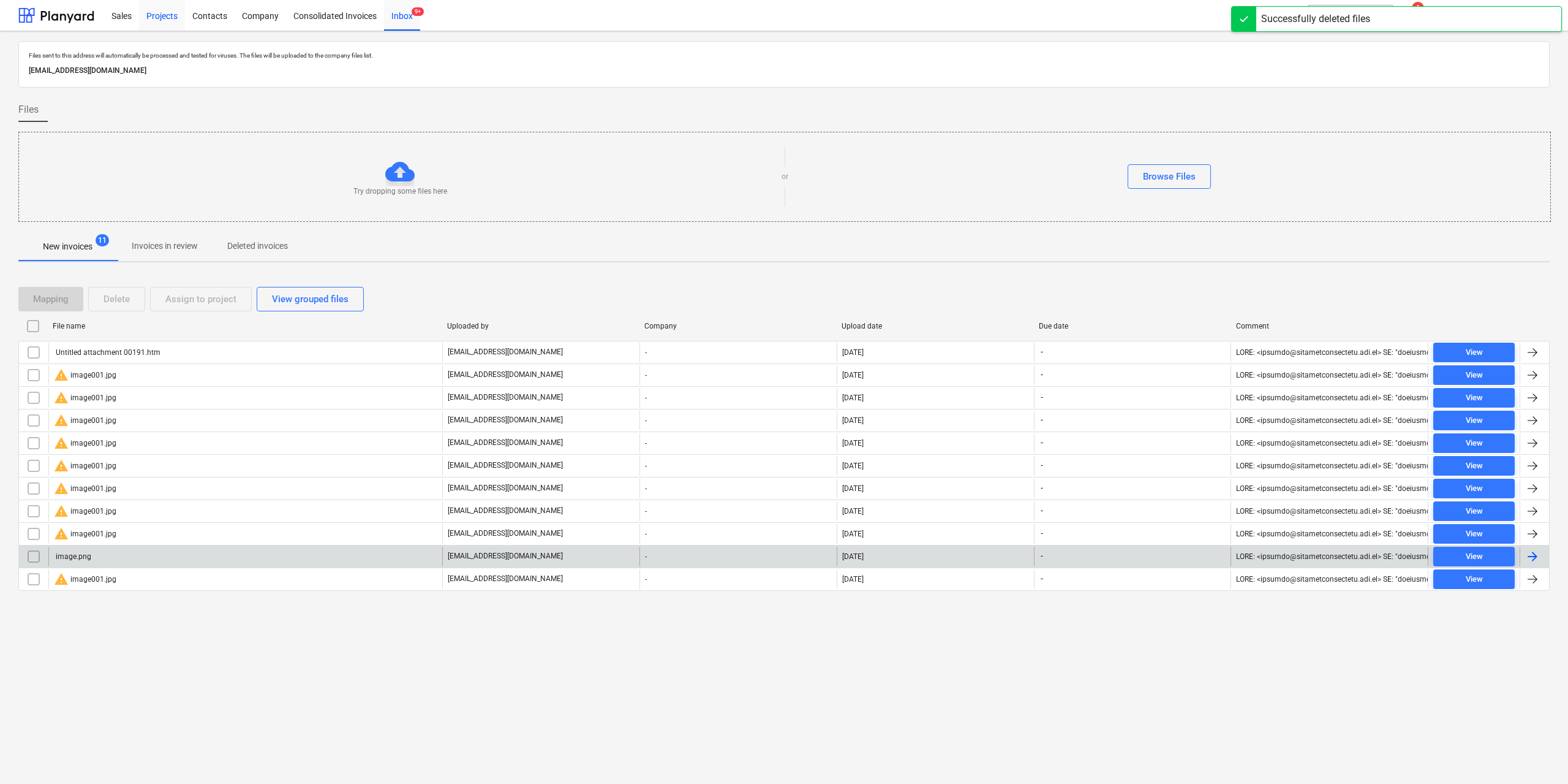
click at [153, 14] on div "Projects" at bounding box center [162, 15] width 46 height 31
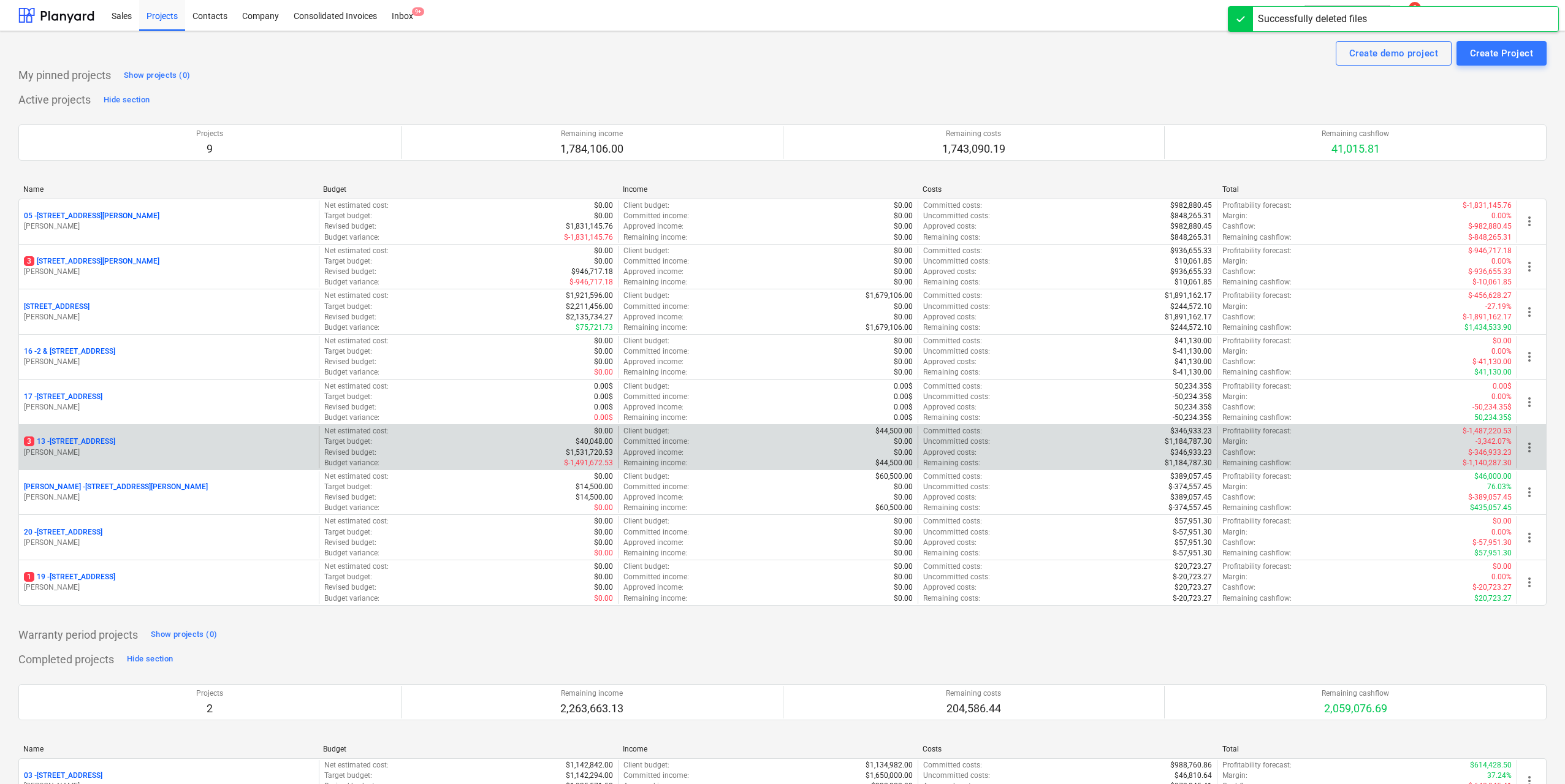
click at [115, 438] on p "3 [STREET_ADDRESS]" at bounding box center [70, 441] width 92 height 10
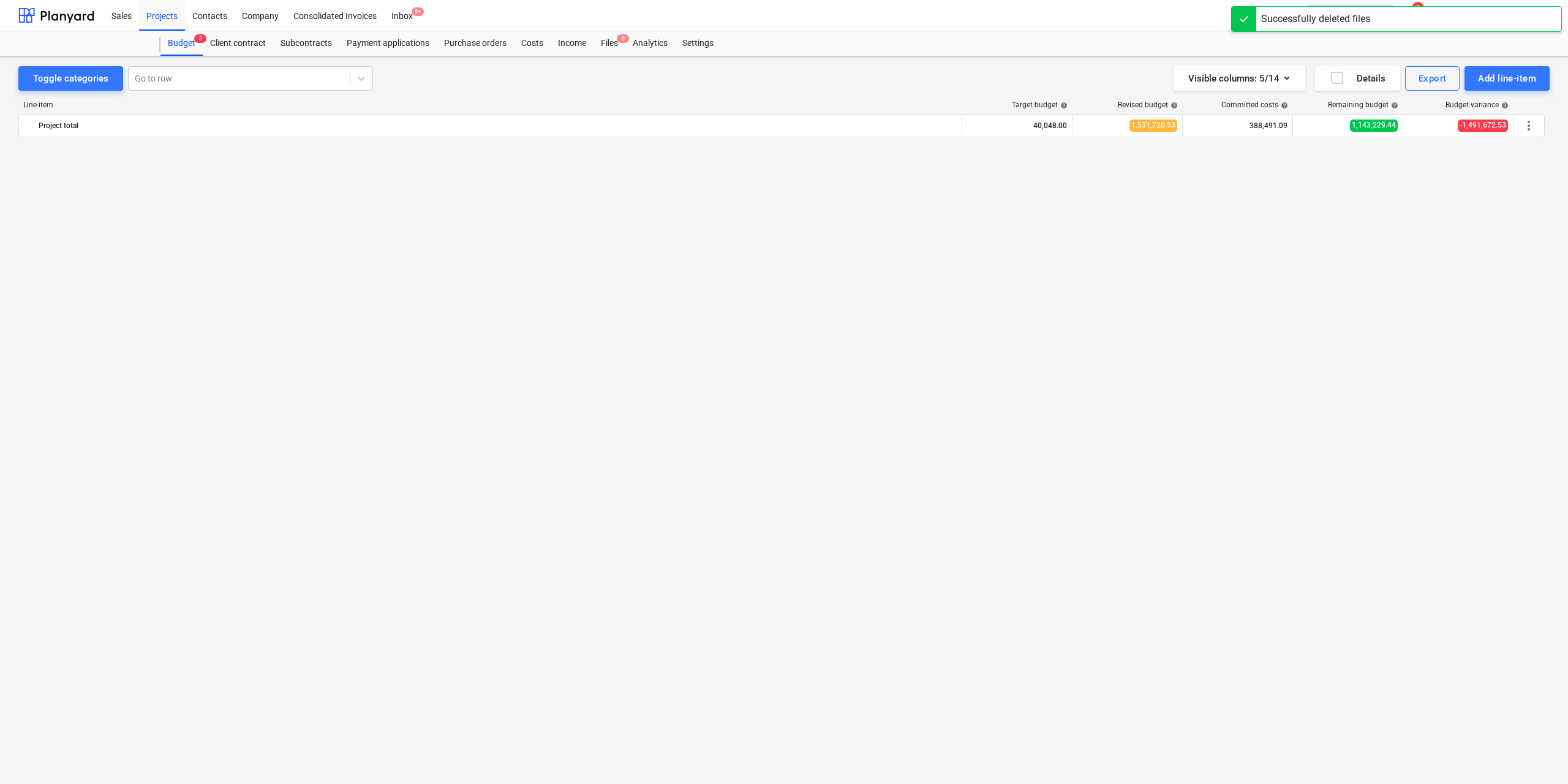
scroll to position [2504, 0]
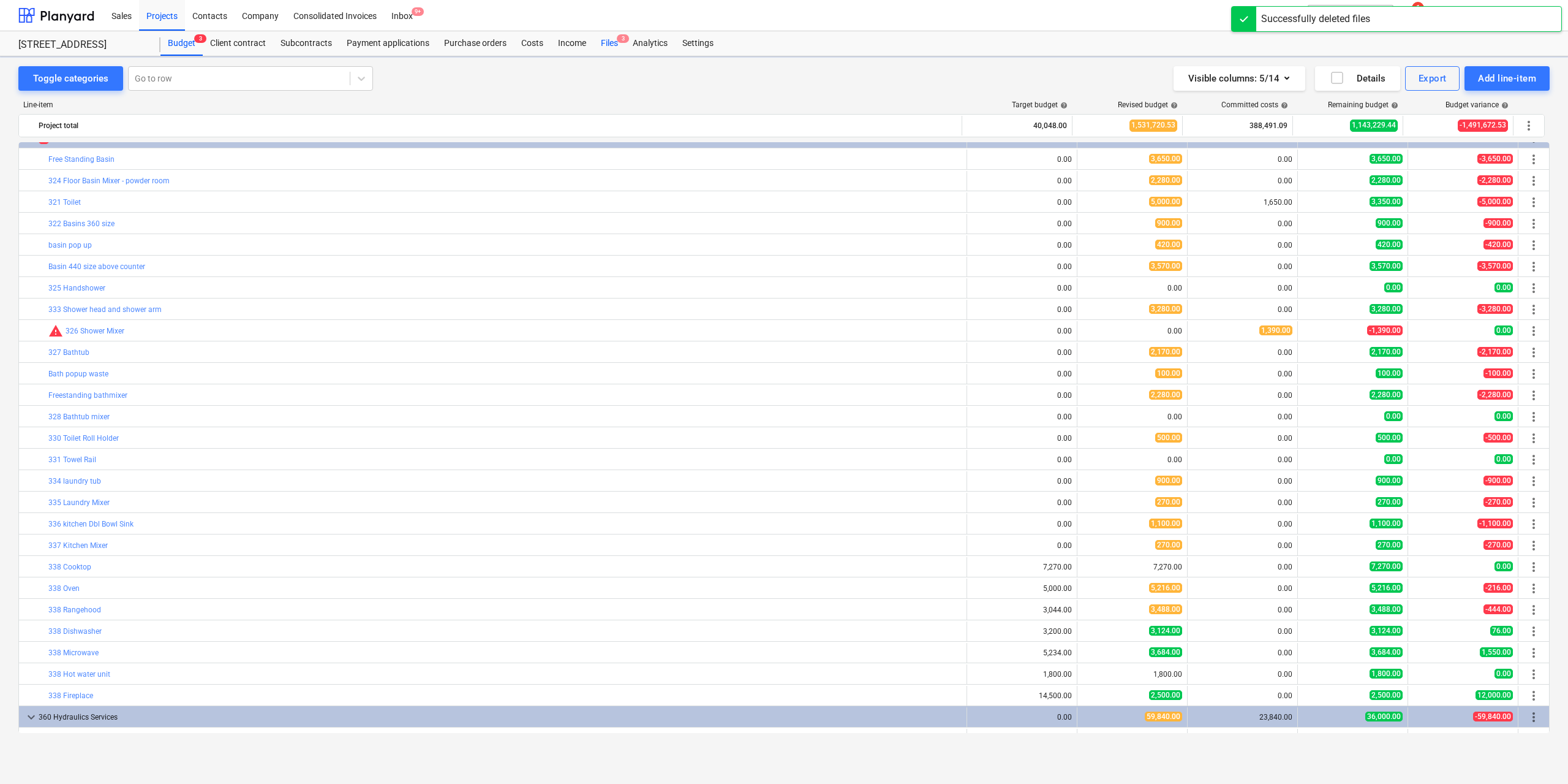
click at [612, 42] on div "Files 3" at bounding box center [609, 43] width 32 height 24
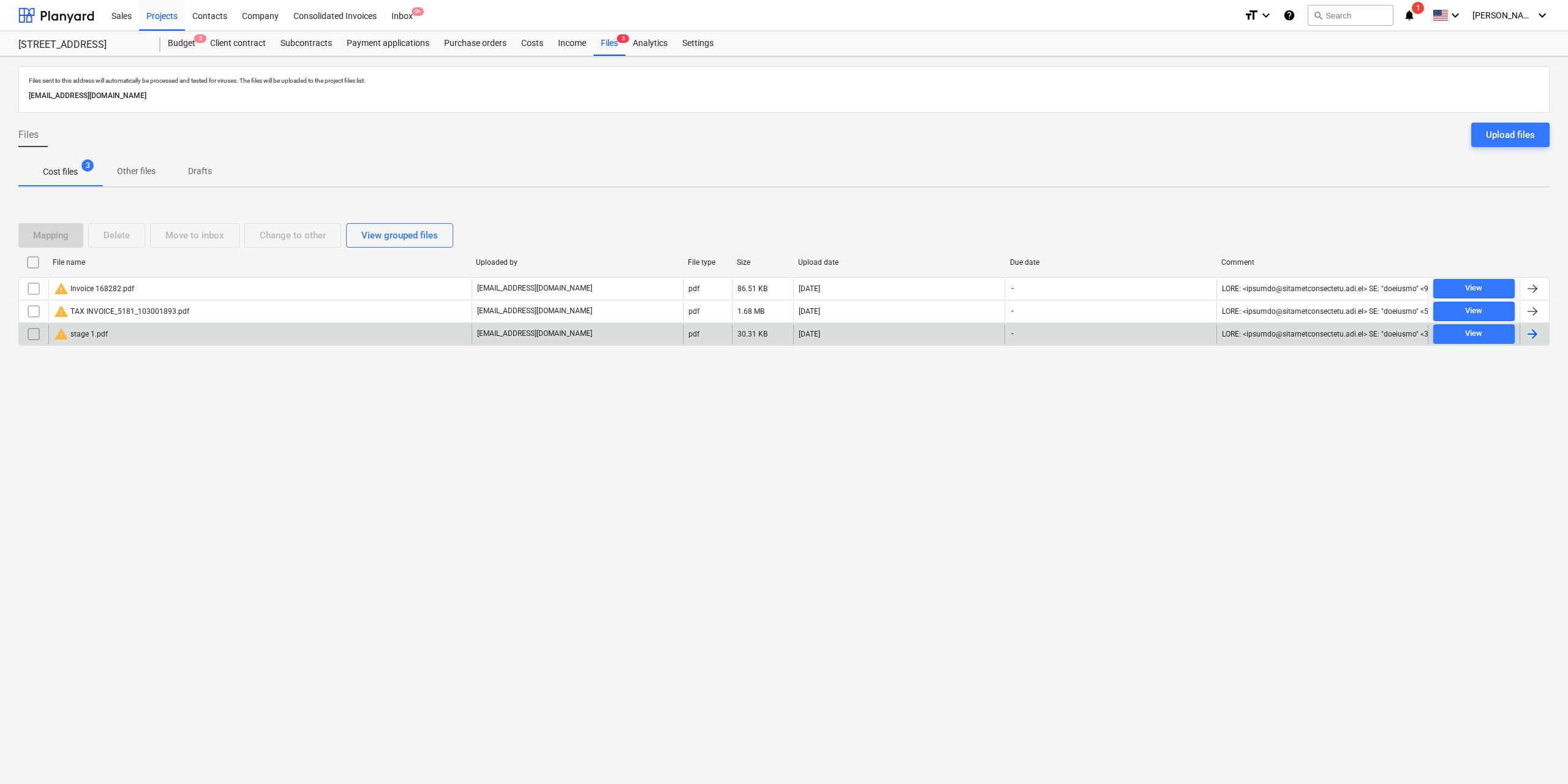
click at [95, 336] on div "warning stage 1.pdf" at bounding box center [81, 334] width 54 height 15
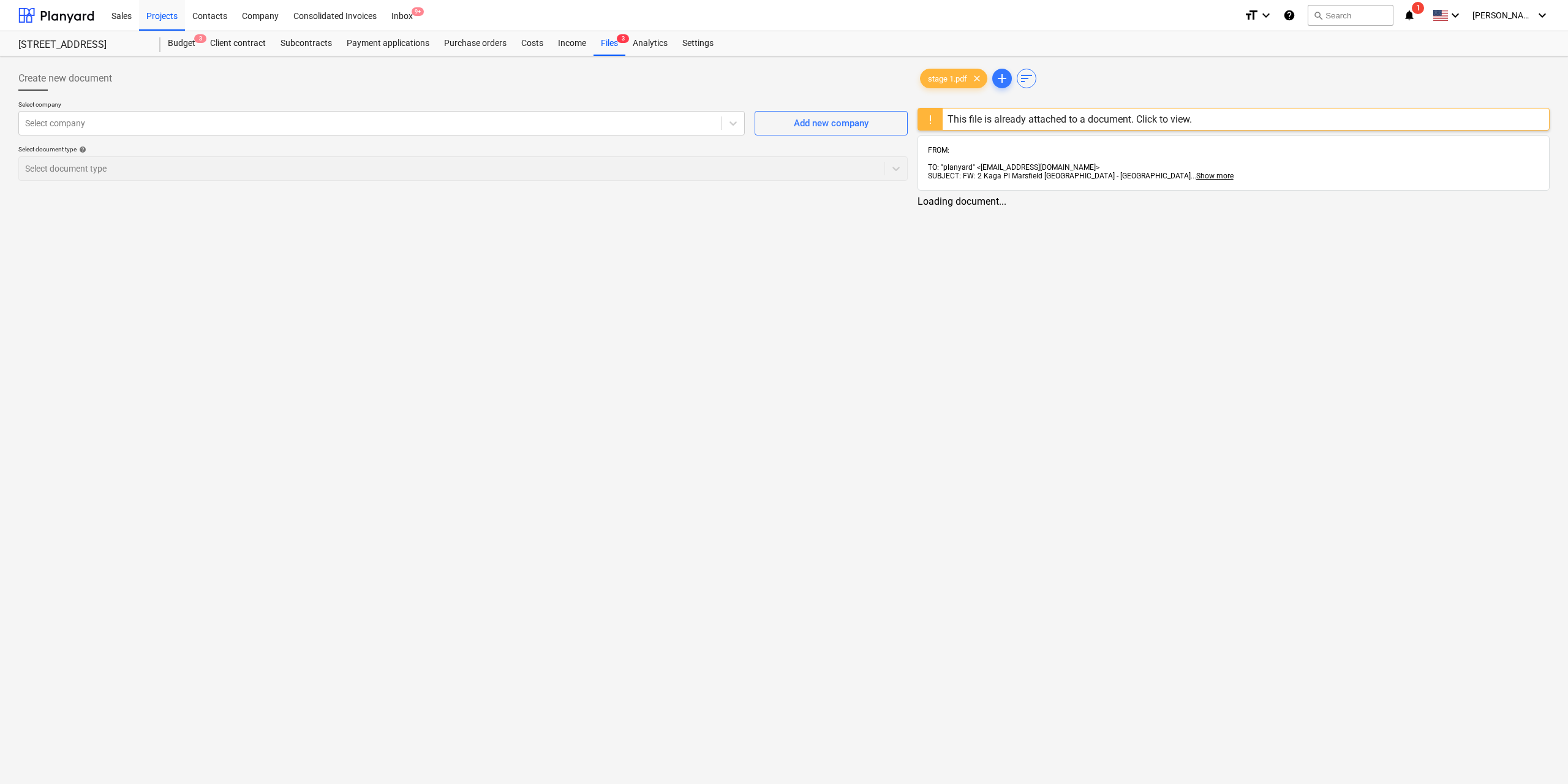
click at [963, 118] on div "This file is already attached to a document. Click to view." at bounding box center [1070, 119] width 244 height 12
click at [1014, 122] on div "This file is already attached to a document. Click to view." at bounding box center [1068, 119] width 244 height 12
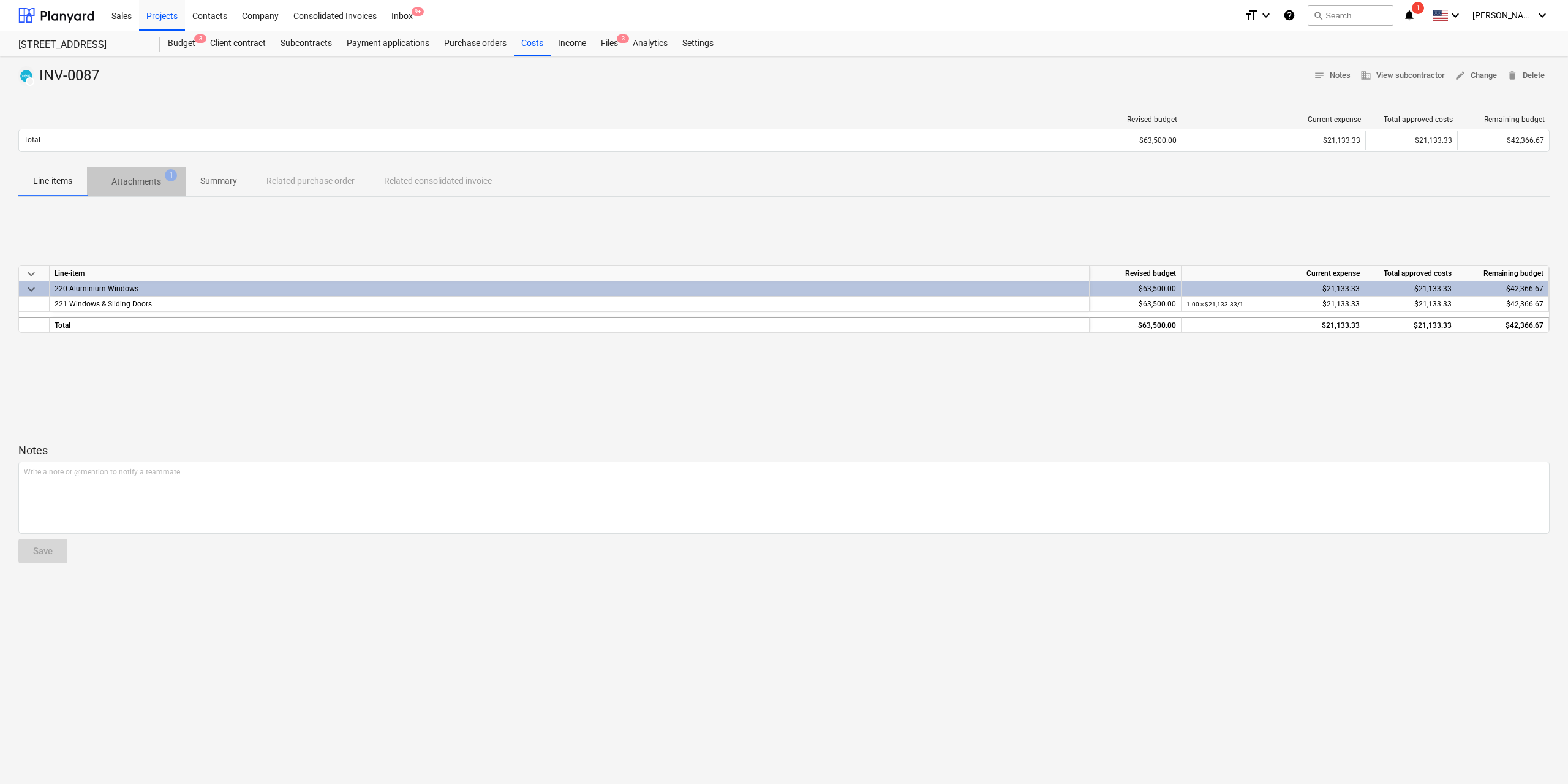
click at [143, 177] on p "Attachments" at bounding box center [136, 182] width 50 height 13
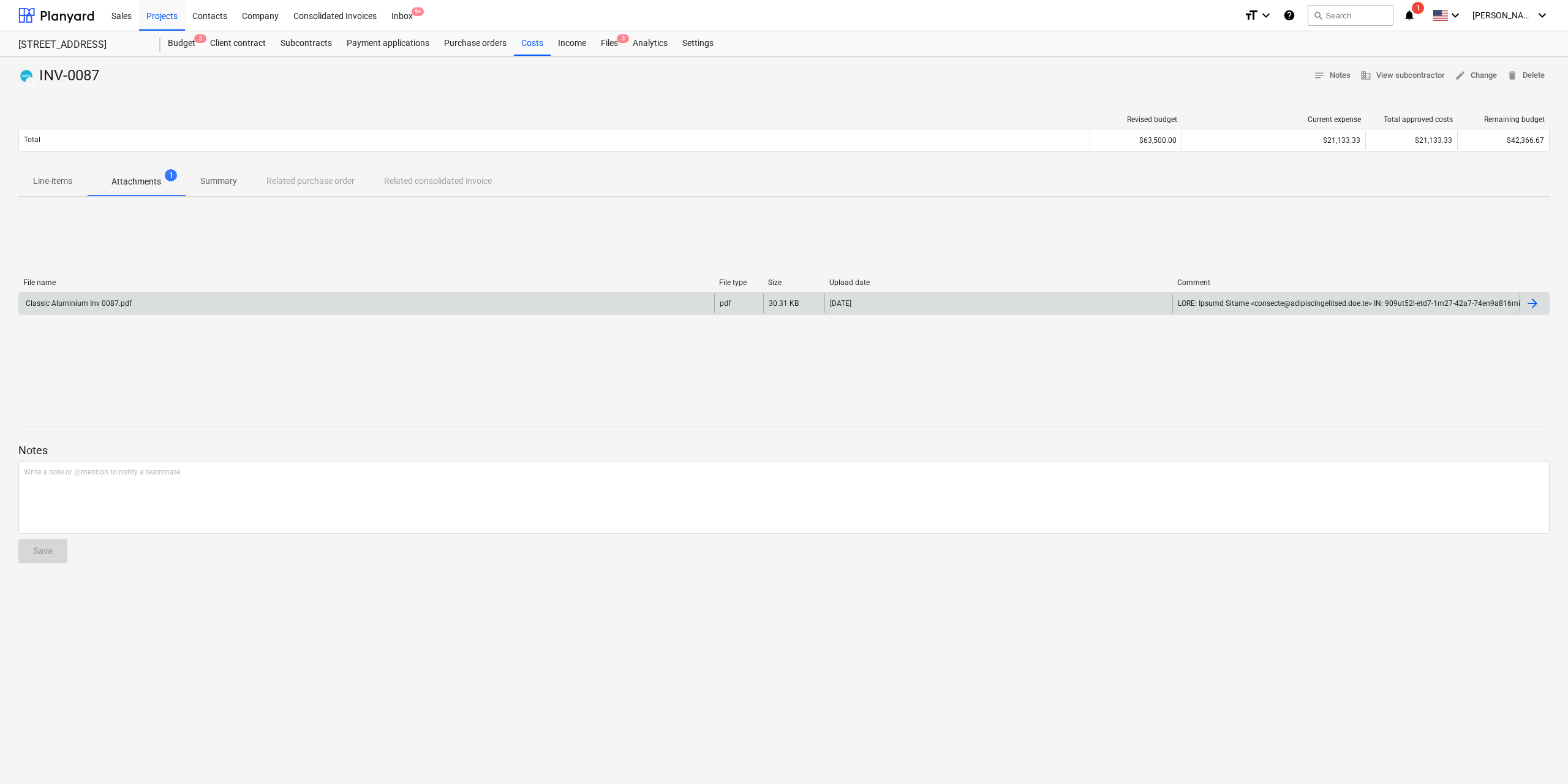
click at [179, 307] on div "Classic Aluminium Inv 0087.pdf" at bounding box center [367, 303] width 695 height 20
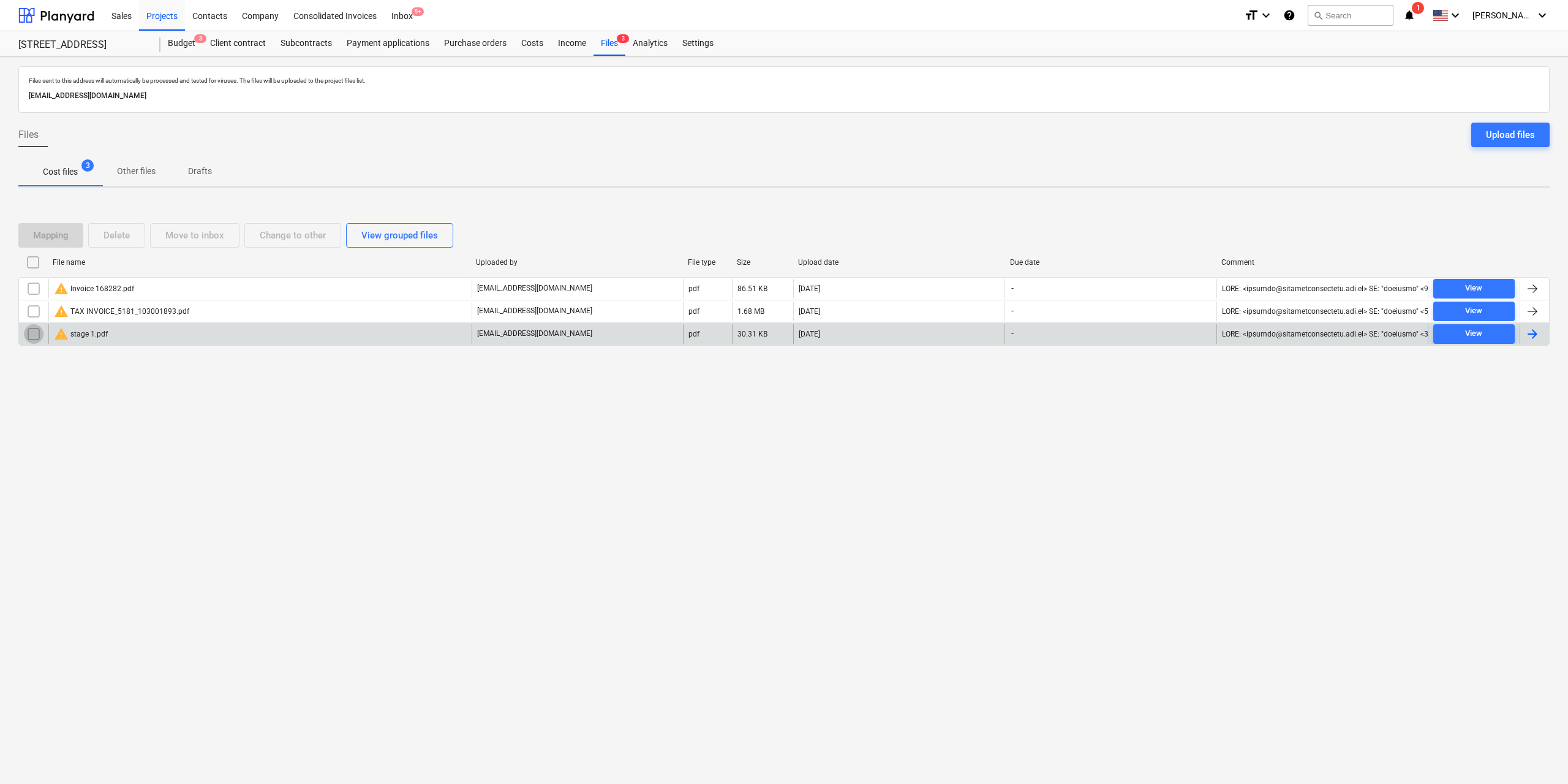
click at [29, 337] on input "checkbox" at bounding box center [34, 334] width 20 height 20
click at [104, 228] on div "Delete" at bounding box center [116, 236] width 26 height 16
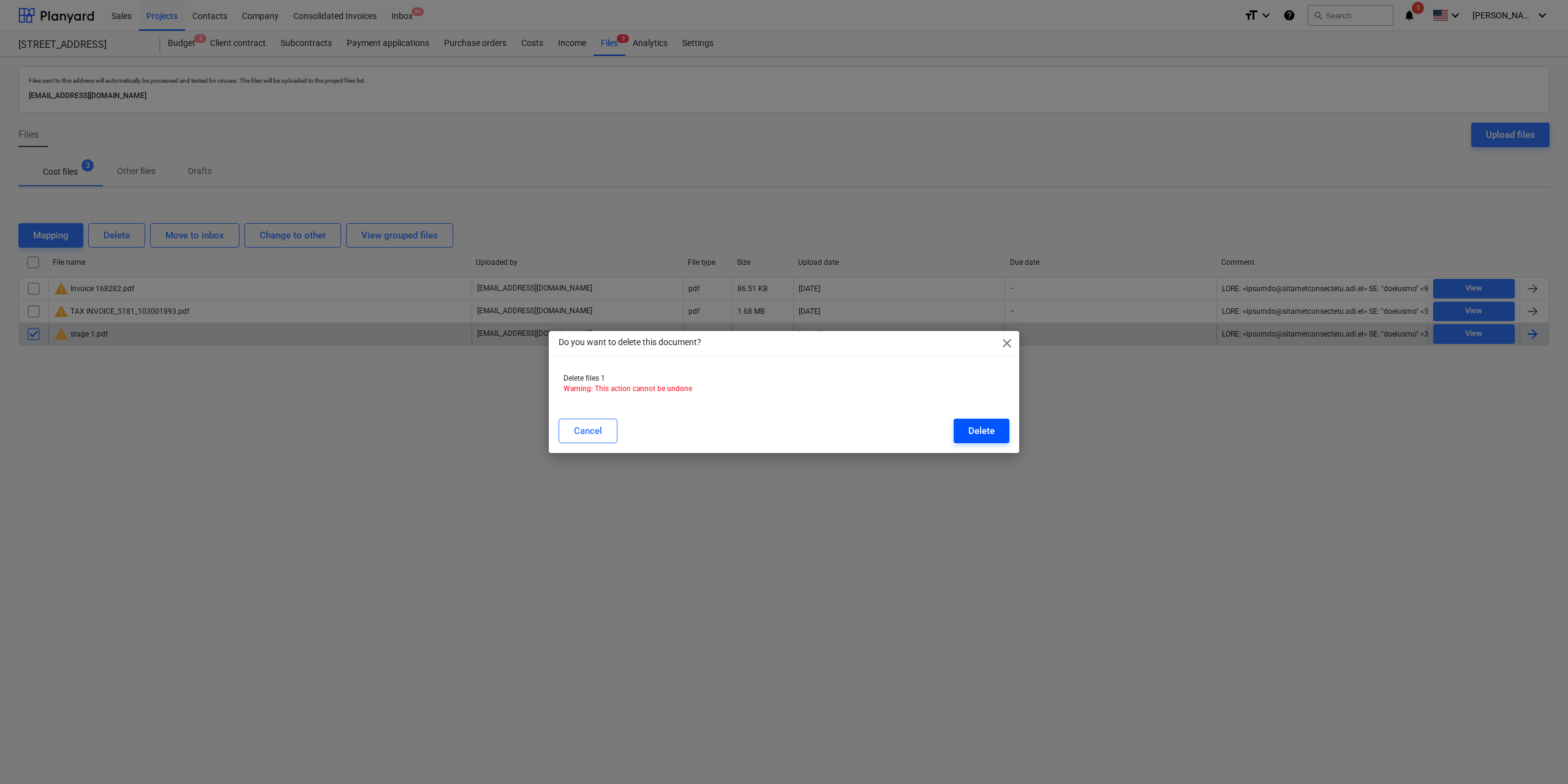
click at [973, 430] on div "Delete" at bounding box center [982, 431] width 26 height 16
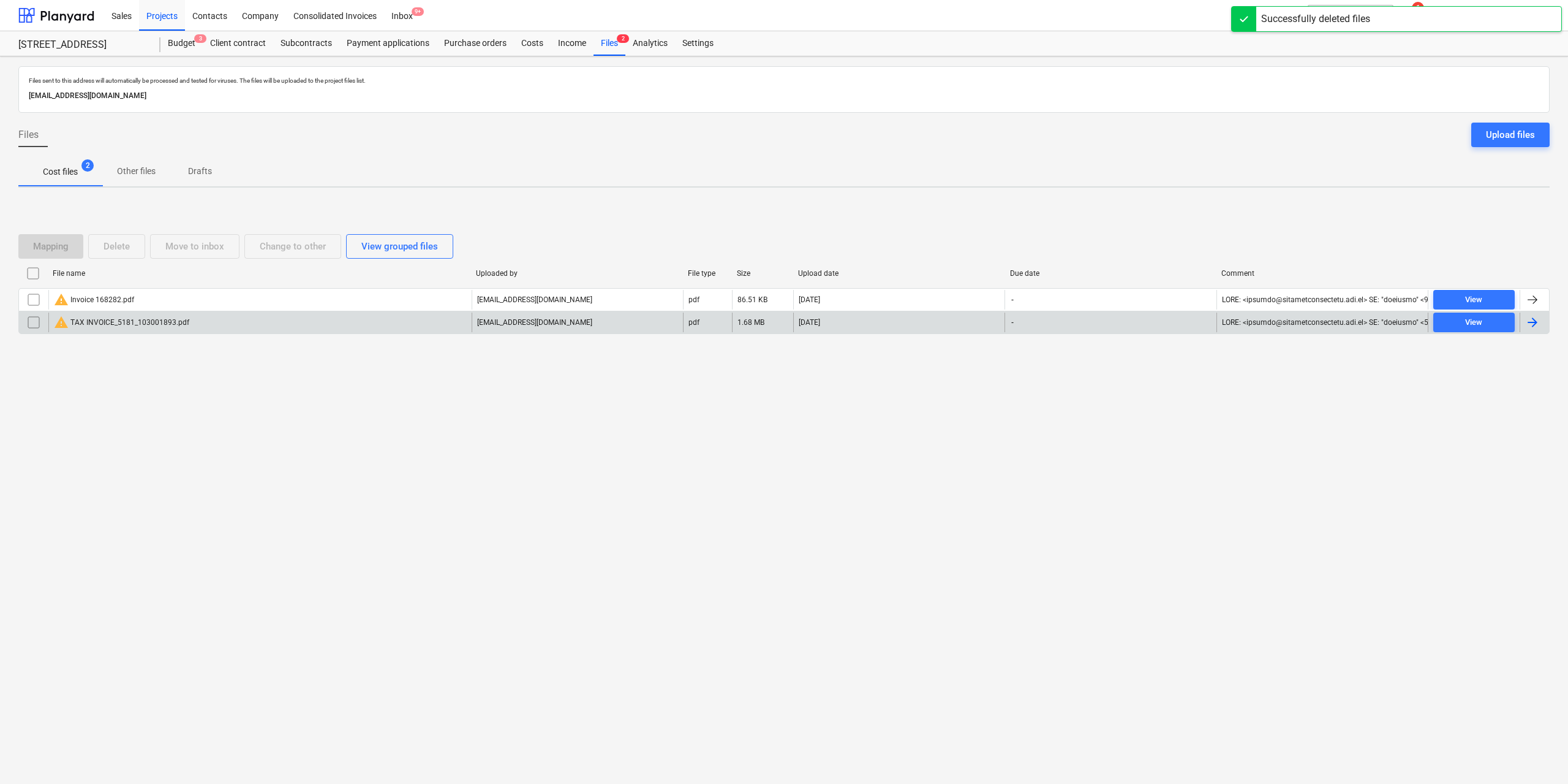
click at [149, 322] on div "warning TAX INVOICE_5181_103001893.pdf" at bounding box center [121, 322] width 135 height 15
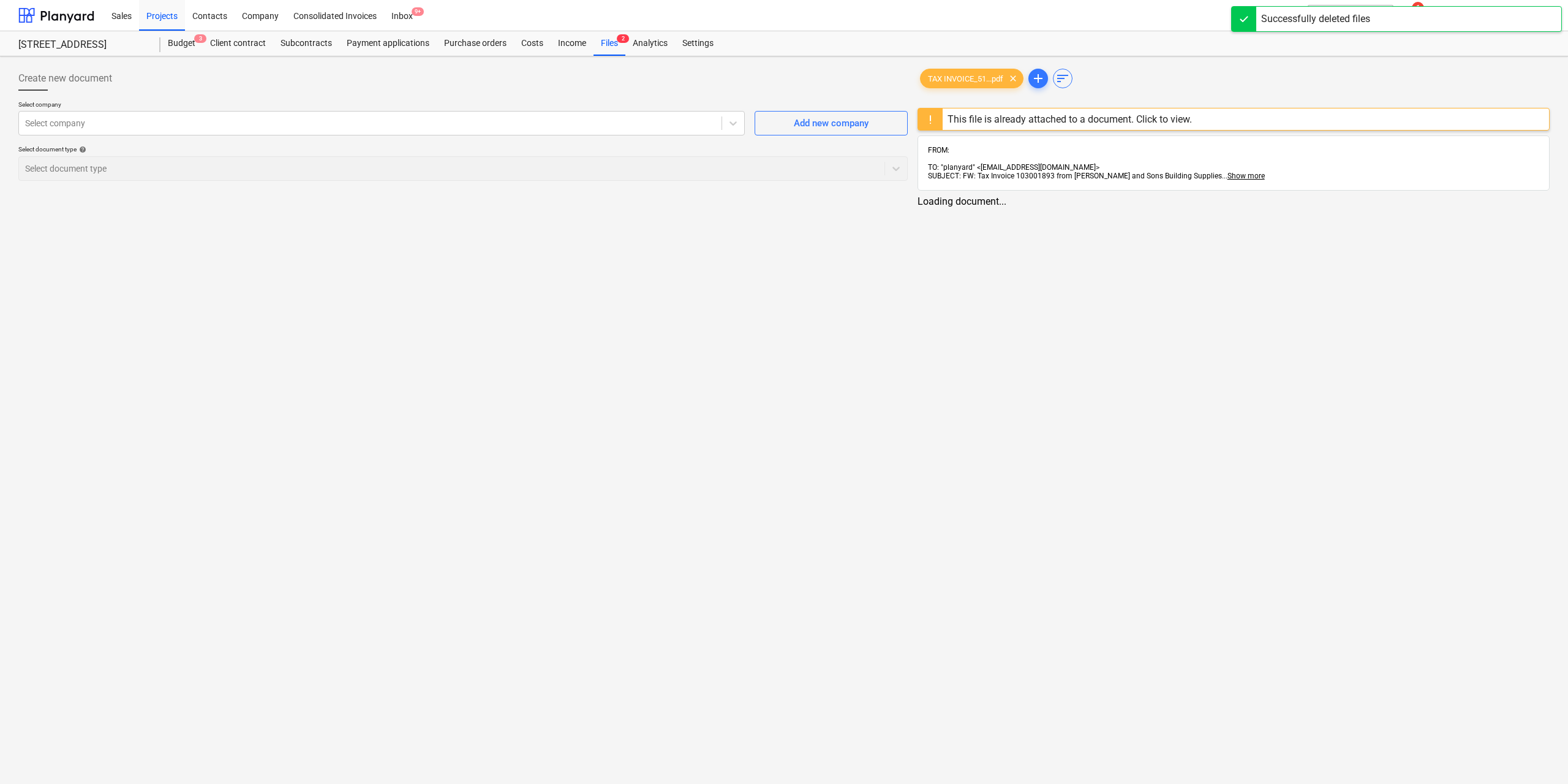
click at [969, 115] on div "This file is already attached to a document. Click to view." at bounding box center [1070, 119] width 244 height 12
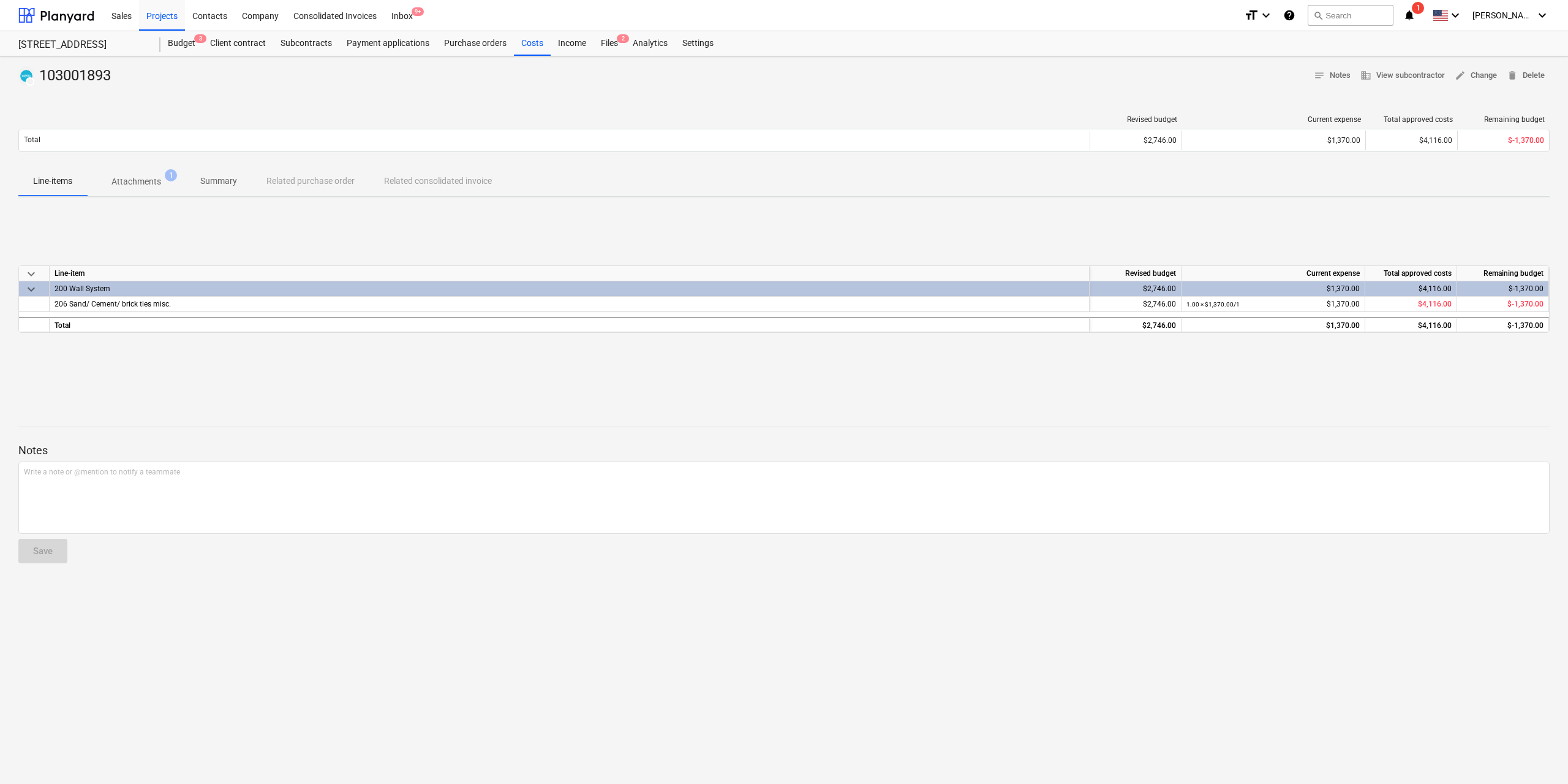
click at [134, 177] on p "Attachments" at bounding box center [136, 182] width 50 height 13
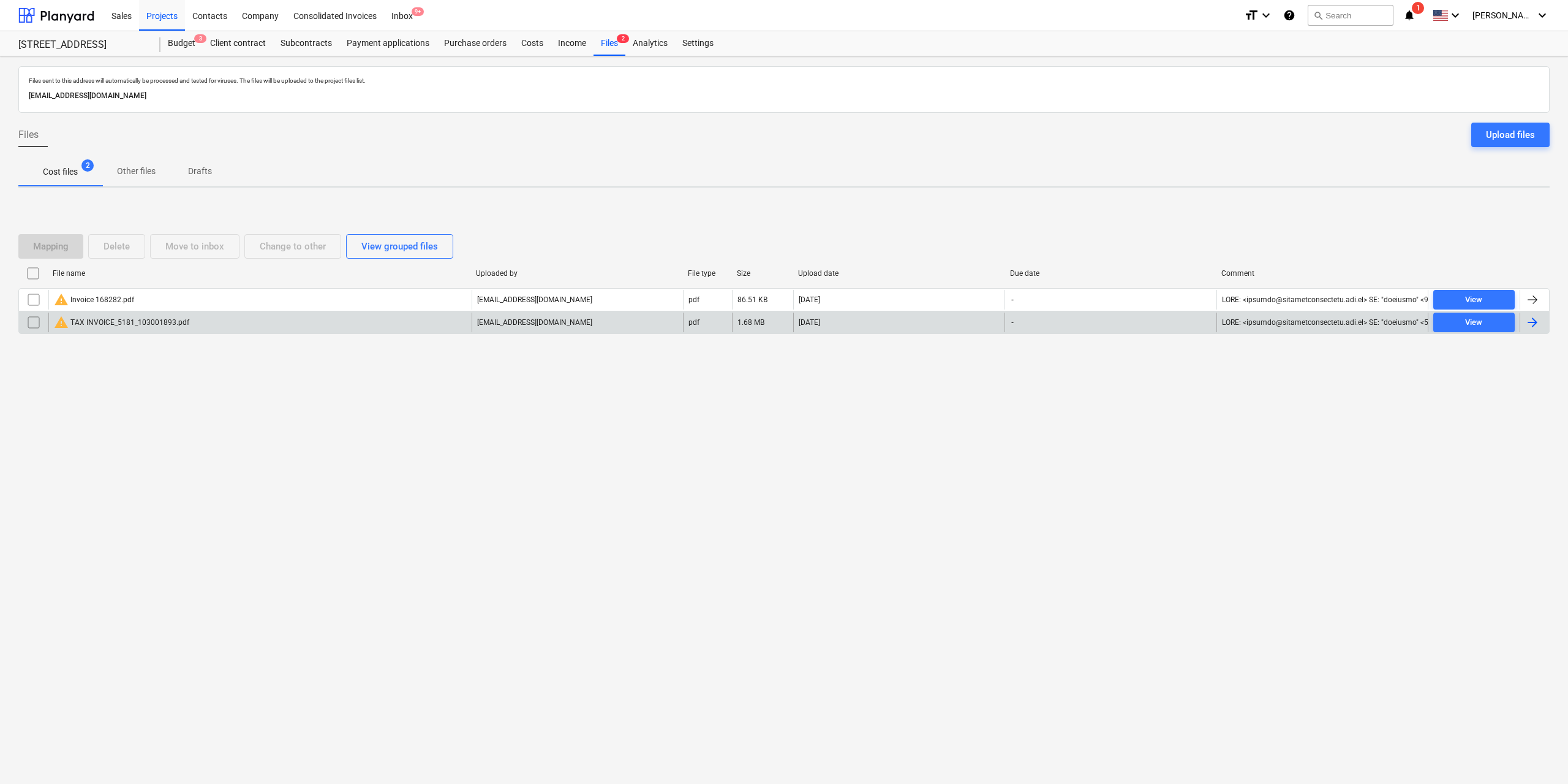
click at [30, 320] on input "checkbox" at bounding box center [34, 322] width 20 height 20
click at [101, 255] on button "Delete" at bounding box center [117, 246] width 57 height 24
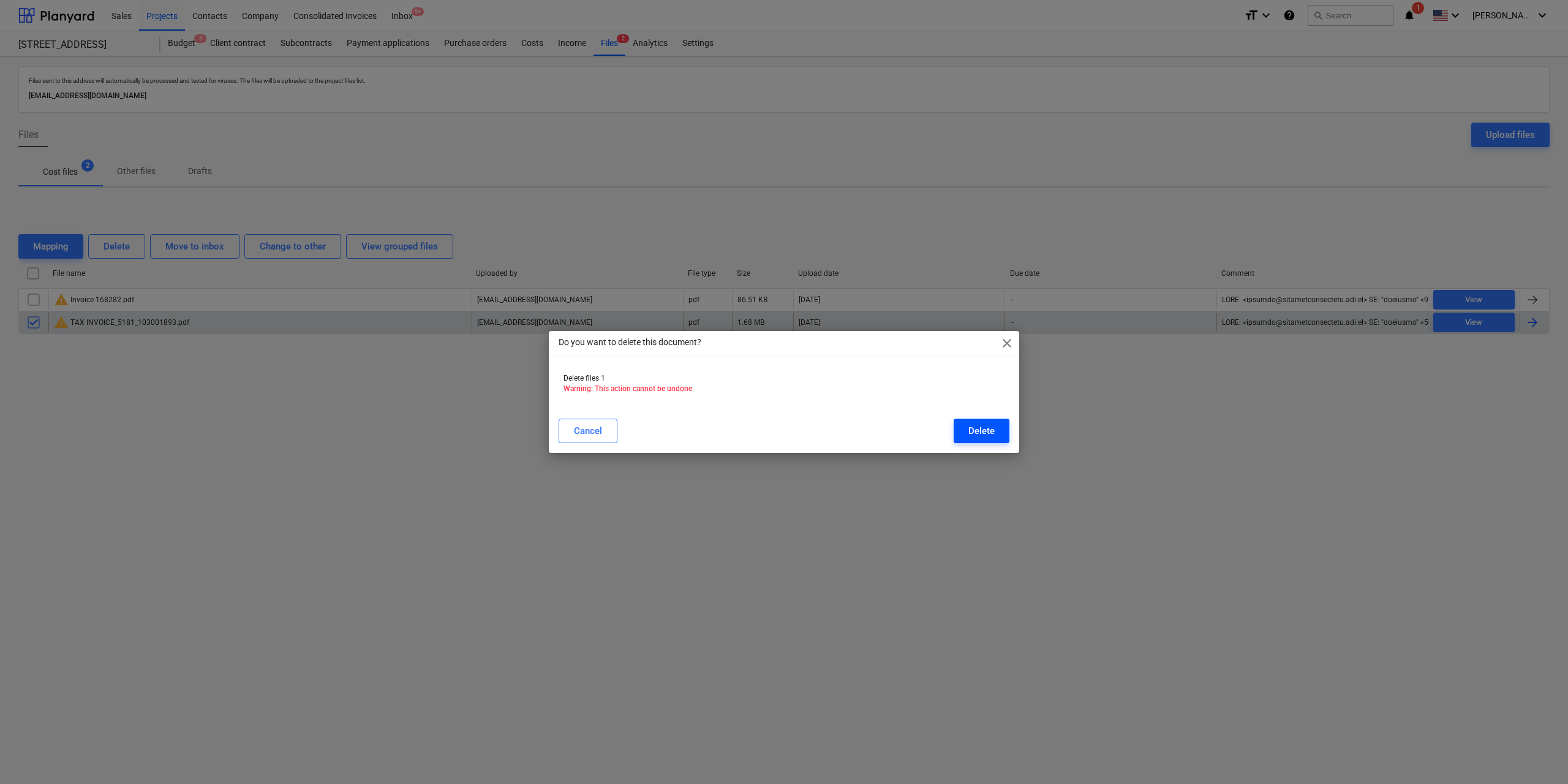
click at [983, 441] on button "Delete" at bounding box center [982, 430] width 56 height 24
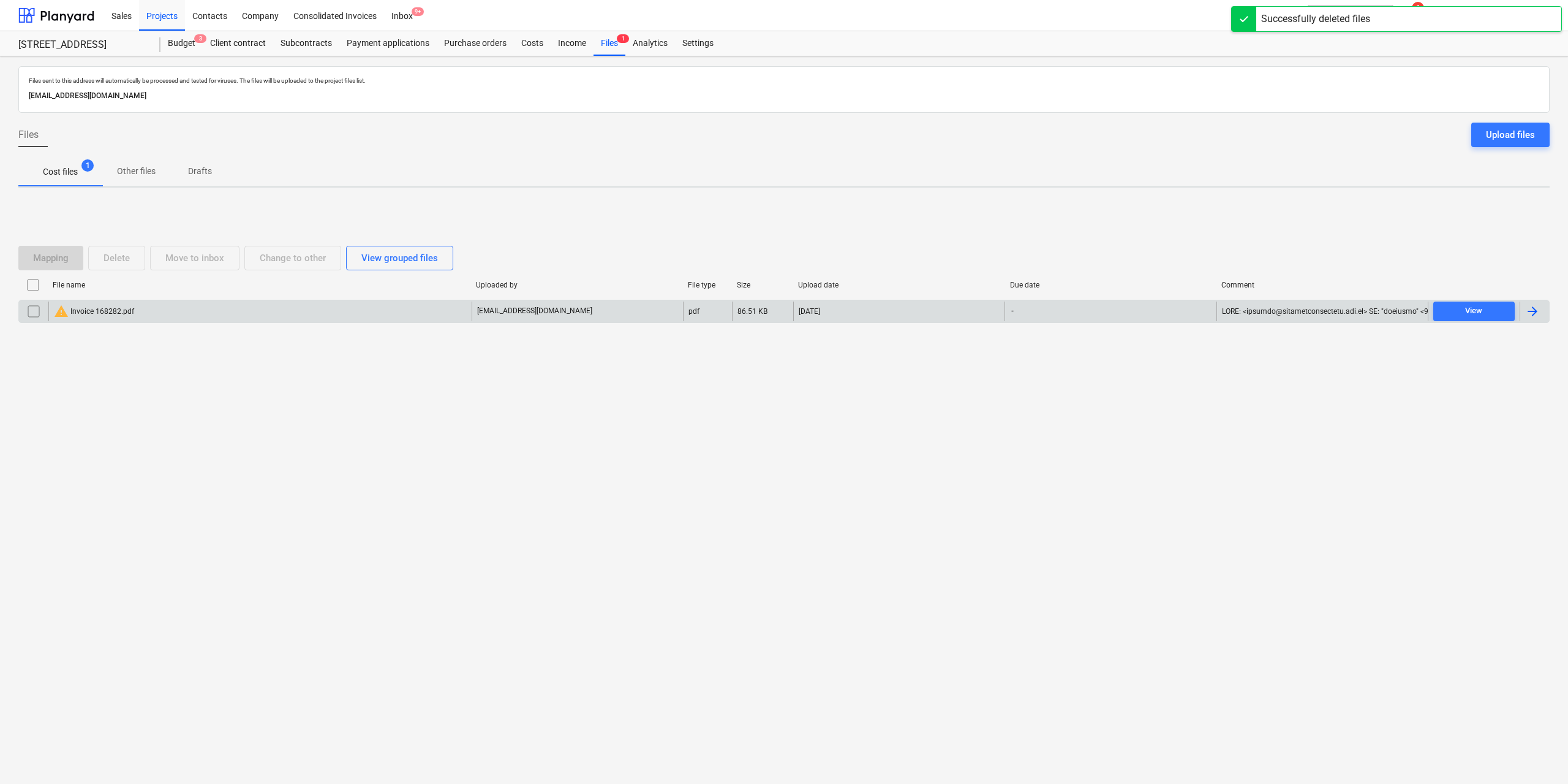
click at [114, 313] on div "warning Invoice 168282.pdf" at bounding box center [94, 311] width 80 height 15
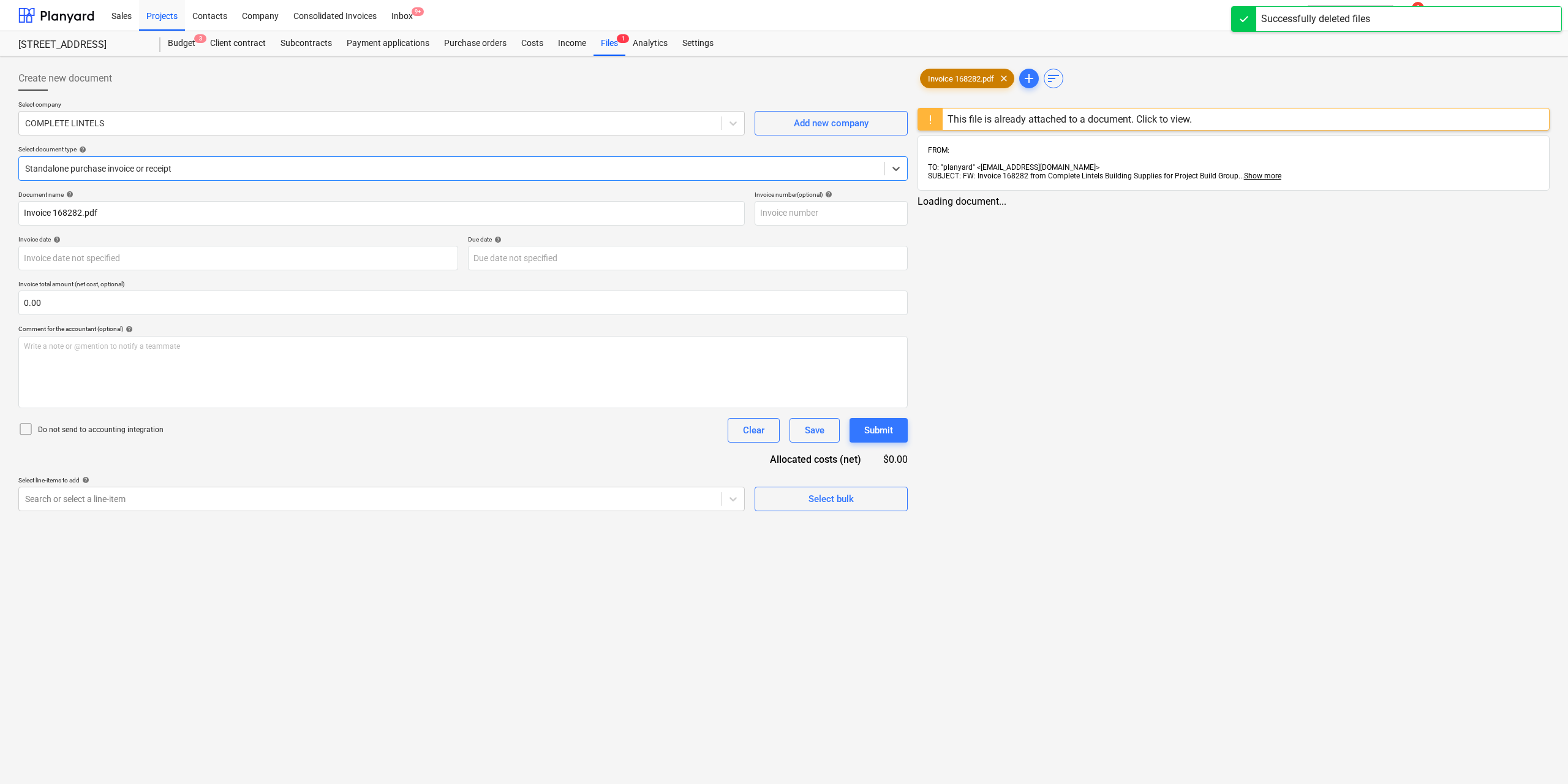
click at [965, 83] on span "Invoice 168282.pdf" at bounding box center [961, 78] width 81 height 10
click at [983, 116] on div "This file is already attached to a document. Click to view." at bounding box center [1068, 119] width 244 height 12
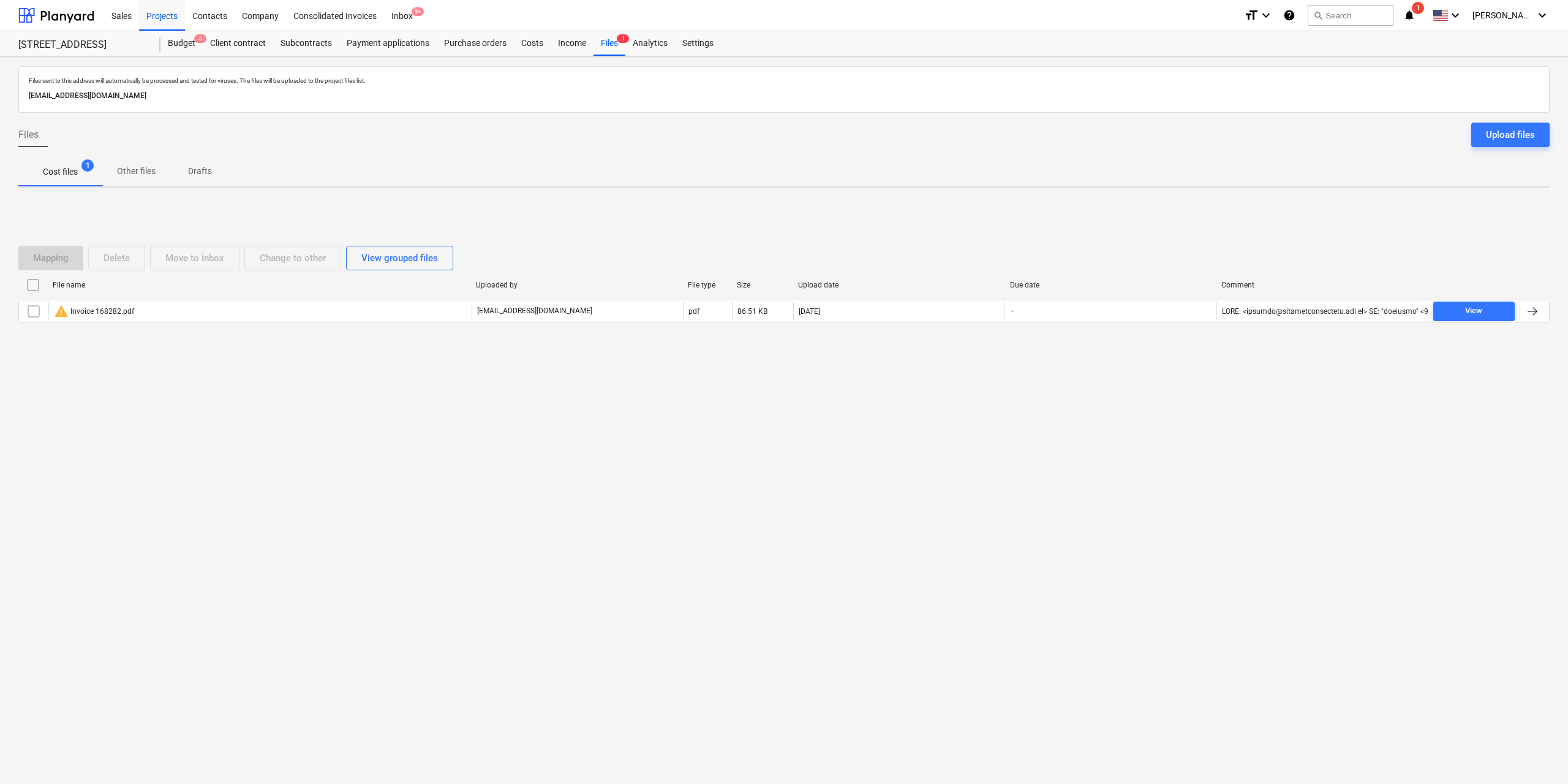
click at [33, 285] on input "checkbox" at bounding box center [33, 285] width 20 height 20
click at [109, 266] on button "Delete" at bounding box center [117, 258] width 57 height 24
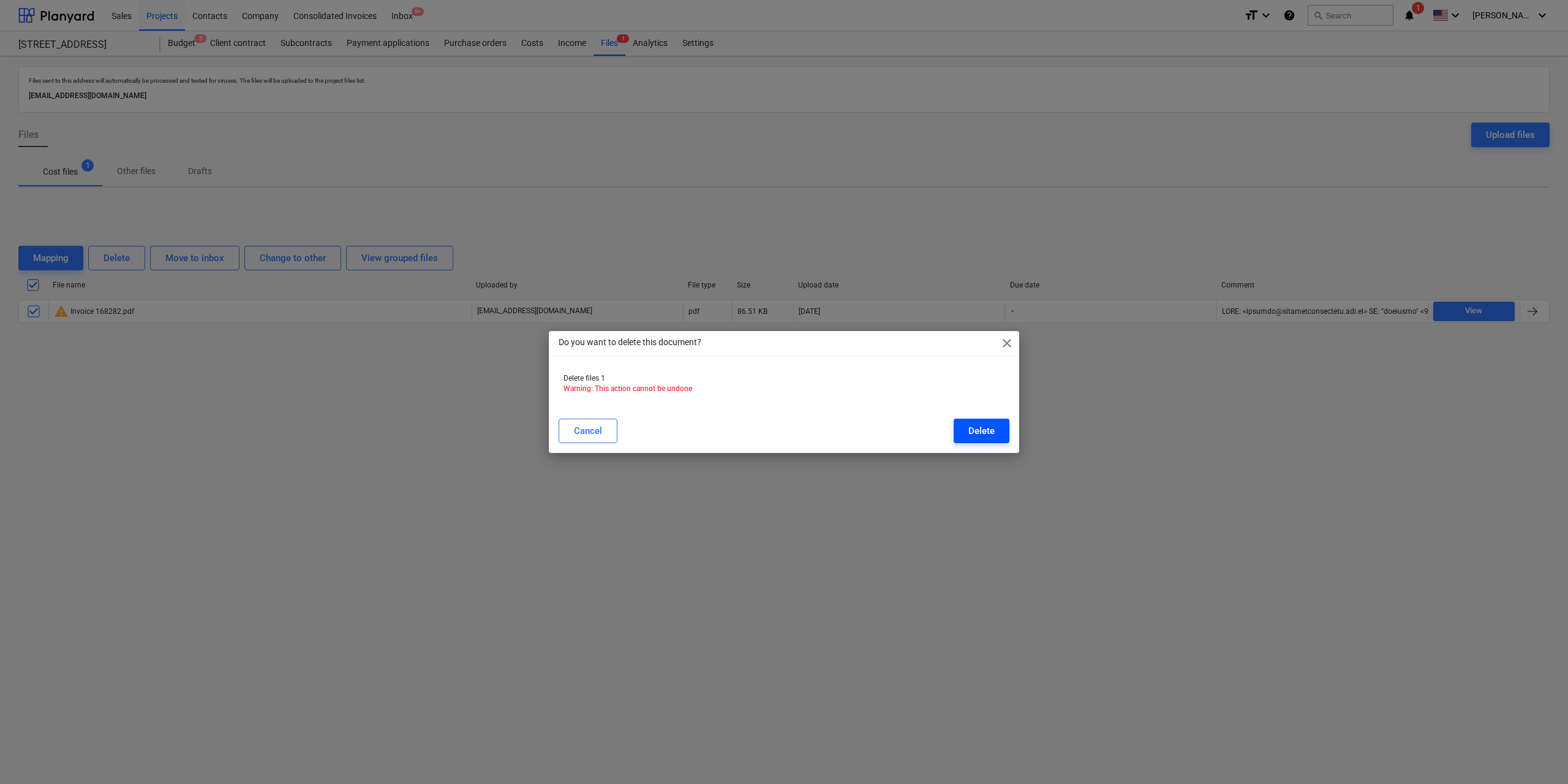
click at [972, 425] on div "Delete" at bounding box center [982, 431] width 26 height 16
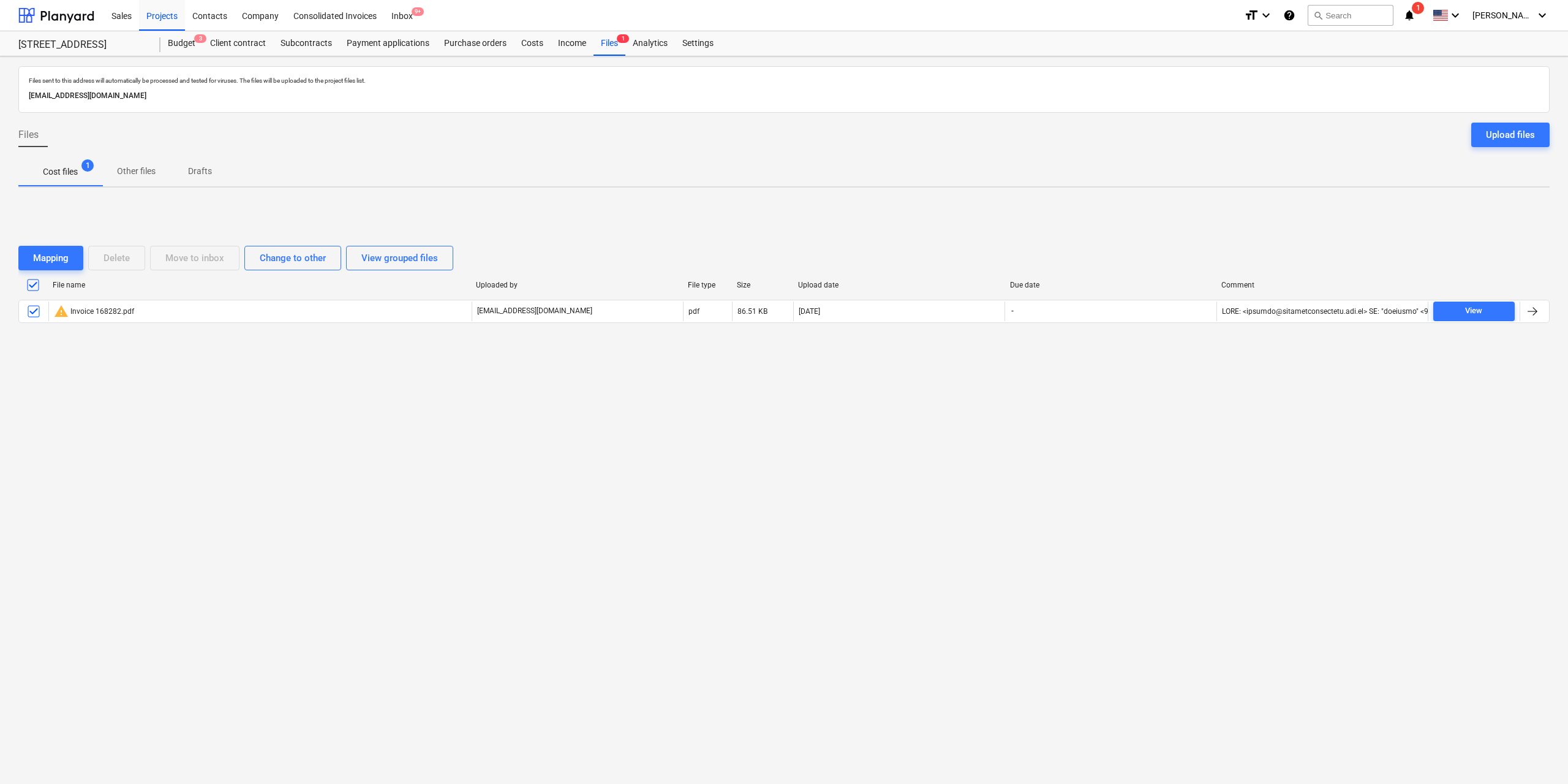
click at [320, 449] on div "Files sent to this address will automatically be processed and tested for virus…" at bounding box center [784, 420] width 1568 height 728
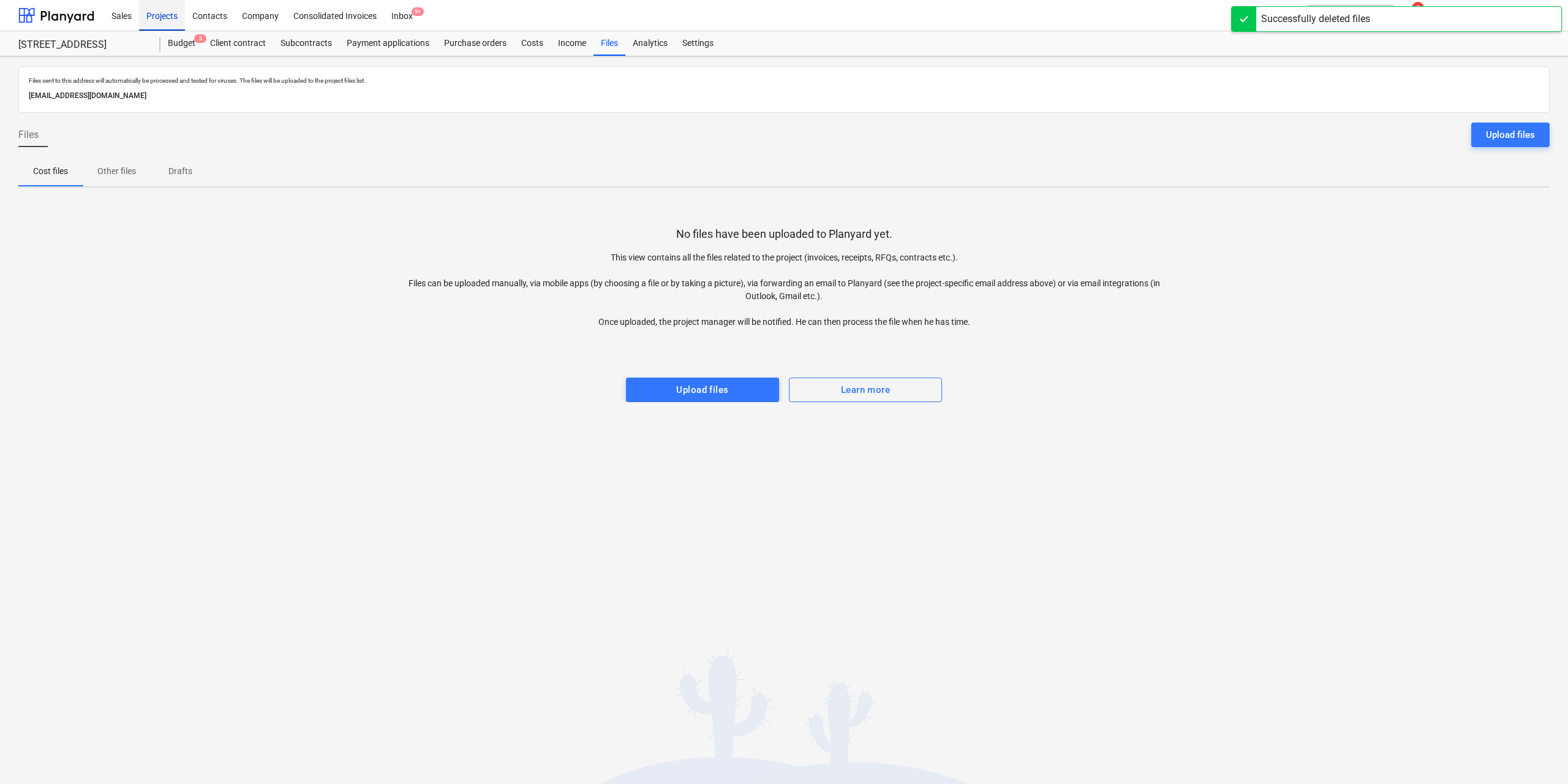
click at [169, 19] on div "Projects" at bounding box center [162, 15] width 46 height 31
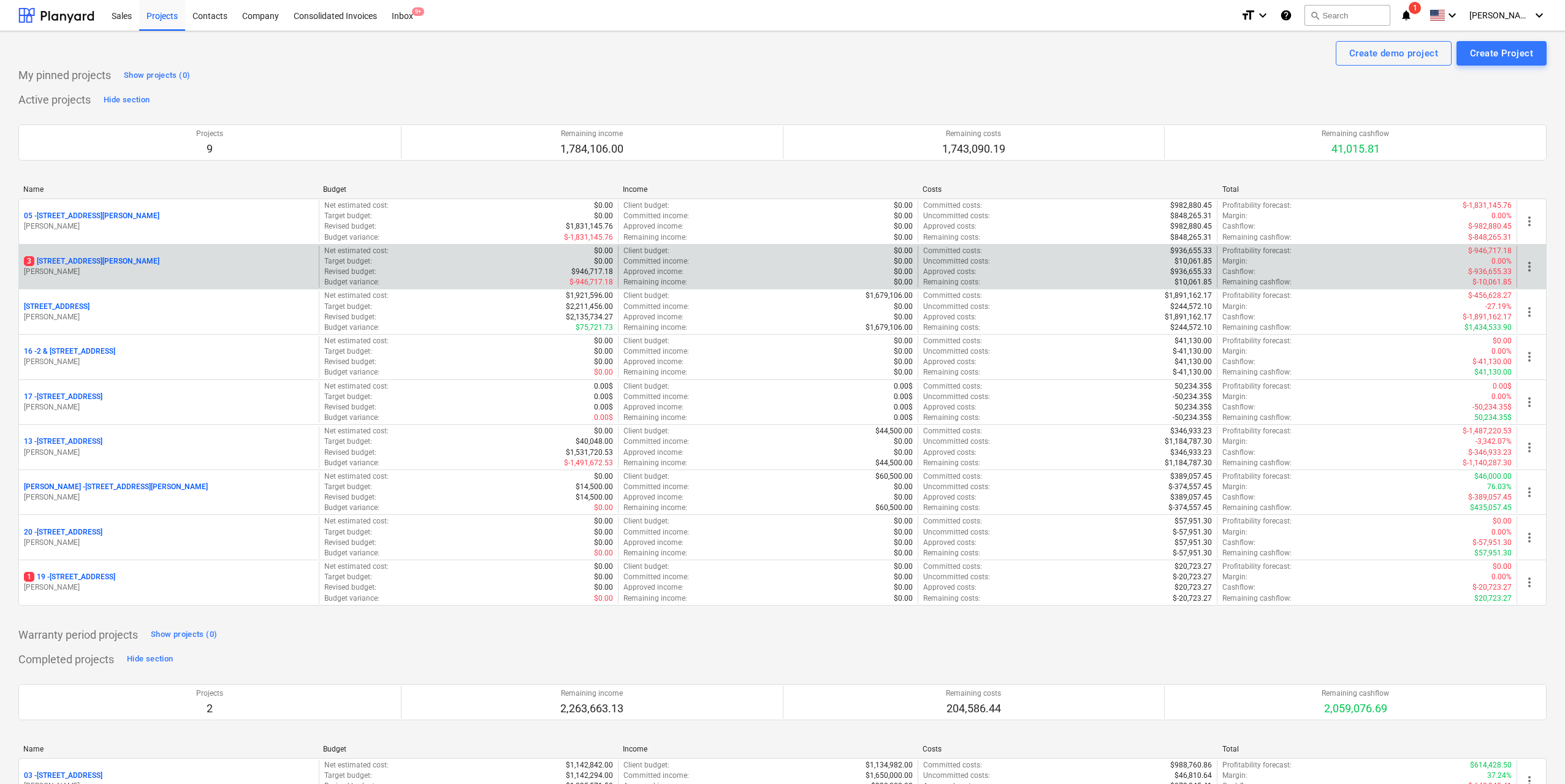
click at [129, 265] on p "[STREET_ADDRESS][PERSON_NAME]" at bounding box center [92, 261] width 135 height 10
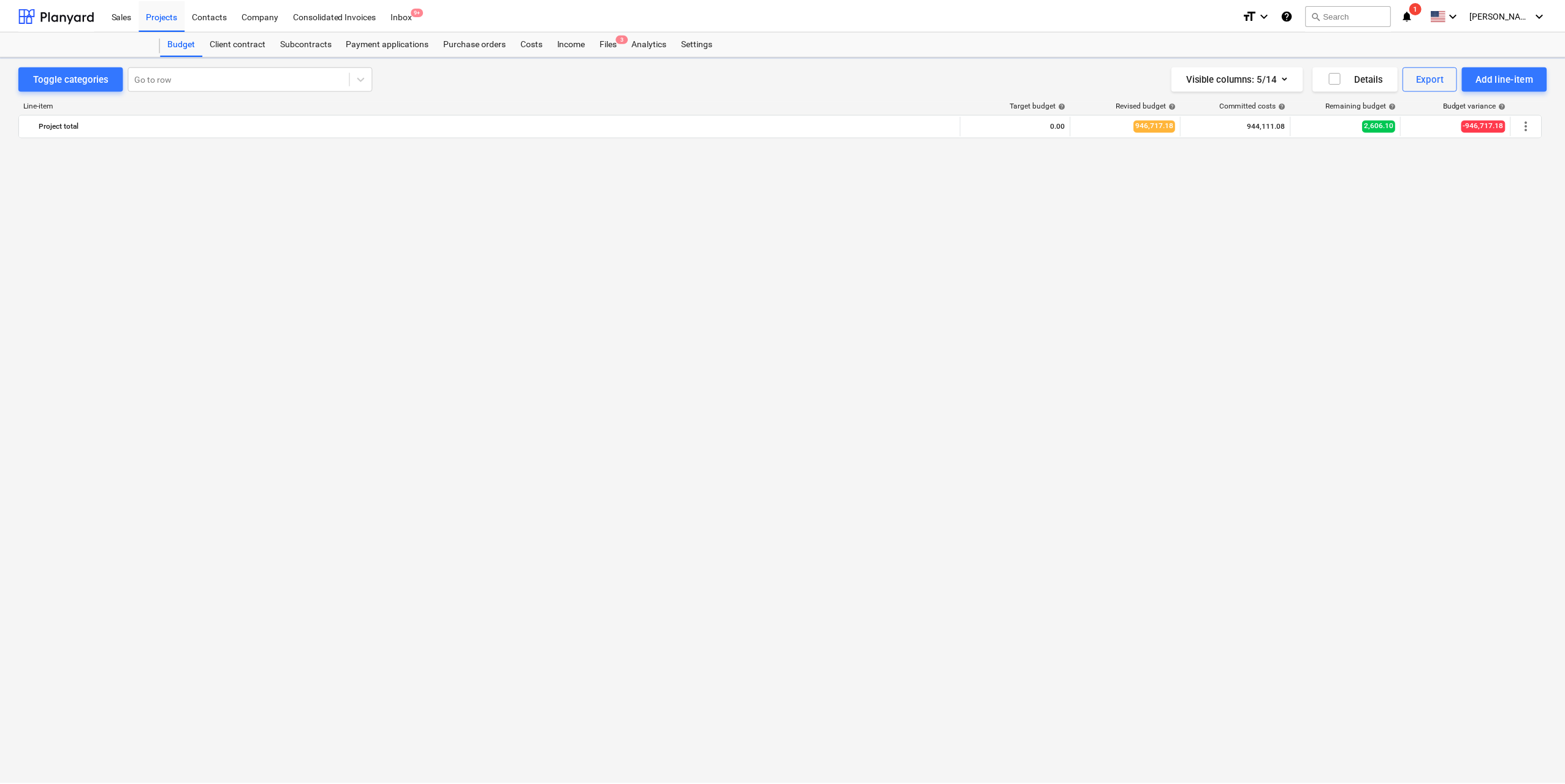
scroll to position [2504, 0]
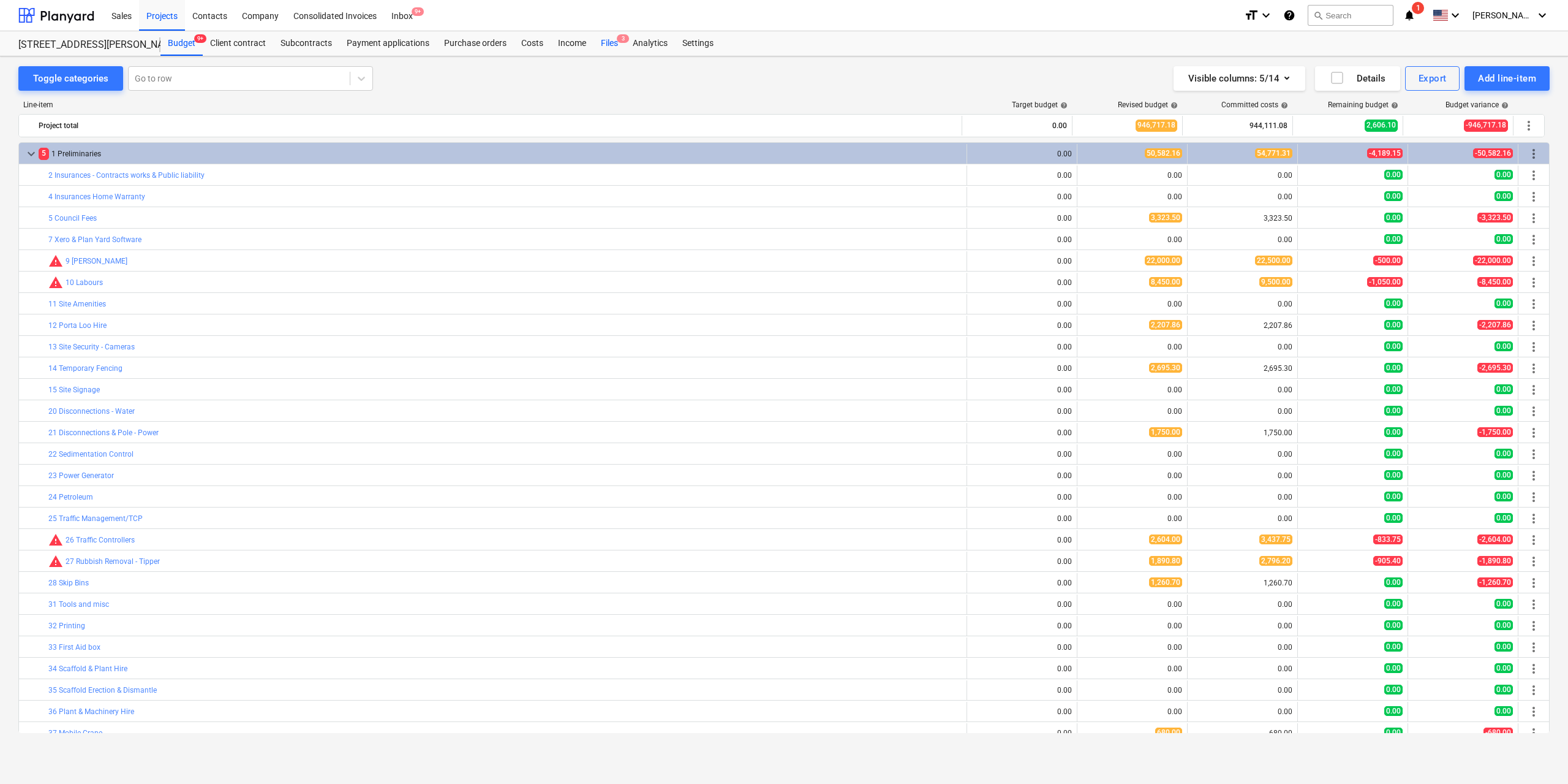
click at [611, 40] on div "Files 3" at bounding box center [609, 43] width 32 height 24
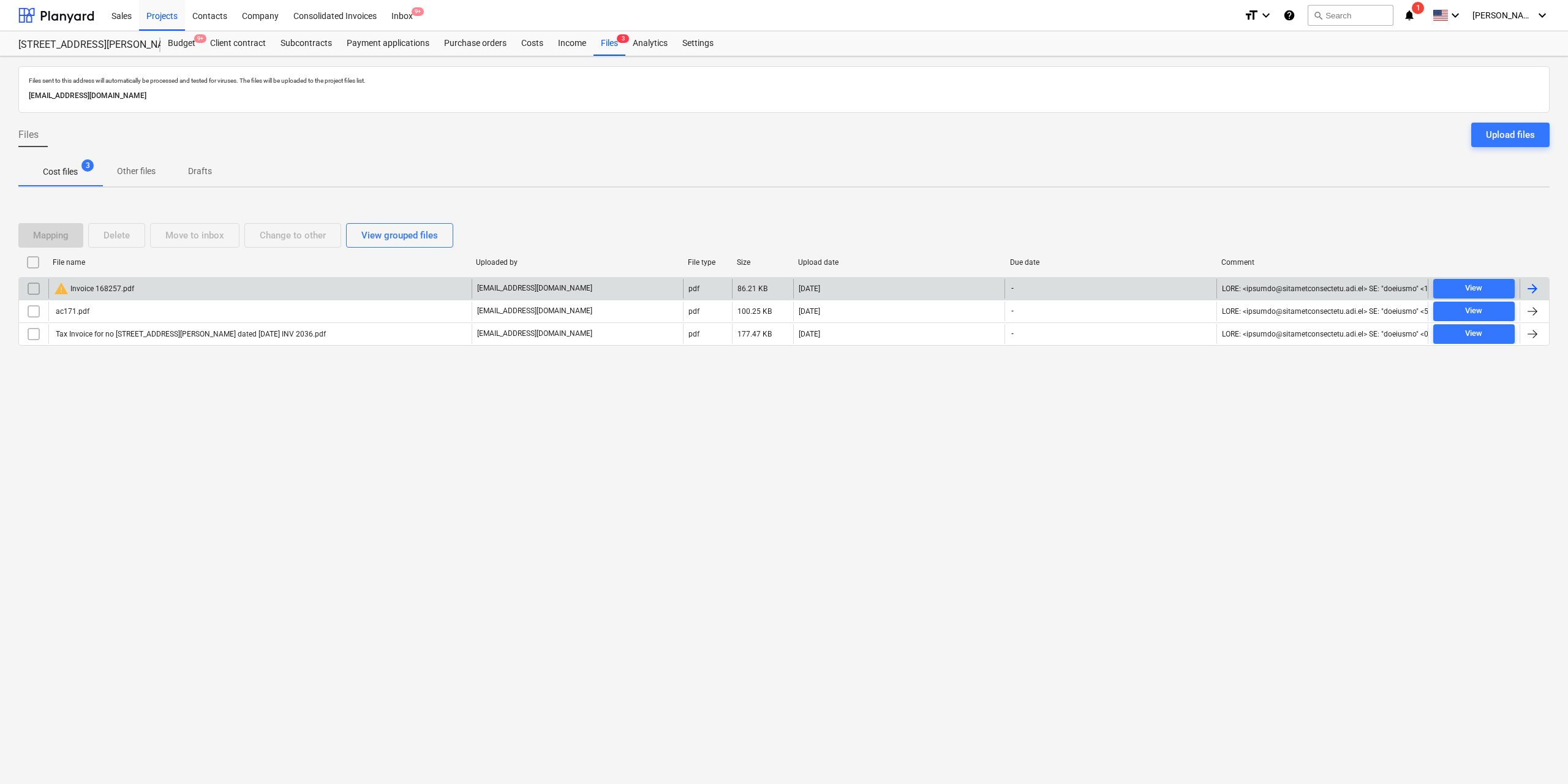
click at [138, 284] on div "warning Invoice 168257.pdf" at bounding box center [260, 288] width 424 height 20
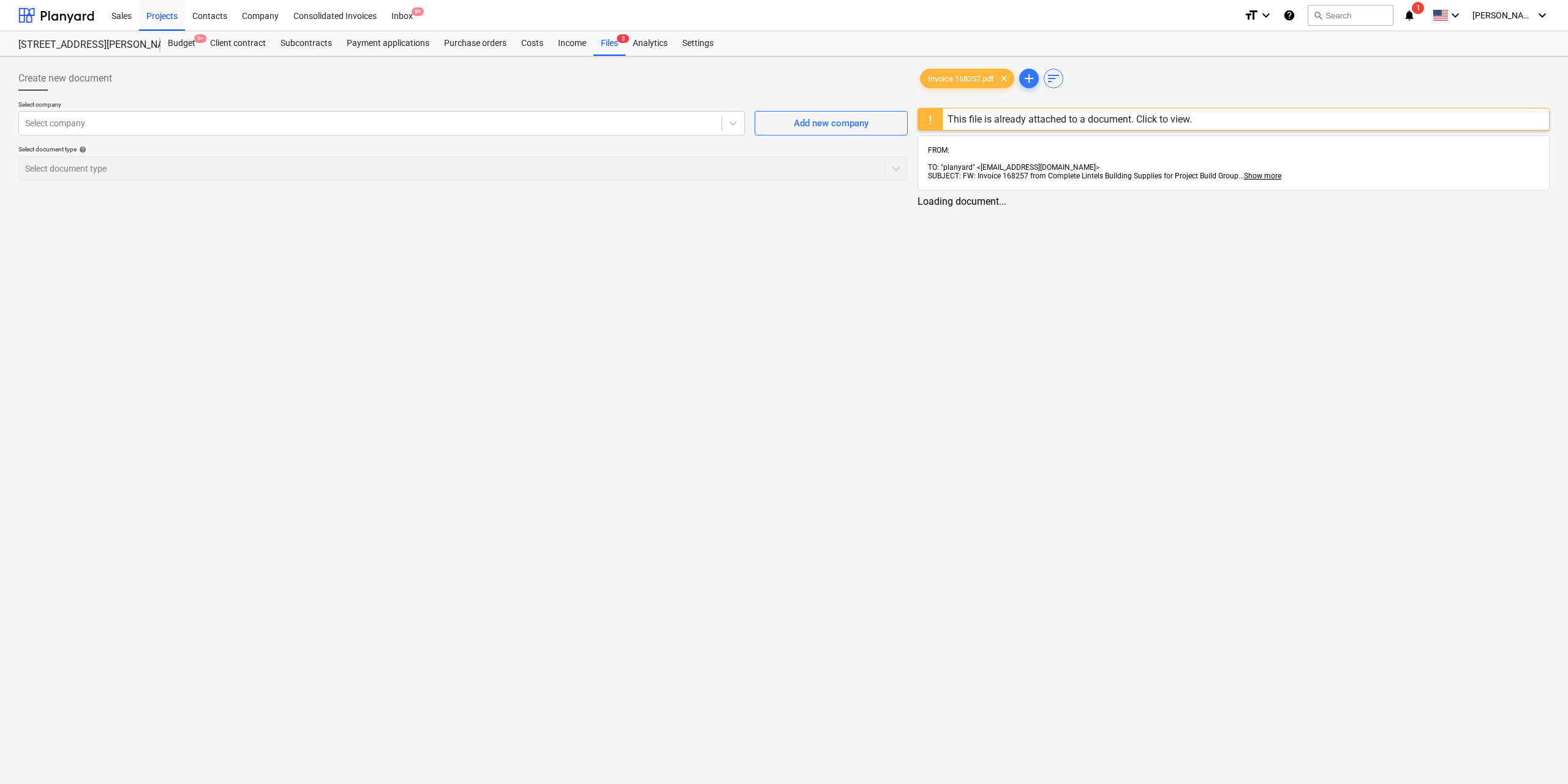
click at [982, 116] on div "This file is already attached to a document. Click to view." at bounding box center [1070, 119] width 244 height 12
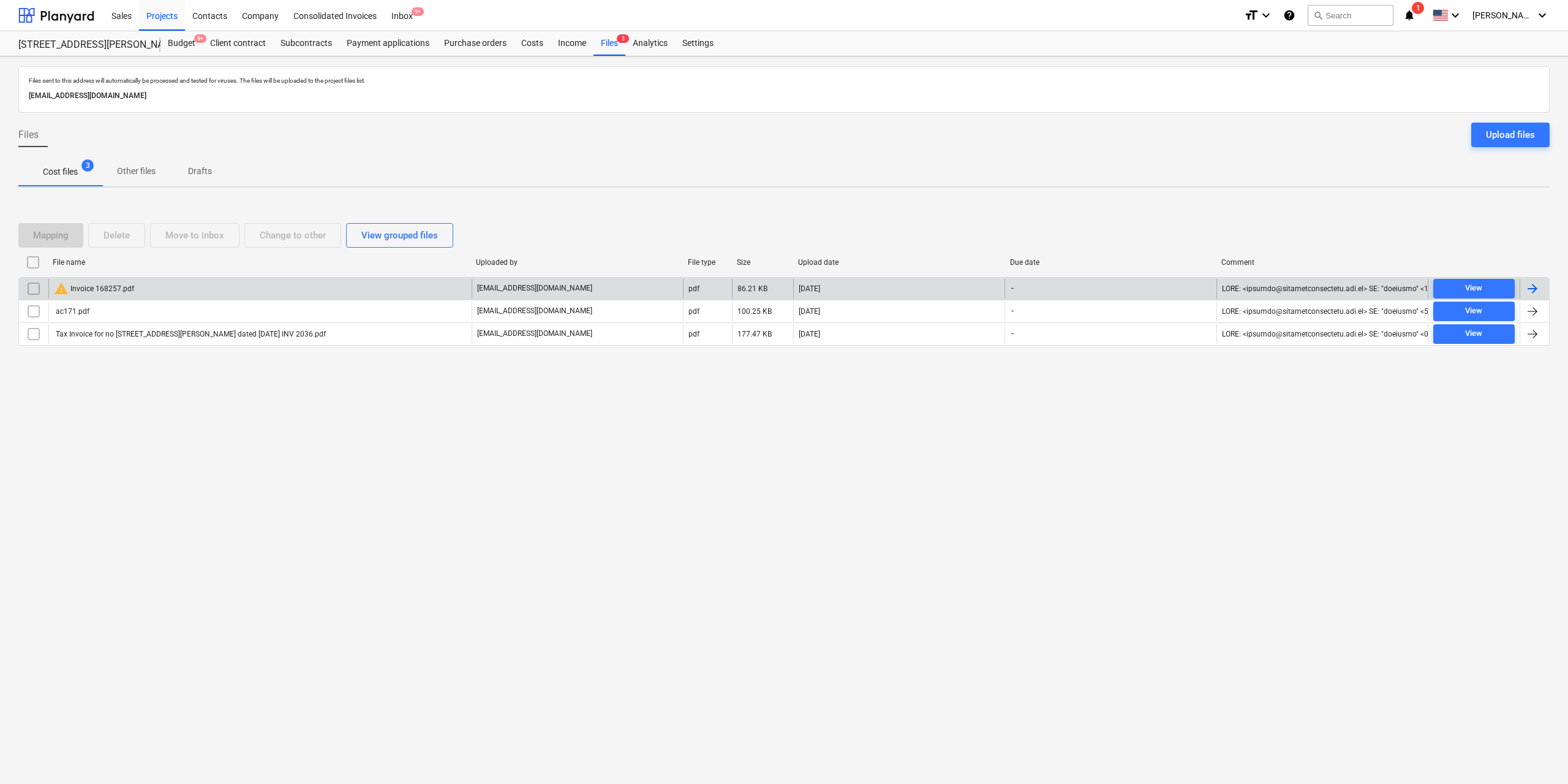
click at [37, 287] on input "checkbox" at bounding box center [34, 288] width 20 height 20
click at [128, 236] on div "Delete" at bounding box center [116, 236] width 26 height 16
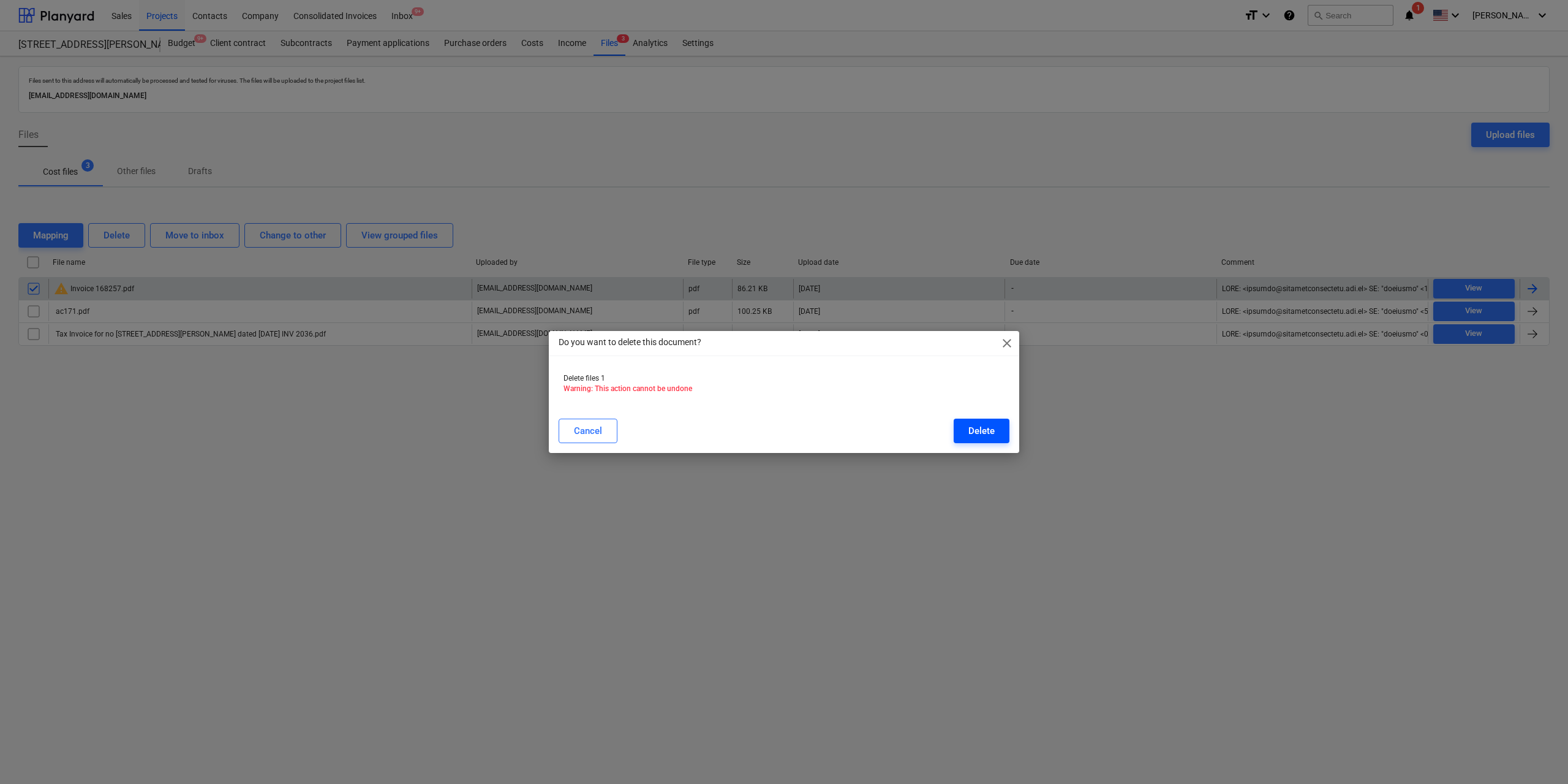
click at [981, 429] on div "Delete" at bounding box center [982, 431] width 26 height 16
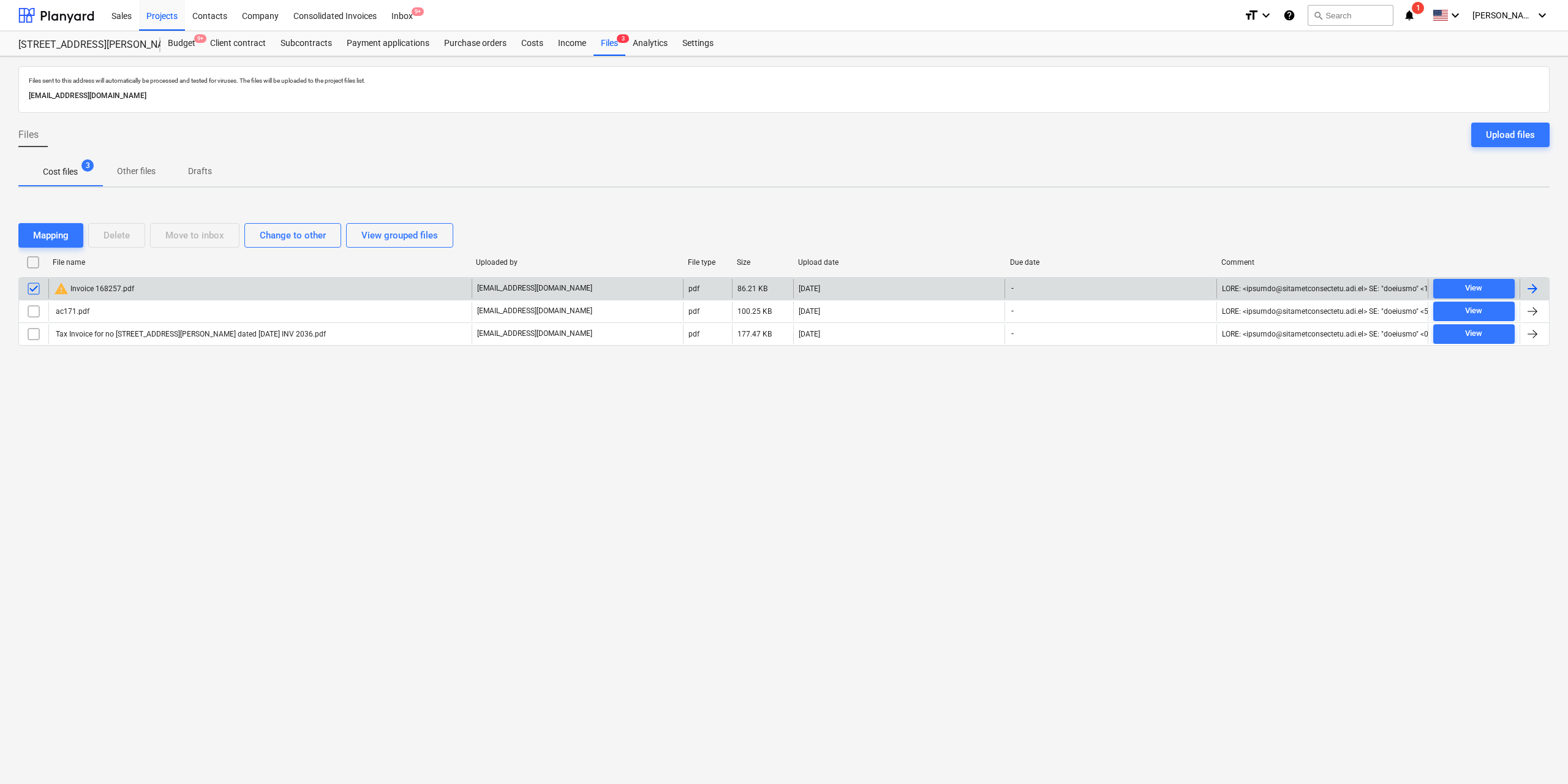
drag, startPoint x: 280, startPoint y: 501, endPoint x: 269, endPoint y: 479, distance: 24.6
click at [280, 503] on div "Files sent to this address will automatically be processed and tested for virus…" at bounding box center [784, 420] width 1568 height 728
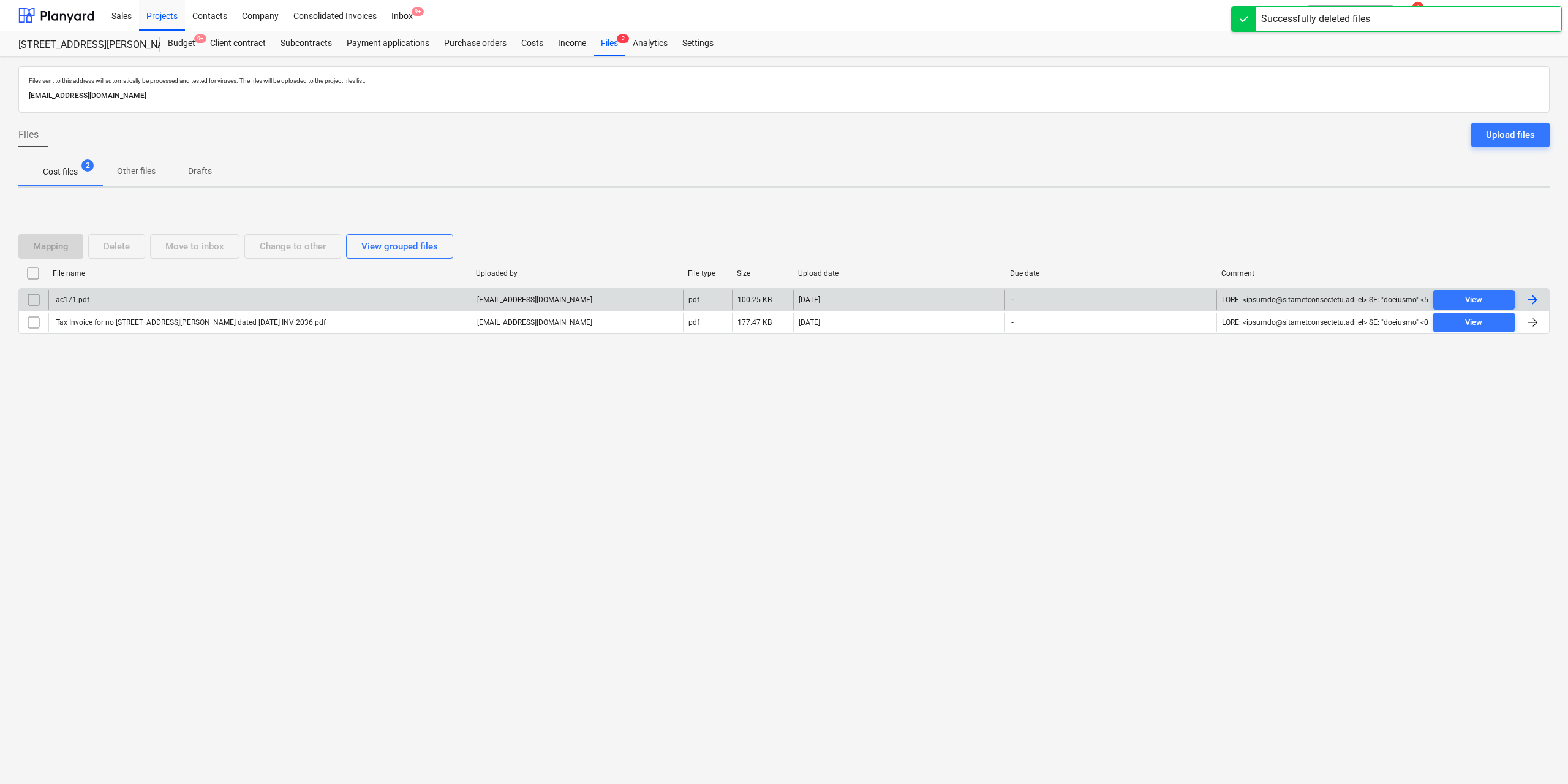
click at [100, 297] on div "ac171.pdf" at bounding box center [260, 299] width 424 height 20
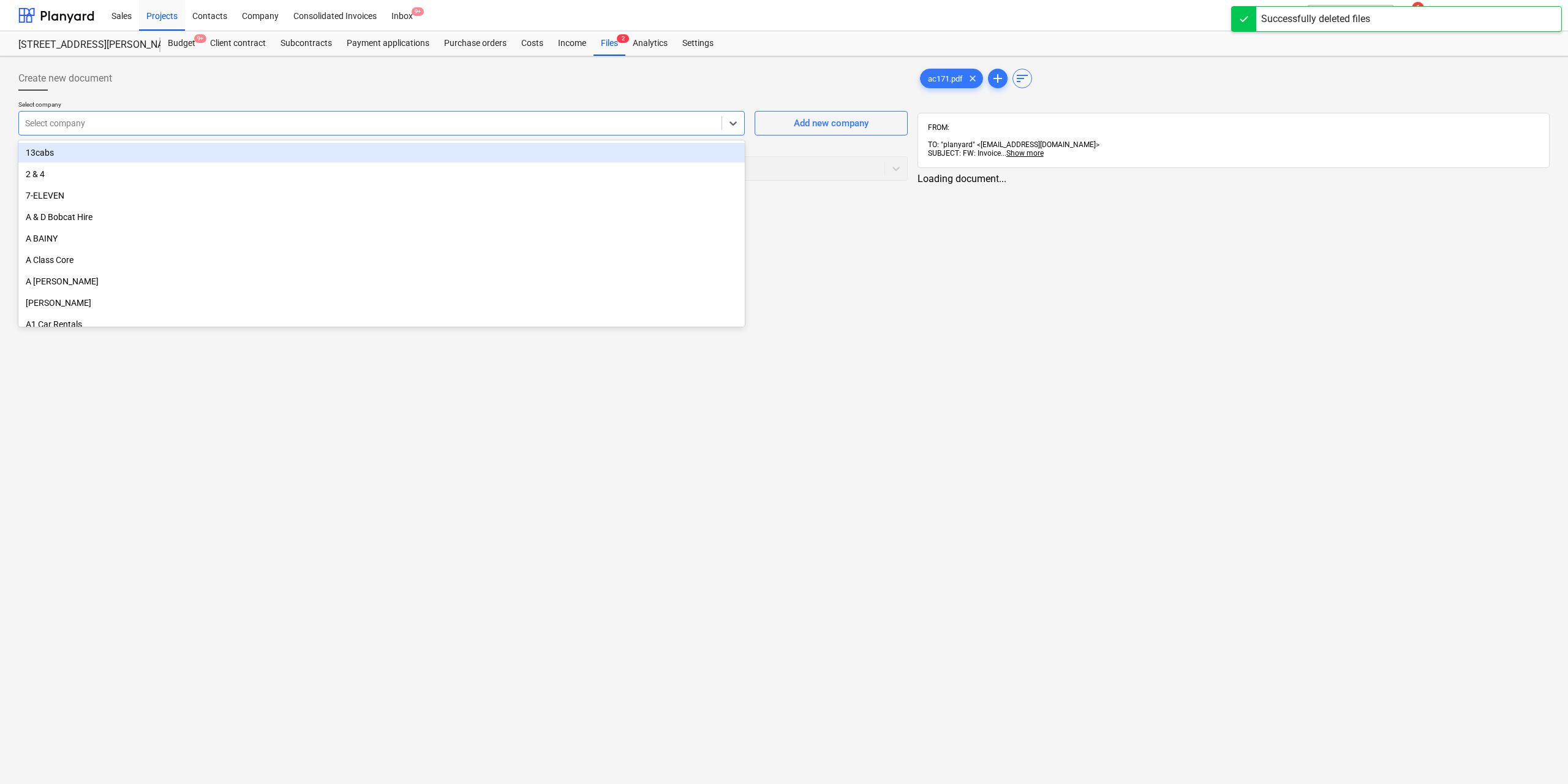
click at [597, 124] on div at bounding box center [370, 123] width 691 height 12
click at [929, 79] on span "ac171.pdf" at bounding box center [945, 78] width 50 height 10
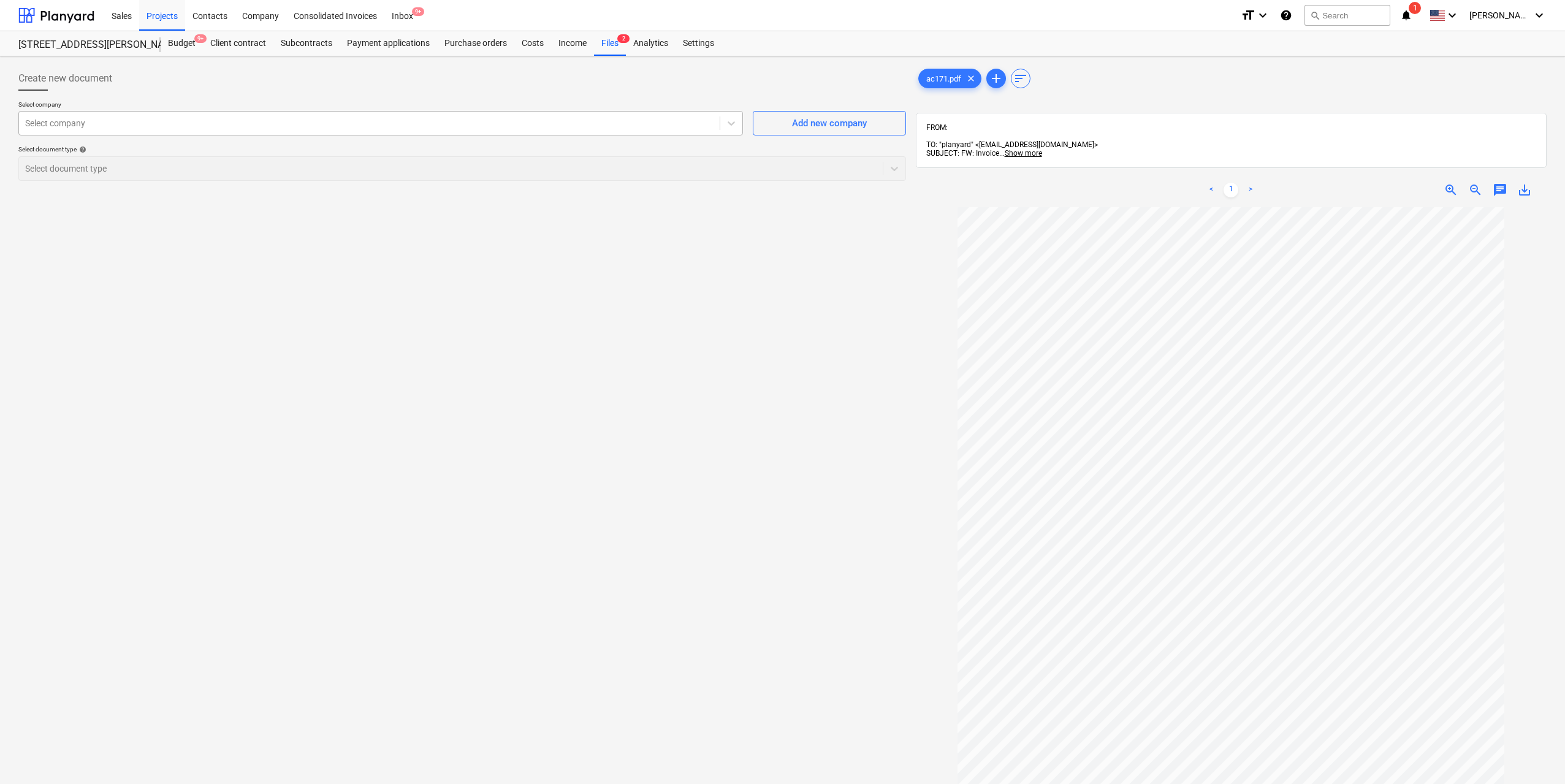
click at [392, 118] on div at bounding box center [369, 123] width 688 height 12
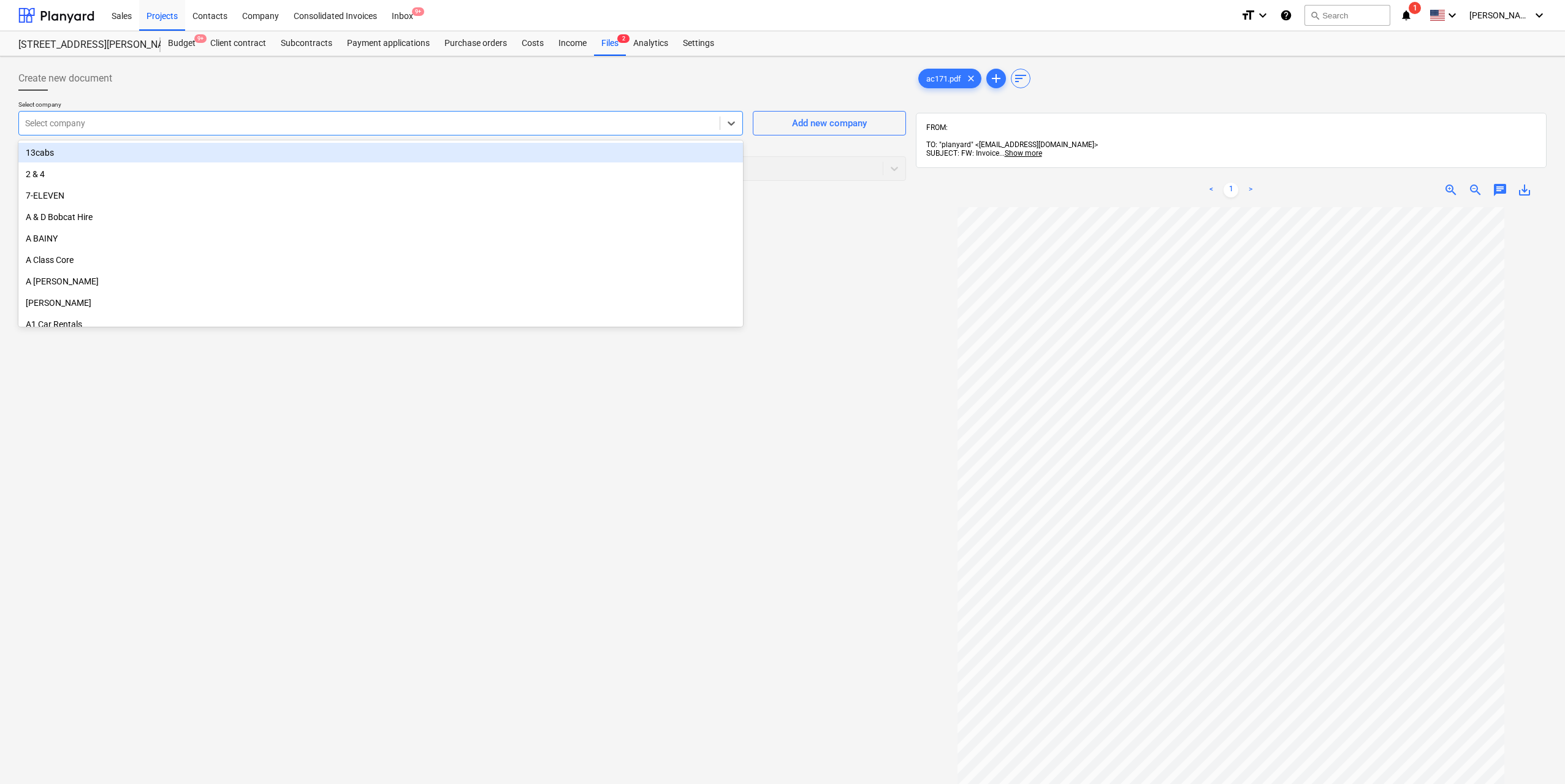
click at [371, 135] on div "Select company" at bounding box center [381, 123] width 725 height 24
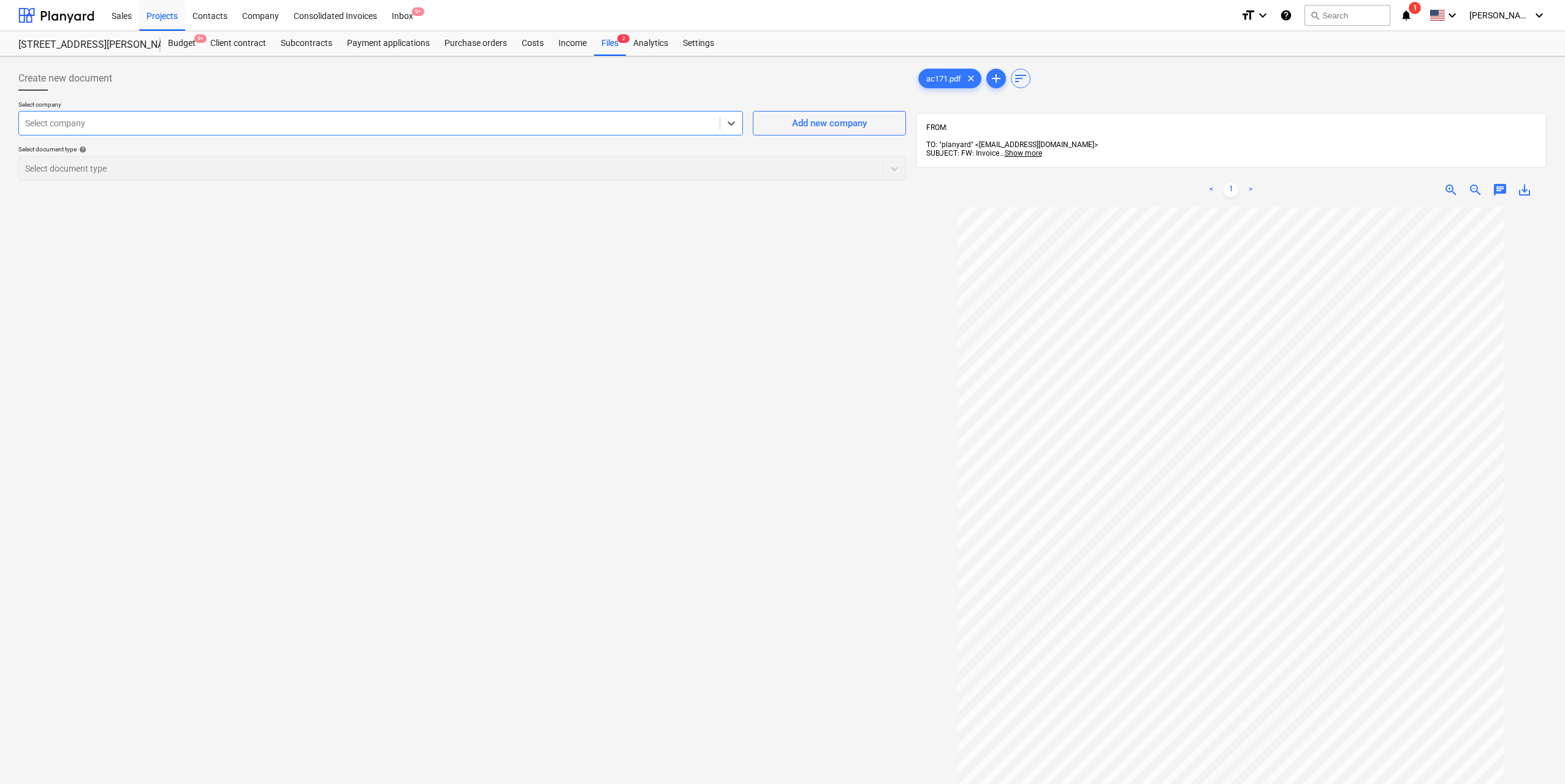
click at [371, 131] on div "Select company" at bounding box center [369, 123] width 701 height 17
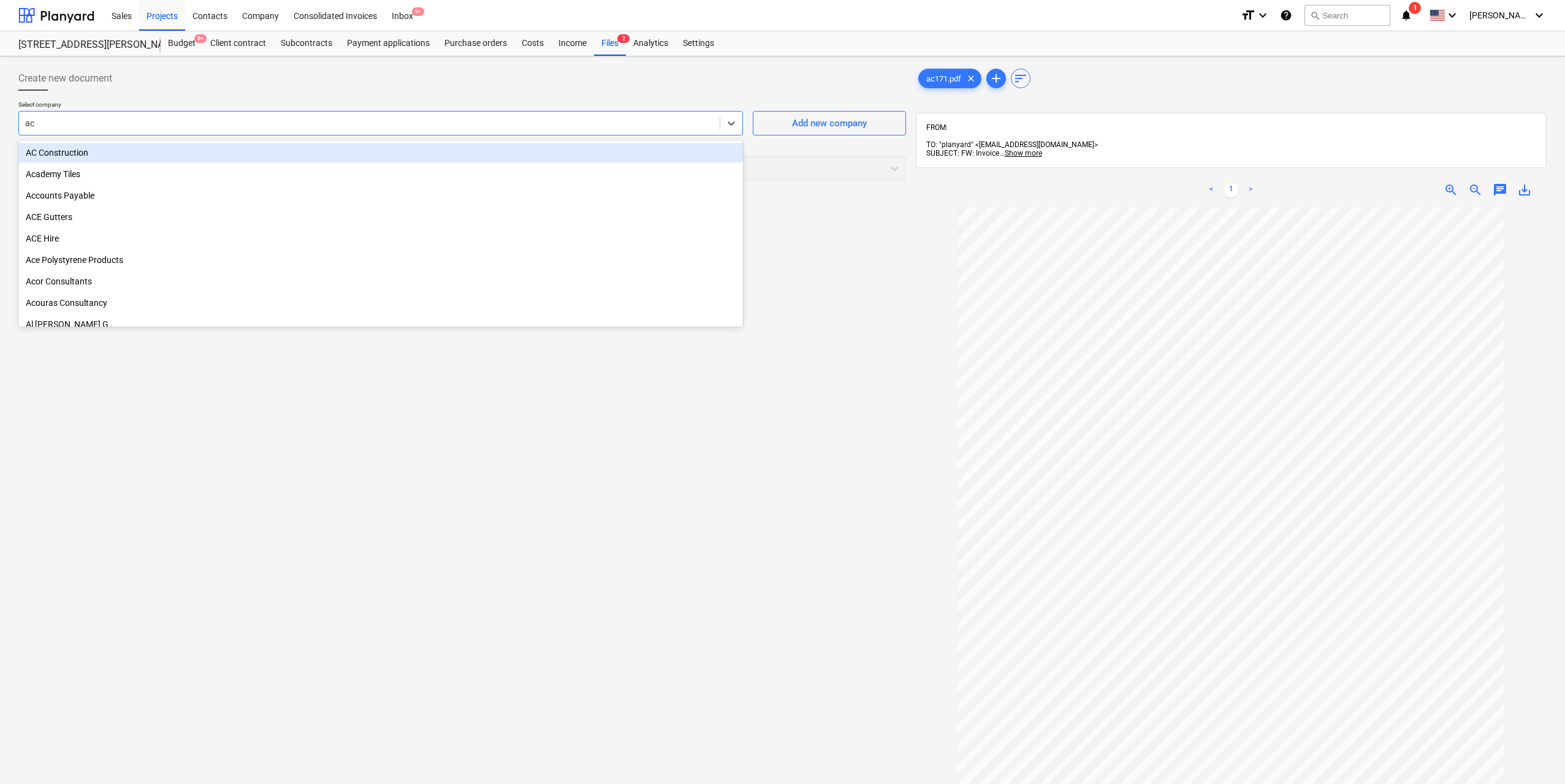
type input "ac c"
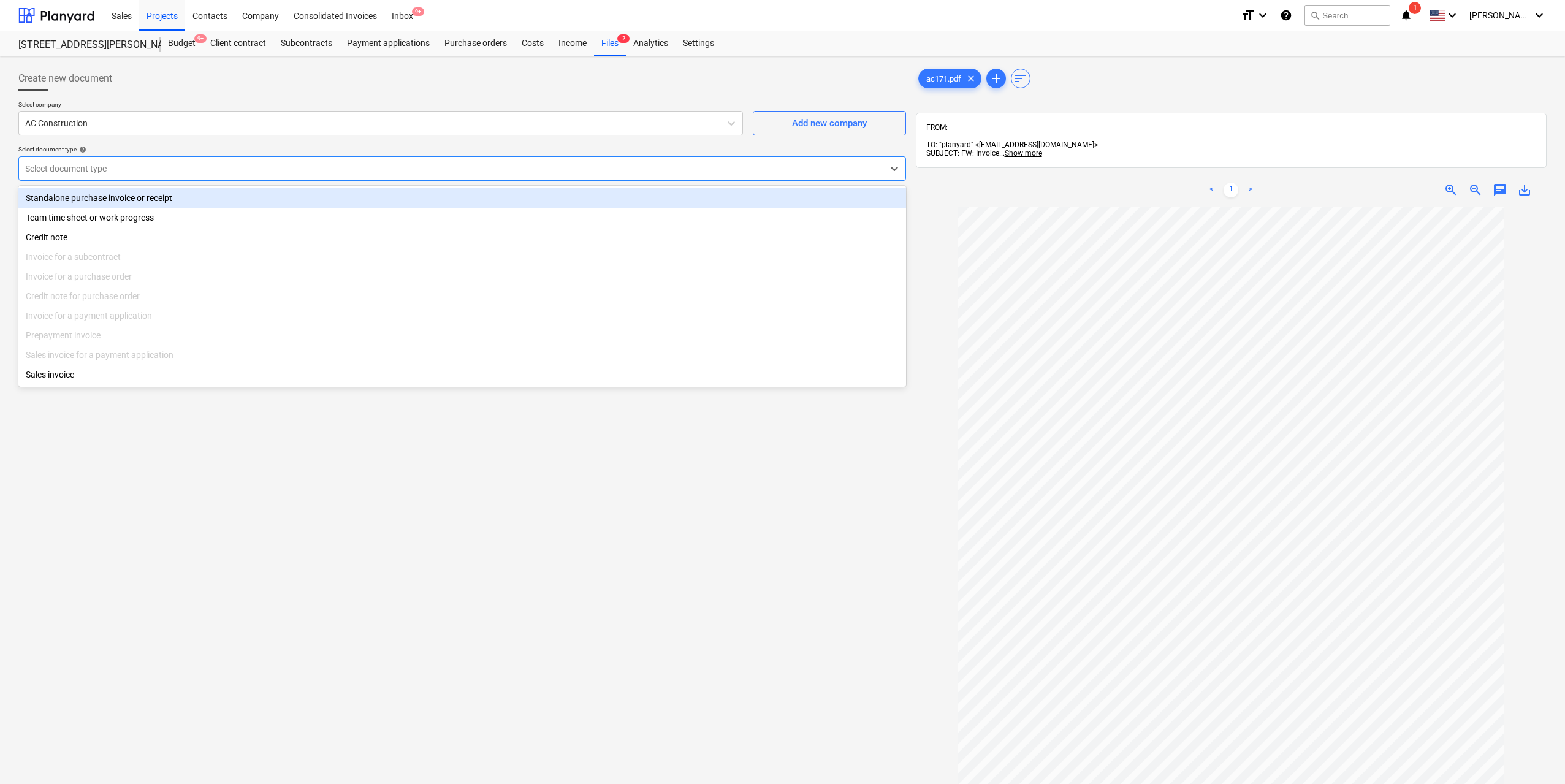
click at [242, 168] on div at bounding box center [450, 168] width 852 height 12
click at [218, 193] on div "Standalone purchase invoice or receipt" at bounding box center [462, 198] width 888 height 20
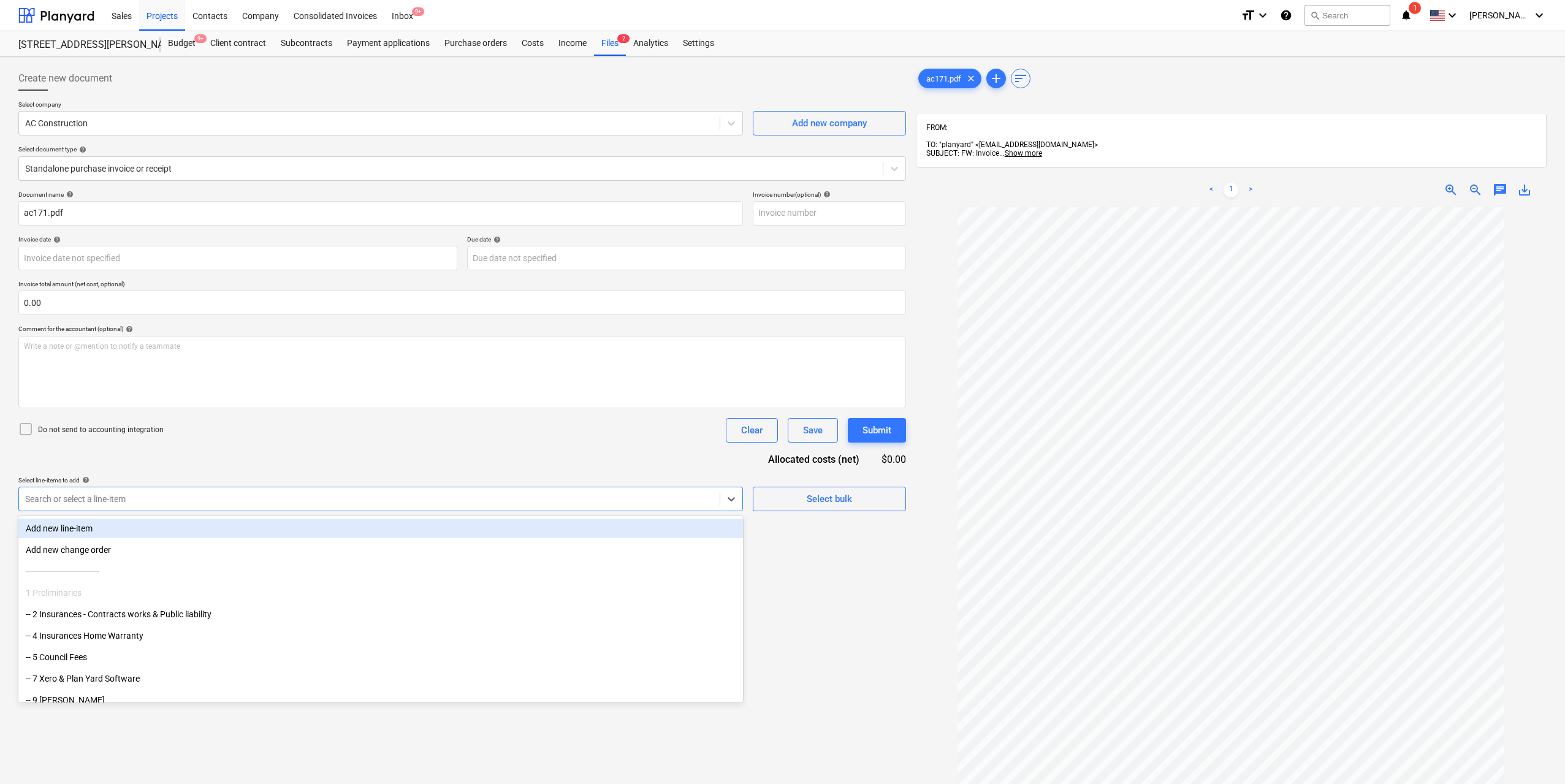
click at [144, 494] on div at bounding box center [369, 499] width 688 height 12
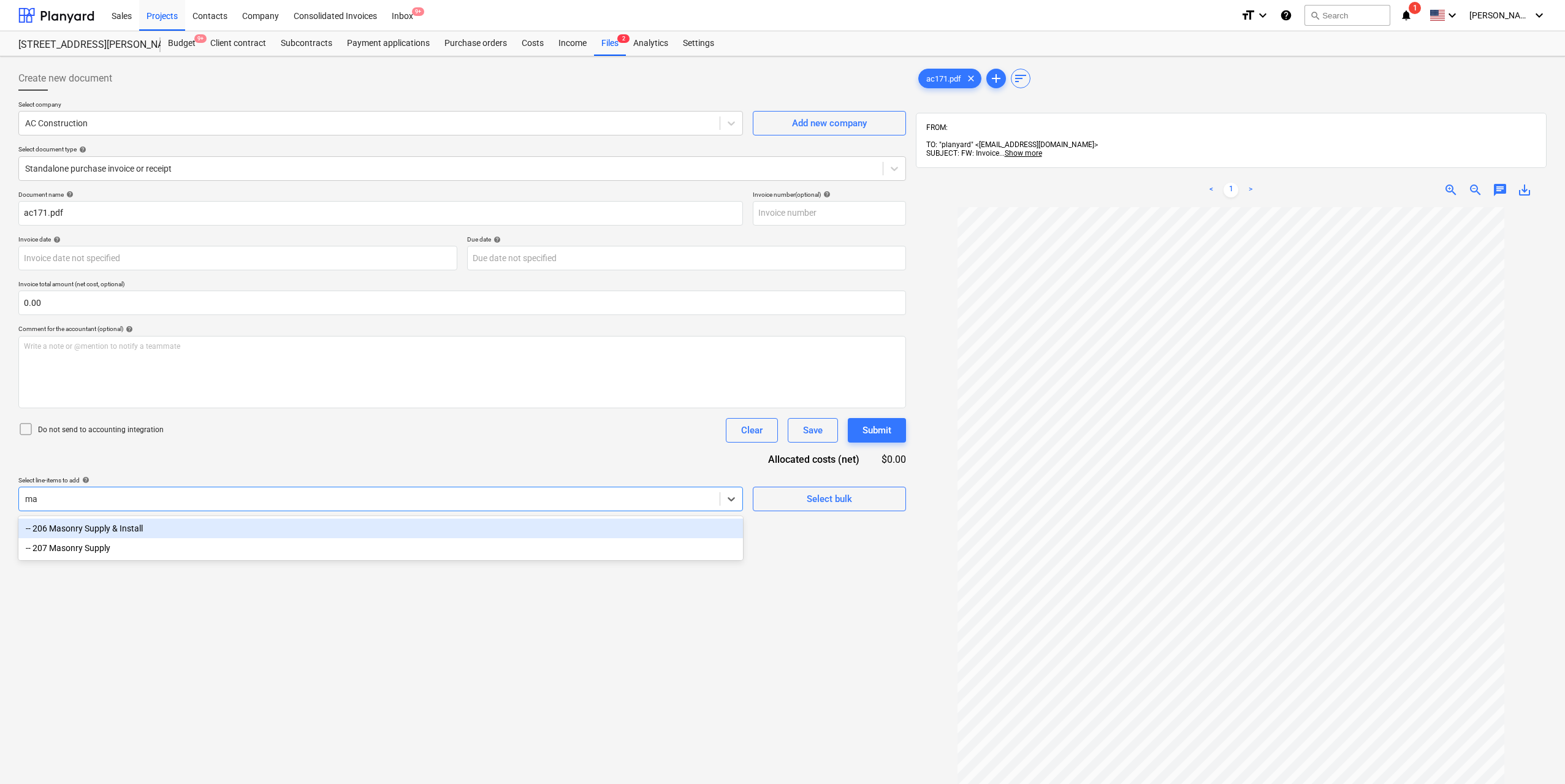
type input "mas"
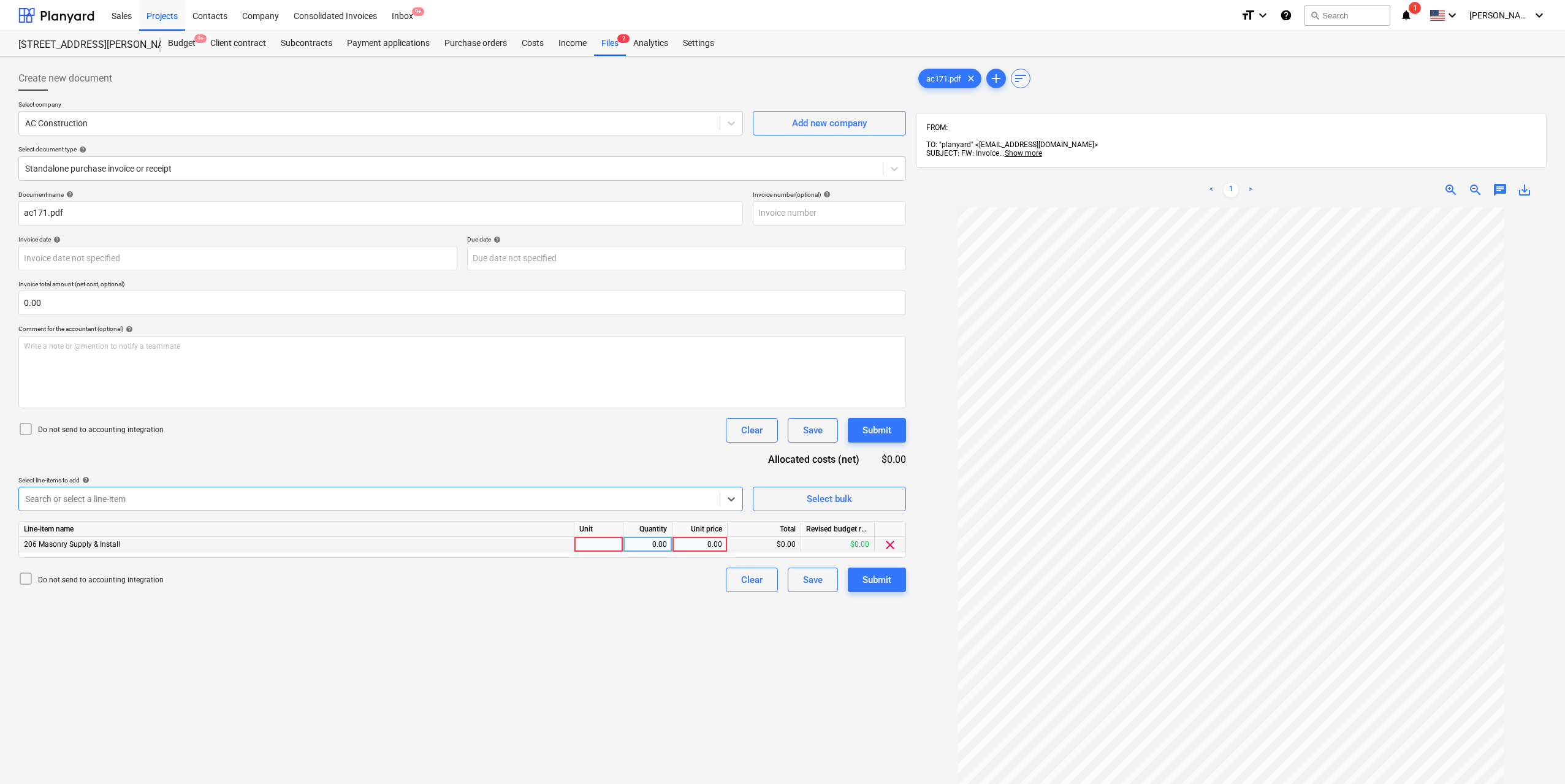
click at [600, 549] on div at bounding box center [598, 544] width 49 height 15
type input "1"
click at [661, 545] on div "0.00" at bounding box center [647, 544] width 39 height 15
type input "1"
click at [718, 550] on div "0.00" at bounding box center [699, 544] width 45 height 15
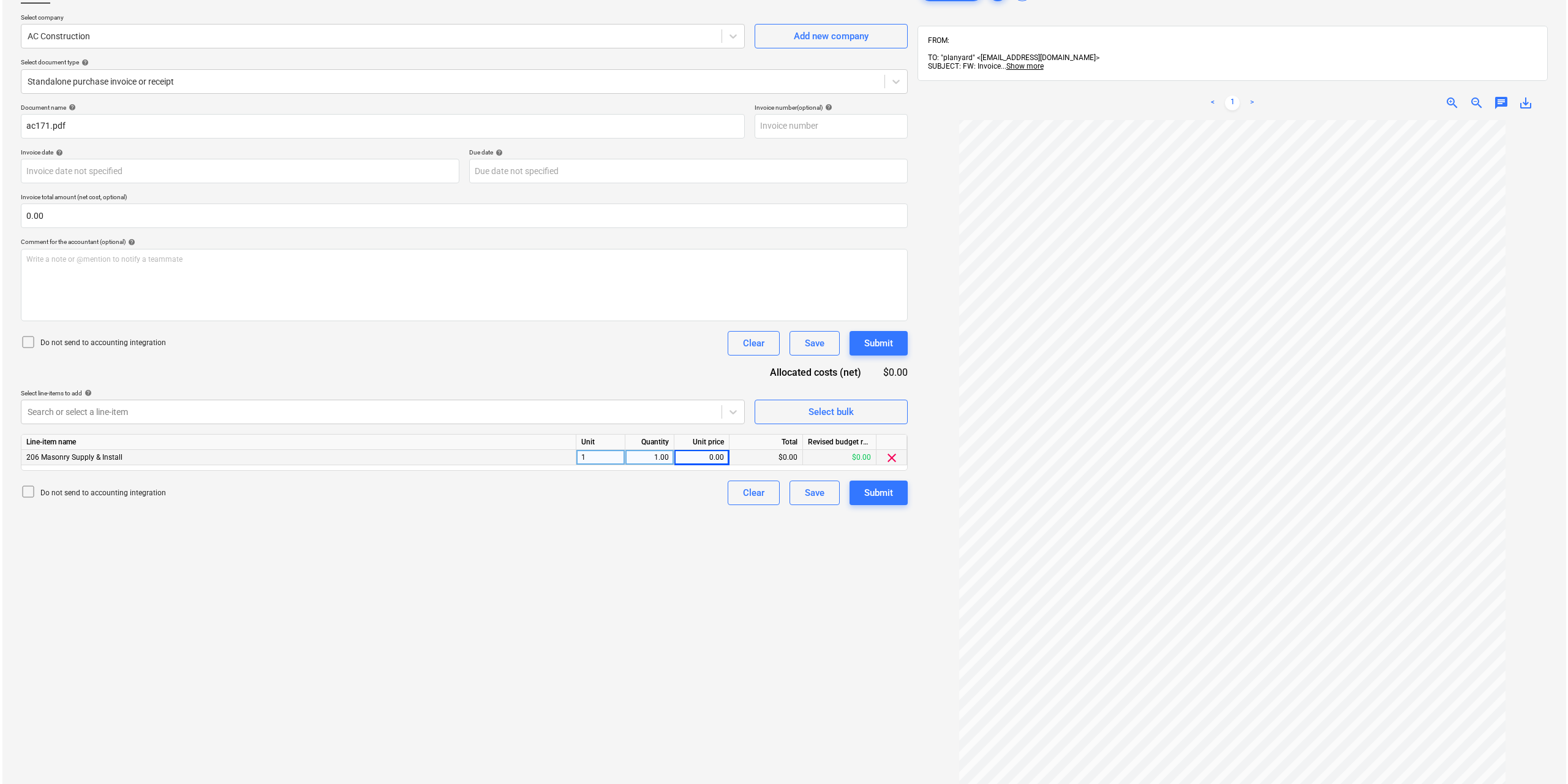
scroll to position [174, 0]
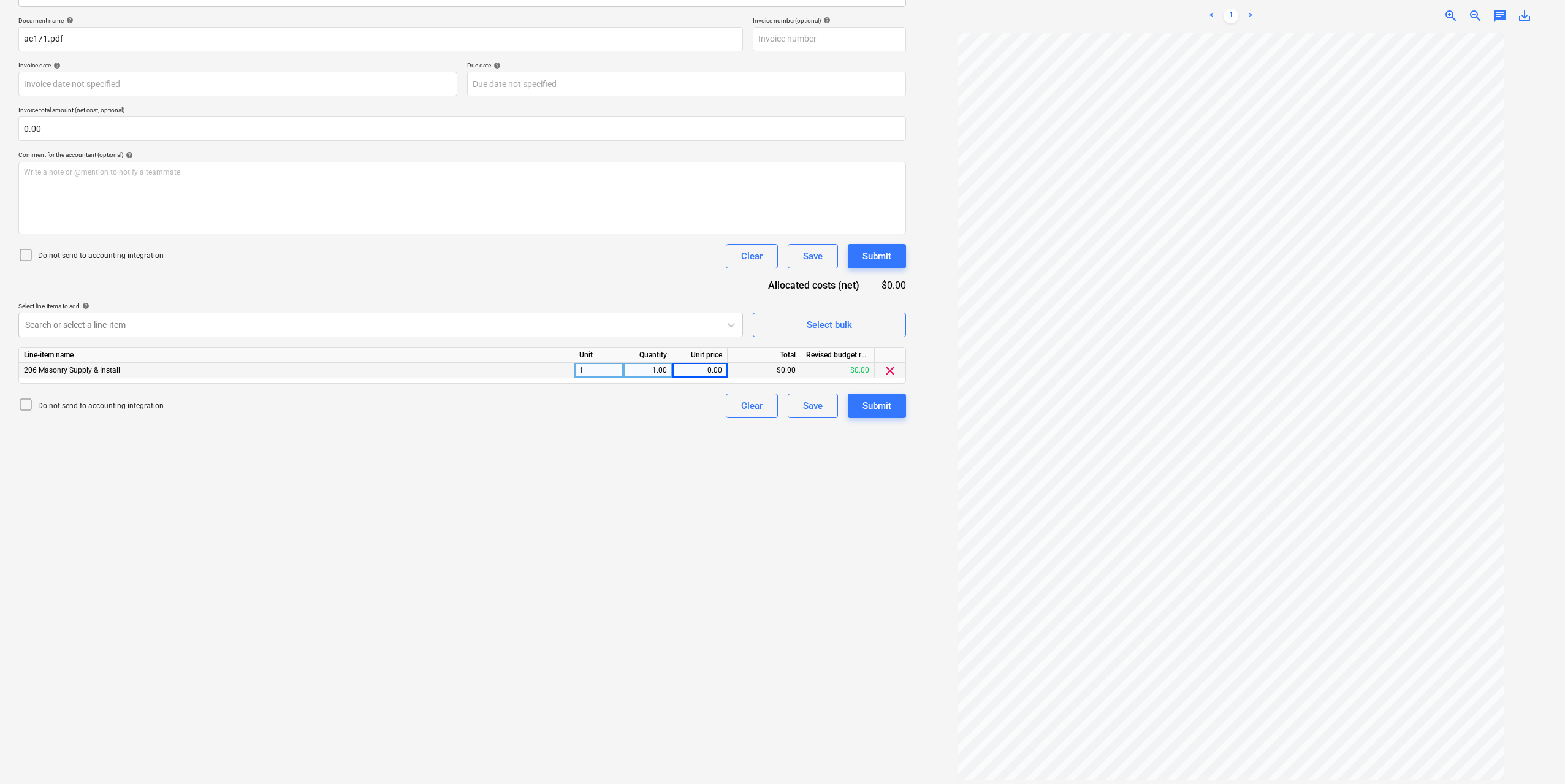
click at [695, 370] on div "0.00" at bounding box center [699, 370] width 45 height 15
type input "6876"
click at [842, 515] on div "Create new document Select company AC Construction Add new company Select docum…" at bounding box center [462, 337] width 898 height 900
click at [878, 401] on div "Submit" at bounding box center [877, 406] width 29 height 16
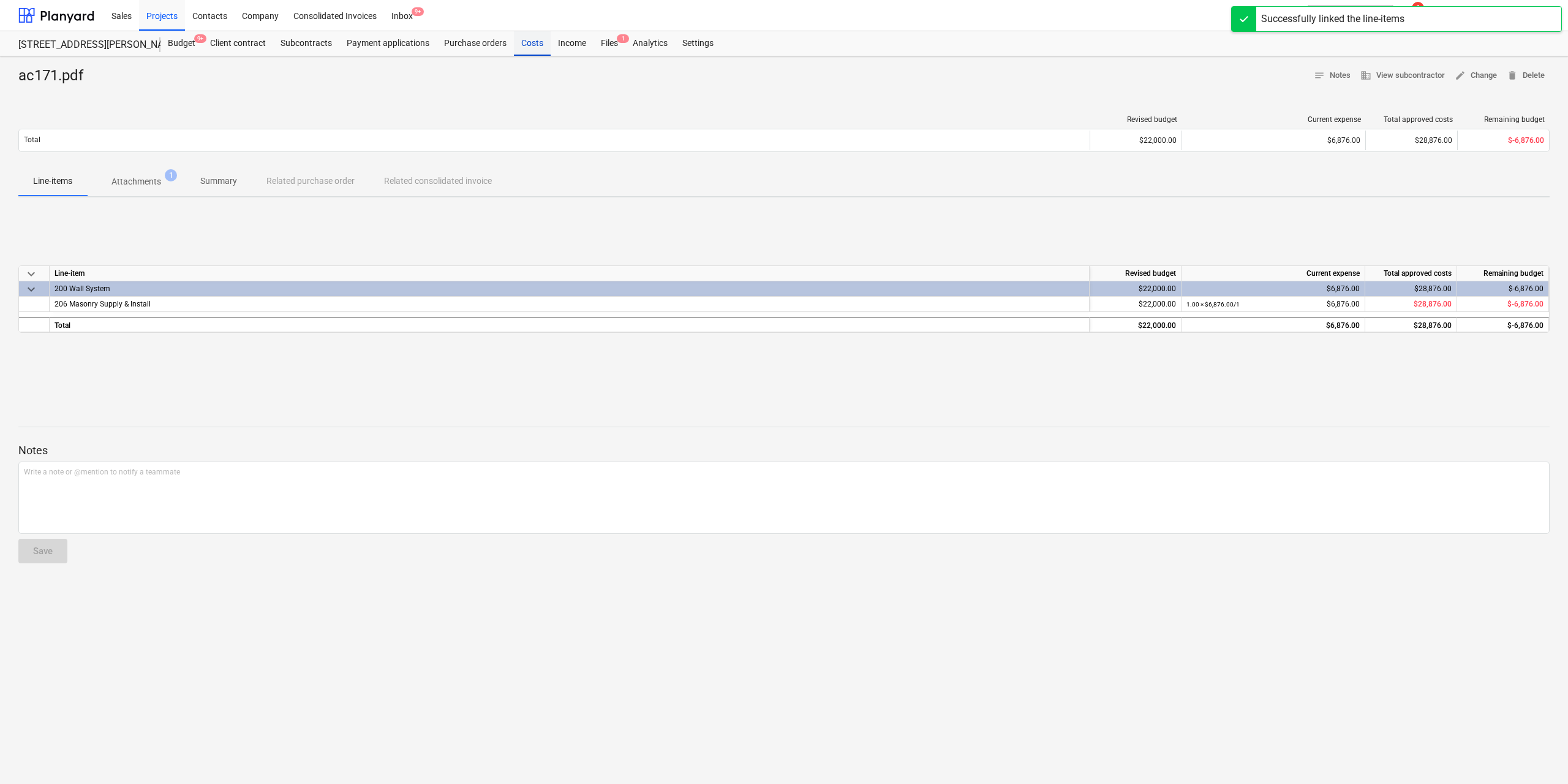
click at [529, 45] on div "Costs" at bounding box center [532, 43] width 37 height 24
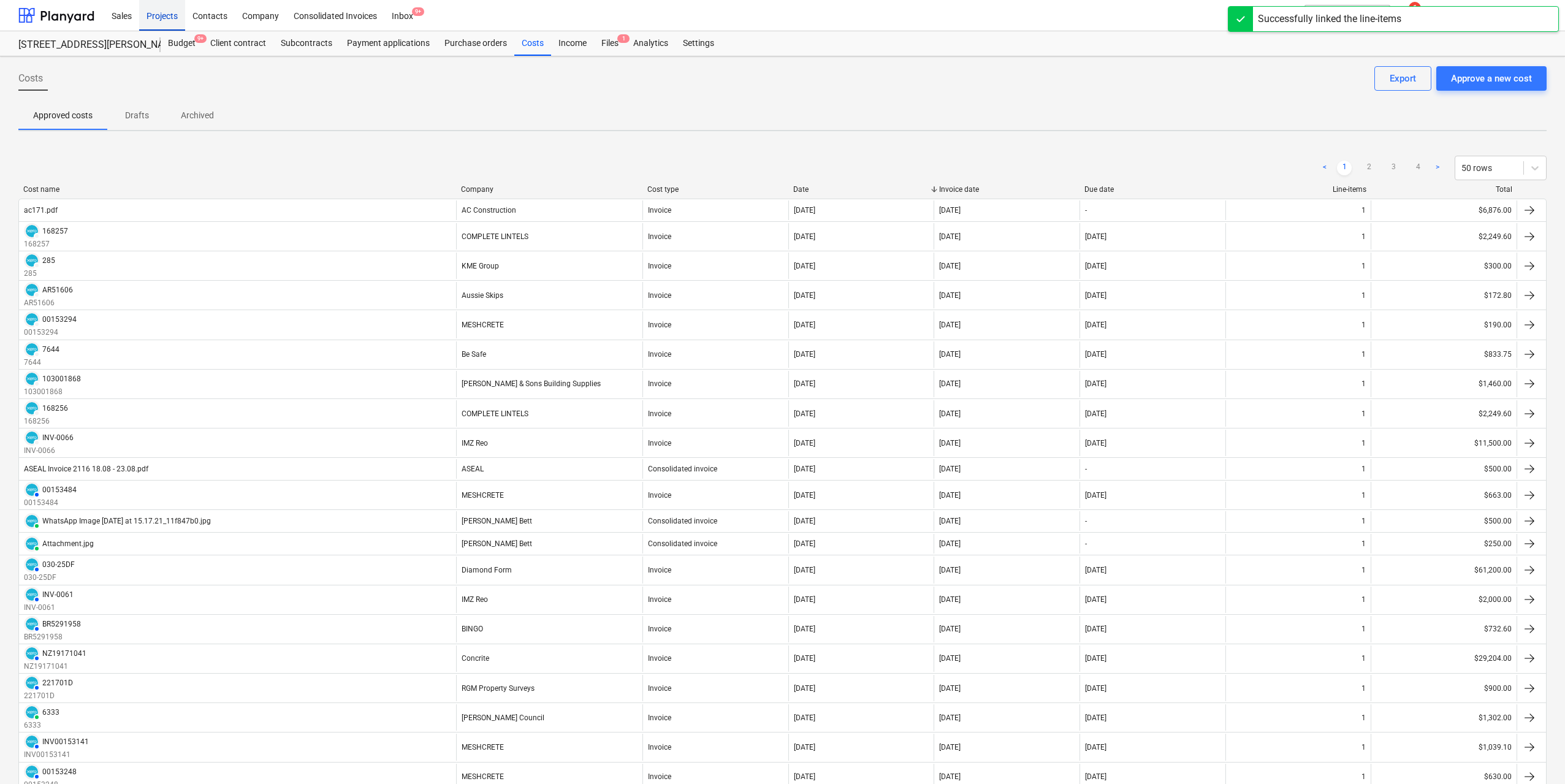
click at [166, 16] on div "Projects" at bounding box center [162, 15] width 46 height 31
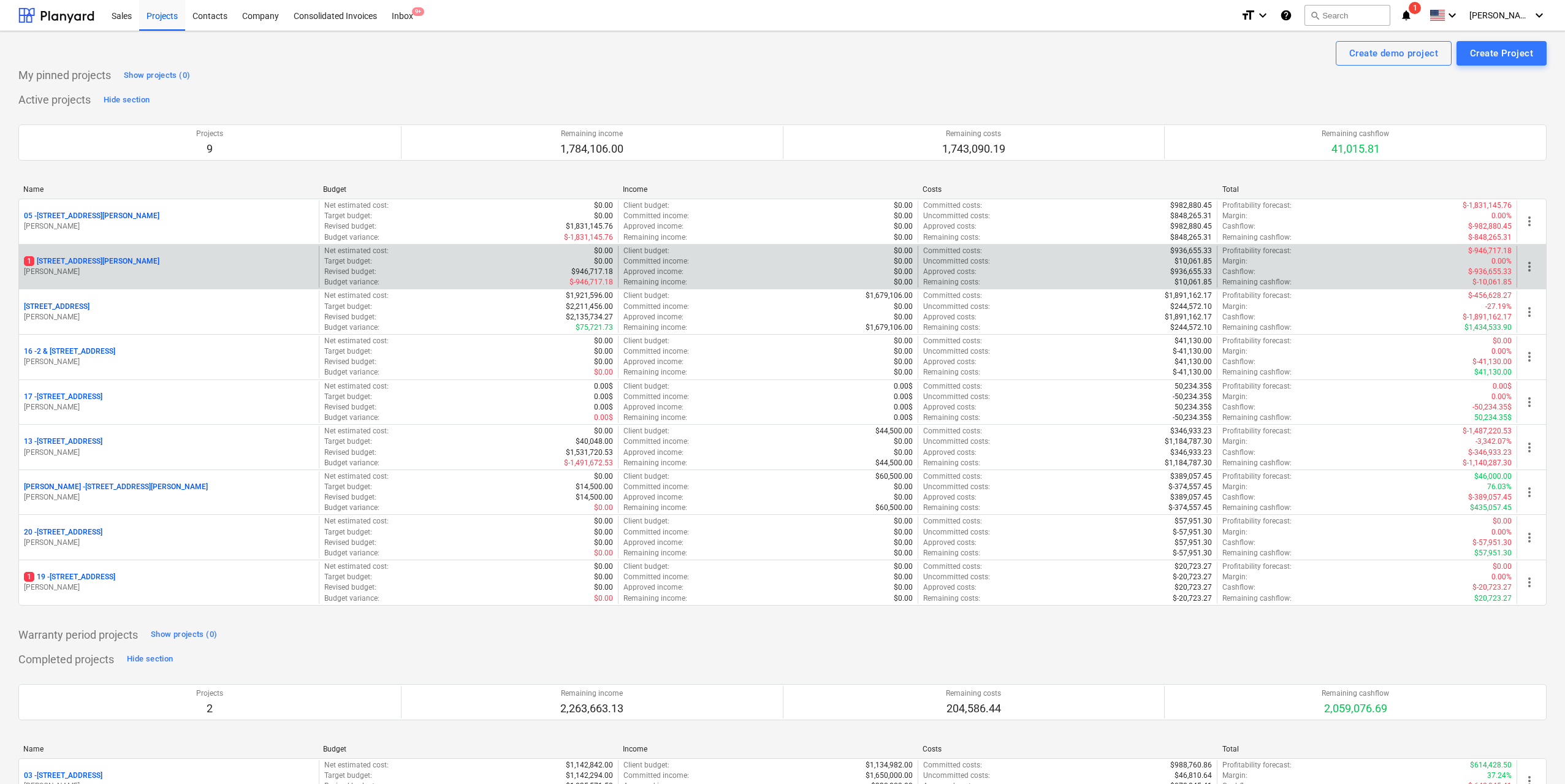
click at [130, 264] on p "[STREET_ADDRESS][PERSON_NAME]" at bounding box center [92, 261] width 135 height 10
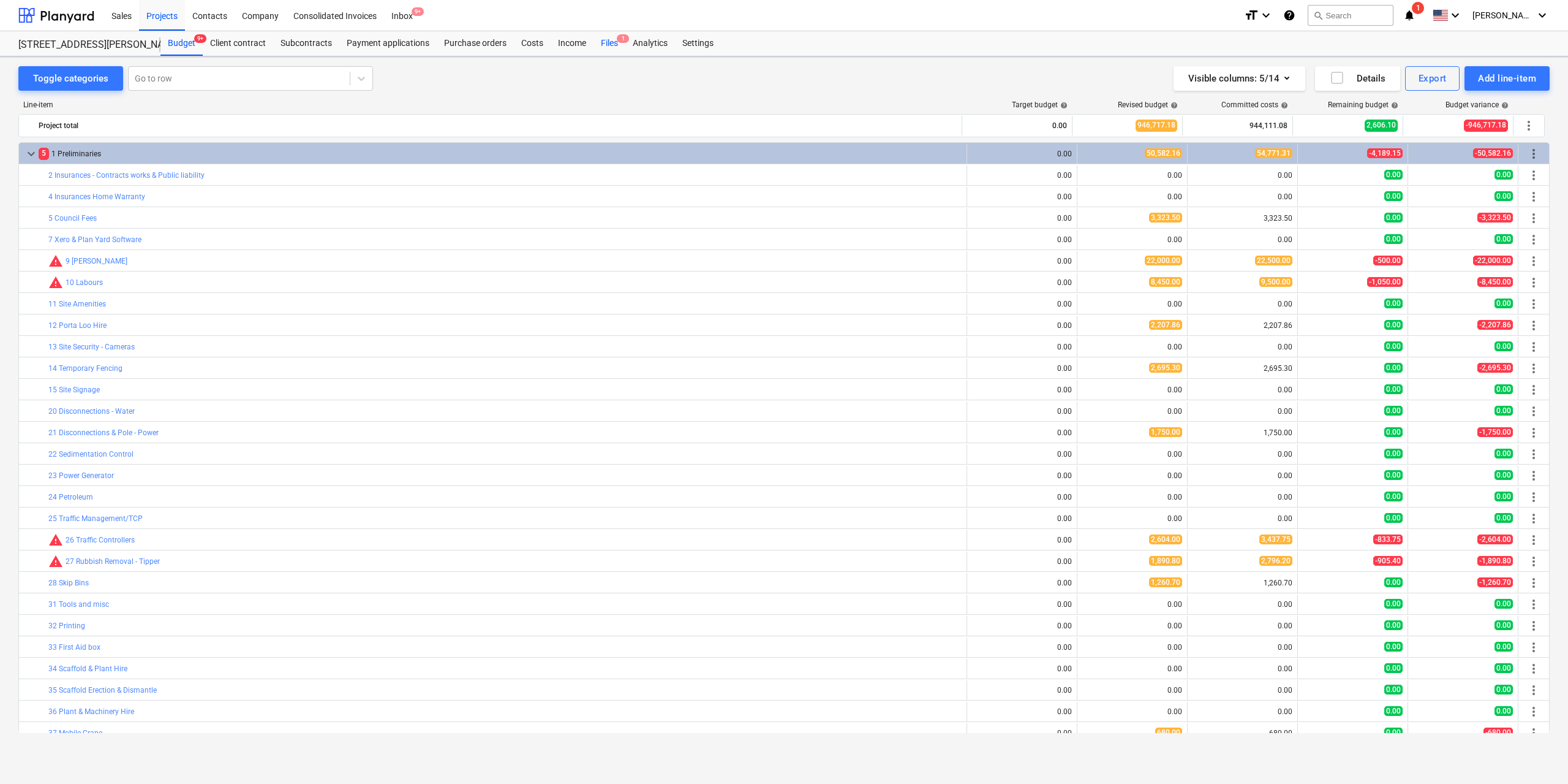
click at [612, 45] on div "Files 1" at bounding box center [609, 43] width 32 height 24
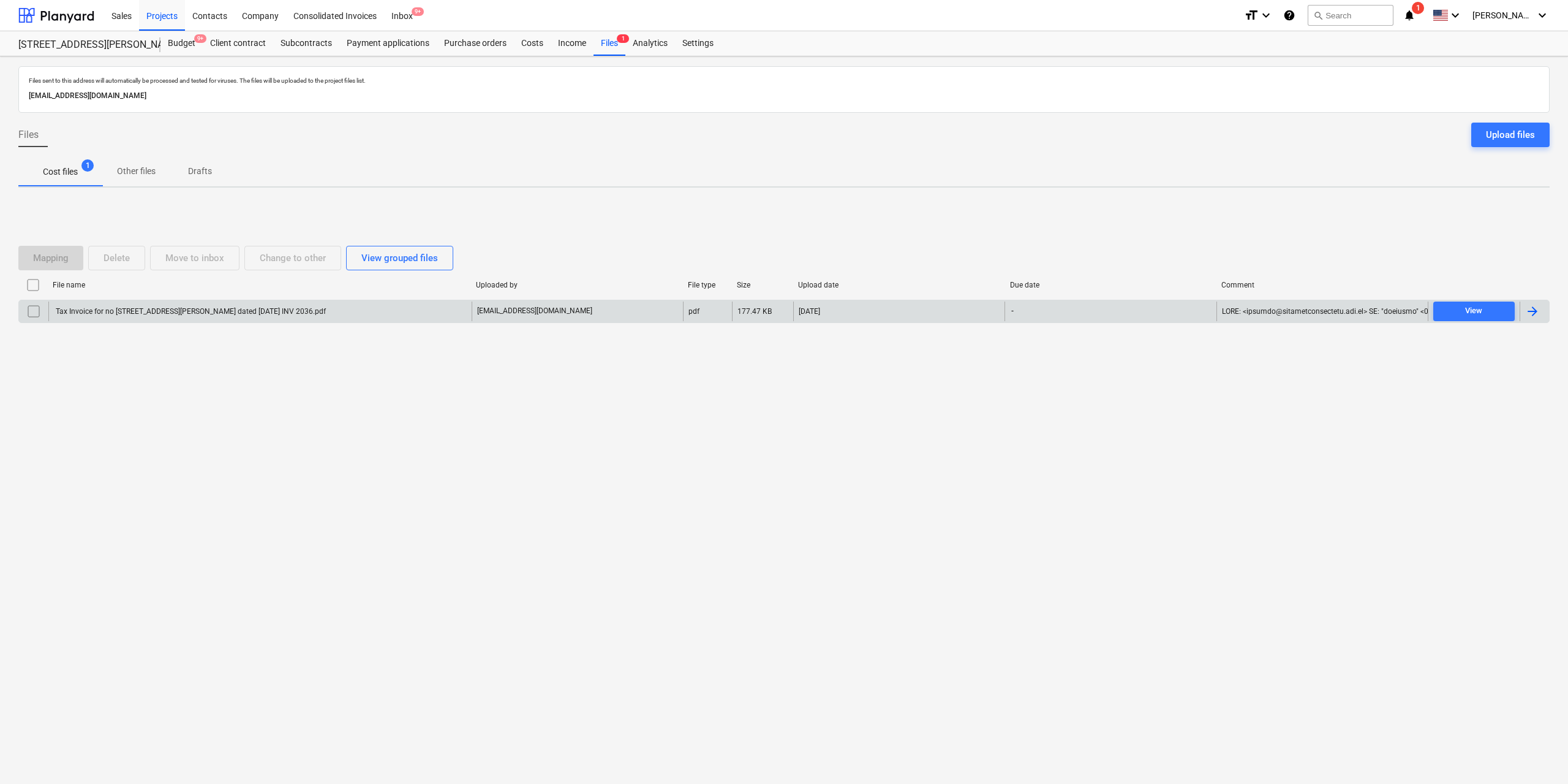
click at [263, 318] on div "Tax Invoice for no [STREET_ADDRESS][PERSON_NAME] dated [DATE] INV 2036.pdf" at bounding box center [260, 311] width 424 height 20
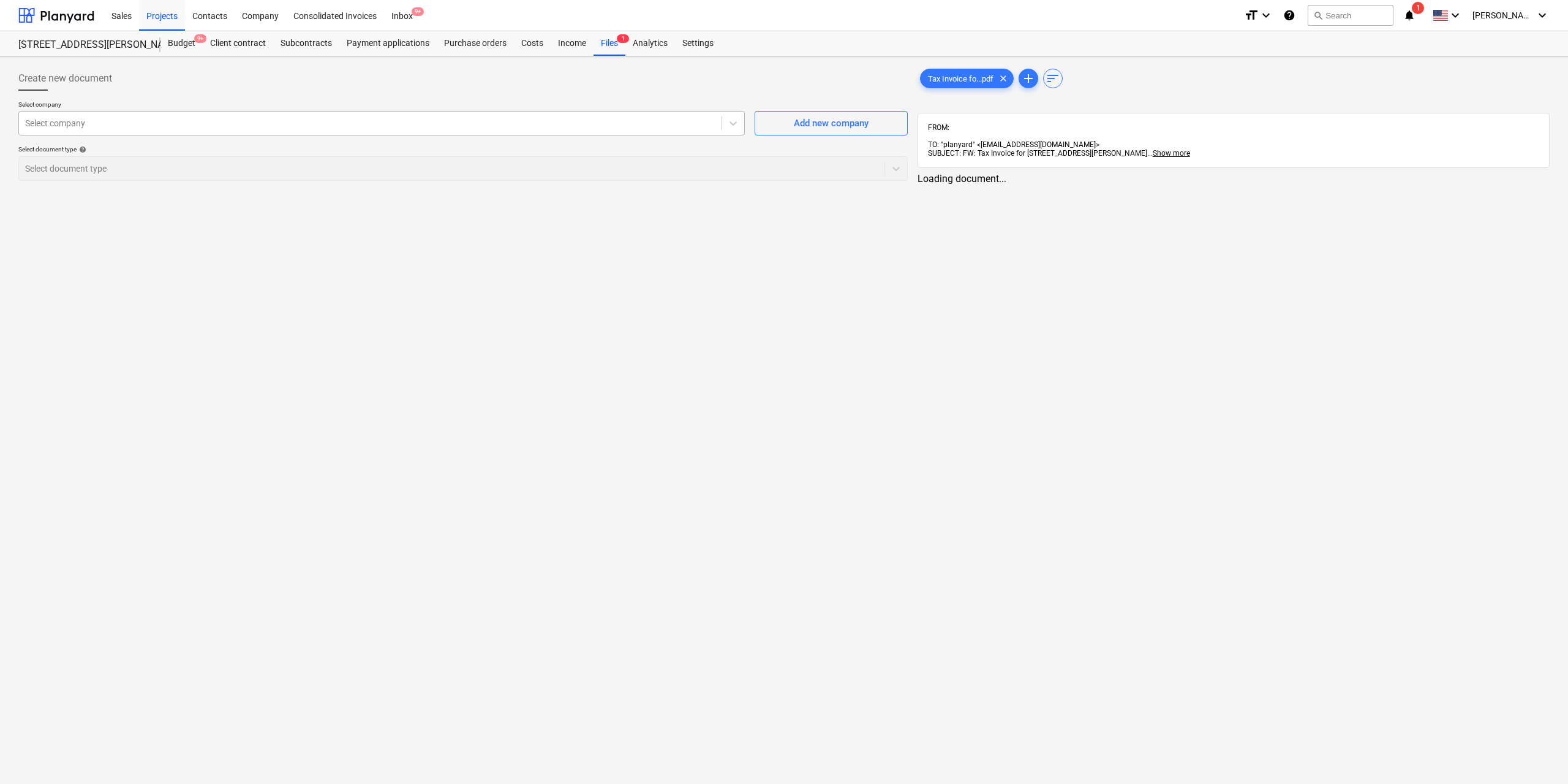
click at [694, 118] on div at bounding box center [370, 123] width 691 height 12
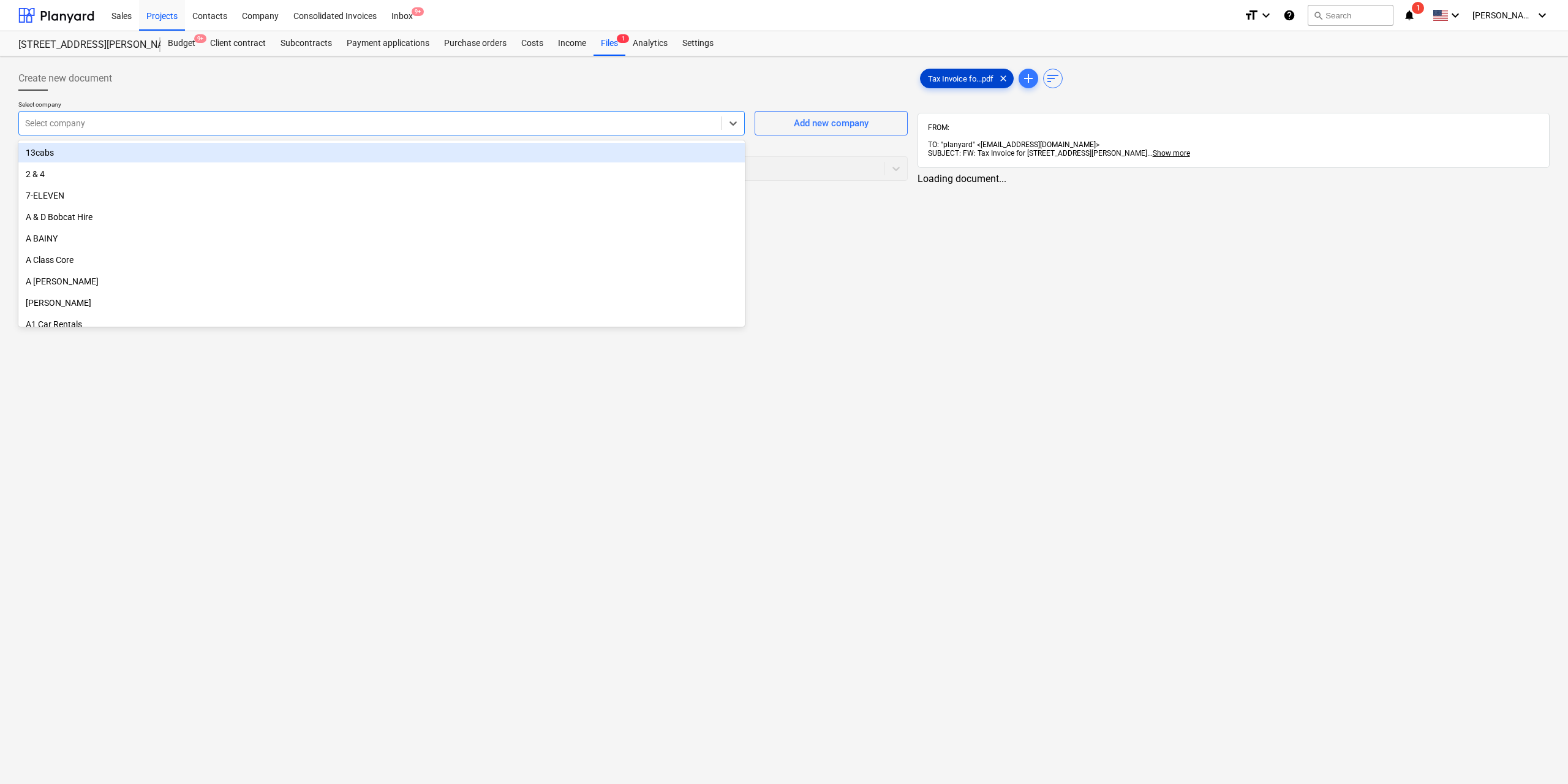
click at [956, 81] on span "Tax Invoice fo...pdf" at bounding box center [961, 78] width 80 height 10
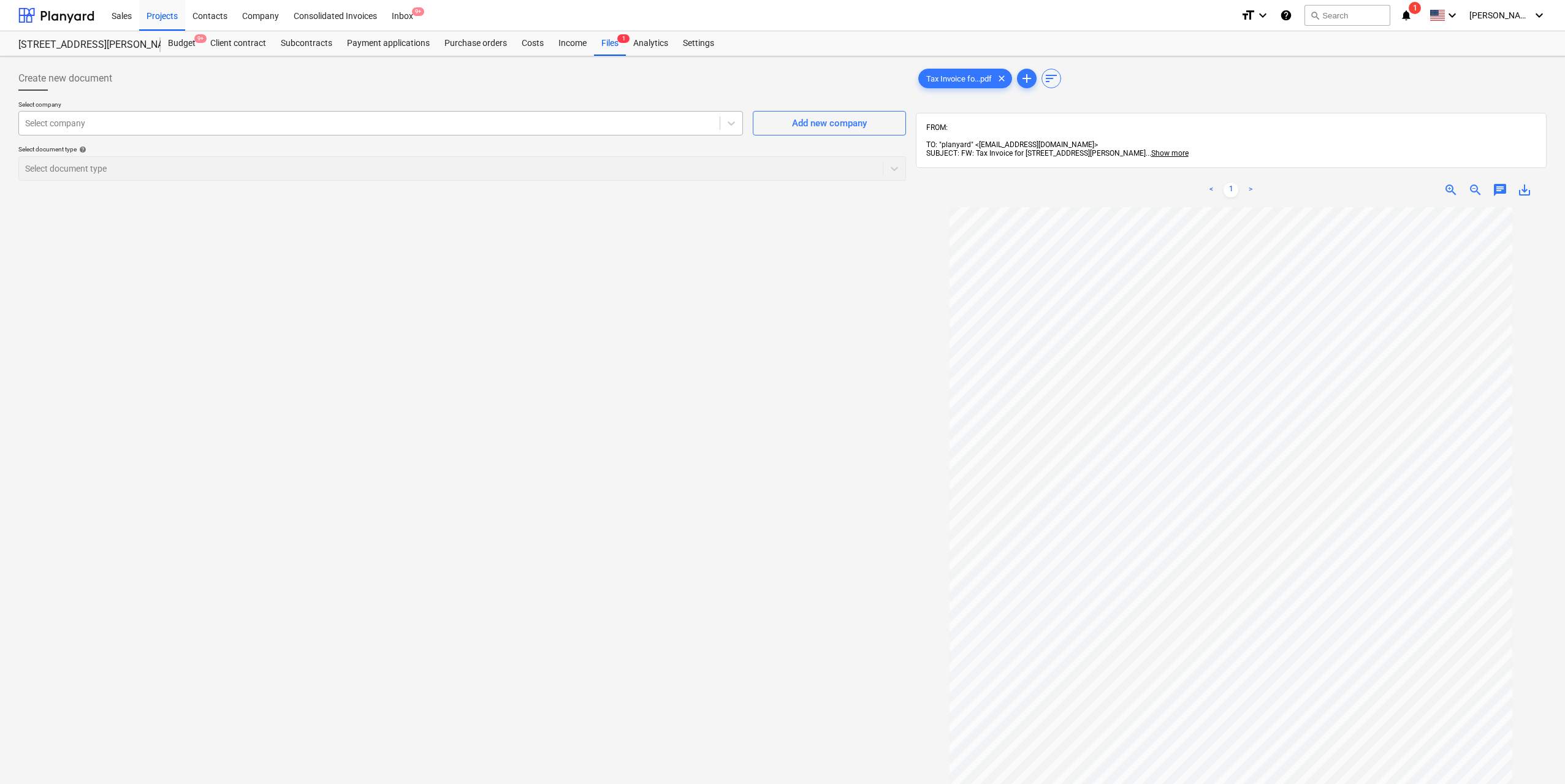
click at [450, 131] on div "Select company" at bounding box center [369, 123] width 701 height 17
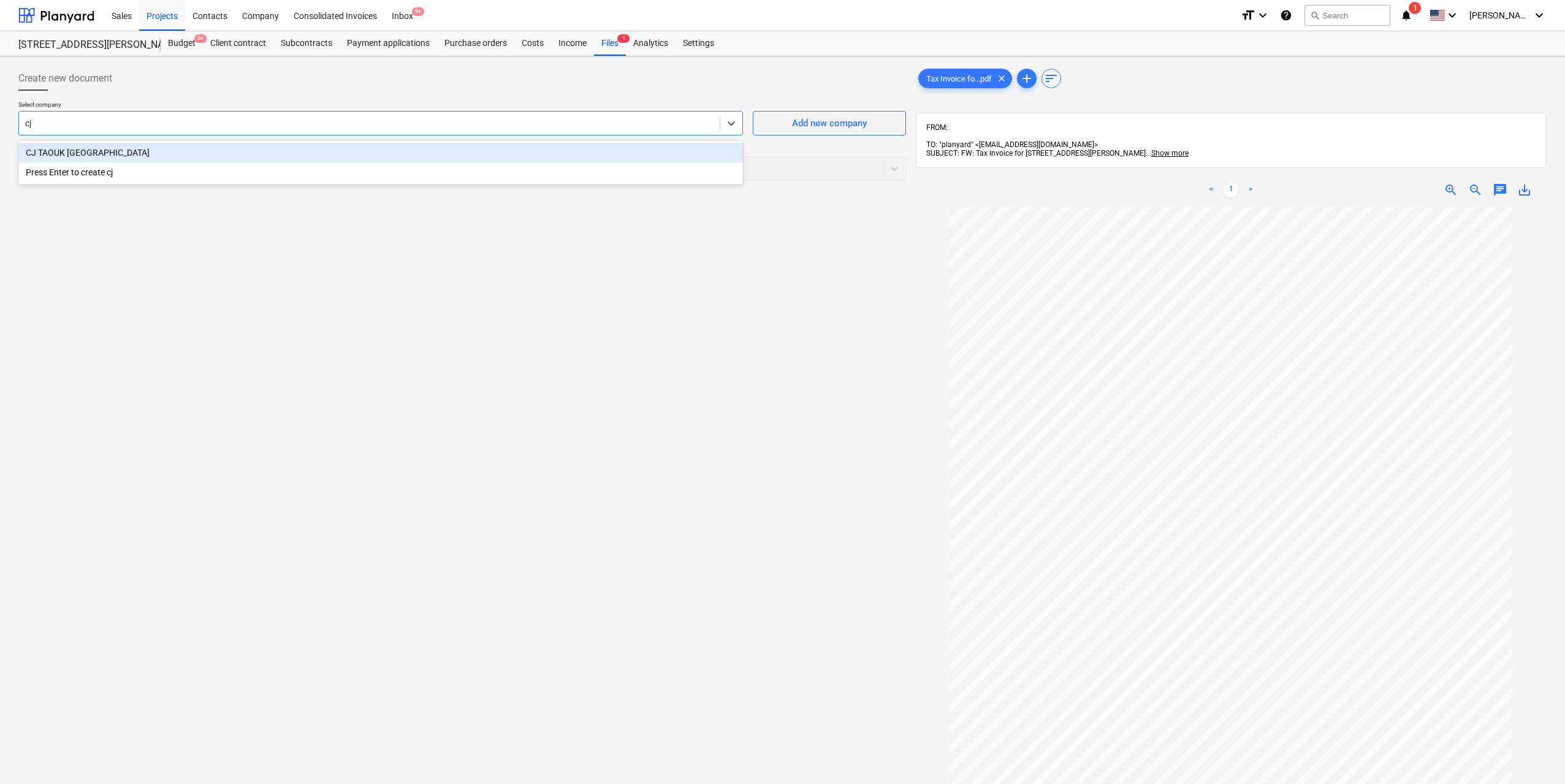
type input "cj t"
click at [451, 185] on div "Select company option CJ TAOUK [GEOGRAPHIC_DATA] , selected. Select is focused …" at bounding box center [462, 145] width 888 height 90
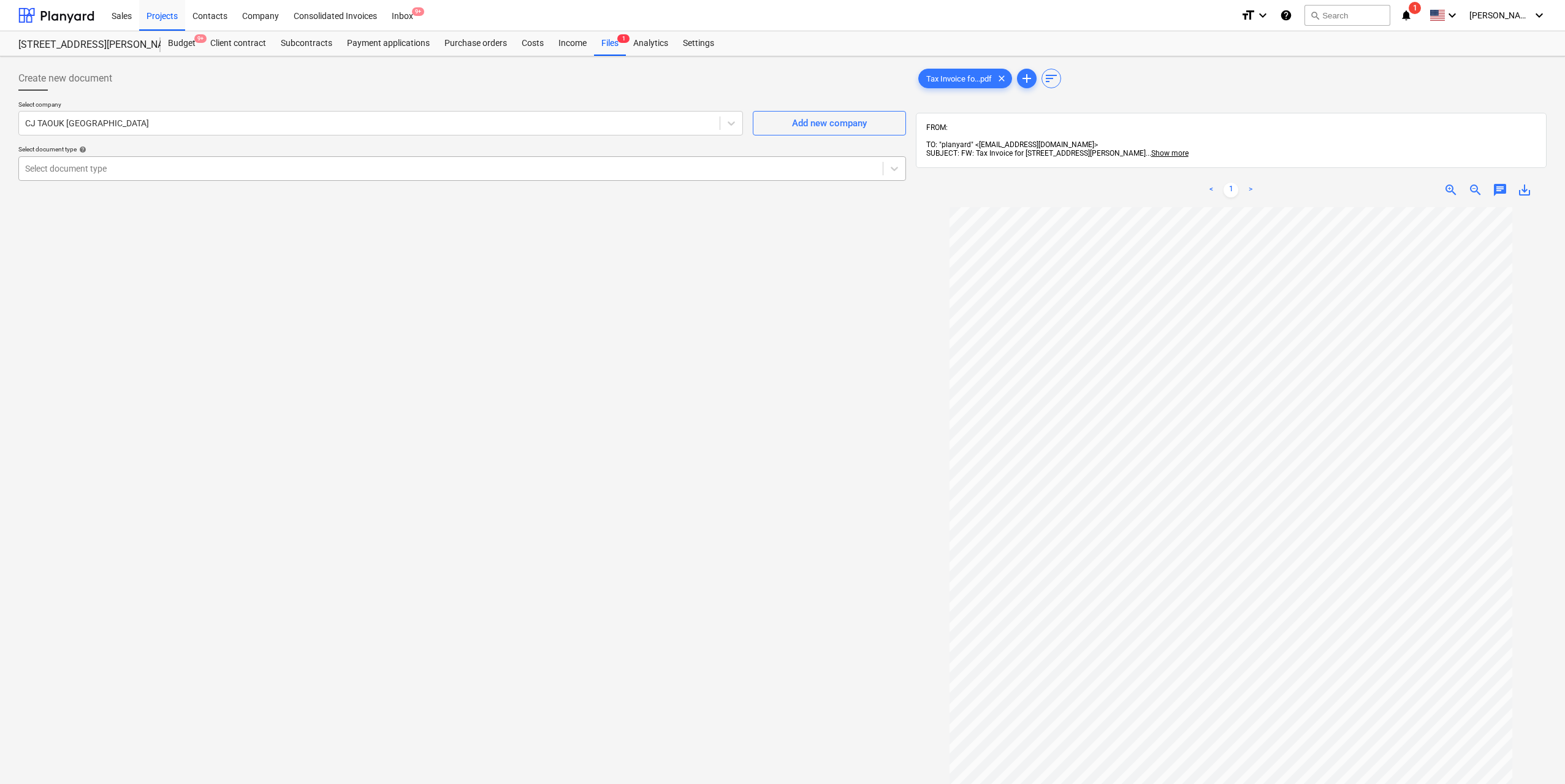
click at [458, 167] on div at bounding box center [450, 168] width 852 height 12
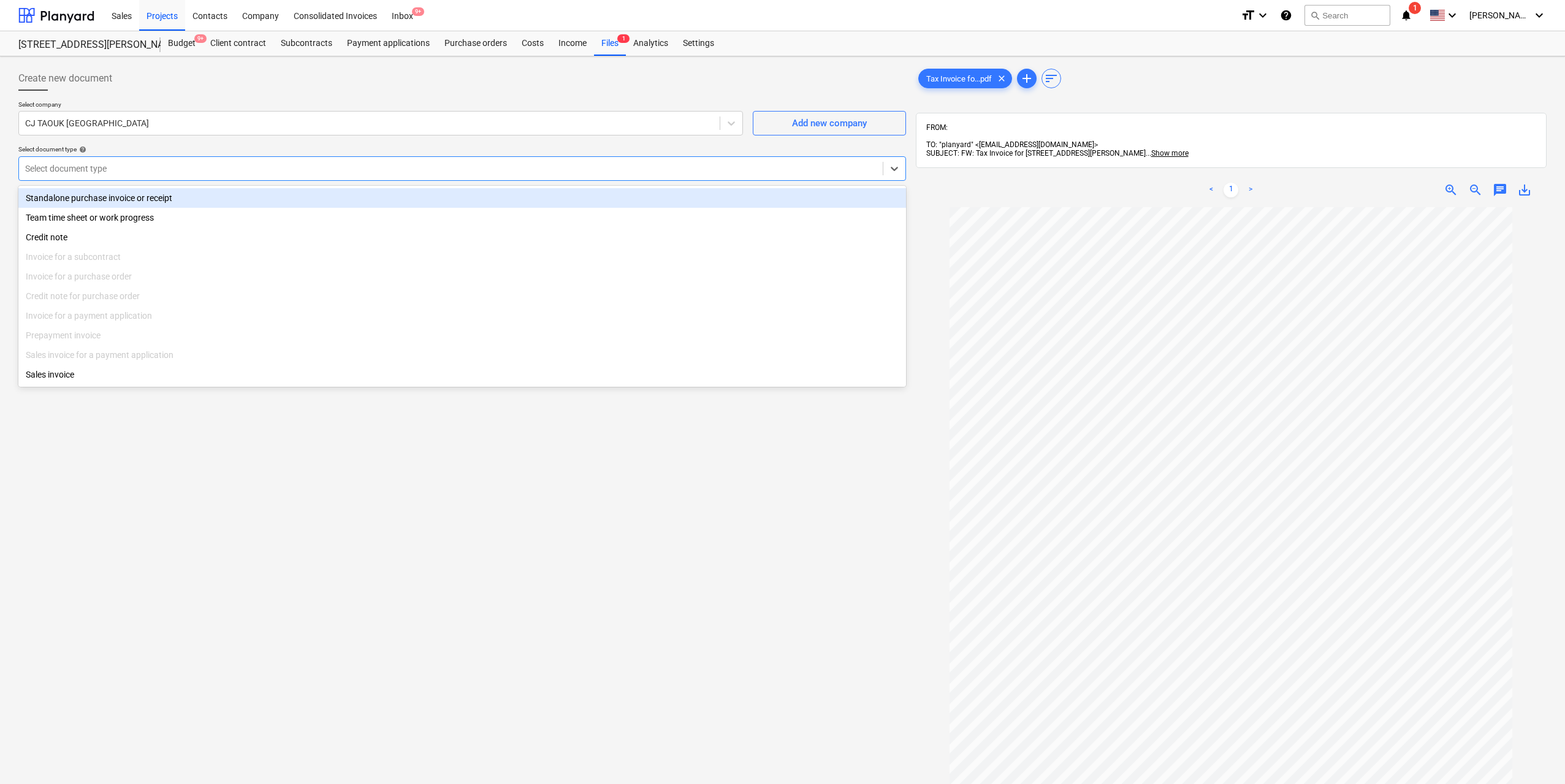
click at [353, 203] on div "Standalone purchase invoice or receipt" at bounding box center [462, 198] width 888 height 20
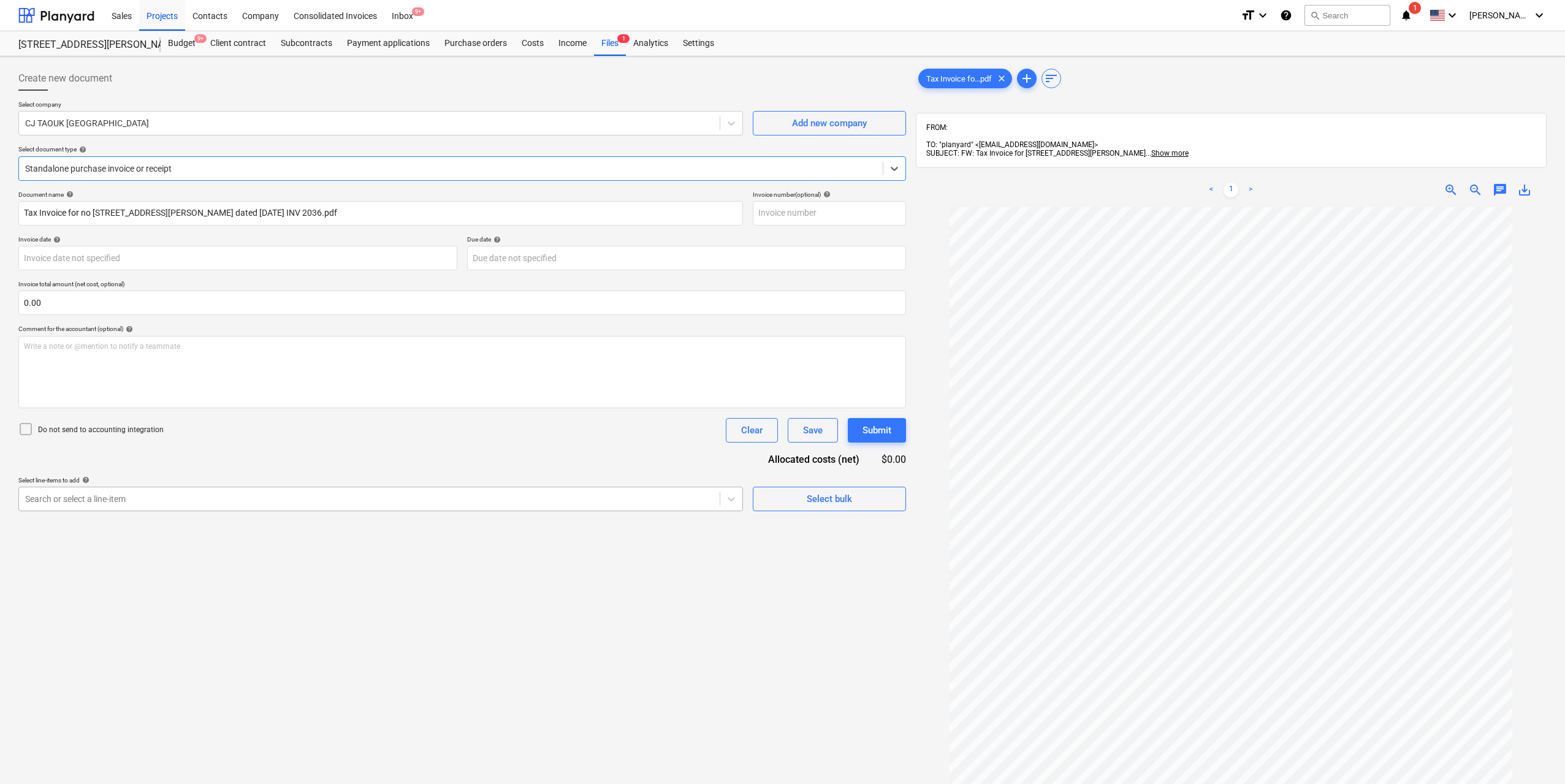
click at [168, 493] on div at bounding box center [369, 499] width 688 height 12
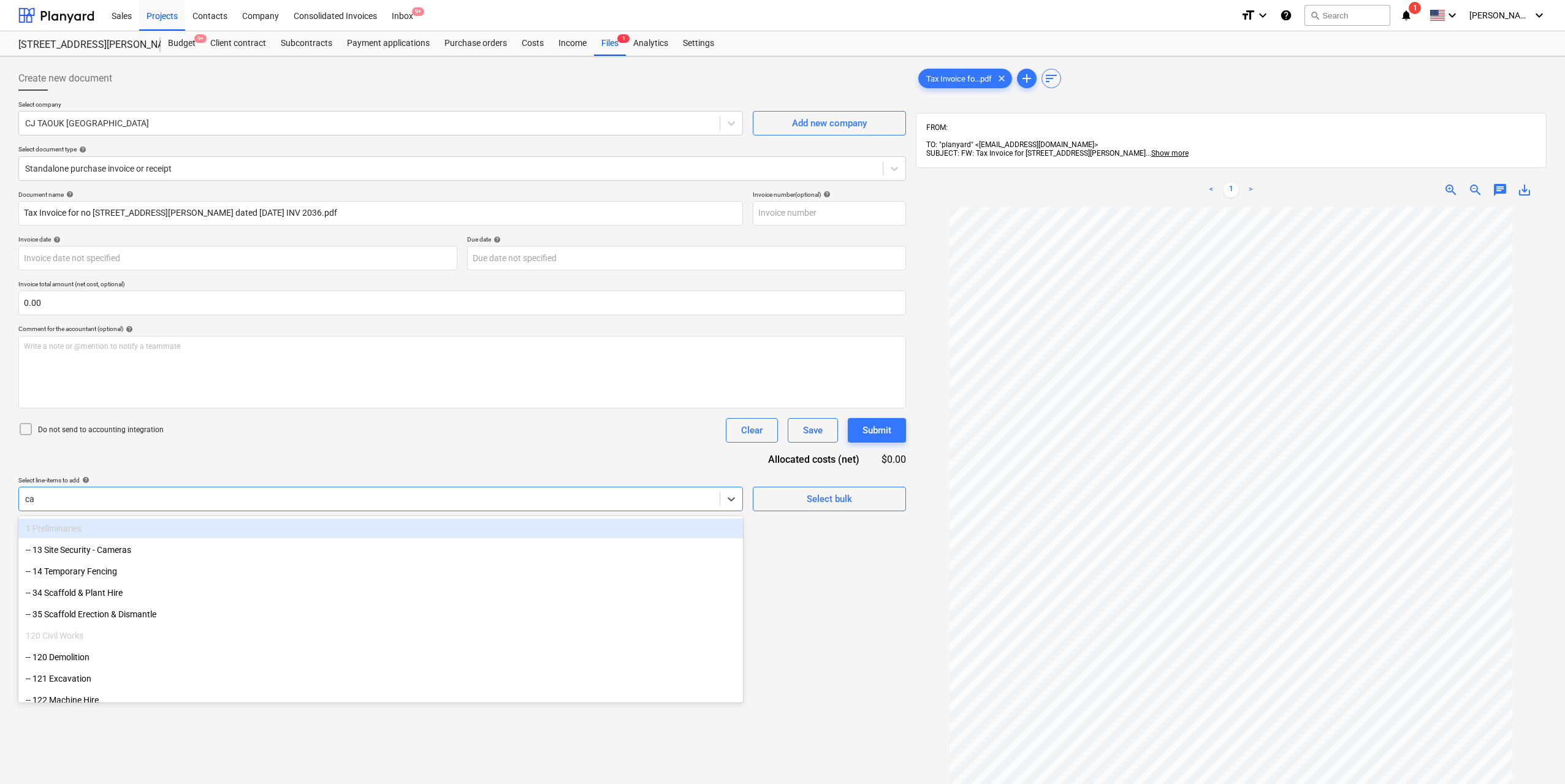
type input "car"
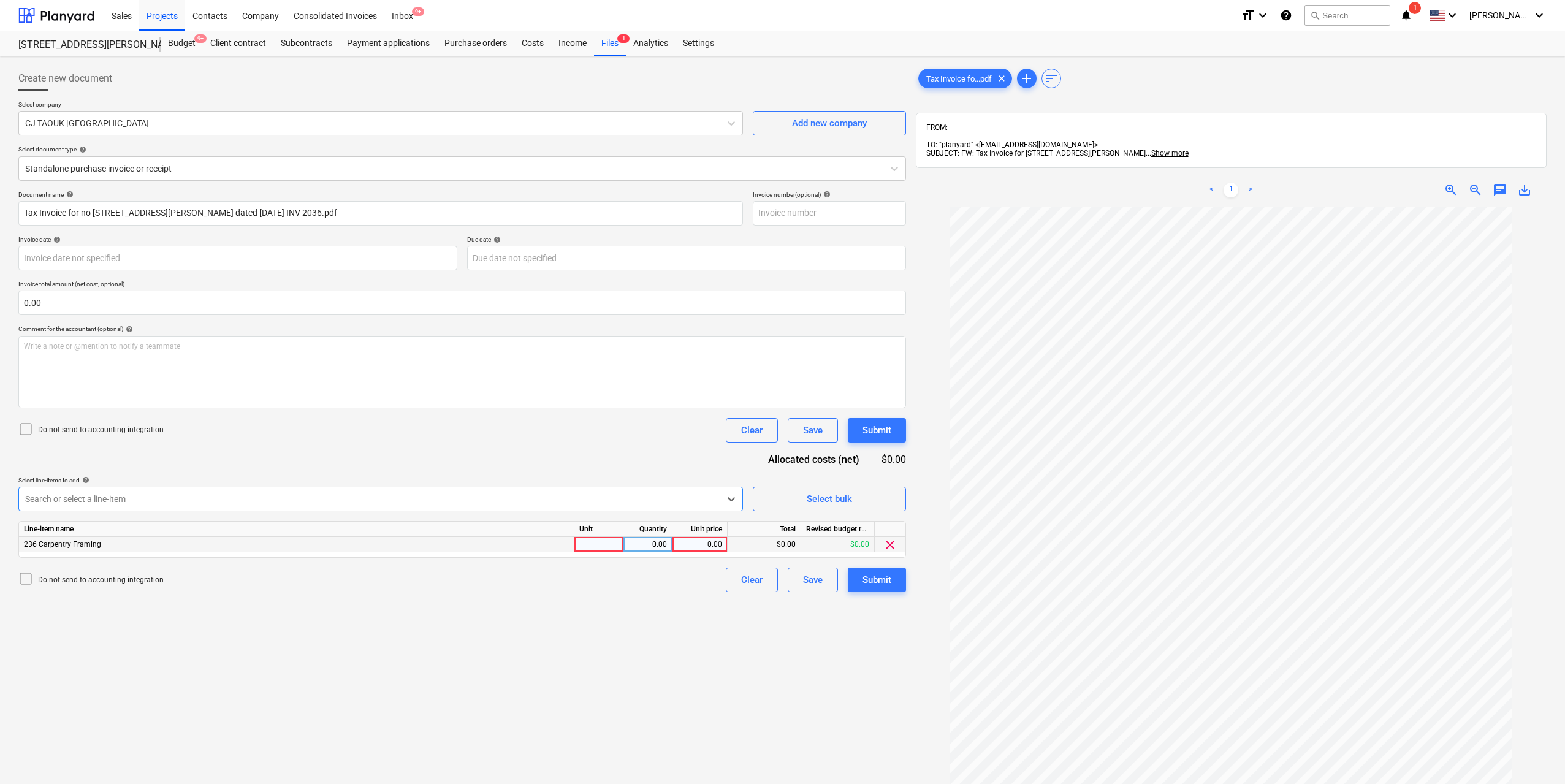
click at [601, 542] on div at bounding box center [598, 544] width 49 height 15
type input "1"
click at [638, 540] on div "0.00" at bounding box center [647, 544] width 39 height 15
type input "1"
click at [705, 540] on div "0.00" at bounding box center [699, 544] width 45 height 15
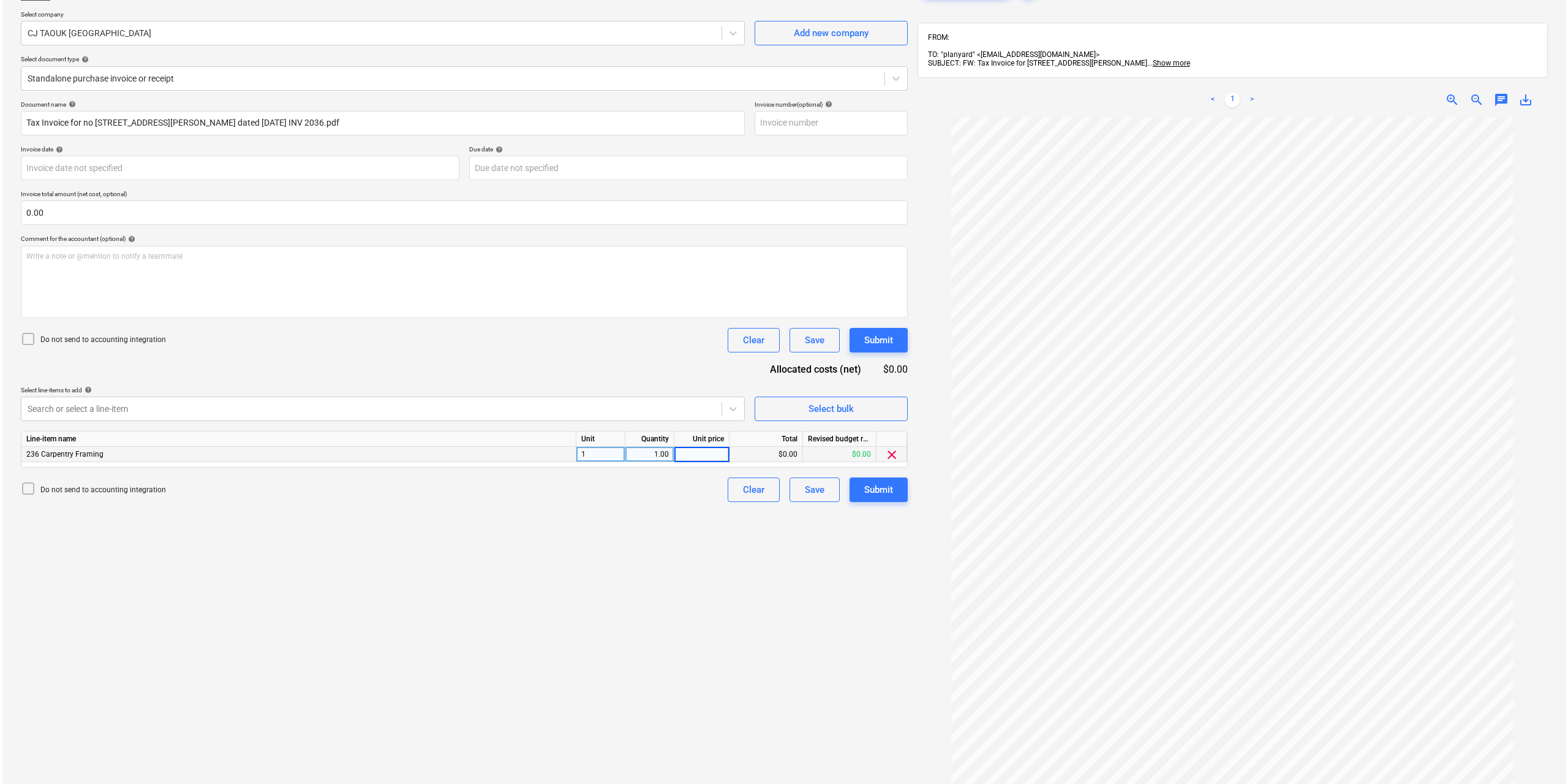
scroll to position [174, 0]
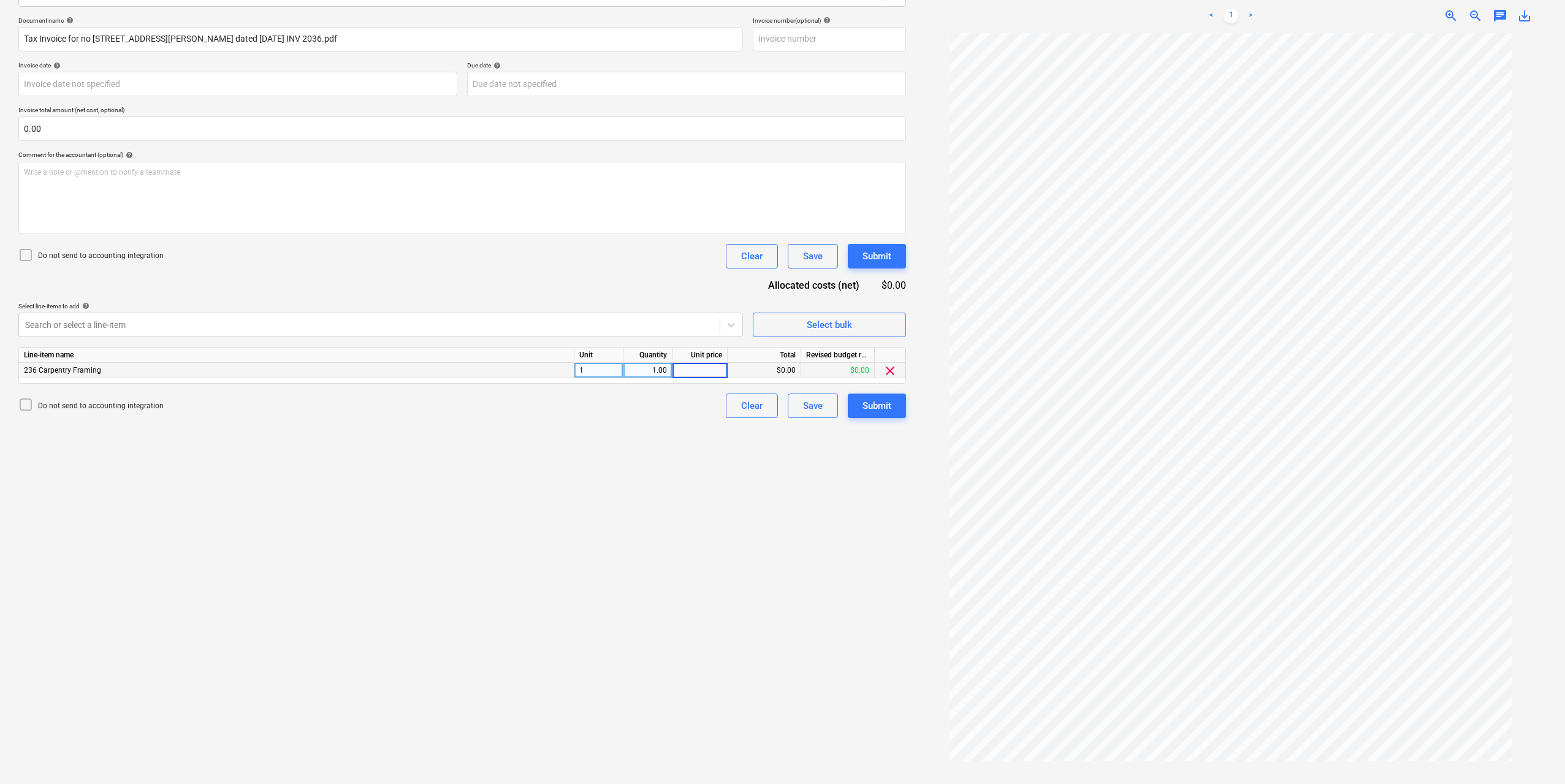
click at [721, 370] on input at bounding box center [699, 370] width 55 height 15
type input "68000"
click at [757, 494] on div "Create new document Select company CJ TAOUK [GEOGRAPHIC_DATA] Add new company S…" at bounding box center [462, 337] width 898 height 900
click at [758, 488] on div "Create new document Select company CJ TAOUK [GEOGRAPHIC_DATA] Add new company S…" at bounding box center [462, 337] width 898 height 900
click at [871, 403] on div "Submit" at bounding box center [877, 406] width 29 height 16
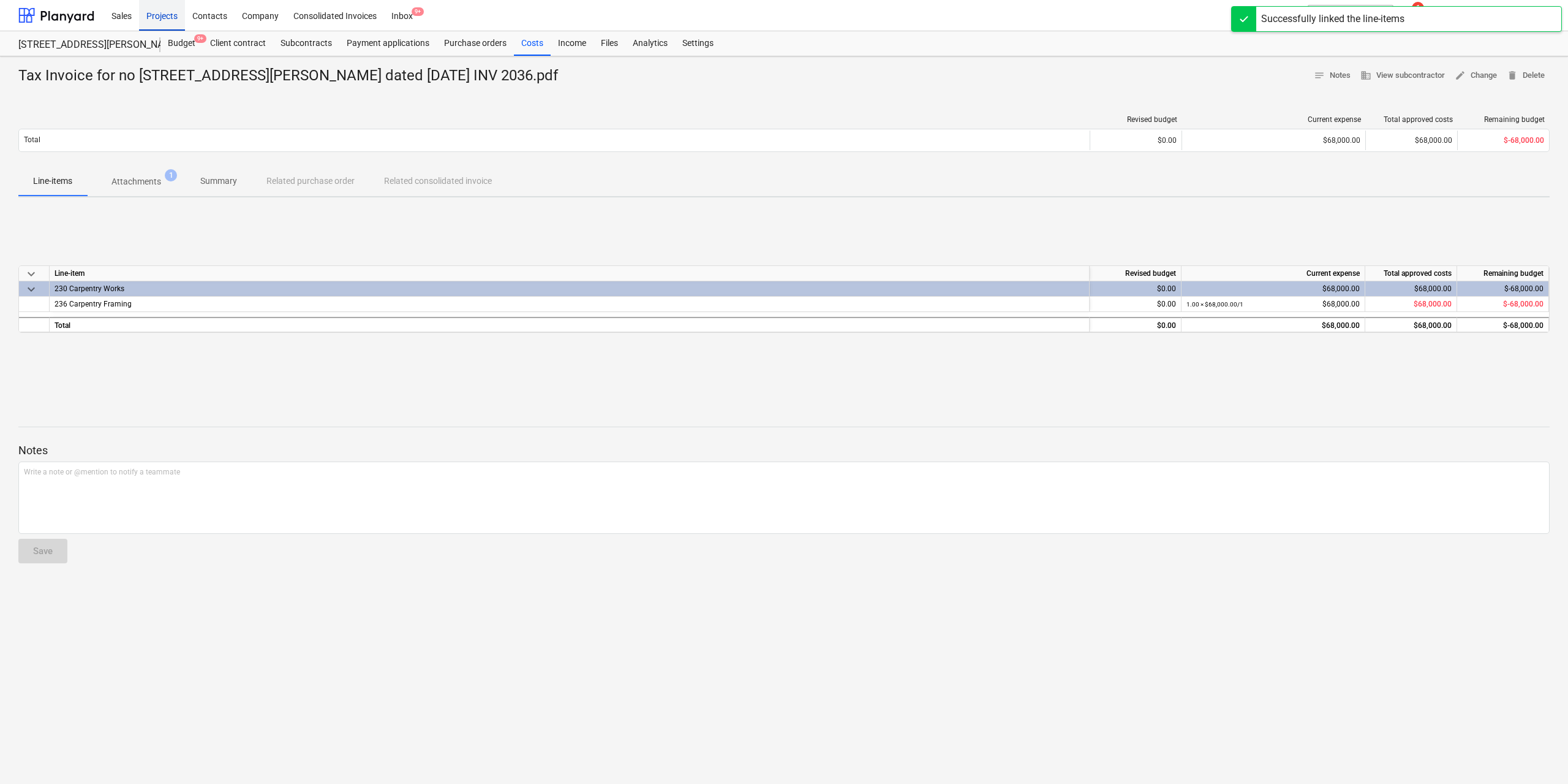
click at [172, 20] on div "Projects" at bounding box center [162, 15] width 46 height 31
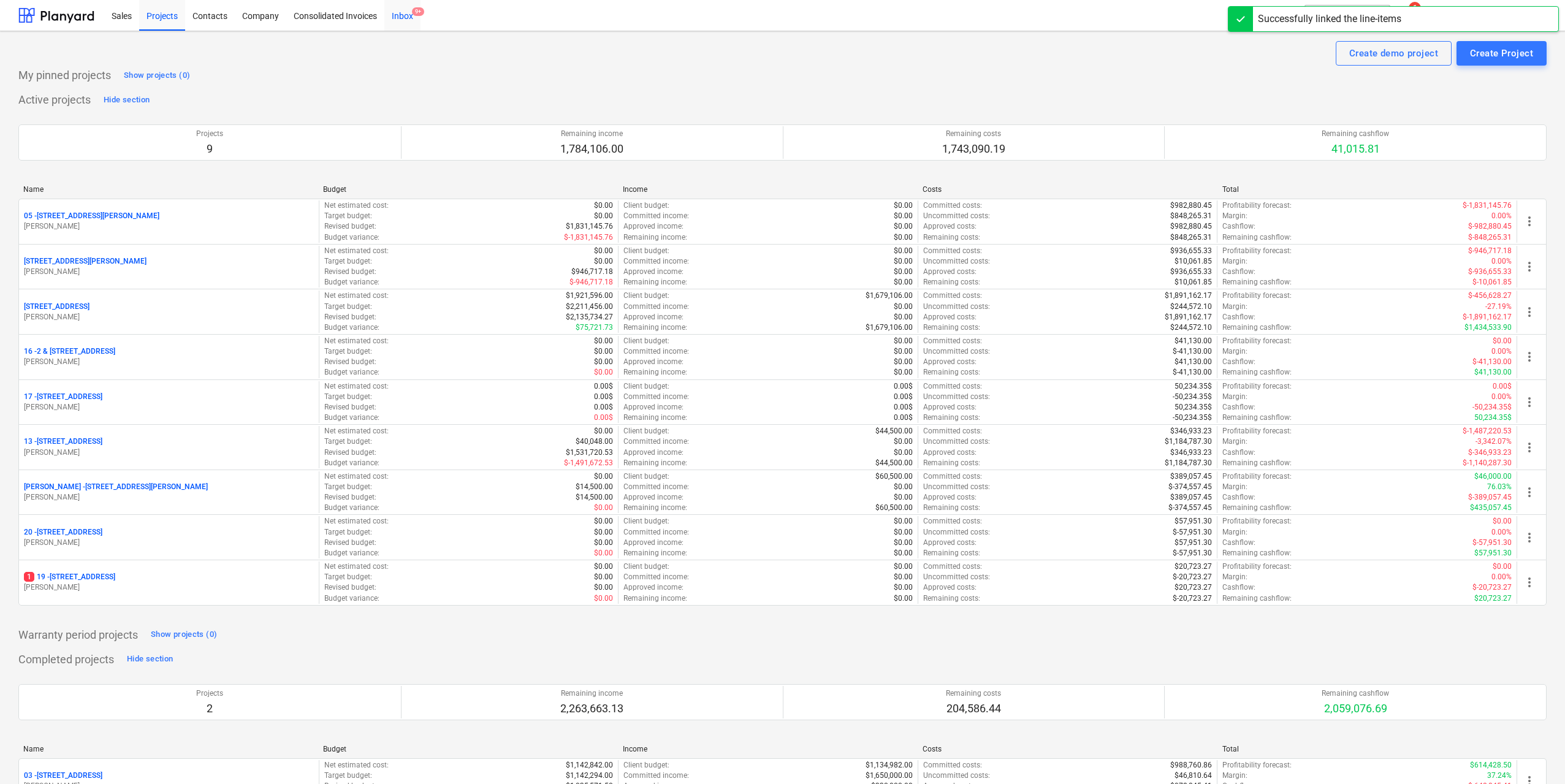
click at [412, 16] on div "Inbox 9+" at bounding box center [402, 15] width 36 height 31
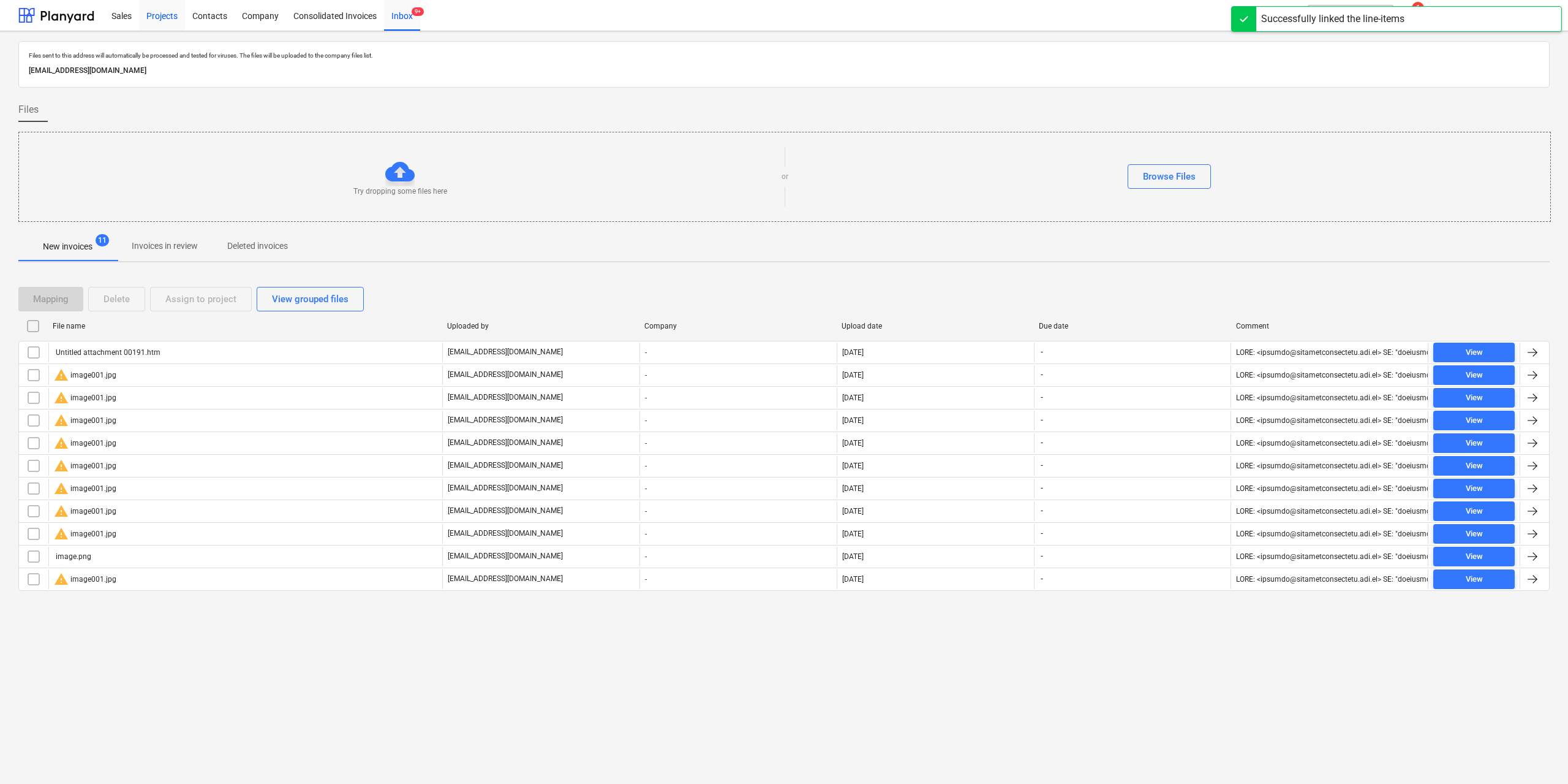
click at [154, 14] on div "Projects" at bounding box center [162, 15] width 46 height 31
